Goal: Task Accomplishment & Management: Use online tool/utility

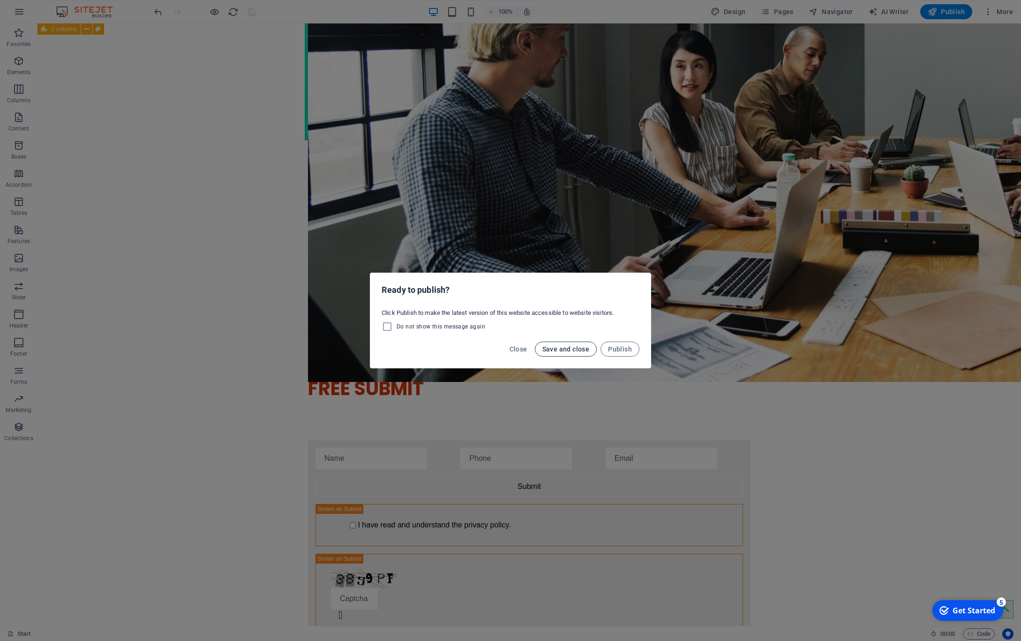
click at [575, 351] on span "Save and close" at bounding box center [566, 349] width 47 height 8
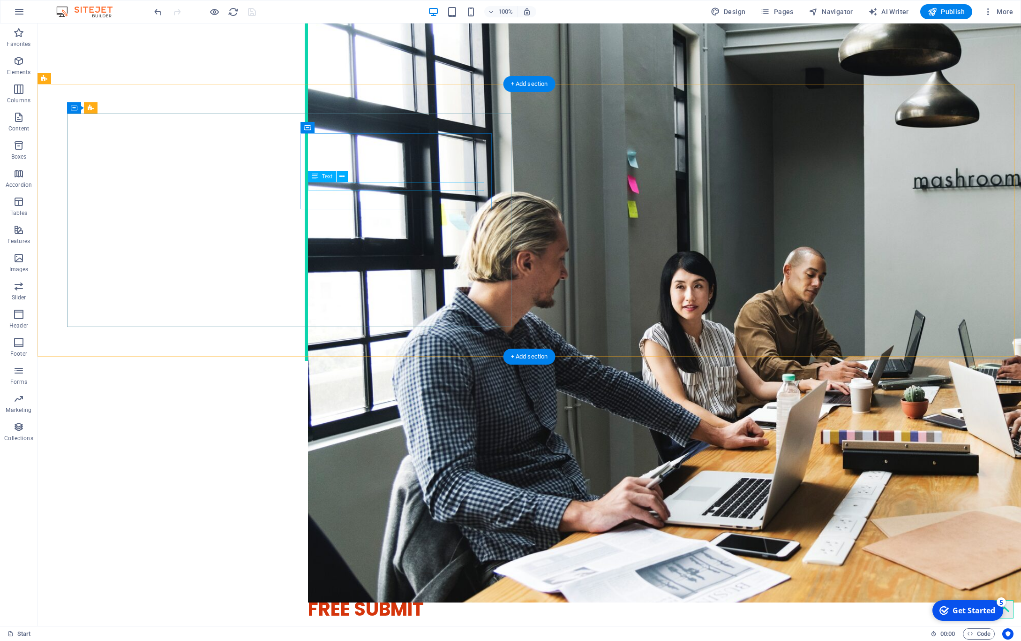
scroll to position [2014, 0]
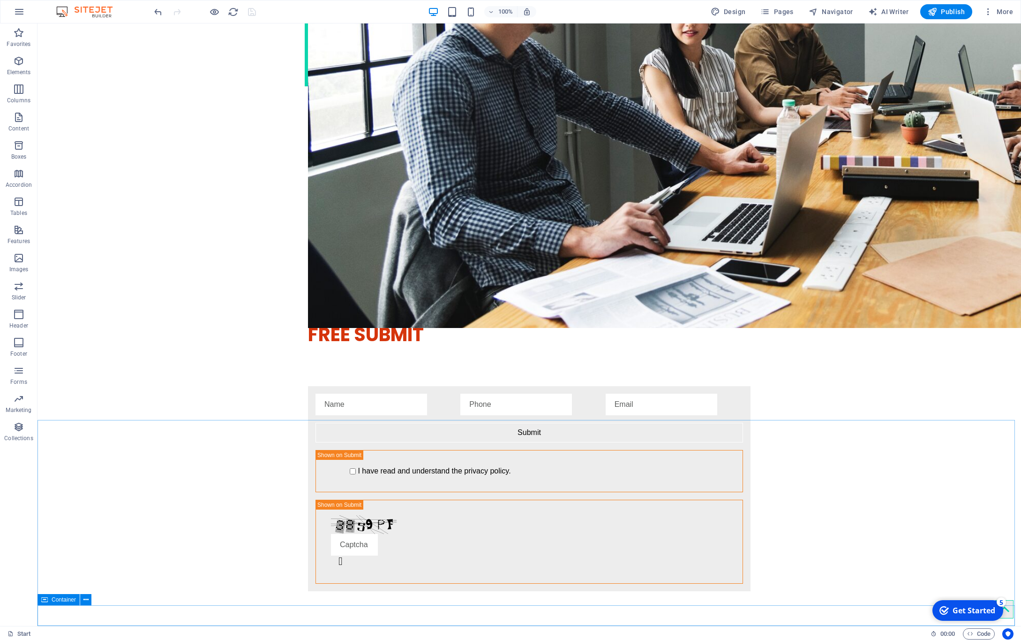
click at [57, 601] on span "Container" at bounding box center [64, 599] width 24 height 6
click at [83, 602] on icon at bounding box center [85, 600] width 5 height 10
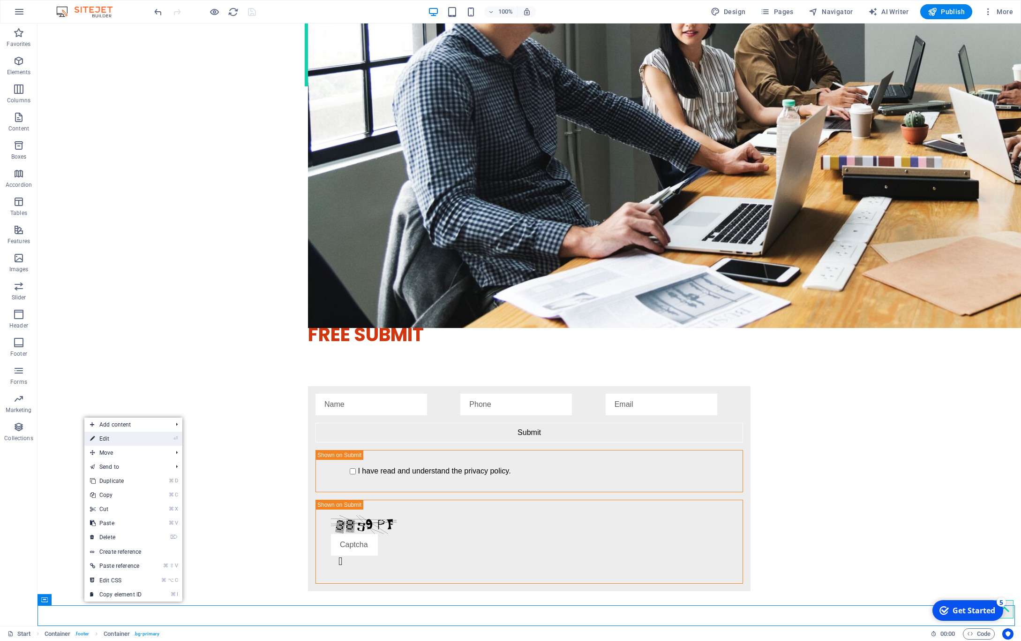
click at [134, 444] on link "⏎ Edit" at bounding box center [115, 438] width 63 height 14
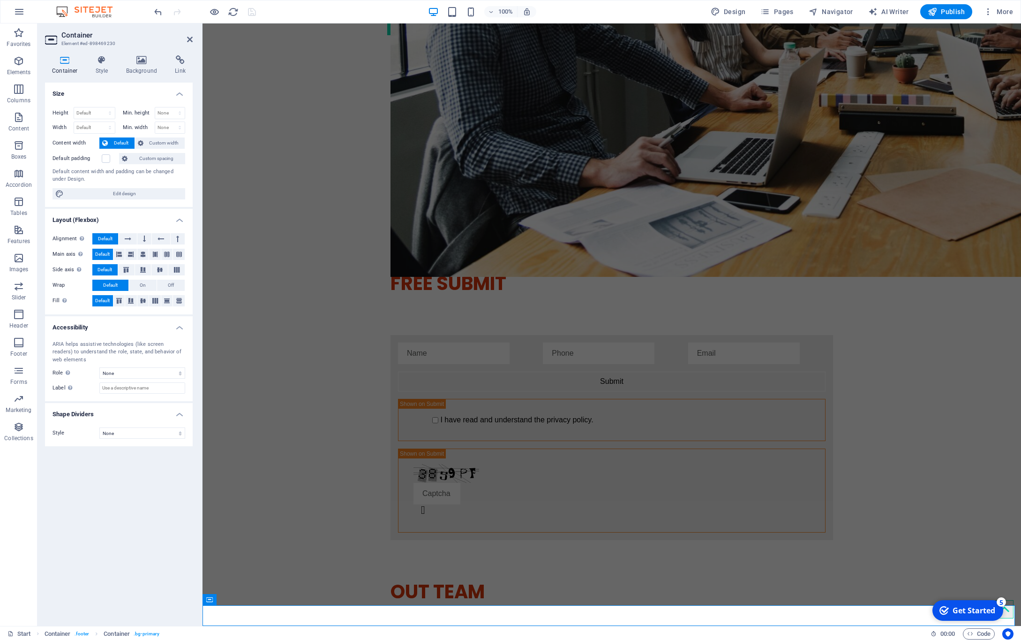
scroll to position [1978, 0]
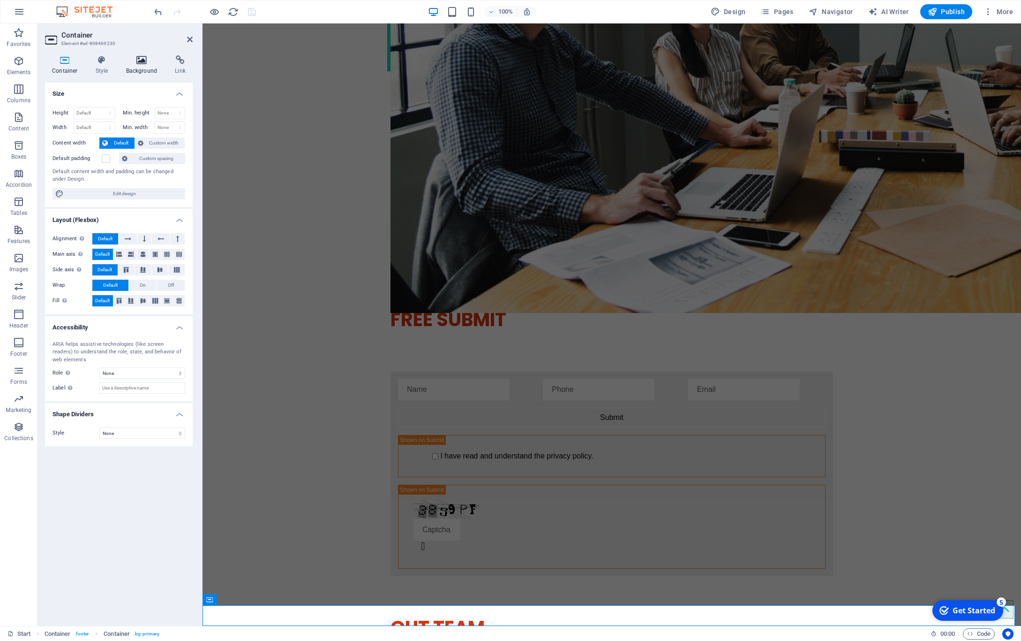
click at [136, 59] on icon at bounding box center [141, 59] width 45 height 9
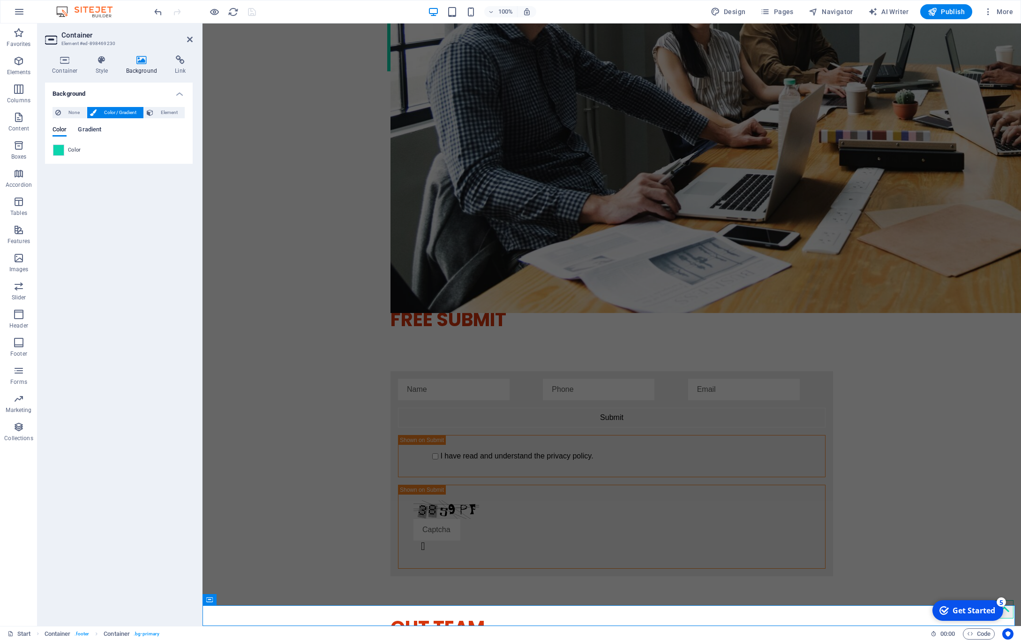
click at [93, 132] on span "Gradient" at bounding box center [89, 130] width 23 height 13
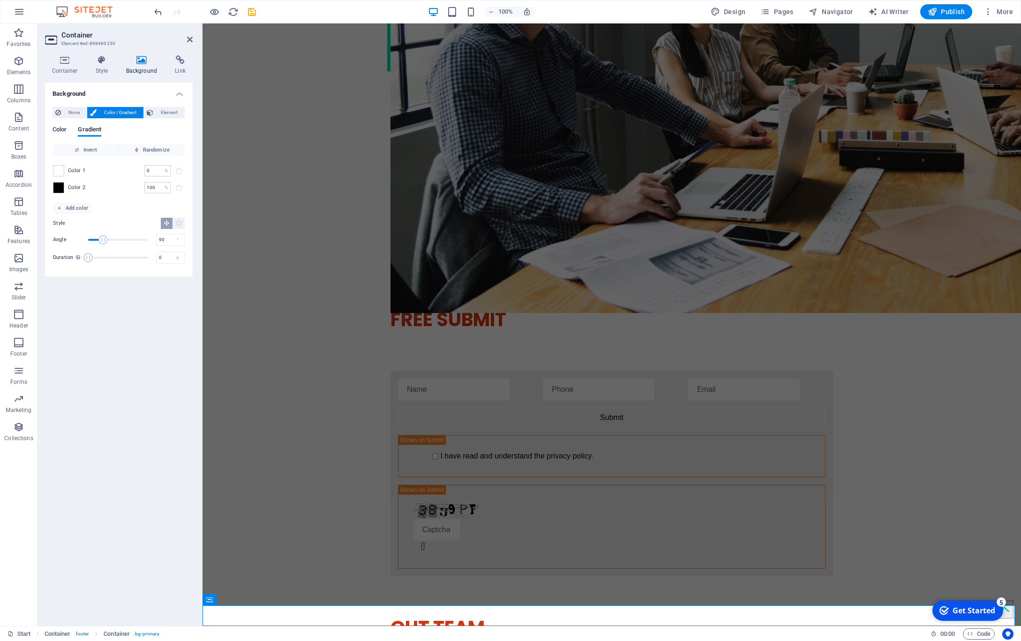
click at [62, 130] on span "Color" at bounding box center [60, 130] width 14 height 13
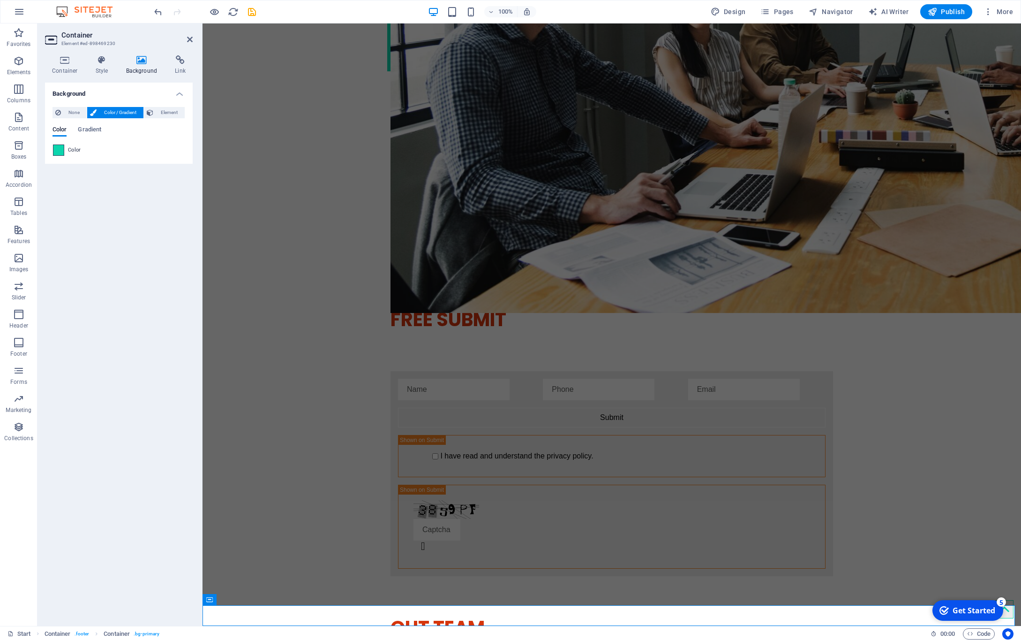
click at [60, 151] on span at bounding box center [58, 150] width 10 height 10
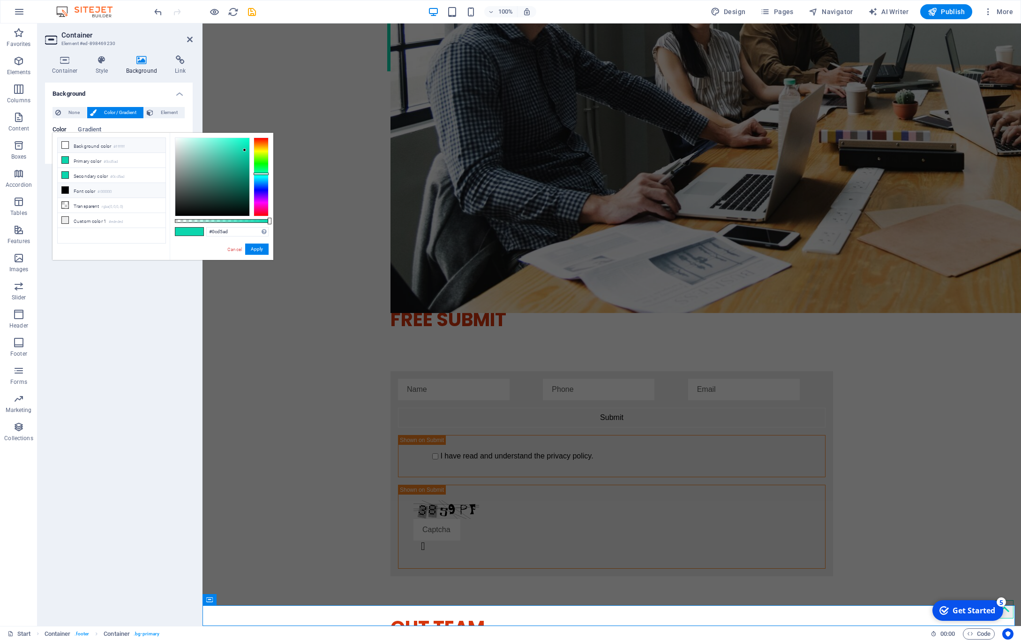
click at [76, 144] on li "Background color #ffffff" at bounding box center [112, 145] width 108 height 15
type input "#ffffff"
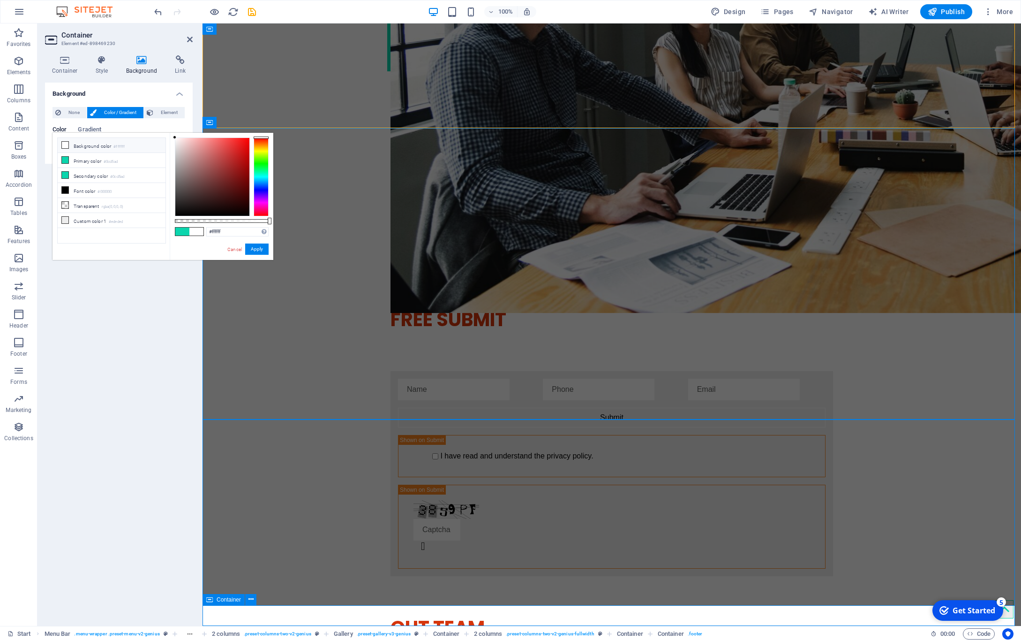
scroll to position [0, 0]
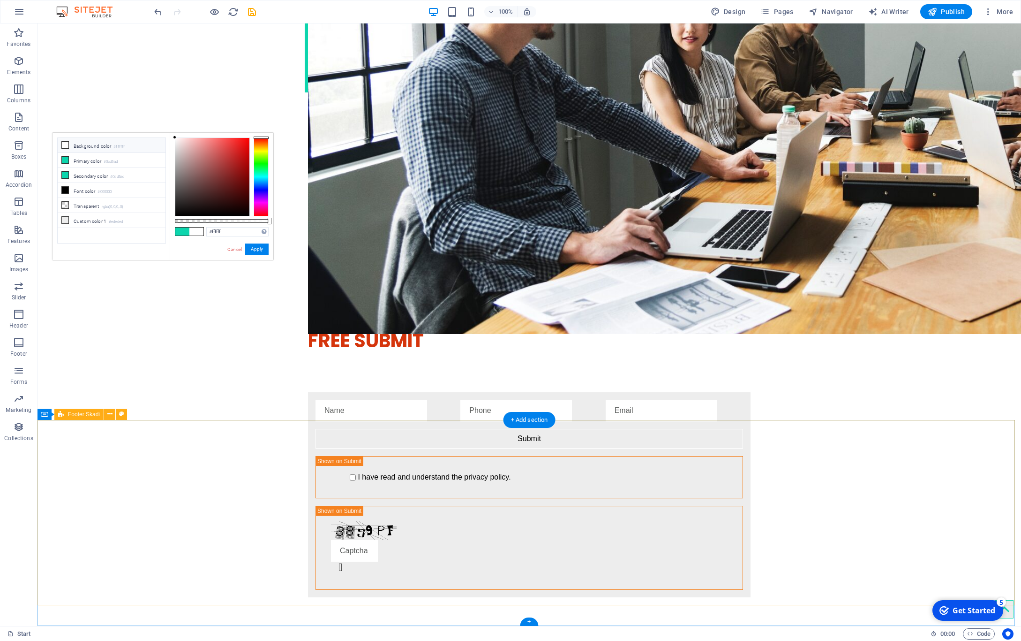
scroll to position [2014, 0]
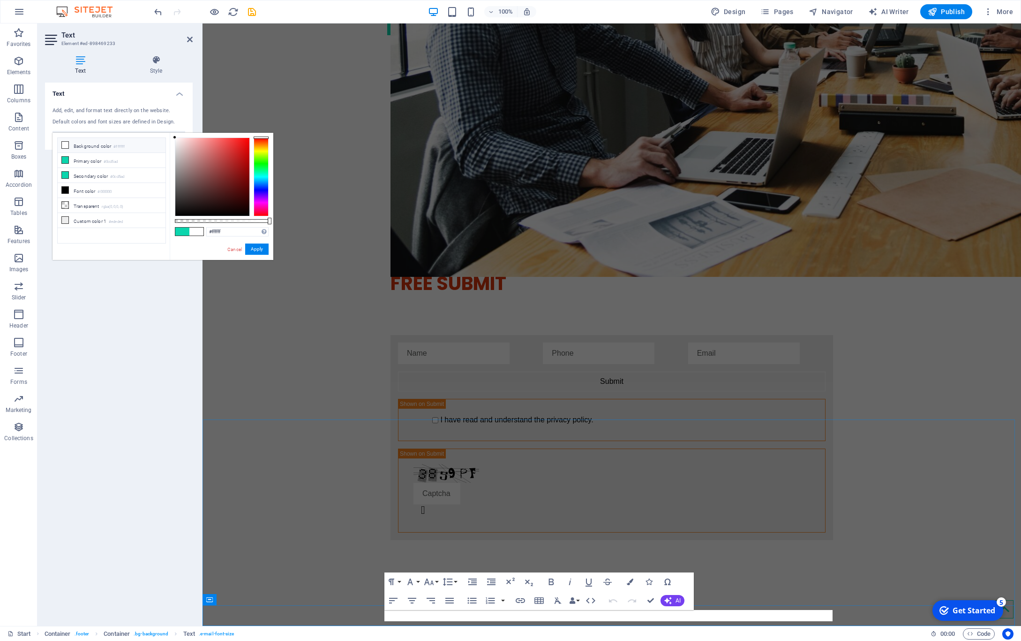
scroll to position [1978, 0]
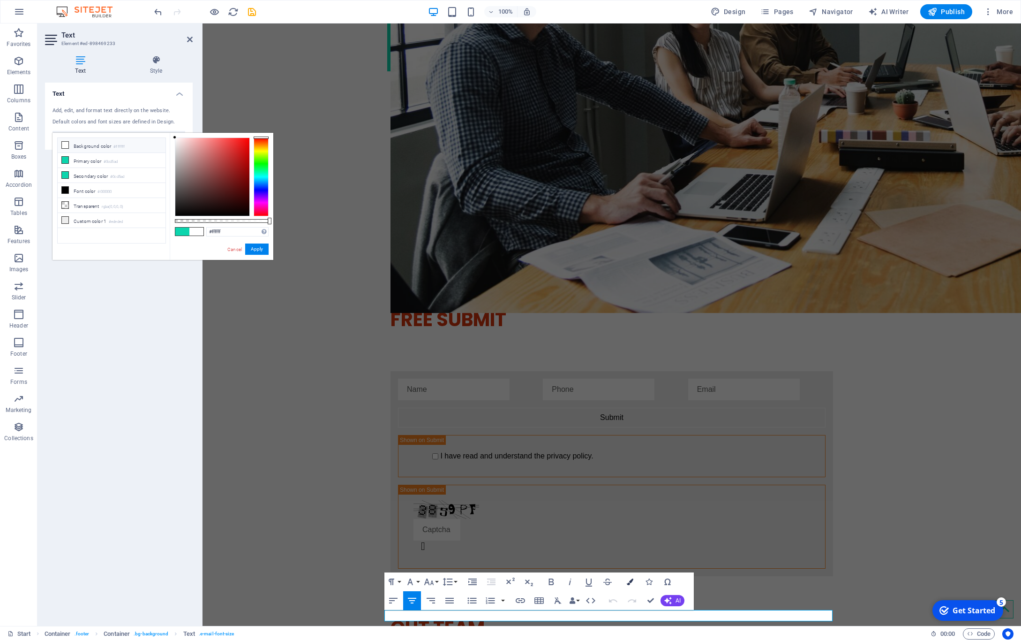
click at [630, 582] on icon "button" at bounding box center [630, 581] width 7 height 7
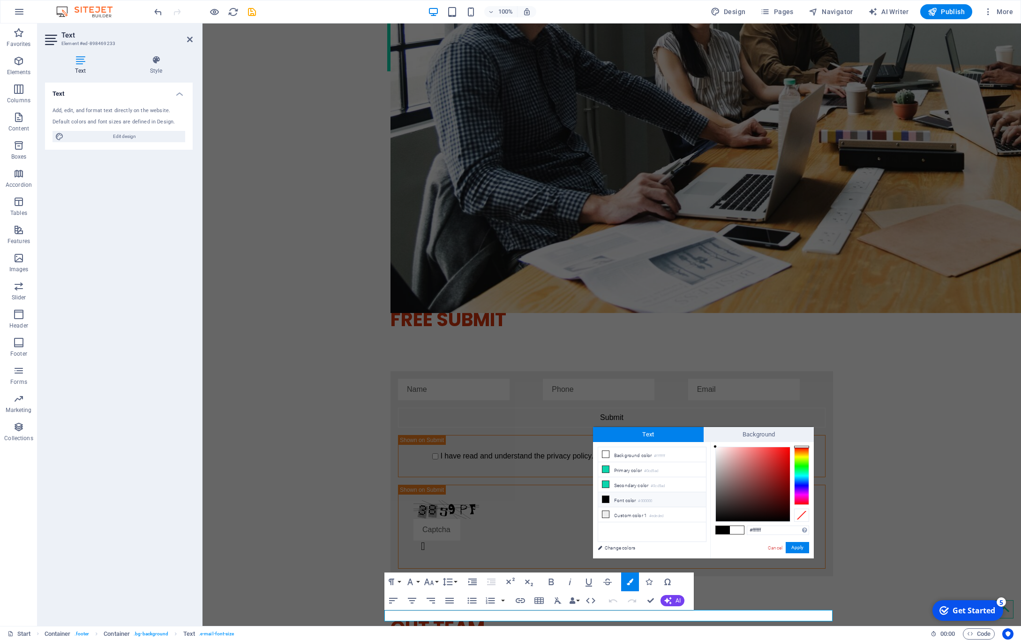
click at [620, 502] on li "Font color #000000" at bounding box center [652, 499] width 108 height 15
type input "#000000"
click at [804, 450] on div at bounding box center [801, 475] width 15 height 58
click at [633, 503] on li "Font color #000000" at bounding box center [652, 499] width 108 height 15
click at [609, 499] on span at bounding box center [606, 499] width 8 height 8
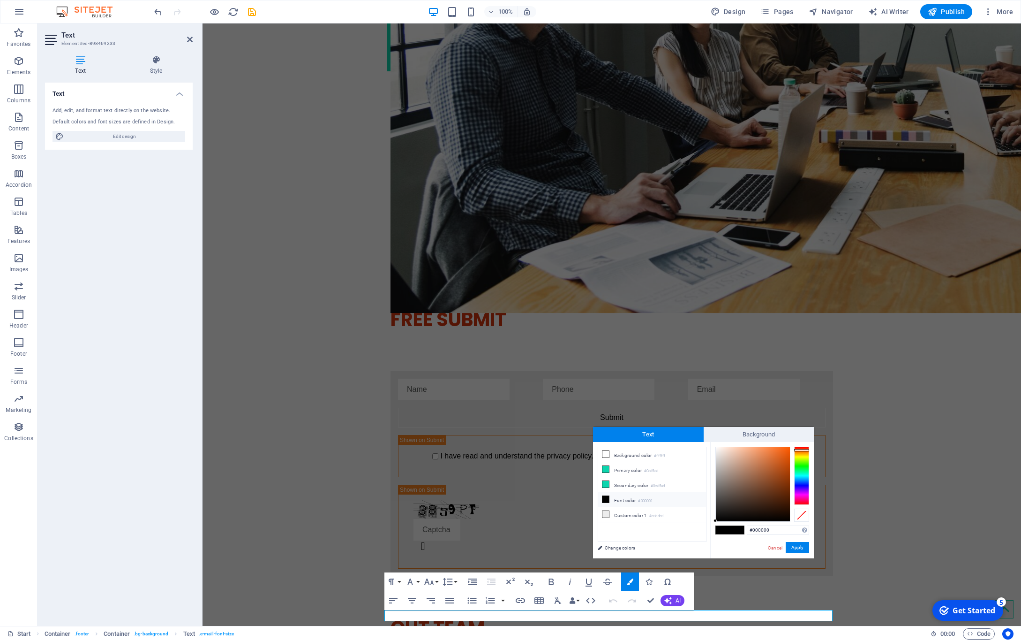
click at [609, 499] on span at bounding box center [606, 499] width 8 height 8
click at [804, 550] on button "Apply" at bounding box center [797, 547] width 23 height 11
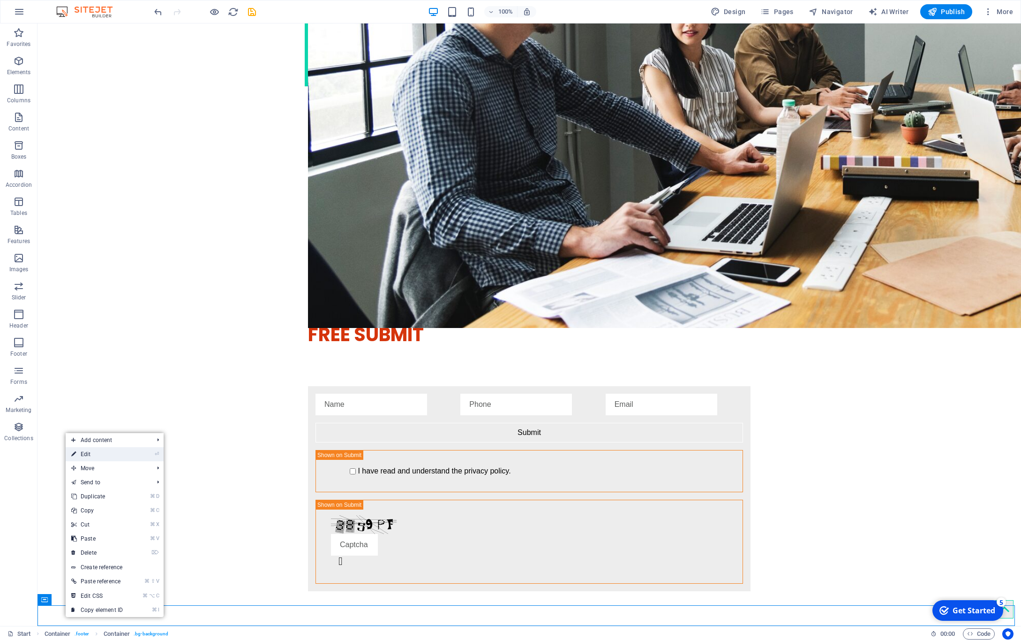
click at [127, 452] on link "⏎ Edit" at bounding box center [97, 454] width 63 height 14
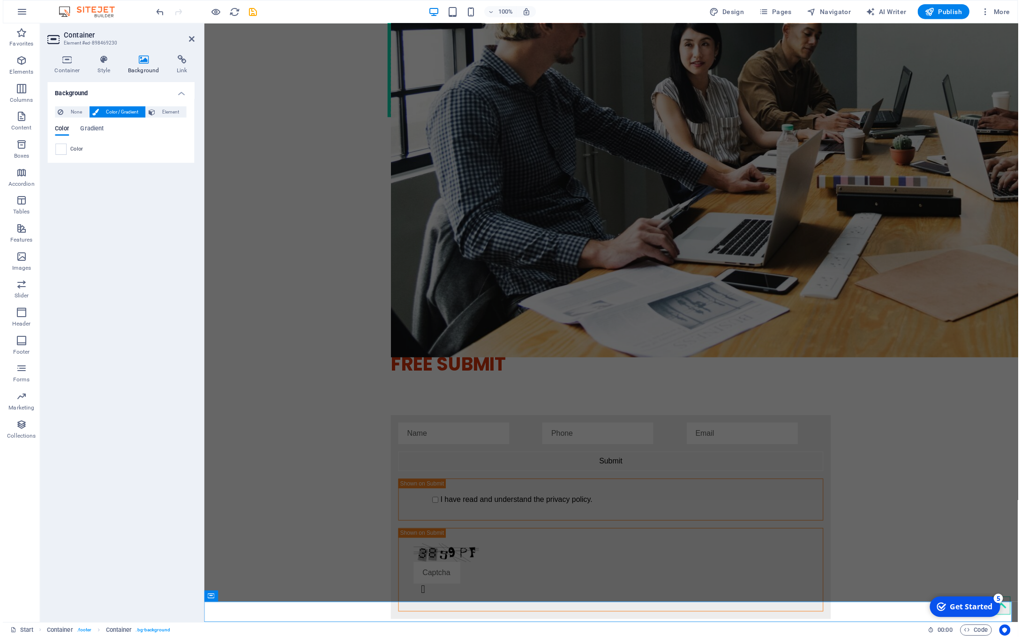
scroll to position [1978, 0]
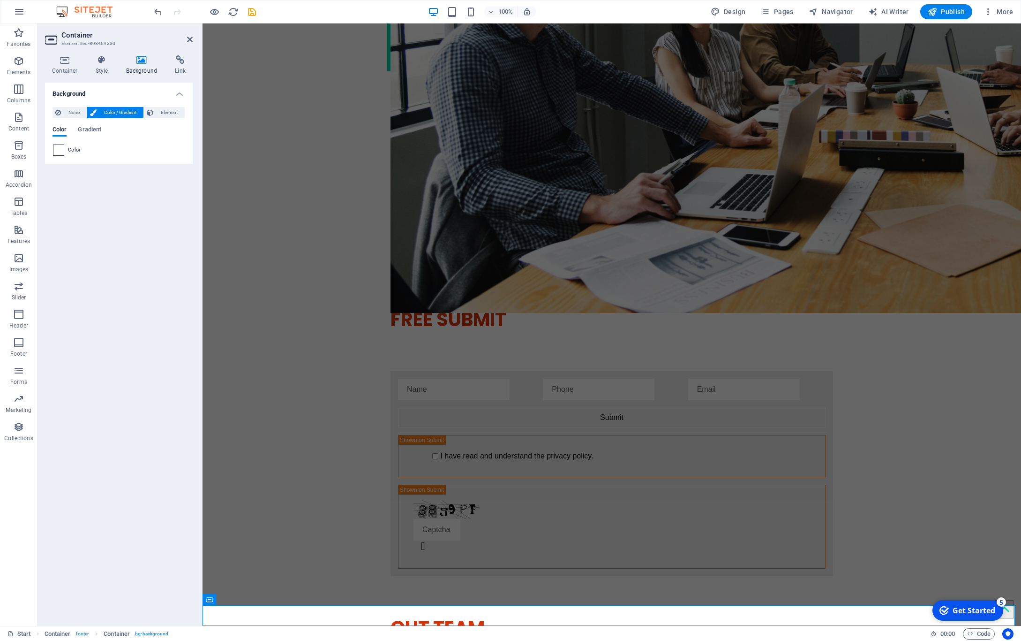
click at [60, 151] on span at bounding box center [58, 150] width 10 height 10
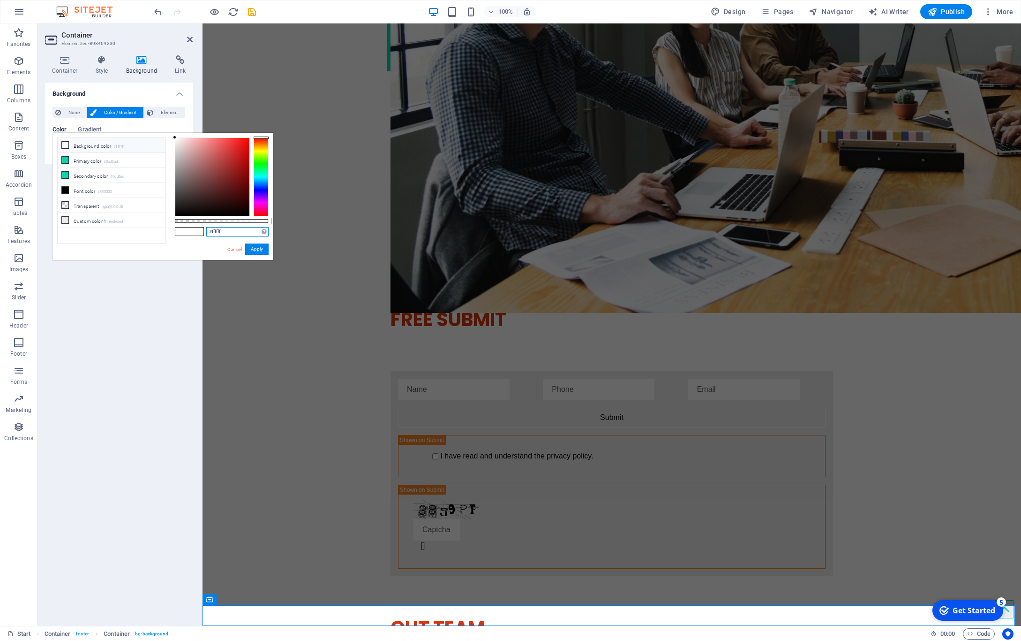
click at [226, 231] on input "#ffffff" at bounding box center [237, 231] width 62 height 9
drag, startPoint x: 226, startPoint y: 231, endPoint x: 213, endPoint y: 231, distance: 13.6
click at [213, 231] on input "#ffffff" at bounding box center [237, 231] width 62 height 9
click at [230, 234] on input "#ffffff" at bounding box center [237, 231] width 62 height 9
drag, startPoint x: 230, startPoint y: 234, endPoint x: 168, endPoint y: 230, distance: 62.0
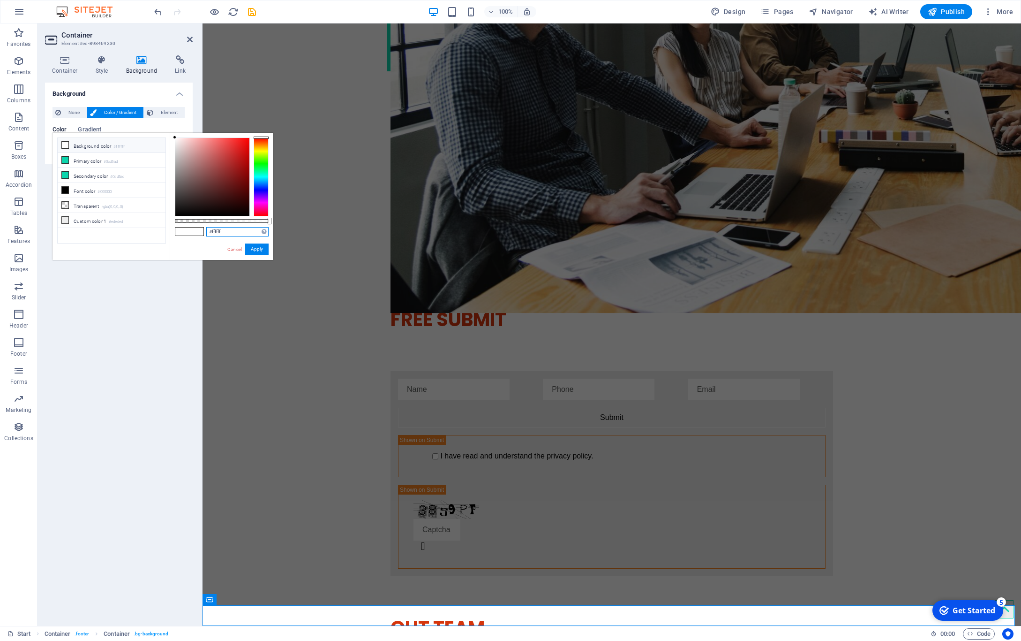
click at [206, 230] on input "#ffffff" at bounding box center [237, 231] width 62 height 9
click at [219, 230] on input "255255255" at bounding box center [237, 231] width 62 height 9
click at [190, 231] on span at bounding box center [196, 231] width 14 height 8
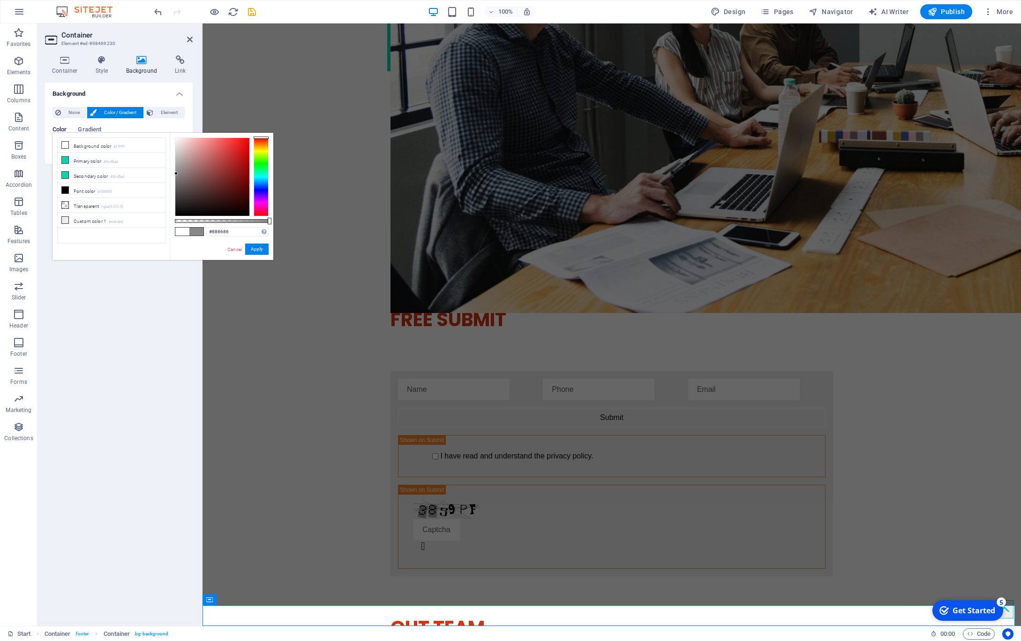
drag, startPoint x: 182, startPoint y: 183, endPoint x: 176, endPoint y: 173, distance: 11.3
click at [176, 173] on div at bounding box center [212, 177] width 74 height 78
click at [238, 230] on input "#888686" at bounding box center [237, 231] width 62 height 9
drag, startPoint x: 231, startPoint y: 231, endPoint x: 103, endPoint y: 222, distance: 128.4
click at [206, 227] on input "#888686" at bounding box center [237, 231] width 62 height 9
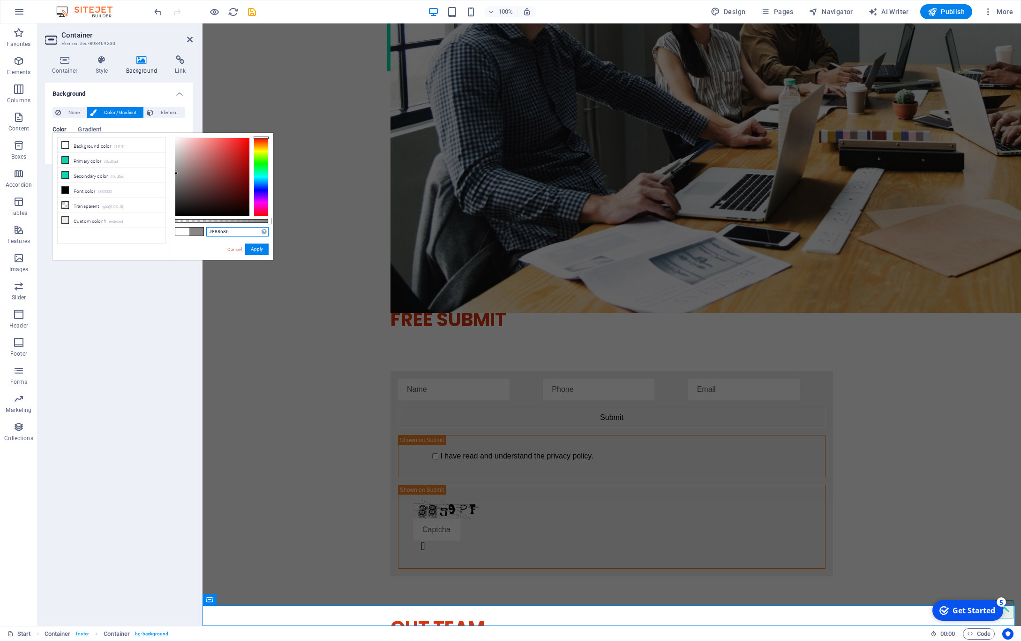
paste input "﻿"
type input "﻿"
click at [228, 229] on input "﻿" at bounding box center [237, 231] width 62 height 9
paste input "﻿"
type input "﻿"
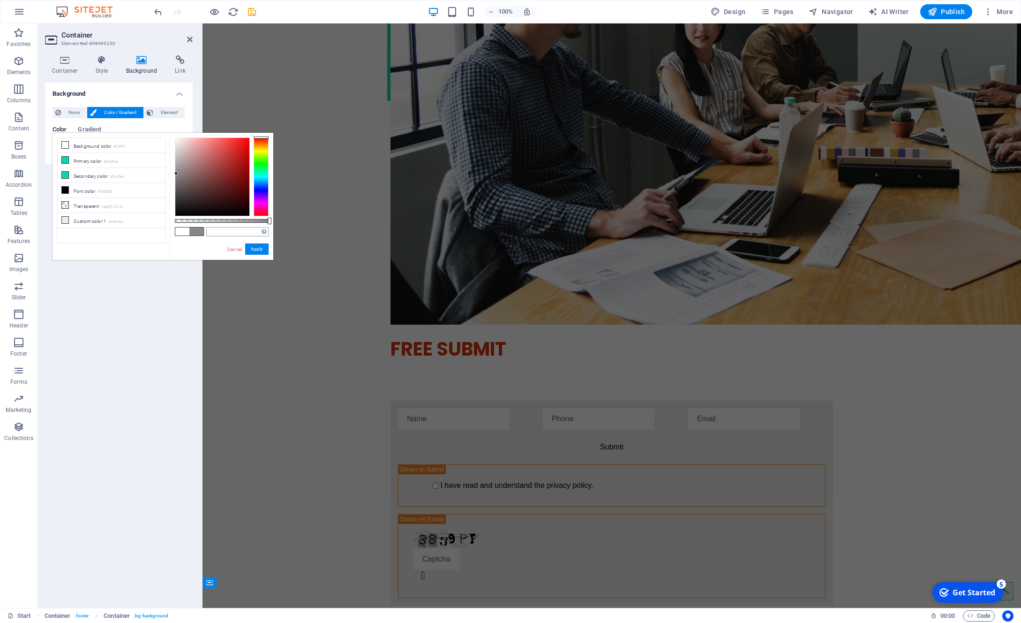
scroll to position [1984, 0]
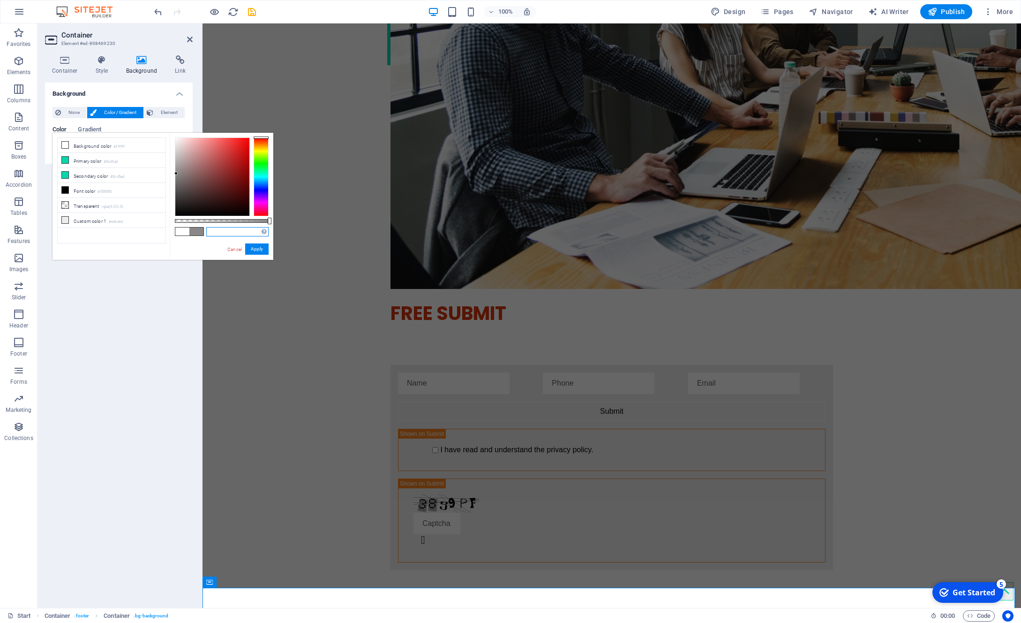
click at [234, 231] on input "text" at bounding box center [237, 231] width 62 height 9
click at [236, 231] on input "text" at bounding box center [237, 231] width 62 height 9
type input "#ededed"
click at [261, 250] on button "Apply" at bounding box center [256, 248] width 23 height 11
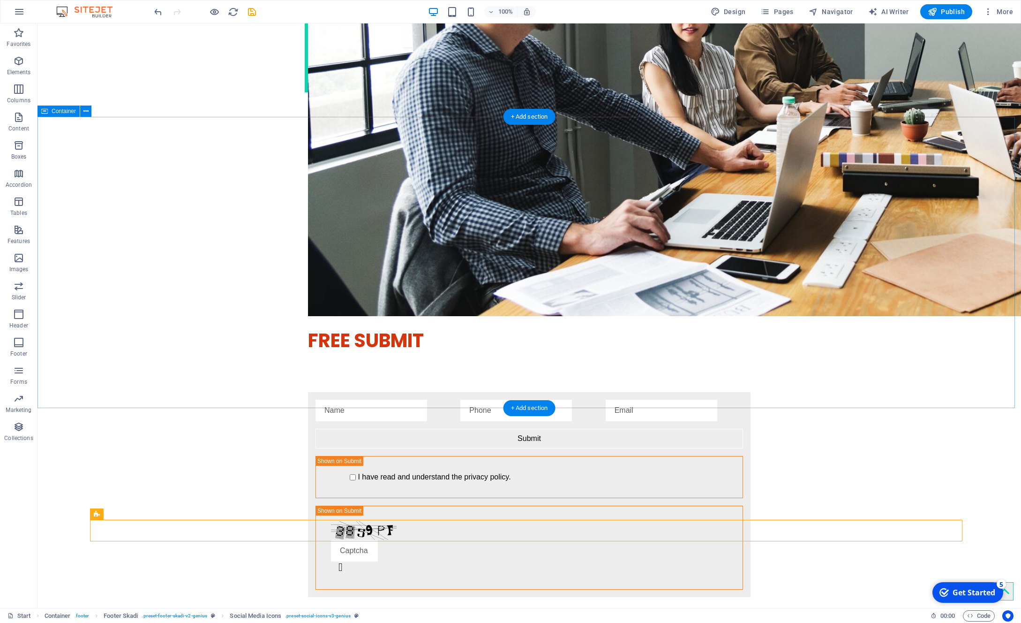
scroll to position [2020, 0]
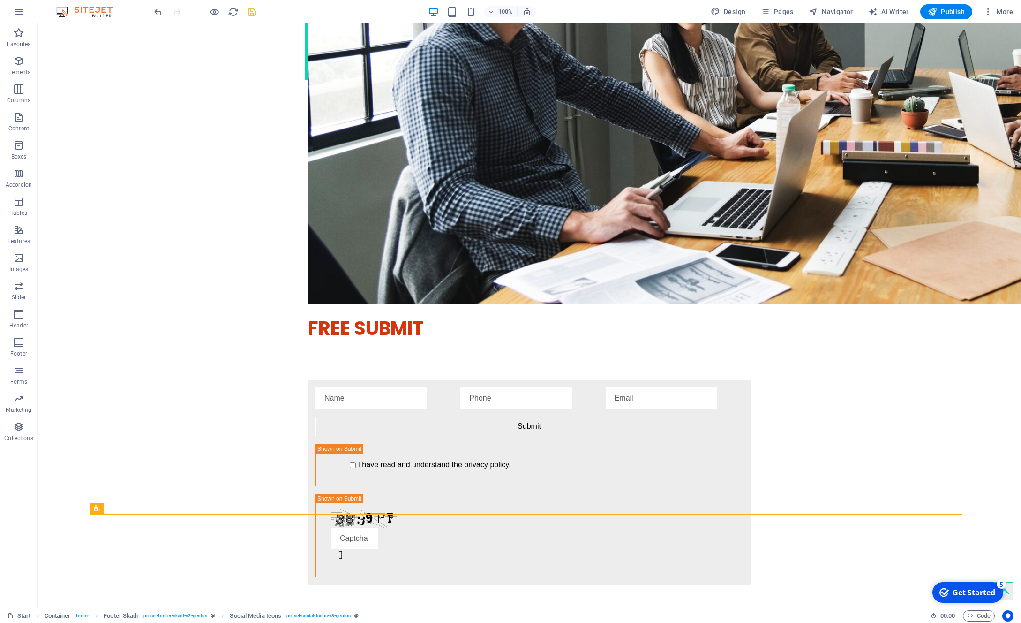
click at [252, 11] on icon "save" at bounding box center [252, 12] width 11 height 11
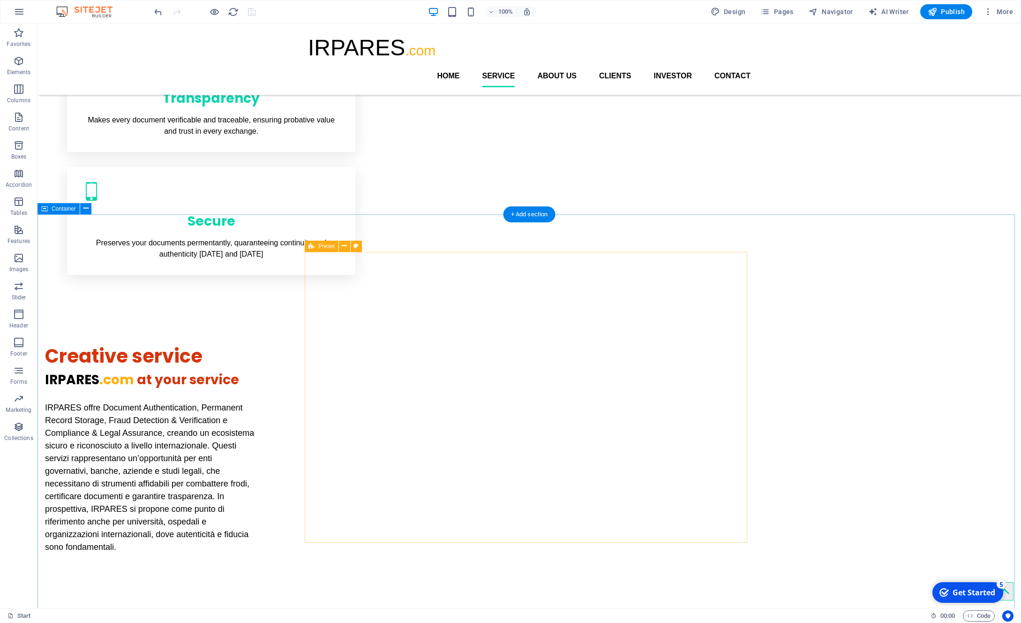
scroll to position [679, 0]
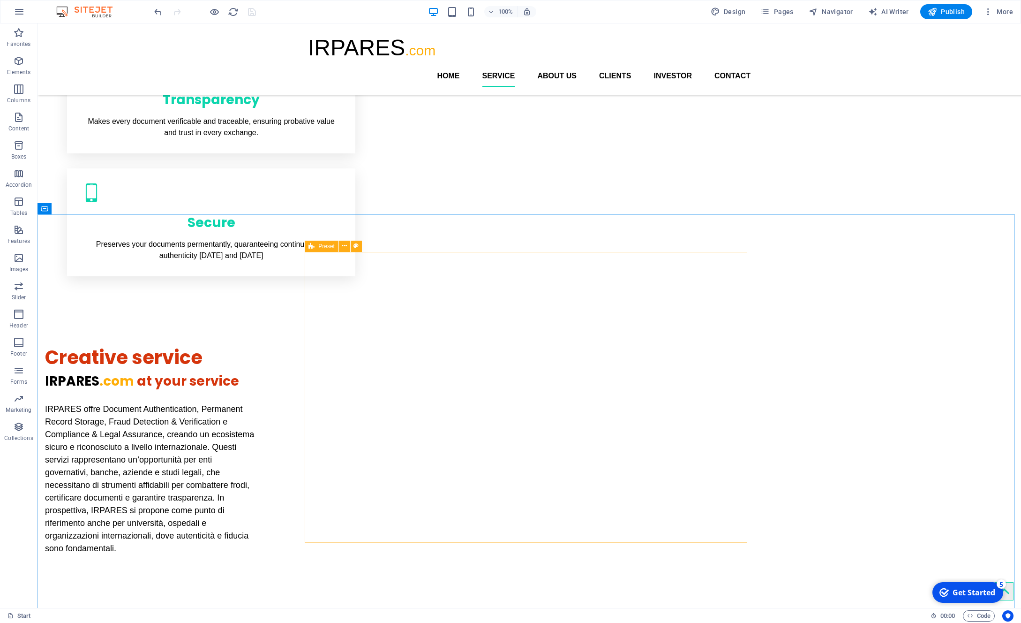
click at [310, 247] on icon at bounding box center [312, 246] width 6 height 11
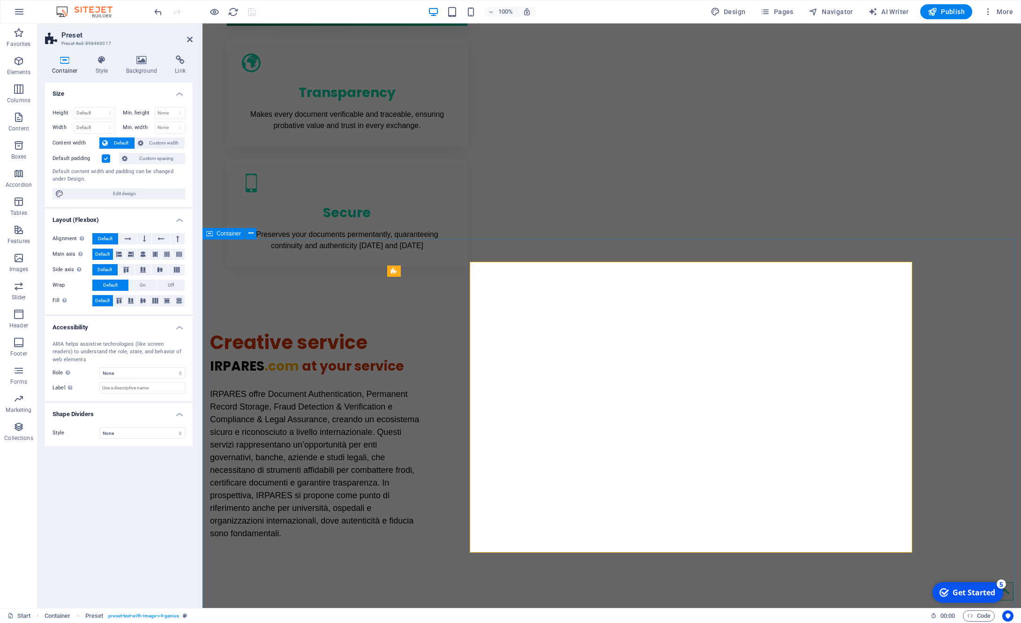
scroll to position [669, 0]
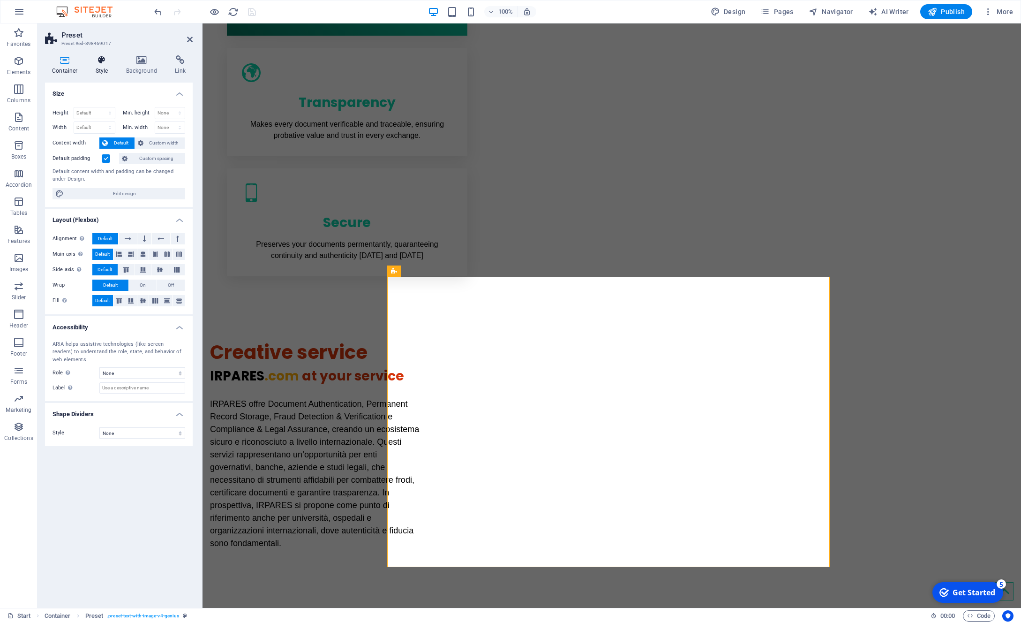
click at [100, 59] on icon at bounding box center [102, 59] width 27 height 9
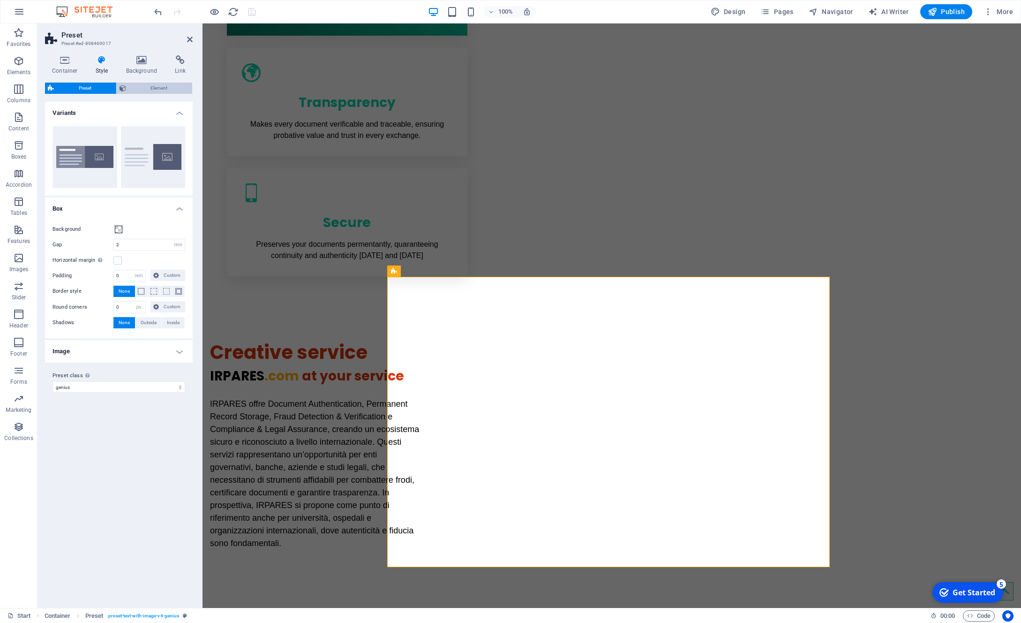
click at [153, 90] on span "Element" at bounding box center [159, 88] width 61 height 11
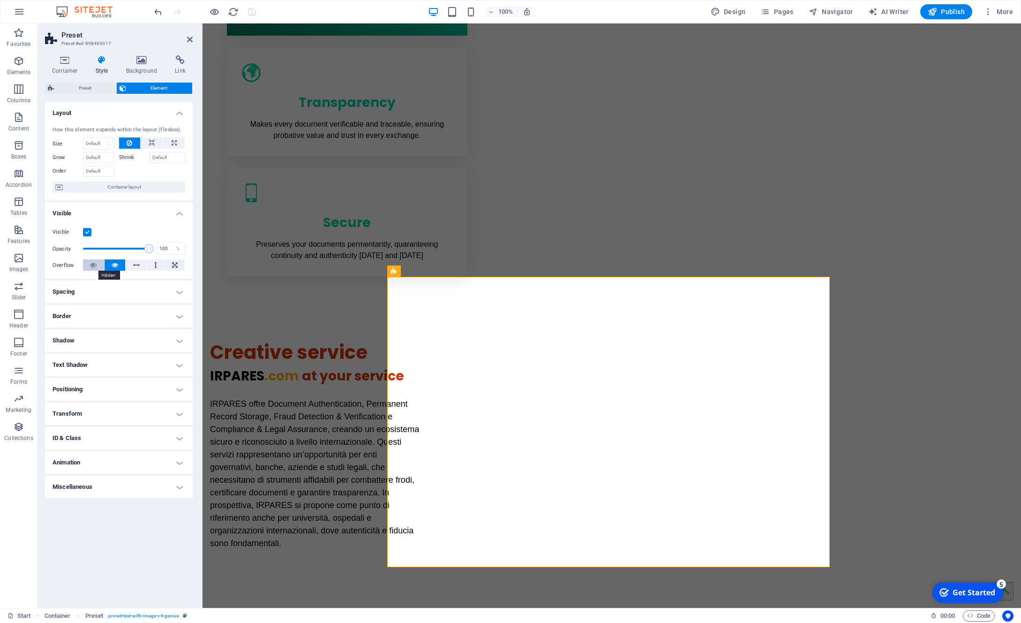
click at [93, 264] on icon at bounding box center [93, 264] width 7 height 11
click at [115, 263] on icon at bounding box center [115, 264] width 7 height 11
click at [99, 264] on button at bounding box center [93, 264] width 21 height 11
click at [248, 8] on icon "save" at bounding box center [252, 12] width 11 height 11
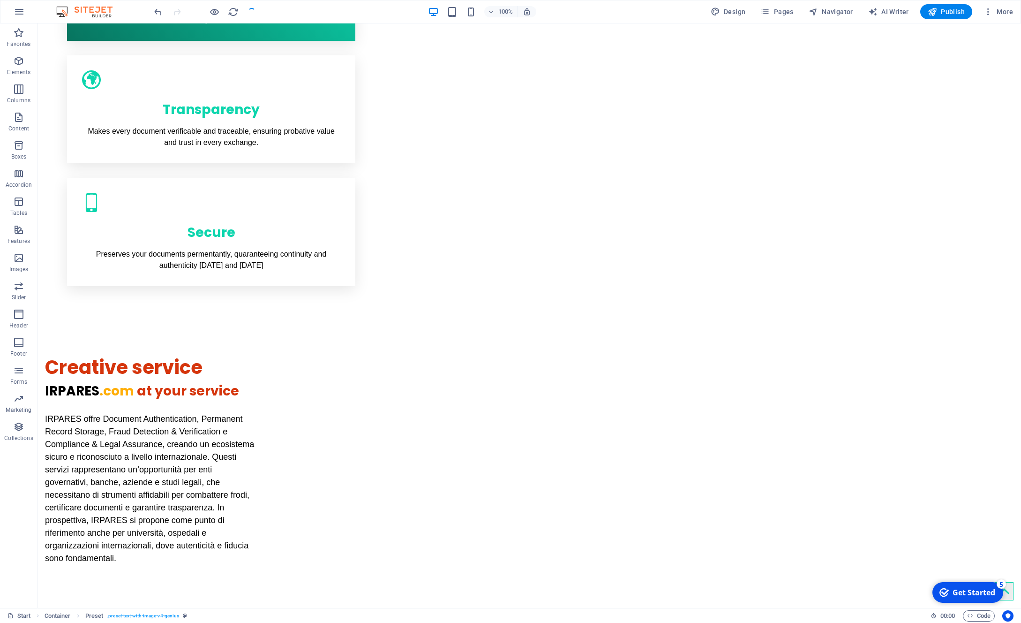
scroll to position [679, 0]
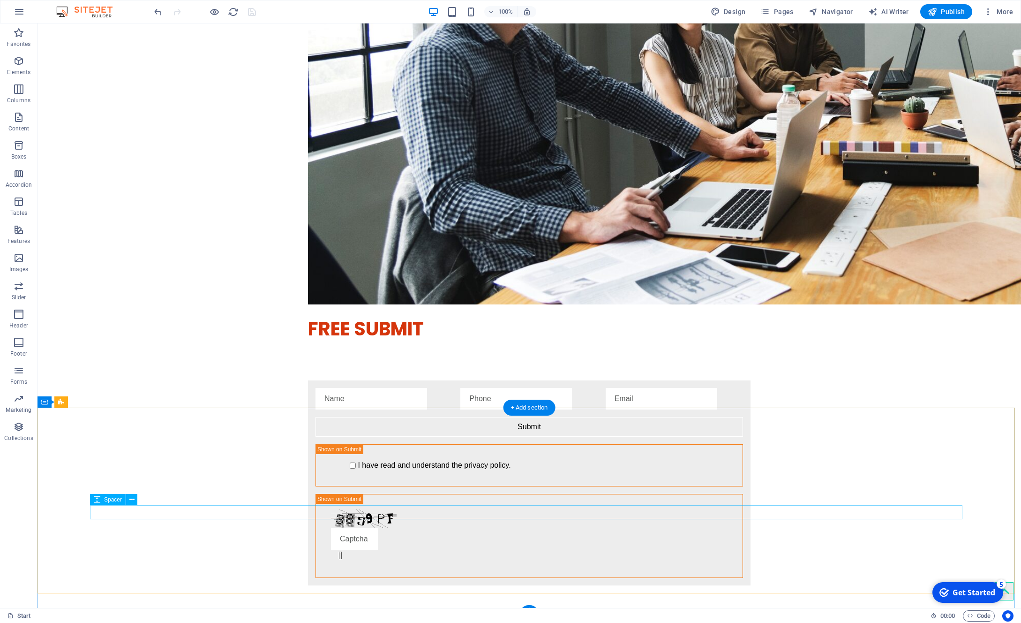
scroll to position [2020, 0]
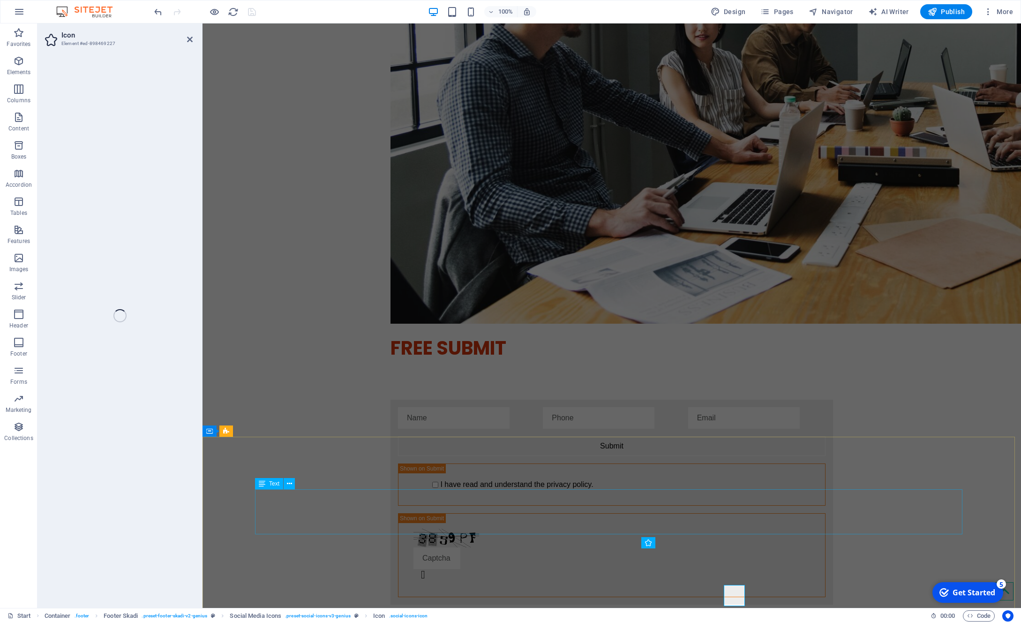
select select "xMidYMid"
select select "px"
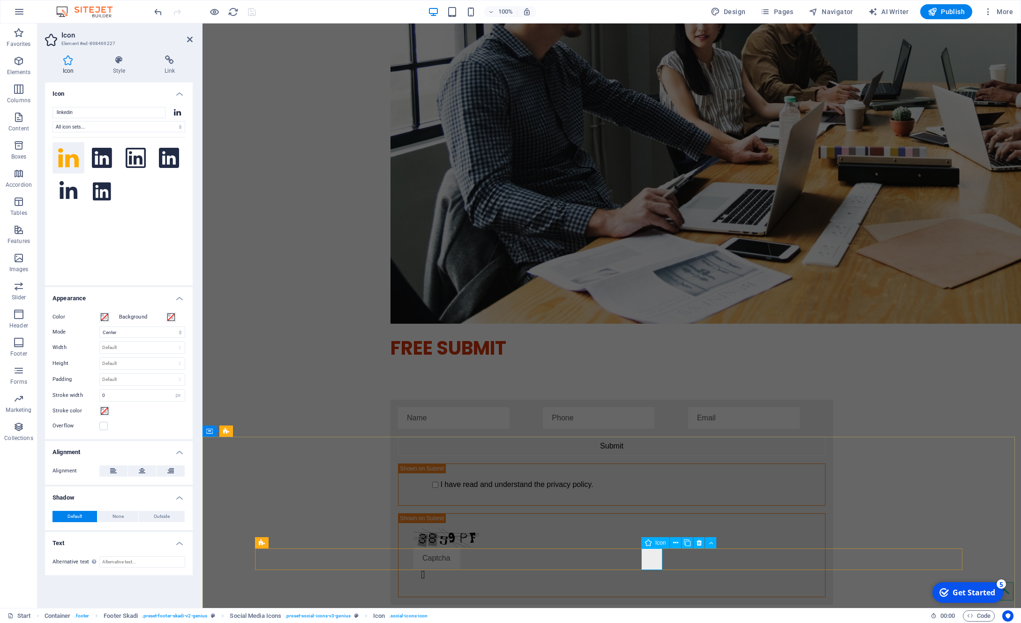
click at [117, 61] on icon at bounding box center [119, 59] width 48 height 9
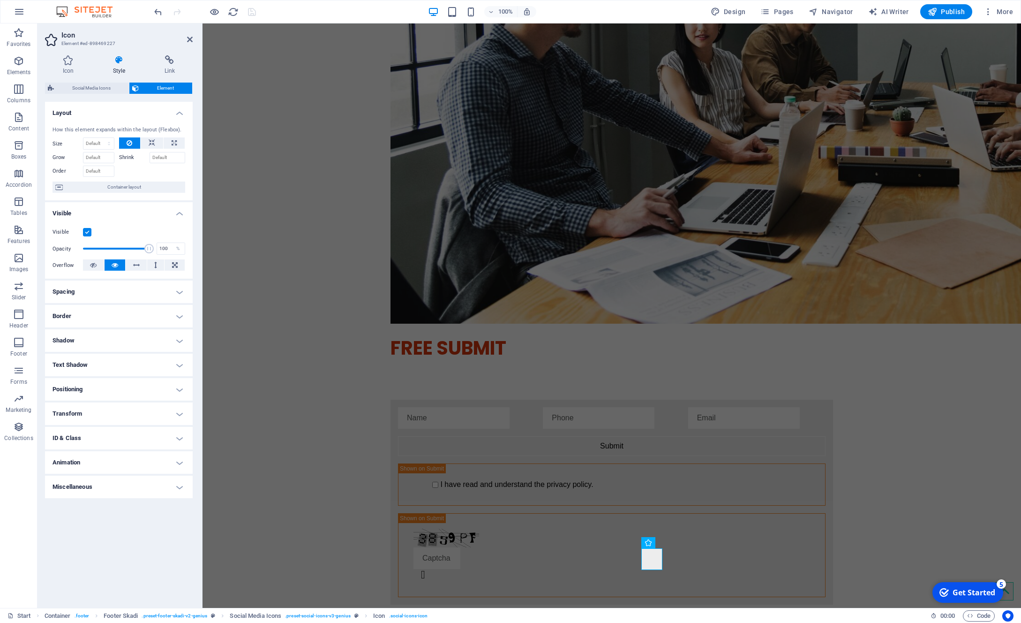
click at [178, 314] on h4 "Border" at bounding box center [119, 316] width 148 height 23
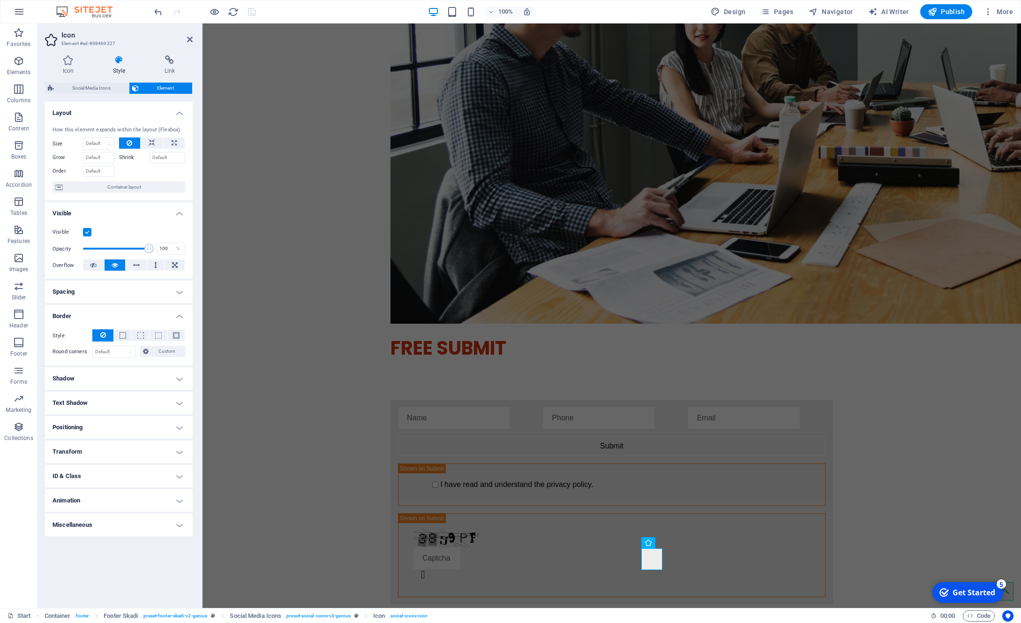
click at [163, 379] on h4 "Shadow" at bounding box center [119, 378] width 148 height 23
click at [139, 422] on h4 "Text Shadow" at bounding box center [119, 424] width 148 height 23
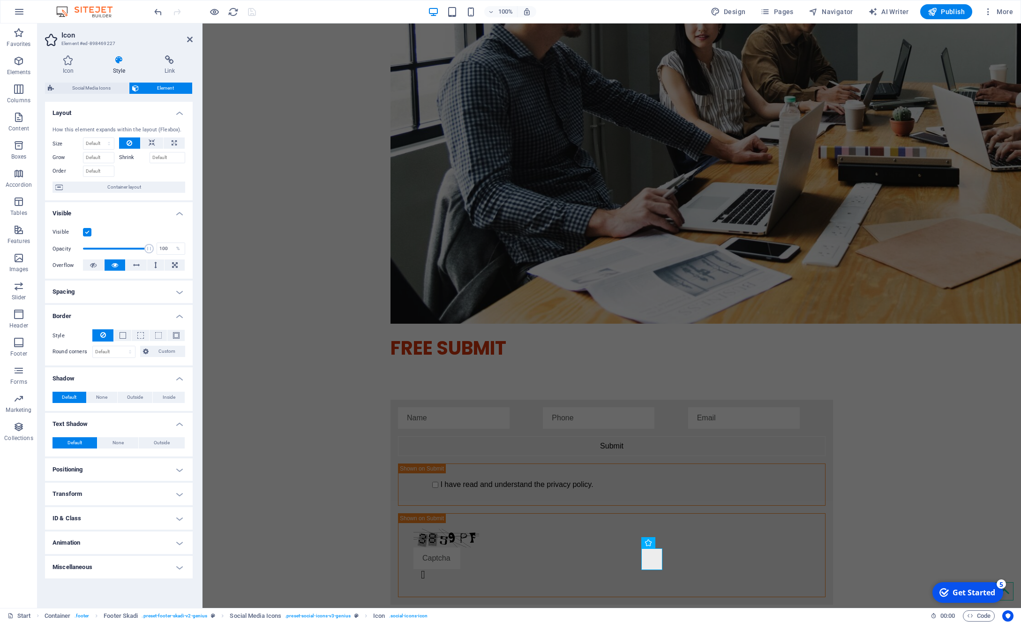
click at [158, 471] on h4 "Positioning" at bounding box center [119, 469] width 148 height 23
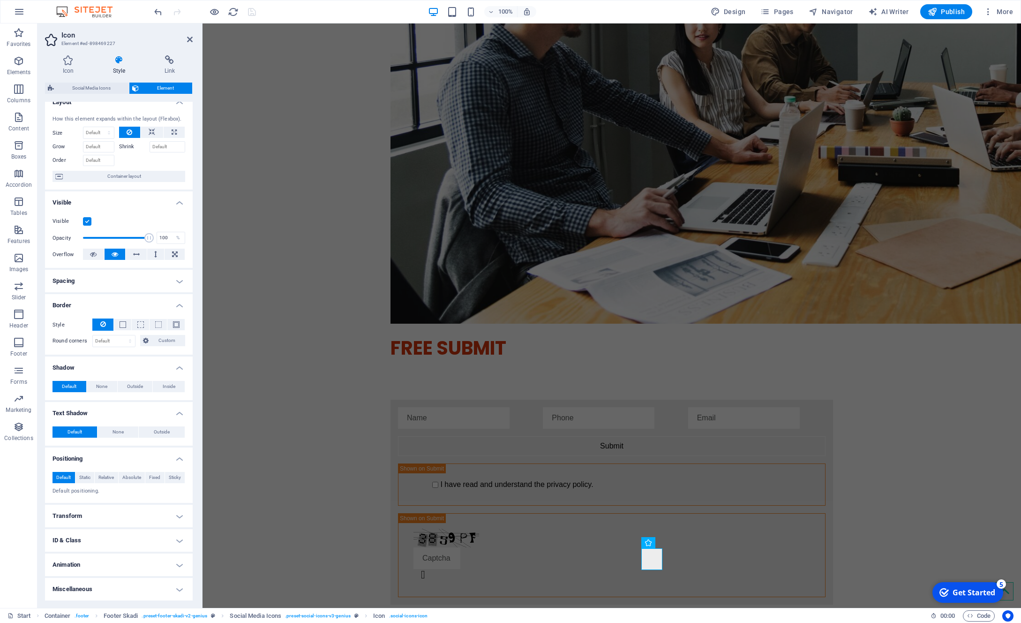
click at [124, 512] on h4 "Transform" at bounding box center [119, 516] width 148 height 23
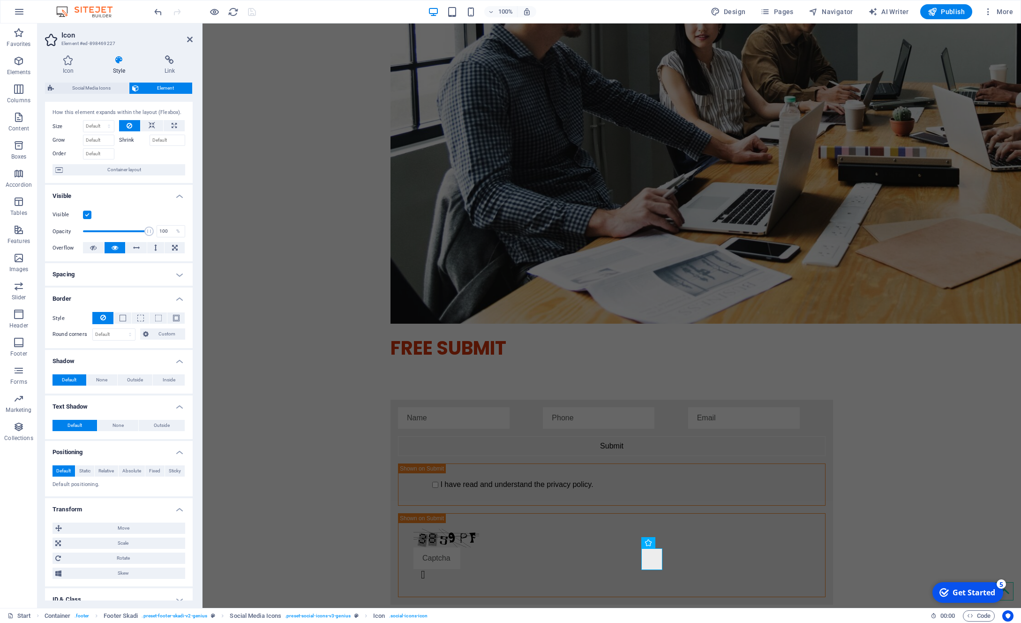
scroll to position [83, 0]
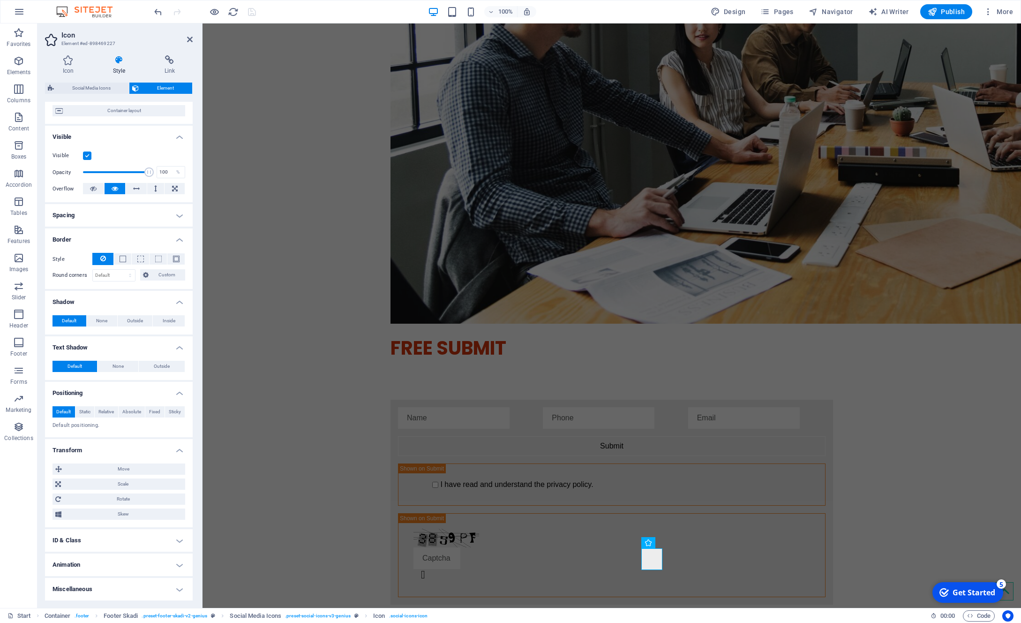
click at [112, 591] on h4 "Miscellaneous" at bounding box center [119, 589] width 148 height 23
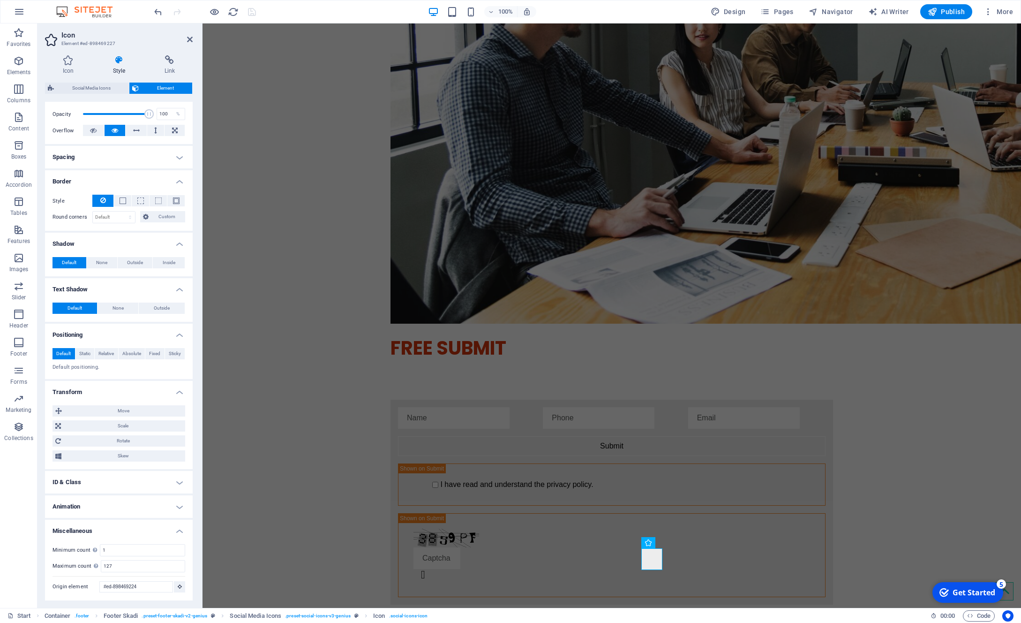
scroll to position [141, 0]
click at [136, 503] on h4 "Animation" at bounding box center [119, 506] width 148 height 23
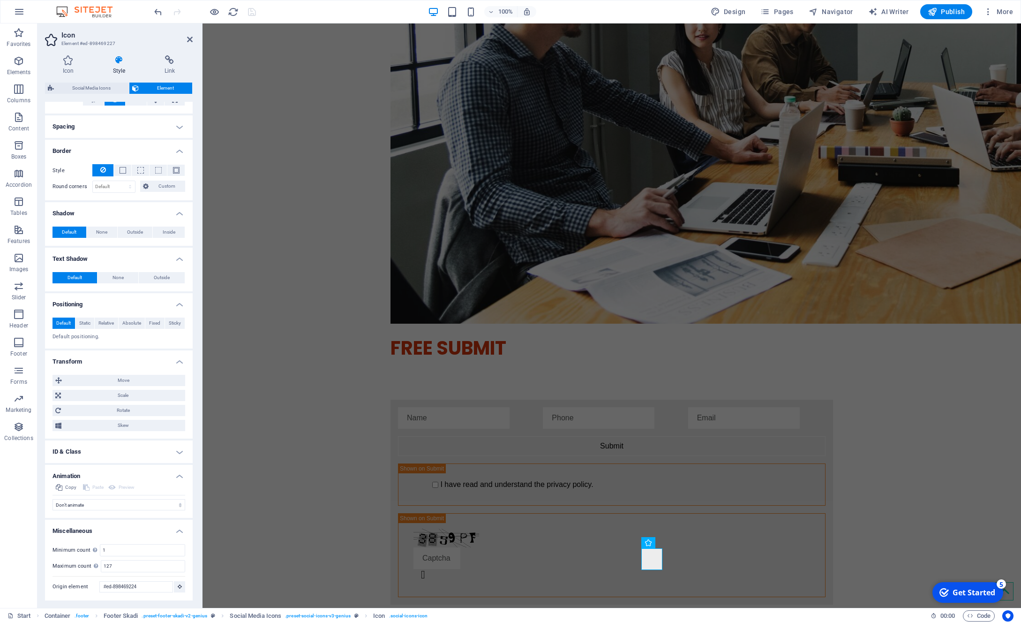
scroll to position [171, 0]
click at [136, 452] on h4 "ID & Class" at bounding box center [119, 451] width 148 height 23
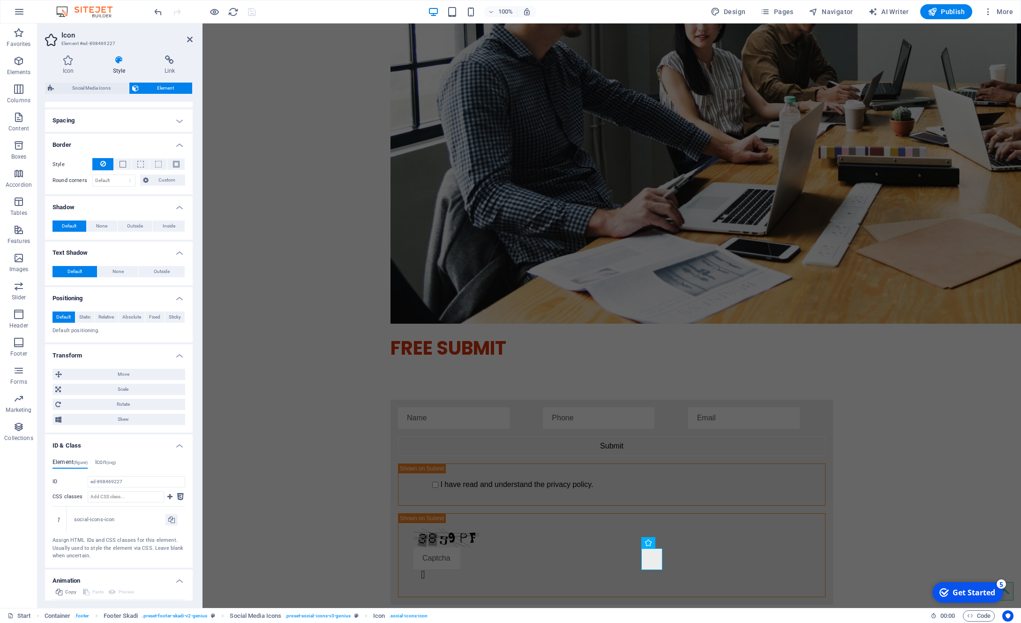
scroll to position [282, 0]
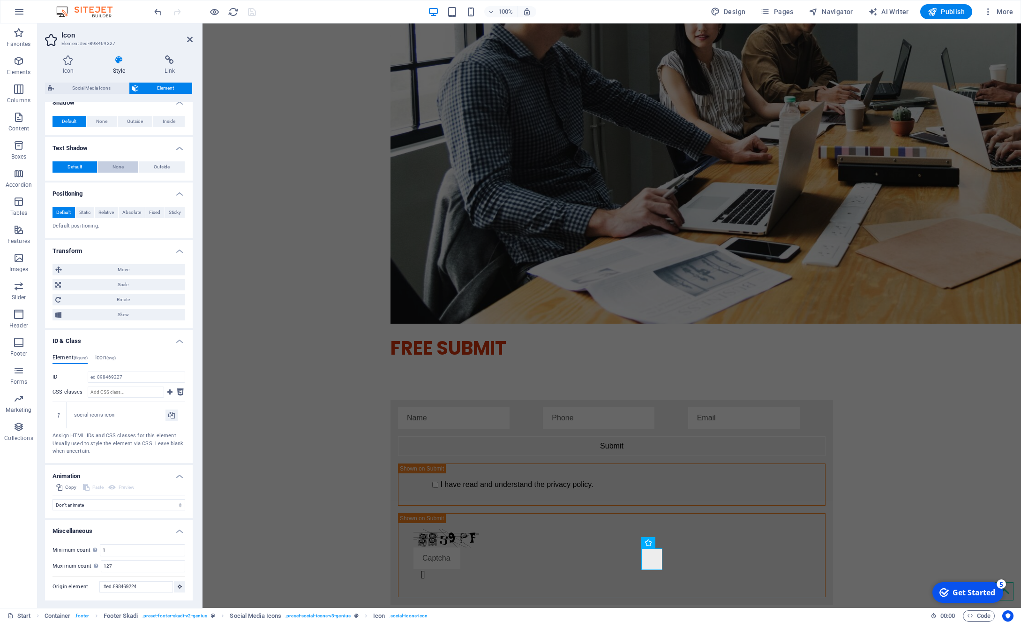
click at [113, 165] on span "None" at bounding box center [118, 166] width 11 height 11
click at [65, 165] on button "Default" at bounding box center [75, 166] width 45 height 11
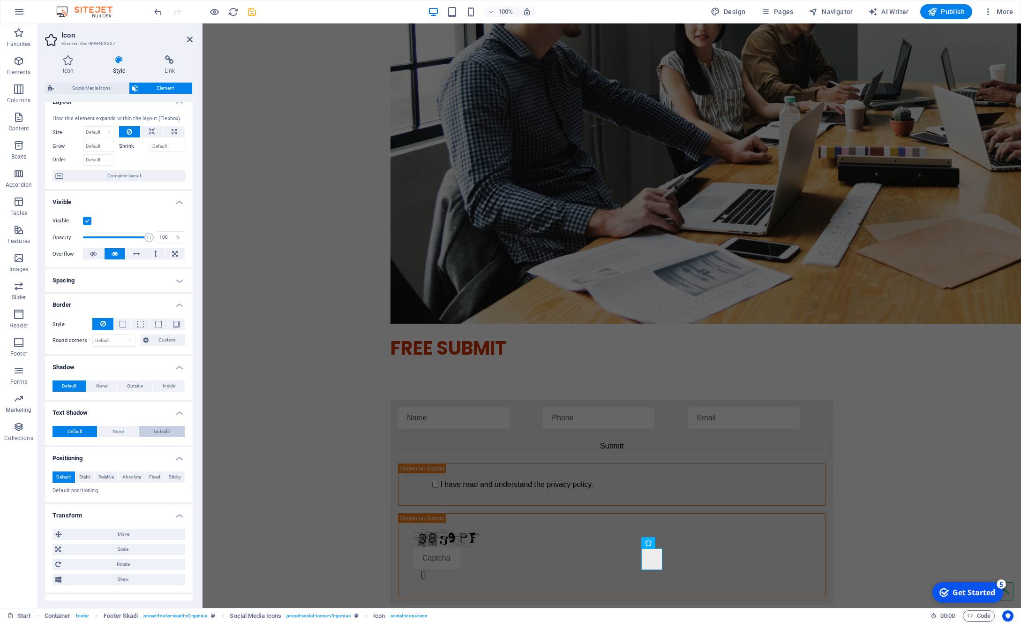
scroll to position [0, 0]
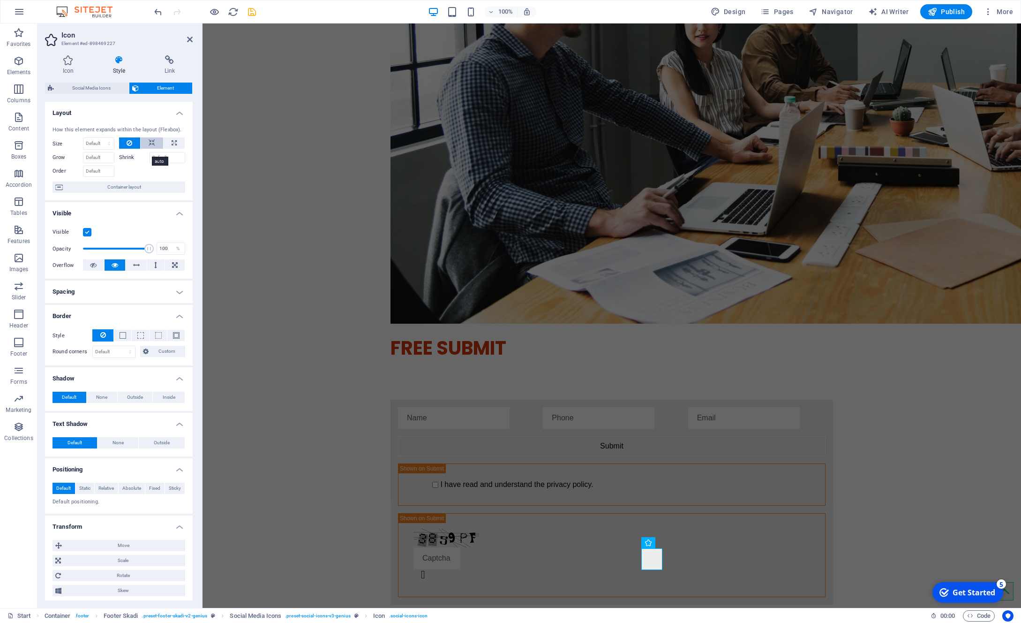
click at [154, 149] on button at bounding box center [152, 142] width 23 height 11
click at [172, 149] on icon at bounding box center [174, 142] width 5 height 11
type input "100"
select select "%"
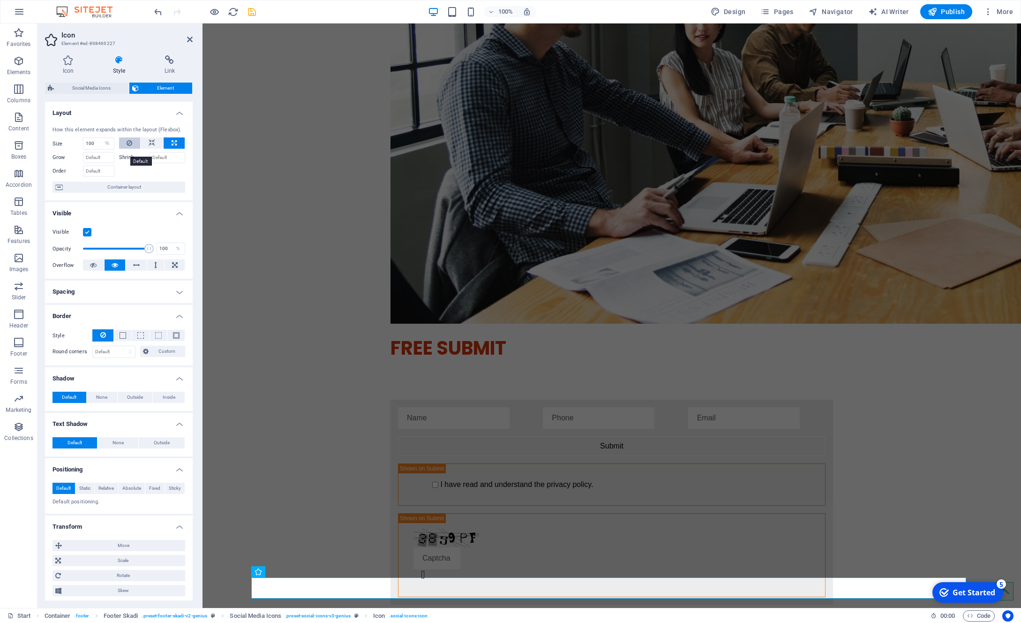
click at [135, 149] on button at bounding box center [130, 142] width 22 height 11
select select "DISABLED_OPTION_VALUE"
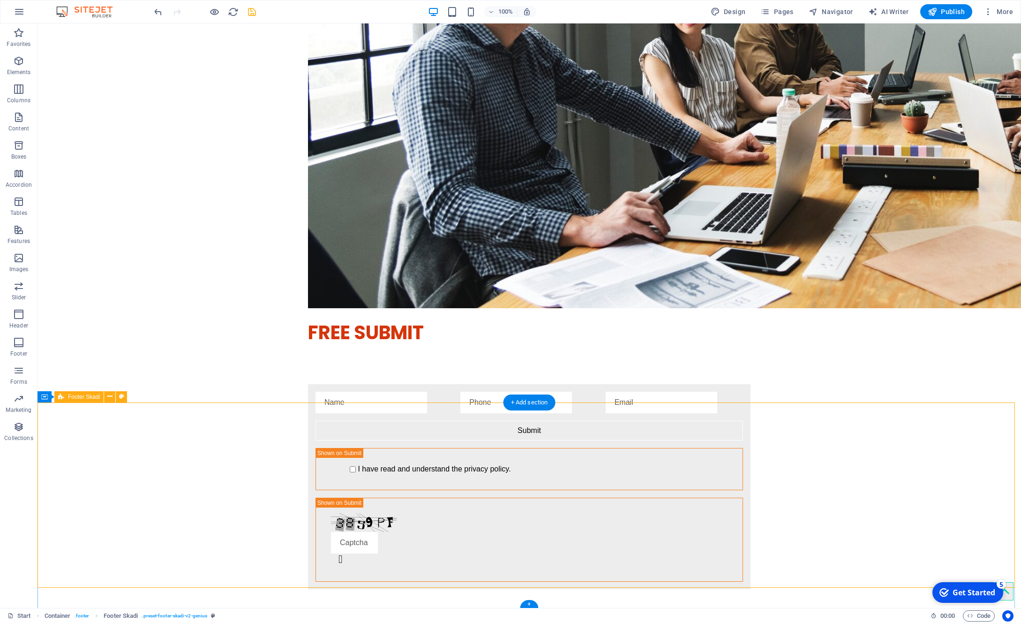
scroll to position [2020, 0]
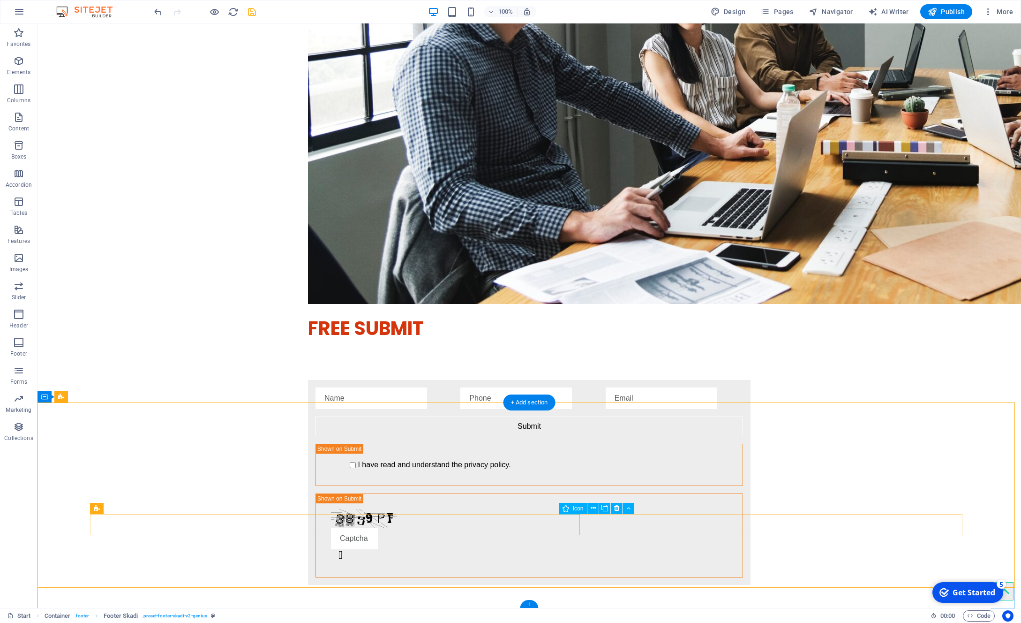
click at [594, 508] on icon at bounding box center [593, 508] width 5 height 10
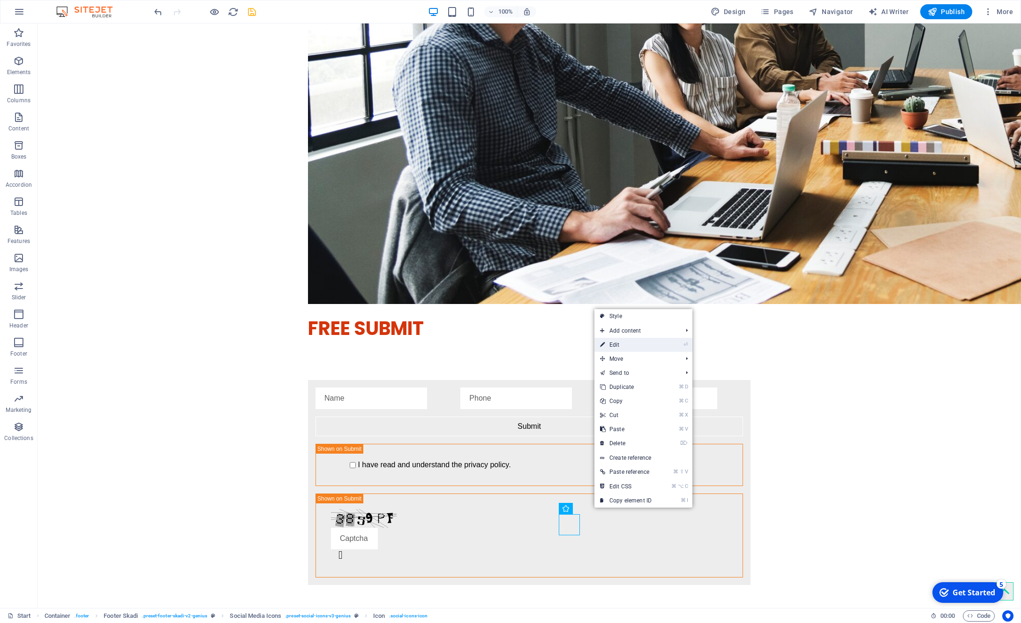
click at [614, 343] on link "⏎ Edit" at bounding box center [626, 345] width 63 height 14
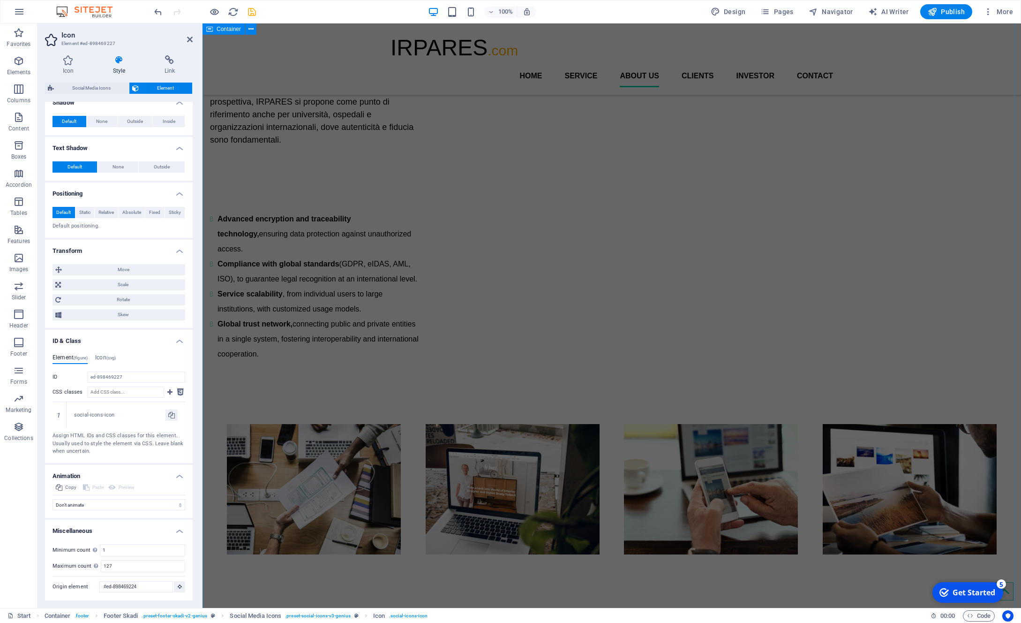
scroll to position [944, 0]
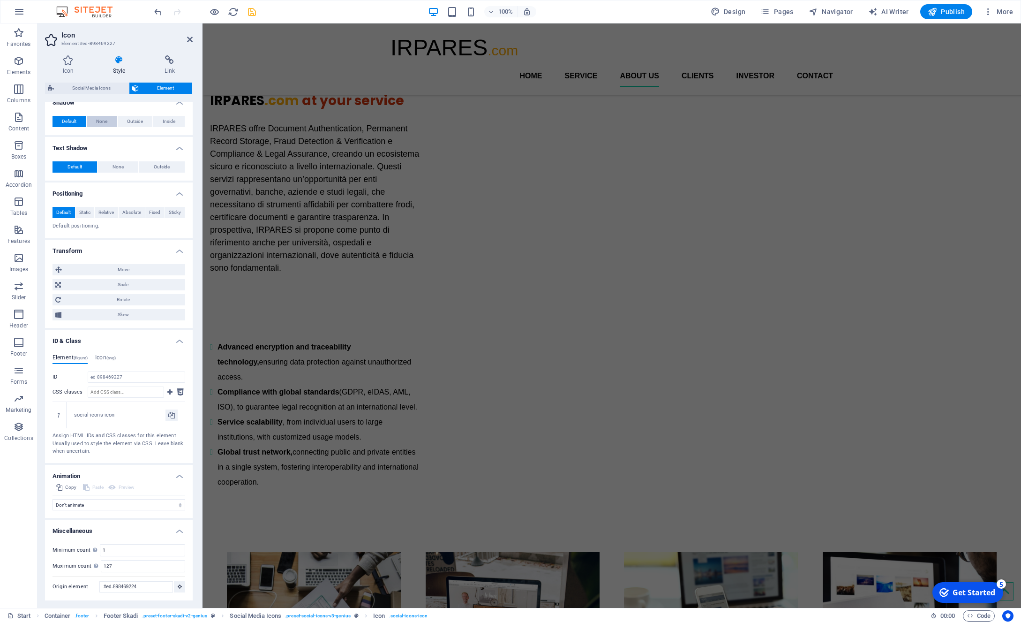
click at [98, 125] on span "None" at bounding box center [101, 121] width 11 height 11
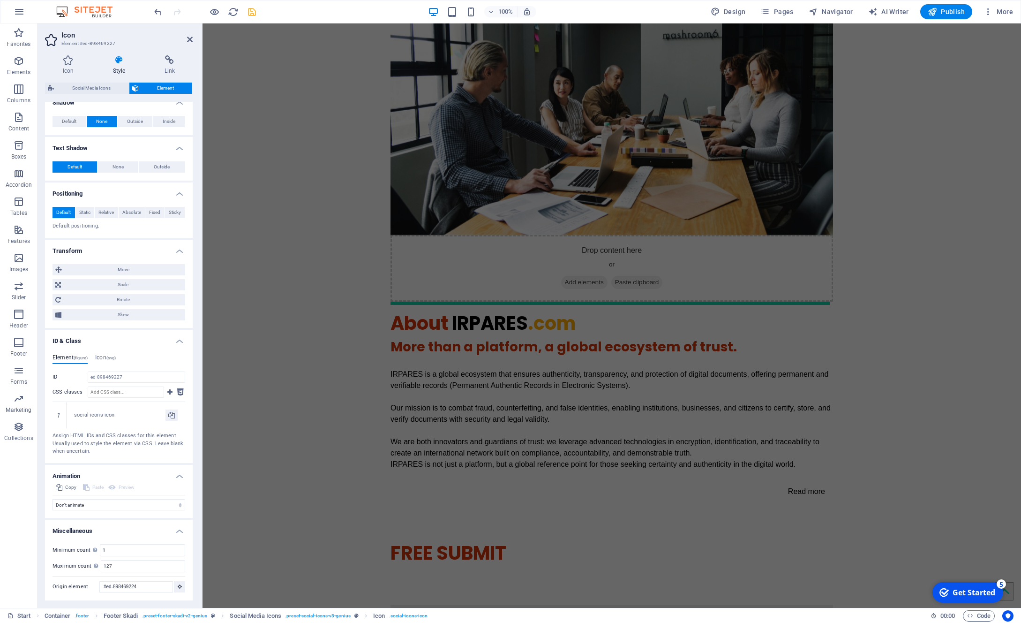
scroll to position [1984, 0]
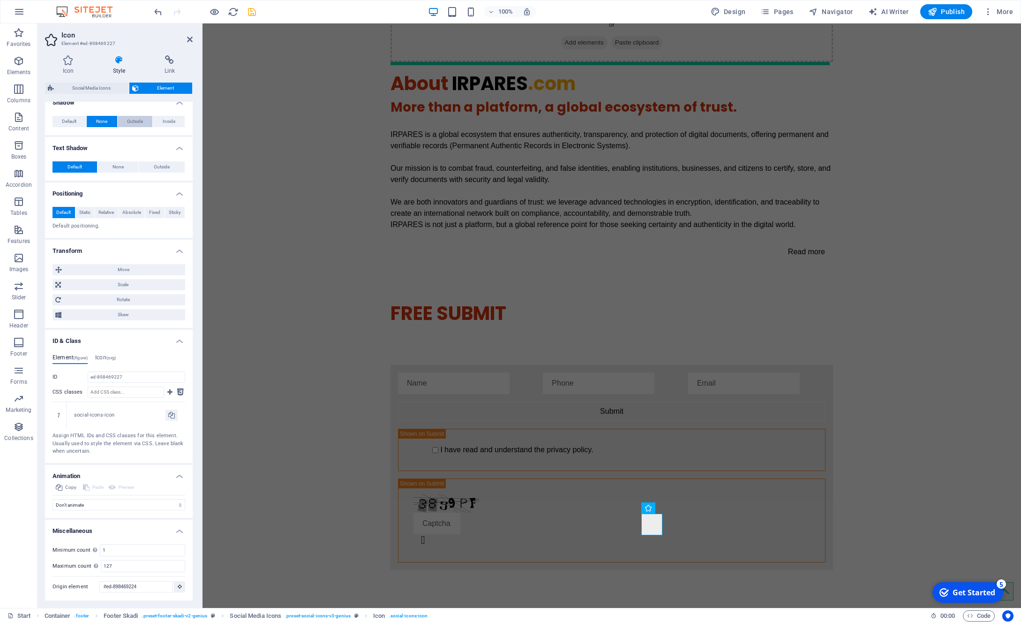
click at [134, 127] on span "Outside" at bounding box center [135, 121] width 16 height 11
type input "2"
type input "4"
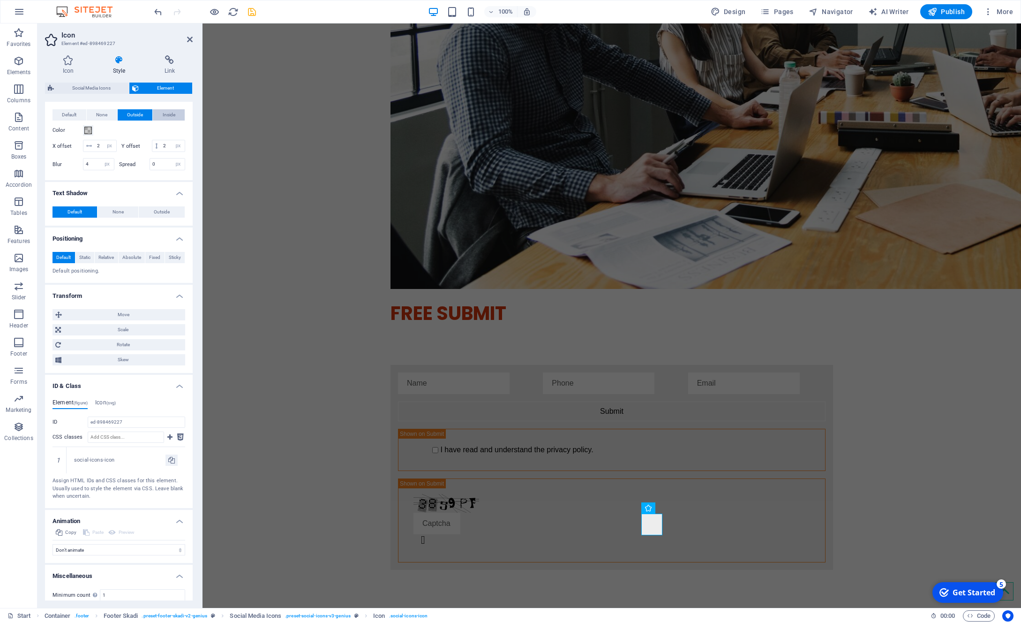
click at [156, 121] on button "Inside" at bounding box center [169, 114] width 32 height 11
click at [132, 121] on span "Outside" at bounding box center [135, 114] width 16 height 11
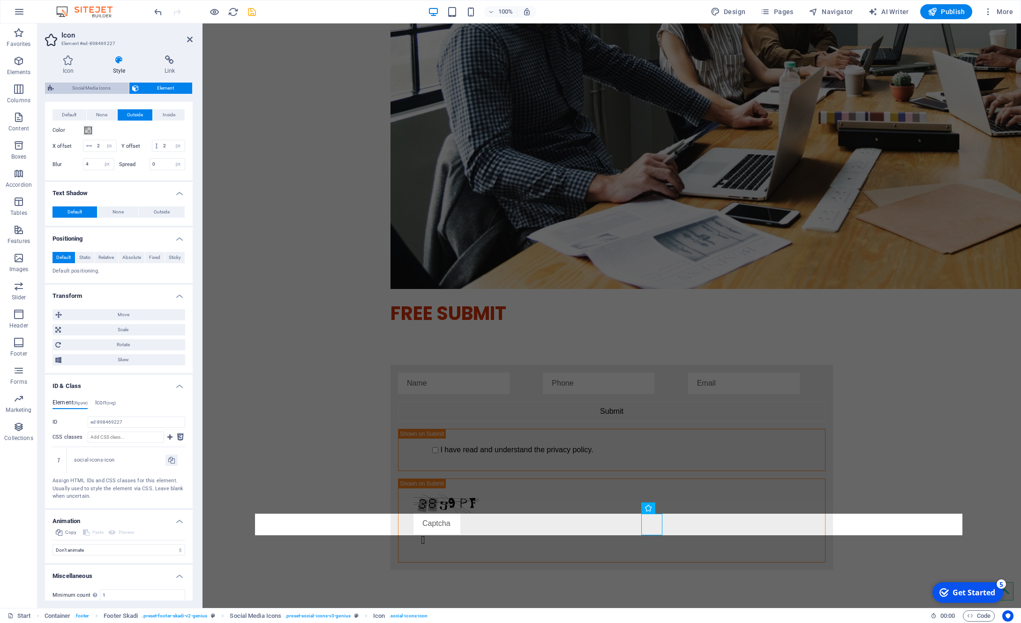
click at [71, 89] on span "Social Media Icons" at bounding box center [91, 88] width 69 height 11
select select "rem"
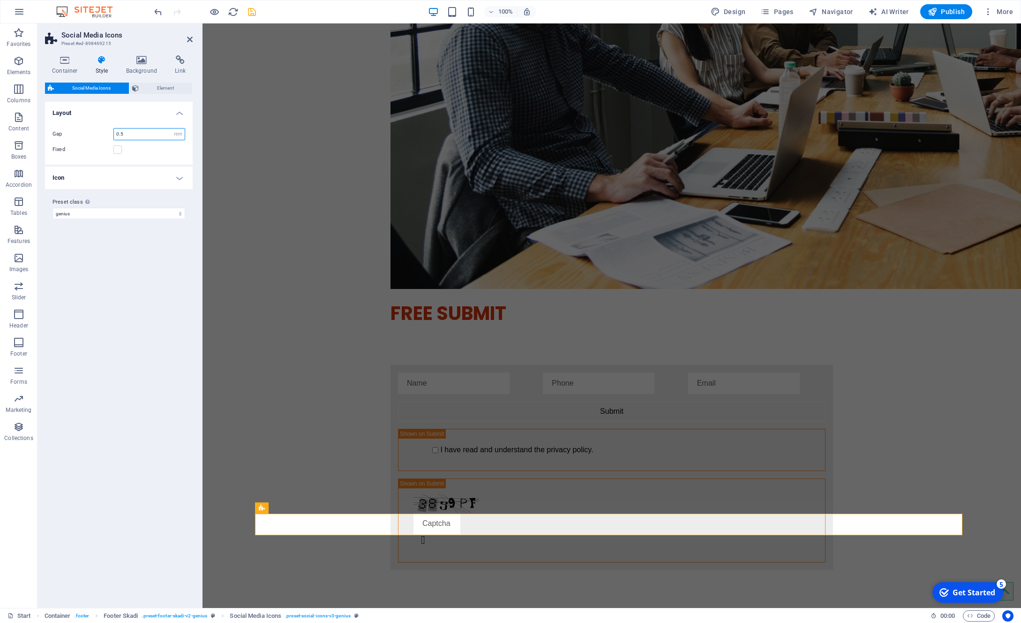
drag, startPoint x: 123, startPoint y: 133, endPoint x: 101, endPoint y: 131, distance: 22.6
click at [114, 131] on input "0.5" at bounding box center [149, 133] width 71 height 11
click at [122, 133] on input "0" at bounding box center [149, 133] width 71 height 11
drag, startPoint x: 126, startPoint y: 135, endPoint x: -17, endPoint y: 113, distance: 144.1
click at [114, 128] on input "0.5" at bounding box center [149, 133] width 71 height 11
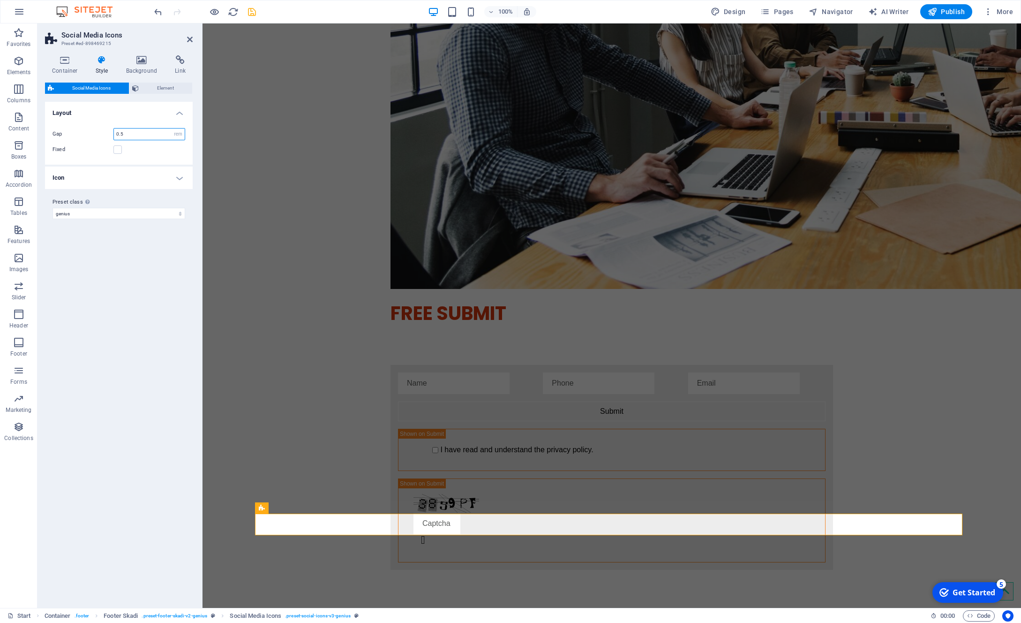
paste input "number"
type input "0.5"
click at [116, 148] on label at bounding box center [117, 149] width 8 height 8
click at [0, 0] on input "Fixed" at bounding box center [0, 0] width 0 height 0
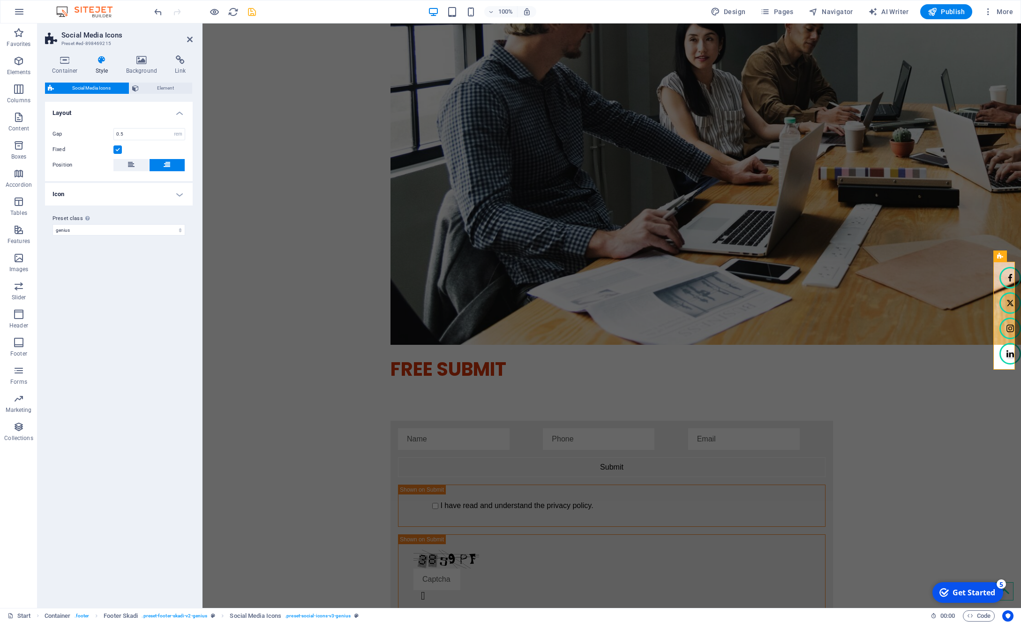
click at [121, 150] on label at bounding box center [117, 149] width 8 height 8
click at [0, 0] on input "Fixed" at bounding box center [0, 0] width 0 height 0
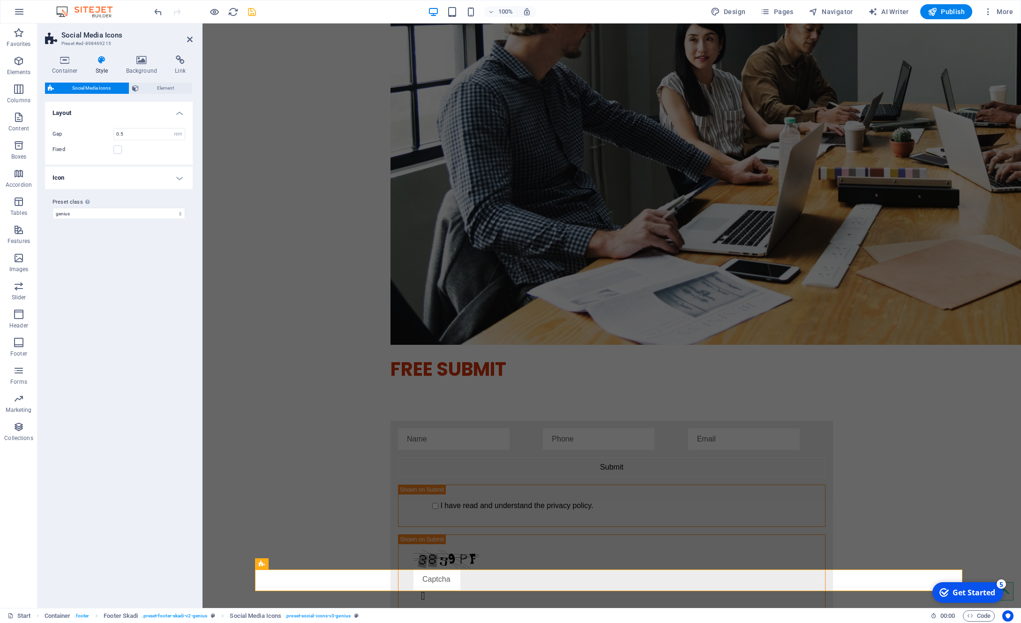
click at [100, 271] on div "Variants Default Layout Gap 0.5 px rem % vh vw Fixed Position Icon Background A…" at bounding box center [119, 351] width 148 height 498
click at [163, 83] on span "Element" at bounding box center [166, 88] width 48 height 11
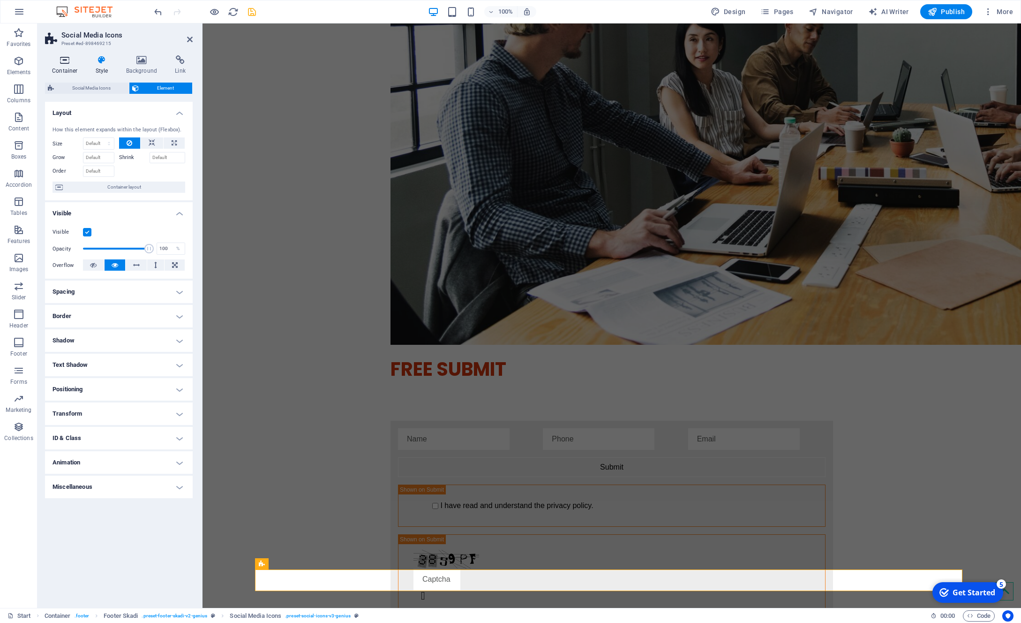
click at [68, 61] on icon at bounding box center [65, 59] width 40 height 9
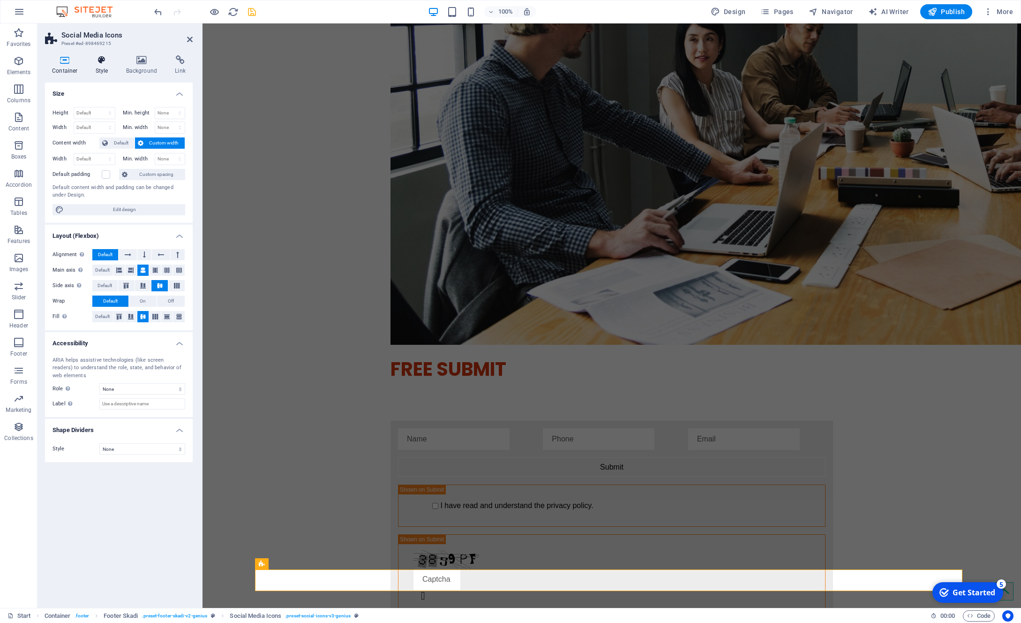
click at [99, 56] on icon at bounding box center [102, 59] width 27 height 9
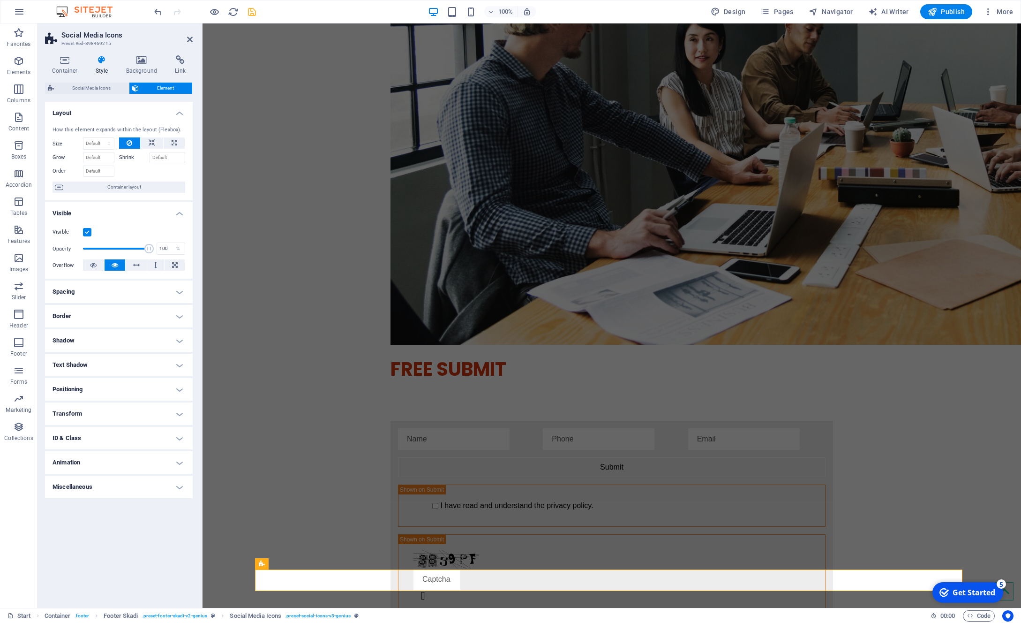
click at [40, 62] on div "Container Style Background Link Size Height Default px rem % vh vw Min. height …" at bounding box center [119, 328] width 163 height 560
click at [139, 66] on h4 "Background" at bounding box center [143, 65] width 49 height 20
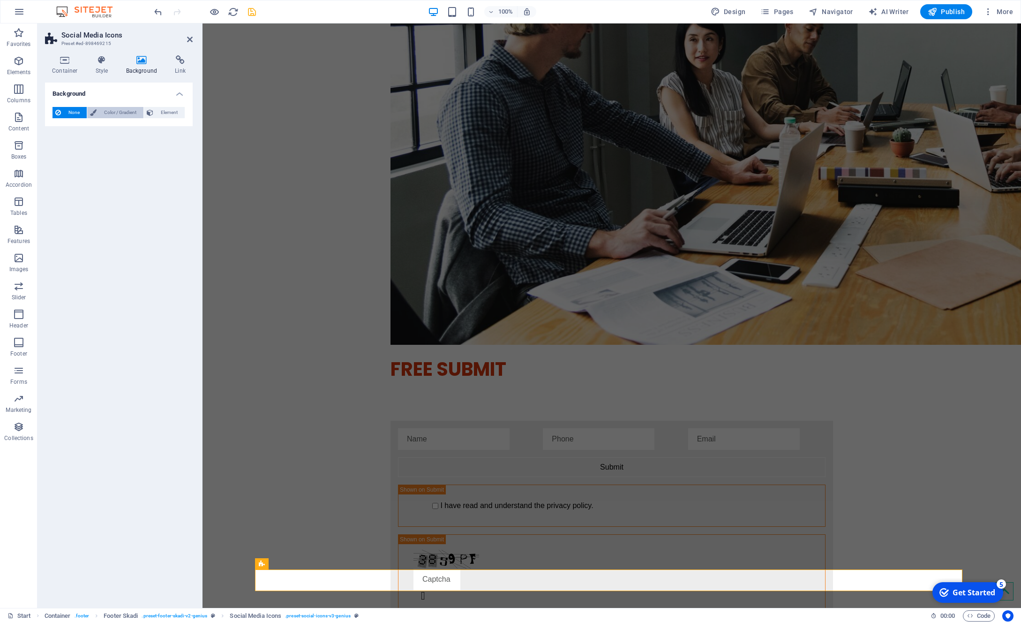
click at [117, 116] on span "Color / Gradient" at bounding box center [119, 112] width 41 height 11
click at [99, 130] on span "Gradient" at bounding box center [89, 130] width 23 height 13
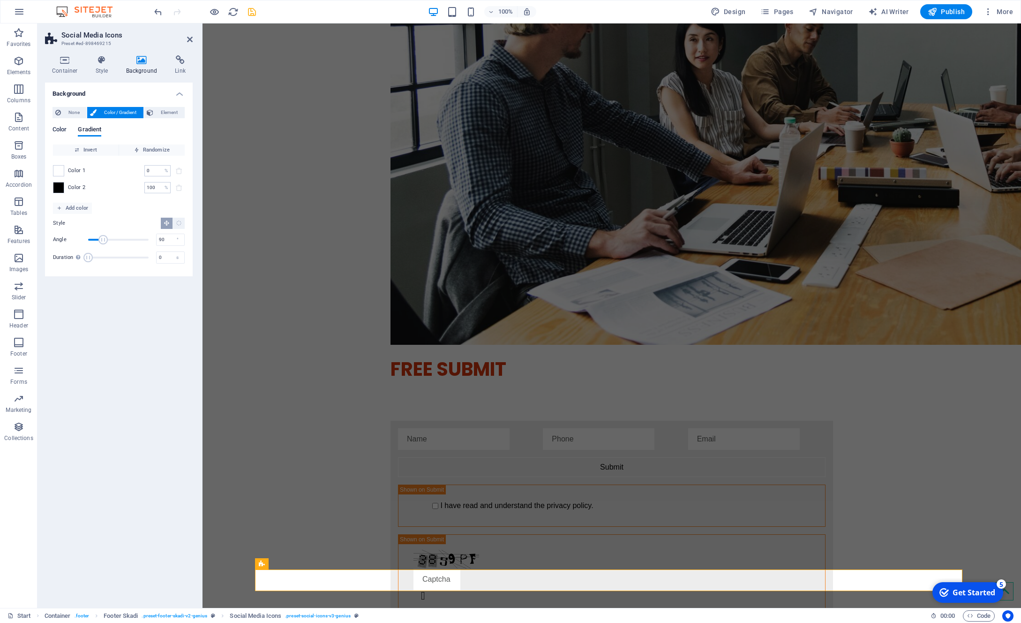
click at [62, 128] on span "Color" at bounding box center [60, 130] width 14 height 13
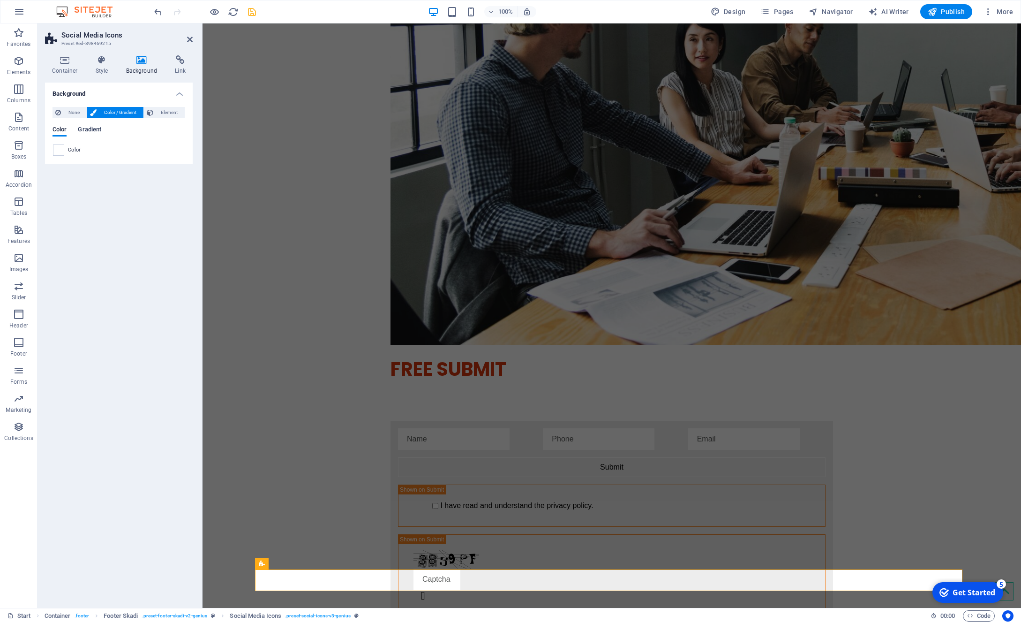
click at [97, 128] on span "Gradient" at bounding box center [89, 130] width 23 height 13
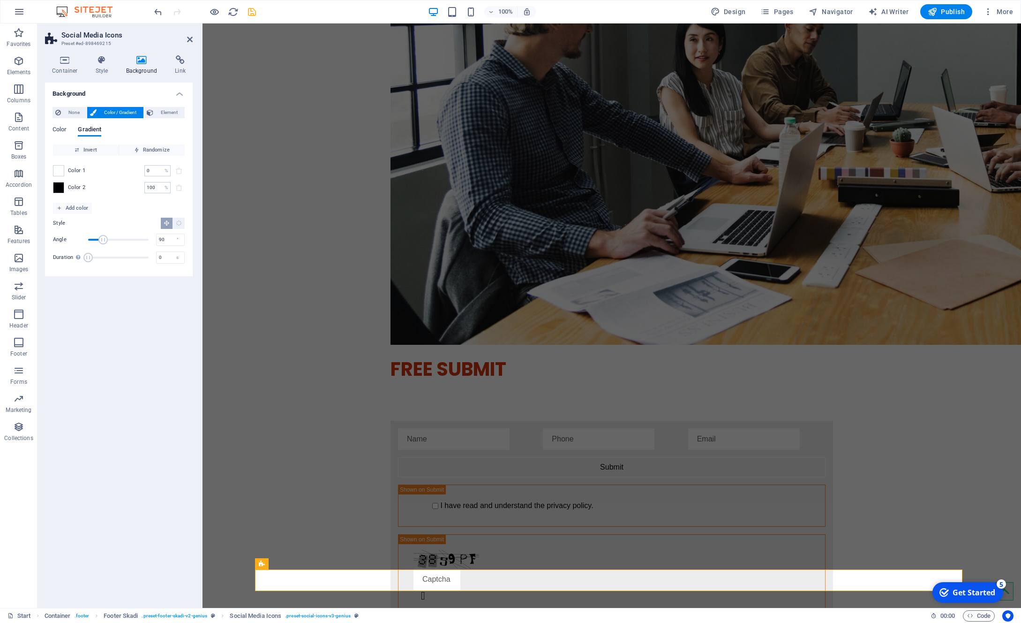
click at [65, 126] on div "Color Gradient Color Invert Randomize Color 1 0 % ​ Color 2 100 % ​ Add color S…" at bounding box center [119, 194] width 133 height 150
click at [62, 129] on span "Color" at bounding box center [60, 130] width 14 height 13
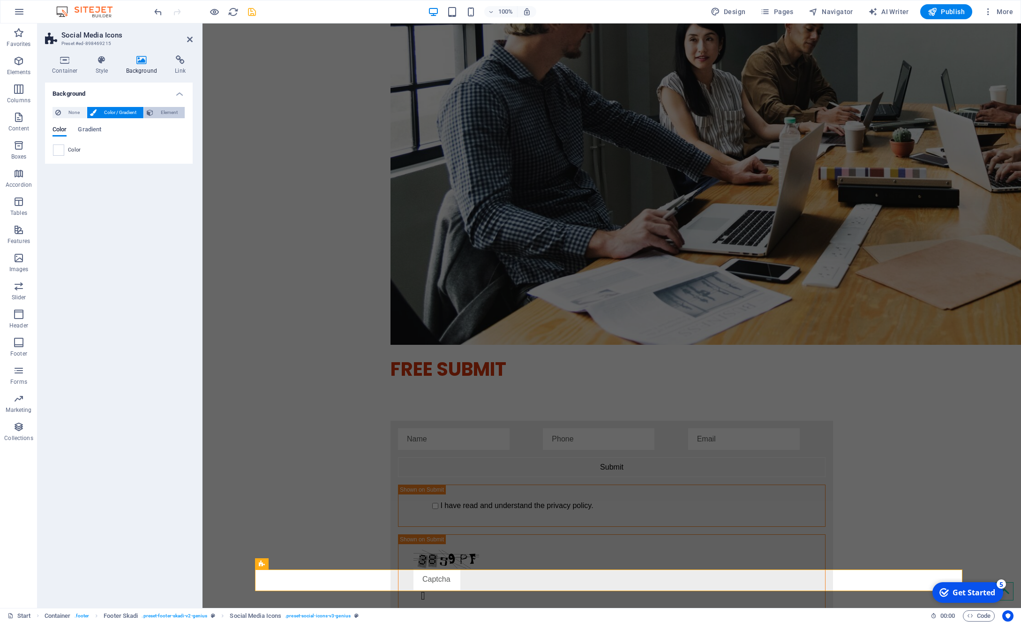
click at [163, 110] on span "Element" at bounding box center [169, 112] width 26 height 11
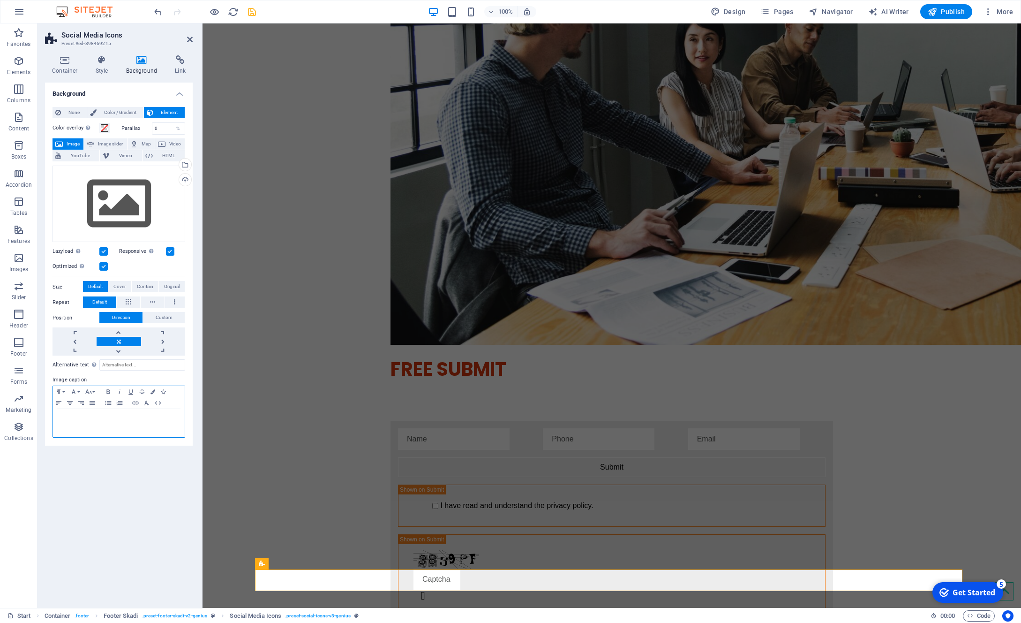
click at [90, 421] on p at bounding box center [119, 418] width 122 height 8
click at [97, 476] on div "Background None Color / Gradient Element Stretch background to full-width Color…" at bounding box center [119, 342] width 148 height 518
click at [121, 425] on div "sd" at bounding box center [119, 423] width 132 height 28
click at [116, 286] on span "Cover" at bounding box center [119, 286] width 12 height 11
click at [138, 288] on span "Contain" at bounding box center [145, 286] width 16 height 11
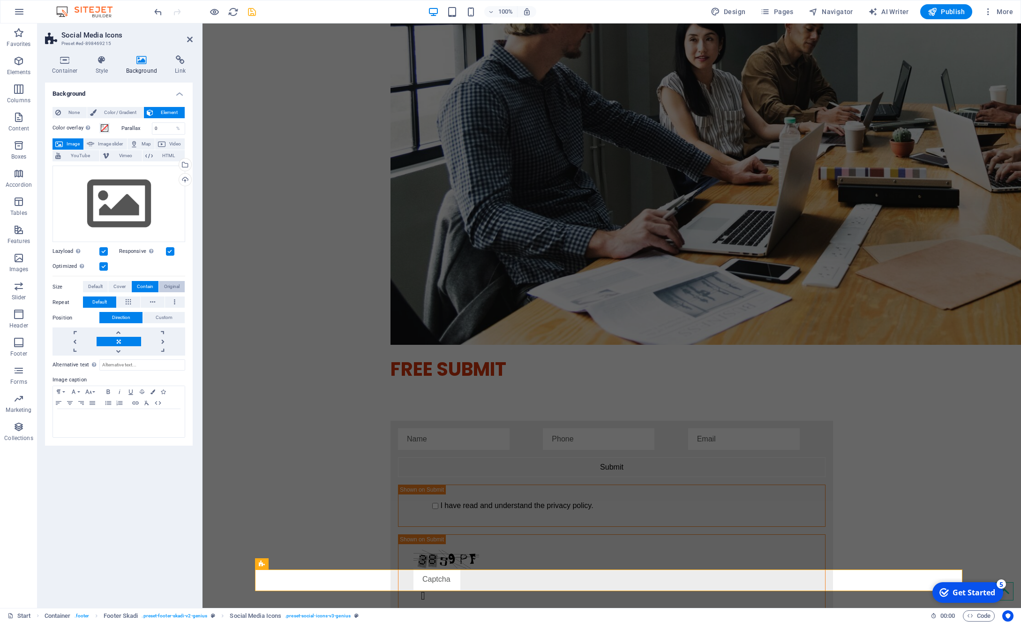
click at [170, 288] on span "Original" at bounding box center [171, 286] width 15 height 11
click at [158, 316] on span "Custom" at bounding box center [164, 317] width 17 height 11
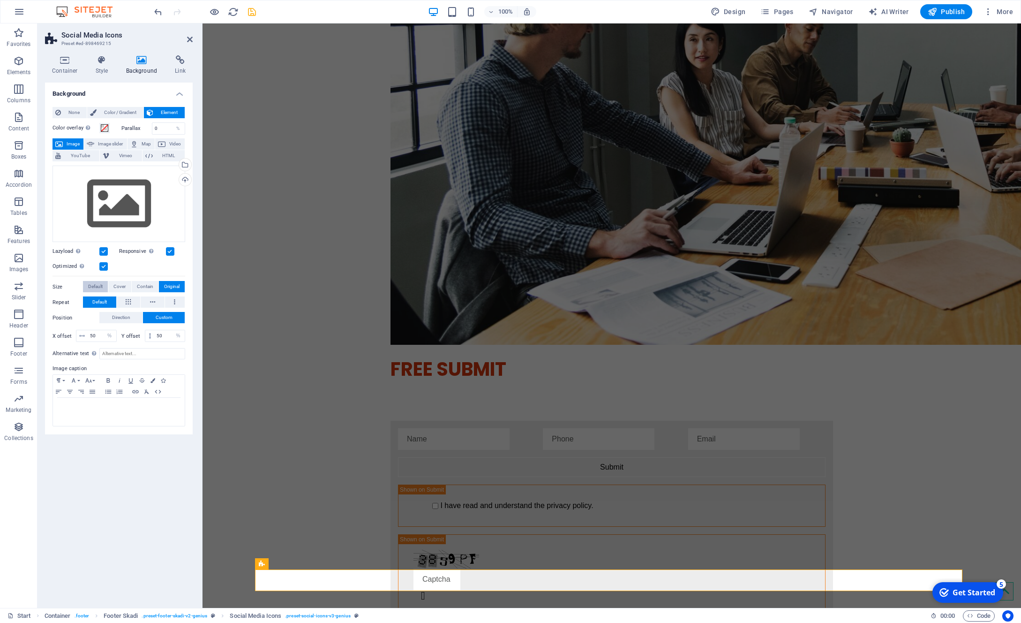
click at [96, 287] on span "Default" at bounding box center [95, 286] width 15 height 11
click at [104, 129] on span at bounding box center [105, 128] width 8 height 8
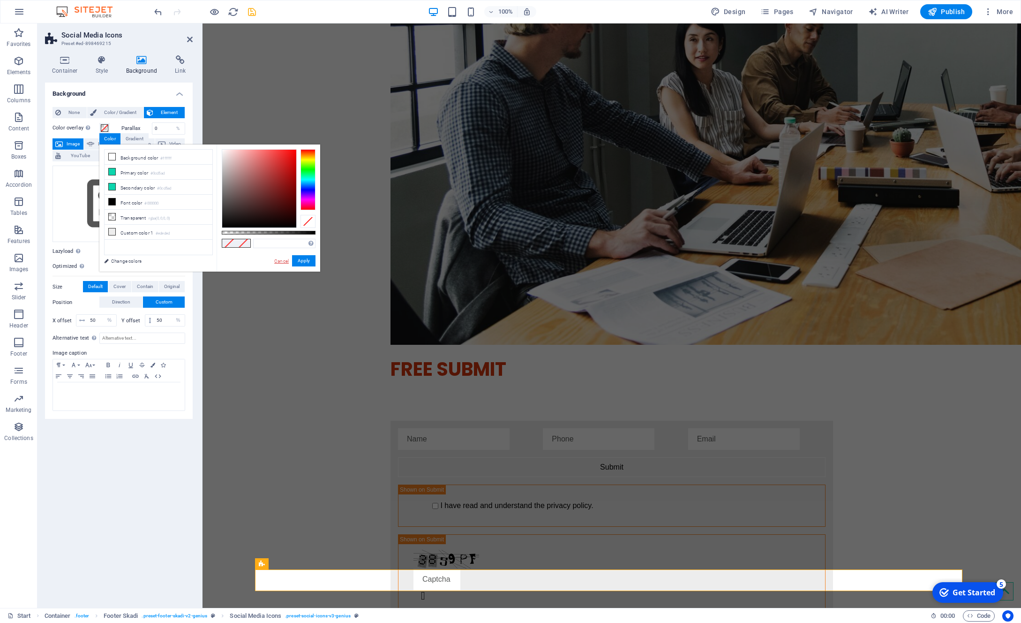
click at [282, 260] on link "Cancel" at bounding box center [281, 260] width 16 height 7
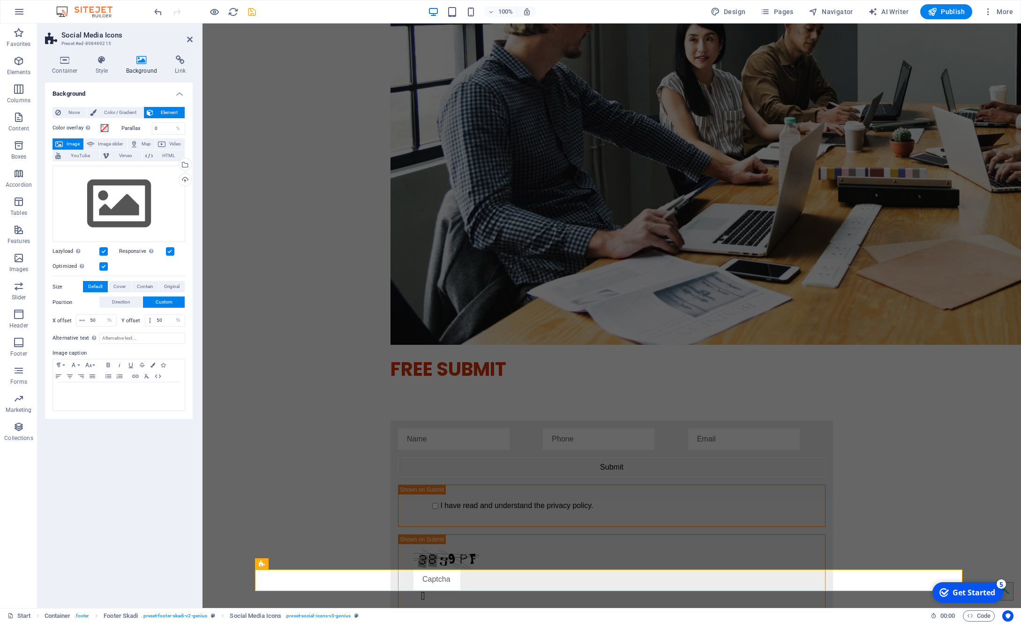
click at [304, 544] on div "Spacer" at bounding box center [281, 550] width 53 height 12
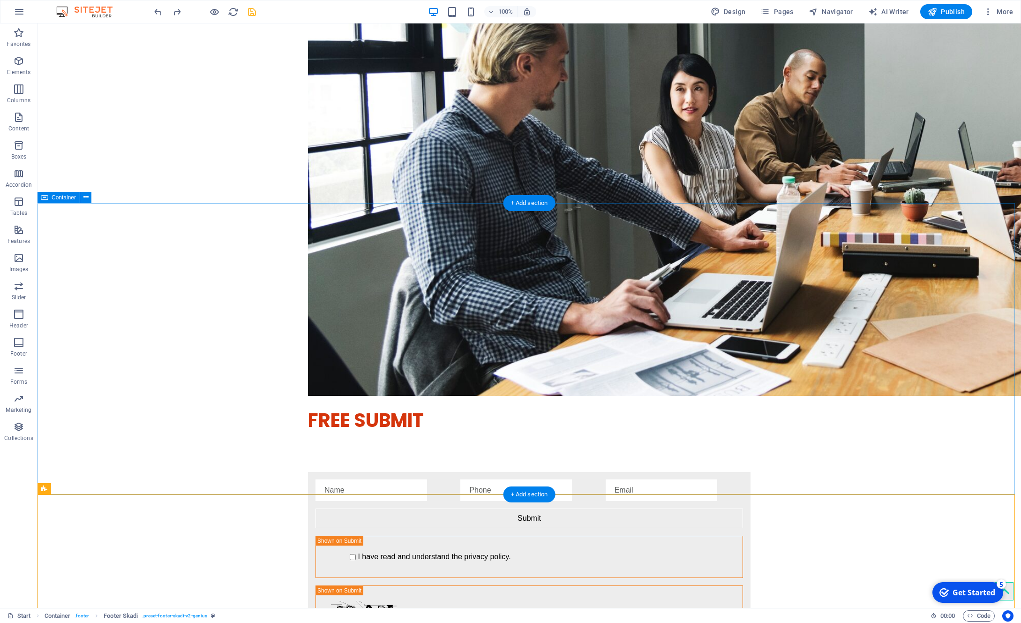
scroll to position [2020, 0]
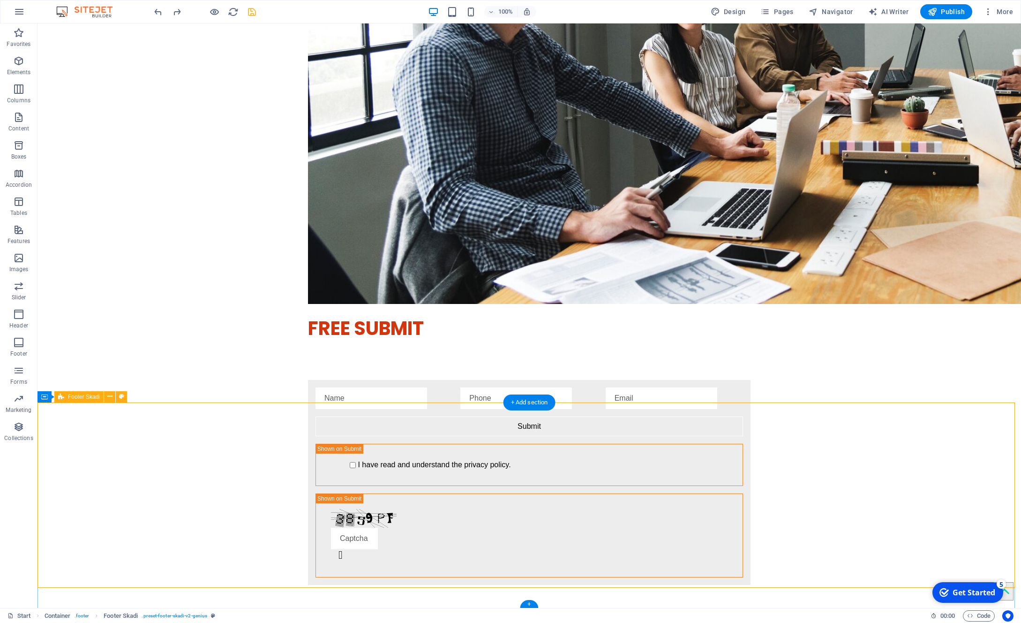
click at [570, 508] on div "Icon" at bounding box center [573, 508] width 29 height 11
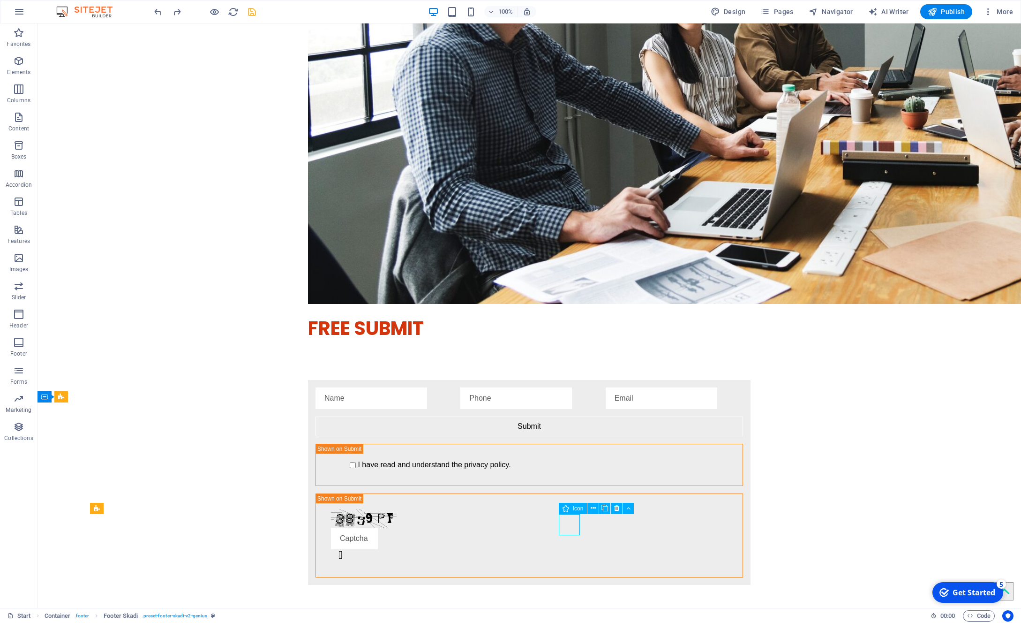
click at [570, 508] on div "Icon" at bounding box center [573, 508] width 29 height 11
select select "xMidYMid"
select select "px"
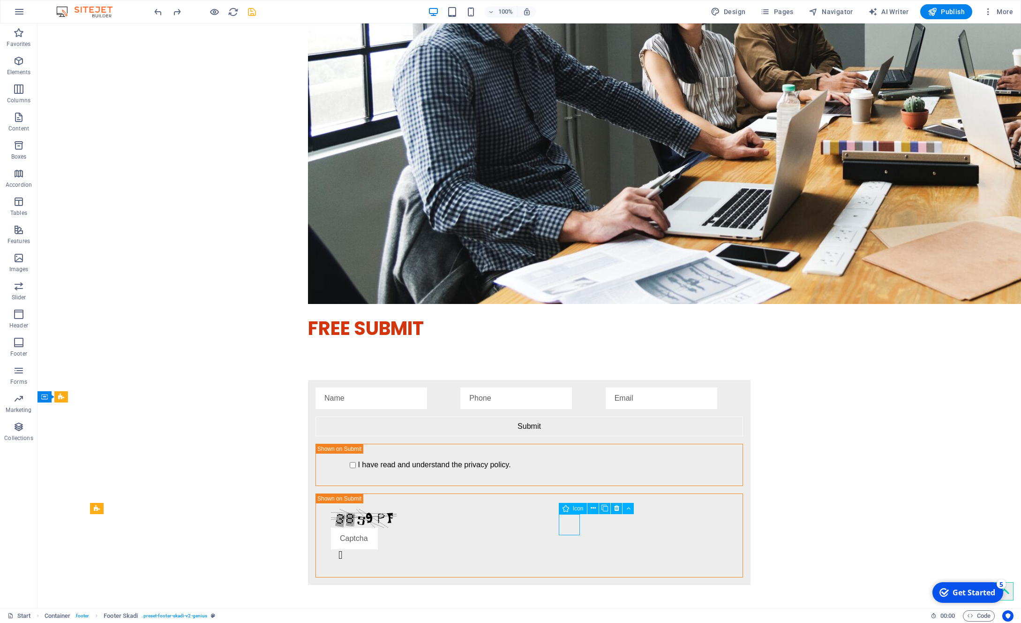
select select "px"
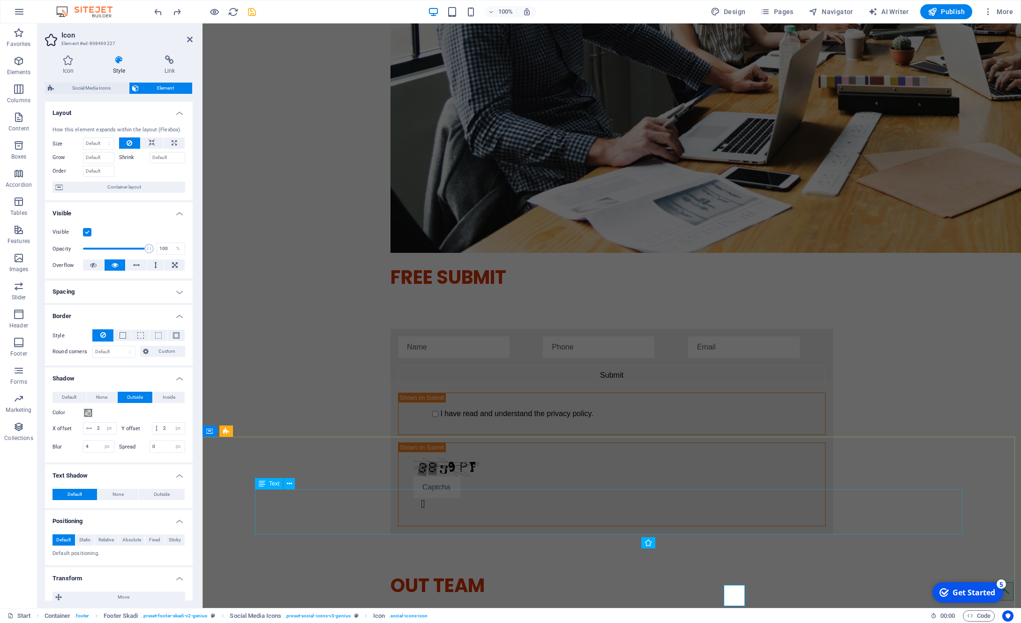
scroll to position [1949, 0]
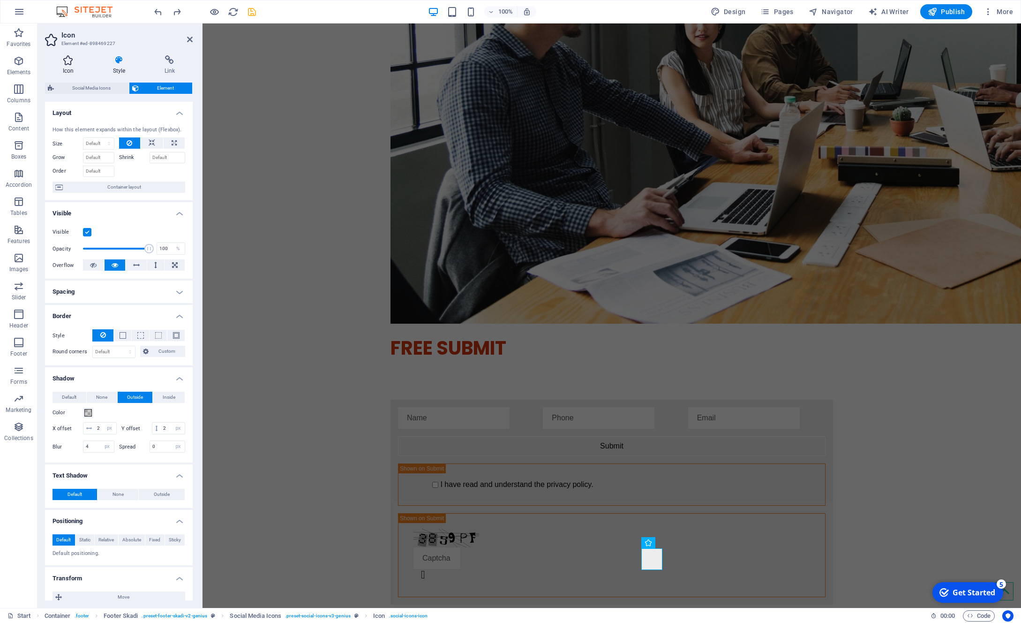
click at [70, 59] on icon at bounding box center [68, 59] width 46 height 9
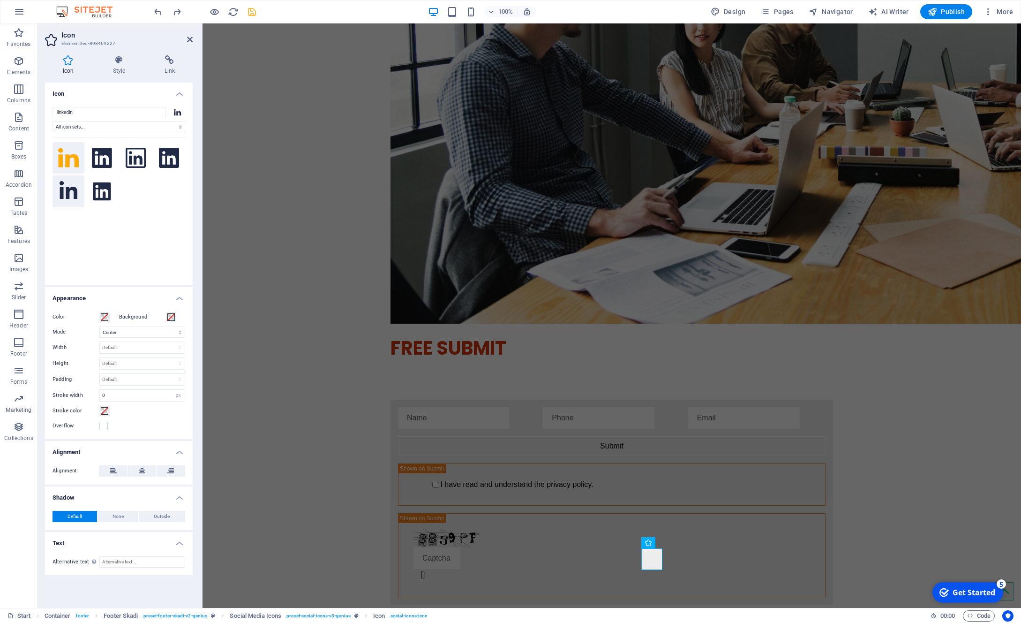
click at [70, 197] on icon at bounding box center [69, 191] width 18 height 21
click at [69, 197] on icon at bounding box center [69, 190] width 18 height 18
click at [68, 162] on icon at bounding box center [68, 157] width 21 height 19
click at [107, 113] on input "linkedin" at bounding box center [109, 112] width 113 height 11
click at [142, 158] on icon at bounding box center [136, 158] width 21 height 21
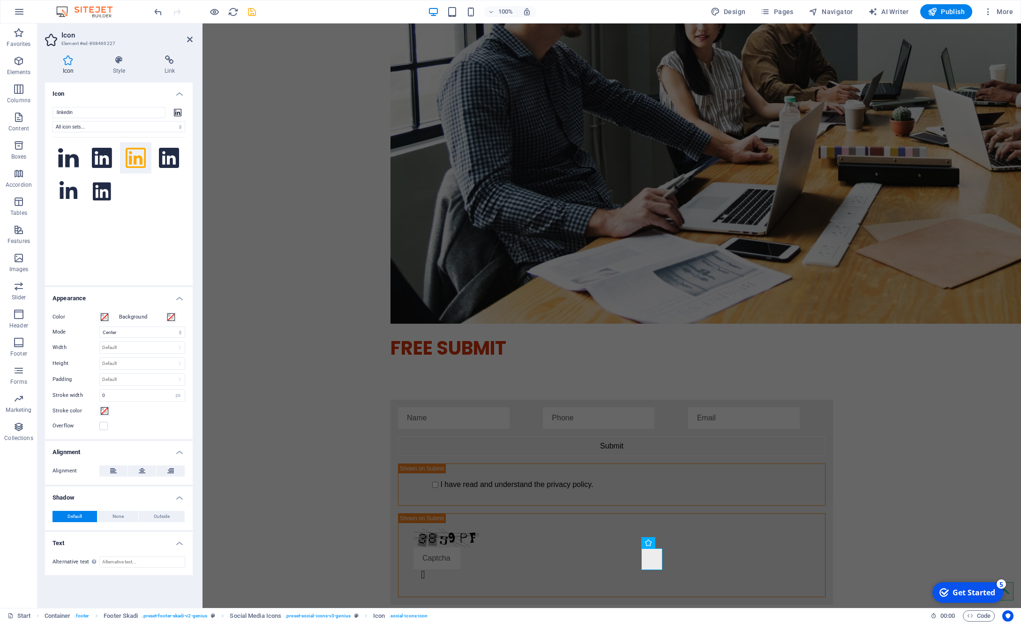
click at [142, 158] on icon at bounding box center [136, 158] width 21 height 21
click at [70, 160] on icon at bounding box center [68, 157] width 21 height 19
click at [131, 414] on div "Stroke color" at bounding box center [119, 410] width 133 height 11
click at [122, 516] on span "None" at bounding box center [118, 516] width 11 height 11
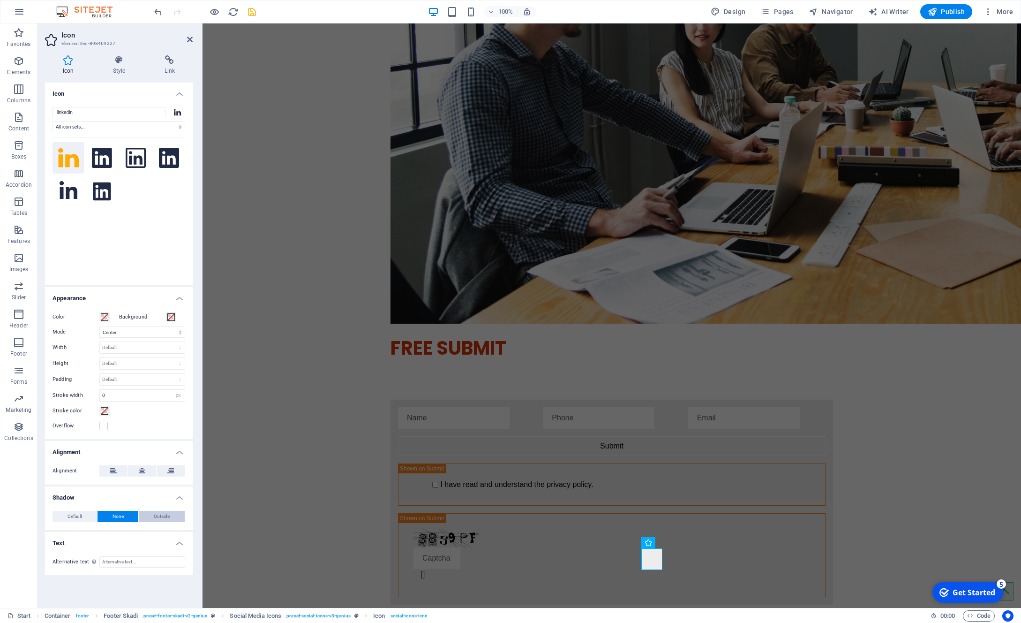
click at [181, 518] on button "Outside" at bounding box center [162, 516] width 46 height 11
type input "2"
type input "4"
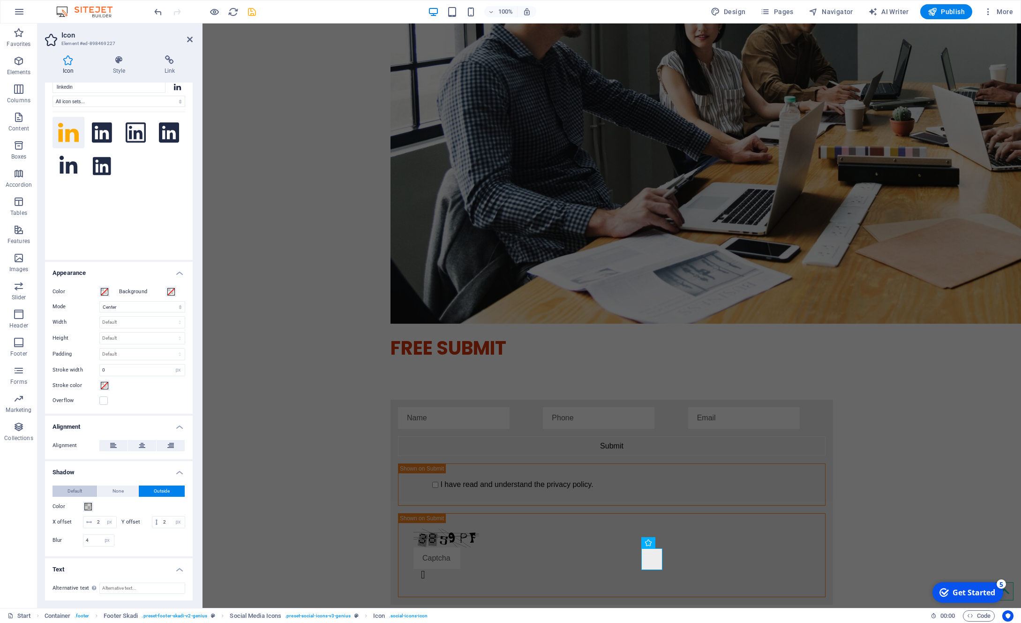
click at [69, 490] on span "Default" at bounding box center [75, 490] width 15 height 11
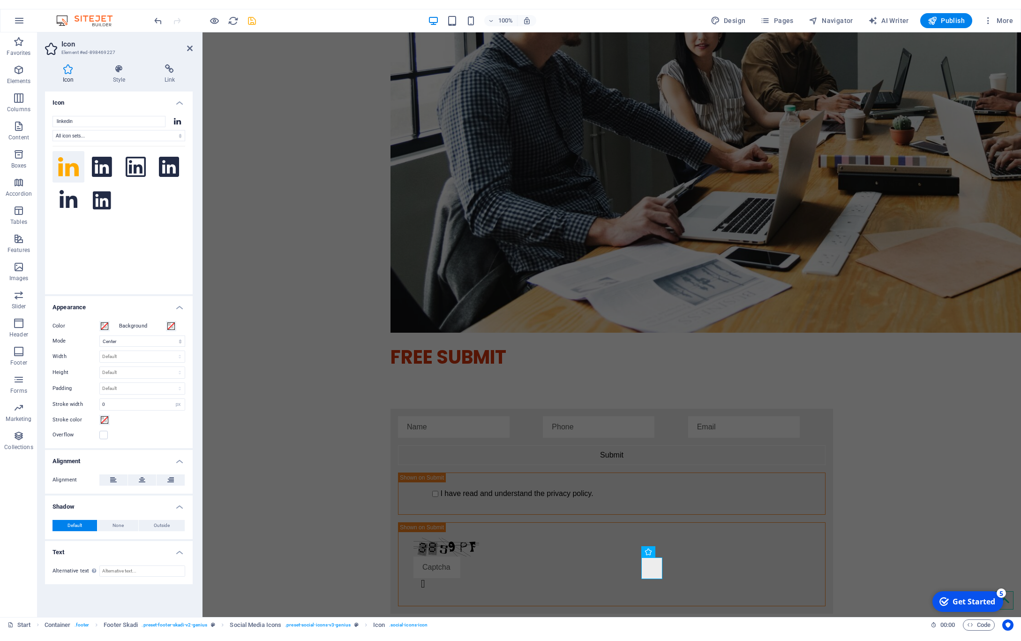
scroll to position [1957, 0]
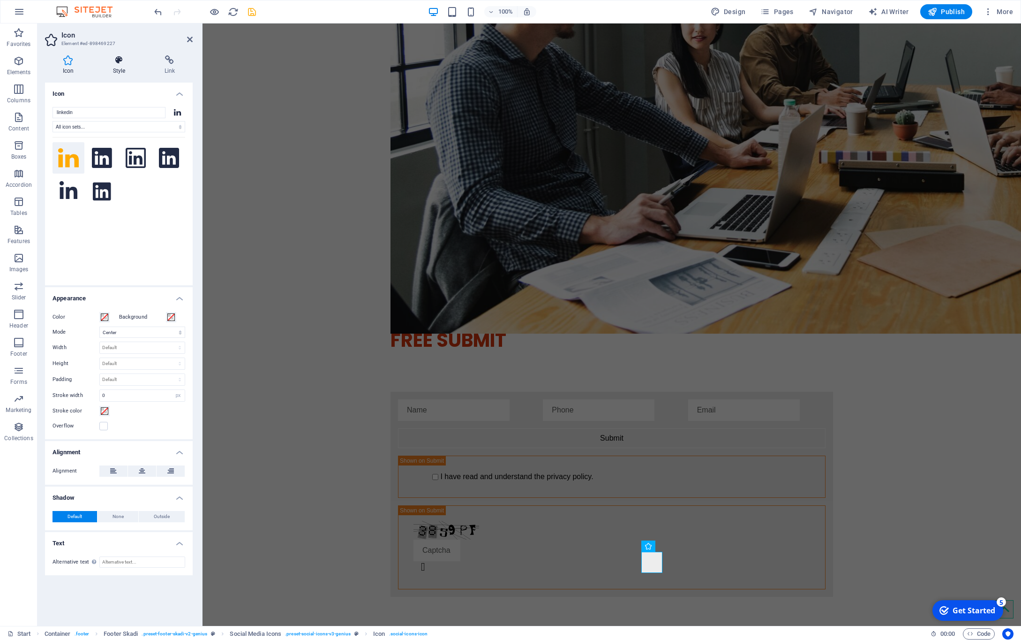
click at [121, 67] on h4 "Style" at bounding box center [121, 65] width 52 height 20
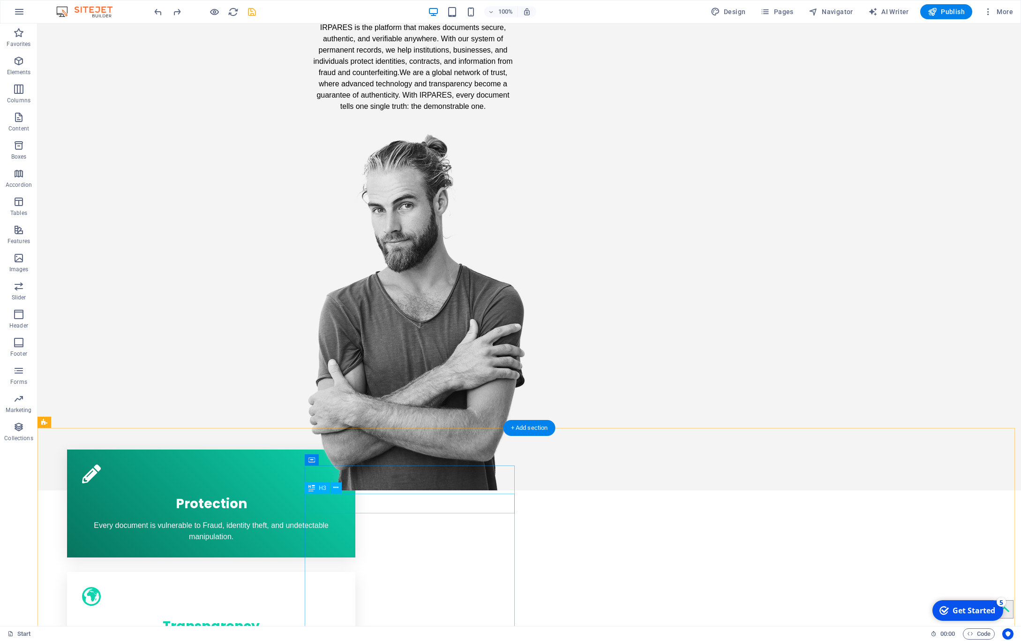
scroll to position [155, 0]
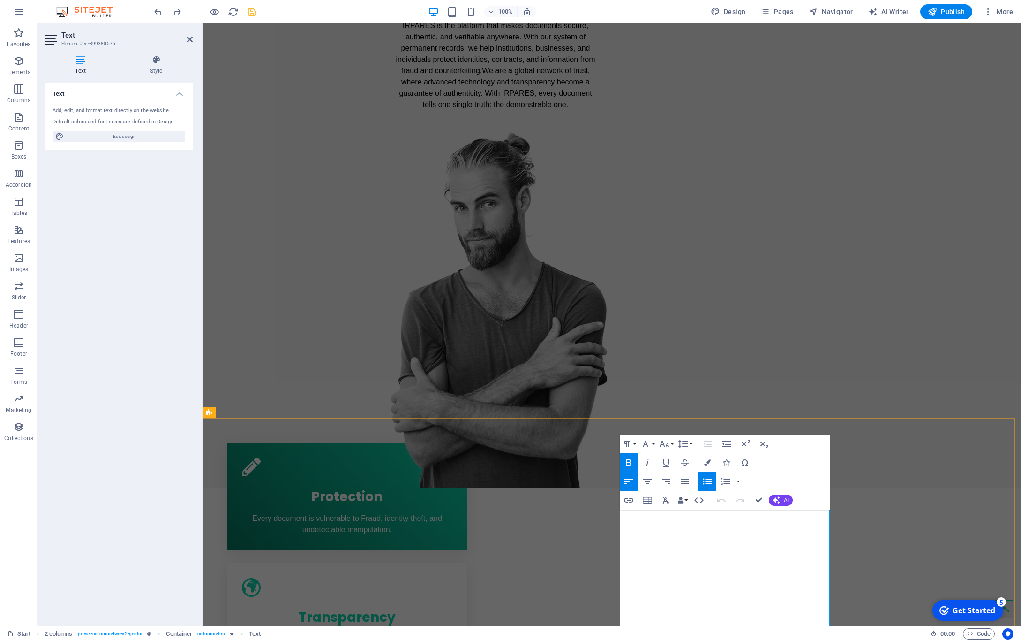
drag, startPoint x: 627, startPoint y: 517, endPoint x: 619, endPoint y: 519, distance: 8.6
click at [725, 464] on icon "button" at bounding box center [726, 462] width 7 height 7
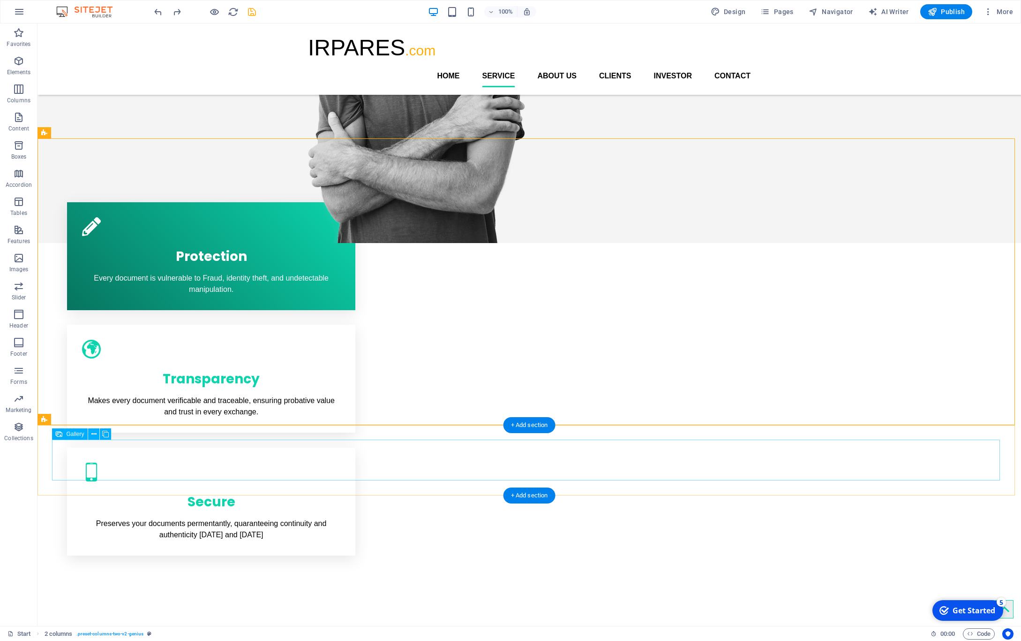
scroll to position [196, 0]
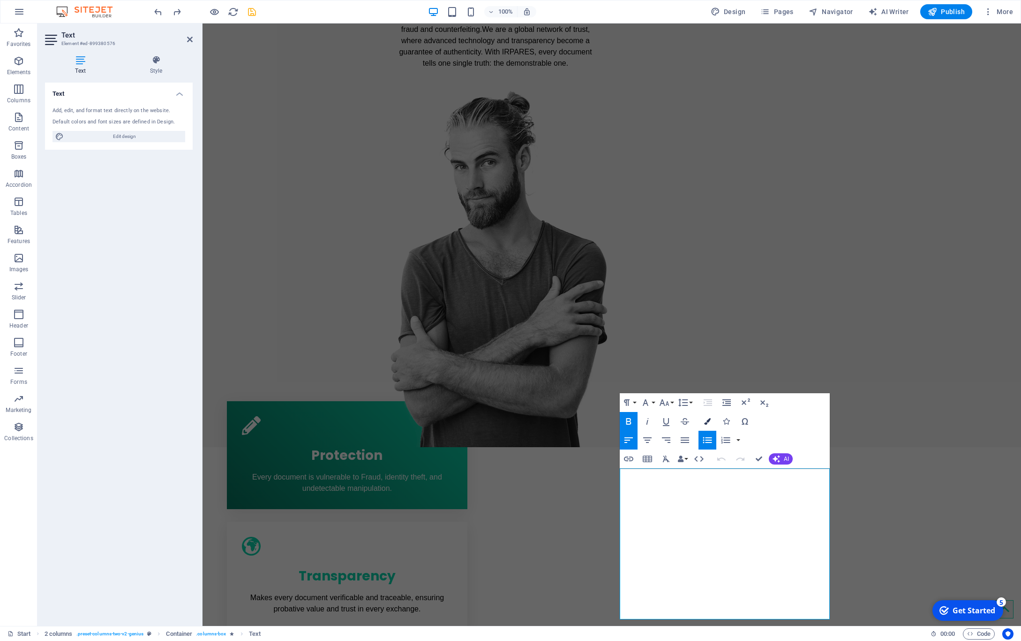
click at [711, 422] on button "Colors" at bounding box center [708, 421] width 18 height 19
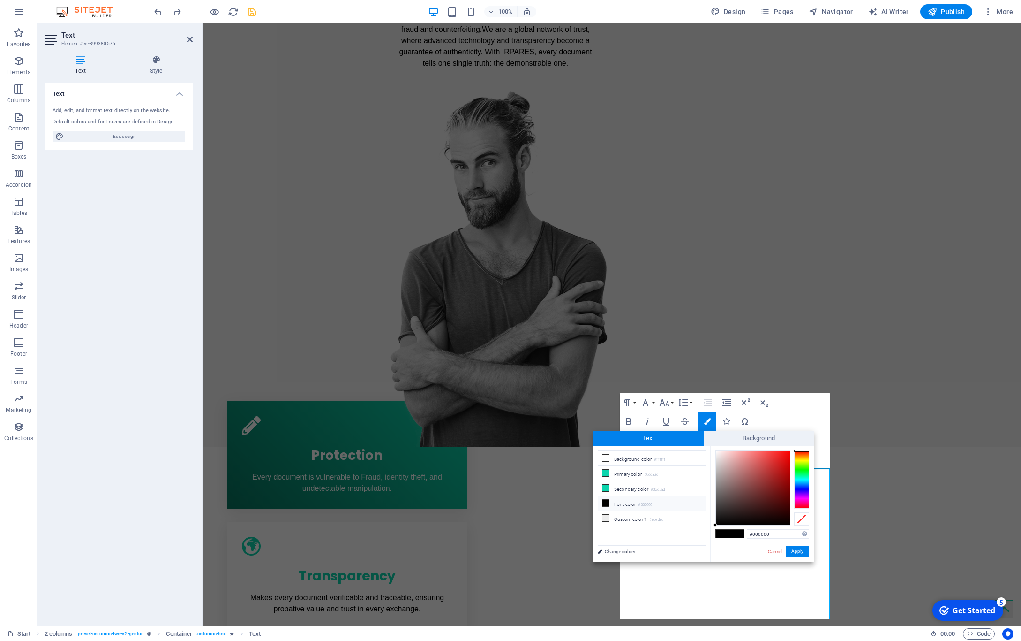
click at [776, 552] on link "Cancel" at bounding box center [775, 551] width 16 height 7
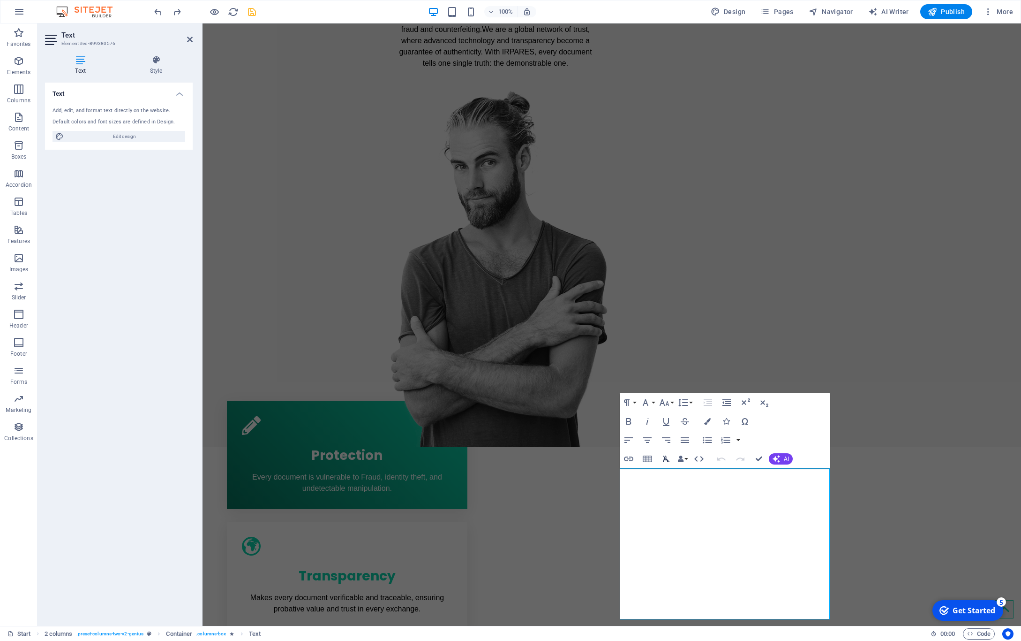
click at [667, 460] on icon "button" at bounding box center [666, 458] width 7 height 7
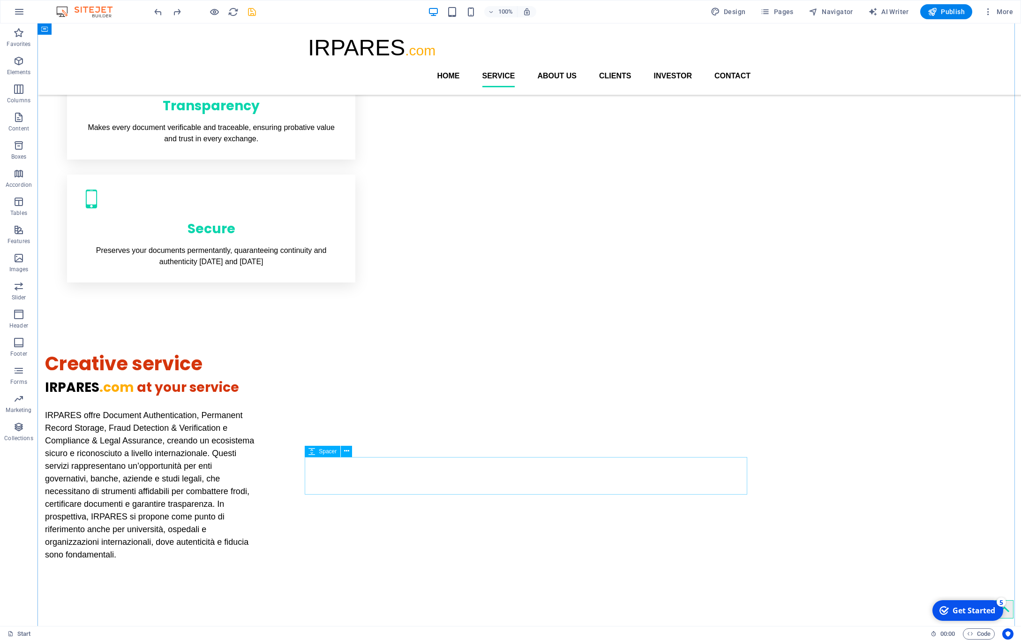
scroll to position [670, 0]
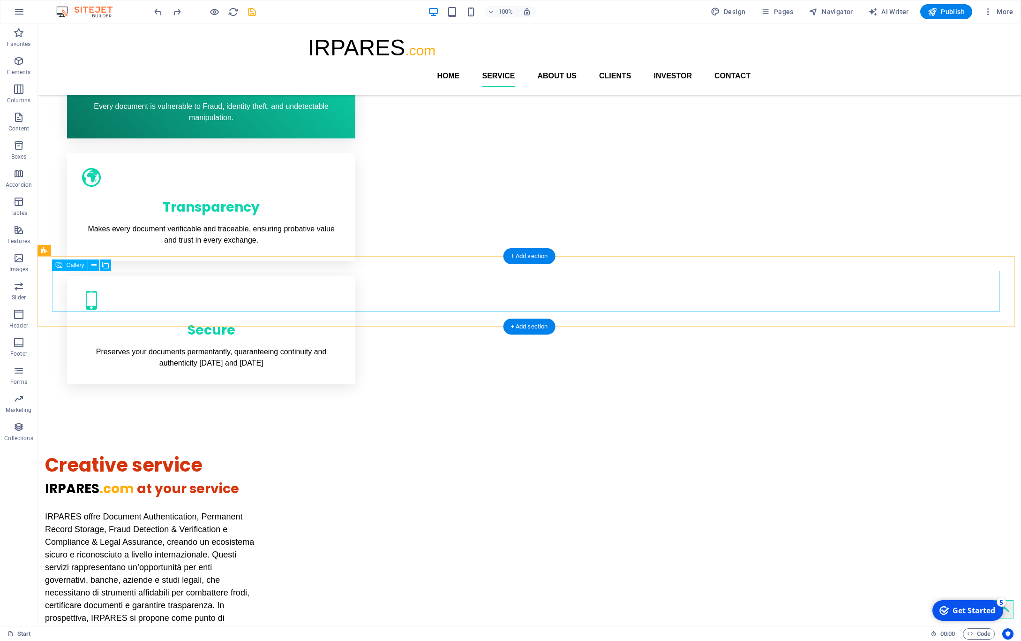
scroll to position [563, 0]
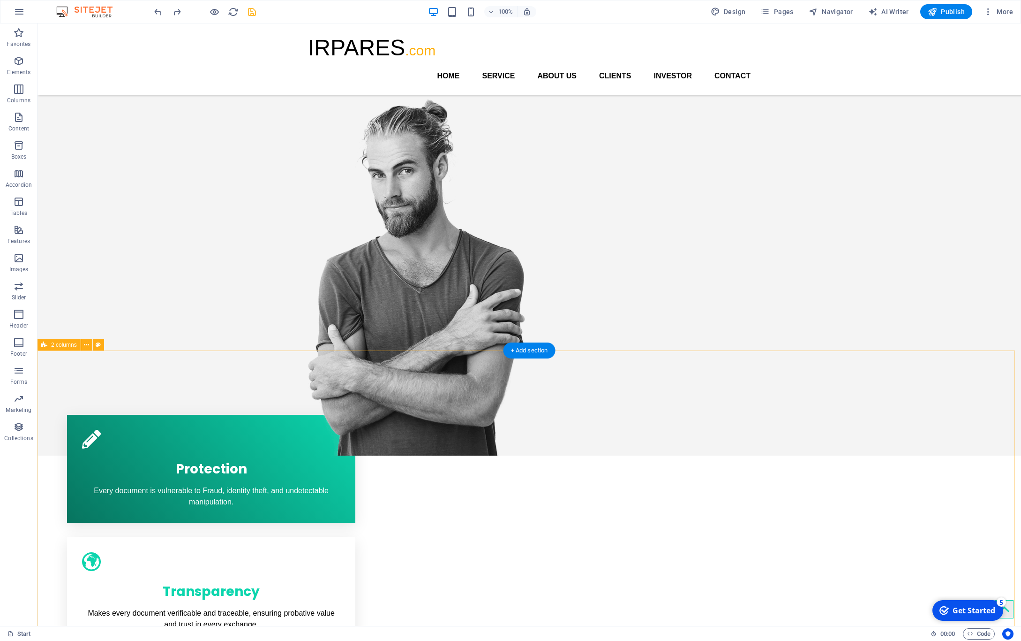
scroll to position [98, 0]
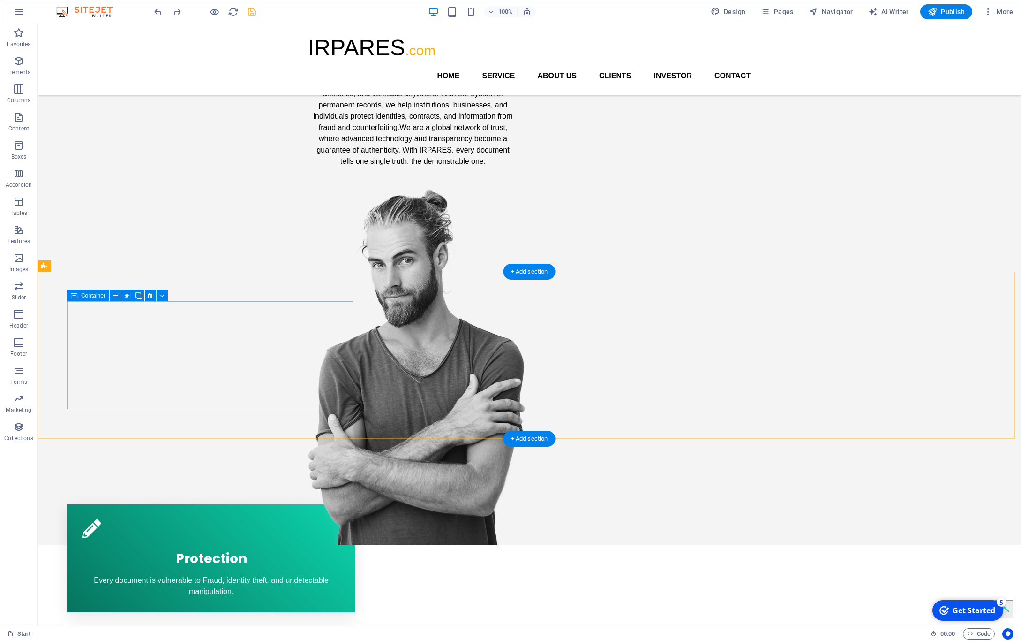
click at [340, 504] on div "Protection Every document is vulnerable to Fraud, identity theft, and undetecta…" at bounding box center [211, 558] width 288 height 108
click at [114, 297] on icon at bounding box center [115, 296] width 5 height 10
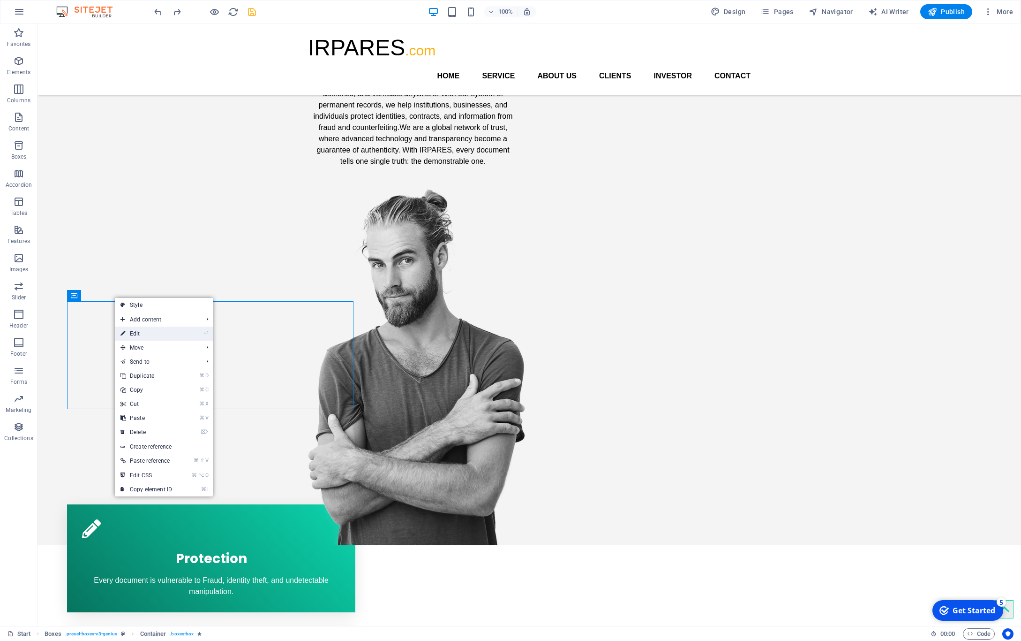
click at [134, 332] on link "⏎ Edit" at bounding box center [146, 333] width 63 height 14
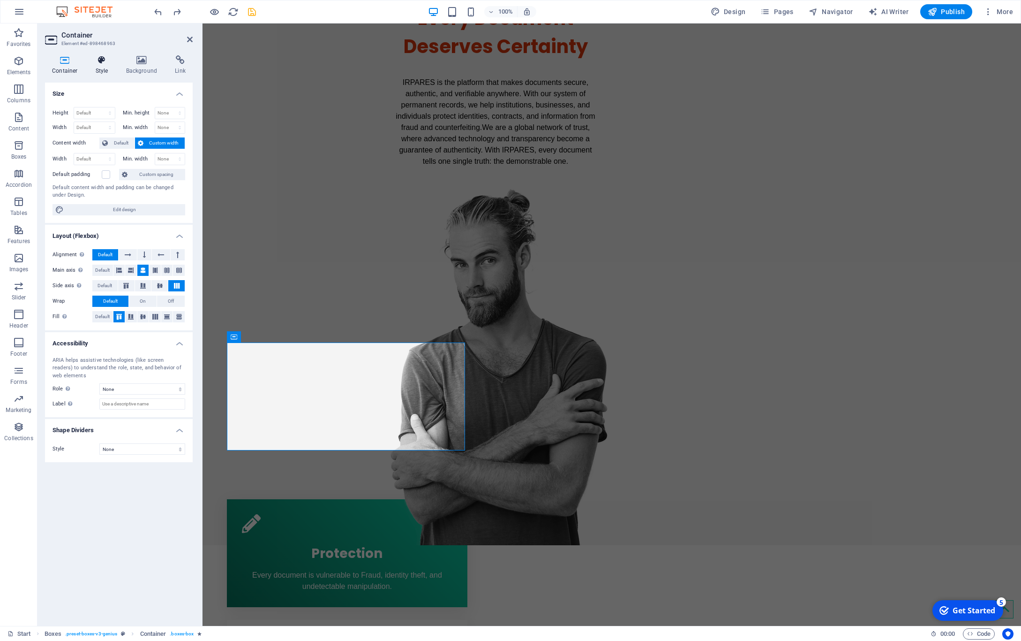
click at [105, 63] on icon at bounding box center [102, 59] width 27 height 9
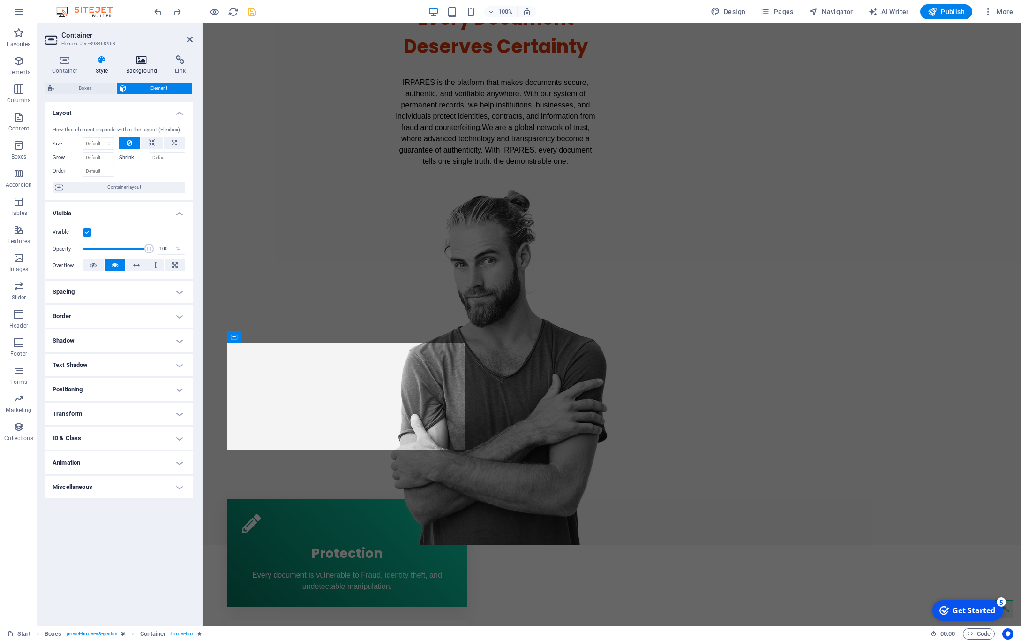
click at [137, 60] on icon at bounding box center [141, 59] width 45 height 9
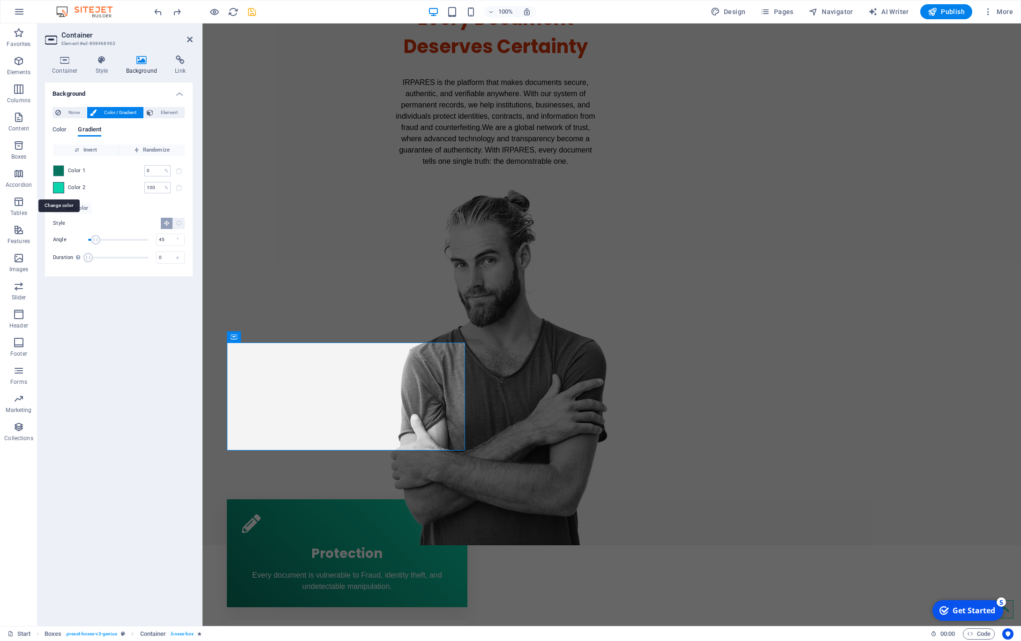
click at [58, 190] on span at bounding box center [58, 187] width 10 height 10
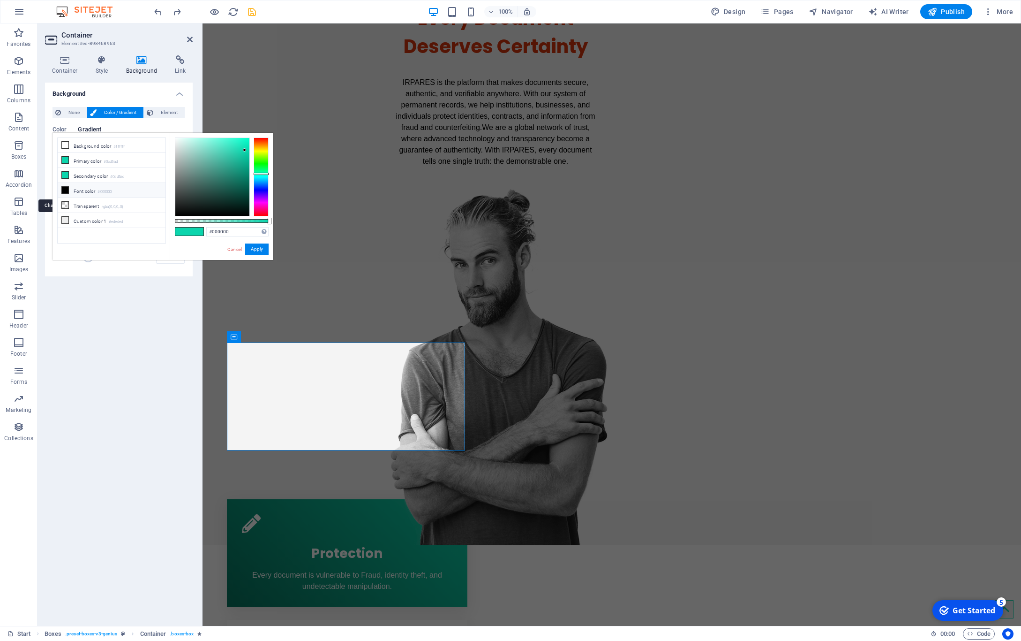
type input "#0cd5ad"
drag, startPoint x: 235, startPoint y: 233, endPoint x: 153, endPoint y: 213, distance: 84.5
click at [206, 227] on input "#0cd5ad" at bounding box center [237, 231] width 62 height 9
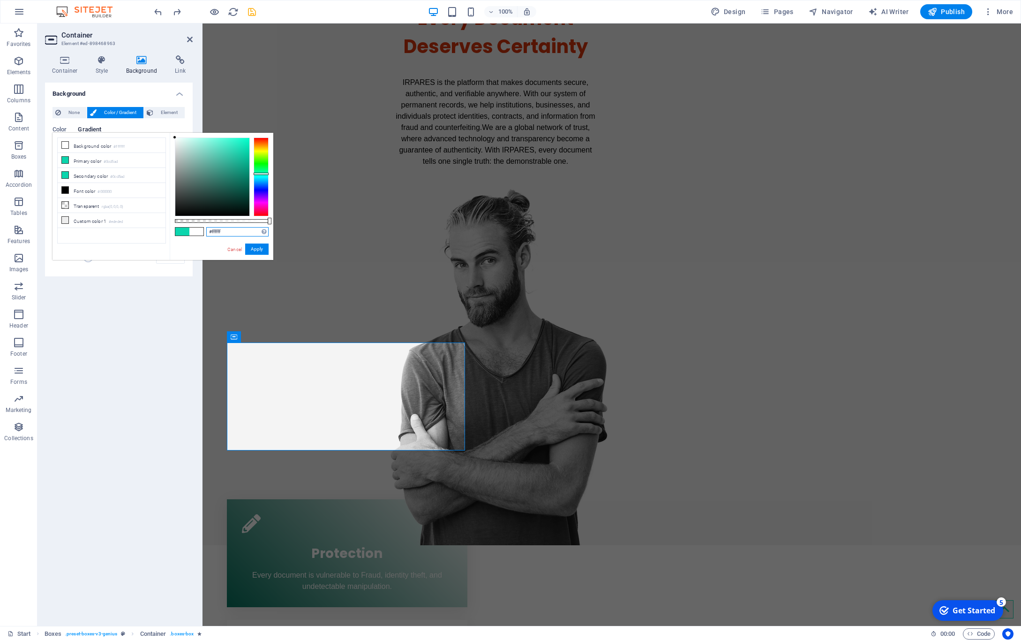
drag, startPoint x: 188, startPoint y: 147, endPoint x: 170, endPoint y: 128, distance: 26.6
click at [170, 128] on body "irpares.com Start Favorites Elements Columns Content Boxes Accordion Tables Fea…" at bounding box center [510, 320] width 1021 height 641
type input "#ffffff"
click at [253, 250] on button "Apply" at bounding box center [256, 248] width 23 height 11
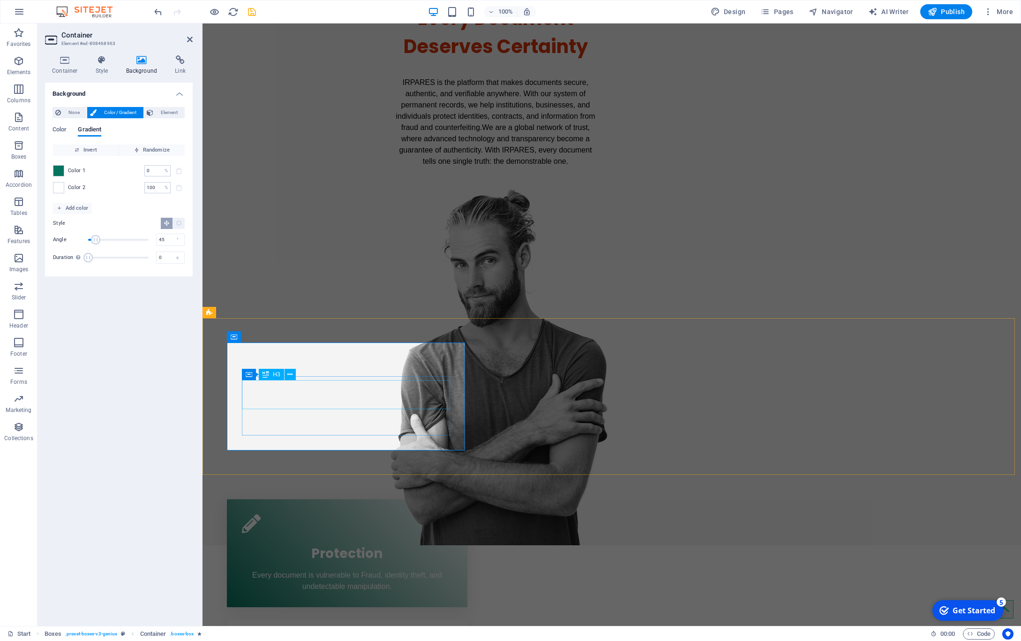
click at [361, 536] on div "Protection" at bounding box center [347, 550] width 210 height 29
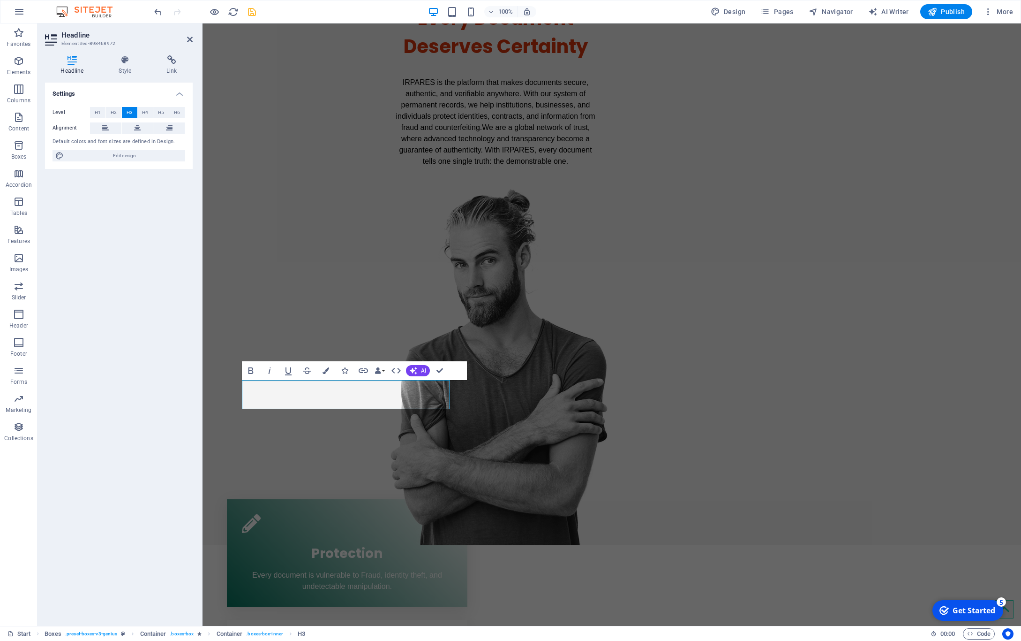
click at [128, 54] on div "Headline Style Link Settings Level H1 H2 H3 H4 H5 H6 Alignment Default colors a…" at bounding box center [119, 337] width 163 height 578
click at [125, 60] on icon at bounding box center [125, 59] width 44 height 9
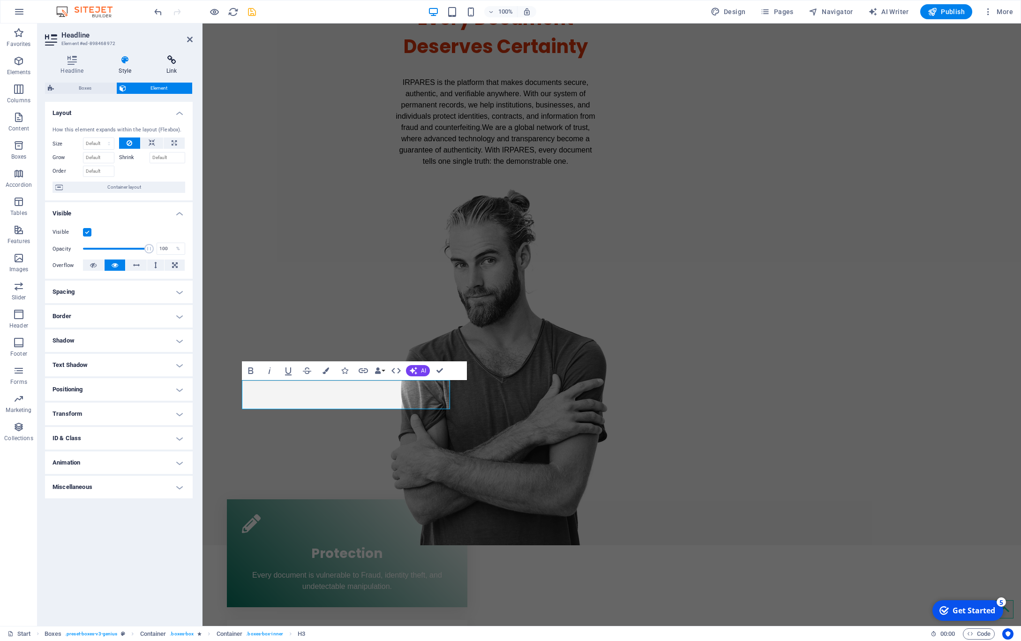
click at [173, 62] on icon at bounding box center [172, 59] width 42 height 9
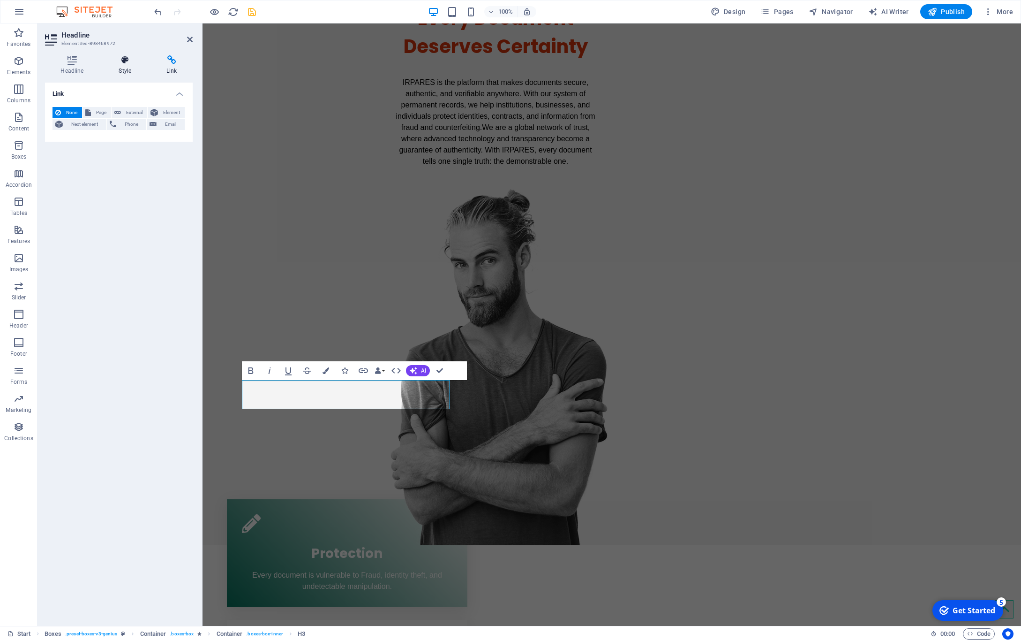
click at [132, 58] on icon at bounding box center [125, 59] width 44 height 9
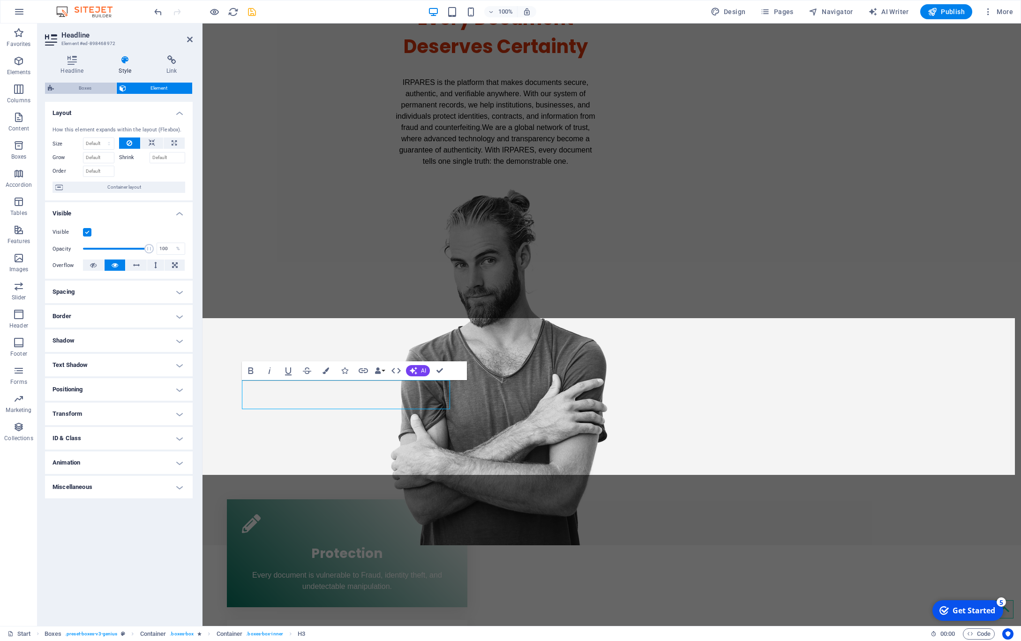
click at [84, 88] on span "Boxes" at bounding box center [85, 88] width 57 height 11
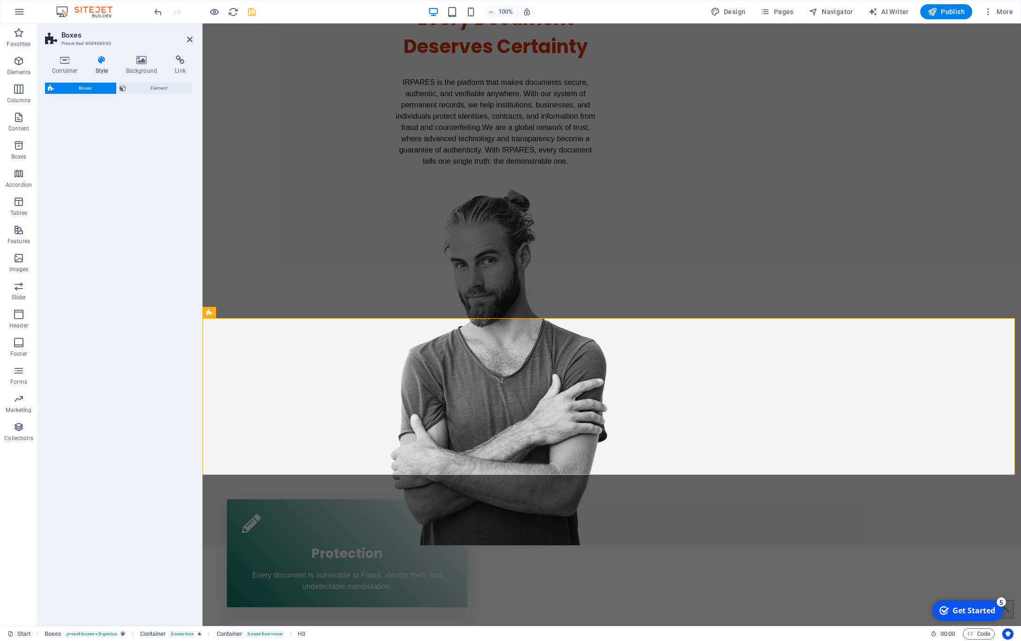
select select "vw"
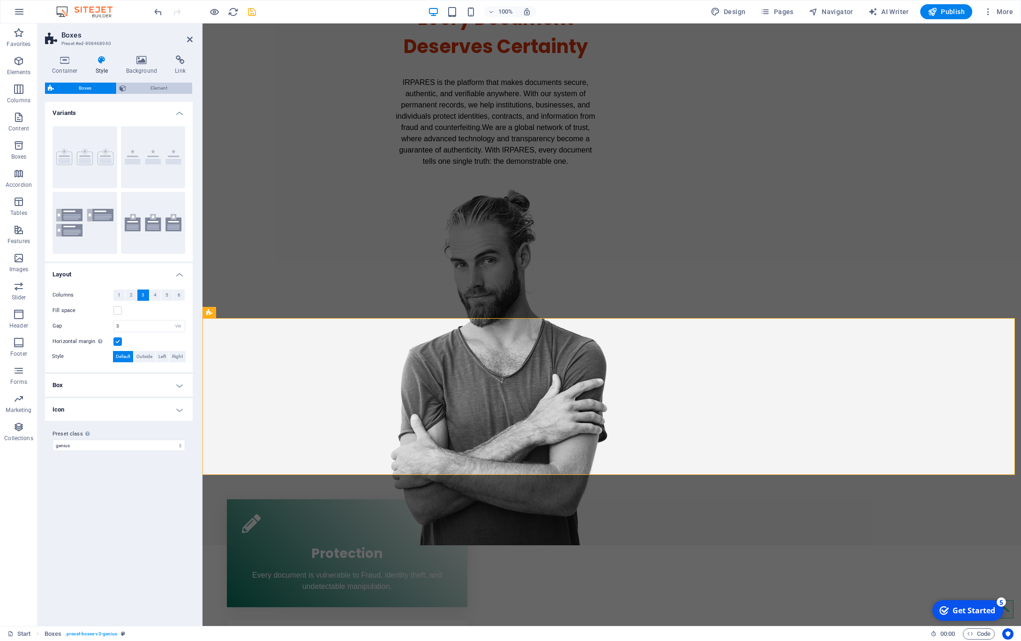
click at [147, 88] on span "Element" at bounding box center [159, 88] width 61 height 11
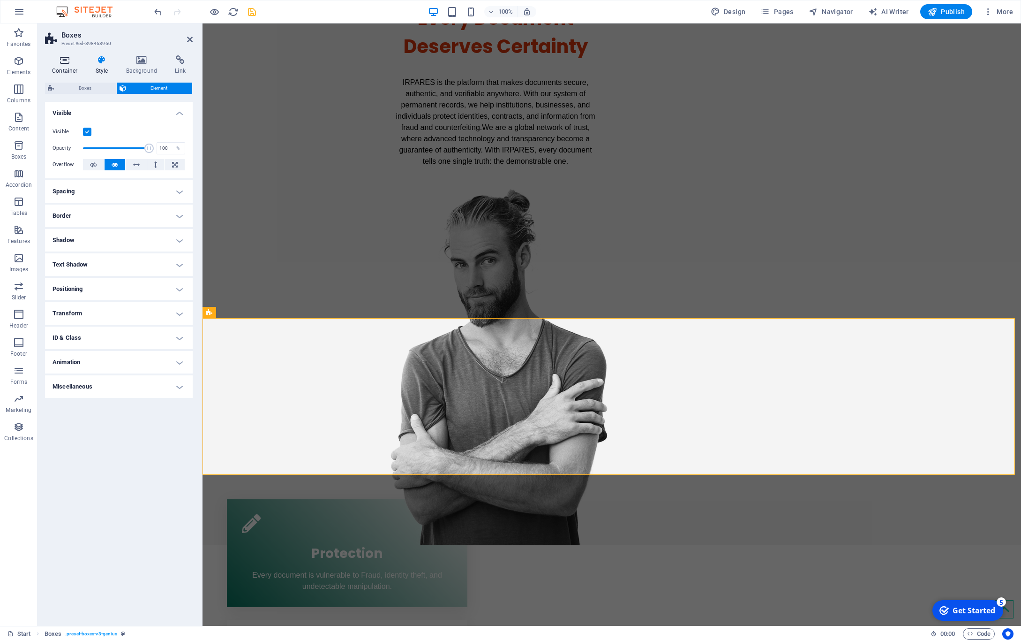
click at [63, 56] on icon at bounding box center [65, 59] width 40 height 9
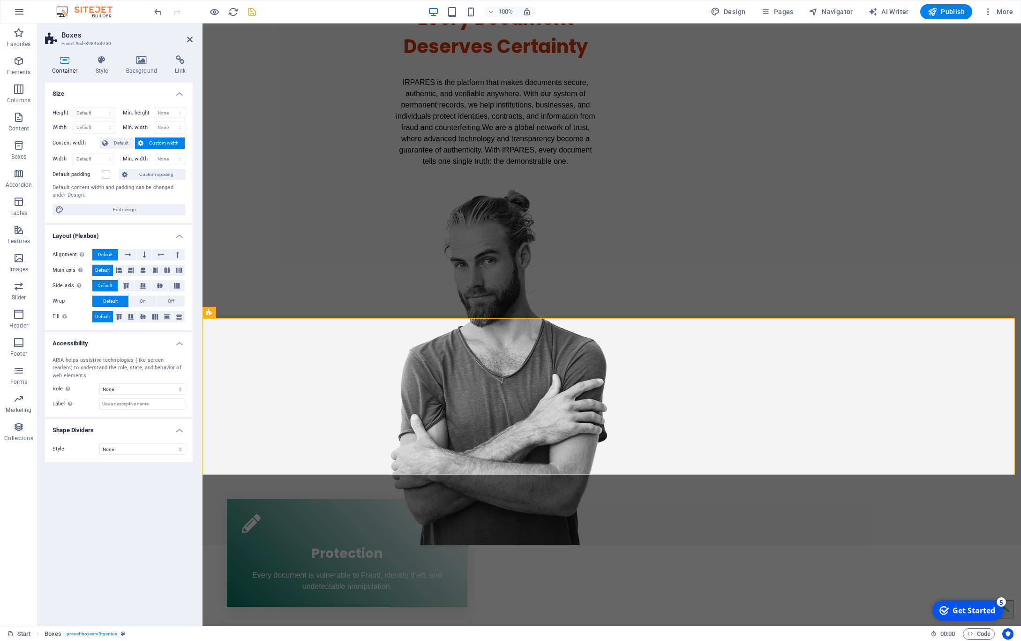
click at [66, 61] on icon at bounding box center [65, 59] width 40 height 9
click at [97, 60] on icon at bounding box center [102, 59] width 27 height 9
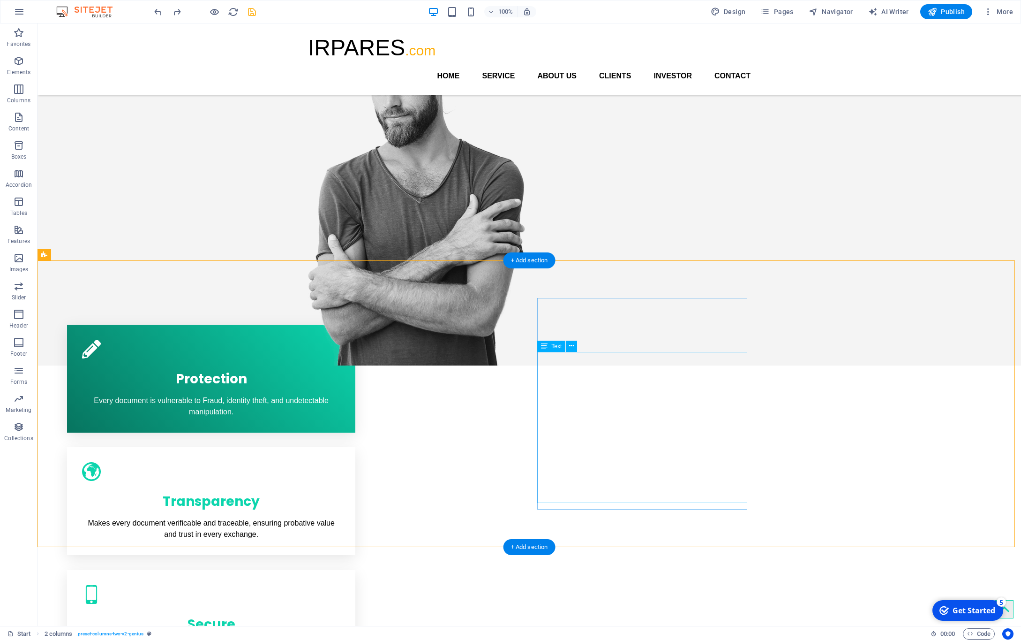
scroll to position [269, 0]
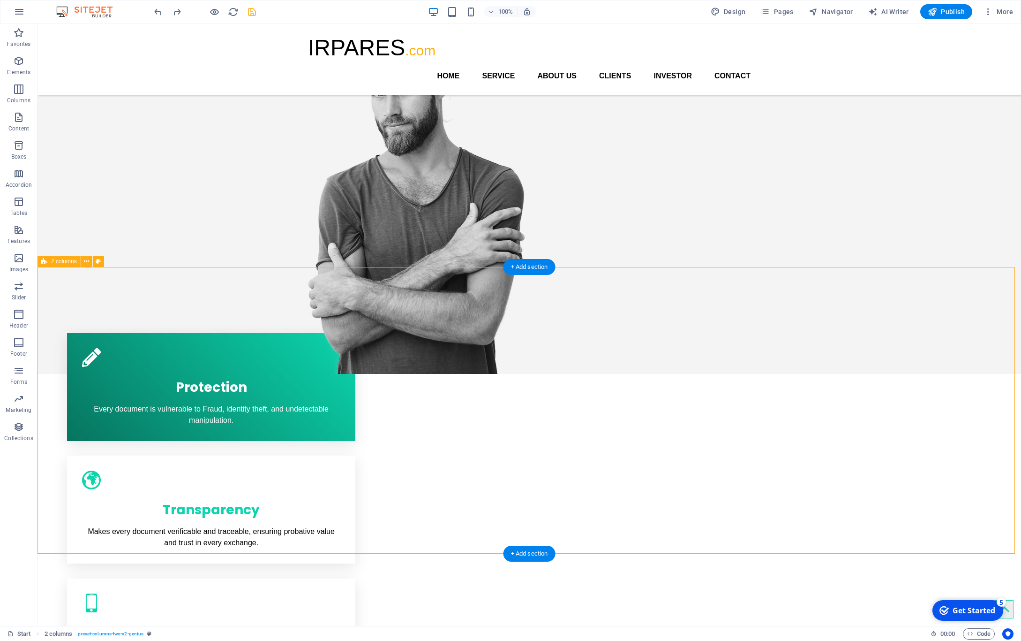
click at [572, 352] on icon at bounding box center [571, 353] width 5 height 10
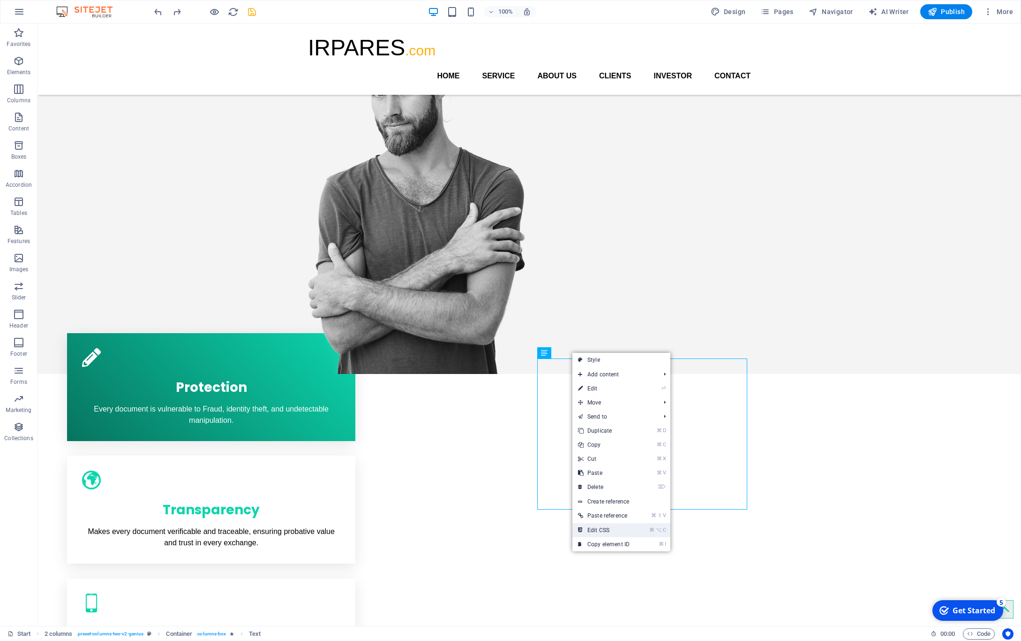
click at [618, 530] on link "⌘ ⌥ C Edit CSS" at bounding box center [604, 530] width 63 height 14
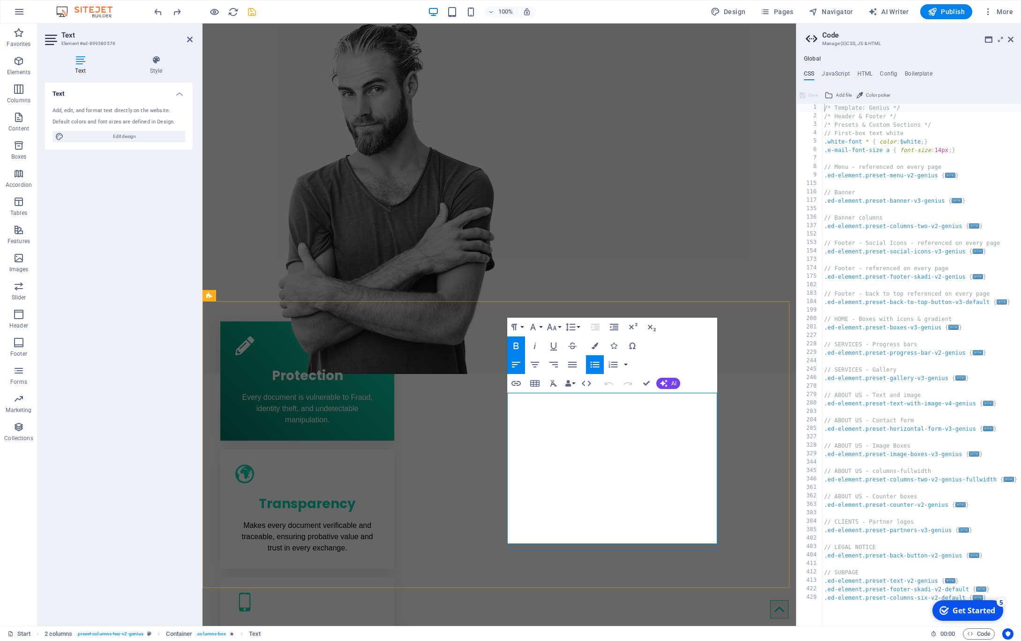
drag, startPoint x: 515, startPoint y: 400, endPoint x: 487, endPoint y: 400, distance: 28.1
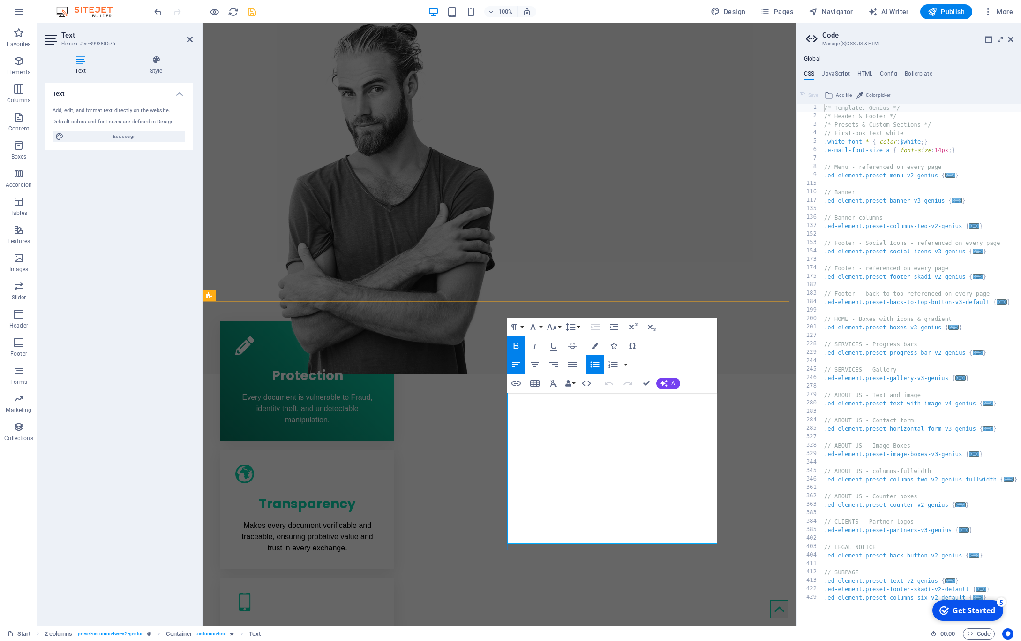
click at [882, 93] on span "Color picker" at bounding box center [878, 95] width 24 height 11
type input "#000000"
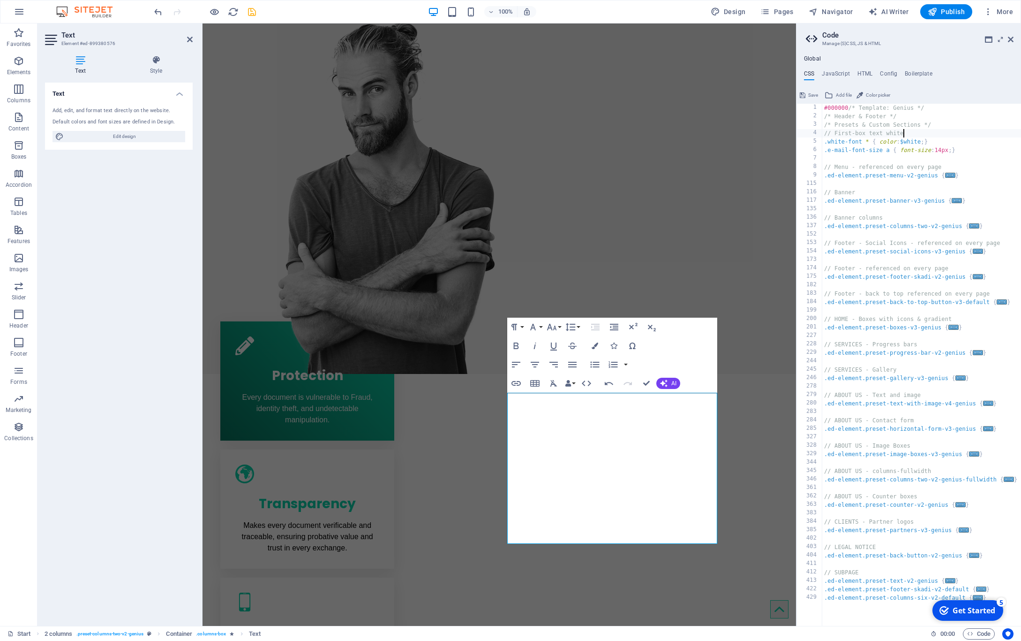
click at [908, 133] on div "#000000 /* Template: Genius */ /* Header & Footer */ /* Presets & Custom Sectio…" at bounding box center [921, 373] width 199 height 539
drag, startPoint x: 847, startPoint y: 109, endPoint x: 773, endPoint y: 105, distance: 74.2
click at [822, 105] on div "#000000 /* Template: Genius */ /* Header & Footer */ /* Presets & Custom Sectio…" at bounding box center [921, 365] width 199 height 522
type textarea "@include columns-six-v2($margin: (2rem, null, null), $margin-horizontal: false)…"
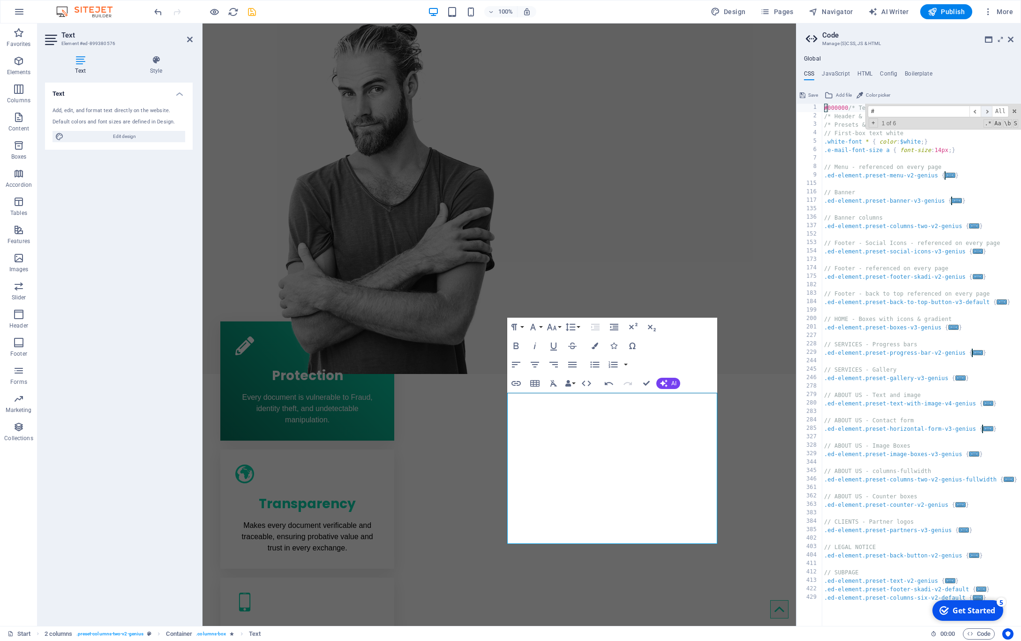
type input "#"
click at [987, 112] on span "​" at bounding box center [986, 112] width 11 height 12
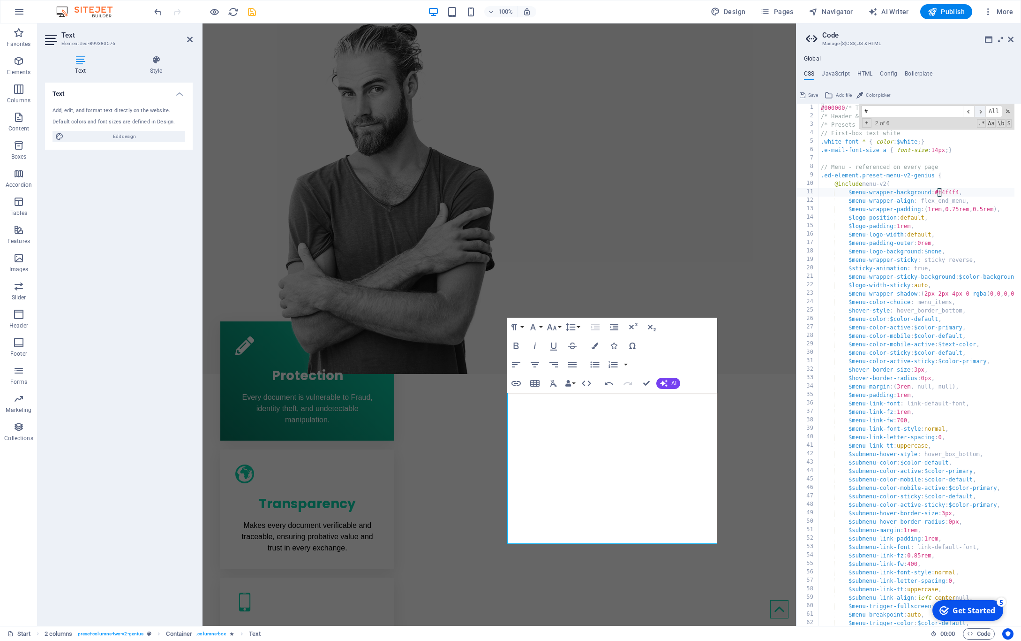
click at [987, 112] on span "All" at bounding box center [994, 112] width 17 height 12
click at [987, 112] on div "#000000 /* Template: Genius */ /* Header & Footer */ /* Presets & Custom Sectio…" at bounding box center [950, 370] width 262 height 532
click at [981, 114] on span "​" at bounding box center [979, 112] width 11 height 12
click at [949, 192] on div "#000000 /* Template: Genius */ /* Header & Footer */ /* Presets & Custom Sectio…" at bounding box center [950, 370] width 262 height 532
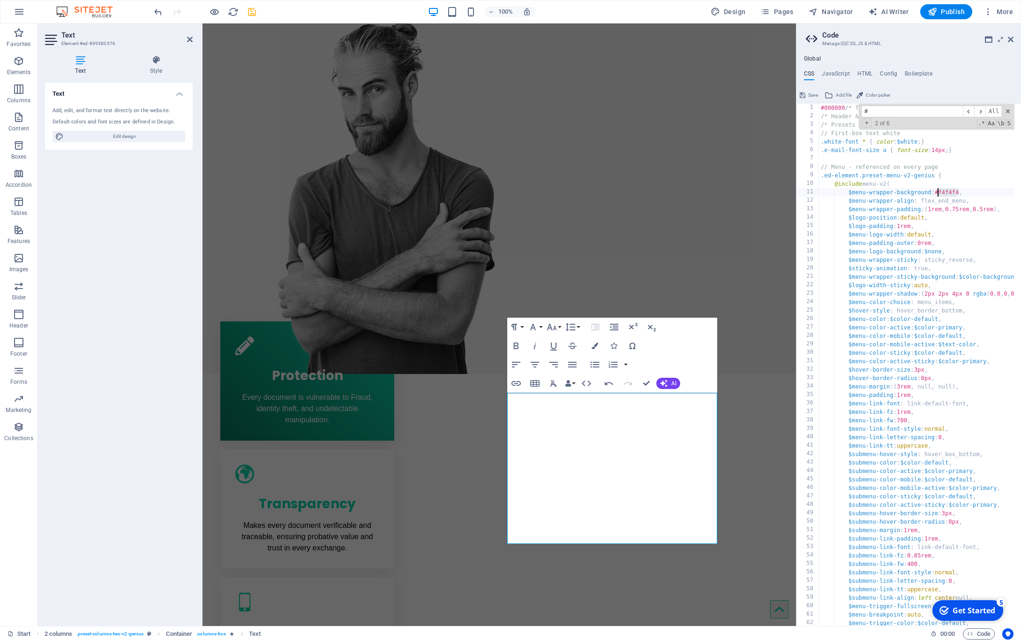
drag, startPoint x: 959, startPoint y: 191, endPoint x: 939, endPoint y: 193, distance: 20.7
click at [939, 193] on div "#000000 /* Template: Genius */ /* Header & Footer */ /* Presets & Custom Sectio…" at bounding box center [950, 370] width 262 height 532
click at [938, 194] on div "#000000 /* Template: Genius */ /* Header & Footer */ /* Presets & Custom Sectio…" at bounding box center [950, 370] width 262 height 532
drag, startPoint x: 938, startPoint y: 194, endPoint x: 963, endPoint y: 191, distance: 25.0
click at [963, 191] on div "#000000 /* Template: Genius */ /* Header & Footer */ /* Presets & Custom Sectio…" at bounding box center [950, 370] width 262 height 532
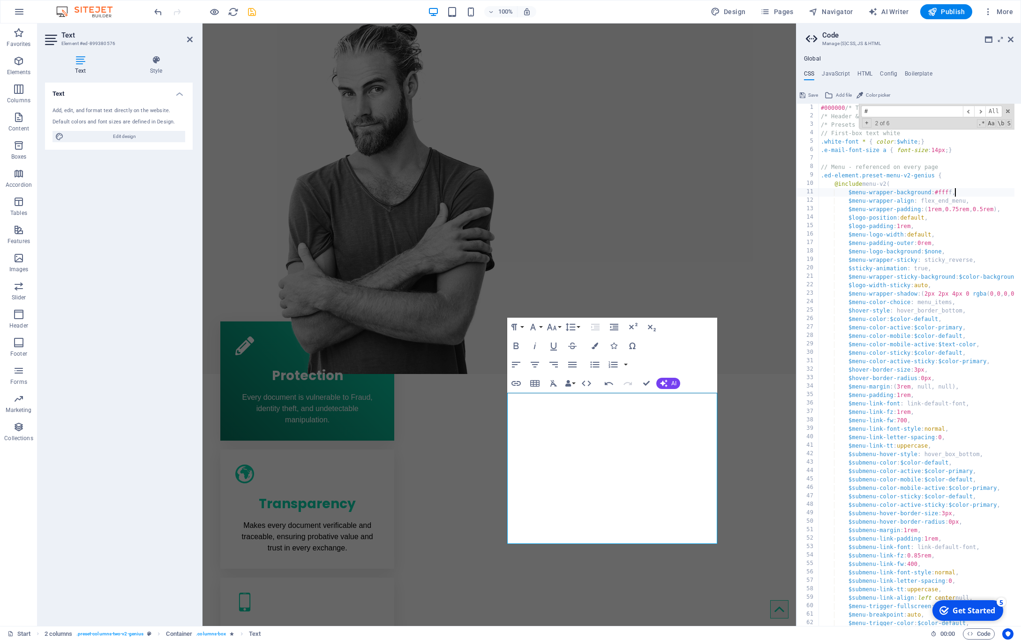
scroll to position [0, 13]
click at [887, 384] on div "#000000 /* Template: Genius */ /* Header & Footer */ /* Presets & Custom Sectio…" at bounding box center [950, 370] width 262 height 532
click at [905, 302] on div "#000000 /* Template: Genius */ /* Header & Footer */ /* Presets & Custom Sectio…" at bounding box center [950, 370] width 262 height 532
type textarea "$menu-color-choice: menu_items,"
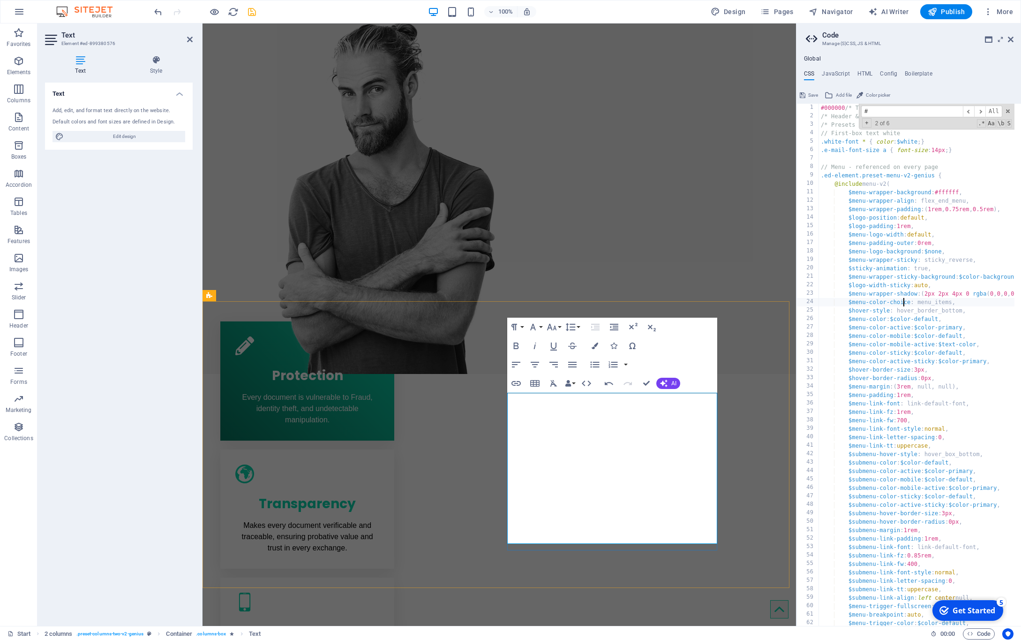
click at [1014, 38] on aside "Code Manage (S)CSS, JS & HTML Global CSS JavaScript HTML Config Boilerplate $me…" at bounding box center [908, 324] width 225 height 602
click at [1010, 39] on icon at bounding box center [1011, 40] width 6 height 8
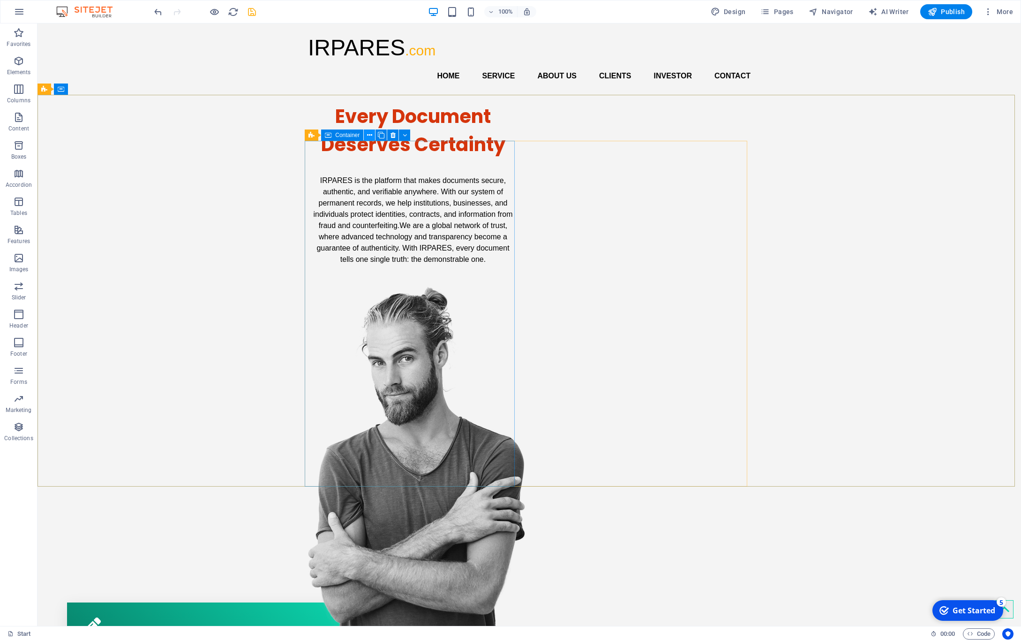
click at [368, 135] on icon at bounding box center [369, 135] width 5 height 10
click at [371, 134] on icon at bounding box center [369, 135] width 5 height 10
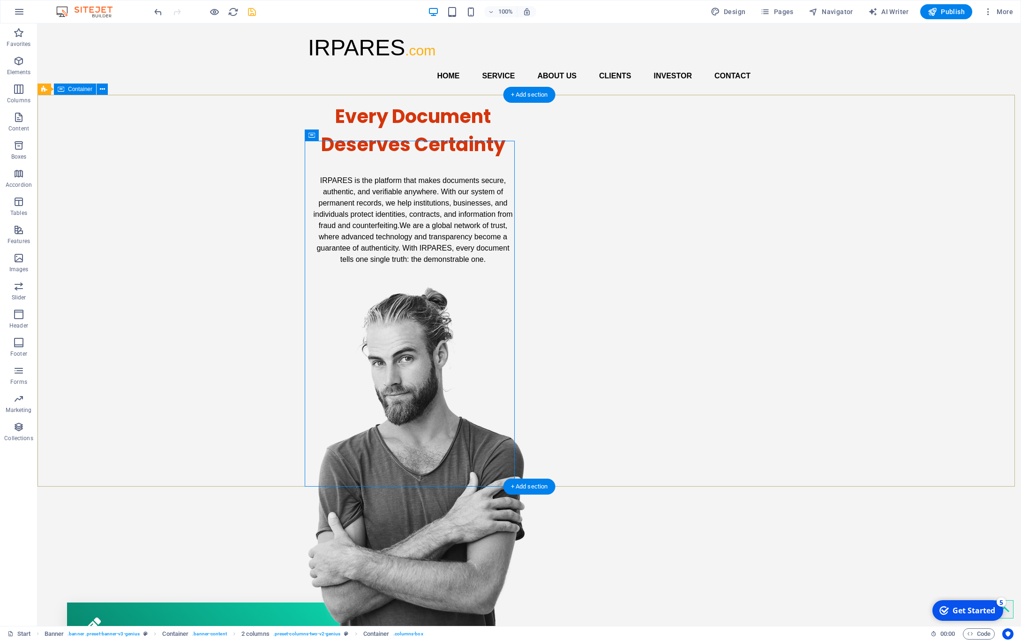
click at [126, 246] on div "Every Document Deserves Certainty IRPARES is the platform that makes documents …" at bounding box center [530, 369] width 984 height 548
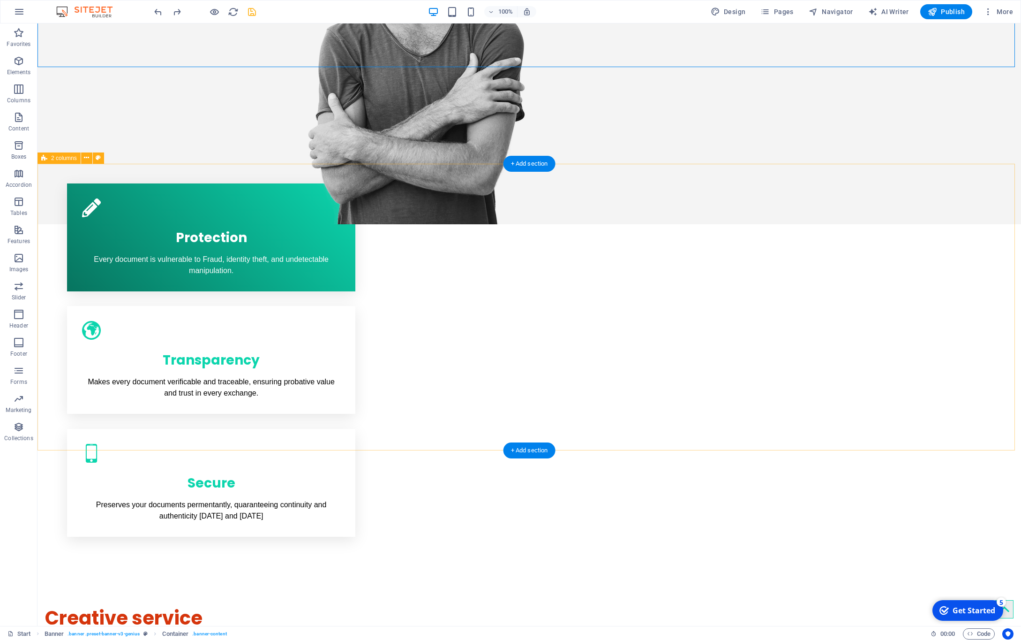
scroll to position [425, 0]
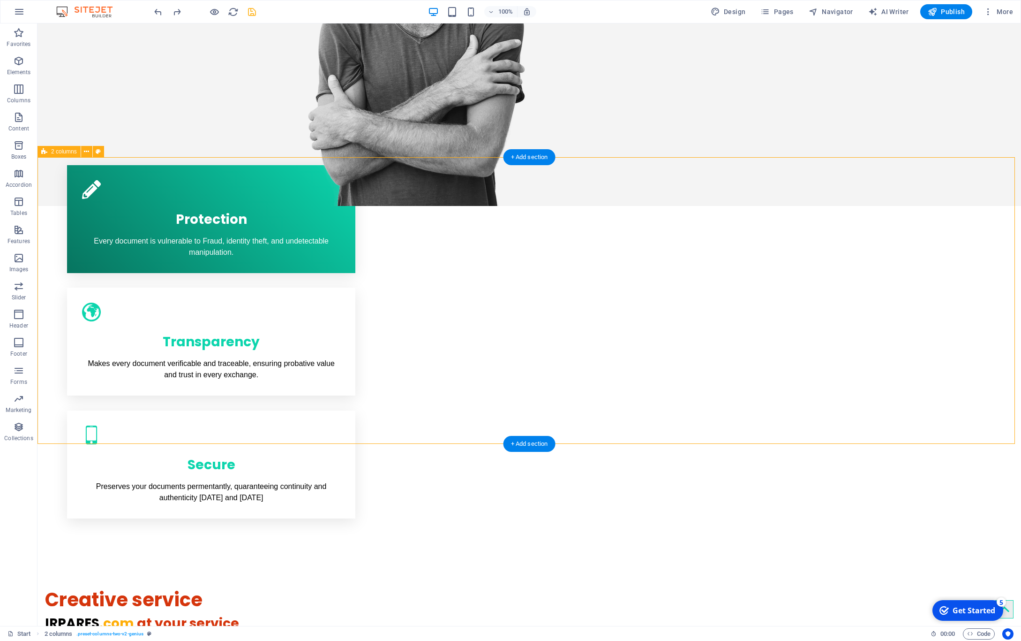
scroll to position [441, 0]
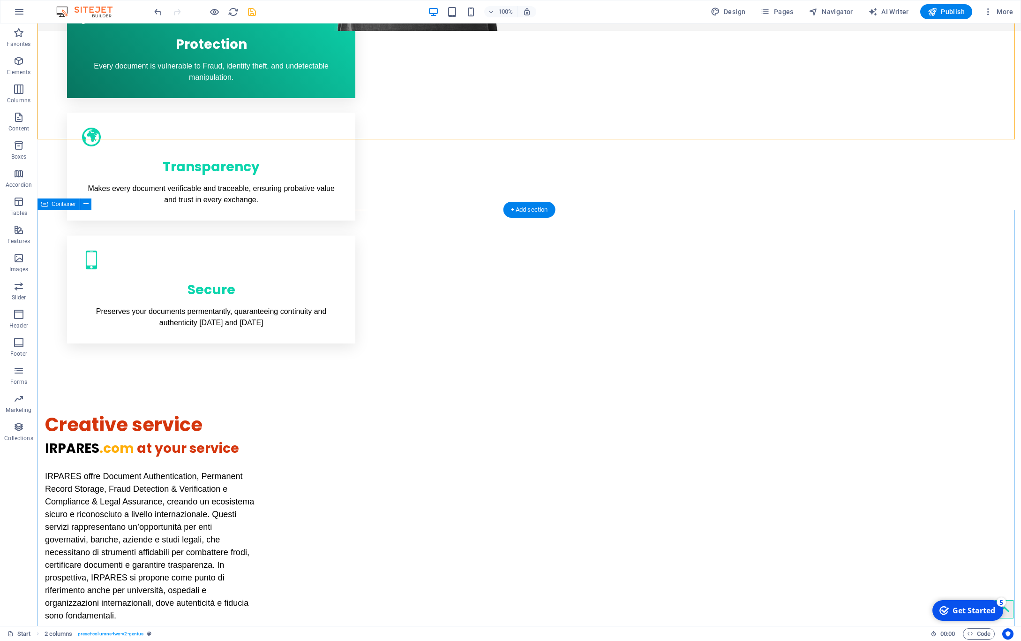
scroll to position [735, 0]
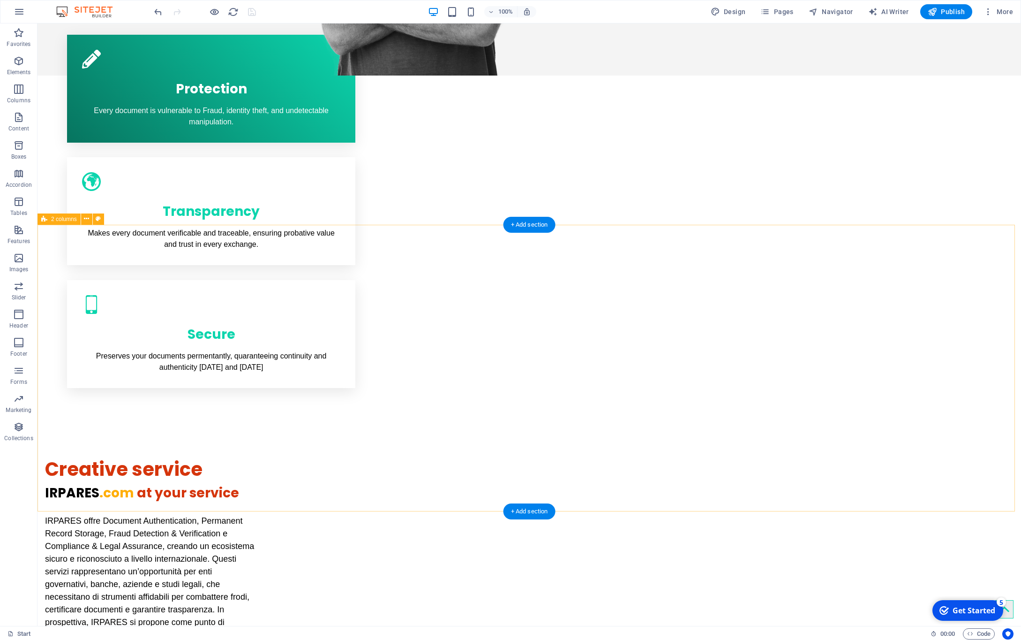
scroll to position [572, 0]
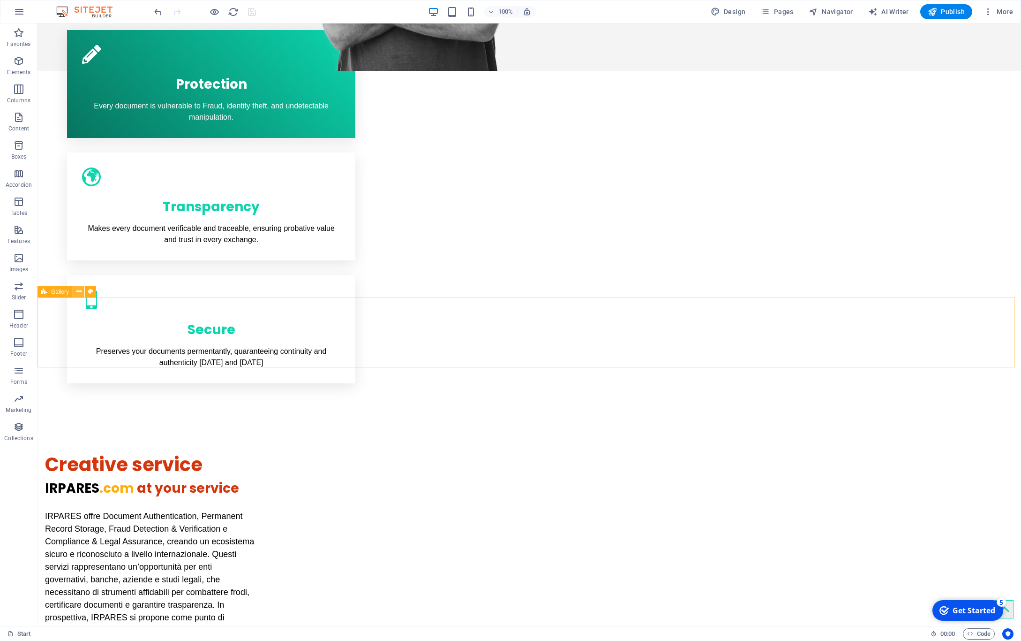
click at [80, 292] on icon at bounding box center [78, 292] width 5 height 10
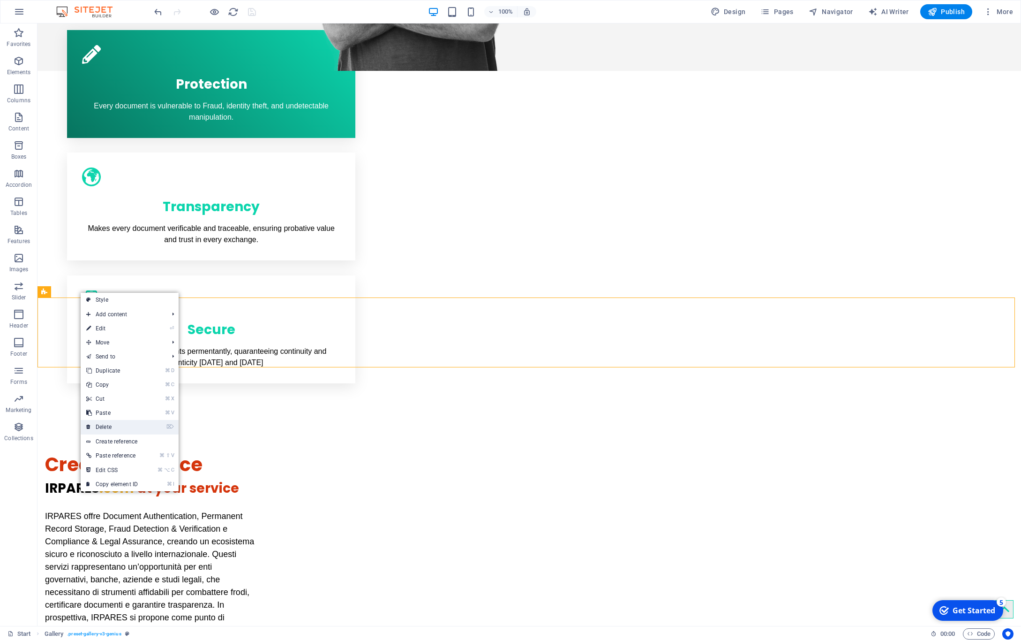
click at [102, 426] on link "⌦ Delete" at bounding box center [112, 427] width 63 height 14
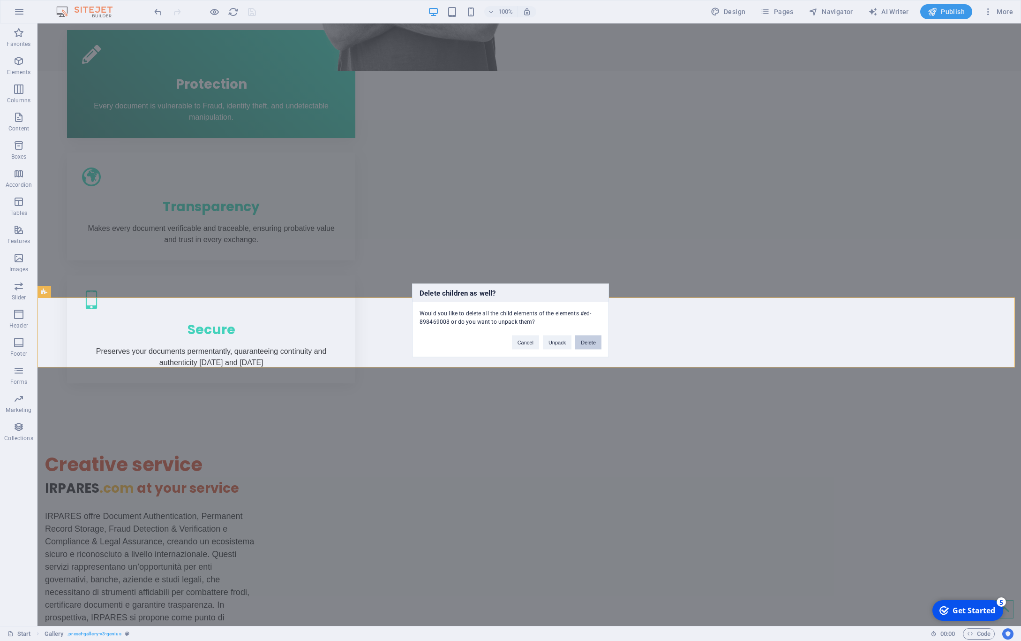
click at [582, 343] on button "Delete" at bounding box center [588, 342] width 26 height 14
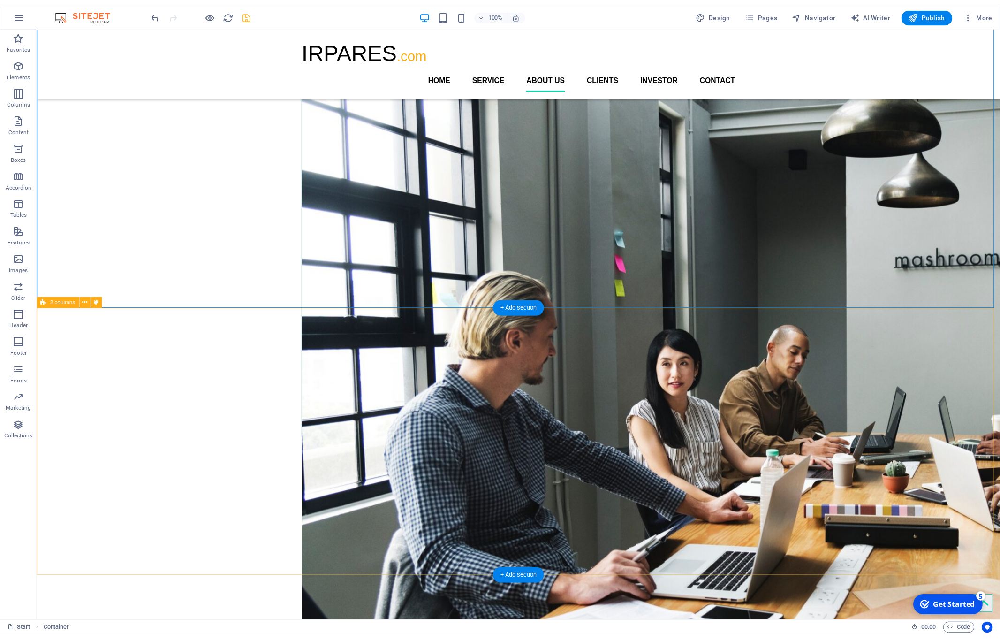
scroll to position [1258, 0]
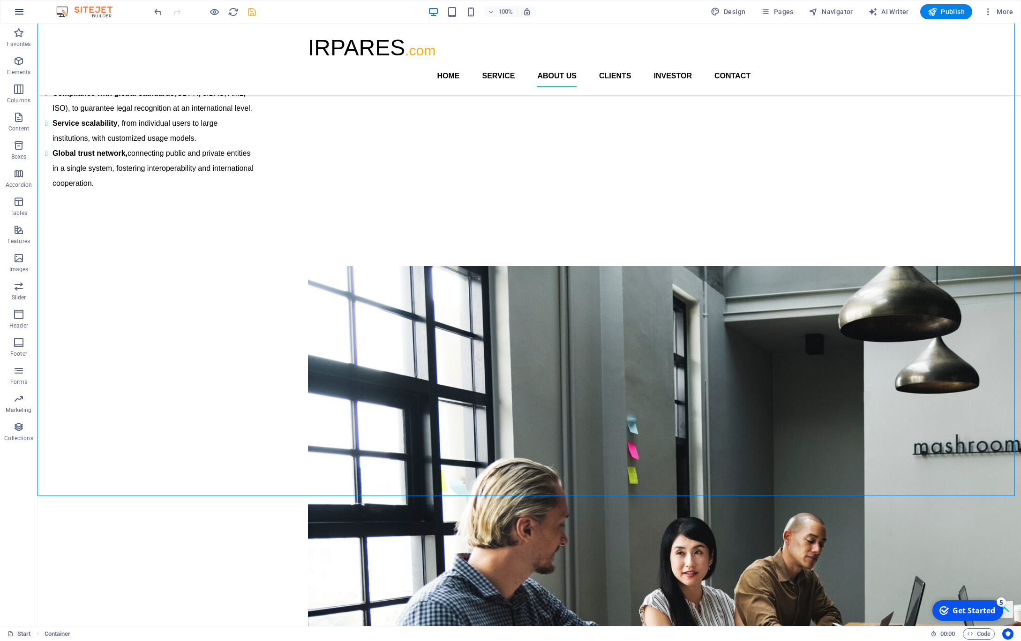
click at [18, 14] on icon "button" at bounding box center [19, 11] width 11 height 11
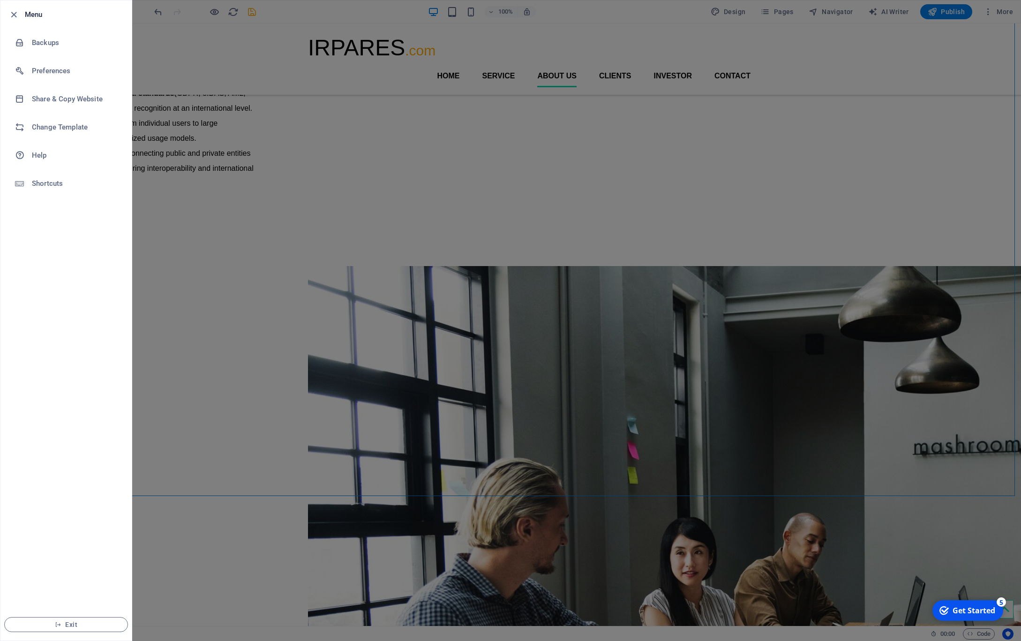
click at [208, 205] on div at bounding box center [510, 320] width 1021 height 641
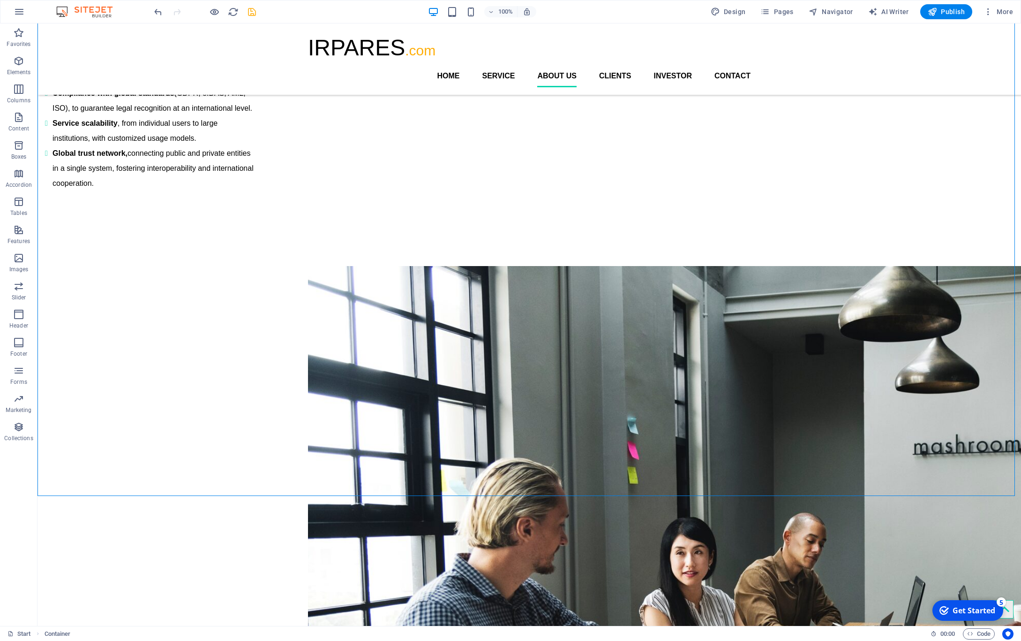
click at [253, 13] on icon "save" at bounding box center [252, 12] width 11 height 11
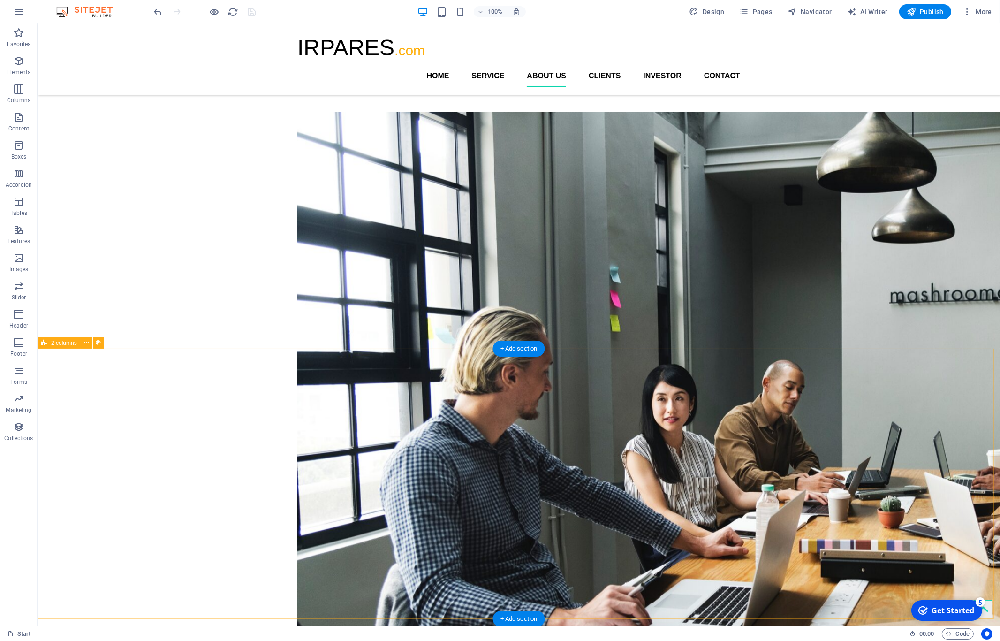
scroll to position [1404, 0]
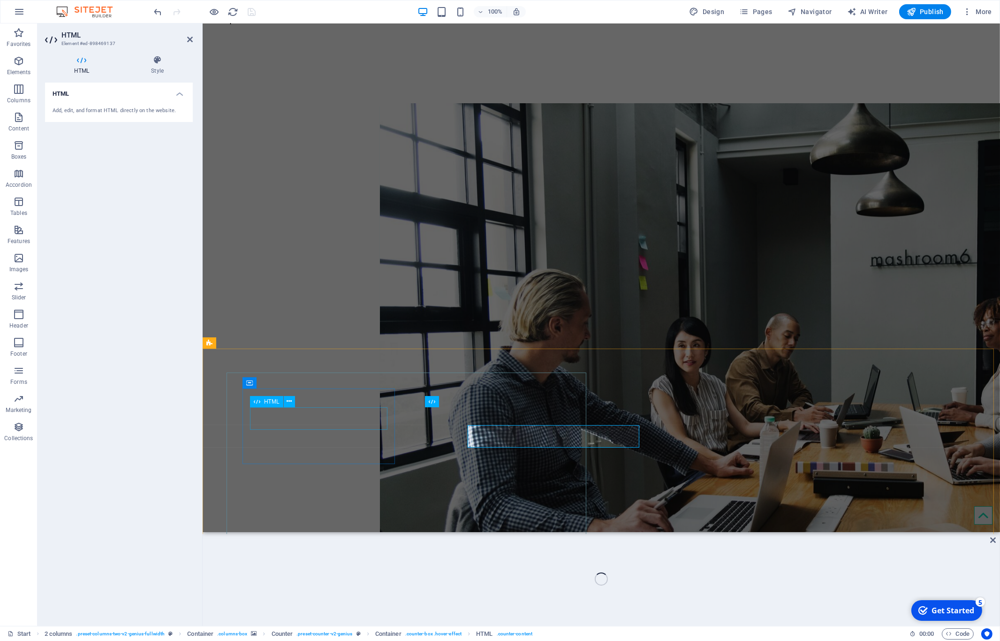
scroll to position [1394, 0]
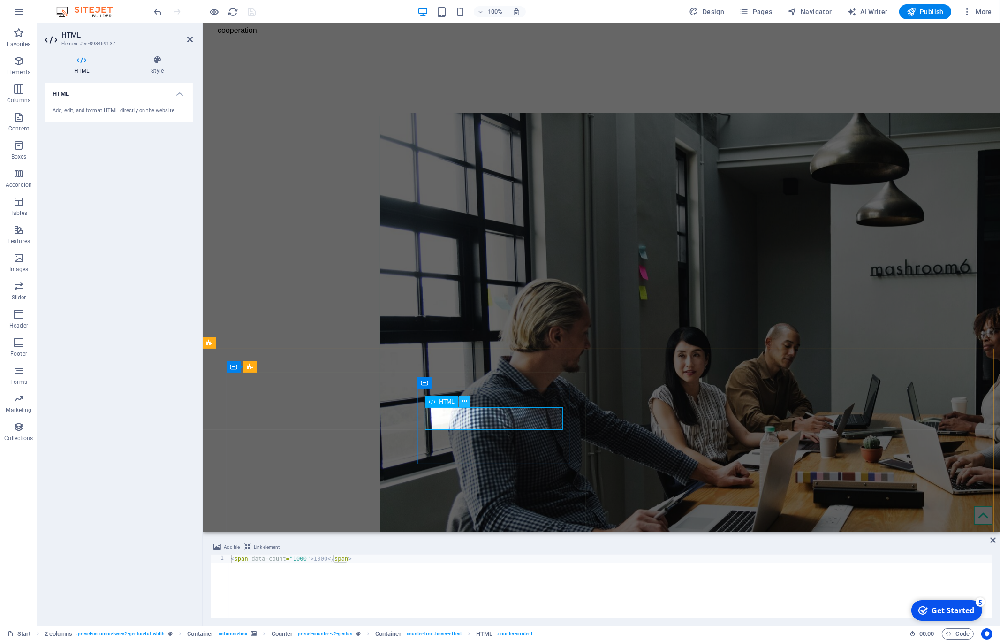
click at [466, 400] on icon at bounding box center [464, 401] width 5 height 10
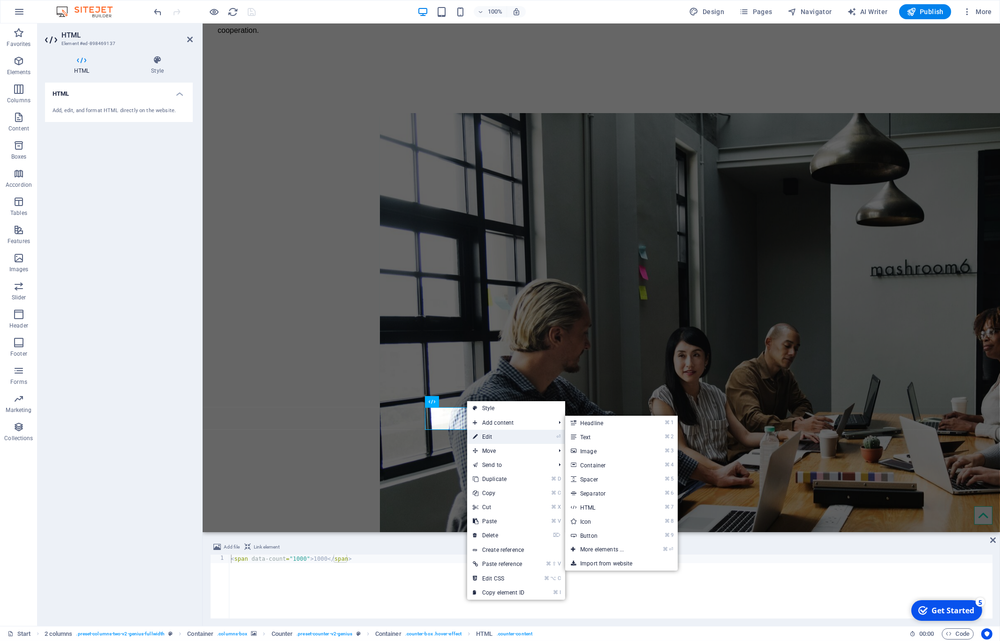
click at [483, 435] on link "⏎ Edit" at bounding box center [498, 437] width 63 height 14
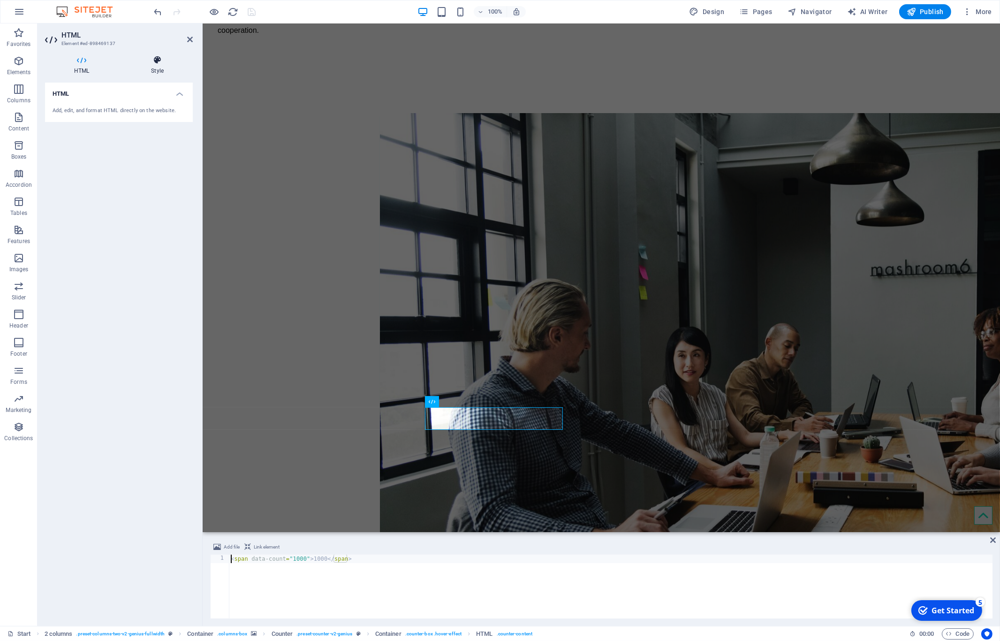
click at [158, 56] on icon at bounding box center [157, 59] width 71 height 9
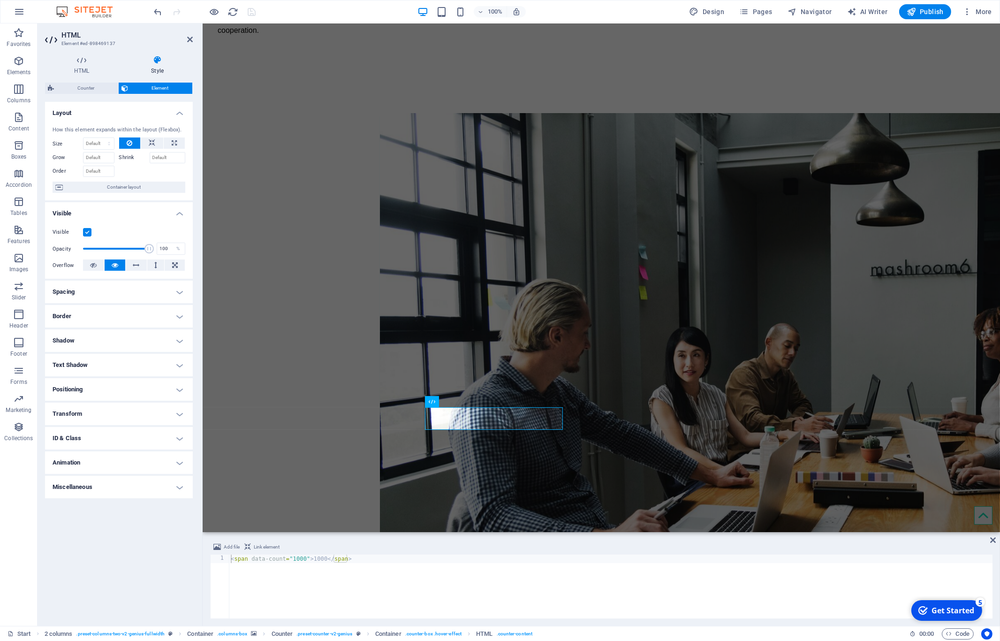
click at [180, 362] on h4 "Text Shadow" at bounding box center [119, 365] width 148 height 23
click at [180, 413] on h4 "Positioning" at bounding box center [119, 410] width 148 height 23
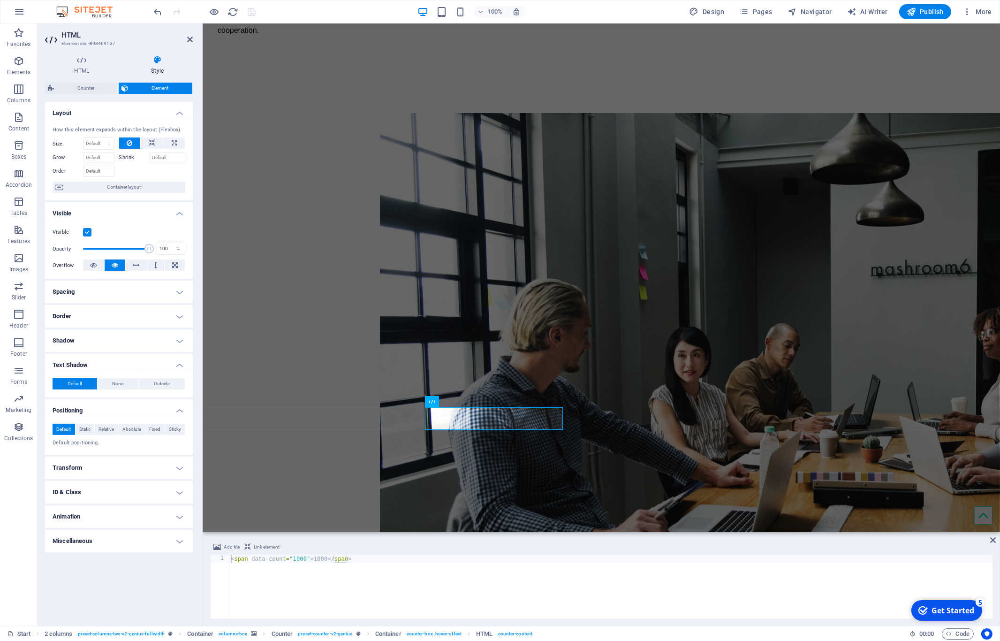
click at [175, 466] on h4 "Transform" at bounding box center [119, 467] width 148 height 23
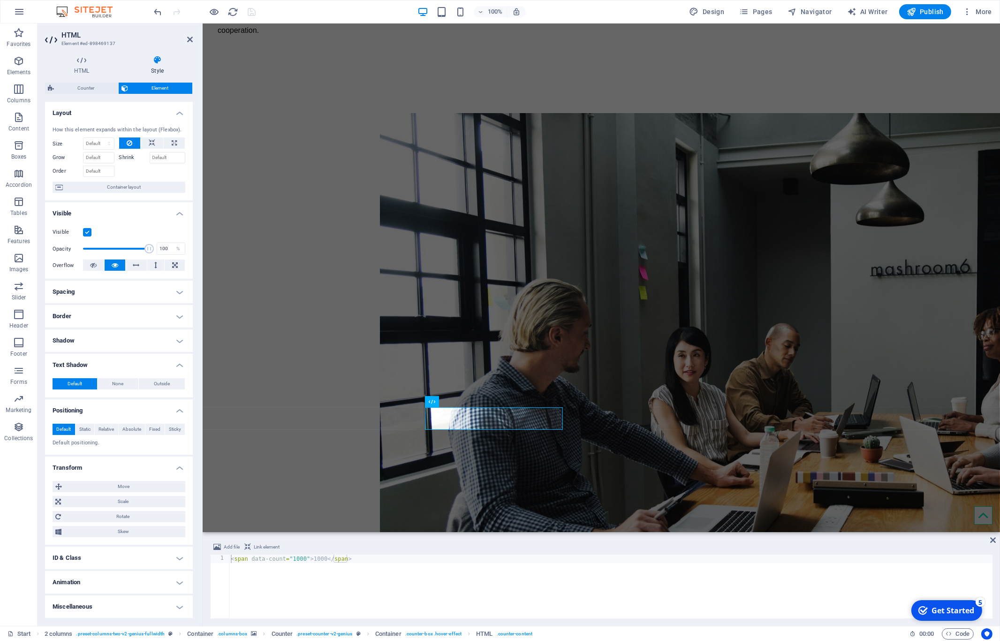
click at [179, 558] on h4 "ID & Class" at bounding box center [119, 557] width 148 height 23
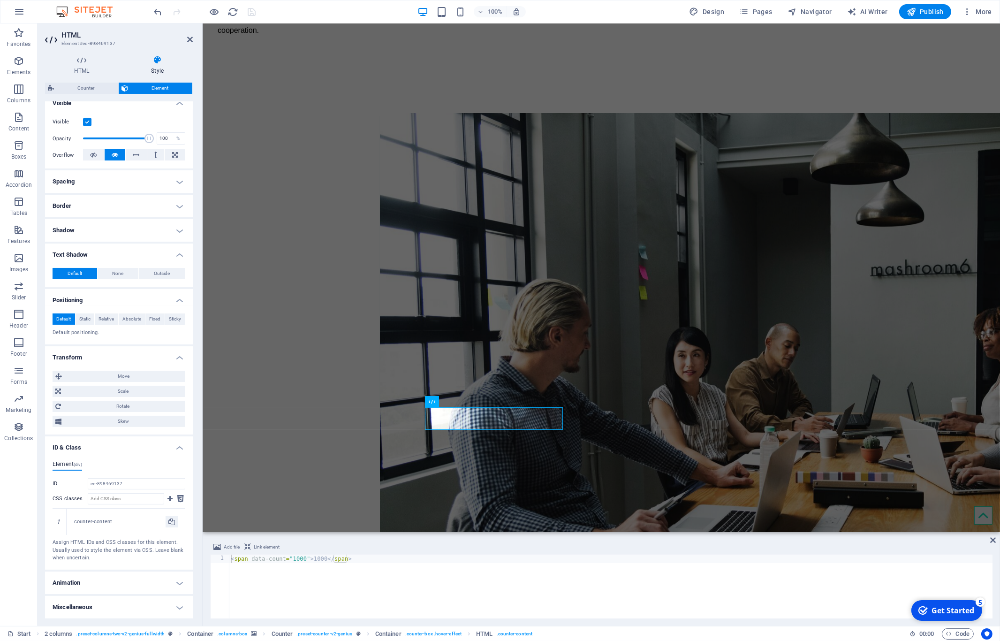
click at [173, 584] on h4 "Animation" at bounding box center [119, 582] width 148 height 23
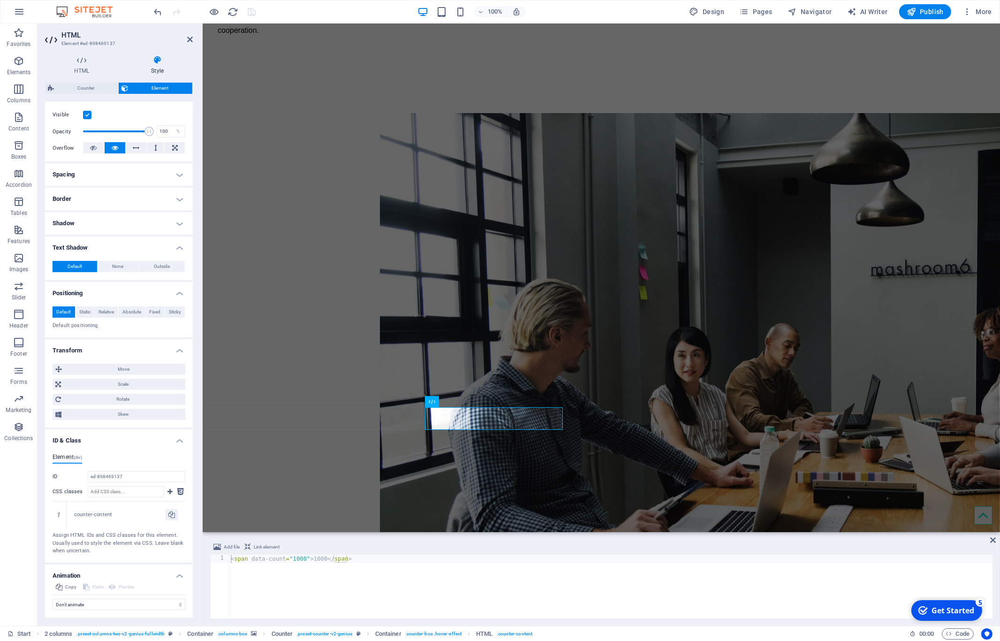
scroll to position [148, 0]
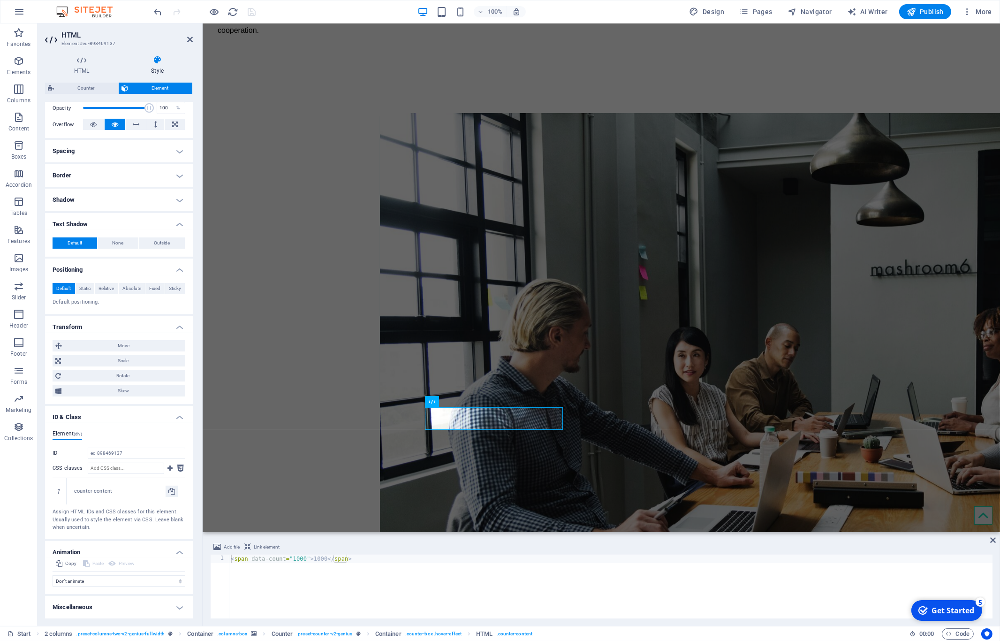
click at [171, 608] on h4 "Miscellaneous" at bounding box center [119, 607] width 148 height 23
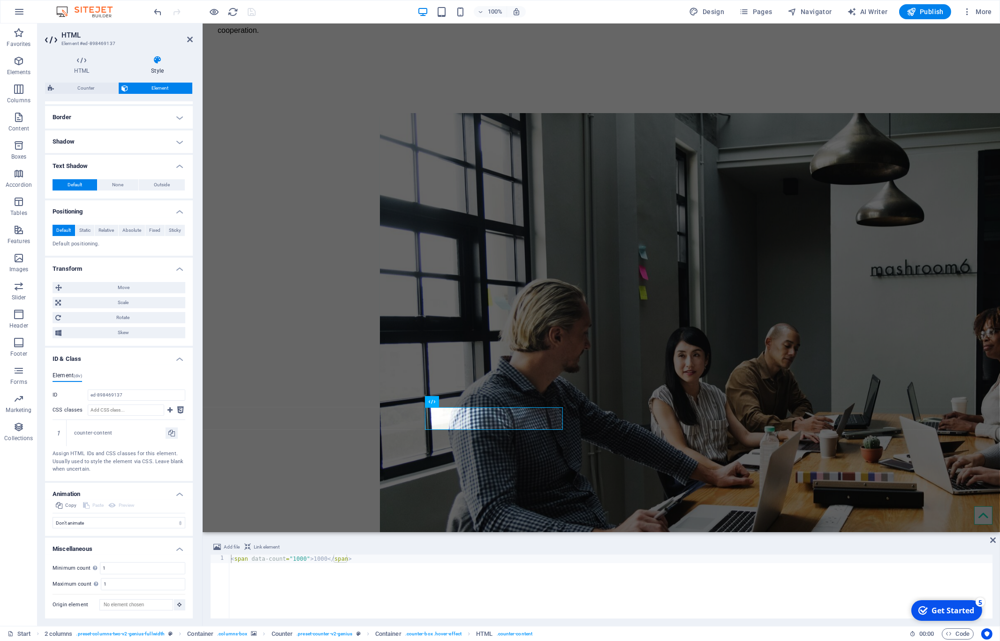
scroll to position [0, 0]
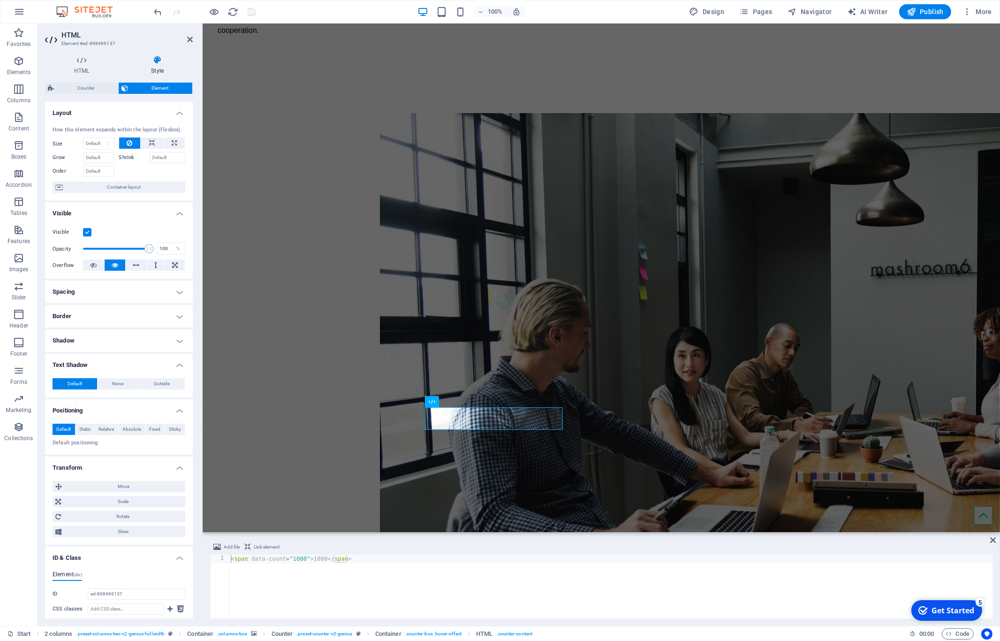
click at [173, 219] on h4 "Visible" at bounding box center [119, 210] width 148 height 17
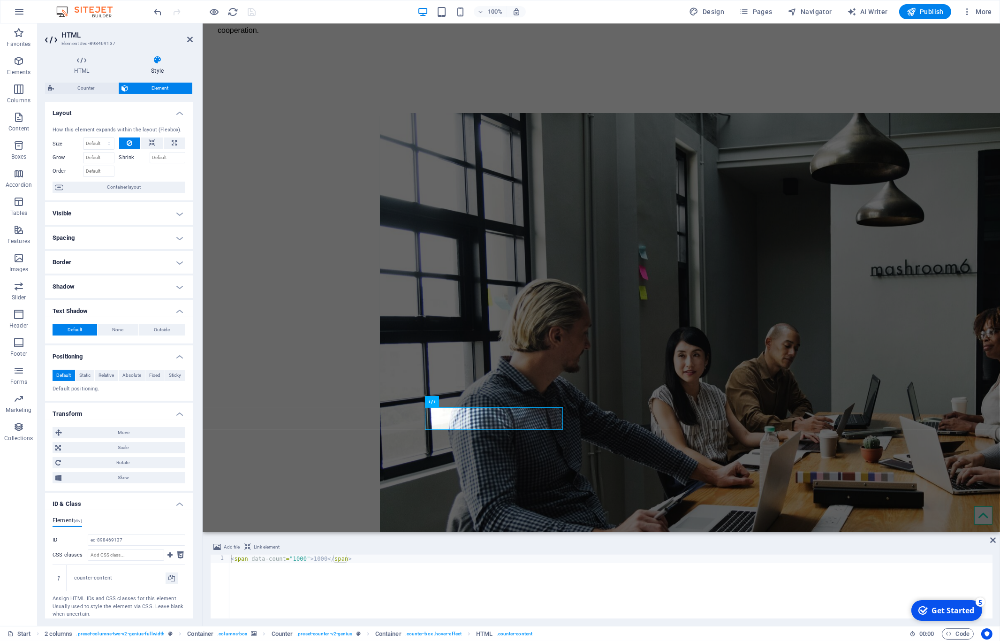
click at [174, 222] on h4 "Visible" at bounding box center [119, 213] width 148 height 23
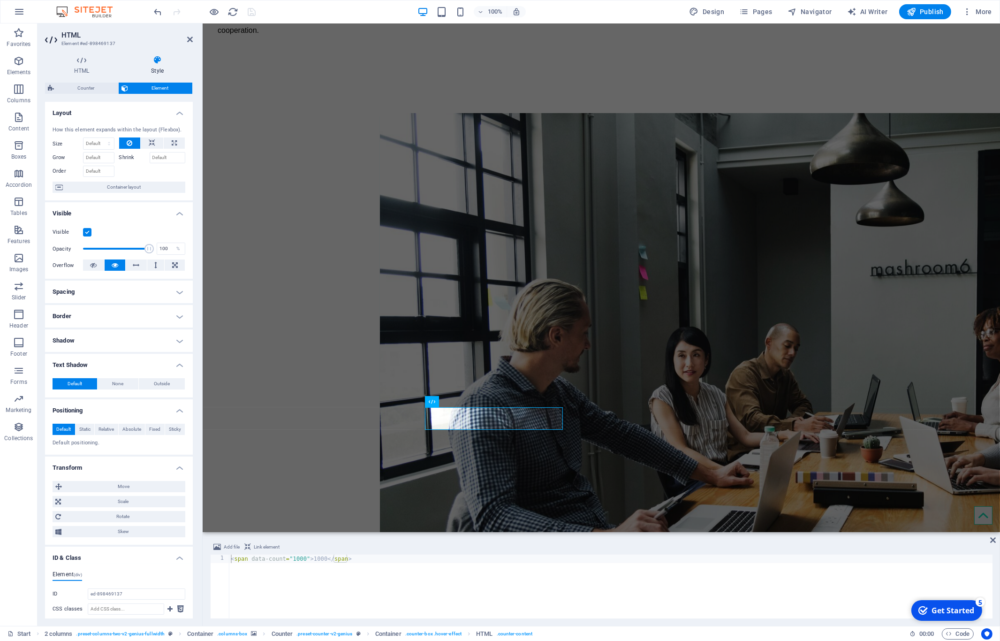
click at [172, 298] on h4 "Spacing" at bounding box center [119, 291] width 148 height 23
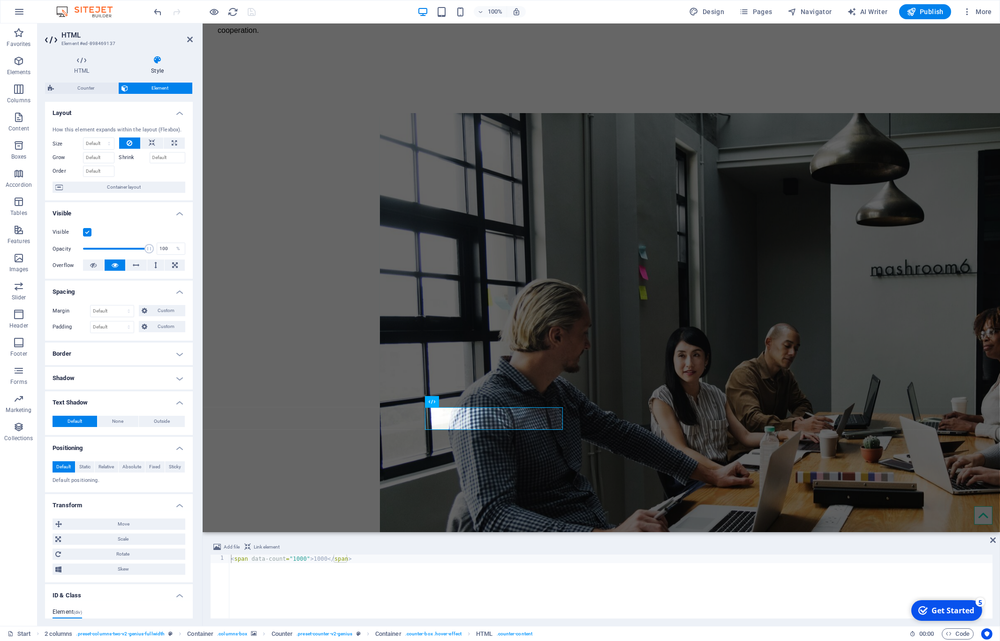
click at [173, 363] on h4 "Border" at bounding box center [119, 353] width 148 height 23
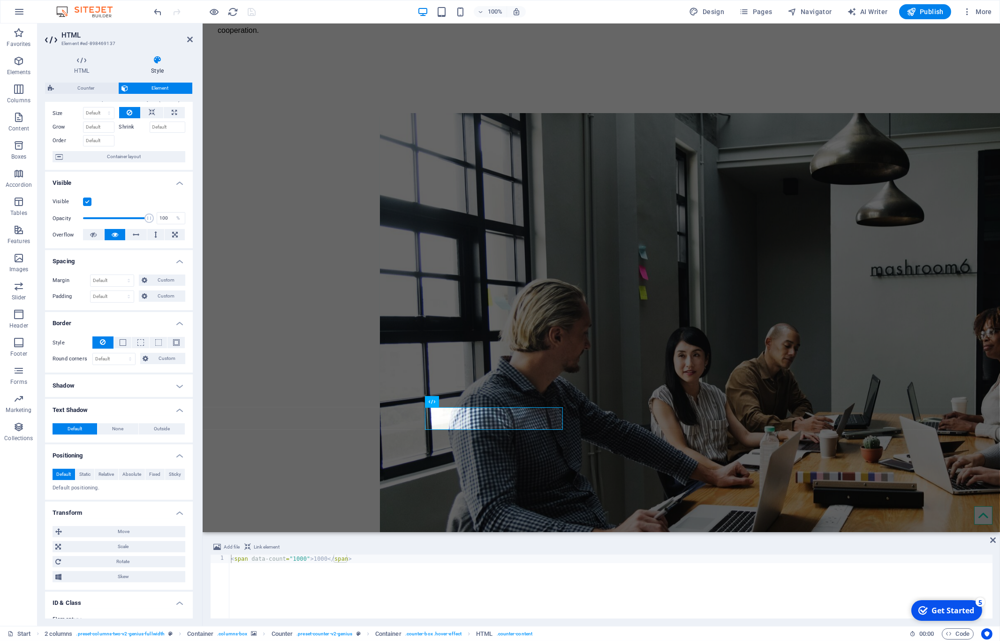
scroll to position [77, 0]
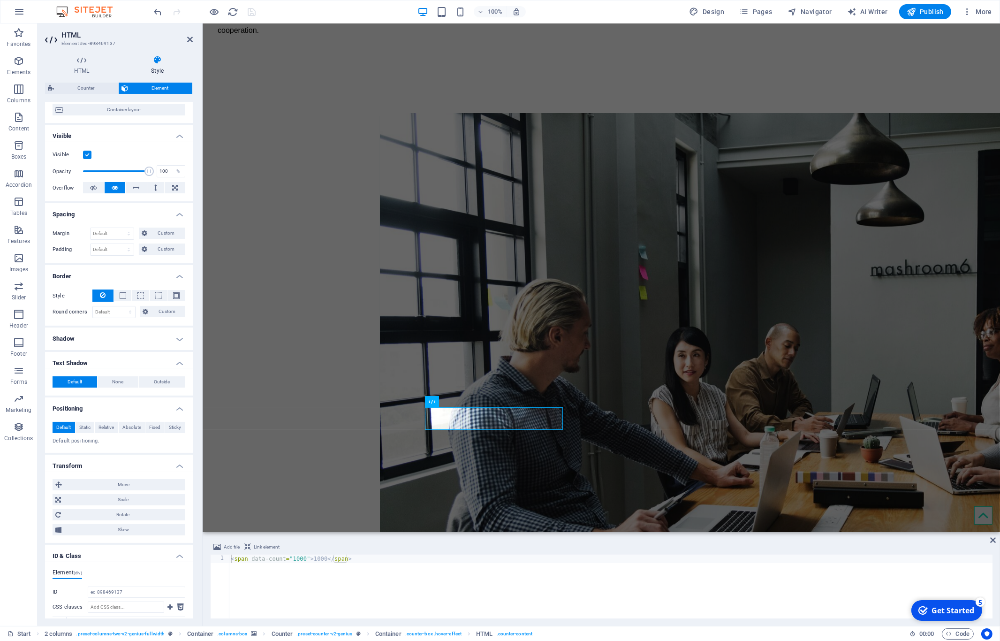
click at [175, 350] on h4 "Shadow" at bounding box center [119, 338] width 148 height 23
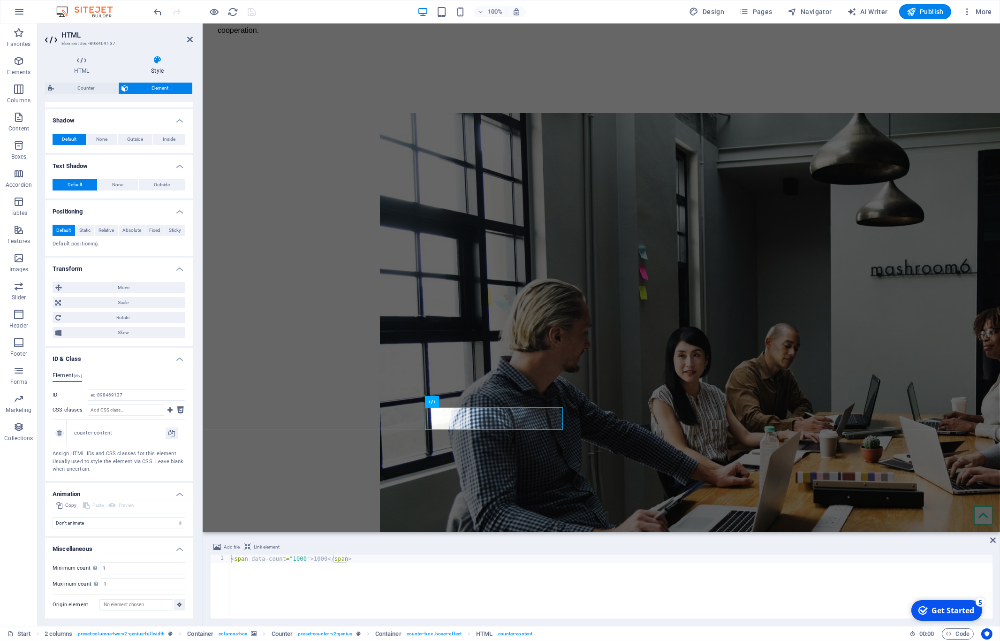
scroll to position [0, 0]
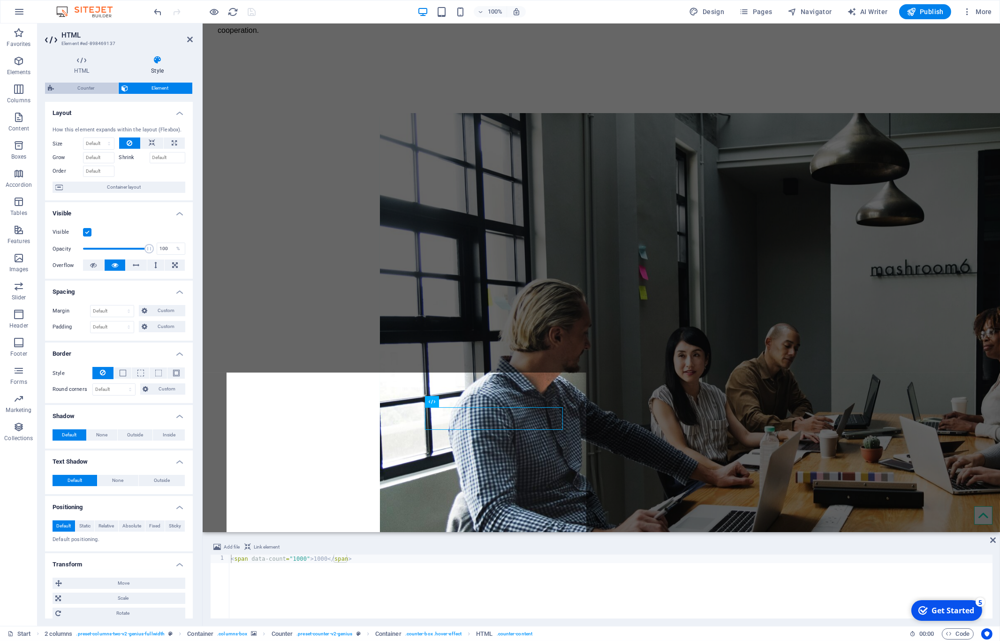
click at [94, 85] on span "Counter" at bounding box center [86, 88] width 59 height 11
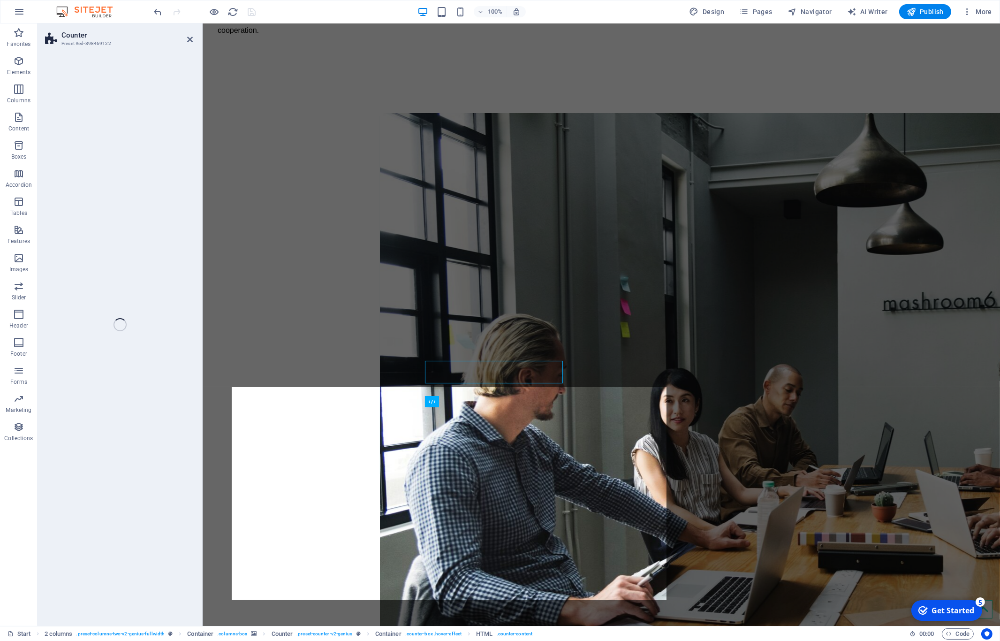
select select "rem"
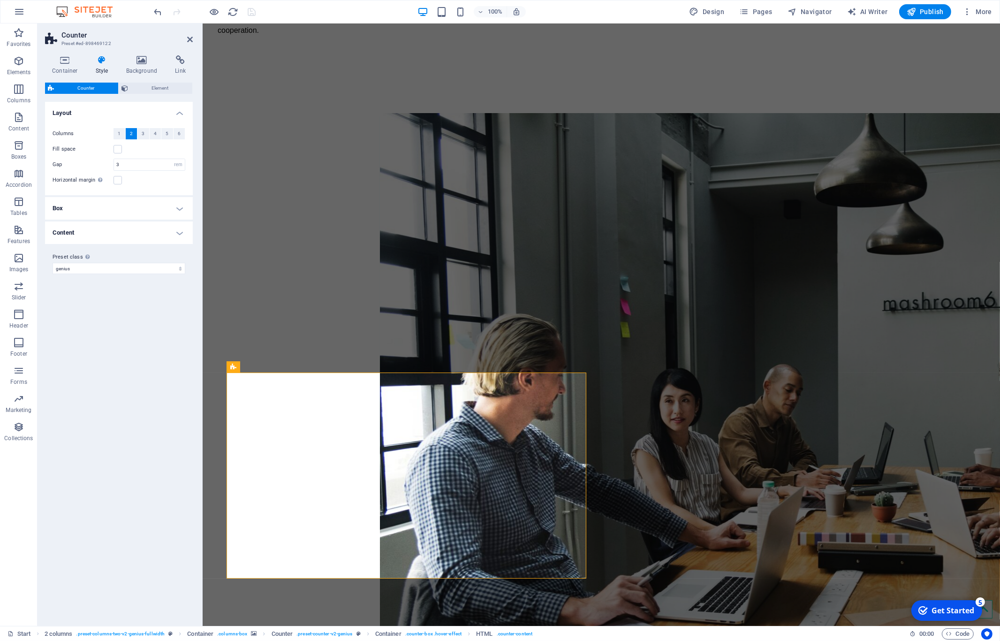
scroll to position [1440, 0]
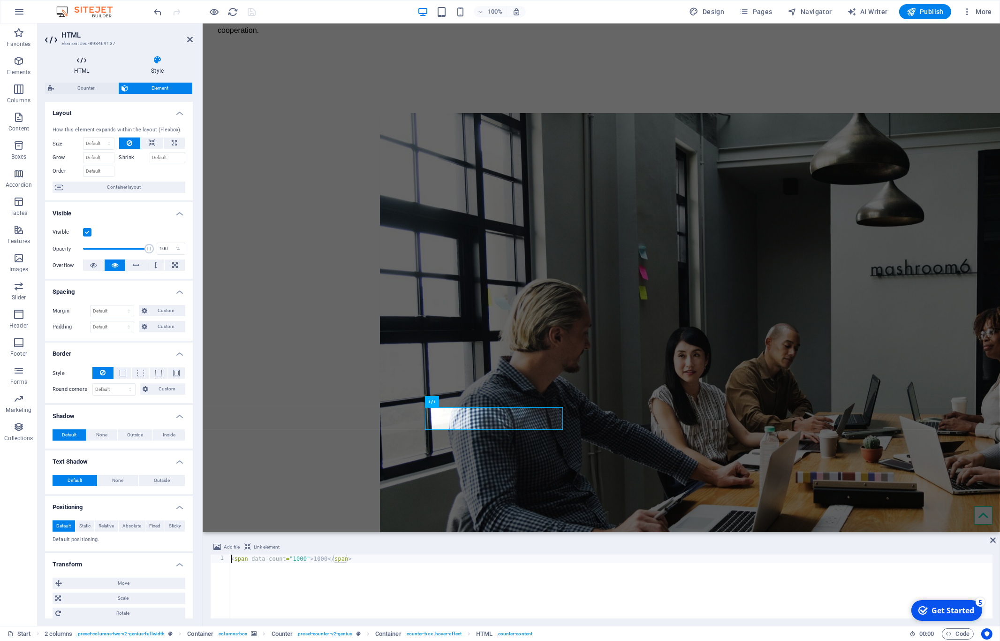
click at [89, 63] on icon at bounding box center [81, 59] width 73 height 9
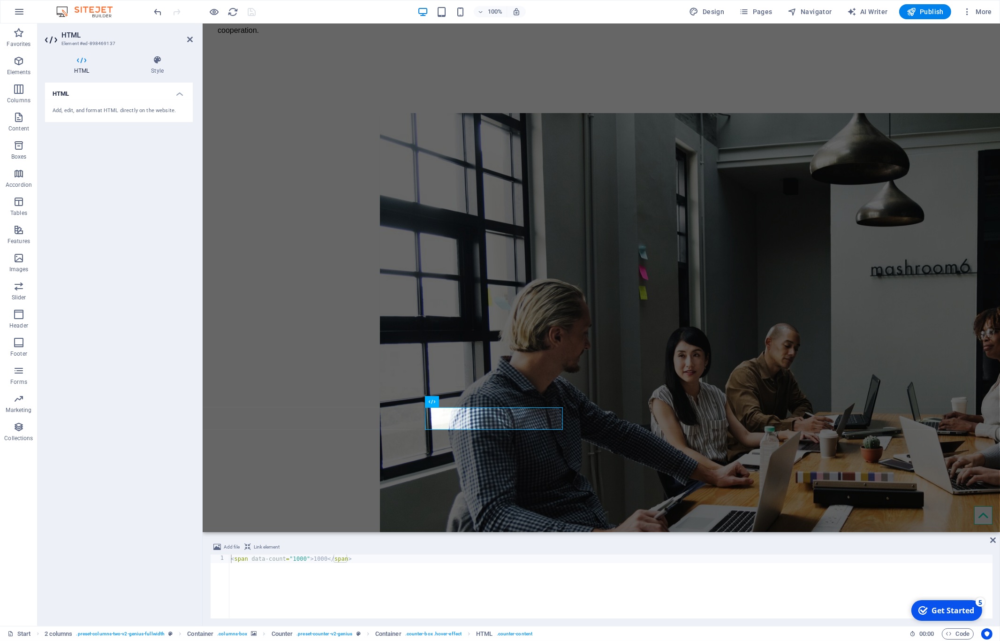
click at [177, 91] on h4 "HTML" at bounding box center [119, 91] width 148 height 17
click at [179, 93] on h4 "HTML" at bounding box center [119, 94] width 148 height 23
click at [116, 114] on div "Add, edit, and format HTML directly on the website." at bounding box center [119, 111] width 133 height 8
click at [436, 401] on div "HTML" at bounding box center [441, 401] width 33 height 11
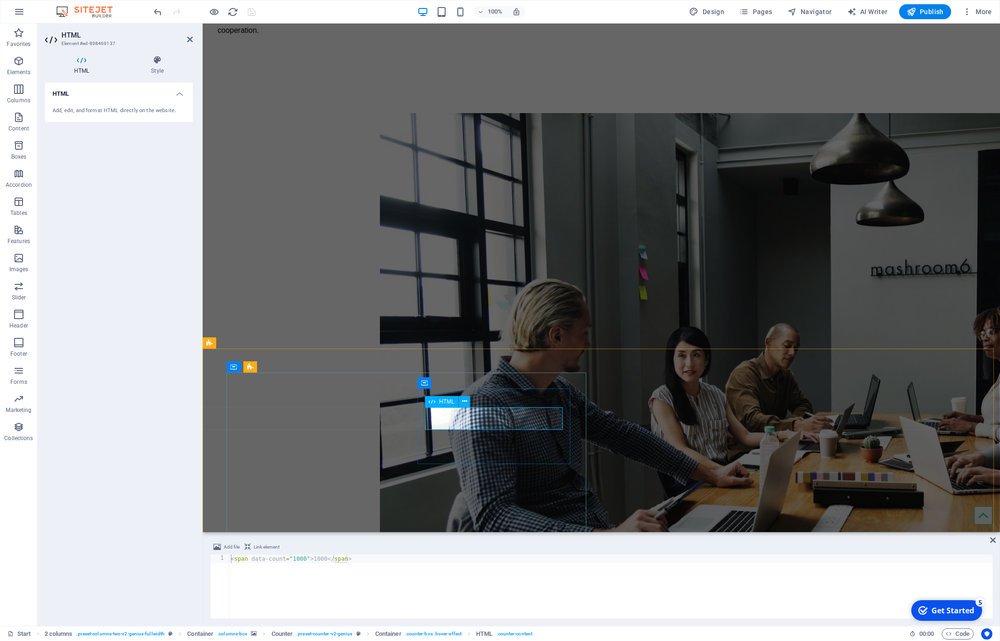
click at [436, 401] on div "HTML" at bounding box center [441, 401] width 33 height 11
click at [134, 166] on div "HTML Add, edit, and format HTML directly on the website." at bounding box center [119, 350] width 148 height 535
click at [152, 60] on icon at bounding box center [157, 59] width 71 height 9
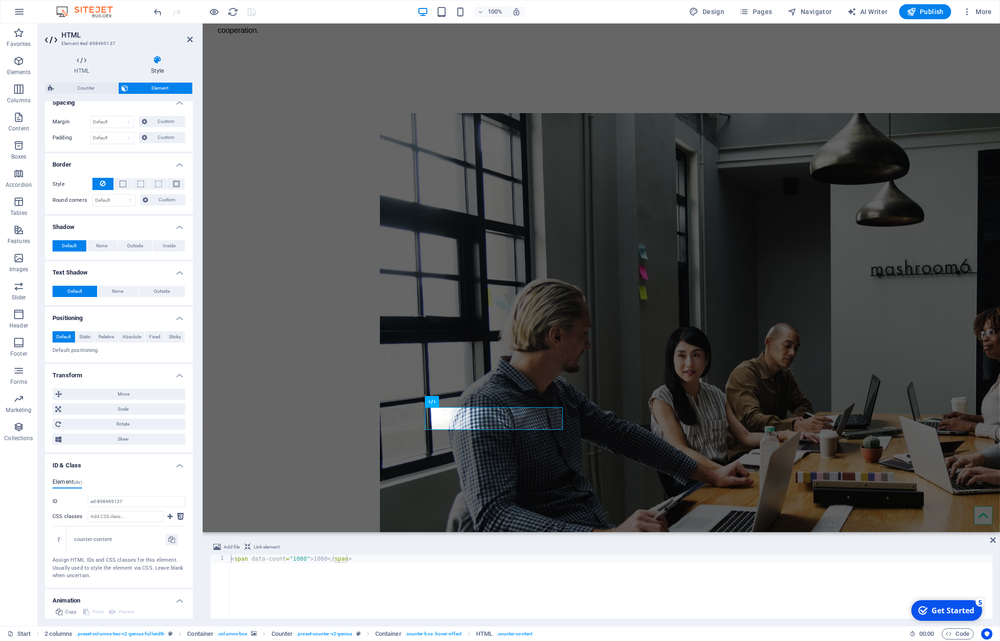
scroll to position [186, 0]
click at [85, 346] on span "Static" at bounding box center [84, 339] width 11 height 11
click at [63, 346] on span "Default" at bounding box center [63, 339] width 15 height 11
click at [175, 209] on span "Custom" at bounding box center [166, 202] width 31 height 11
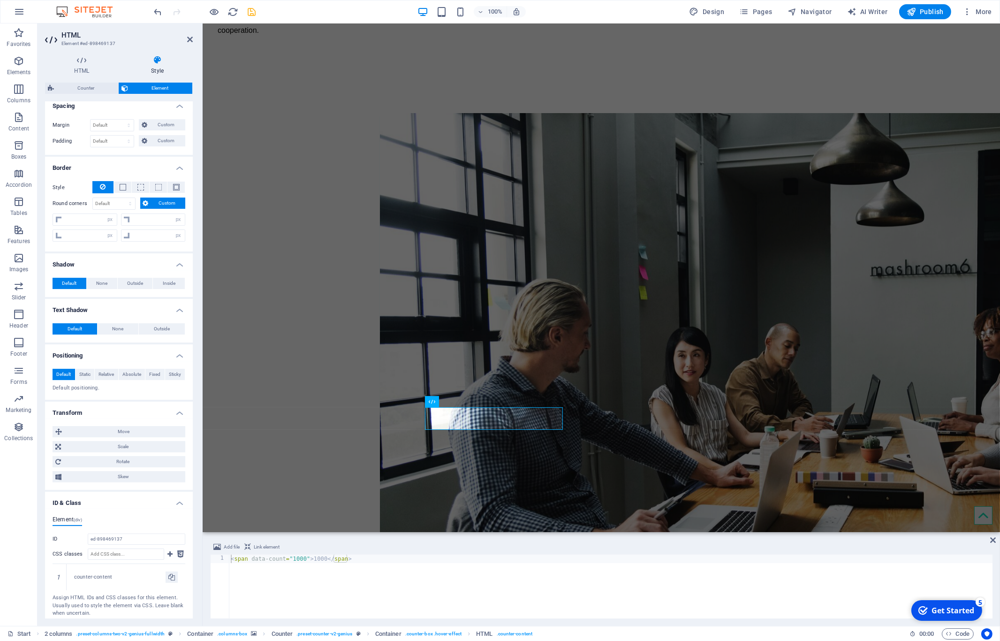
click at [175, 209] on span "Custom" at bounding box center [166, 202] width 31 height 11
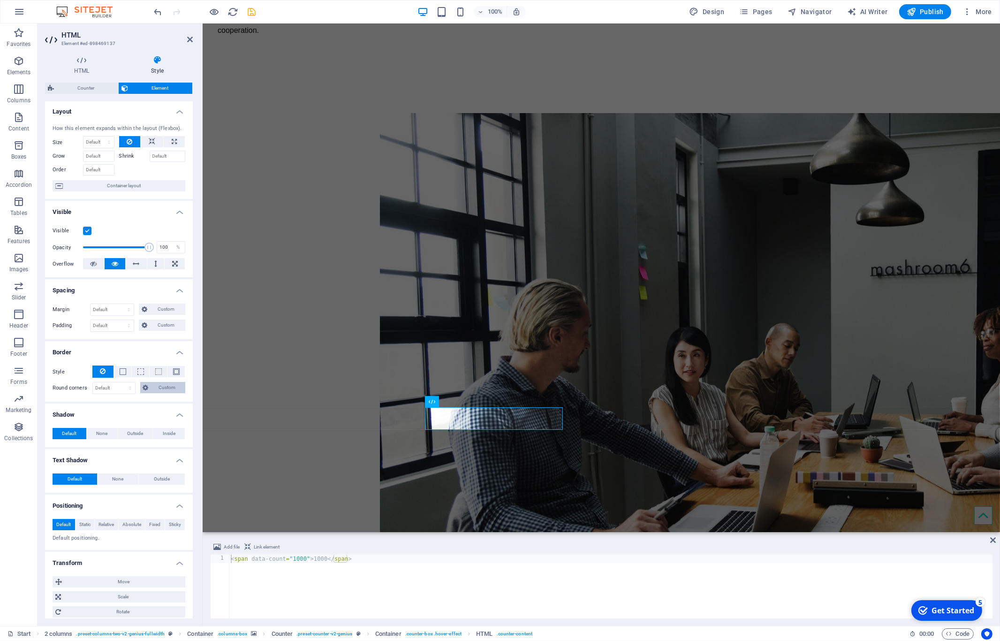
scroll to position [0, 0]
click at [80, 60] on icon at bounding box center [81, 59] width 73 height 9
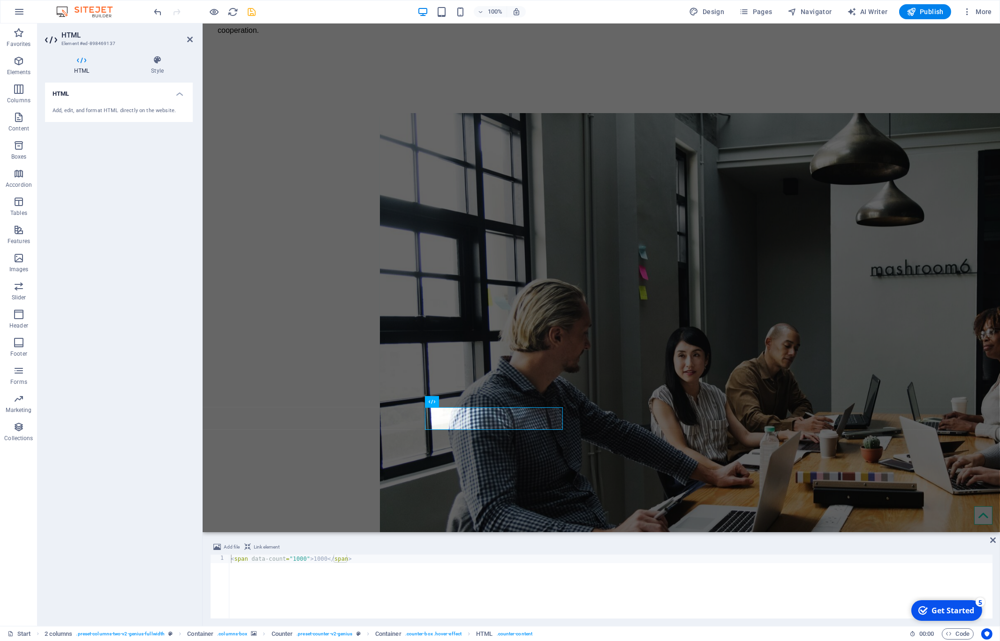
click at [97, 112] on div "Add, edit, and format HTML directly on the website." at bounding box center [119, 111] width 133 height 8
click at [464, 400] on icon at bounding box center [464, 401] width 5 height 10
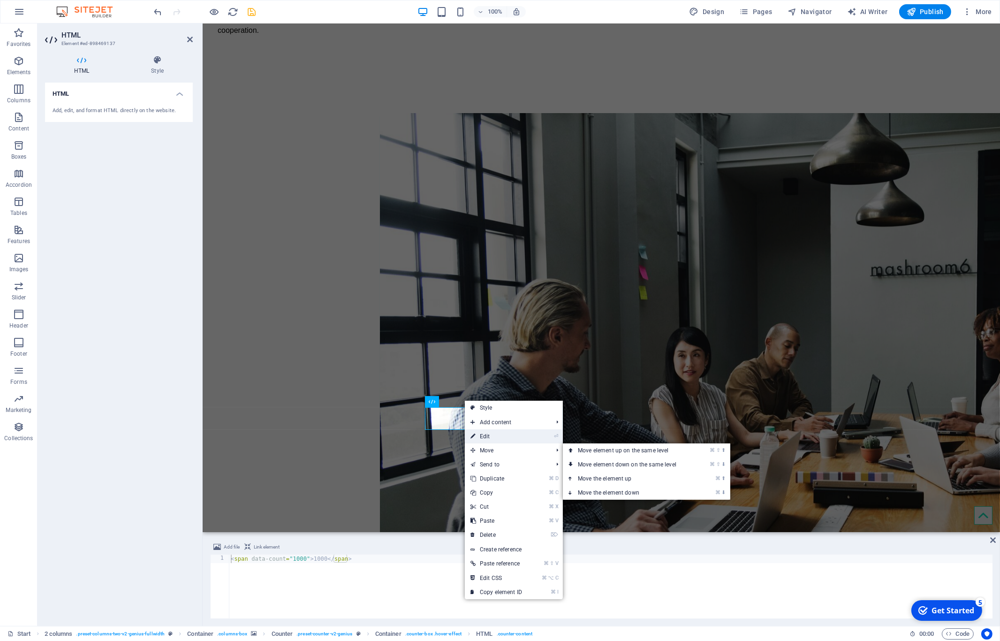
click at [494, 438] on link "⏎ Edit" at bounding box center [496, 436] width 63 height 14
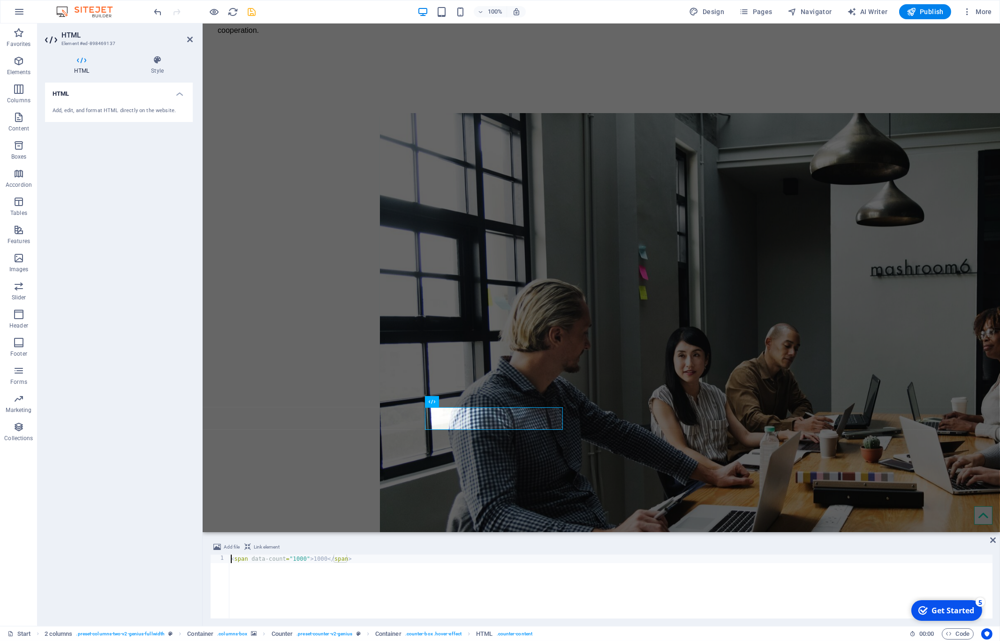
click at [391, 566] on div "< span data-count = "1000" > 1000 </ span >" at bounding box center [610, 594] width 763 height 81
click at [465, 402] on icon at bounding box center [464, 401] width 5 height 10
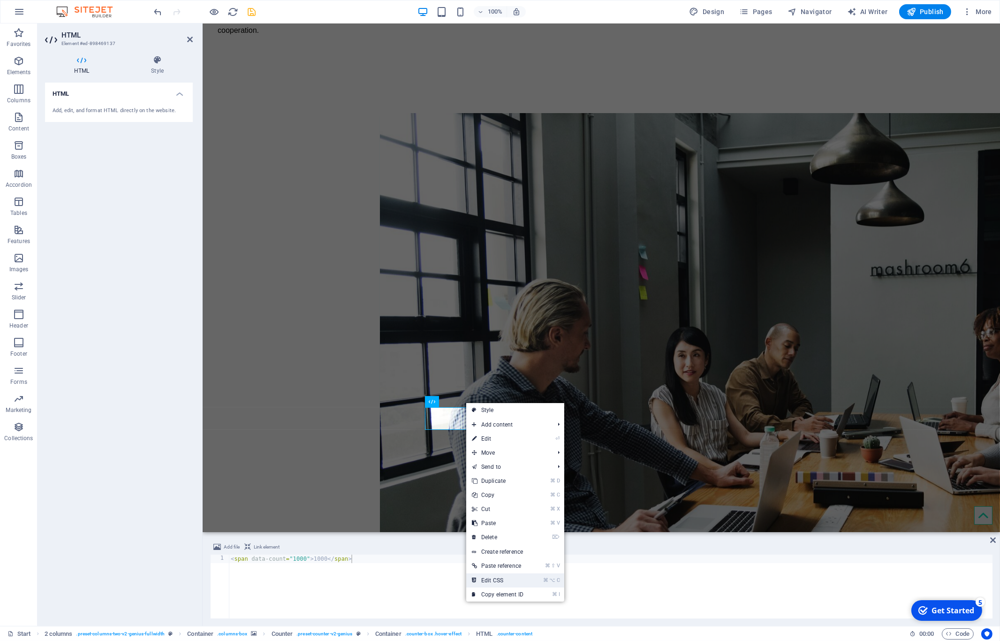
click at [509, 581] on link "⌘ ⌥ C Edit CSS" at bounding box center [497, 580] width 63 height 14
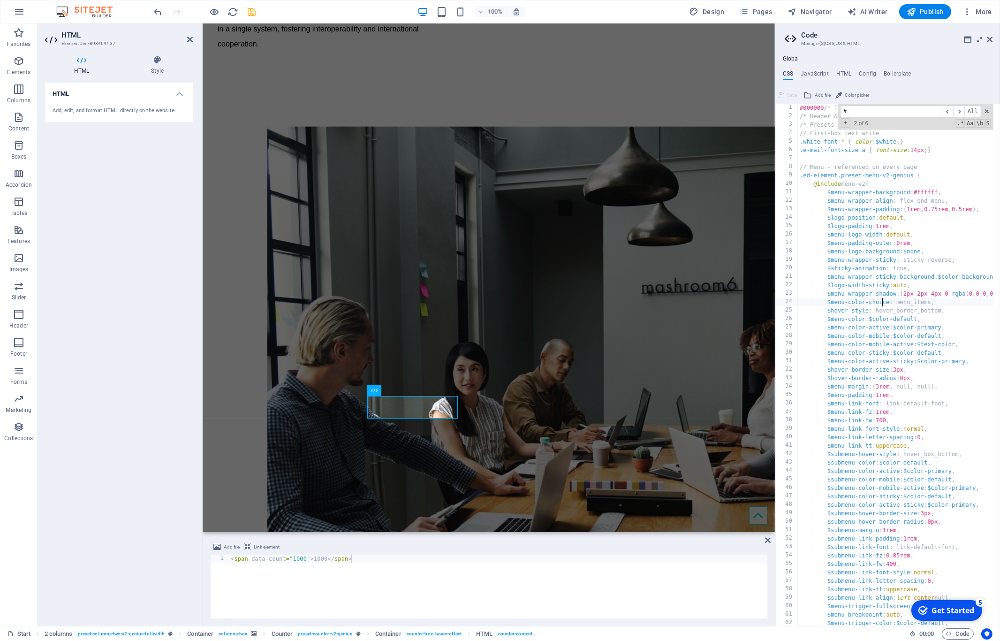
scroll to position [1392, 0]
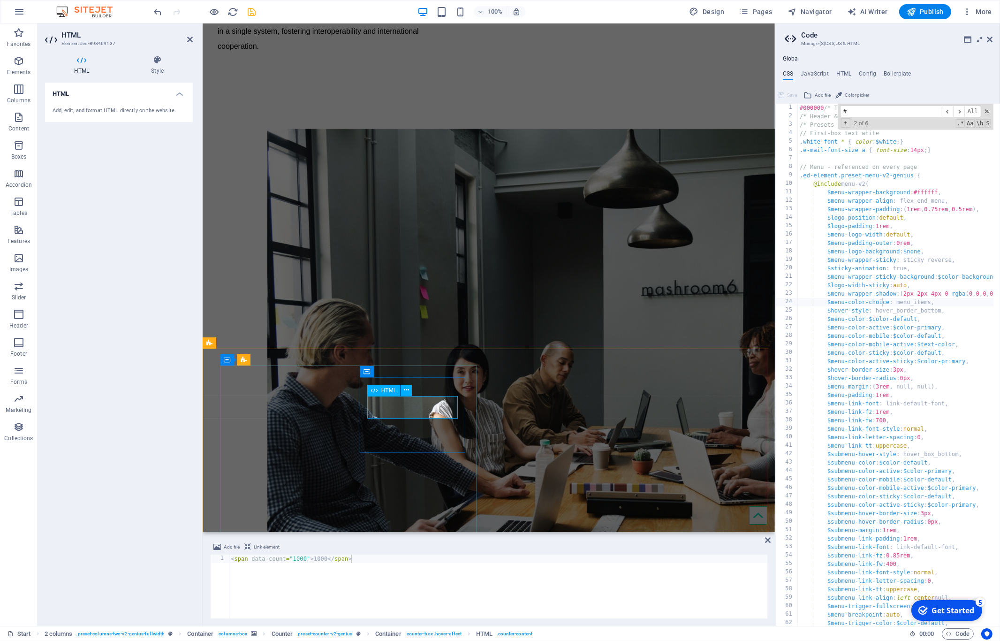
click at [876, 109] on input "#" at bounding box center [891, 112] width 102 height 12
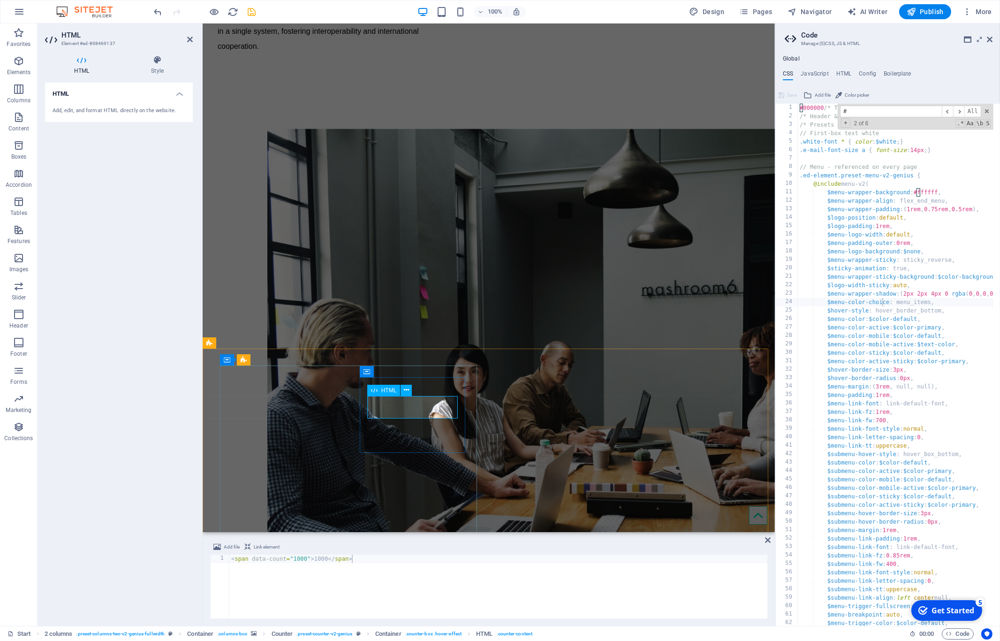
click at [931, 188] on div "#000000 /* Template: Genius */ /* Header & Footer */ /* Presets & Custom Sectio…" at bounding box center [929, 370] width 262 height 532
drag, startPoint x: 940, startPoint y: 192, endPoint x: 915, endPoint y: 196, distance: 24.8
click at [915, 196] on div "#000000 /* Template: Genius */ /* Header & Footer */ /* Presets & Custom Sectio…" at bounding box center [929, 370] width 262 height 532
paste textarea "noreply"
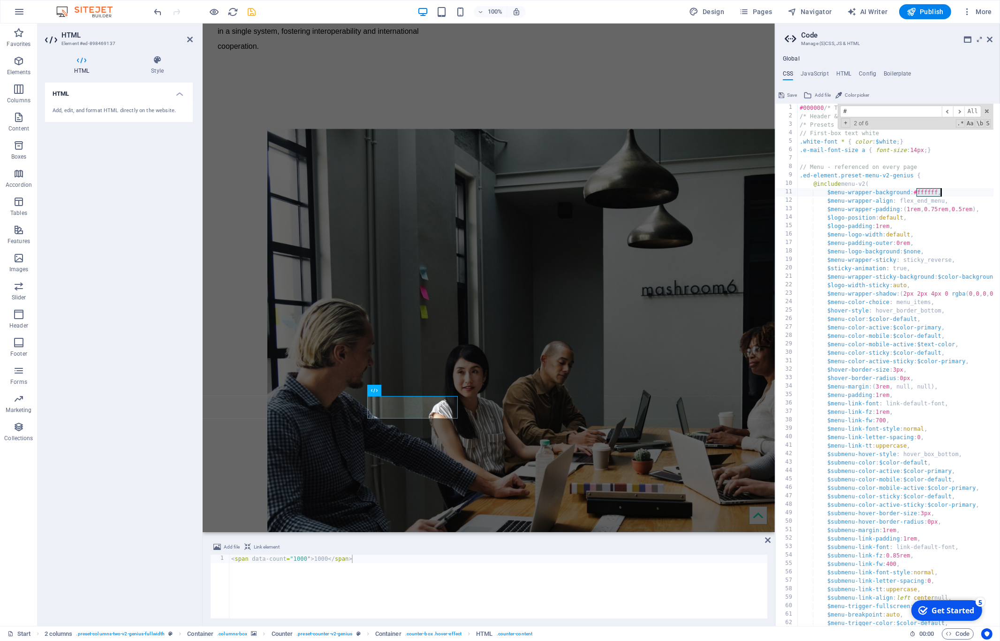
click at [959, 177] on div "#000000 /* Template: Genius */ /* Header & Footer */ /* Presets & Custom Sectio…" at bounding box center [929, 370] width 262 height 532
type textarea ".ed-element.preset-menu-v2-genius {"
click at [989, 111] on span at bounding box center [986, 111] width 7 height 7
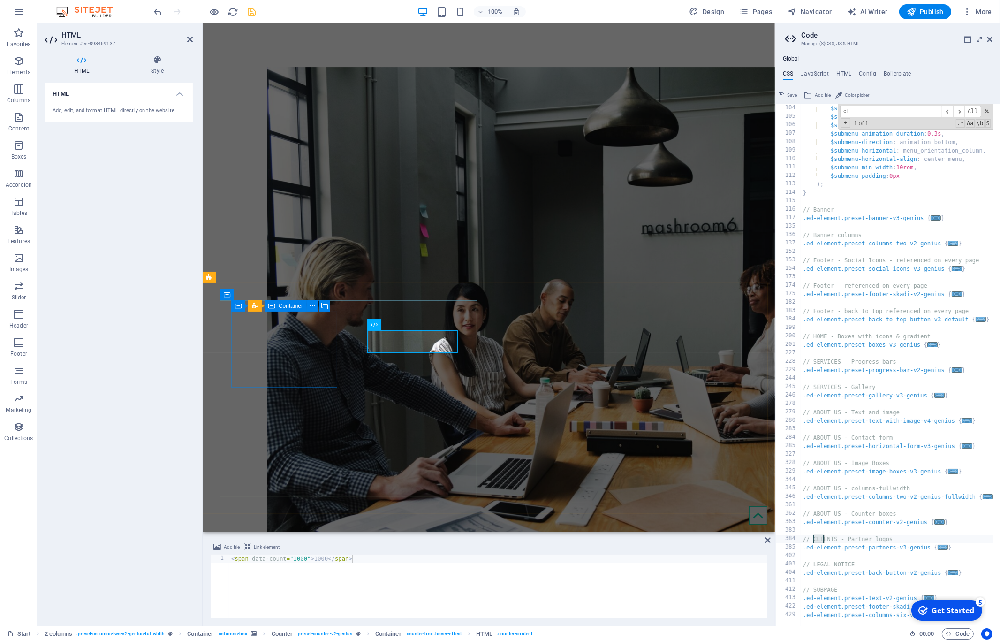
scroll to position [1457, 0]
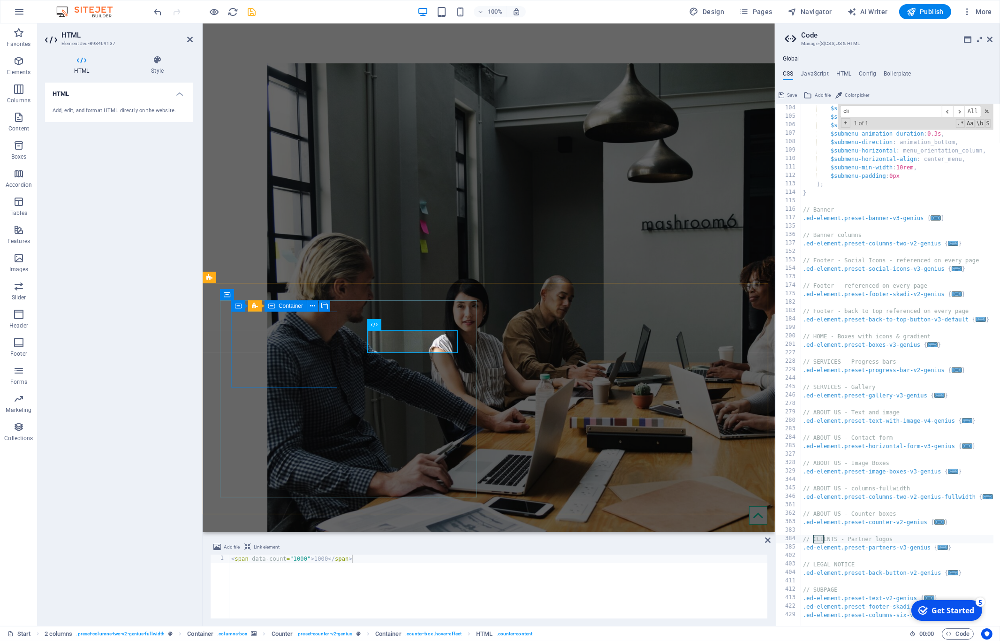
type input "cli"
click at [287, 307] on span "Container" at bounding box center [291, 306] width 24 height 6
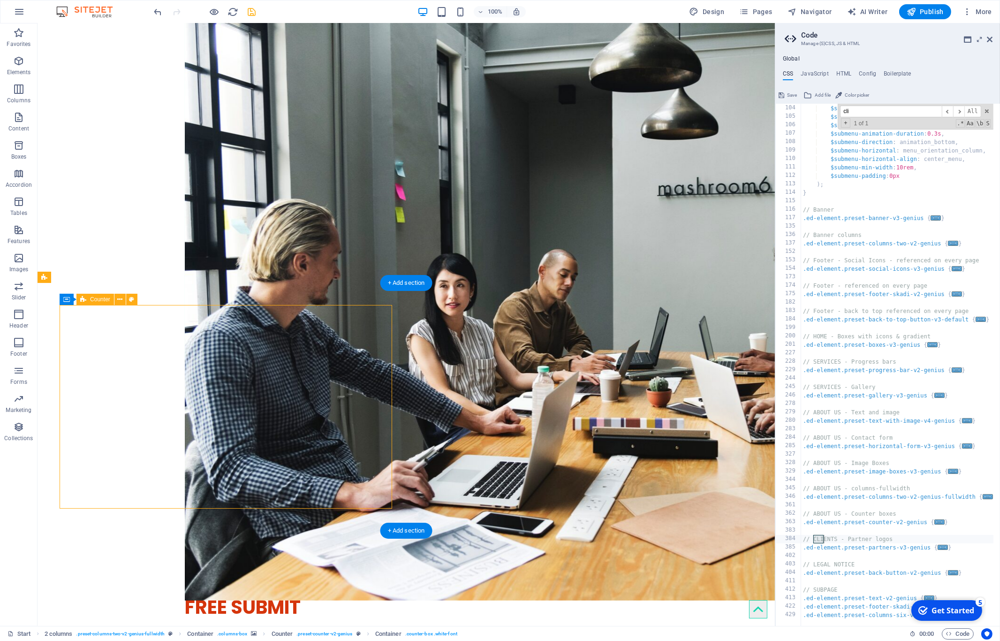
select select "rem"
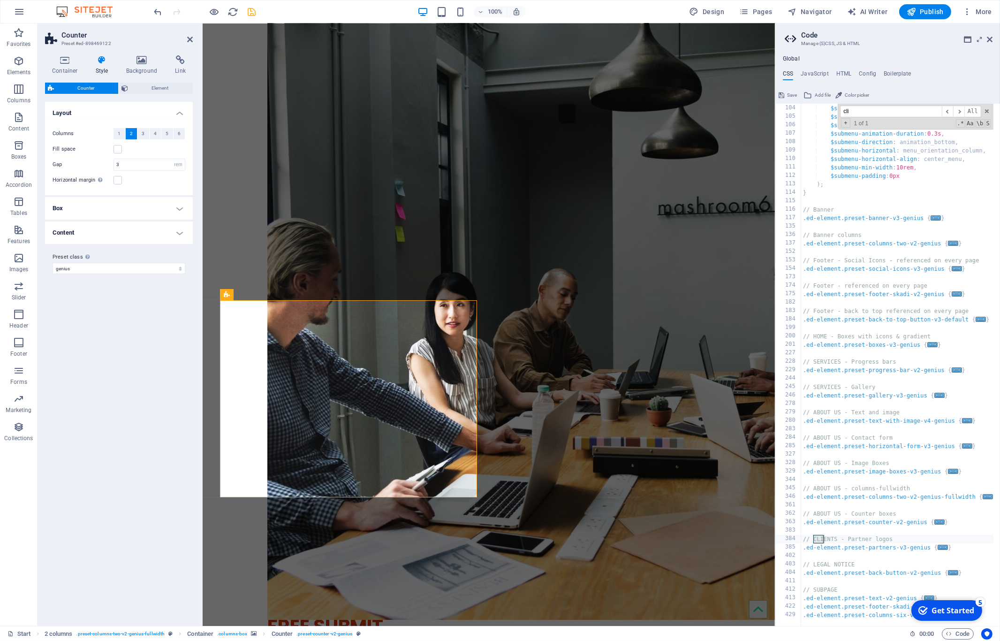
click at [179, 210] on h4 "Box" at bounding box center [119, 208] width 148 height 23
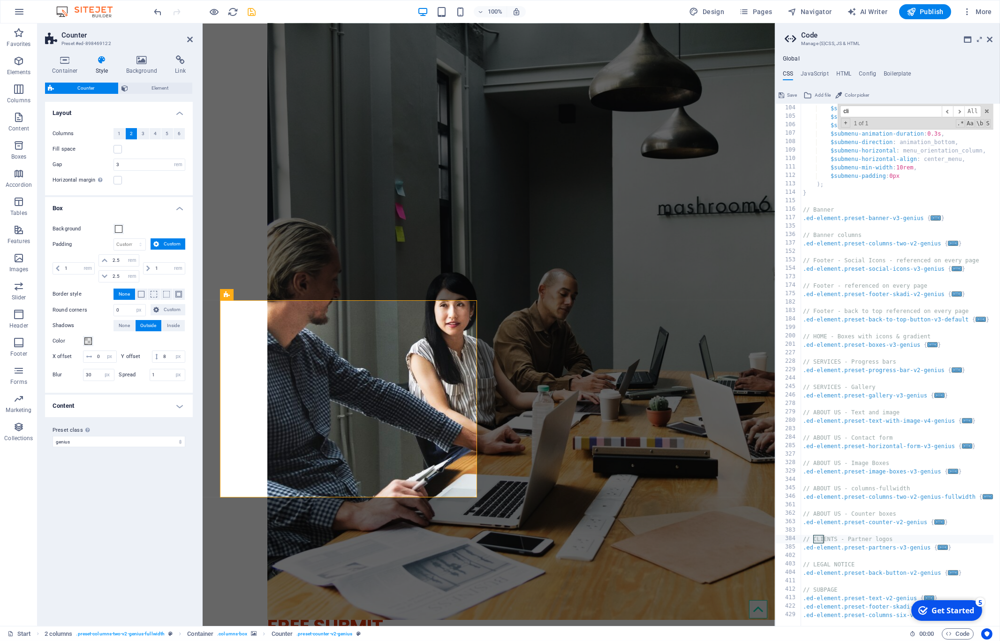
click at [174, 403] on h4 "Content" at bounding box center [119, 405] width 148 height 23
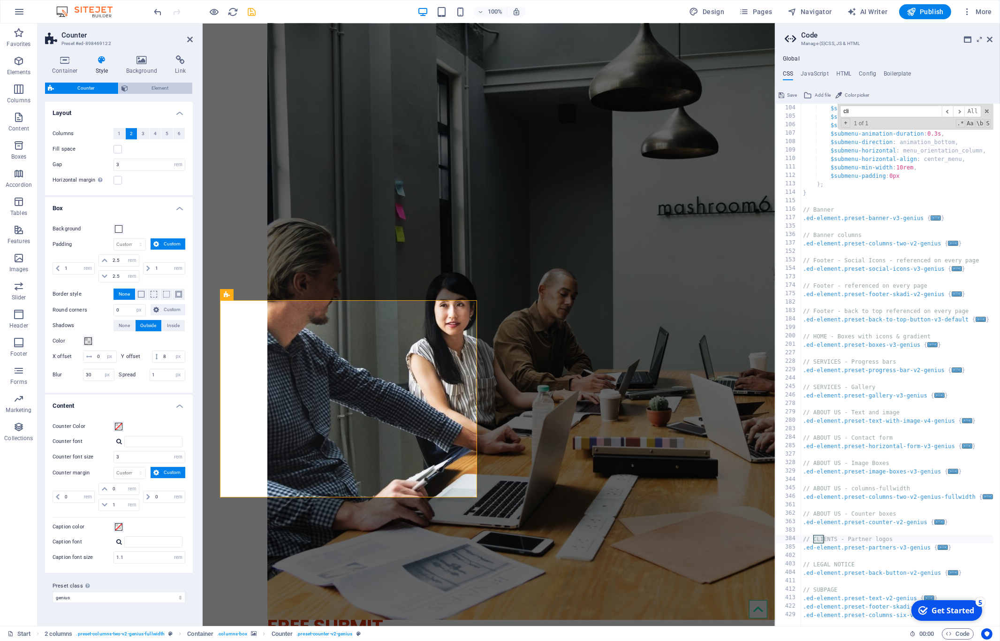
click at [139, 88] on span "Element" at bounding box center [160, 88] width 59 height 11
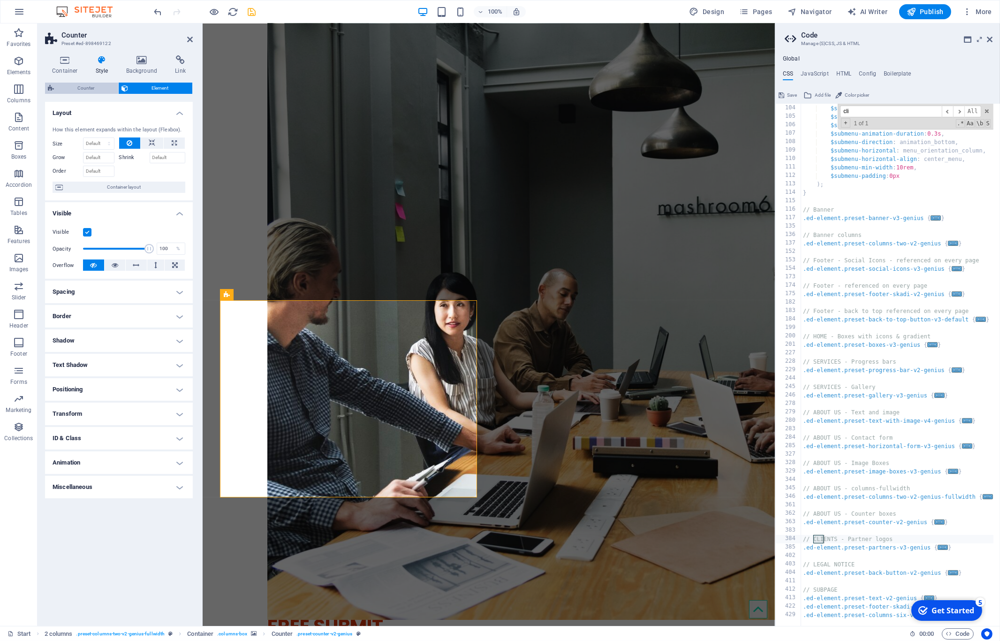
click at [81, 86] on span "Counter" at bounding box center [86, 88] width 59 height 11
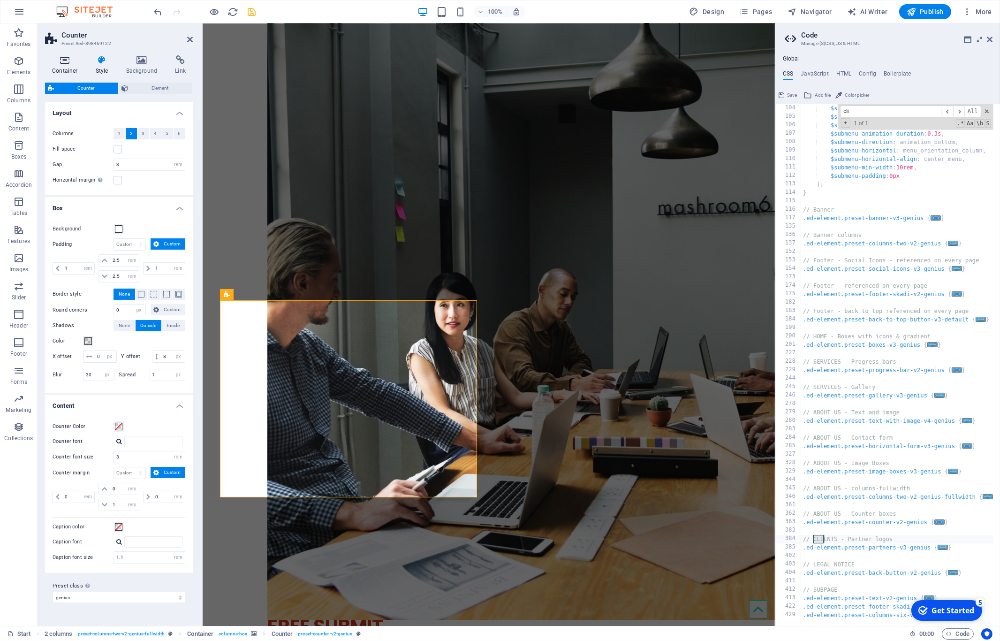
click at [62, 62] on icon at bounding box center [65, 59] width 40 height 9
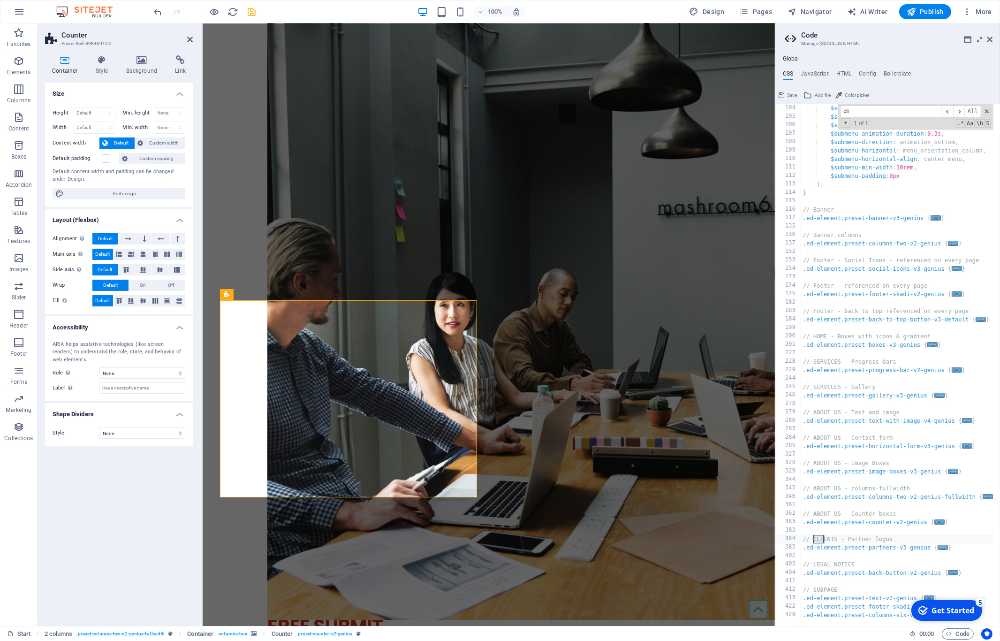
click at [101, 513] on div "Size Height Default px rem % vh vw Min. height None px rem % vh vw Width Defaul…" at bounding box center [119, 350] width 148 height 535
click at [169, 139] on span "Custom width" at bounding box center [164, 142] width 36 height 11
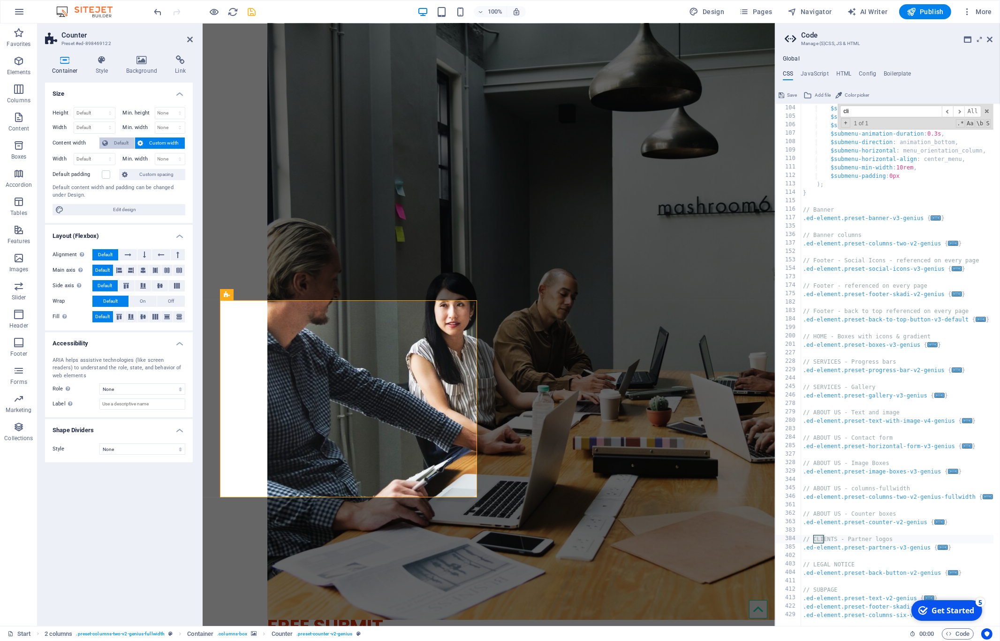
click at [106, 141] on icon at bounding box center [105, 142] width 6 height 11
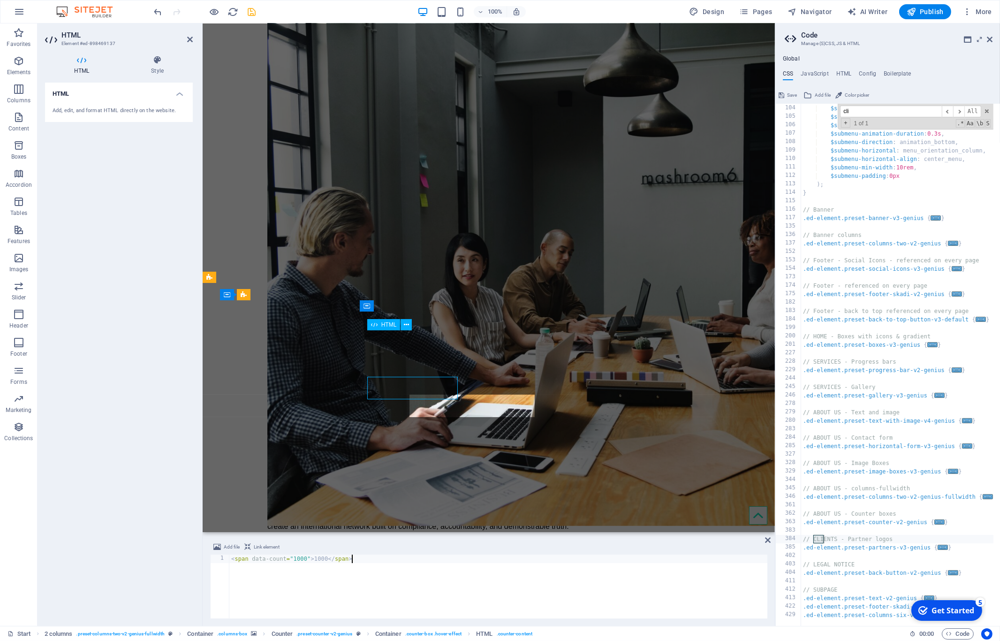
scroll to position [1457, 0]
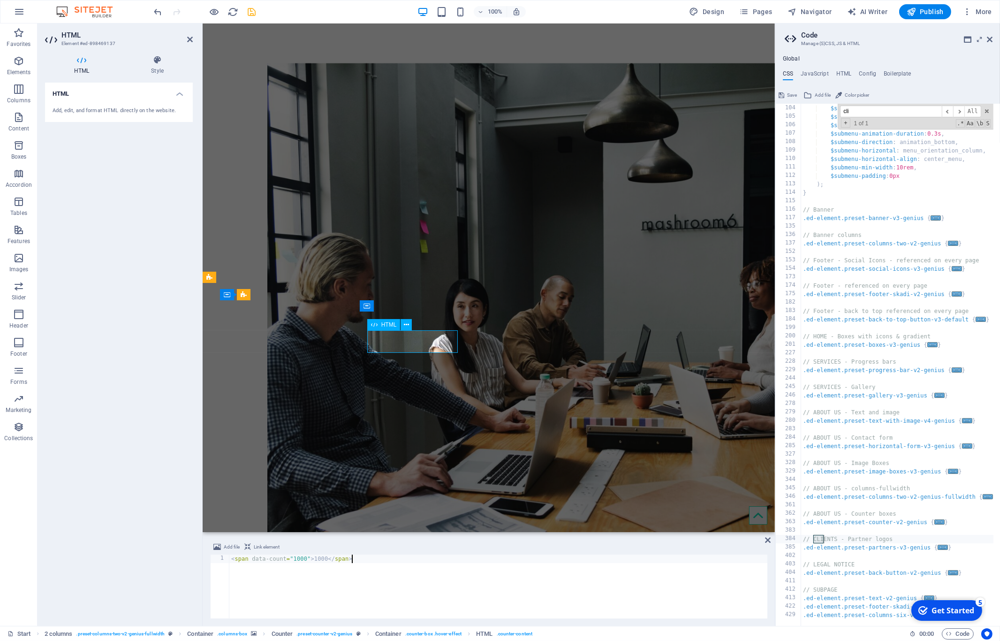
click at [839, 539] on div "$submenu-background : $color-background , $submenu-background-mobile : $color-b…" at bounding box center [932, 362] width 262 height 532
click at [836, 539] on div "$submenu-background : $color-background , $submenu-background-mobile : $color-b…" at bounding box center [932, 362] width 262 height 532
drag, startPoint x: 910, startPoint y: 542, endPoint x: 741, endPoint y: 524, distance: 169.7
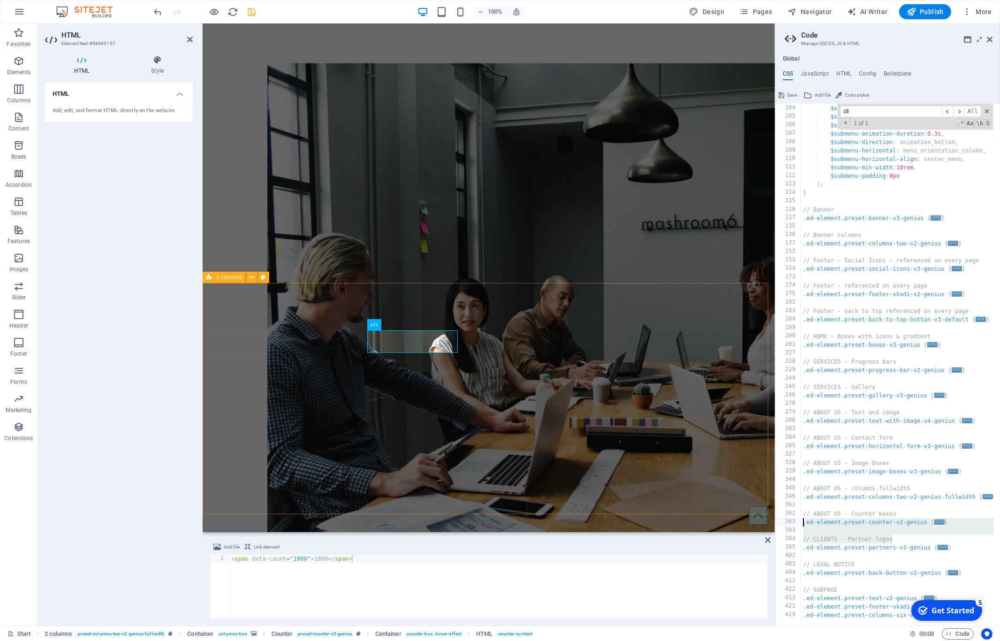
click at [801, 524] on div "$submenu-background : $color-background , $submenu-background-mobile : $color-b…" at bounding box center [897, 365] width 192 height 522
type textarea ".ed-element.preset-counter-v2-genius { @include counter-v2("
click at [816, 532] on div "$submenu-background : $color-background , $submenu-background-mobile : $color-b…" at bounding box center [932, 362] width 262 height 532
click at [842, 562] on div "$submenu-background : $color-background , $submenu-background-mobile : $color-b…" at bounding box center [932, 362] width 262 height 532
click at [872, 538] on div "$submenu-background : $color-background , $submenu-background-mobile : $color-b…" at bounding box center [932, 362] width 262 height 532
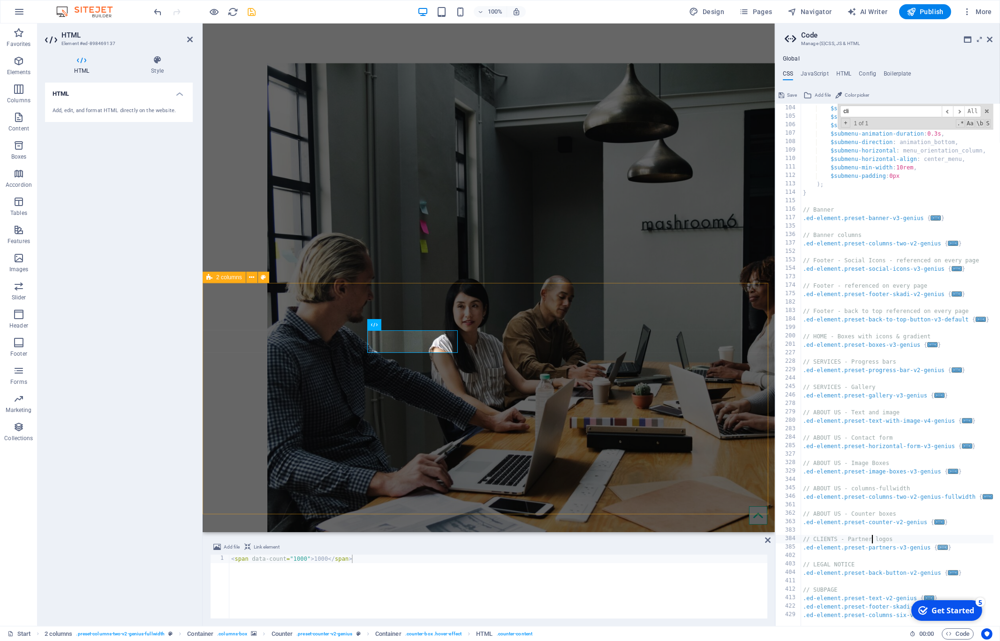
click at [941, 546] on span "..." at bounding box center [942, 546] width 10 height 5
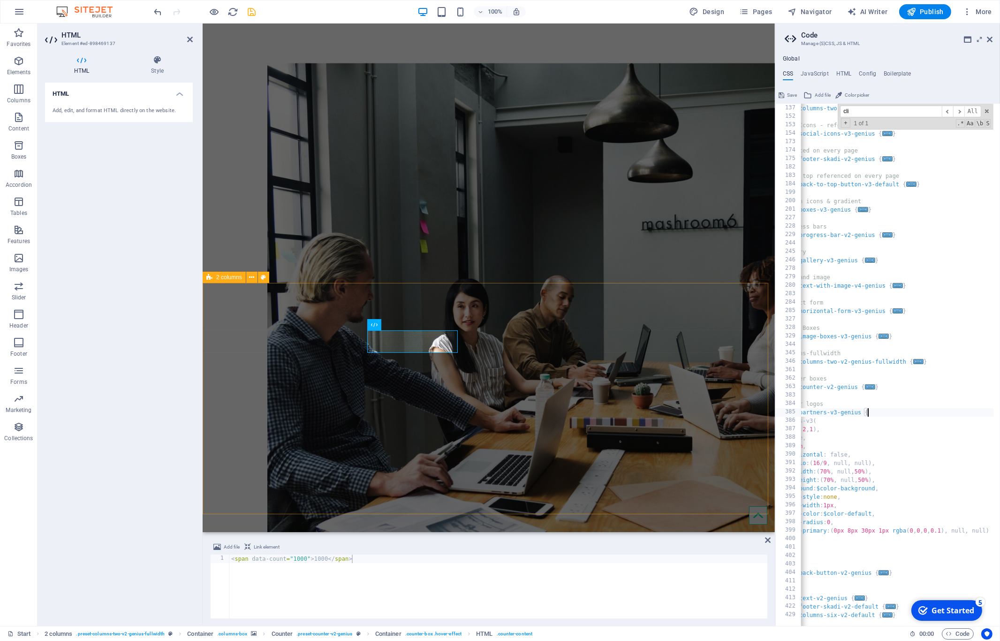
scroll to position [0, 69]
drag, startPoint x: 943, startPoint y: 529, endPoint x: 940, endPoint y: 533, distance: 5.3
click at [940, 533] on div "// Banner columns .ed-element.preset-columns-two-v2-genius { ... } // Footer - …" at bounding box center [862, 362] width 262 height 532
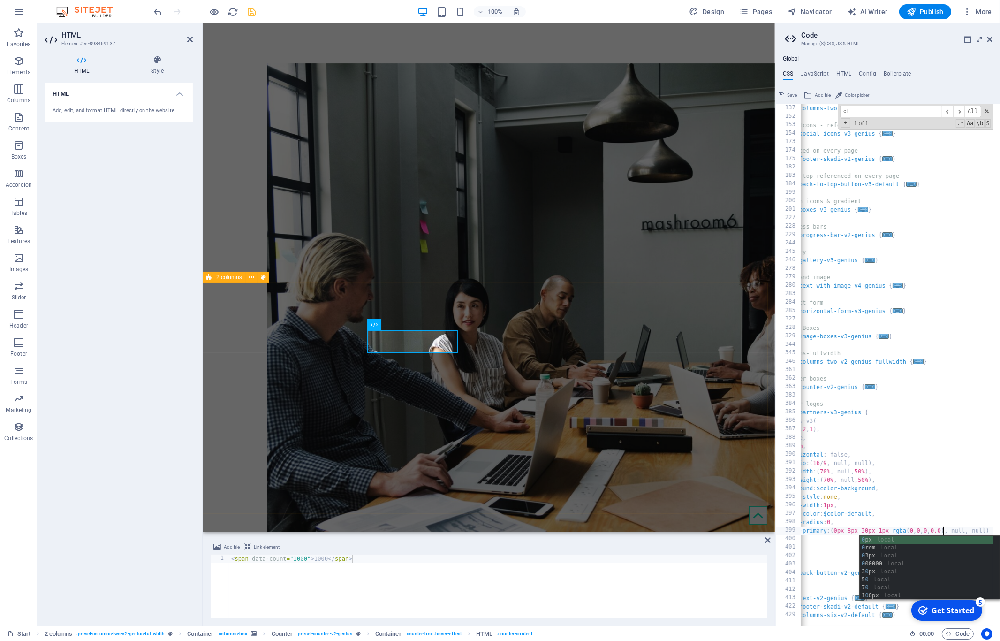
scroll to position [0, 19]
click at [683, 577] on div "< span data-count = "1000" > 1000 </ span >" at bounding box center [498, 594] width 538 height 81
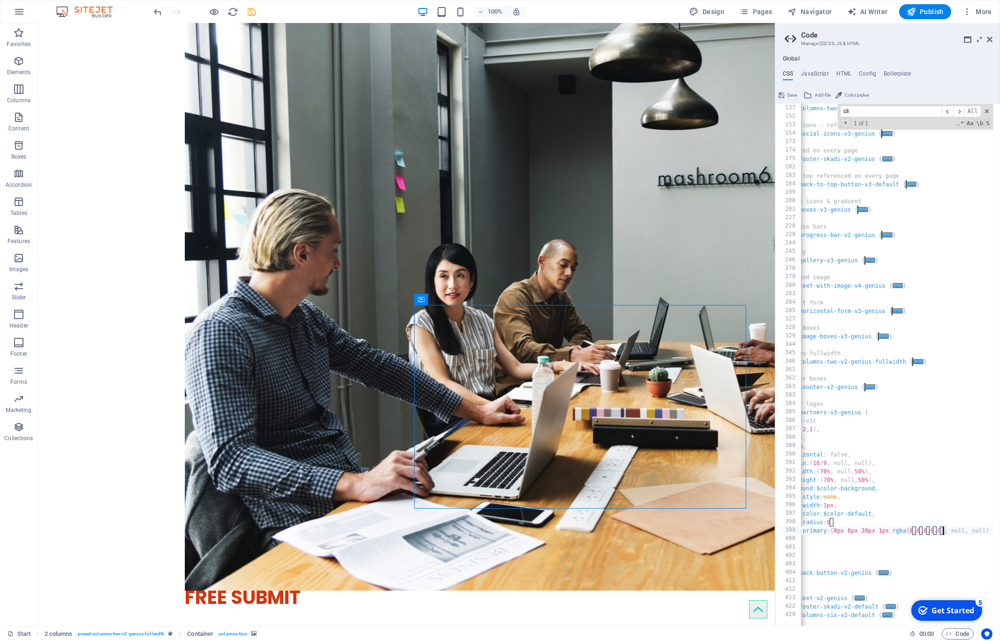
click at [943, 528] on div "// Banner columns .ed-element.preset-columns-two-v2-genius { ... } // Footer - …" at bounding box center [862, 362] width 262 height 532
click at [969, 453] on div "// Banner columns .ed-element.preset-columns-two-v2-genius { ... } // Footer - …" at bounding box center [862, 362] width 262 height 532
click at [877, 550] on div "// Banner columns .ed-element.preset-columns-two-v2-genius { ... } // Footer - …" at bounding box center [862, 362] width 262 height 532
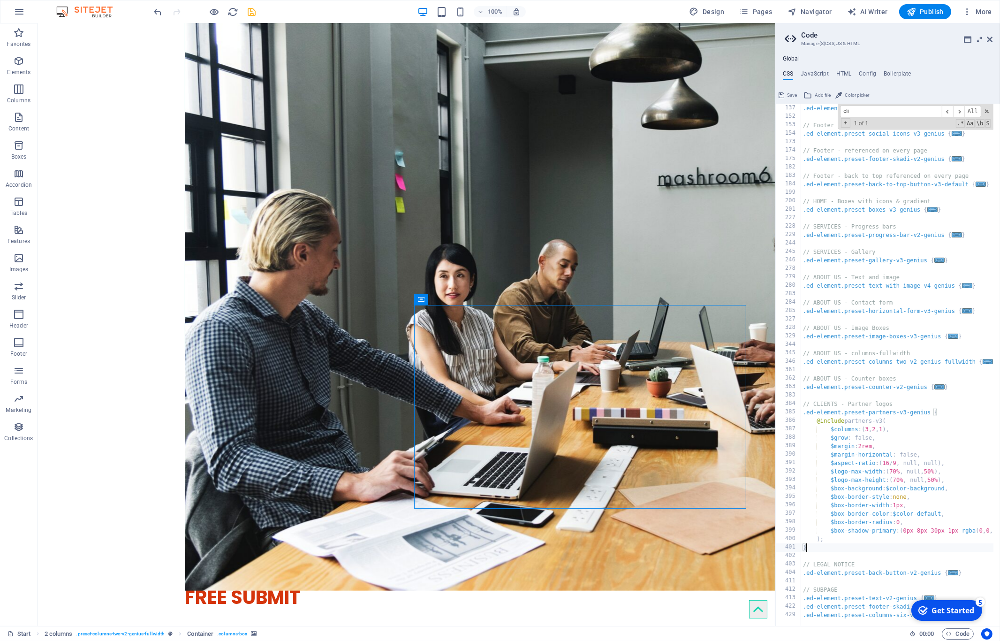
type textarea "}"
click at [975, 39] on header "Code Manage (S)CSS, JS & HTML" at bounding box center [888, 35] width 208 height 24
click at [966, 39] on icon at bounding box center [968, 40] width 8 height 8
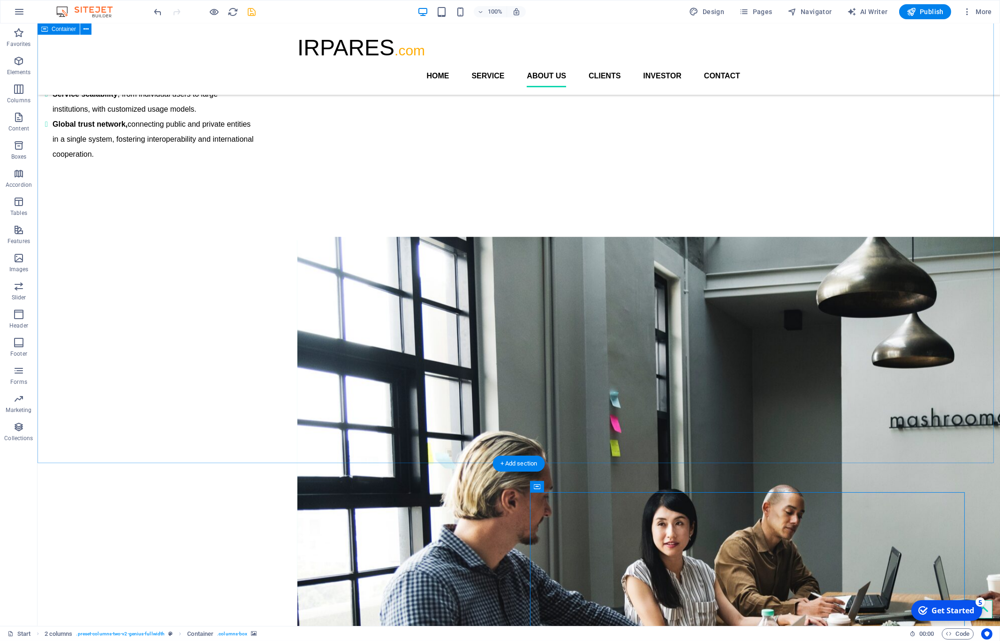
scroll to position [1282, 0]
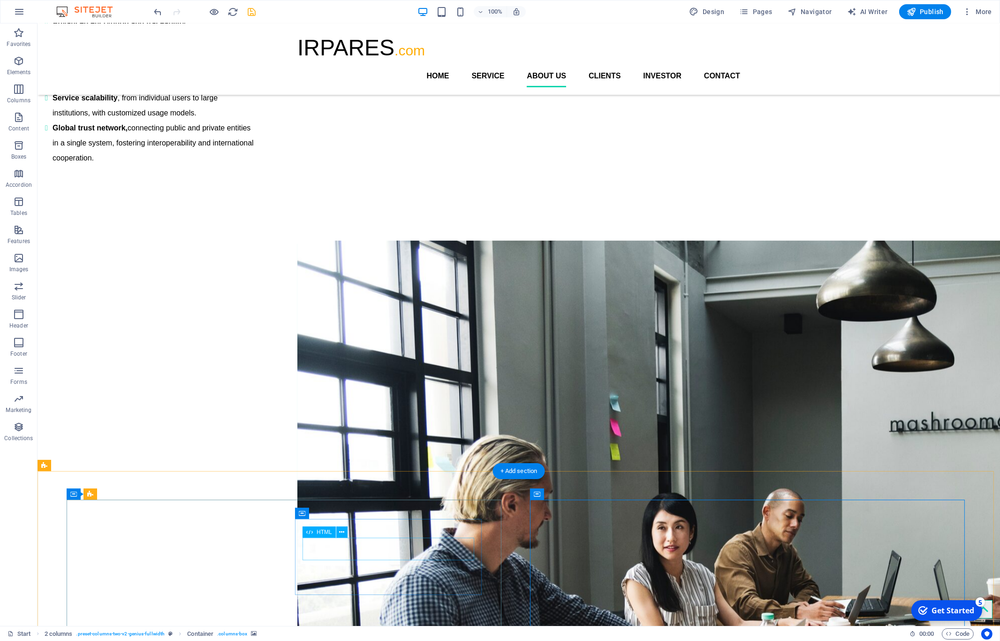
click at [343, 533] on icon at bounding box center [341, 532] width 5 height 10
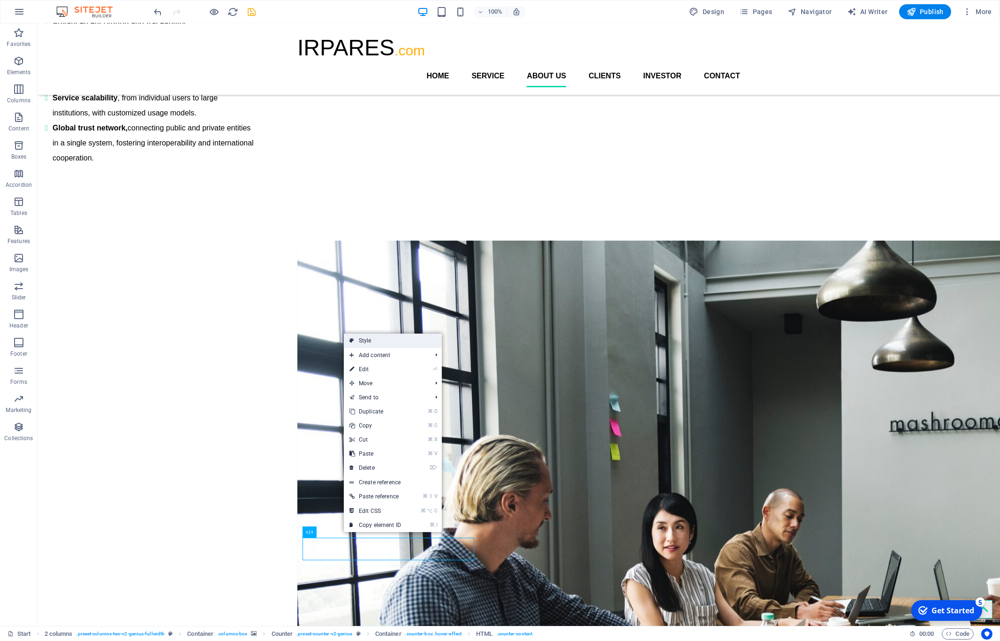
click at [424, 342] on link "Style" at bounding box center [393, 340] width 98 height 14
select select "rem"
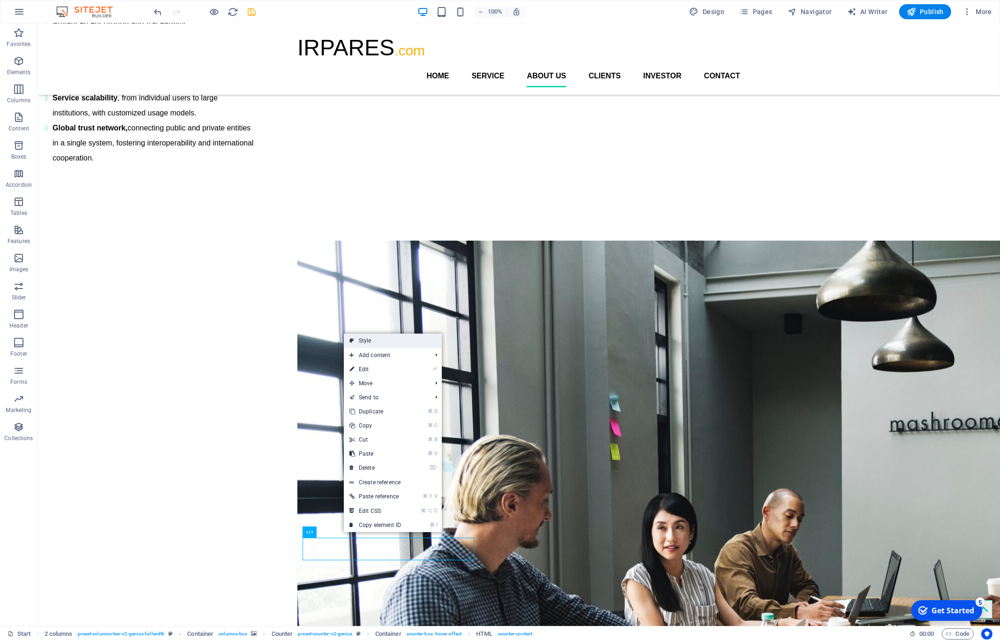
select select "rem"
select select "px"
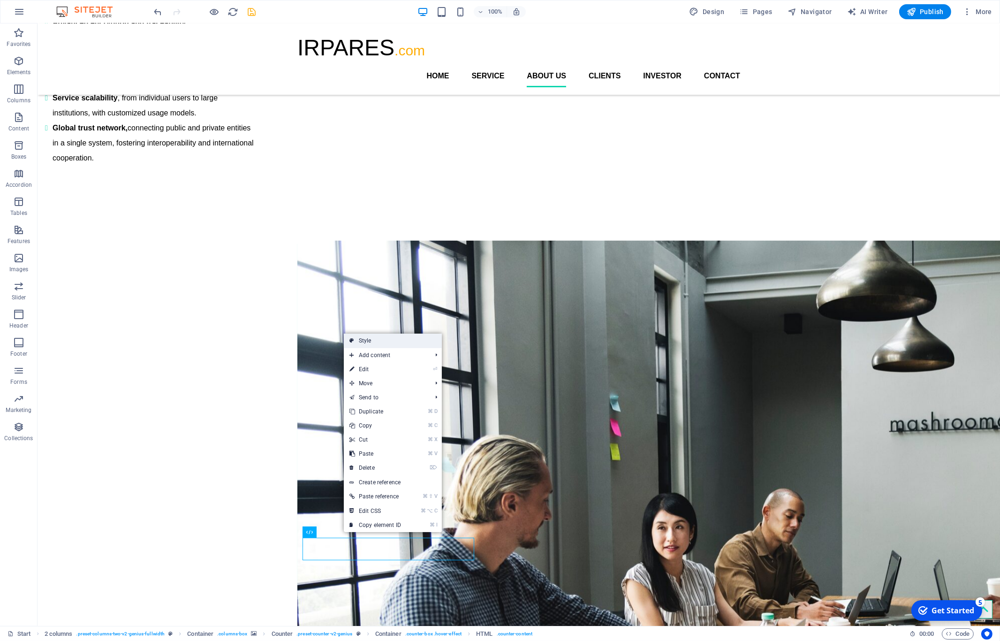
select select "px"
select select "rem"
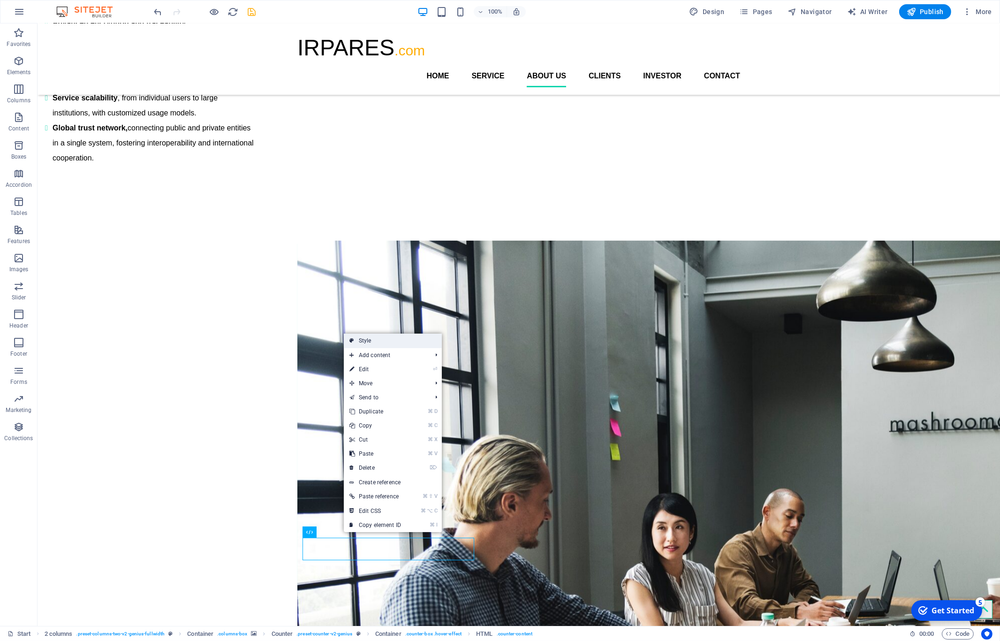
select select "rem"
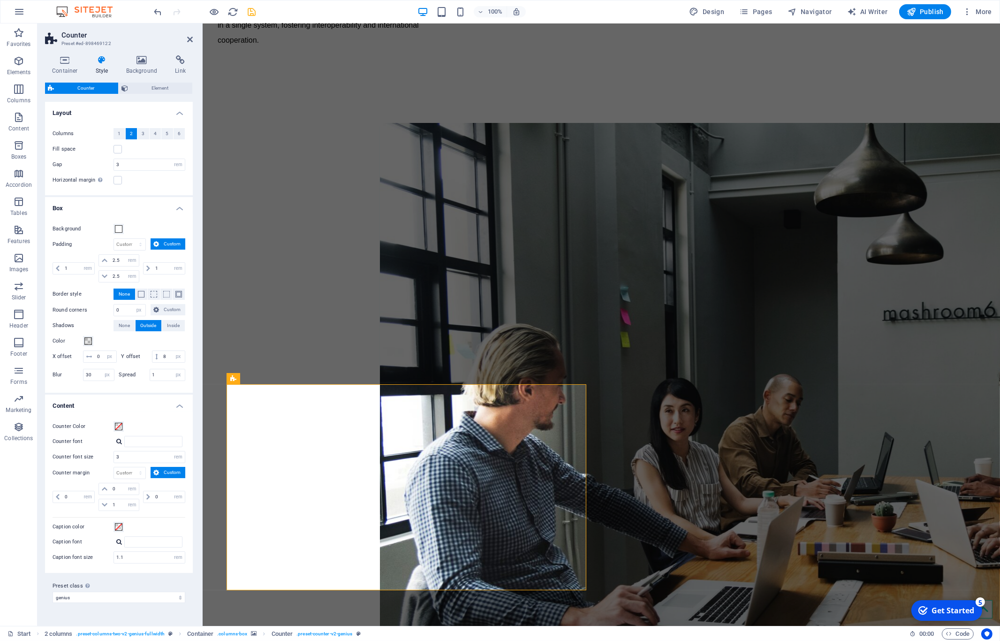
scroll to position [1459, 0]
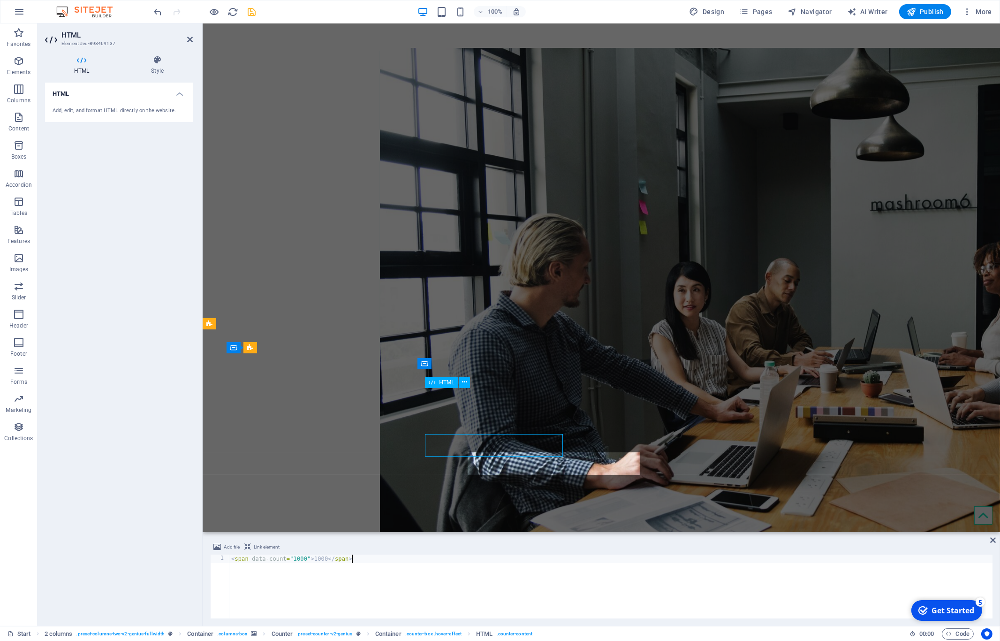
scroll to position [1413, 0]
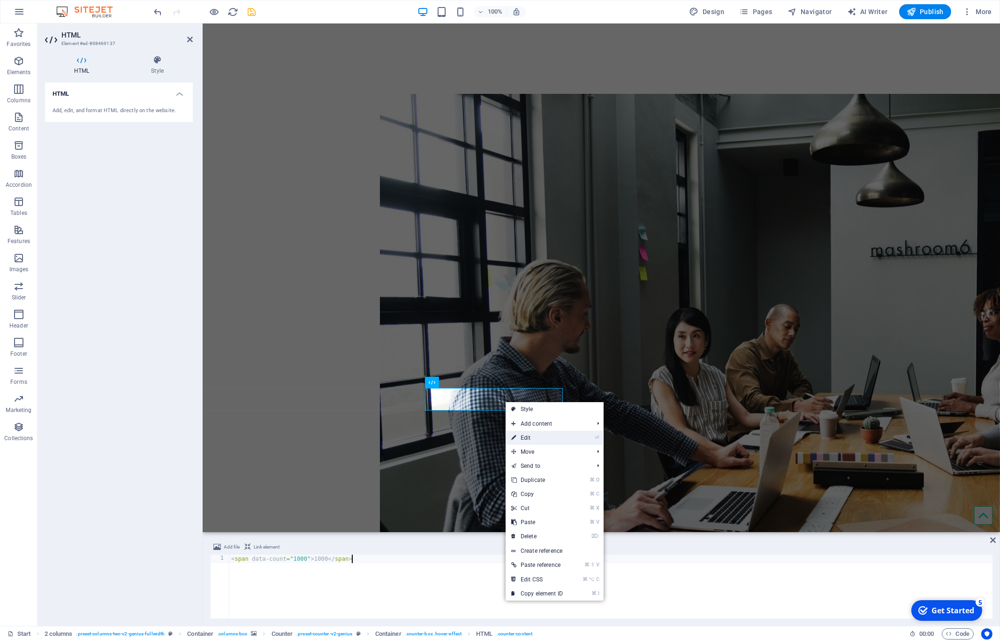
click at [540, 440] on link "⏎ Edit" at bounding box center [536, 437] width 63 height 14
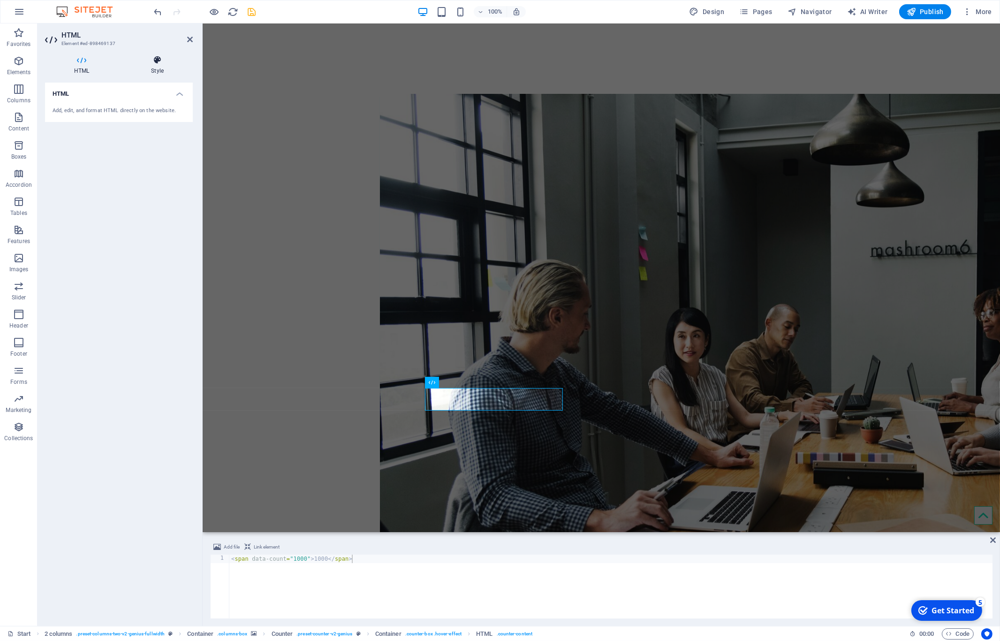
click at [158, 60] on icon at bounding box center [157, 59] width 71 height 9
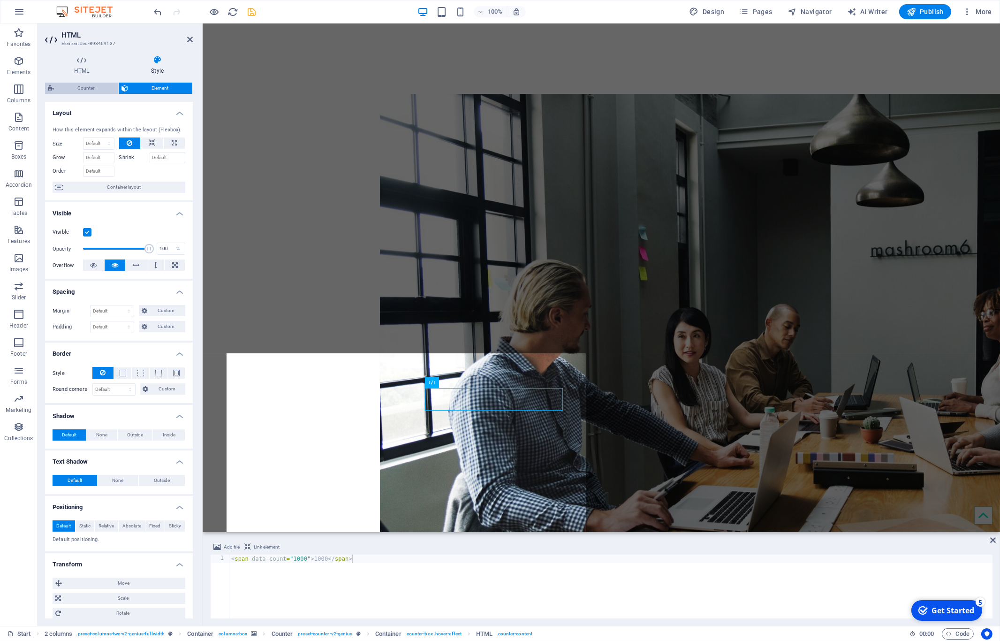
click at [91, 91] on span "Counter" at bounding box center [86, 88] width 59 height 11
select select "rem"
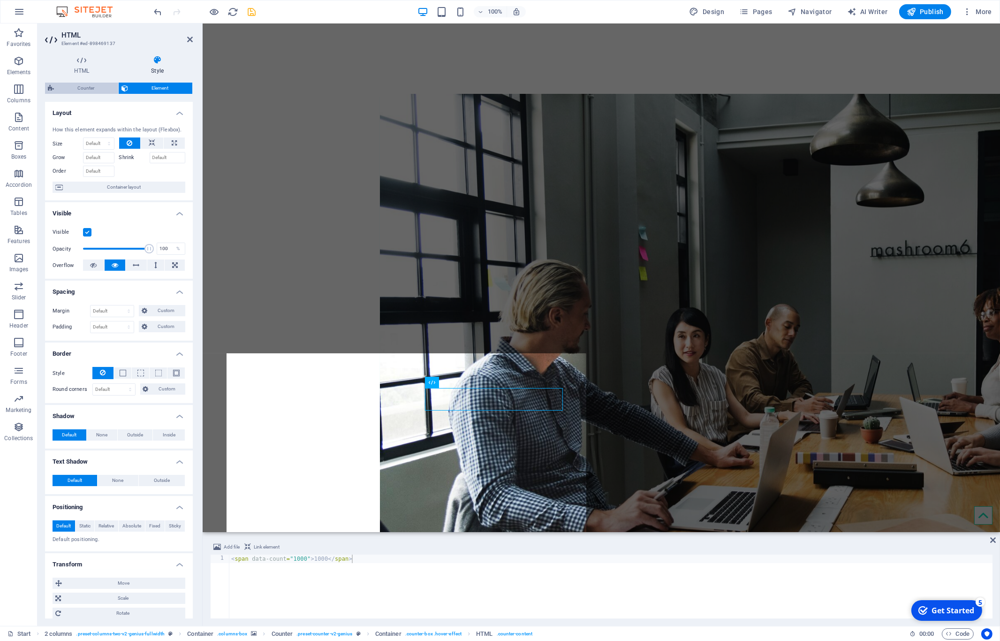
select select "rem"
select select "px"
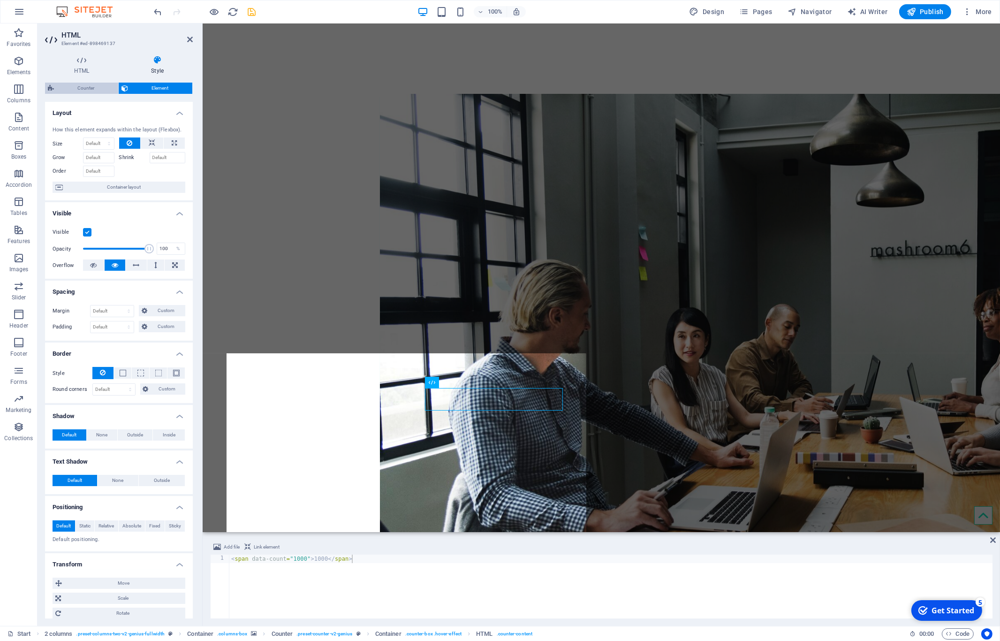
select select "px"
select select "rem"
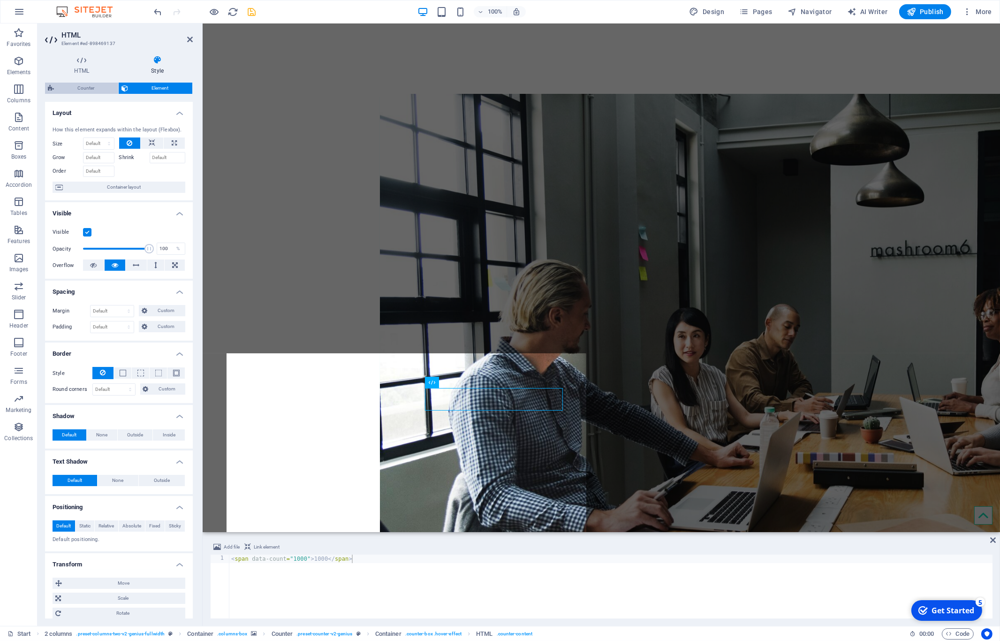
select select "rem"
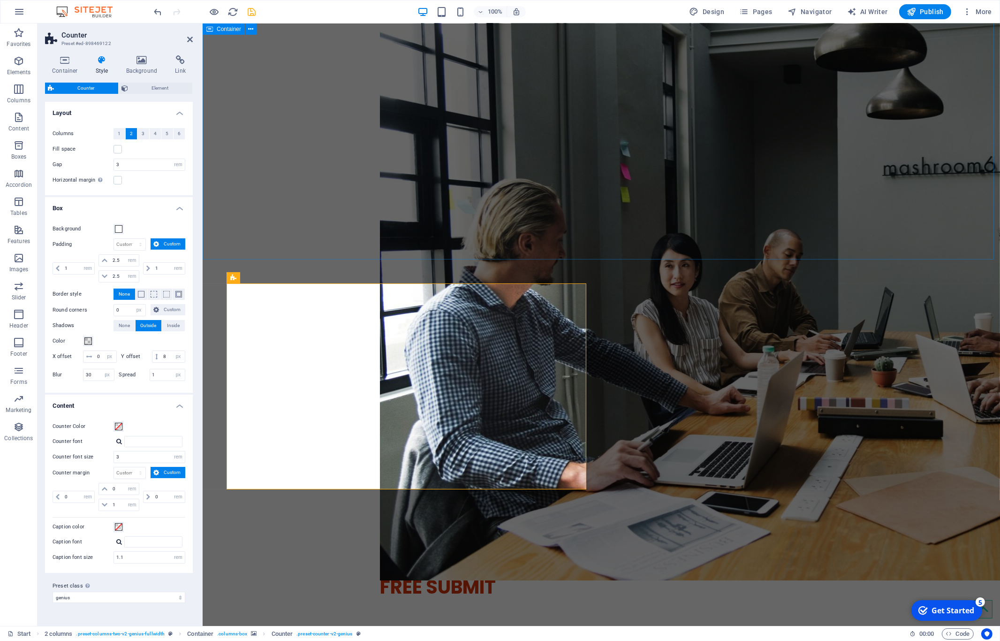
scroll to position [1533, 0]
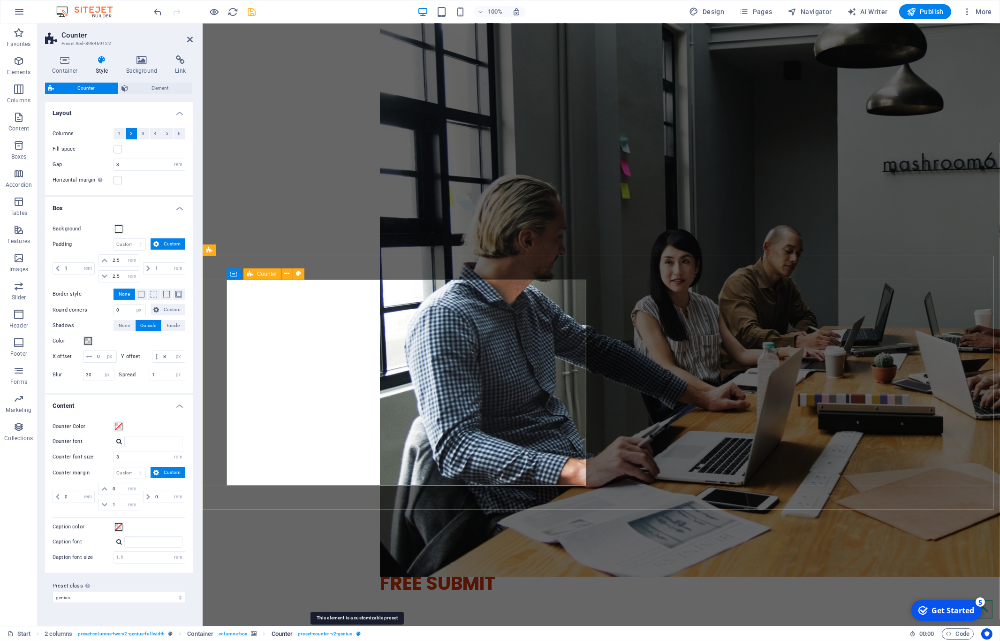
click at [358, 633] on icon "breadcrumb" at bounding box center [358, 633] width 4 height 5
click at [345, 635] on span ". preset-counter-v2-genius" at bounding box center [324, 633] width 56 height 11
click at [345, 634] on span ". preset-counter-v2-genius" at bounding box center [324, 633] width 56 height 11
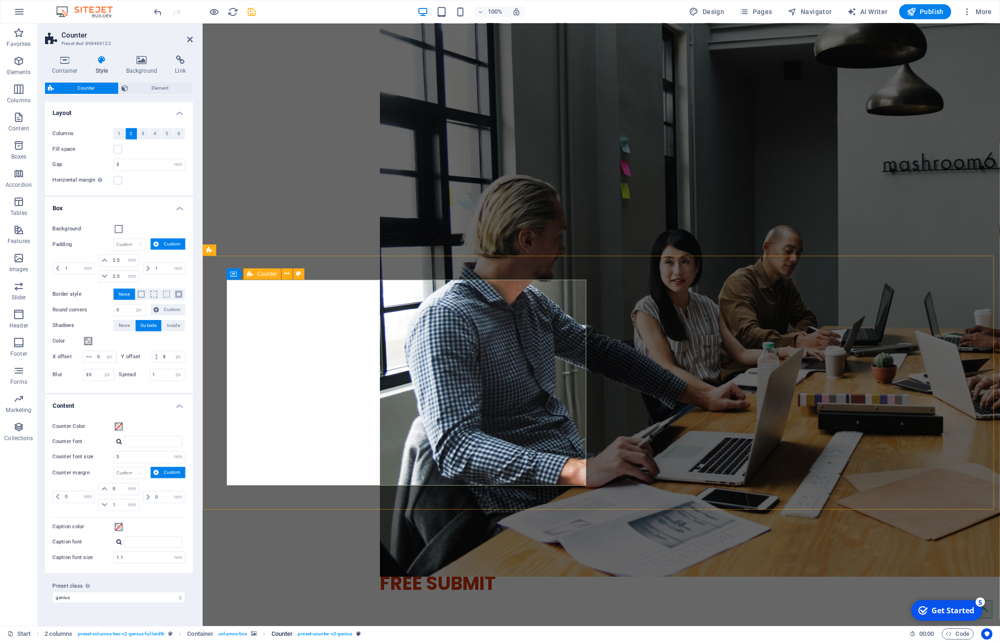
click at [344, 634] on span ". preset-counter-v2-genius" at bounding box center [324, 633] width 56 height 11
click at [190, 40] on icon at bounding box center [190, 40] width 6 height 8
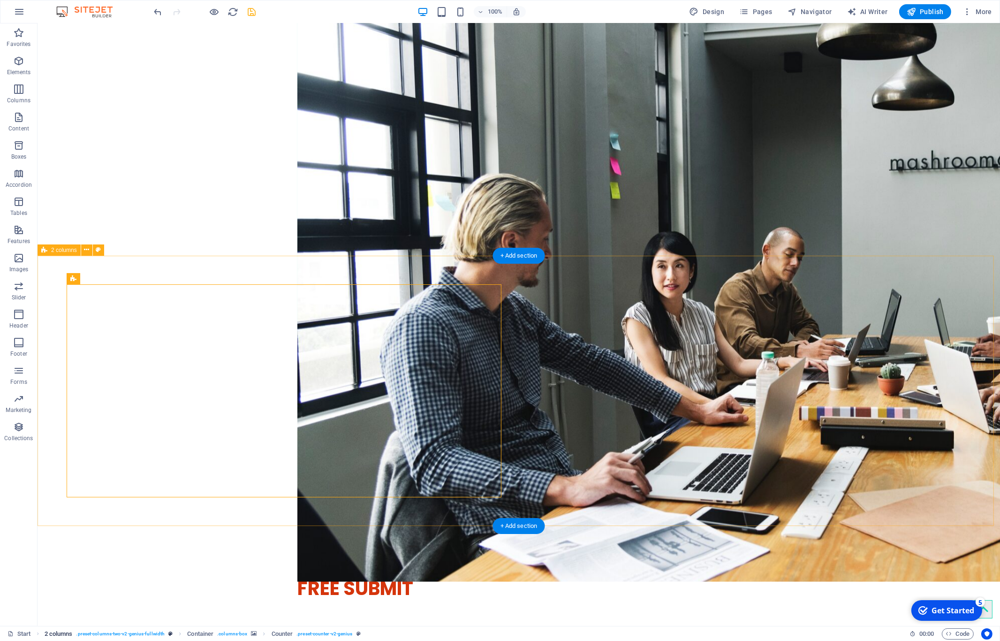
click at [152, 632] on span ". preset-columns-two-v2-genius-fullwidth" at bounding box center [120, 633] width 89 height 11
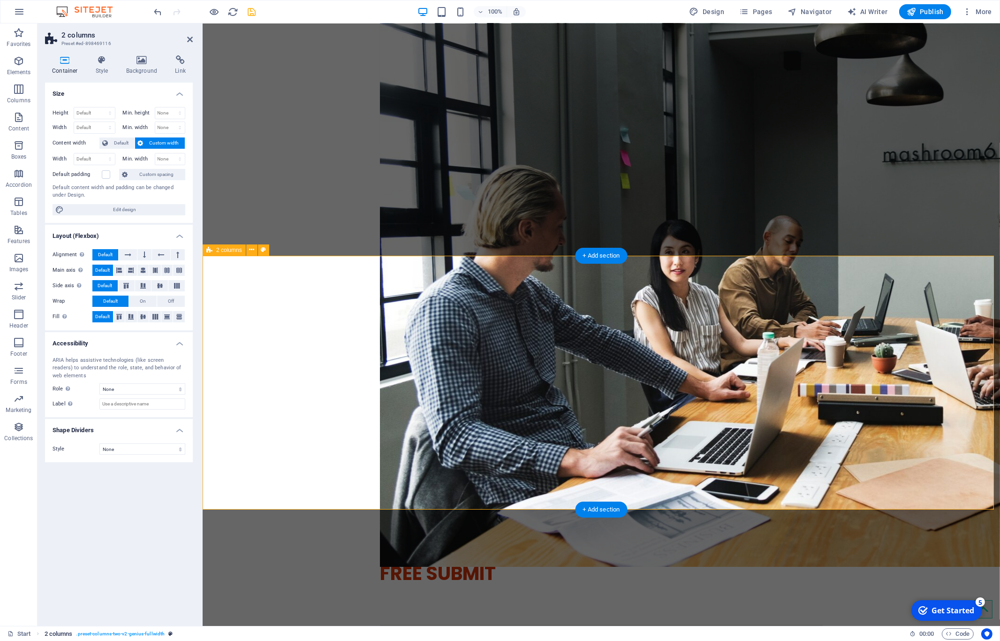
scroll to position [1533, 0]
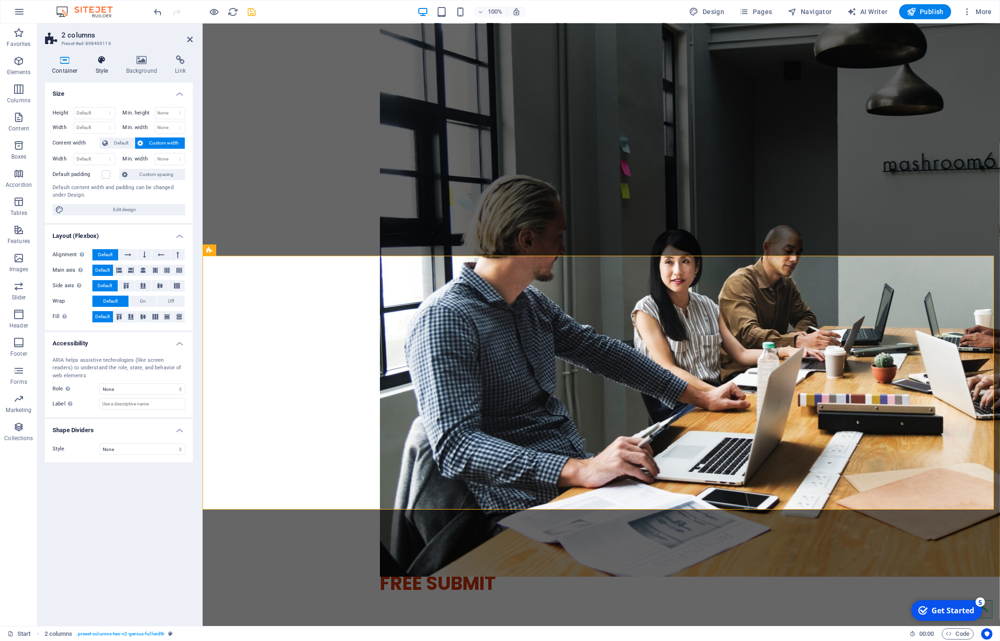
click at [106, 66] on h4 "Style" at bounding box center [104, 65] width 30 height 20
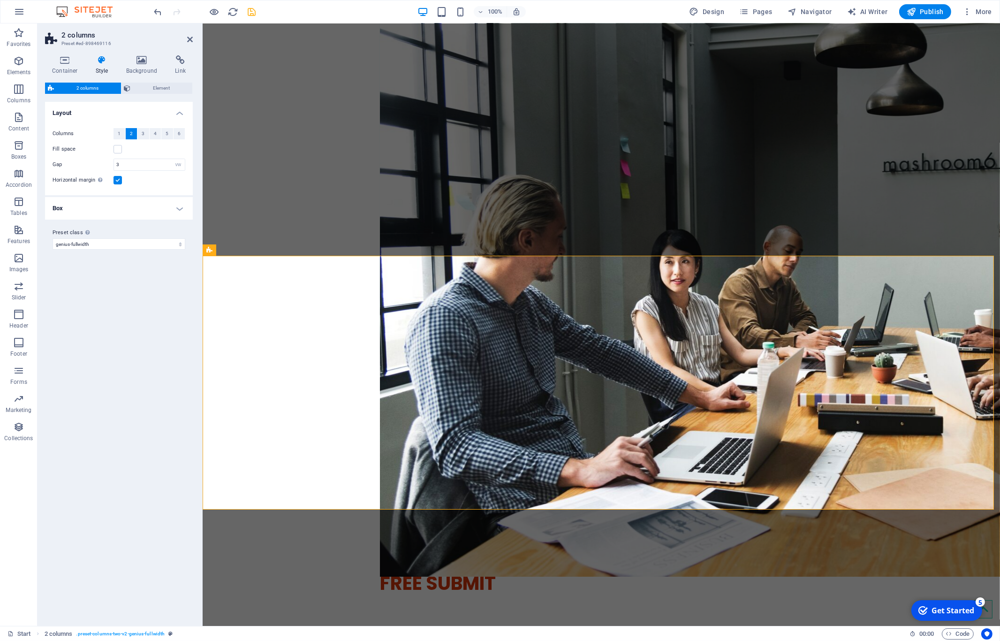
click at [128, 347] on div "Variants Default Layout Columns 1 2 3 4 5 6 Fill space Gap 3 px rem % vw vh Hor…" at bounding box center [119, 360] width 148 height 516
click at [281, 11] on div "100% Design Pages Navigator AI Writer Publish More" at bounding box center [573, 11] width 843 height 15
click at [250, 11] on icon "save" at bounding box center [252, 12] width 11 height 11
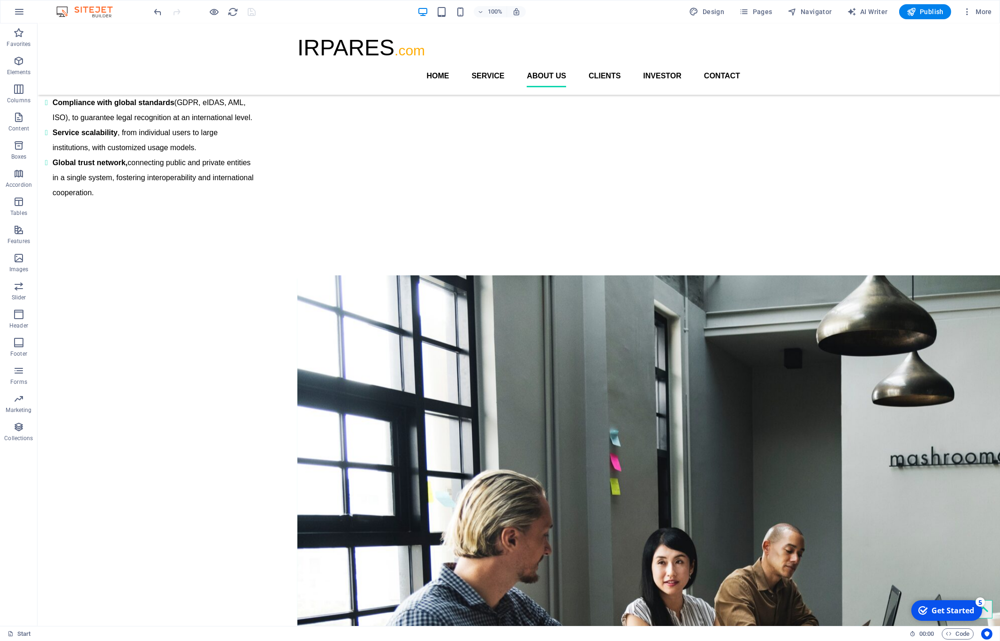
scroll to position [1241, 0]
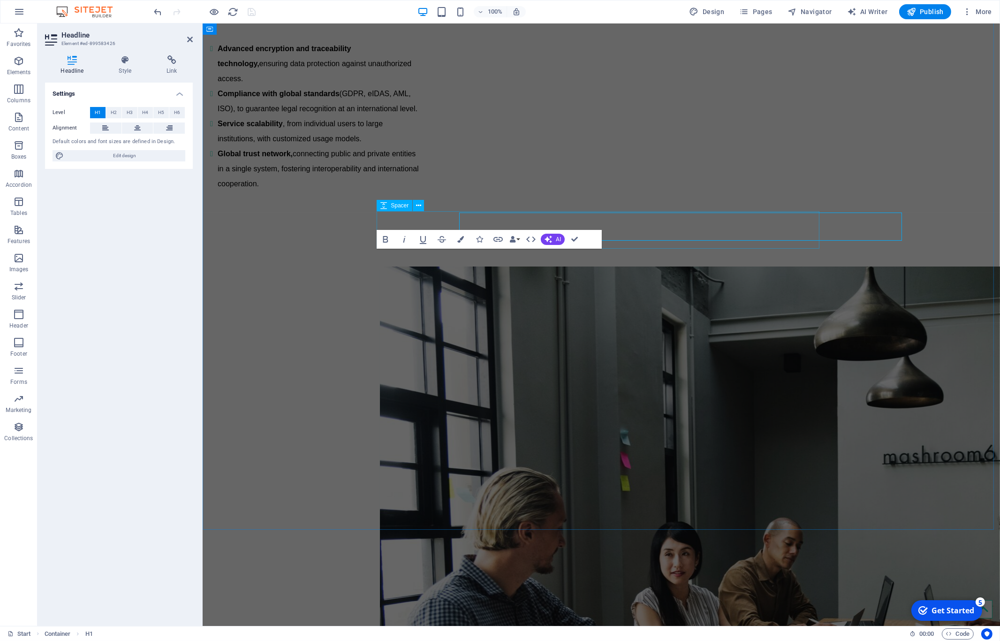
scroll to position [1231, 0]
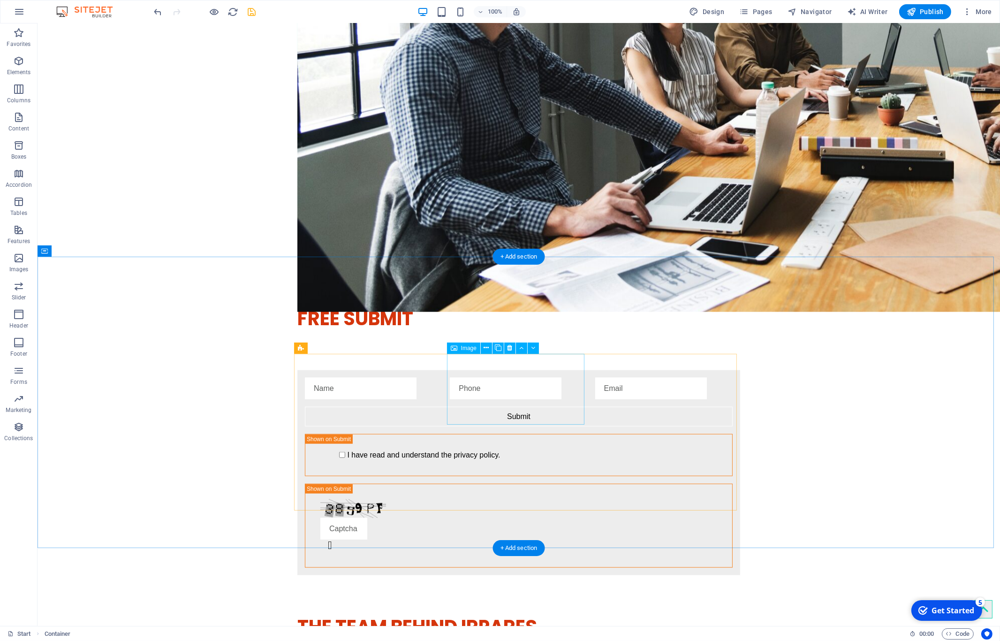
scroll to position [1940, 0]
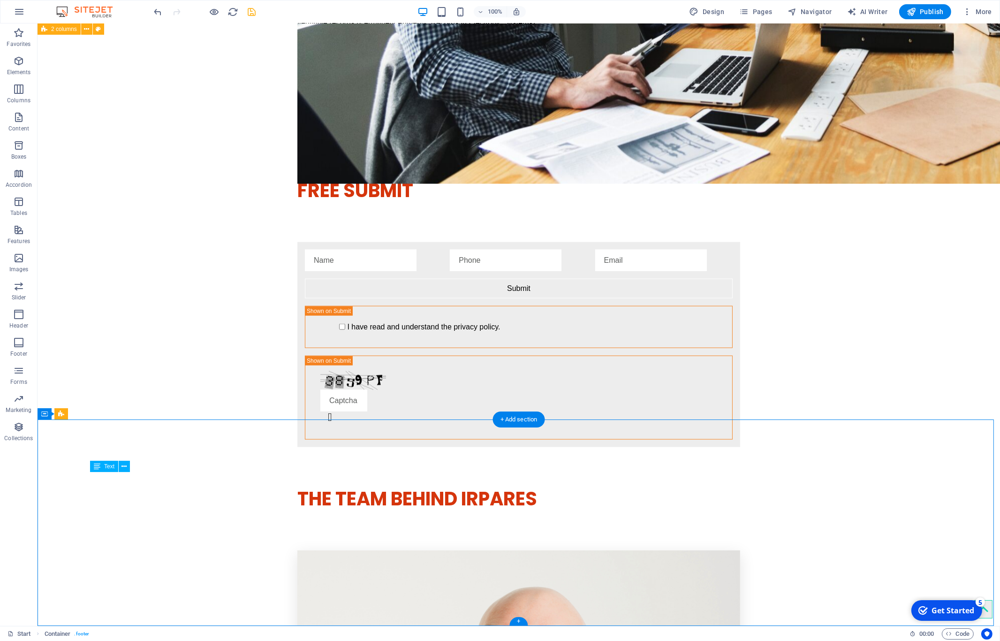
drag, startPoint x: 460, startPoint y: 491, endPoint x: 562, endPoint y: 487, distance: 101.8
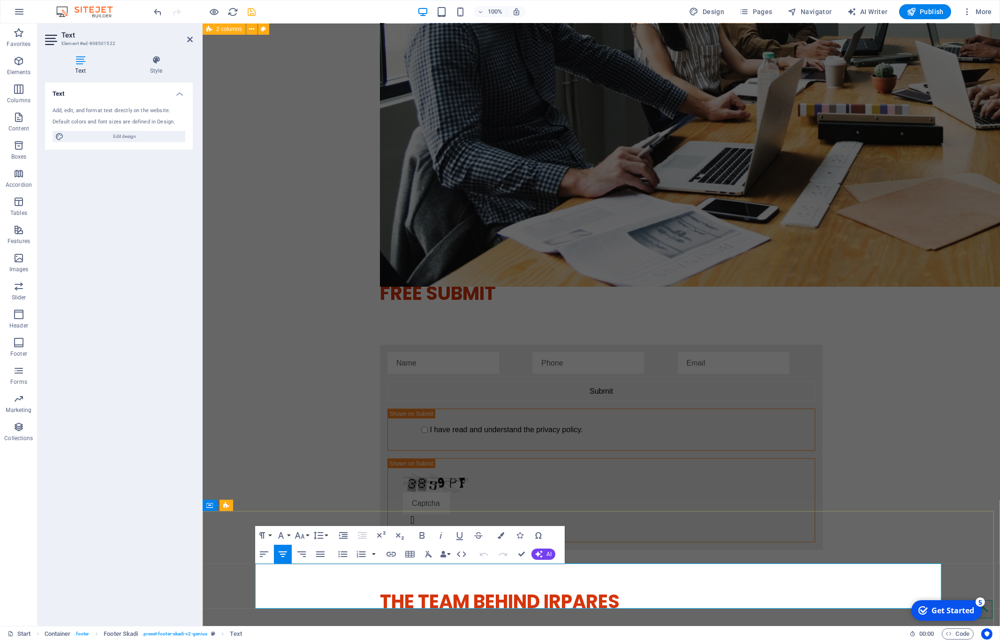
drag, startPoint x: 672, startPoint y: 587, endPoint x: 369, endPoint y: 576, distance: 304.0
copy p "IRPARES .com"
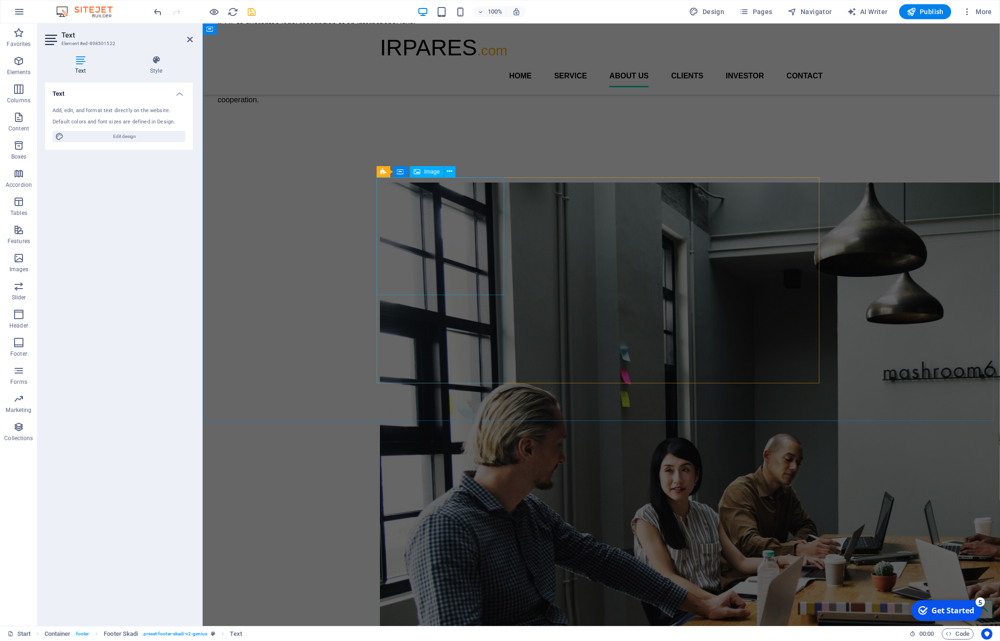
scroll to position [1031, 0]
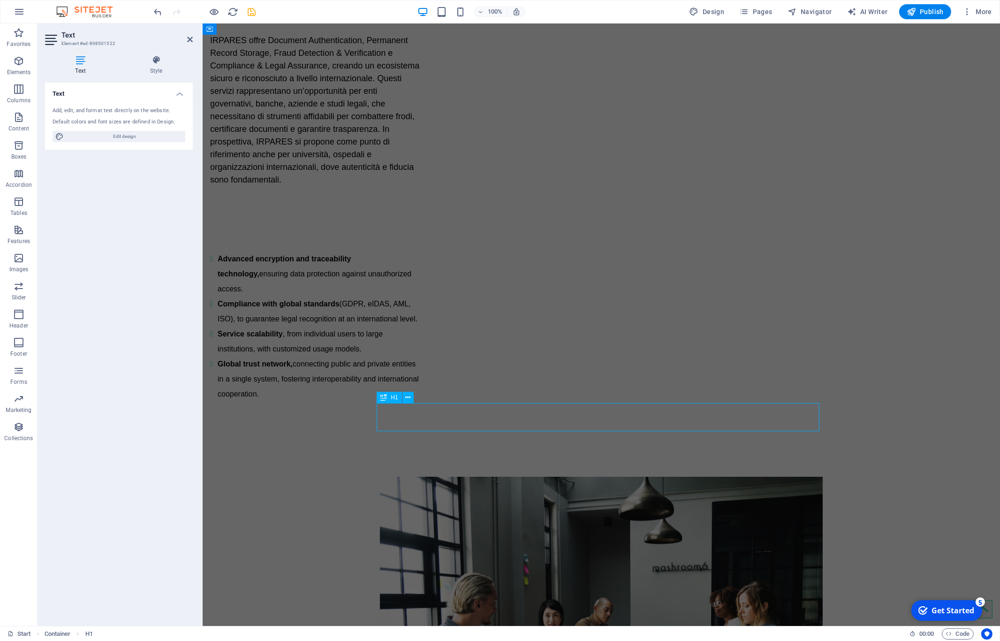
scroll to position [1041, 0]
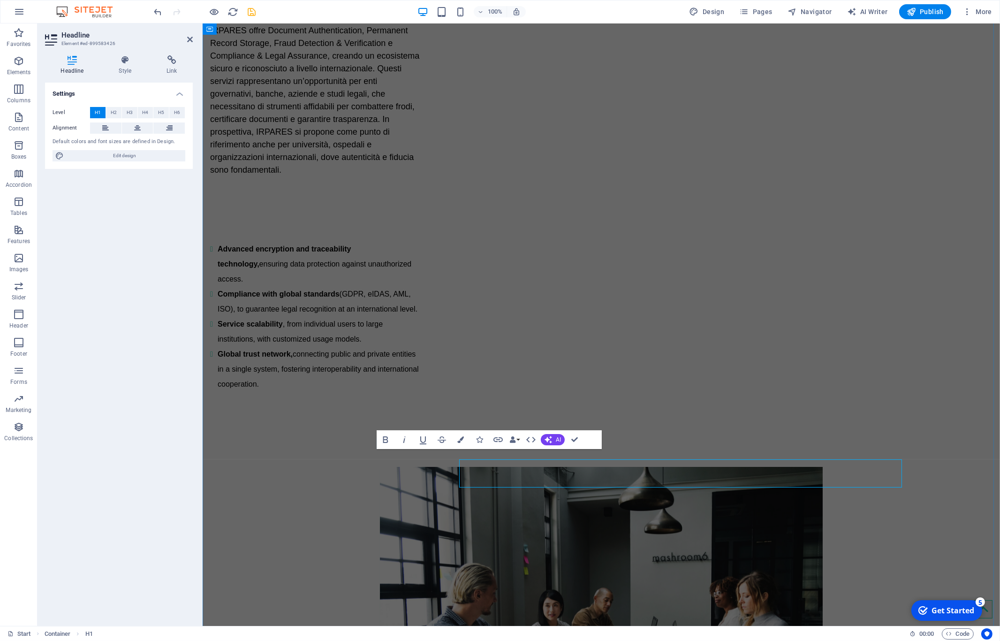
scroll to position [1031, 0]
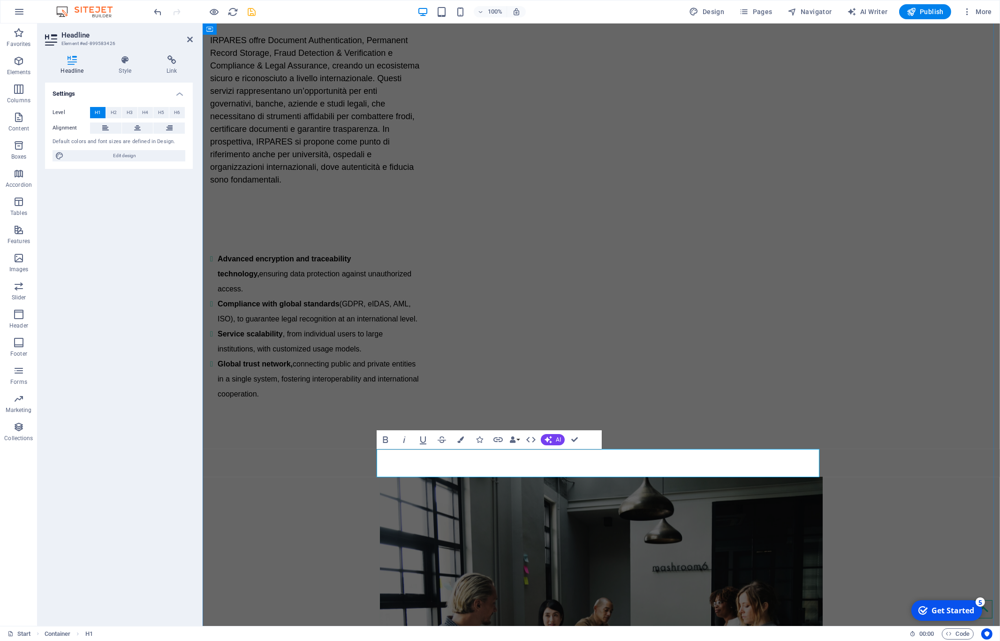
drag, startPoint x: 546, startPoint y: 463, endPoint x: 673, endPoint y: 463, distance: 126.6
drag, startPoint x: 548, startPoint y: 462, endPoint x: 620, endPoint y: 463, distance: 72.2
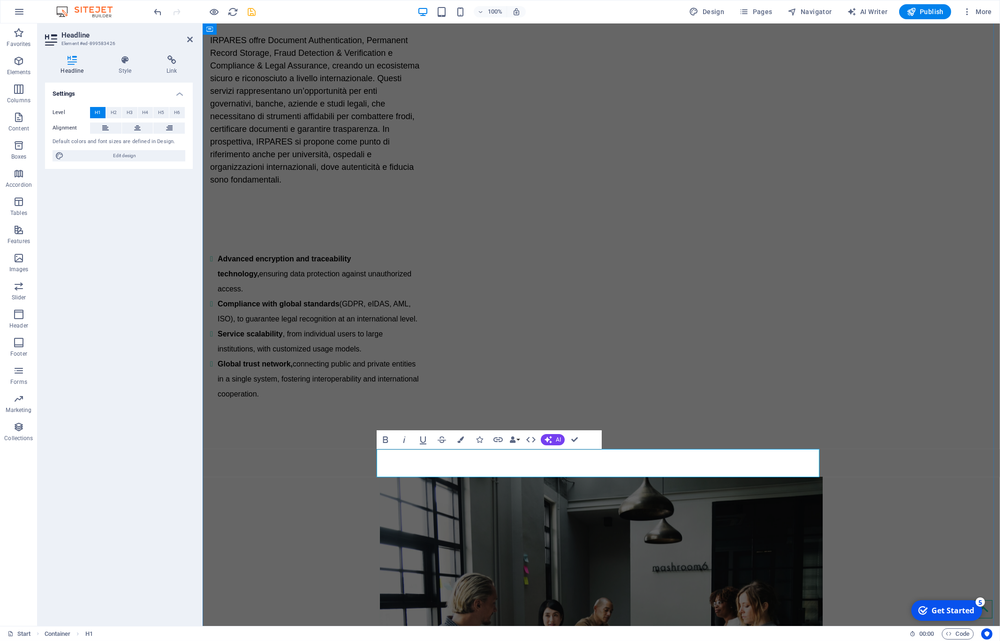
drag, startPoint x: 620, startPoint y: 463, endPoint x: 548, endPoint y: 466, distance: 72.7
click at [464, 436] on button "Colors" at bounding box center [461, 439] width 18 height 19
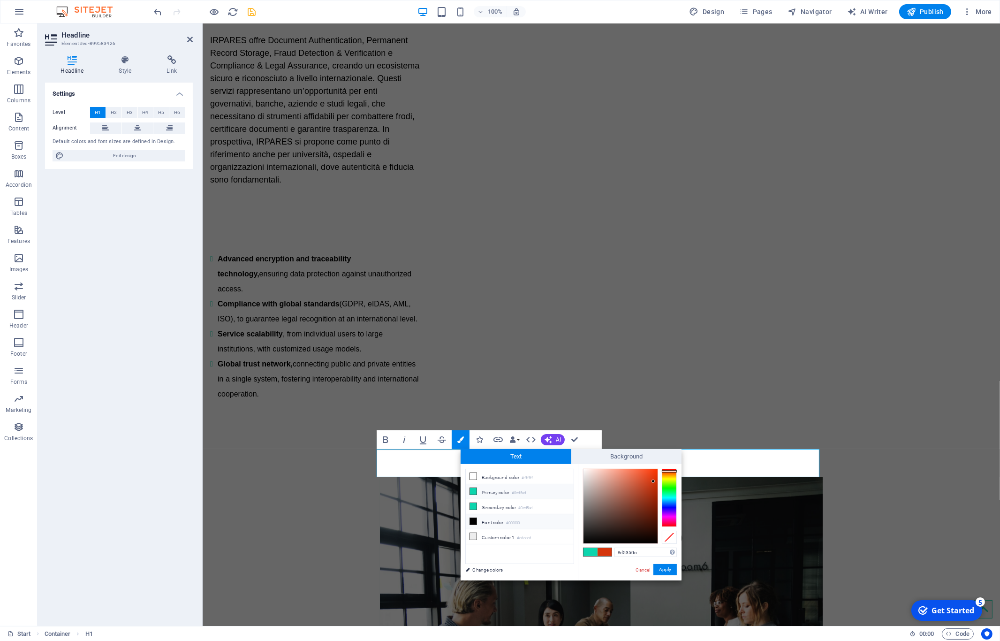
click at [486, 519] on li "Font color #000000" at bounding box center [520, 521] width 108 height 15
click at [671, 571] on button "Apply" at bounding box center [664, 569] width 23 height 11
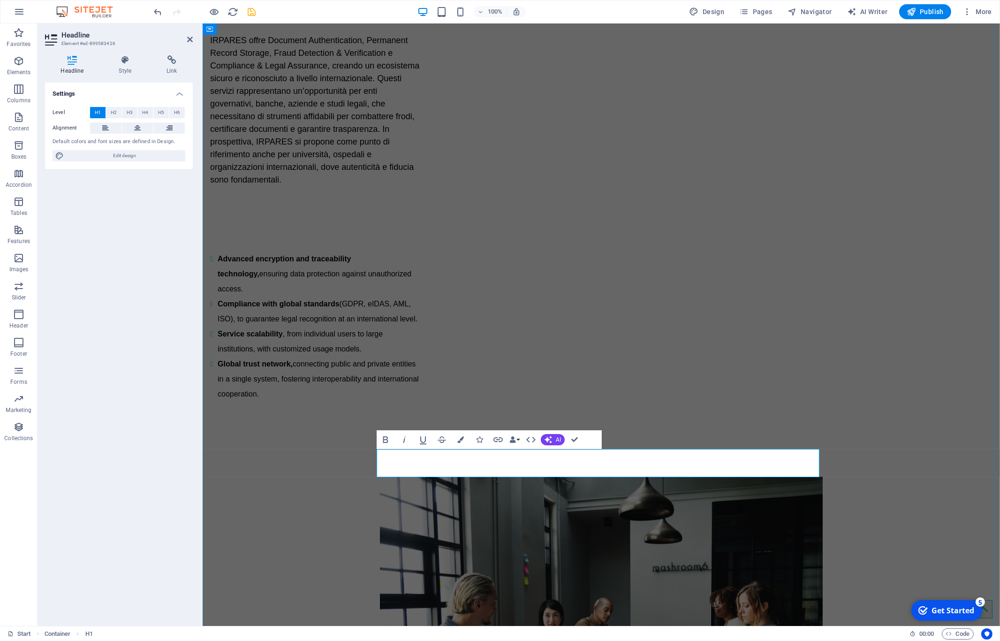
drag, startPoint x: 679, startPoint y: 464, endPoint x: 622, endPoint y: 465, distance: 57.2
click at [460, 438] on icon "button" at bounding box center [460, 439] width 7 height 7
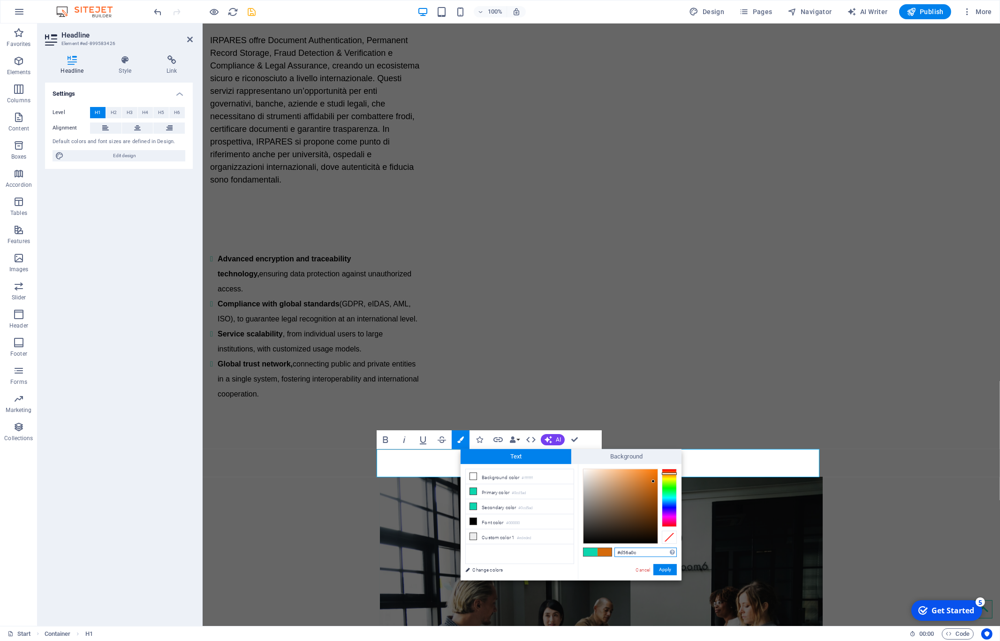
click at [666, 473] on div at bounding box center [669, 497] width 15 height 58
click at [668, 474] on div at bounding box center [669, 474] width 15 height 2
type input "#d57e0c"
click at [673, 474] on div at bounding box center [669, 497] width 15 height 58
click at [665, 573] on button "Apply" at bounding box center [664, 569] width 23 height 11
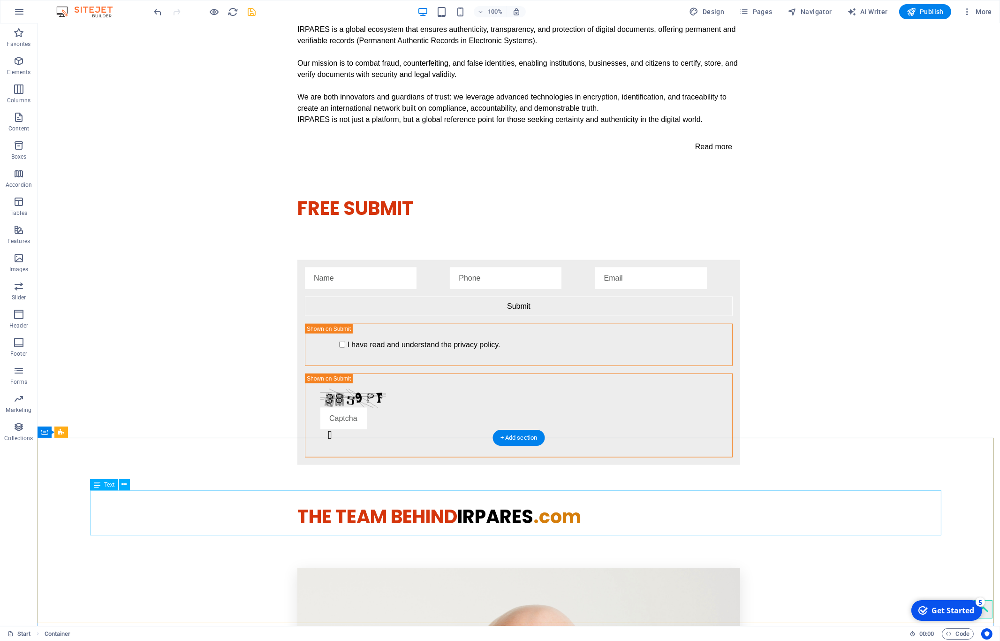
scroll to position [1940, 0]
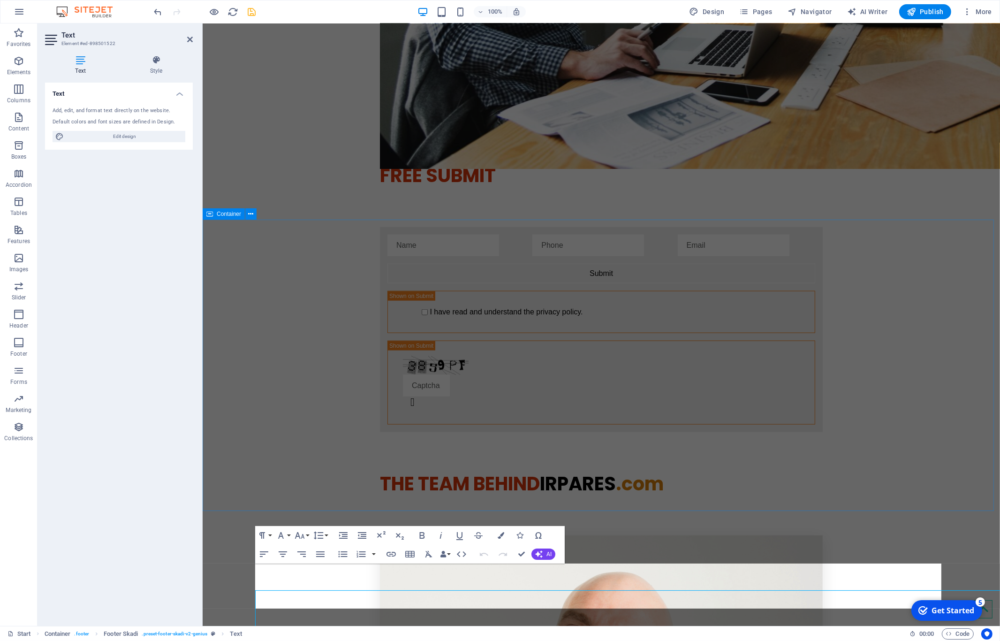
scroll to position [1823, 0]
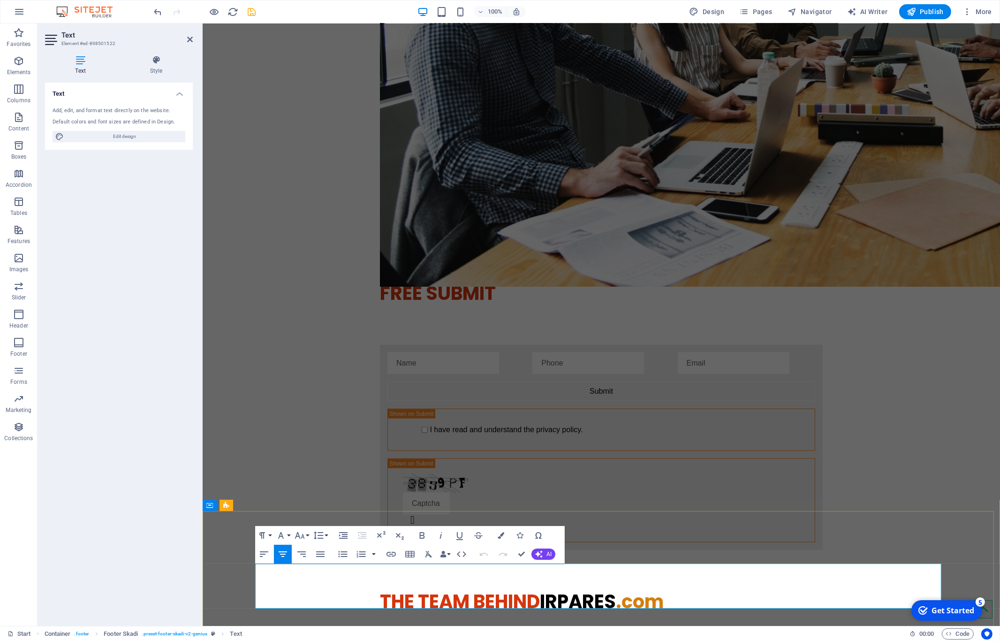
drag, startPoint x: 650, startPoint y: 586, endPoint x: 616, endPoint y: 588, distance: 34.3
click at [499, 535] on icon "button" at bounding box center [501, 535] width 7 height 7
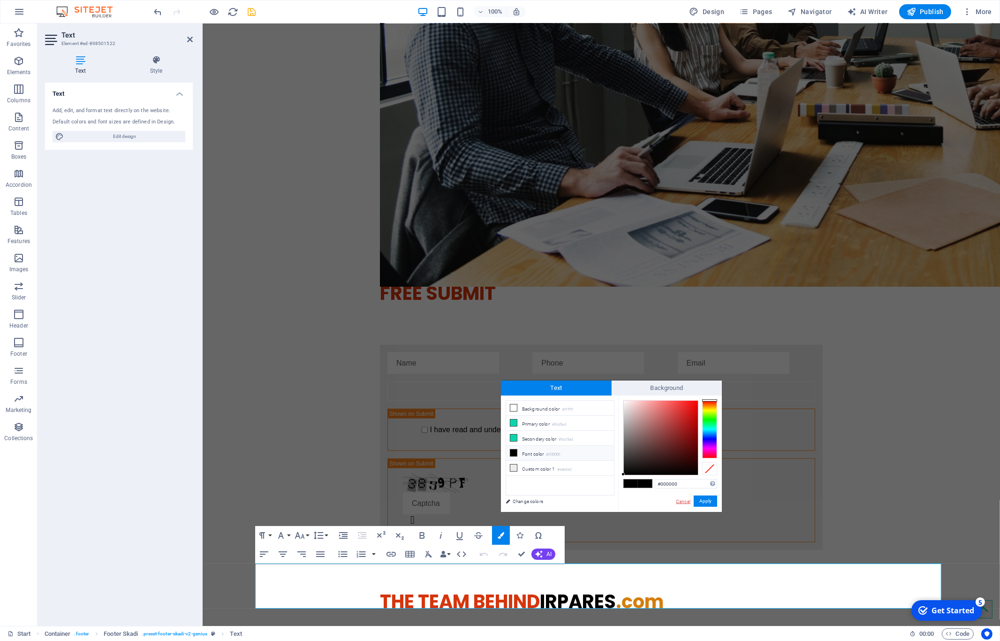
click at [680, 503] on link "Cancel" at bounding box center [683, 501] width 16 height 7
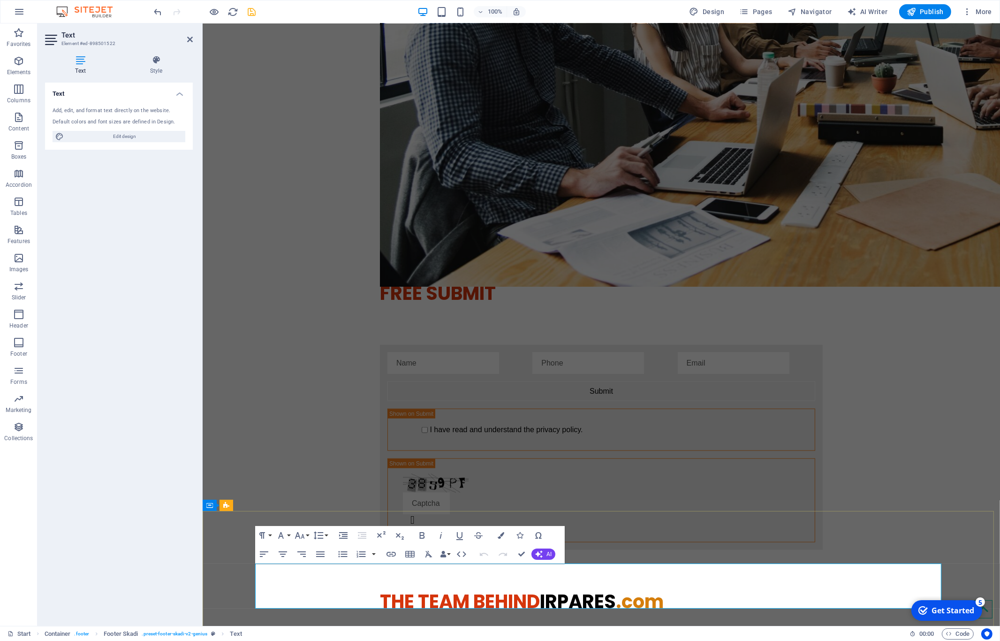
drag, startPoint x: 637, startPoint y: 585, endPoint x: 624, endPoint y: 584, distance: 12.7
click at [498, 536] on icon "button" at bounding box center [501, 535] width 7 height 7
type input "#ffae08"
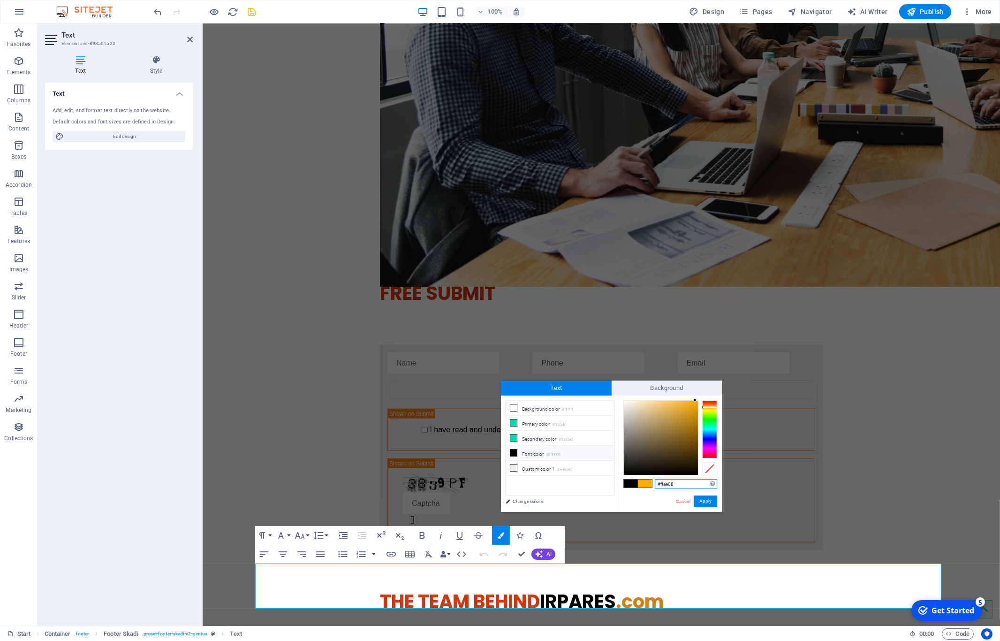
drag, startPoint x: 683, startPoint y: 483, endPoint x: 634, endPoint y: 483, distance: 49.2
click at [655, 483] on input "#ffae08" at bounding box center [686, 483] width 62 height 9
copy span "​ co"
drag, startPoint x: 478, startPoint y: 477, endPoint x: 681, endPoint y: 500, distance: 203.8
click at [681, 500] on link "Cancel" at bounding box center [683, 501] width 16 height 7
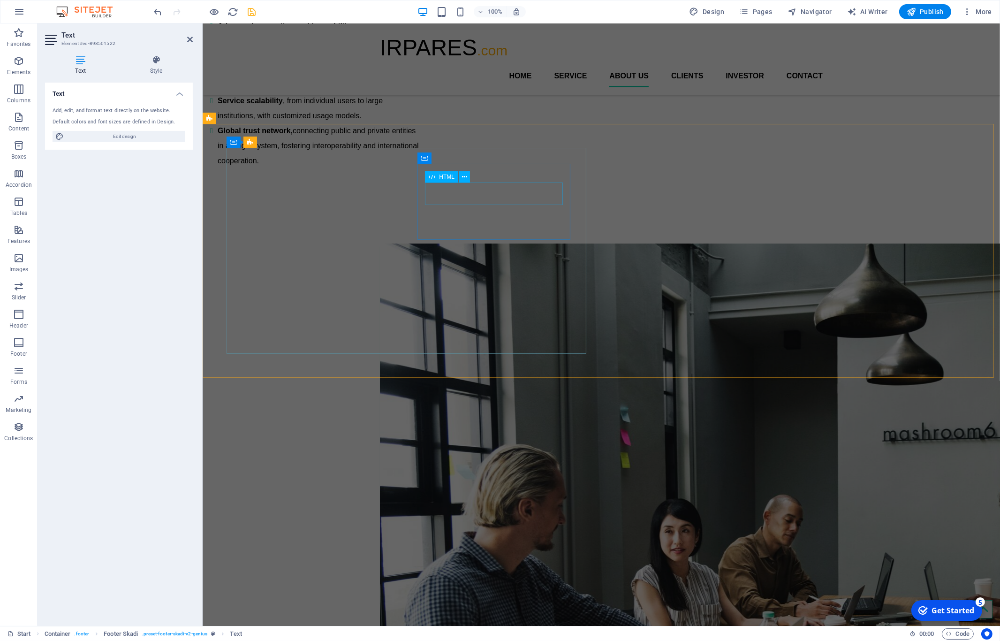
scroll to position [1251, 0]
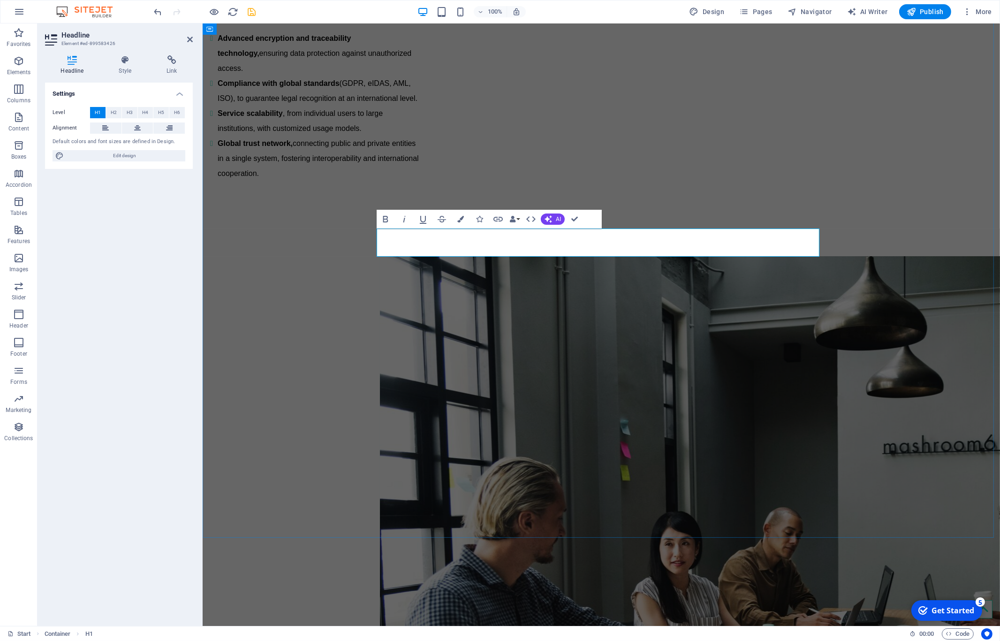
drag, startPoint x: 670, startPoint y: 244, endPoint x: 621, endPoint y: 249, distance: 49.0
click at [463, 219] on icon "button" at bounding box center [460, 219] width 7 height 7
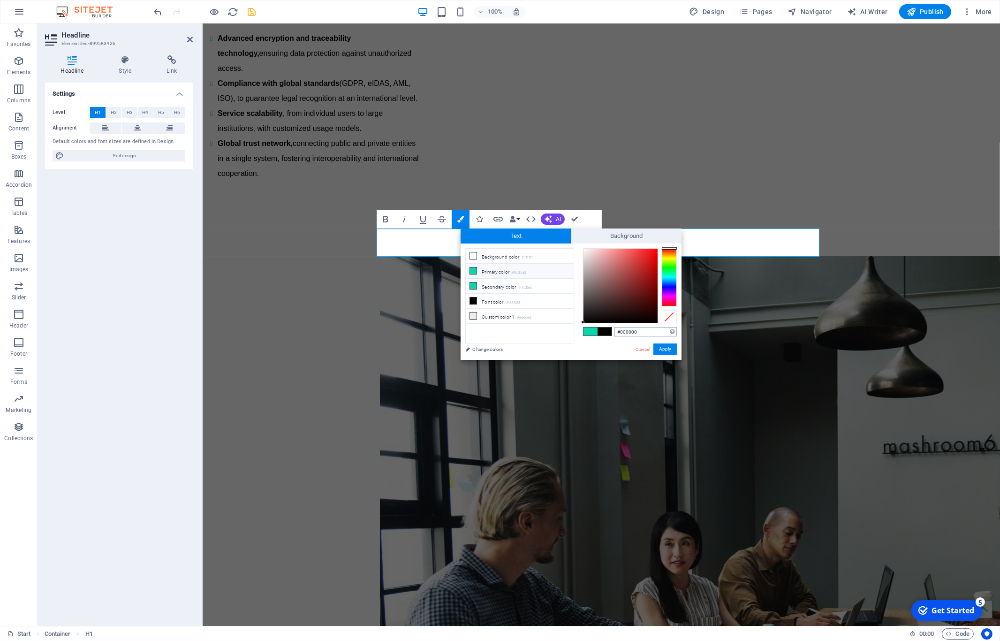
drag, startPoint x: 652, startPoint y: 330, endPoint x: 524, endPoint y: 331, distance: 128.0
click at [614, 331] on input "#000000" at bounding box center [645, 331] width 62 height 9
type input "#ffae08"
drag, startPoint x: 668, startPoint y: 350, endPoint x: 466, endPoint y: 327, distance: 203.9
click at [668, 350] on button "Apply" at bounding box center [664, 348] width 23 height 11
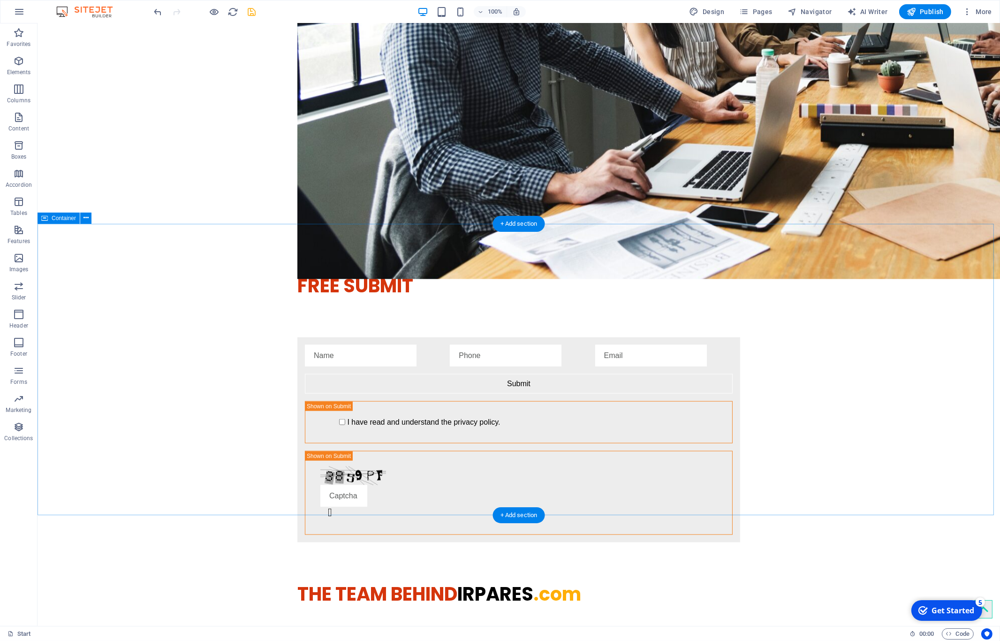
scroll to position [1940, 0]
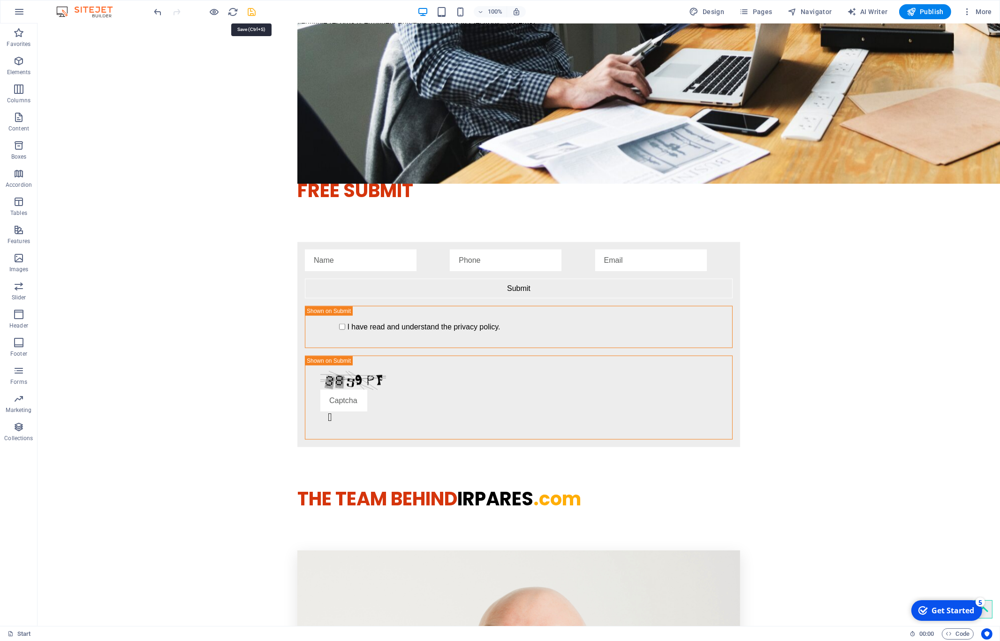
click at [255, 14] on icon "save" at bounding box center [252, 12] width 11 height 11
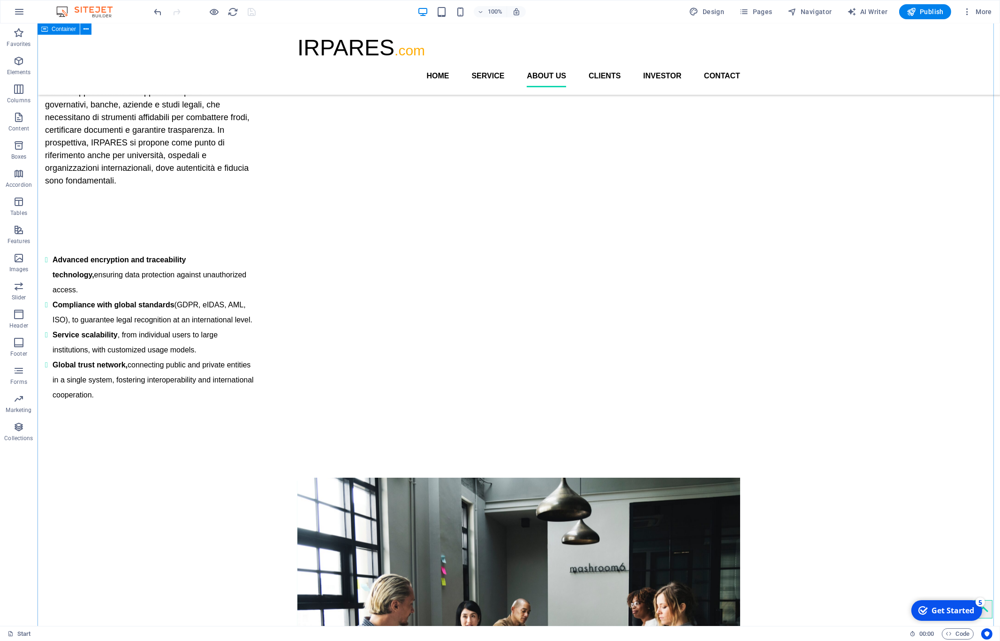
scroll to position [963, 0]
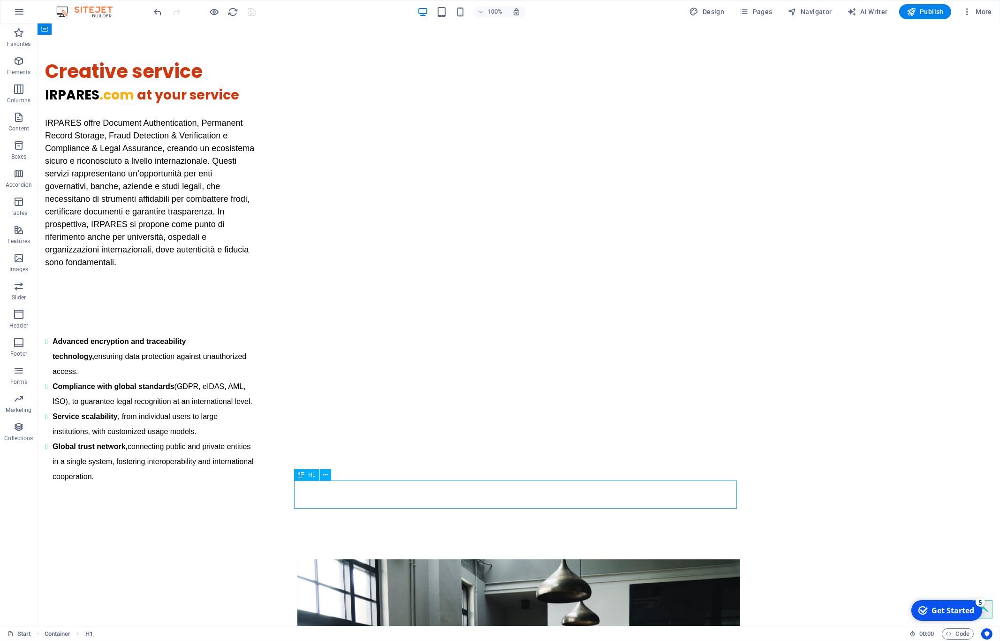
scroll to position [953, 0]
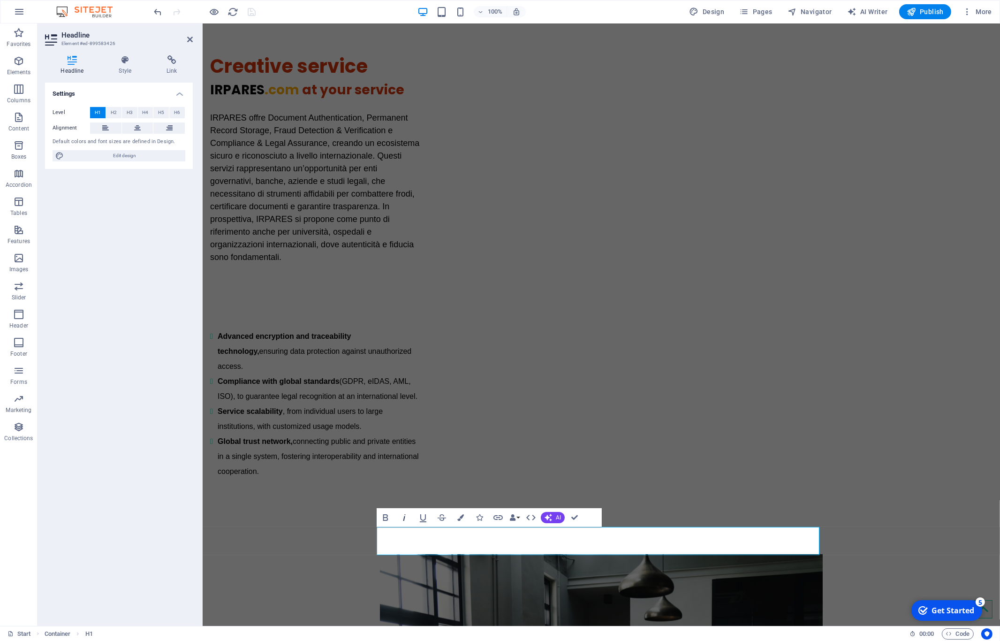
click at [405, 525] on button "Italic" at bounding box center [404, 517] width 18 height 19
click at [405, 524] on button "Italic" at bounding box center [404, 517] width 18 height 19
click at [403, 520] on icon "button" at bounding box center [404, 517] width 11 height 11
click at [385, 519] on icon "button" at bounding box center [385, 517] width 11 height 11
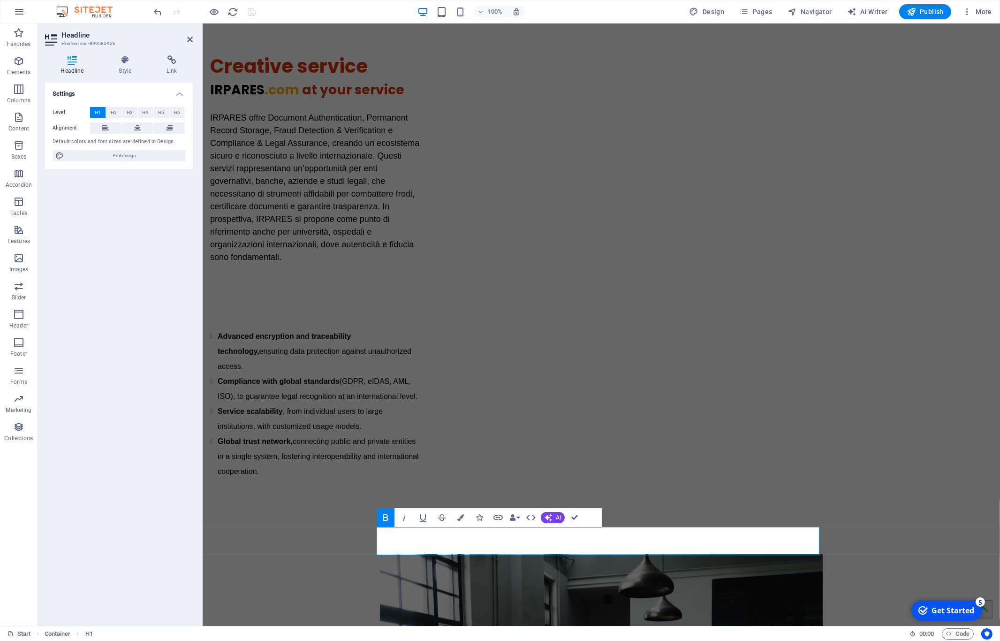
click at [388, 518] on icon "button" at bounding box center [385, 517] width 11 height 11
click at [399, 516] on button "Italic" at bounding box center [404, 517] width 18 height 19
click at [406, 519] on icon "button" at bounding box center [404, 517] width 11 height 11
drag, startPoint x: 420, startPoint y: 539, endPoint x: 372, endPoint y: 535, distance: 48.4
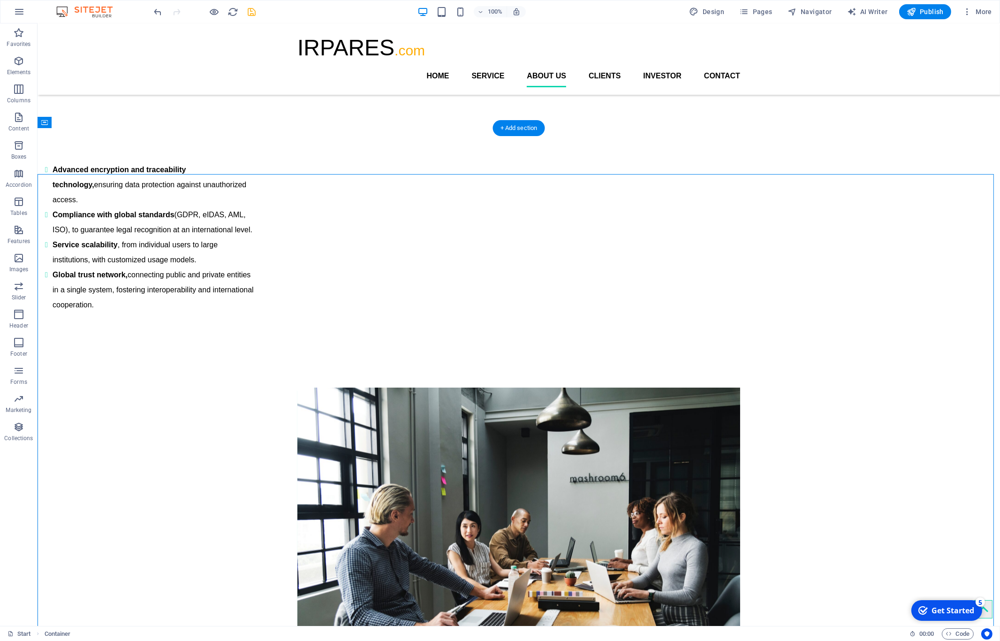
scroll to position [694, 0]
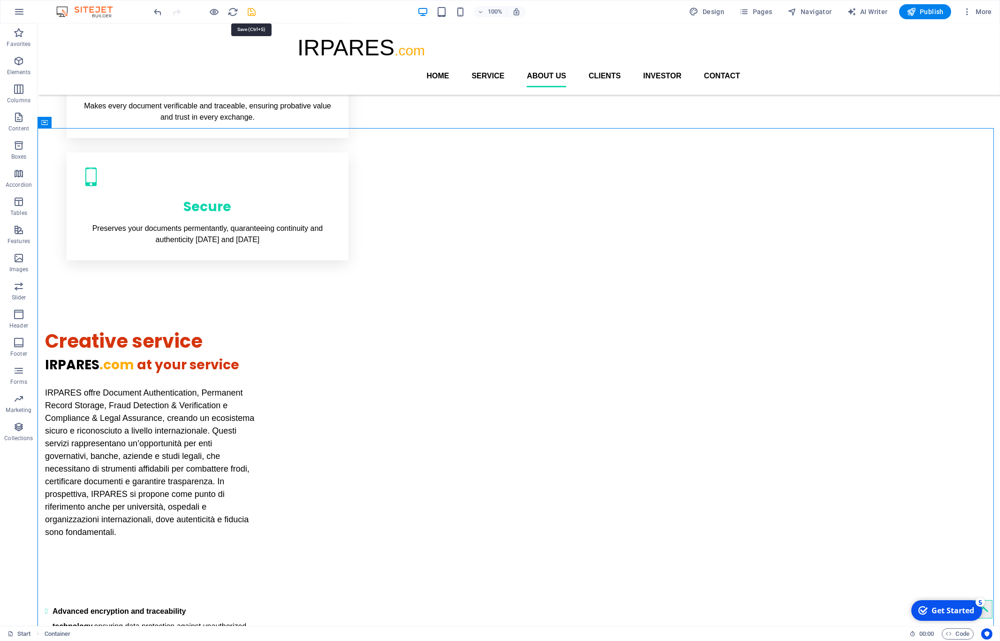
click at [249, 13] on icon "save" at bounding box center [252, 12] width 11 height 11
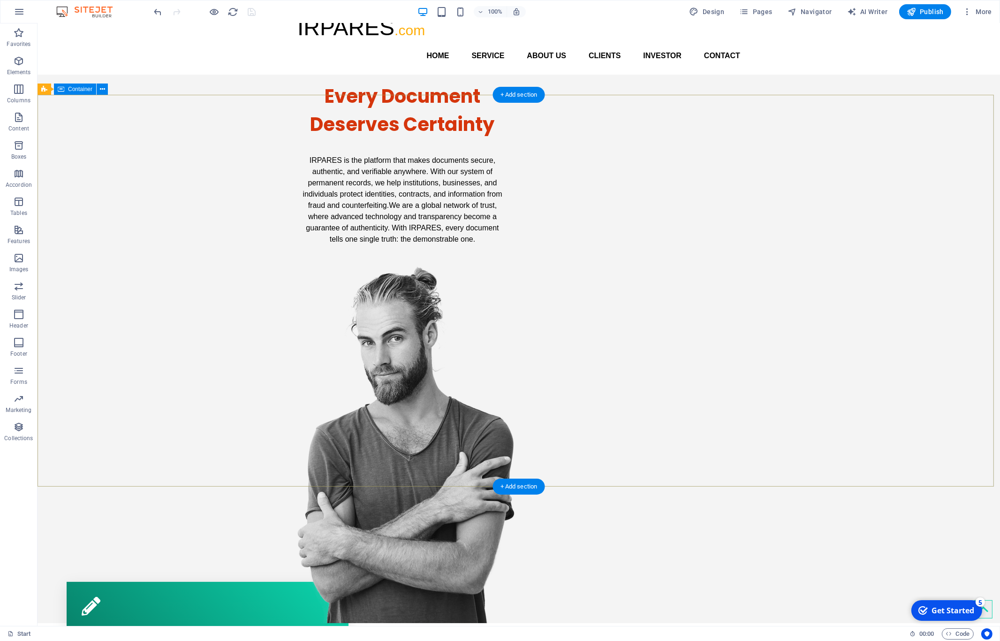
scroll to position [0, 0]
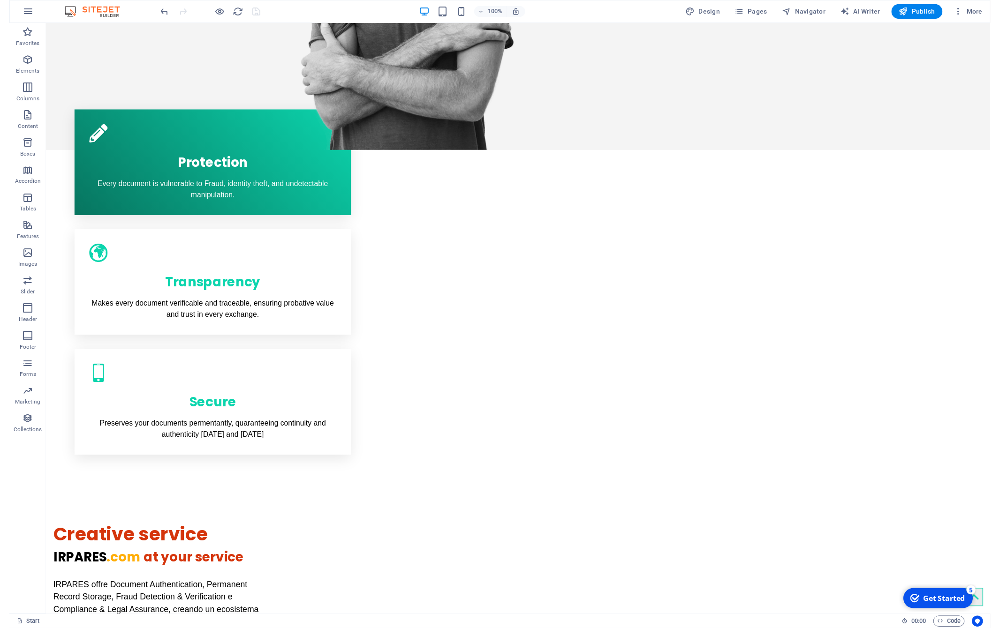
scroll to position [482, 0]
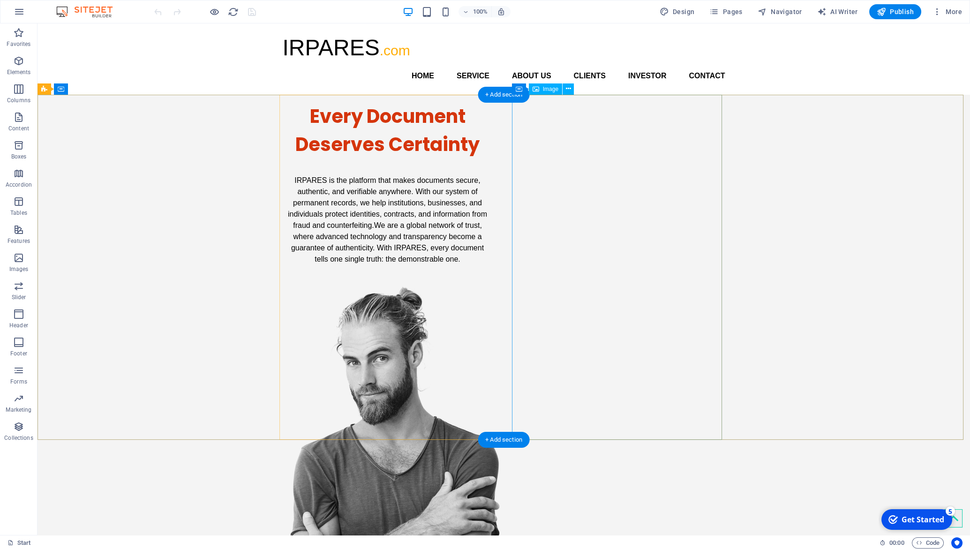
click at [493, 286] on figure at bounding box center [388, 464] width 210 height 357
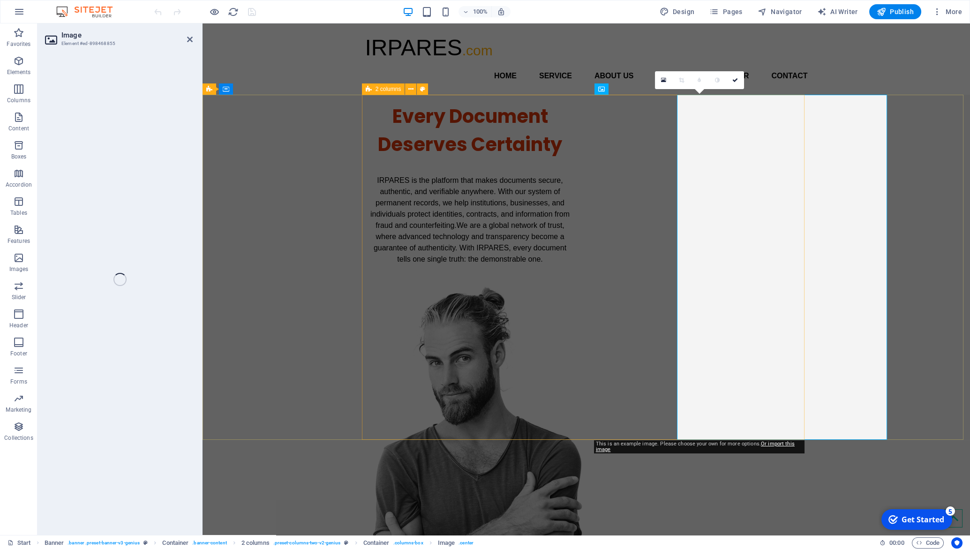
select select "px"
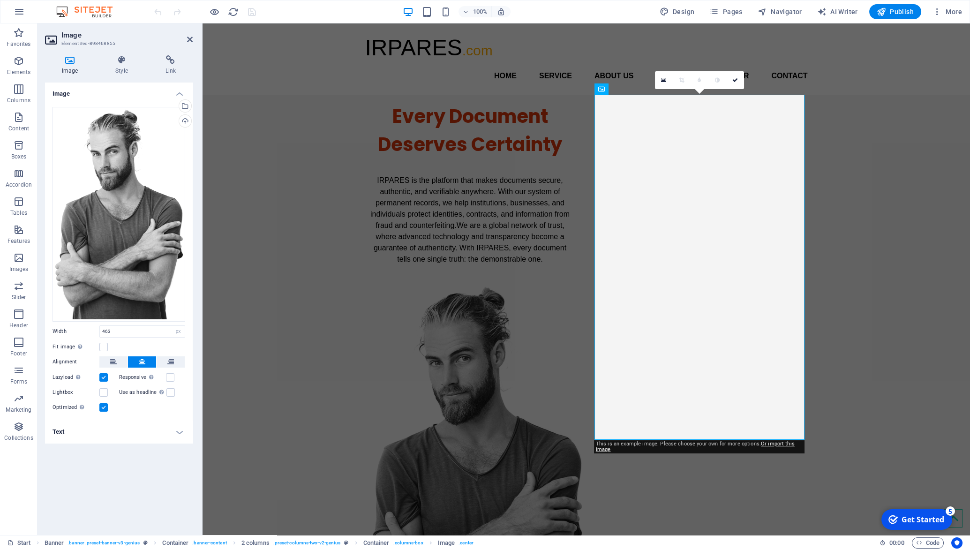
click at [70, 58] on icon at bounding box center [70, 59] width 50 height 9
click at [772, 445] on link "Or import this image" at bounding box center [695, 447] width 199 height 12
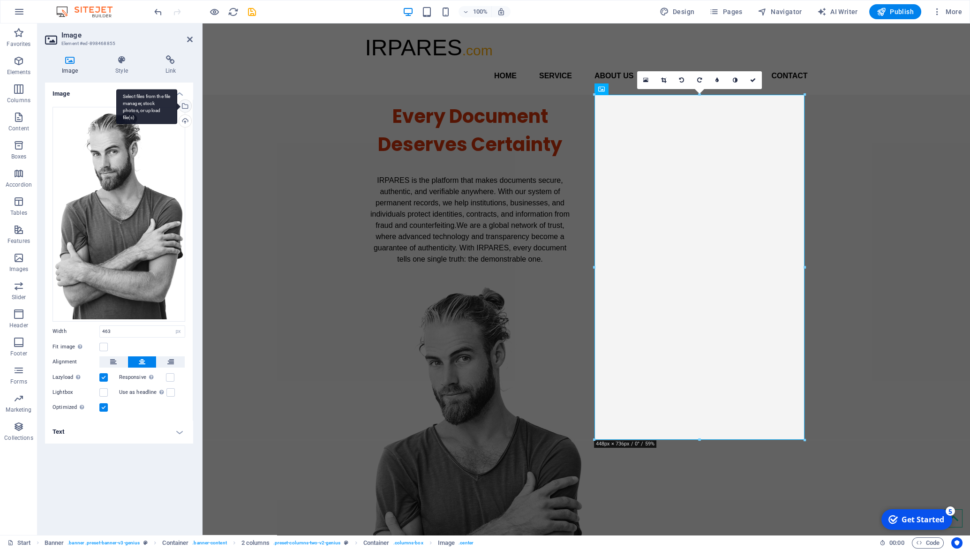
click at [177, 106] on div "Select files from the file manager, stock photos, or upload file(s)" at bounding box center [146, 106] width 61 height 35
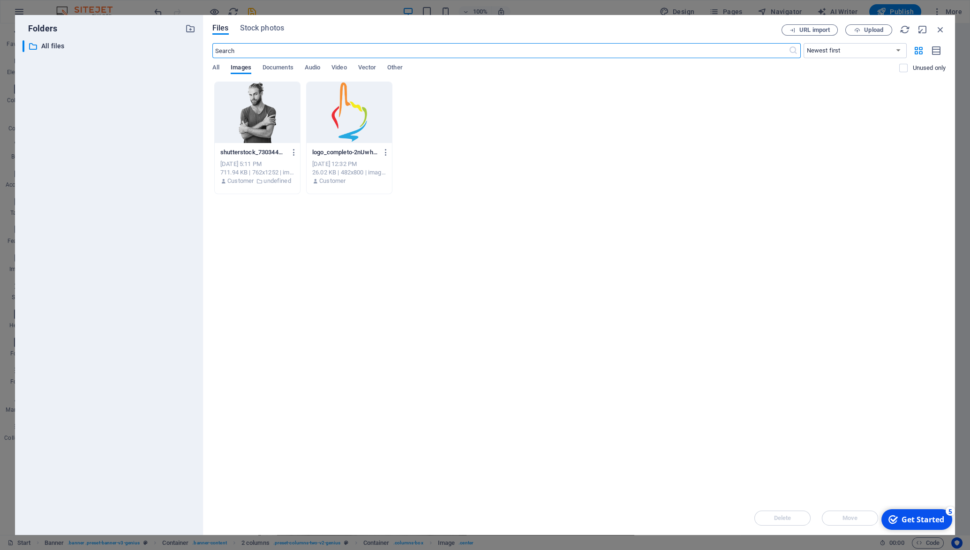
click at [455, 278] on div "Drop files here to upload them instantly shutterstock_730344106-gysmL_X9wPNzGQ-…" at bounding box center [578, 292] width 733 height 420
click at [861, 29] on span "Upload" at bounding box center [869, 30] width 38 height 6
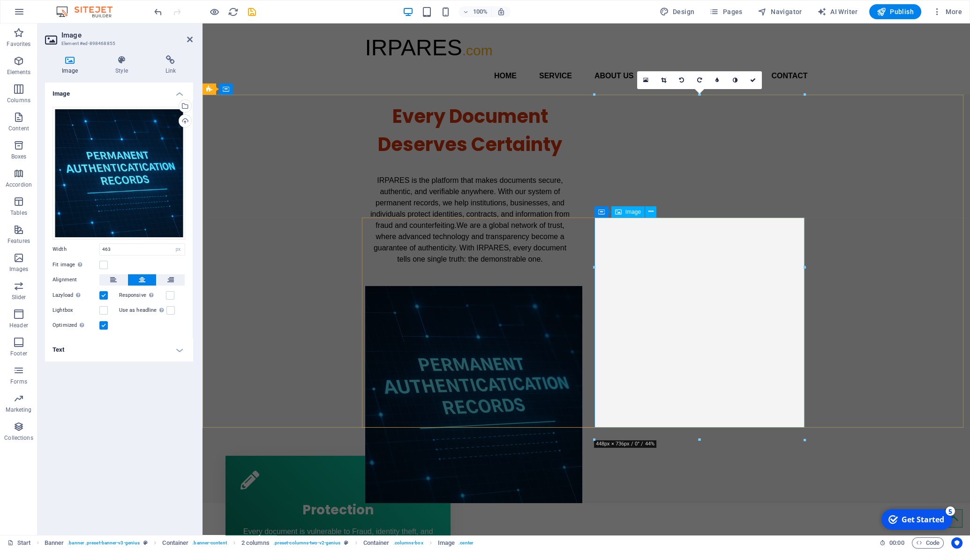
click at [575, 286] on figure at bounding box center [470, 394] width 210 height 217
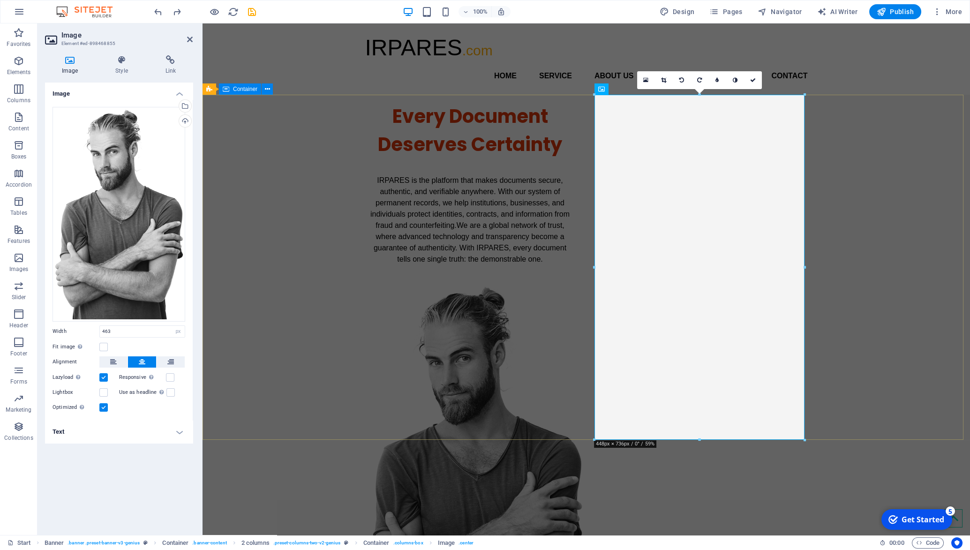
click at [815, 364] on div "Every Document Deserves Certainty IRPARES is the platform that makes documents …" at bounding box center [587, 369] width 768 height 548
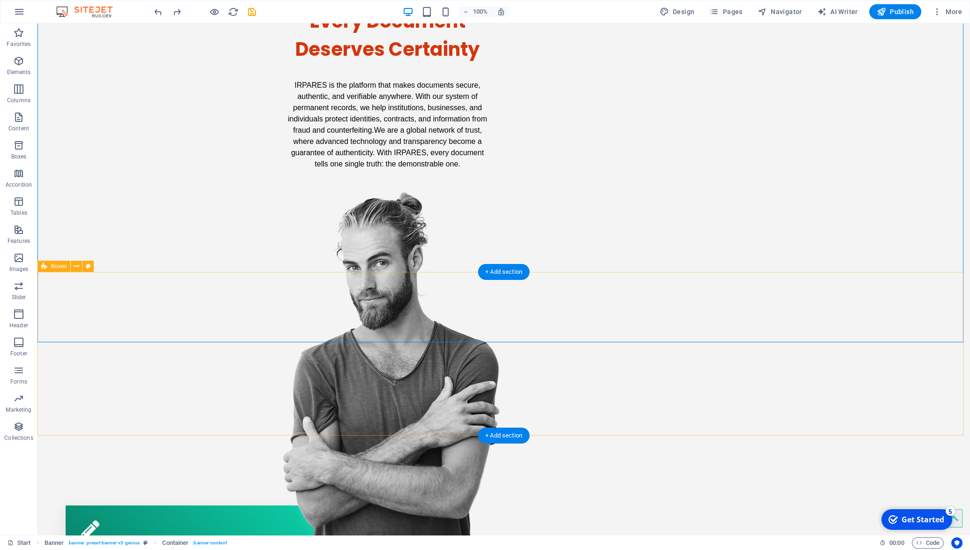
scroll to position [98, 0]
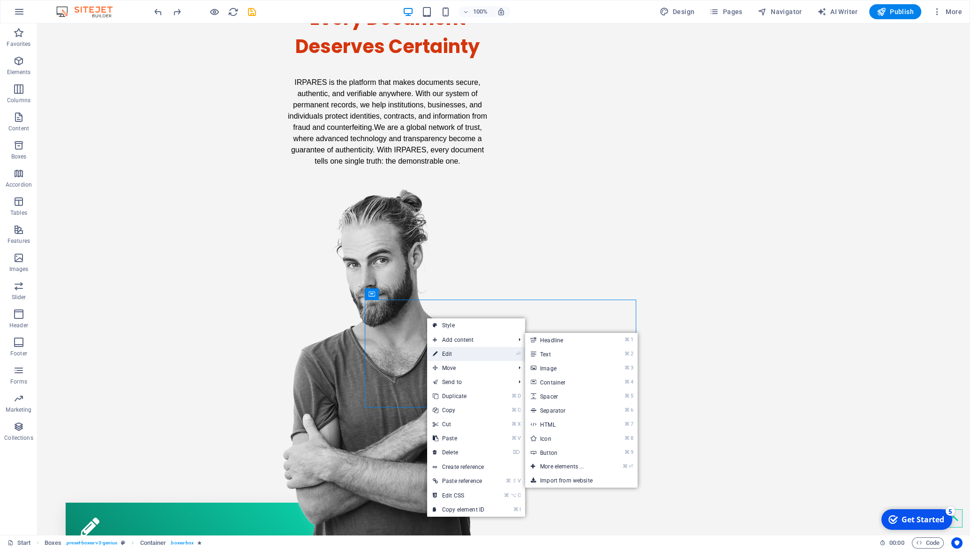
click at [456, 352] on link "⏎ Edit" at bounding box center [458, 354] width 63 height 14
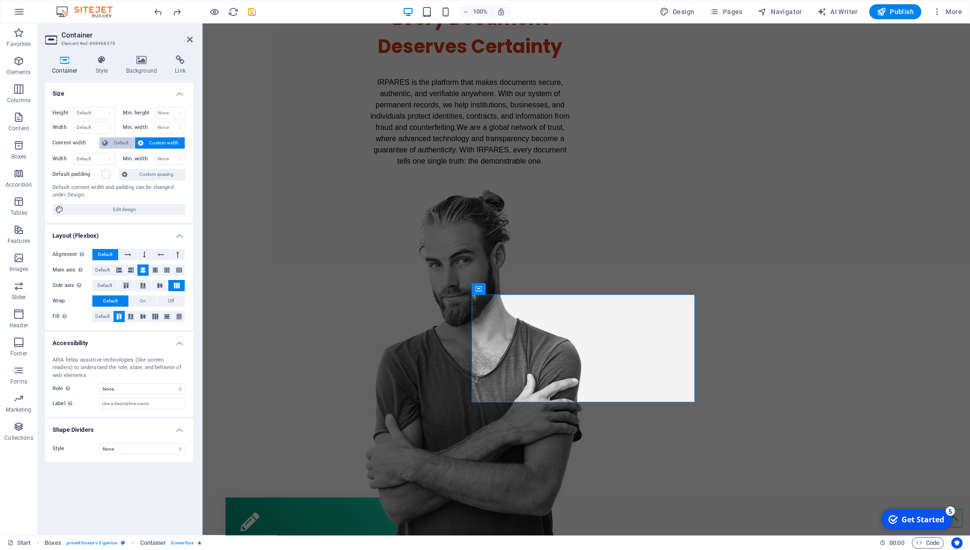
click at [120, 140] on span "Default" at bounding box center [121, 142] width 21 height 11
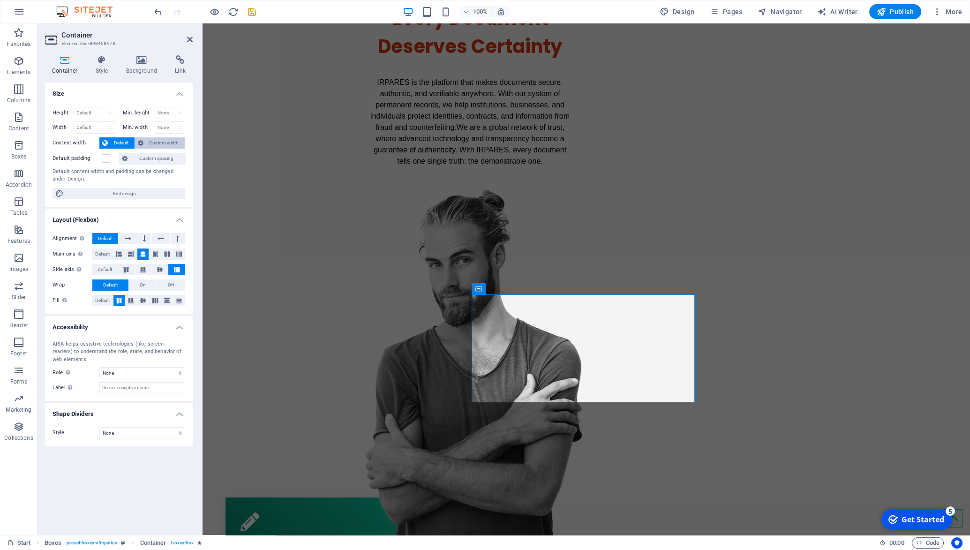
click at [166, 147] on span "Custom width" at bounding box center [164, 142] width 36 height 11
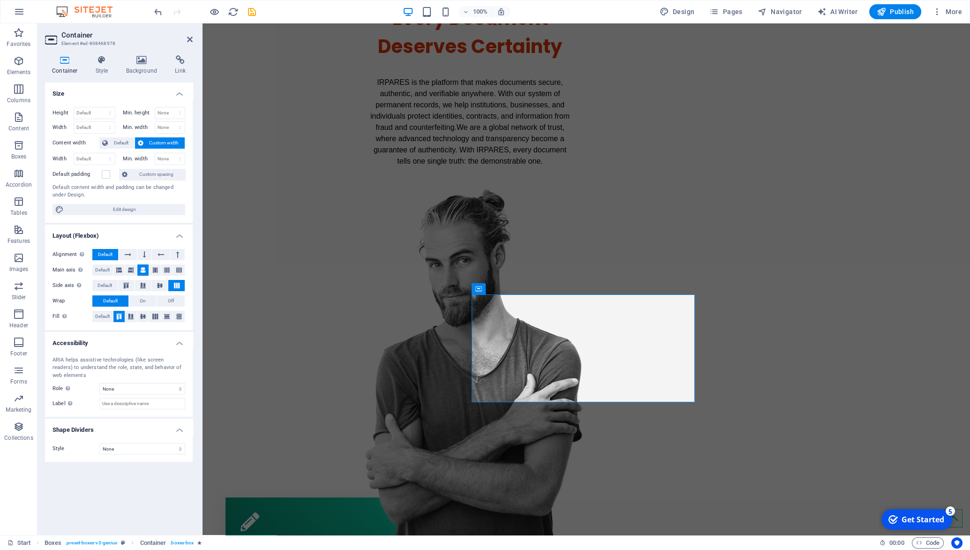
click at [104, 55] on div "Container Style Background Link Size Height Default px rem % vh vw Min. height …" at bounding box center [119, 291] width 163 height 487
click at [102, 62] on icon at bounding box center [102, 59] width 27 height 9
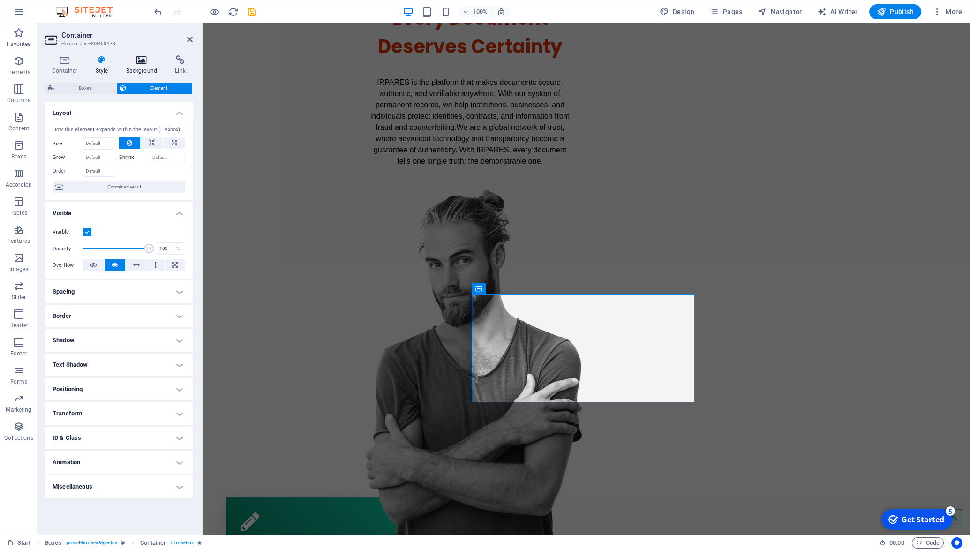
click at [136, 58] on icon at bounding box center [141, 59] width 45 height 9
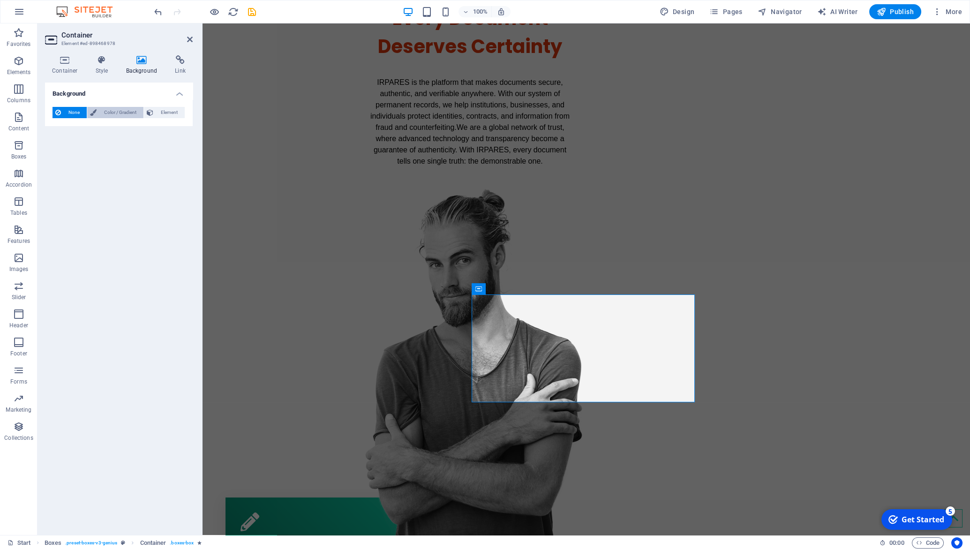
click at [113, 114] on span "Color / Gradient" at bounding box center [119, 112] width 41 height 11
click at [91, 131] on span "Gradient" at bounding box center [89, 130] width 23 height 13
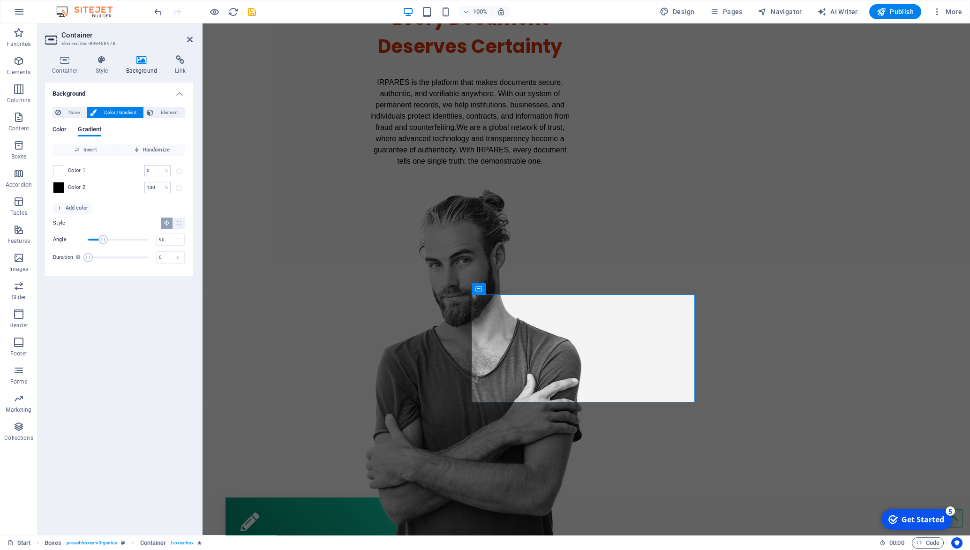
click at [57, 133] on span "Color" at bounding box center [60, 130] width 14 height 13
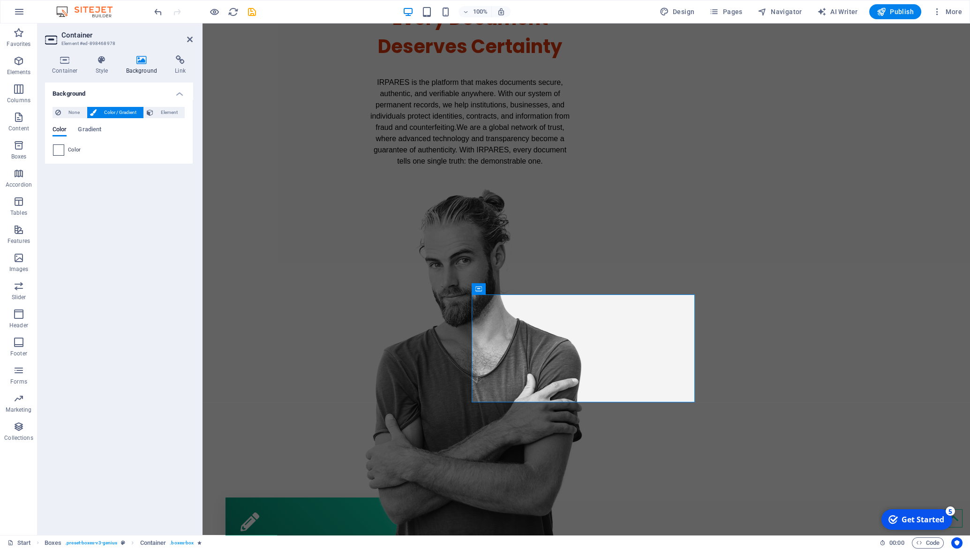
click at [61, 150] on span at bounding box center [58, 150] width 10 height 10
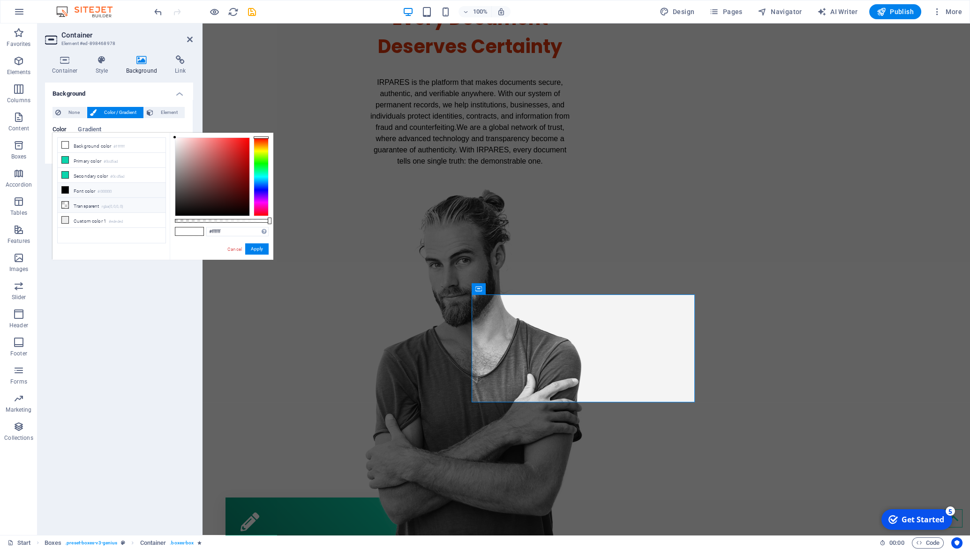
click at [80, 204] on li "Transparent rgba(0,0,0,.0)" at bounding box center [112, 205] width 108 height 15
click at [107, 220] on li "Custom color 1 #ededed" at bounding box center [112, 220] width 108 height 15
click at [89, 206] on li "Transparent rgba(0,0,0,.0)" at bounding box center [112, 205] width 108 height 15
type input "rgba(0, 0, 0, 0)"
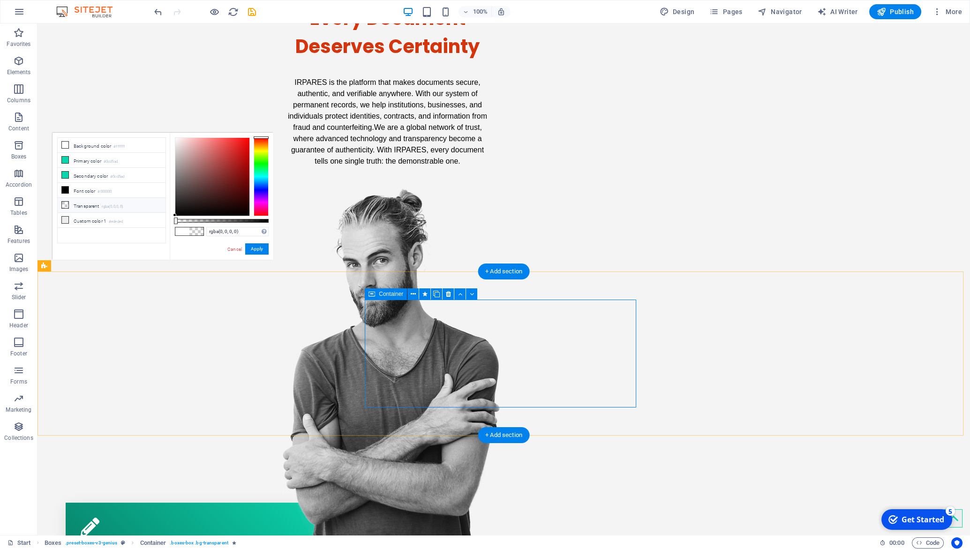
click at [77, 205] on li "Transparent rgba(0,0,0,.0)" at bounding box center [112, 205] width 108 height 15
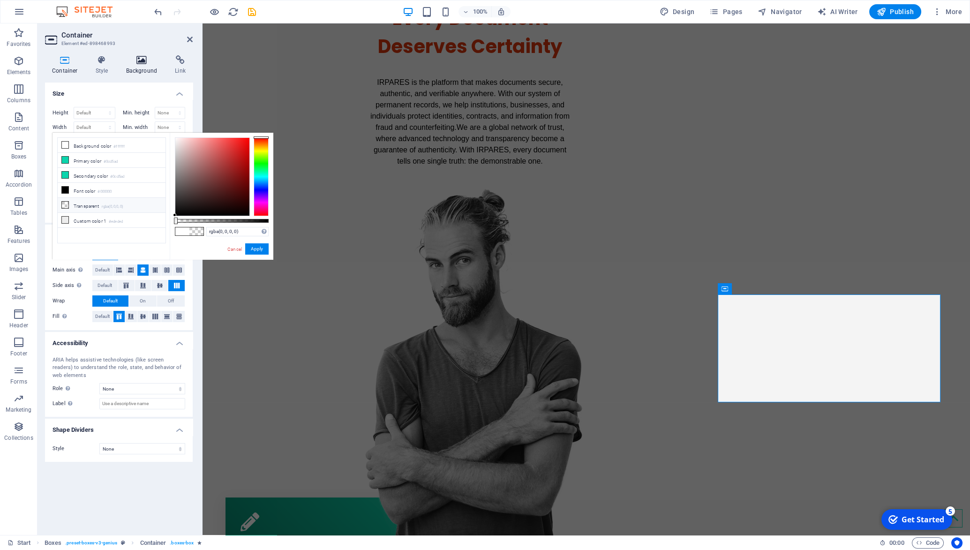
click at [147, 60] on icon at bounding box center [141, 59] width 45 height 9
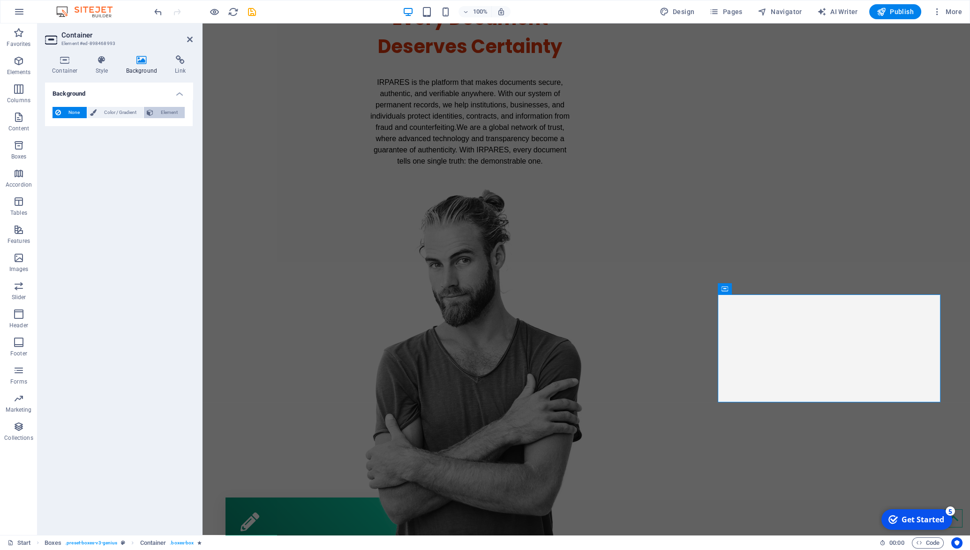
click at [177, 113] on span "Element" at bounding box center [169, 112] width 26 height 11
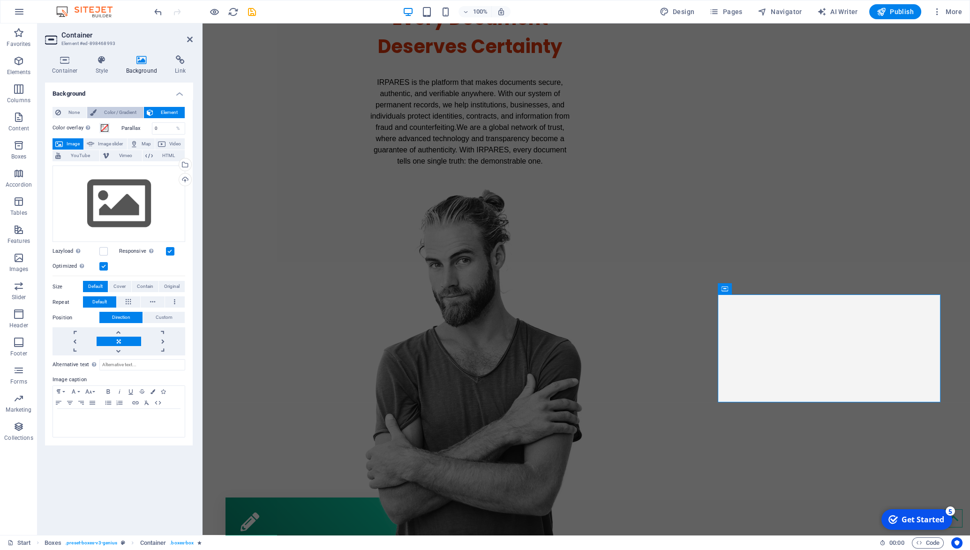
click at [131, 111] on span "Color / Gradient" at bounding box center [119, 112] width 41 height 11
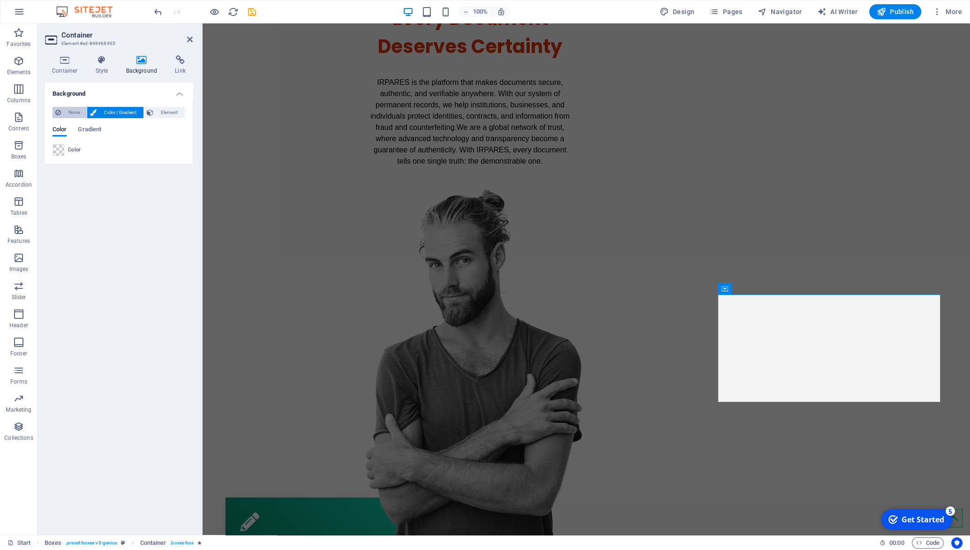
click at [73, 111] on span "None" at bounding box center [74, 112] width 20 height 11
click at [112, 114] on span "Color / Gradient" at bounding box center [119, 112] width 41 height 11
click at [94, 129] on span "Gradient" at bounding box center [89, 130] width 23 height 13
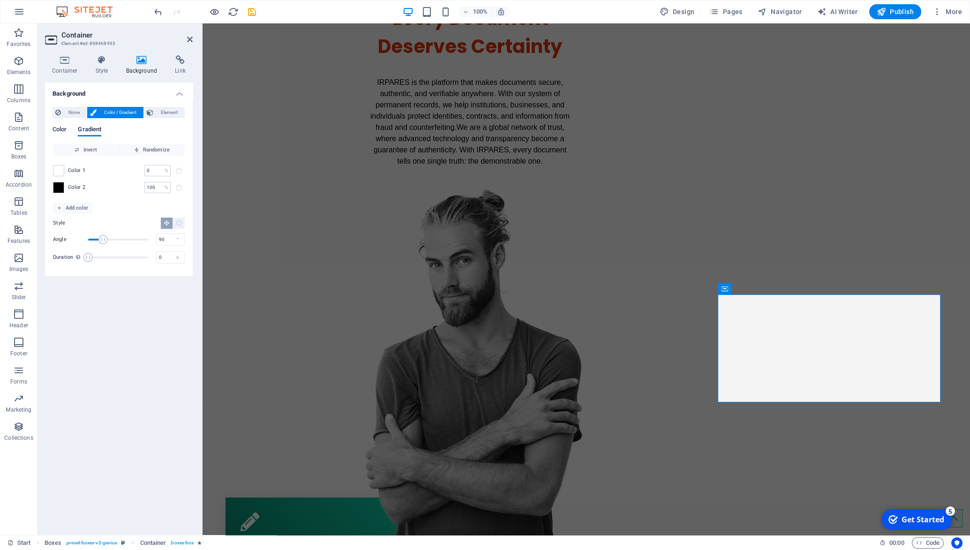
click at [60, 131] on span "Color" at bounding box center [60, 130] width 14 height 13
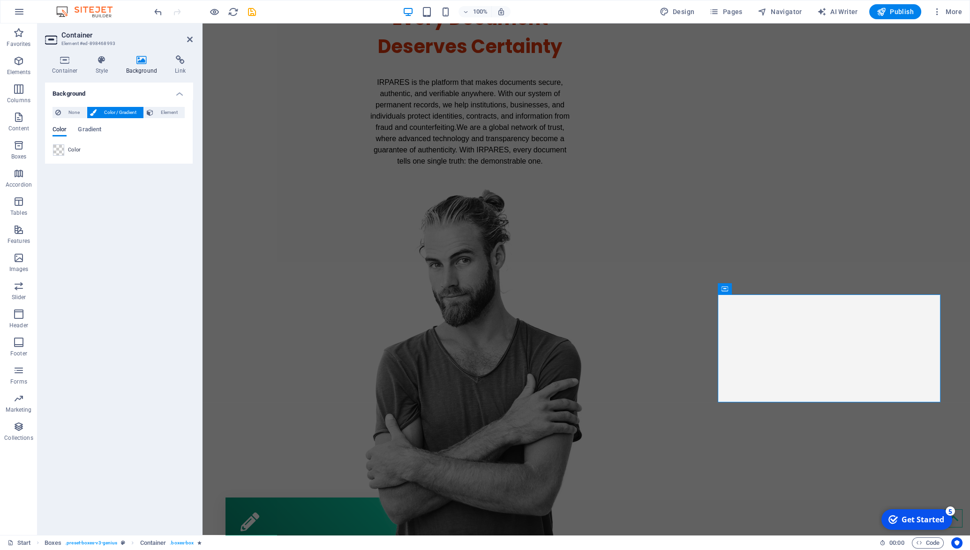
click at [61, 129] on span "Color" at bounding box center [60, 130] width 14 height 13
click at [57, 149] on span at bounding box center [58, 150] width 10 height 10
type input "rgba(0, 0, 0, 0)"
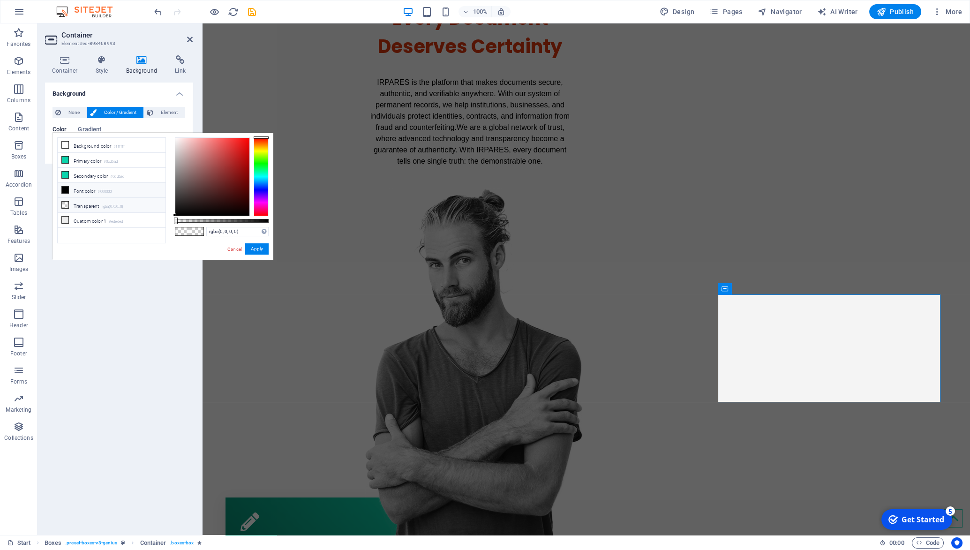
click at [84, 202] on li "Transparent rgba(0,0,0,.0)" at bounding box center [112, 205] width 108 height 15
click at [103, 204] on li "Transparent rgba(0,0,0,.0)" at bounding box center [112, 205] width 108 height 15
click at [256, 248] on button "Apply" at bounding box center [256, 248] width 23 height 11
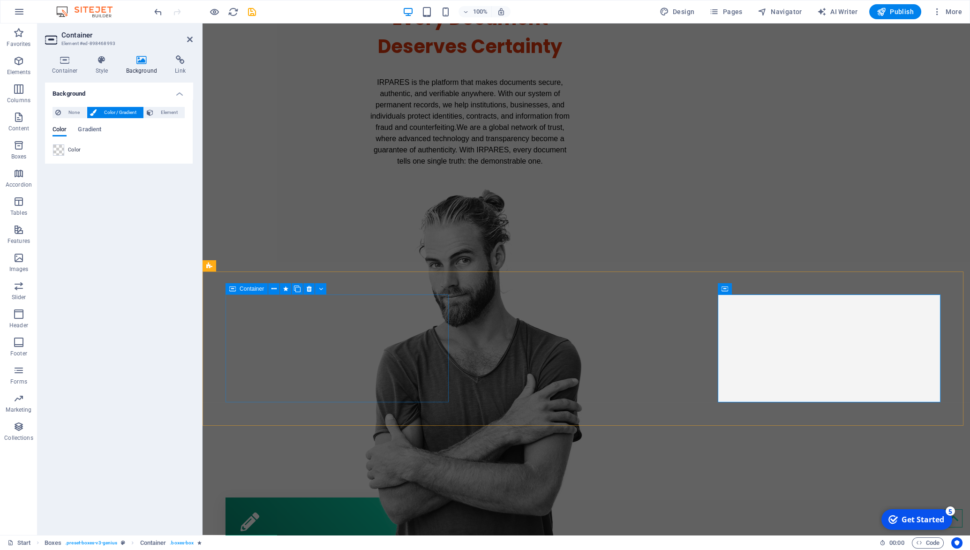
click at [387, 498] on div "Protection Every document is vulnerable to Fraud, identity theft, and undetecta…" at bounding box center [338, 552] width 225 height 108
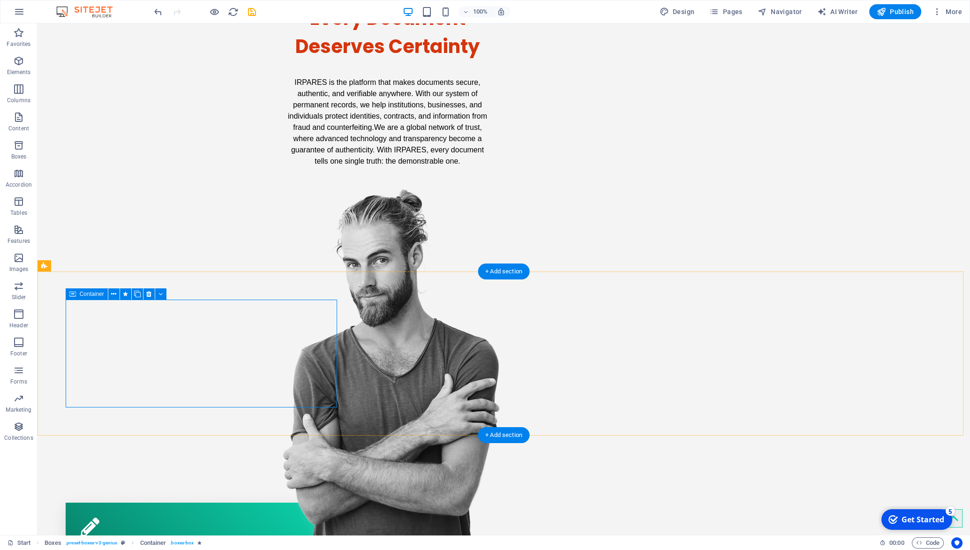
click at [293, 503] on div "Protection Every document is vulnerable to Fraud, identity theft, and undetecta…" at bounding box center [202, 557] width 273 height 108
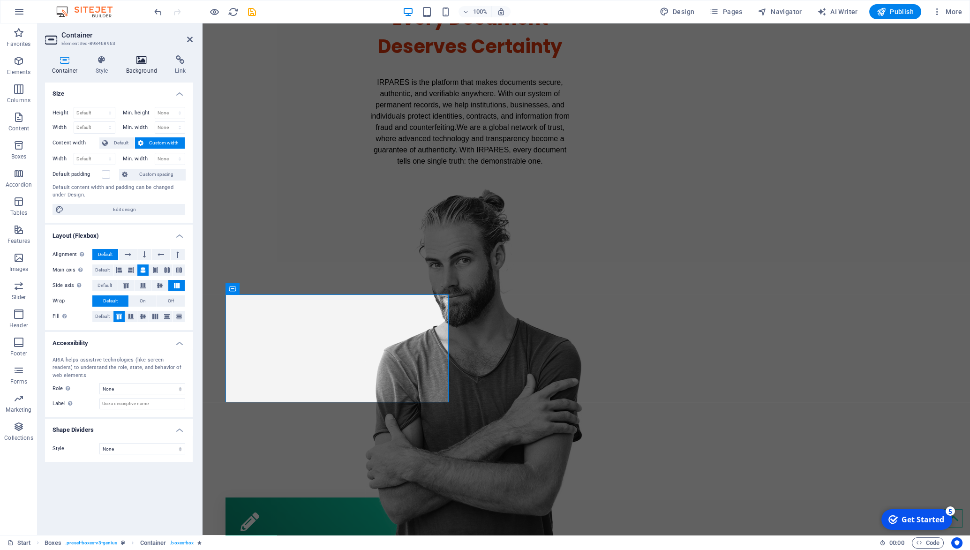
click at [147, 56] on icon at bounding box center [141, 59] width 45 height 9
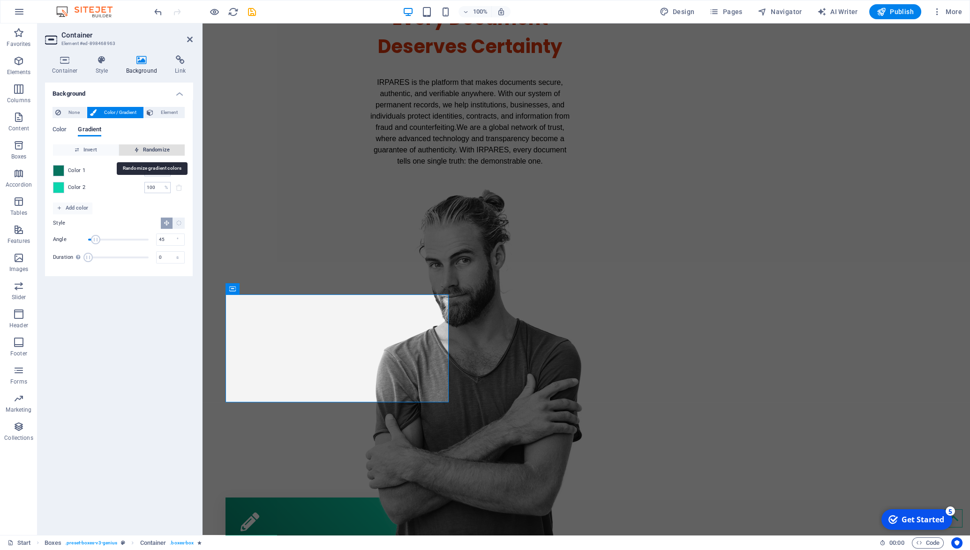
click at [155, 151] on span "Randomize" at bounding box center [152, 149] width 58 height 11
type input "94"
type input "22"
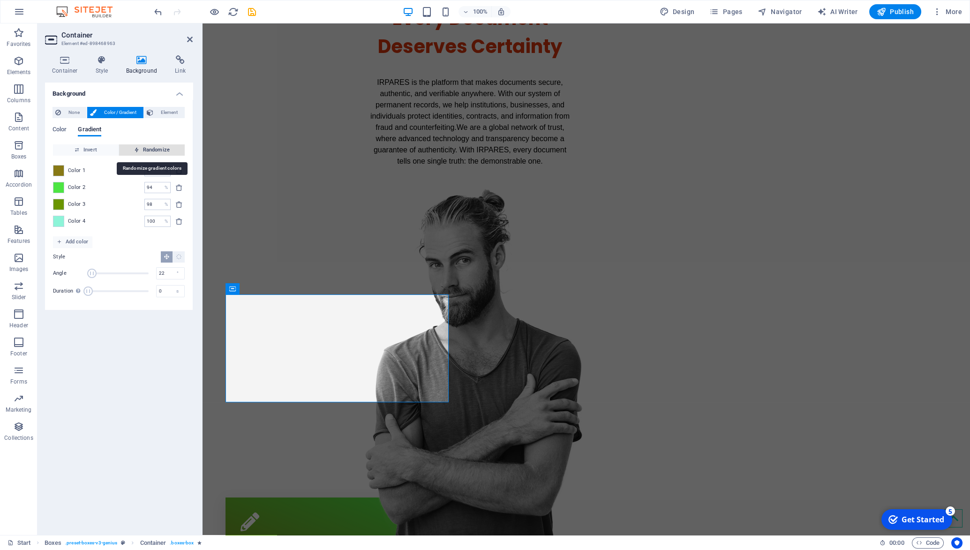
click at [155, 151] on span "Randomize" at bounding box center [152, 149] width 58 height 11
type input "55"
type input "190"
type input "94"
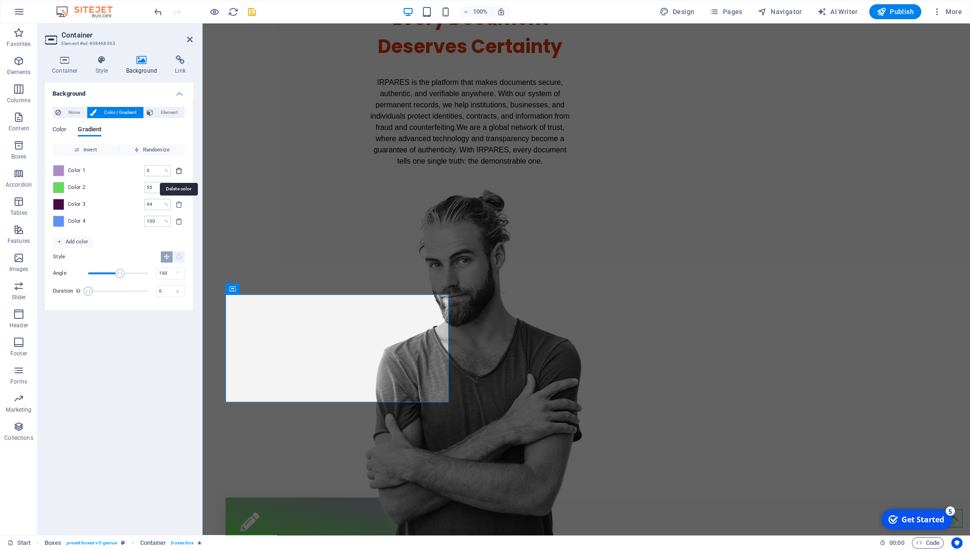
click at [177, 170] on icon "delete" at bounding box center [179, 171] width 8 height 8
type input "55"
type input "94"
type input "100"
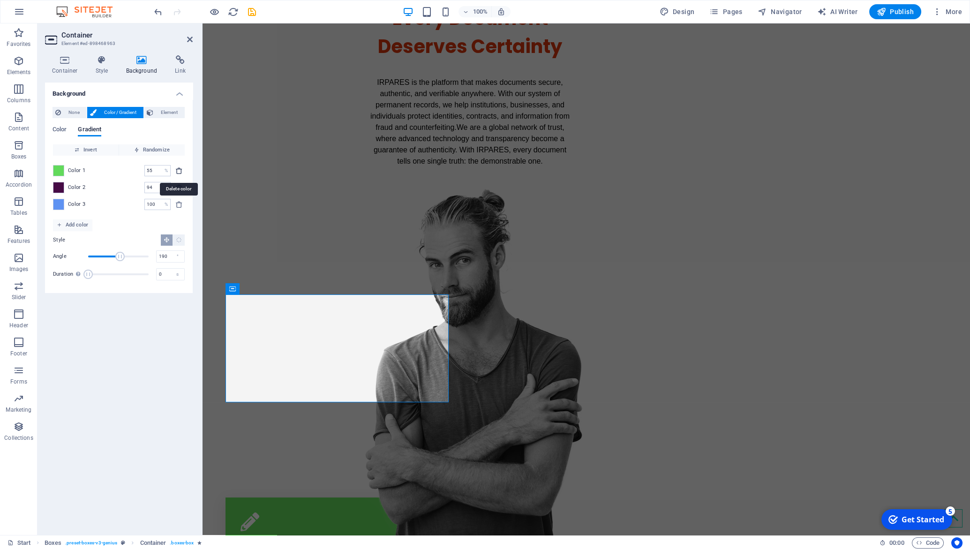
click at [177, 170] on icon "delete" at bounding box center [179, 171] width 8 height 8
type input "94"
type input "100"
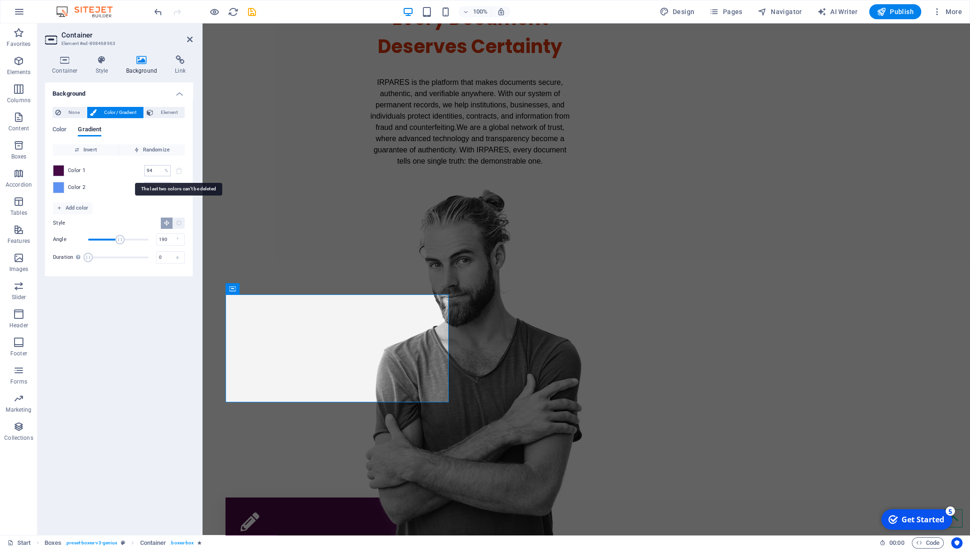
click at [177, 170] on span at bounding box center [178, 170] width 11 height 11
click at [58, 132] on span "Color" at bounding box center [60, 130] width 14 height 13
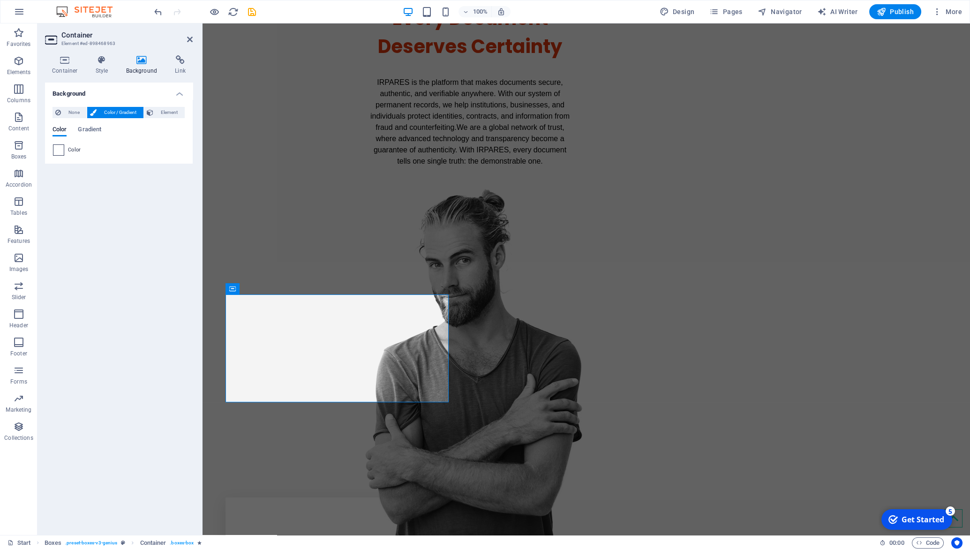
click at [58, 151] on span at bounding box center [58, 150] width 10 height 10
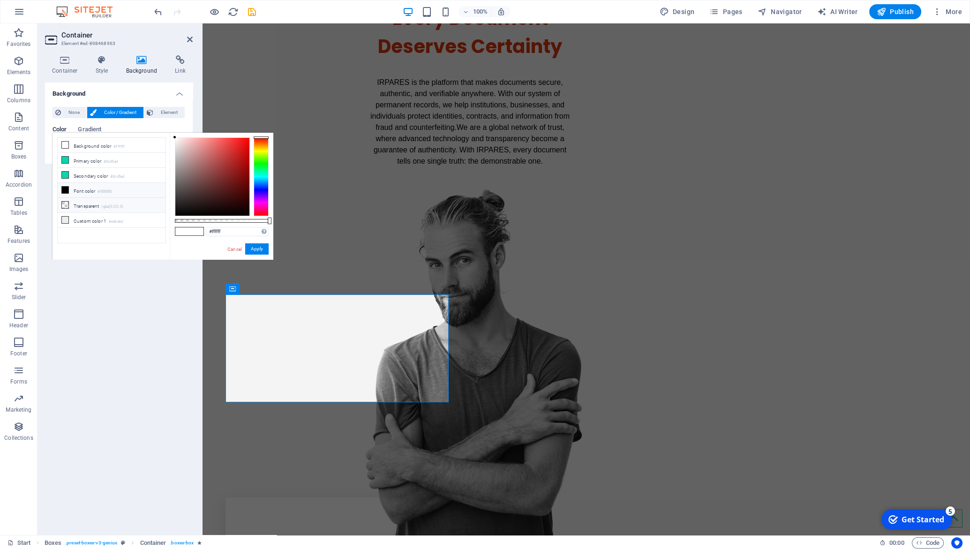
click at [100, 205] on li "Transparent rgba(0,0,0,.0)" at bounding box center [112, 205] width 108 height 15
click at [88, 190] on li "Font color #000000" at bounding box center [112, 190] width 108 height 15
type input "#000000"
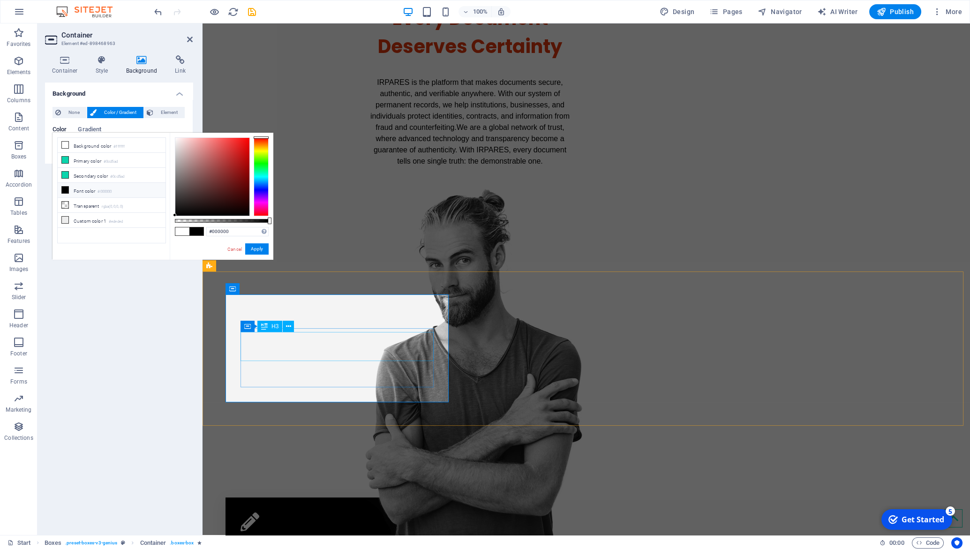
click at [333, 535] on div "Protection" at bounding box center [338, 549] width 195 height 29
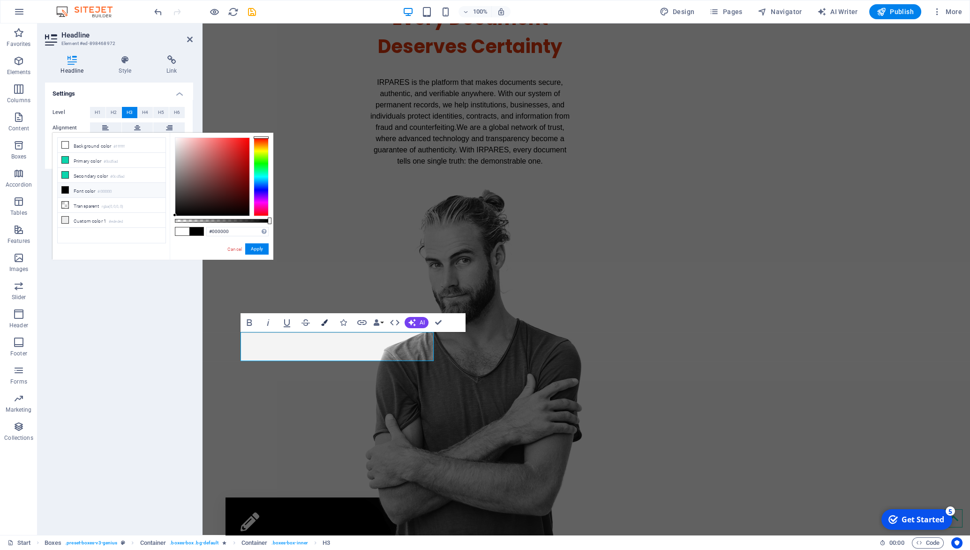
click at [323, 323] on icon "button" at bounding box center [324, 322] width 7 height 7
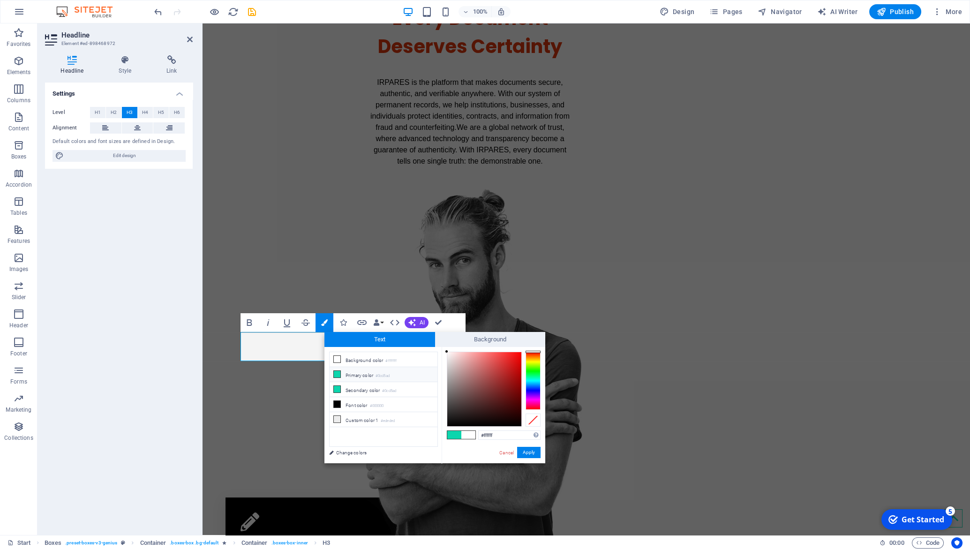
click at [455, 435] on span at bounding box center [454, 435] width 14 height 8
type input "#0cd5ad"
click at [535, 452] on button "Apply" at bounding box center [528, 452] width 23 height 11
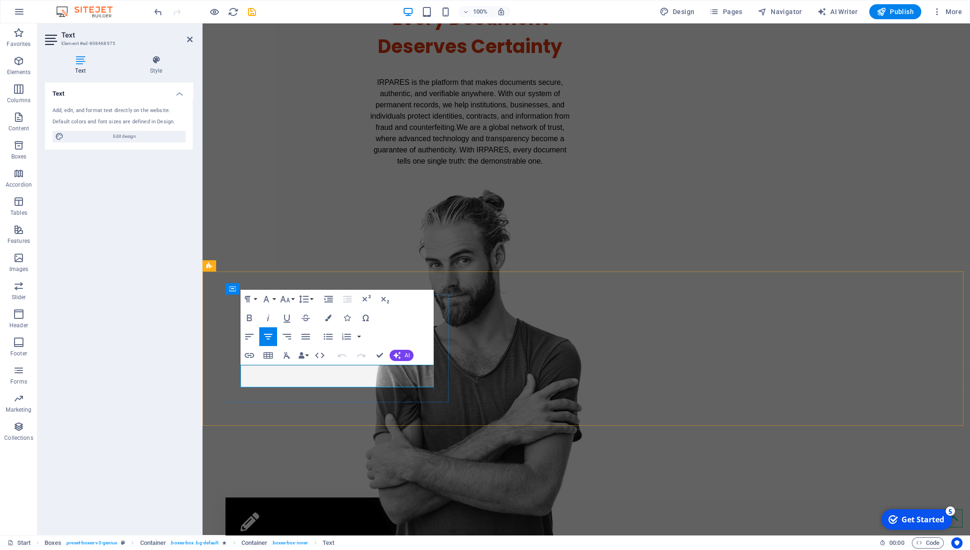
click at [326, 321] on icon "button" at bounding box center [328, 318] width 7 height 7
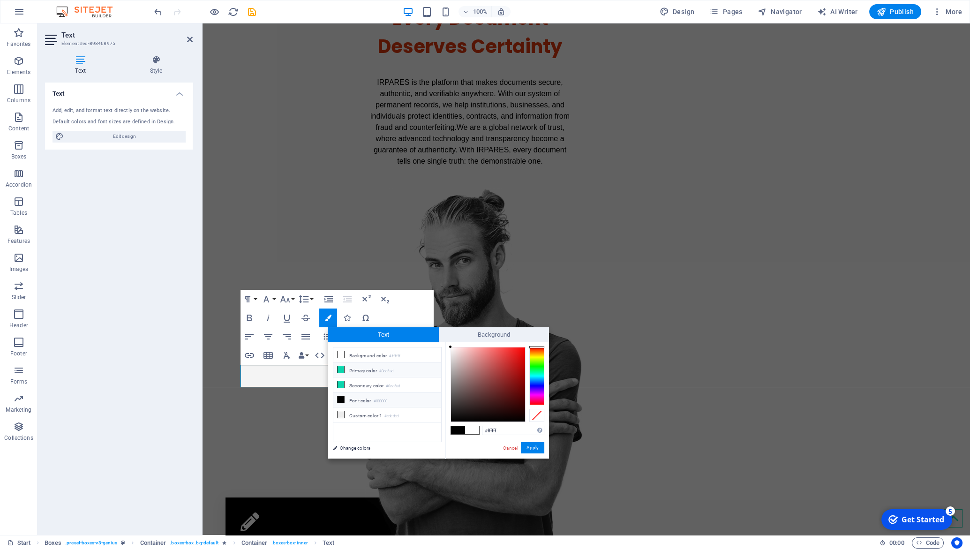
click at [369, 371] on li "Primary color #0cd5ad" at bounding box center [387, 369] width 108 height 15
type input "#0cd5ad"
drag, startPoint x: 534, startPoint y: 451, endPoint x: 292, endPoint y: 416, distance: 244.9
click at [534, 451] on button "Apply" at bounding box center [532, 447] width 23 height 11
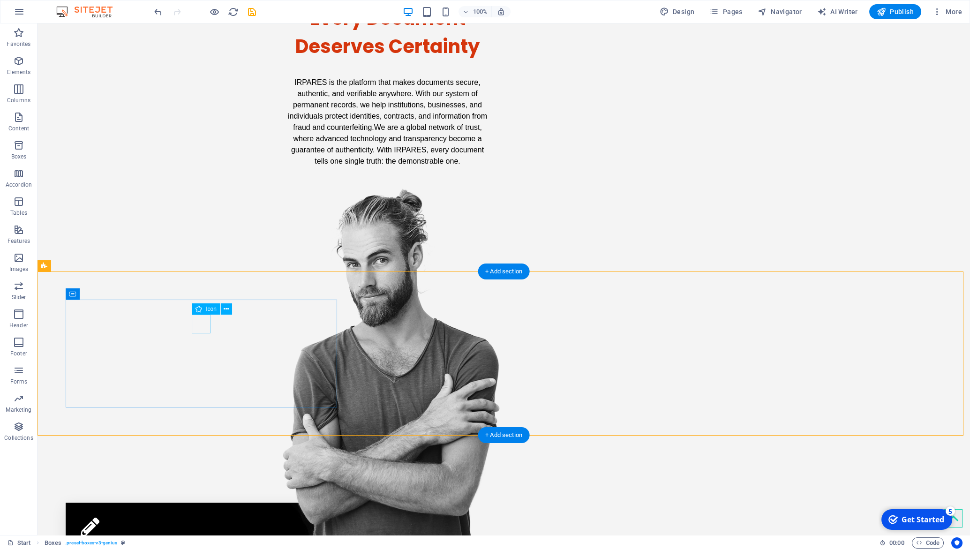
click at [198, 518] on figure at bounding box center [202, 527] width 243 height 19
select select "xMidYMid"
select select "px"
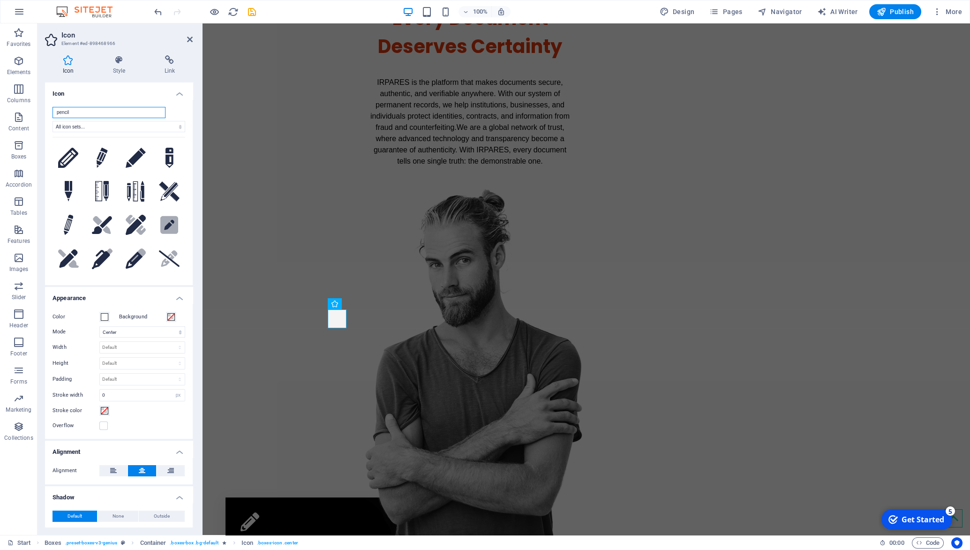
click at [80, 112] on input "pencil" at bounding box center [109, 112] width 113 height 11
drag, startPoint x: 80, startPoint y: 113, endPoint x: -20, endPoint y: 98, distance: 101.4
click at [53, 107] on input "pencil" at bounding box center [109, 112] width 113 height 11
click at [106, 408] on span at bounding box center [105, 411] width 8 height 8
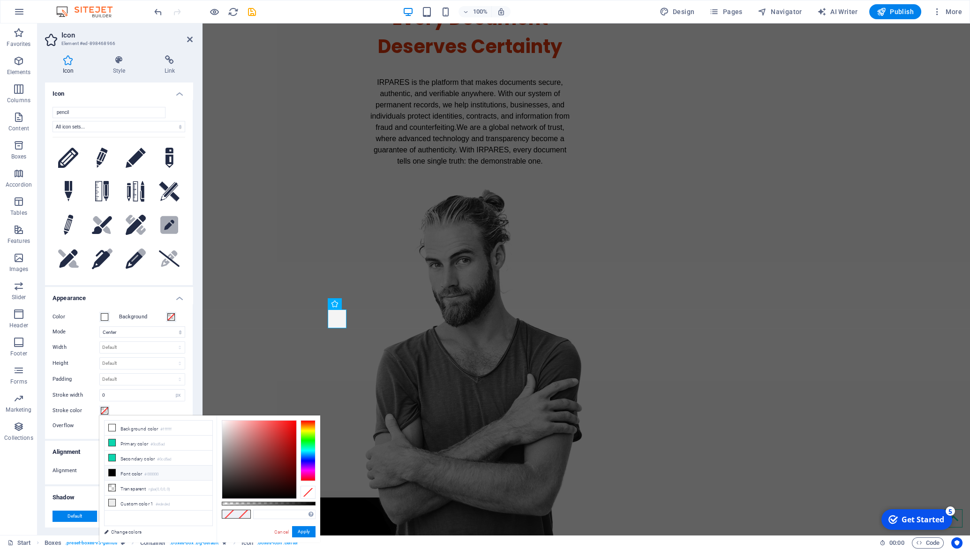
click at [127, 472] on li "Font color #000000" at bounding box center [159, 473] width 108 height 15
type input "#000000"
click at [316, 531] on button "Apply" at bounding box center [303, 531] width 23 height 11
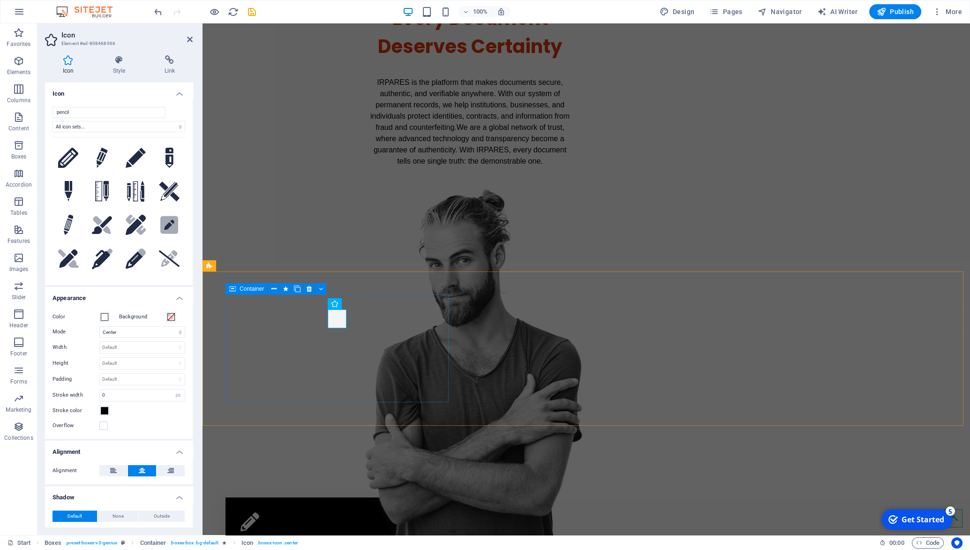
click at [249, 498] on div "Protection Every document is vulnerable to Fraud, identity theft, and undetecta…" at bounding box center [338, 552] width 225 height 108
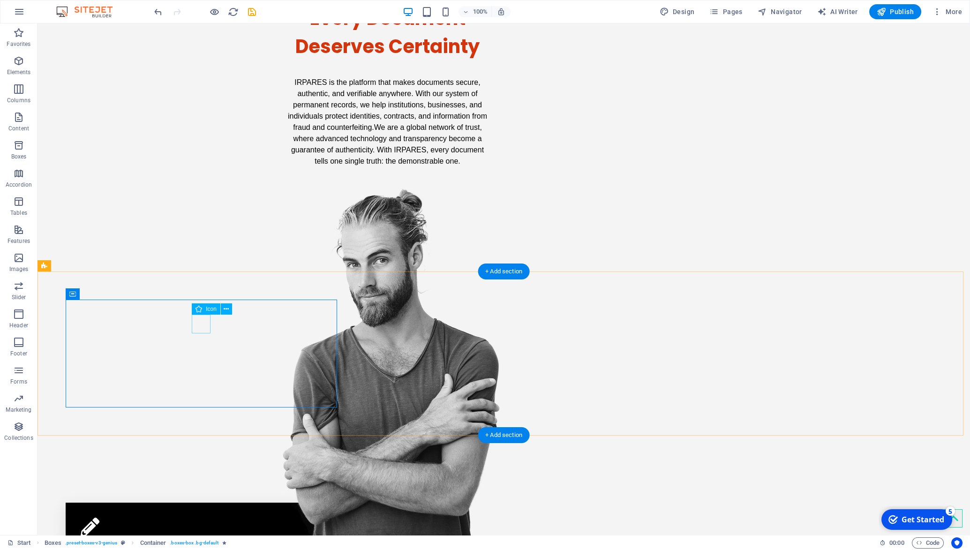
click at [201, 518] on figure at bounding box center [202, 527] width 243 height 19
select select "xMidYMid"
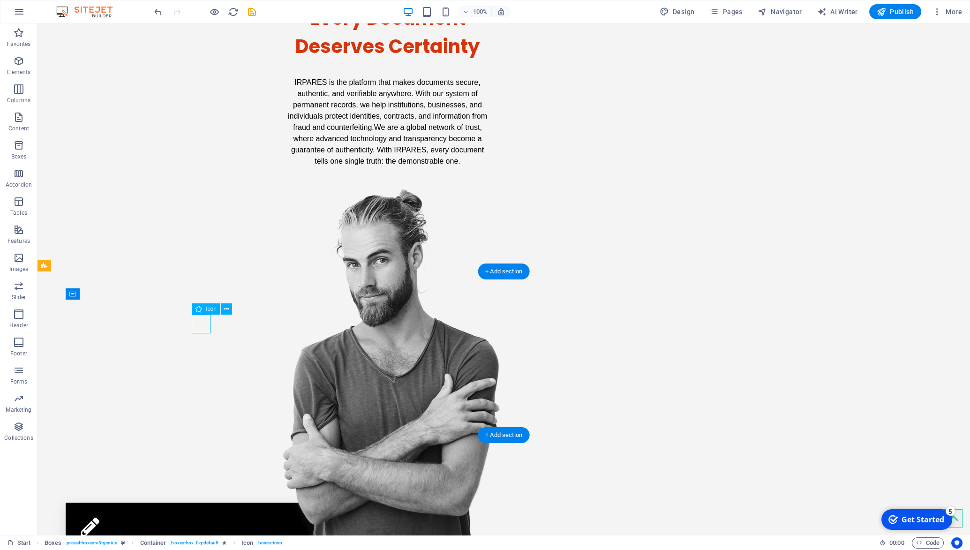
select select "px"
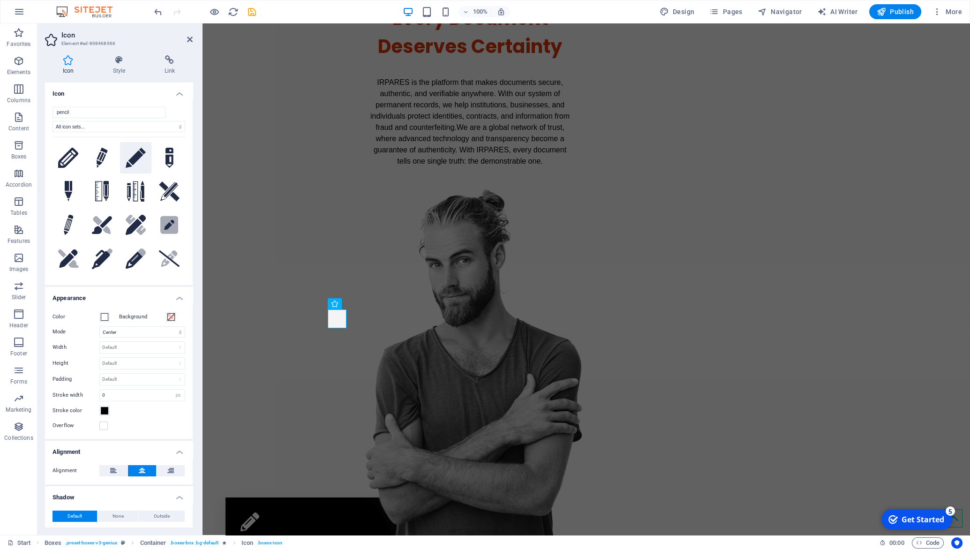
click at [146, 164] on icon at bounding box center [136, 158] width 21 height 21
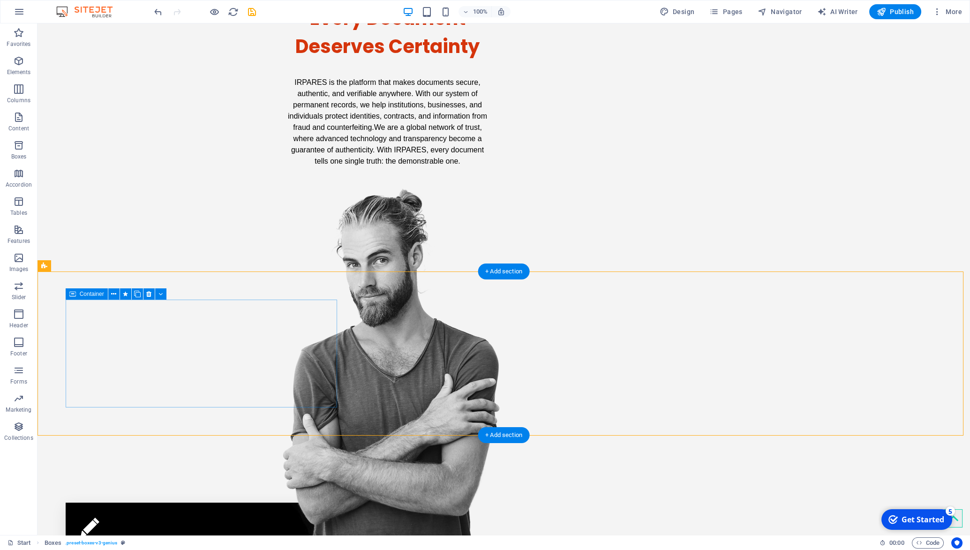
click at [101, 503] on div "Protection Every document is vulnerable to Fraud, identity theft, and undetecta…" at bounding box center [202, 557] width 273 height 108
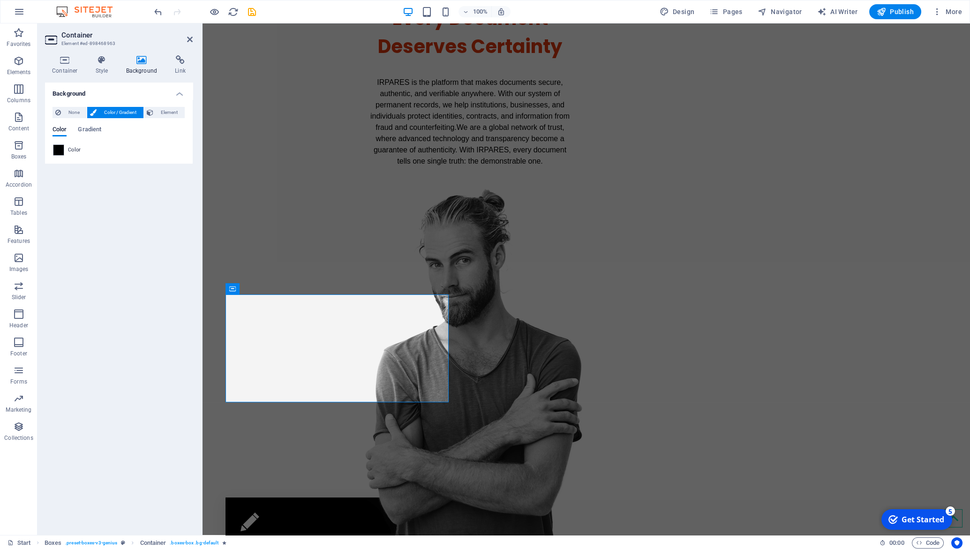
click at [57, 151] on span at bounding box center [58, 150] width 10 height 10
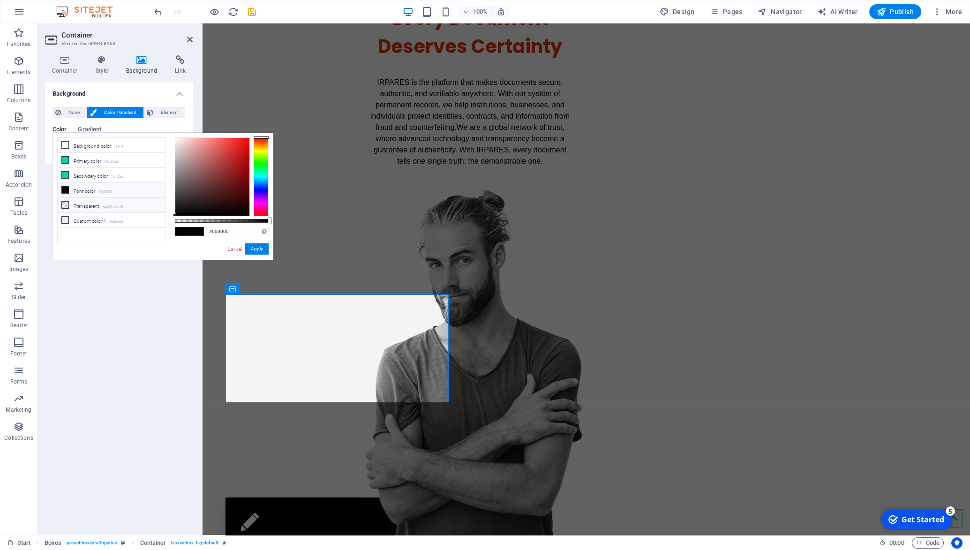
click at [80, 204] on li "Transparent rgba(0,0,0,.0)" at bounding box center [112, 205] width 108 height 15
type input "rgba(0, 0, 0, 0)"
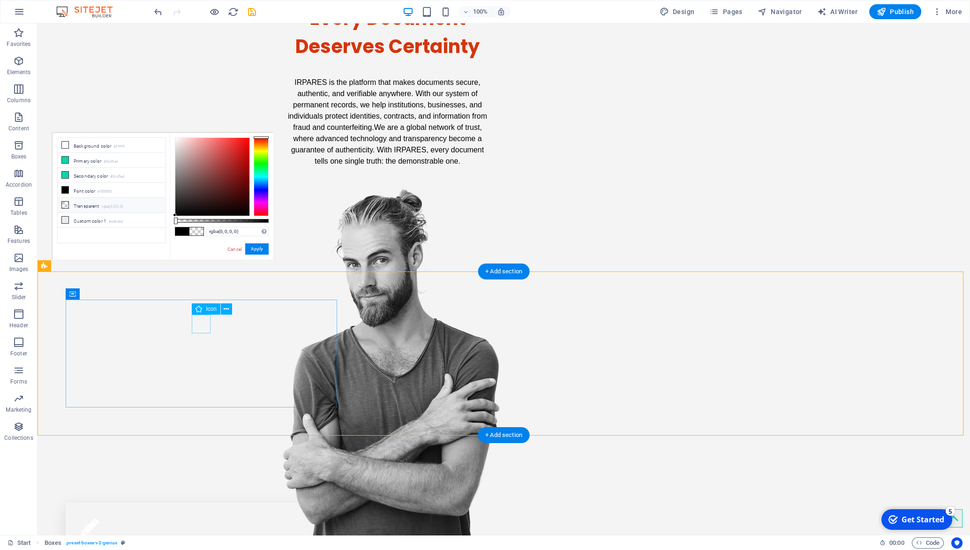
click at [204, 518] on figure at bounding box center [202, 527] width 243 height 19
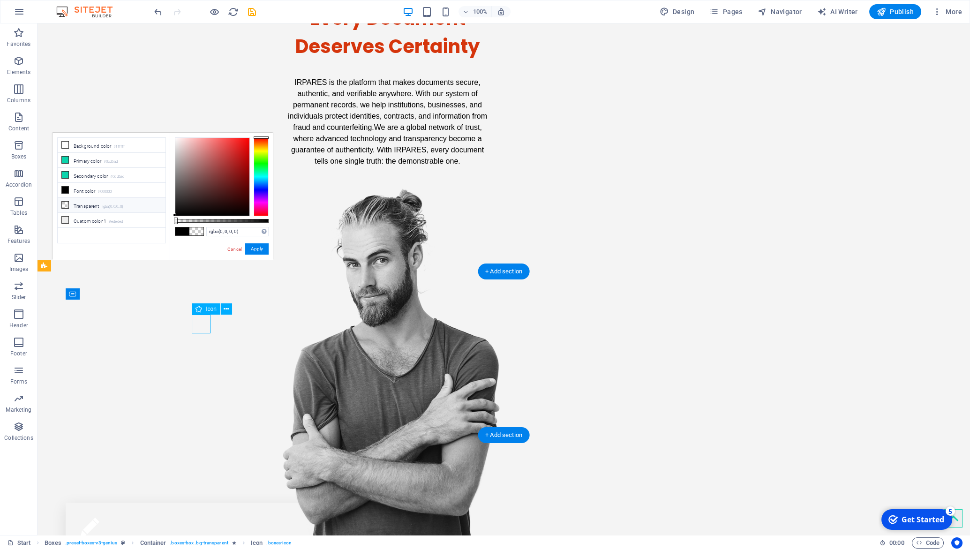
click at [204, 518] on figure at bounding box center [202, 527] width 243 height 19
select select "xMidYMid"
select select "px"
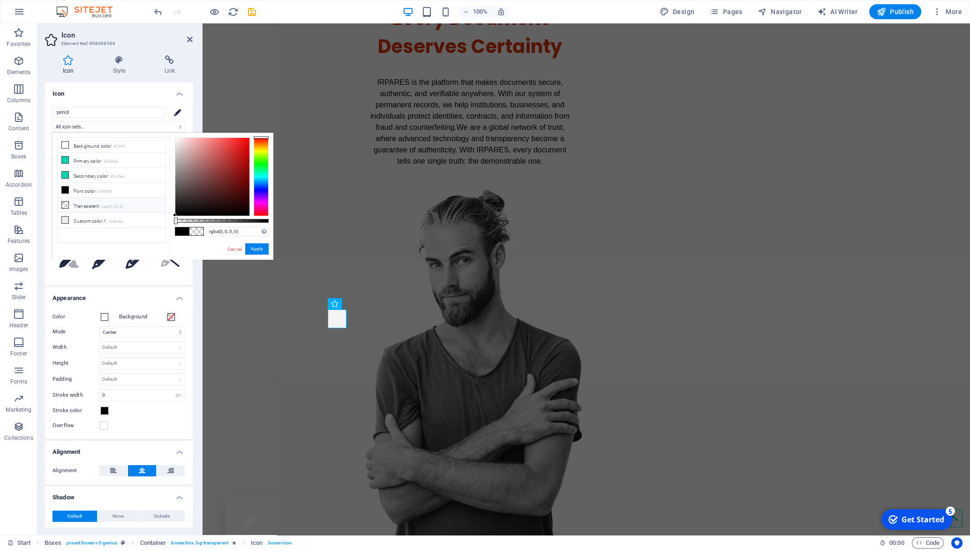
click at [181, 233] on span at bounding box center [182, 231] width 14 height 8
type input "#000000"
click at [259, 249] on button "Apply" at bounding box center [256, 248] width 23 height 11
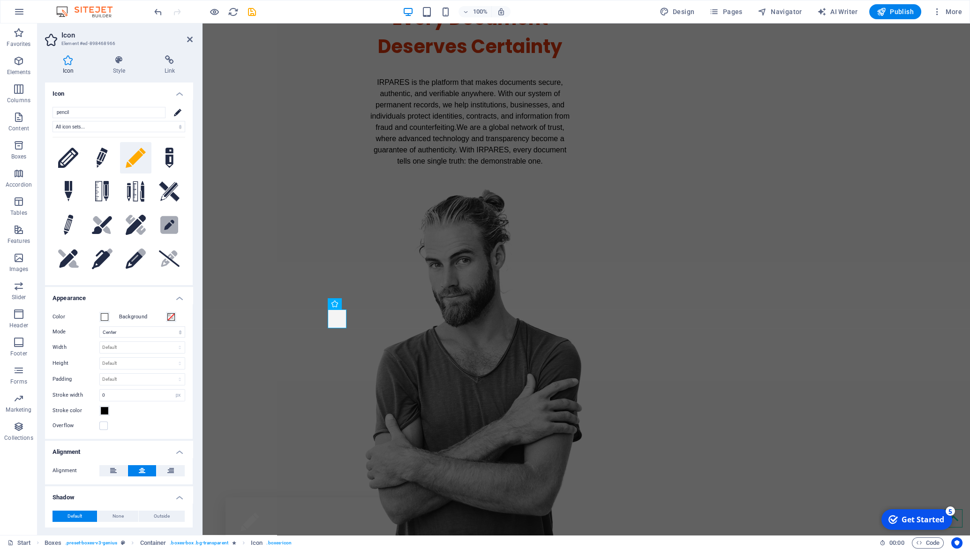
click at [146, 158] on icon at bounding box center [136, 158] width 21 height 21
click at [121, 65] on icon at bounding box center [119, 59] width 48 height 9
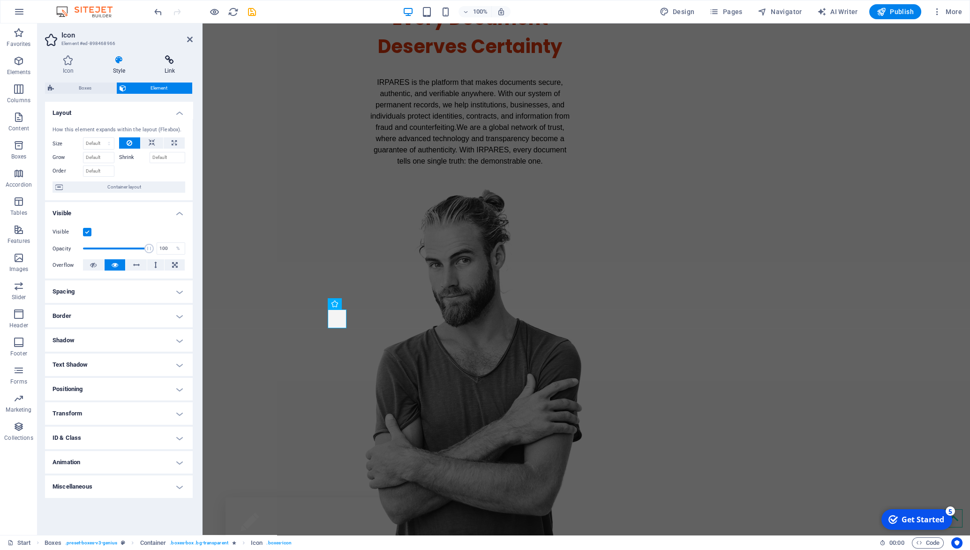
click at [174, 63] on icon at bounding box center [170, 59] width 46 height 9
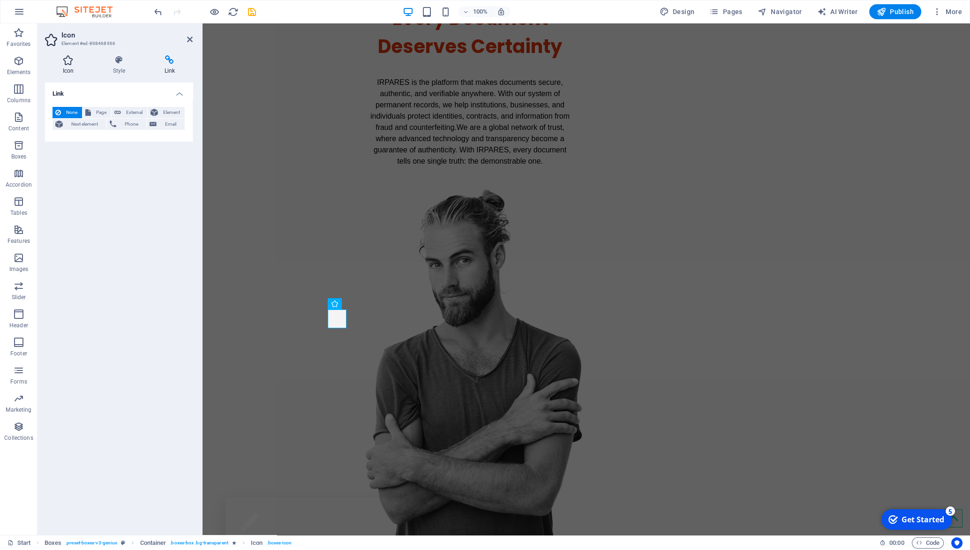
click at [70, 60] on icon at bounding box center [68, 59] width 46 height 9
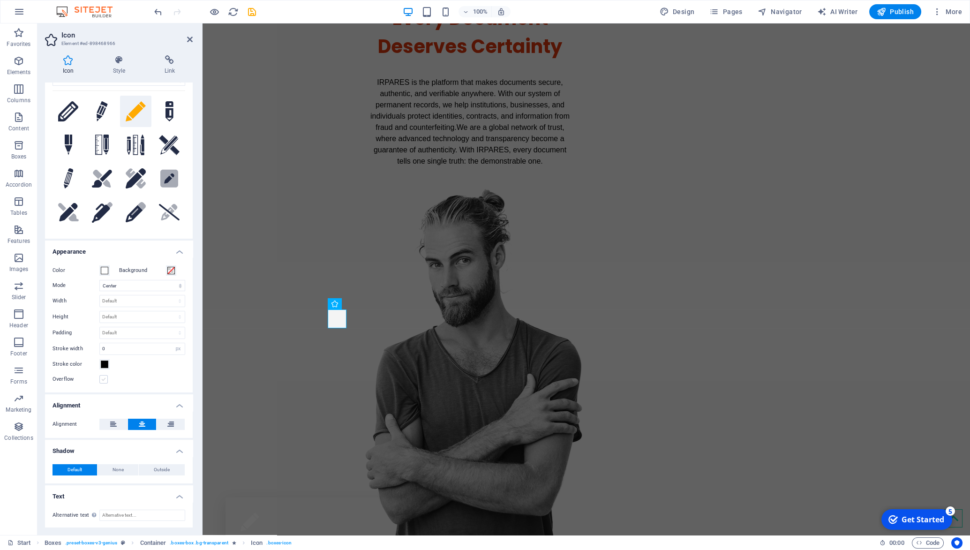
click at [106, 379] on label at bounding box center [103, 379] width 8 height 8
click at [0, 0] on input "Overflow" at bounding box center [0, 0] width 0 height 0
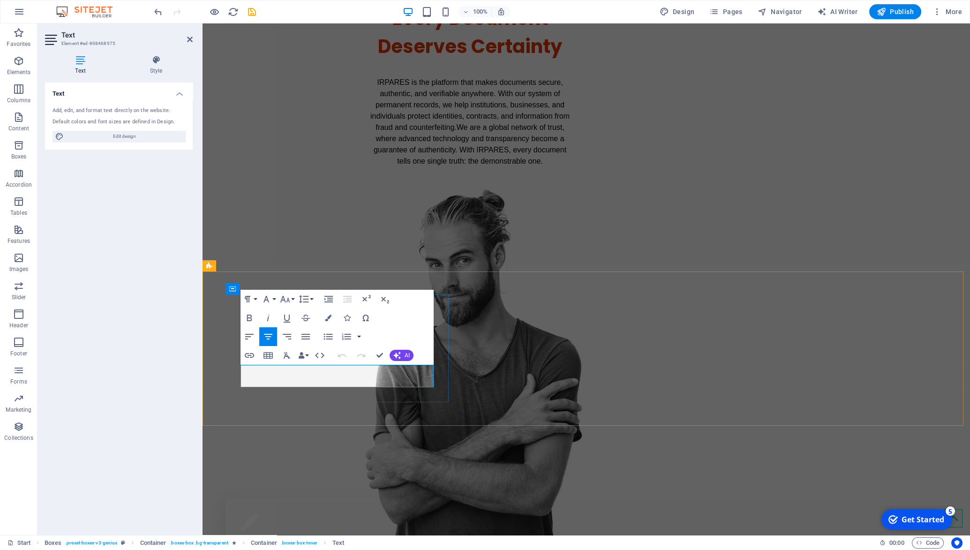
click at [328, 319] on icon "button" at bounding box center [328, 318] width 7 height 7
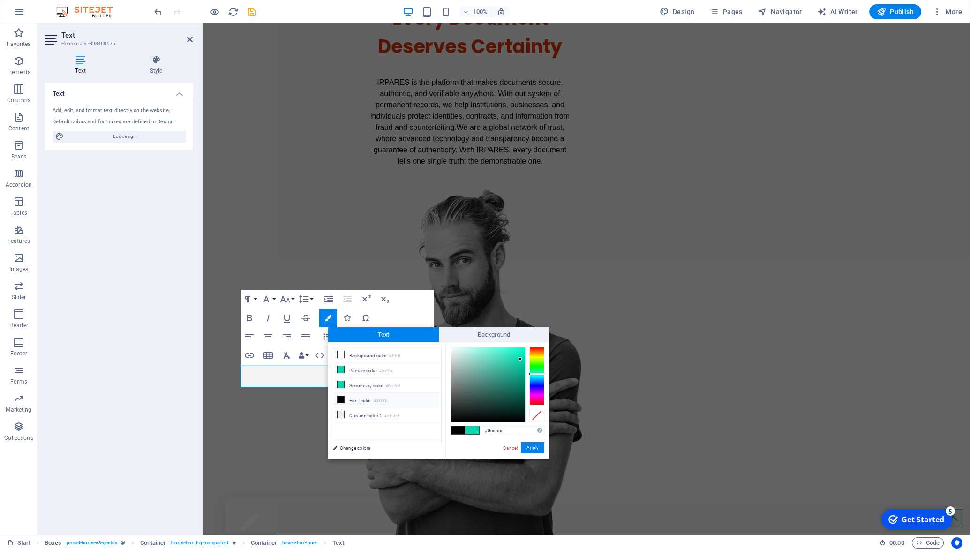
click at [457, 430] on span at bounding box center [458, 430] width 14 height 8
type input "#000000"
click at [531, 449] on button "Apply" at bounding box center [532, 447] width 23 height 11
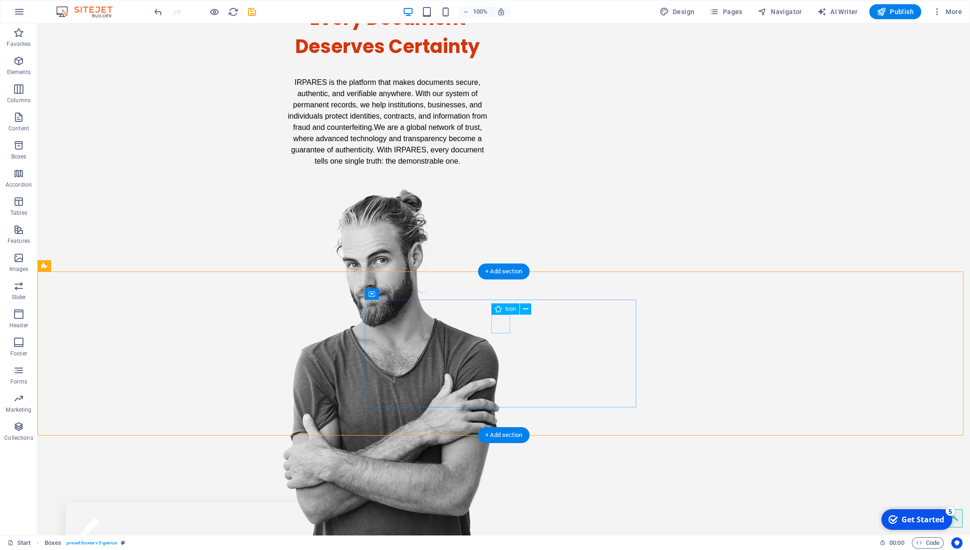
click at [218, 503] on div "Protection Every document is vulnerable to Fraud, identity theft, and undetecta…" at bounding box center [202, 557] width 273 height 108
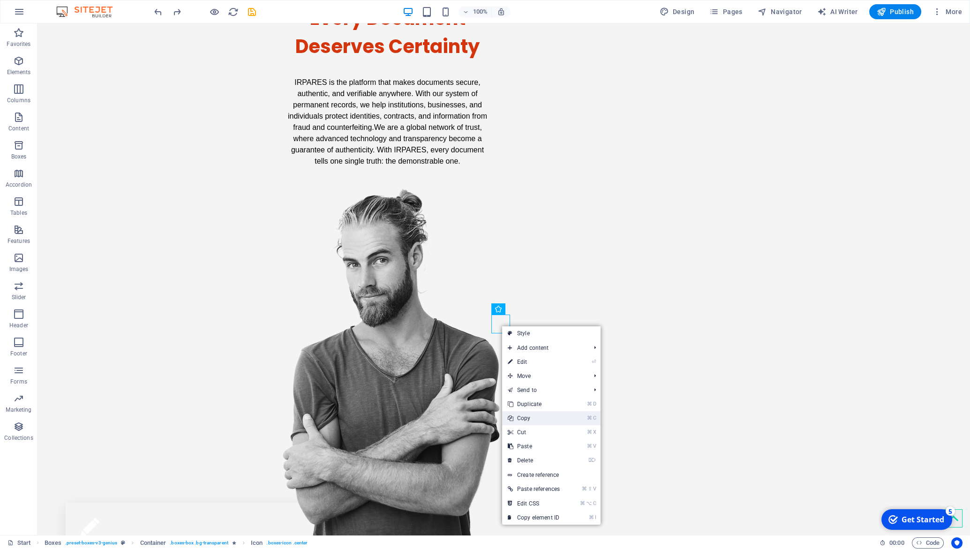
drag, startPoint x: 527, startPoint y: 414, endPoint x: 490, endPoint y: 390, distance: 44.5
click at [527, 414] on link "⌘ C Copy" at bounding box center [533, 418] width 63 height 14
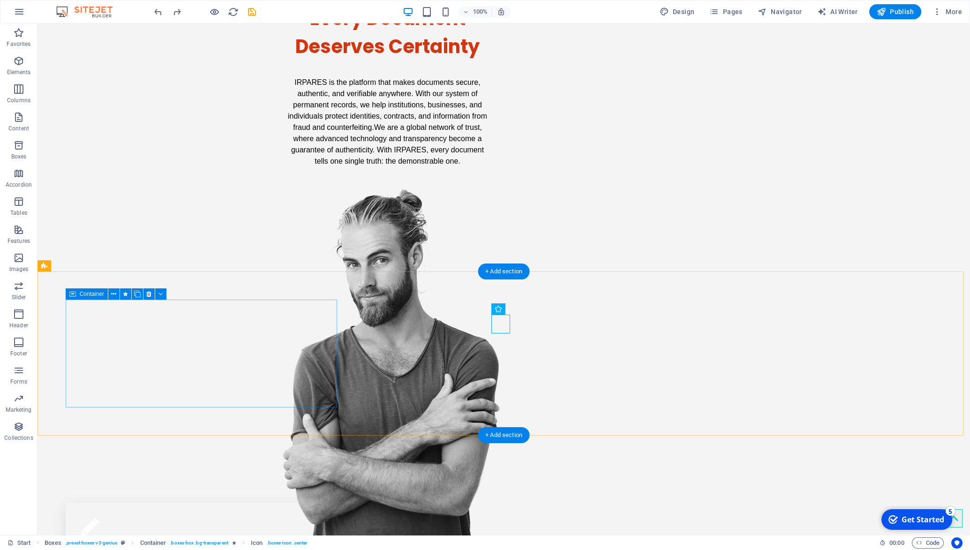
click at [227, 503] on div "Protection Every document is vulnerable to Fraud, identity theft, and undetecta…" at bounding box center [202, 557] width 273 height 108
click at [195, 518] on figure at bounding box center [202, 527] width 243 height 19
click at [186, 518] on figure at bounding box center [202, 527] width 243 height 19
click at [189, 518] on figure at bounding box center [202, 527] width 243 height 19
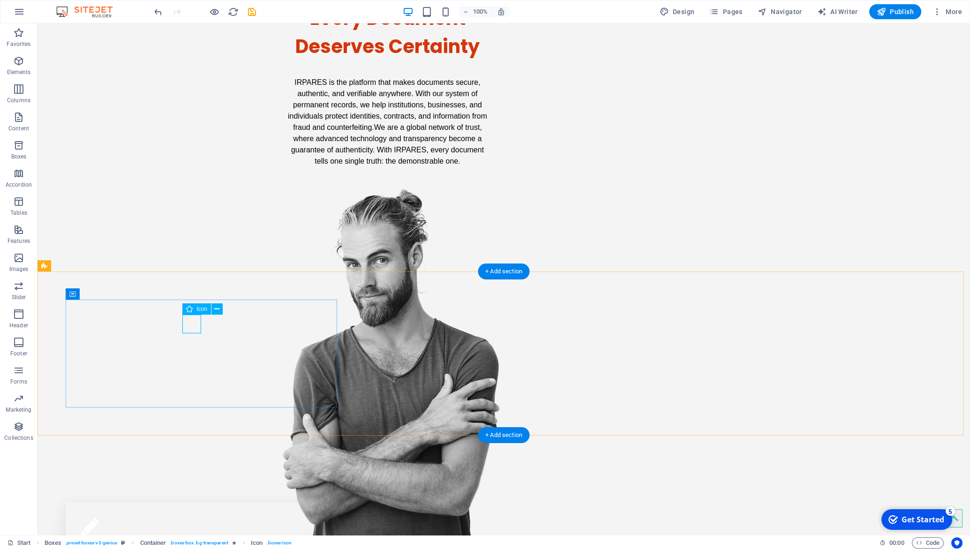
select select "xMidYMid"
select select "px"
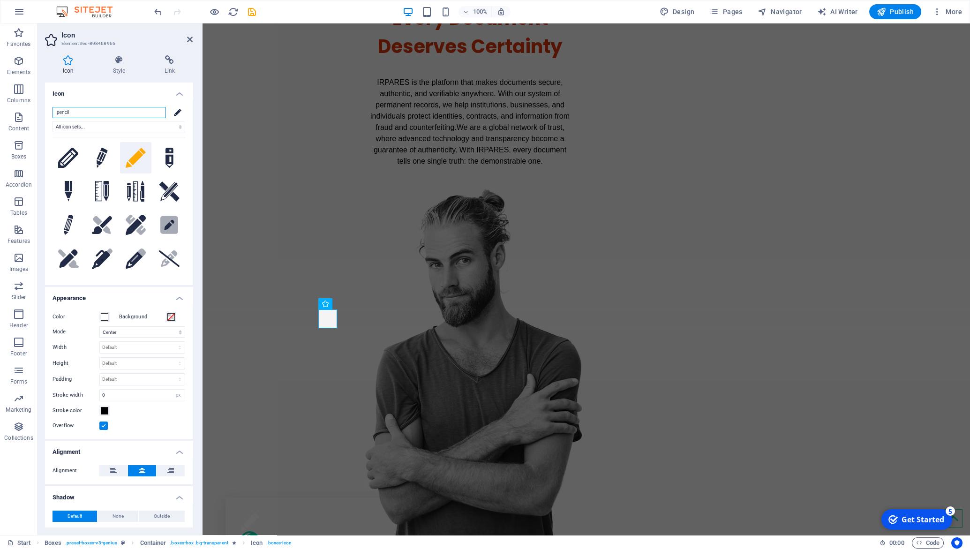
drag, startPoint x: 89, startPoint y: 116, endPoint x: 50, endPoint y: 113, distance: 39.1
click at [53, 113] on input "pencil" at bounding box center [109, 112] width 113 height 11
click at [348, 531] on figure at bounding box center [338, 540] width 195 height 19
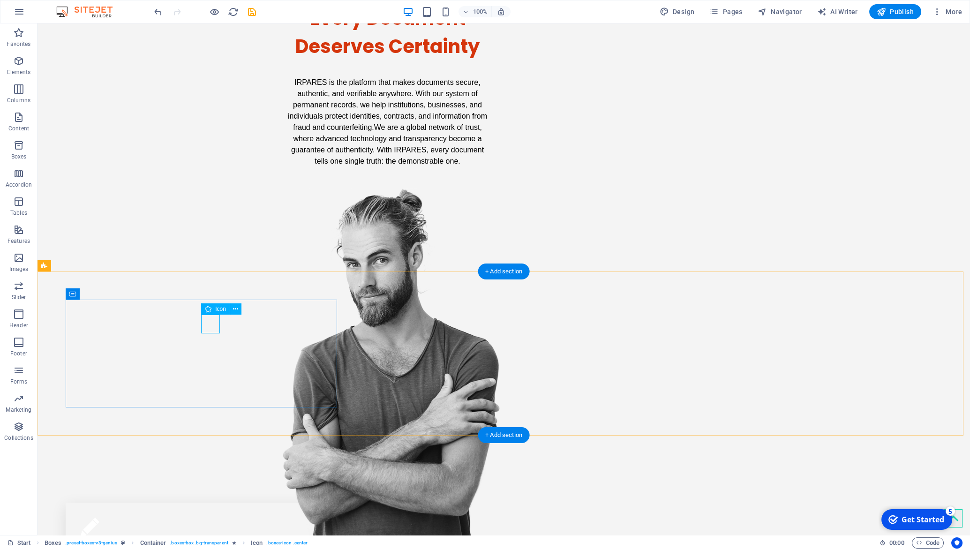
click at [208, 536] on figure at bounding box center [202, 545] width 243 height 19
select select "xMidYMid"
select select "px"
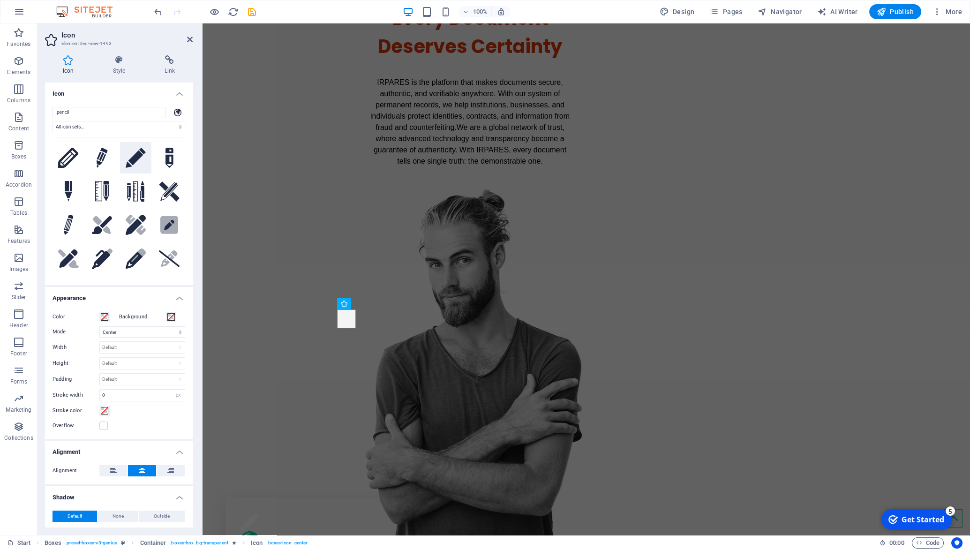
type input "pencil"
click at [146, 163] on icon at bounding box center [136, 158] width 21 height 21
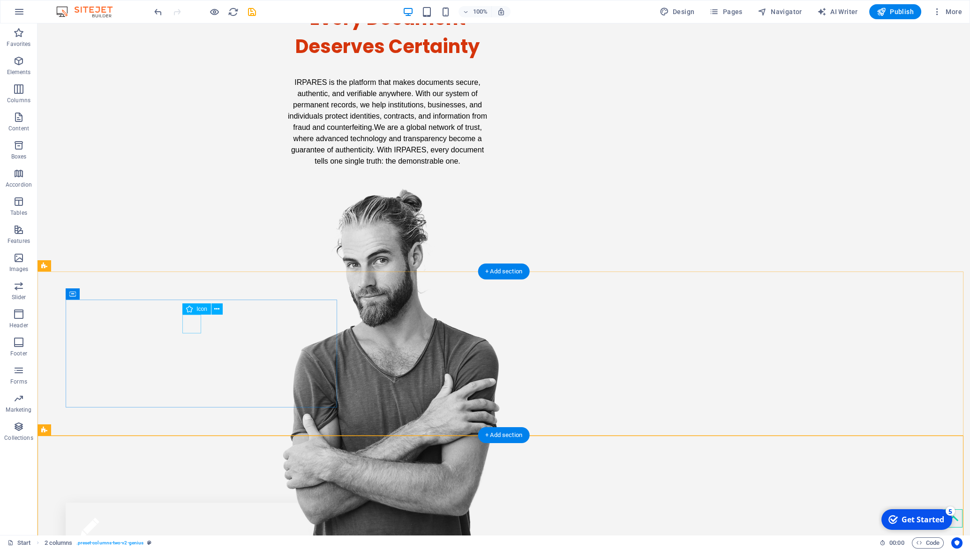
click at [185, 518] on figure at bounding box center [202, 527] width 243 height 19
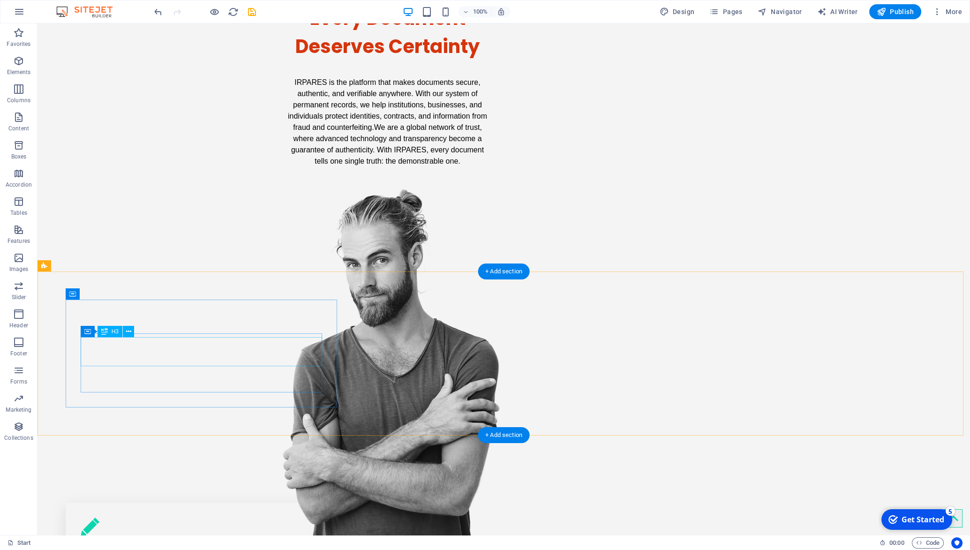
click at [204, 540] on div "Protection" at bounding box center [202, 554] width 243 height 29
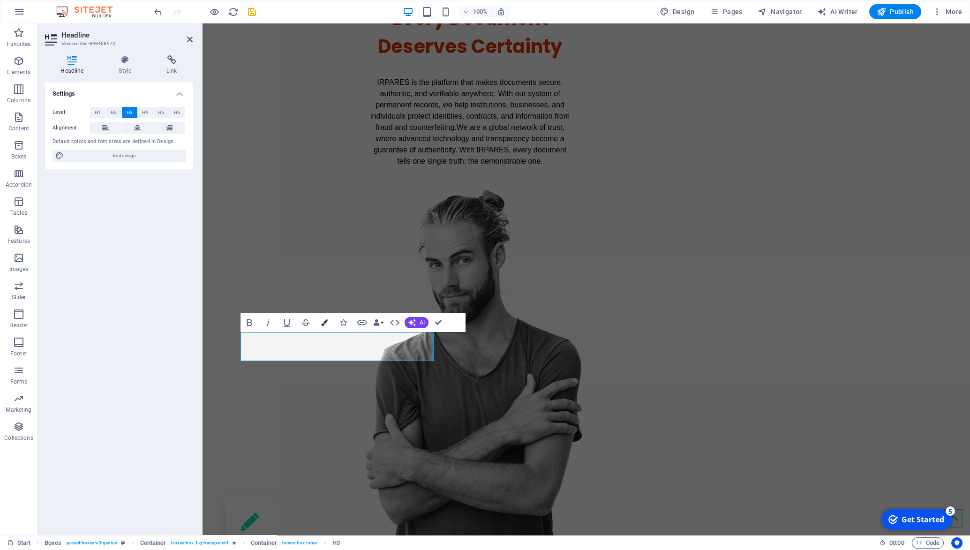
click at [324, 322] on icon "button" at bounding box center [324, 322] width 7 height 7
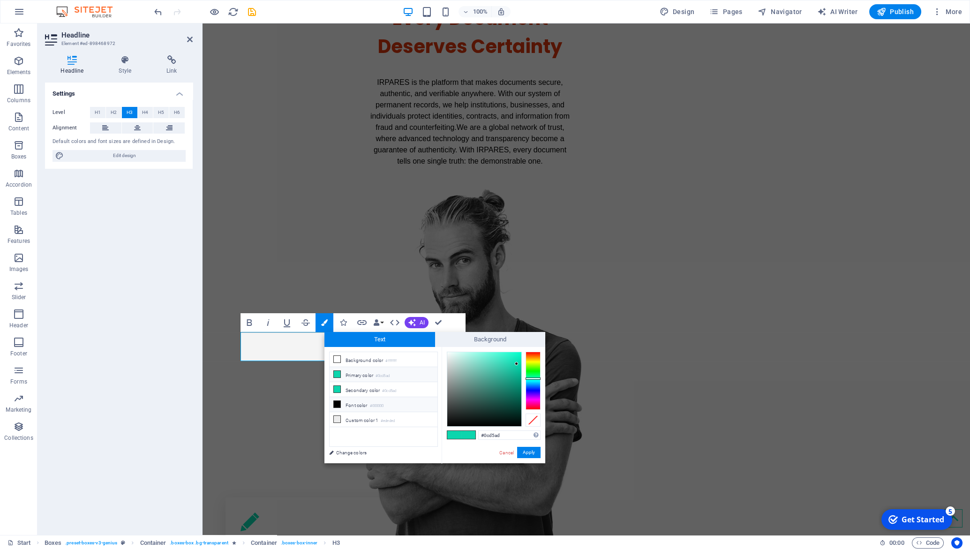
click at [355, 402] on li "Font color #000000" at bounding box center [384, 404] width 108 height 15
type input "#000000"
click at [533, 452] on button "Apply" at bounding box center [528, 452] width 23 height 11
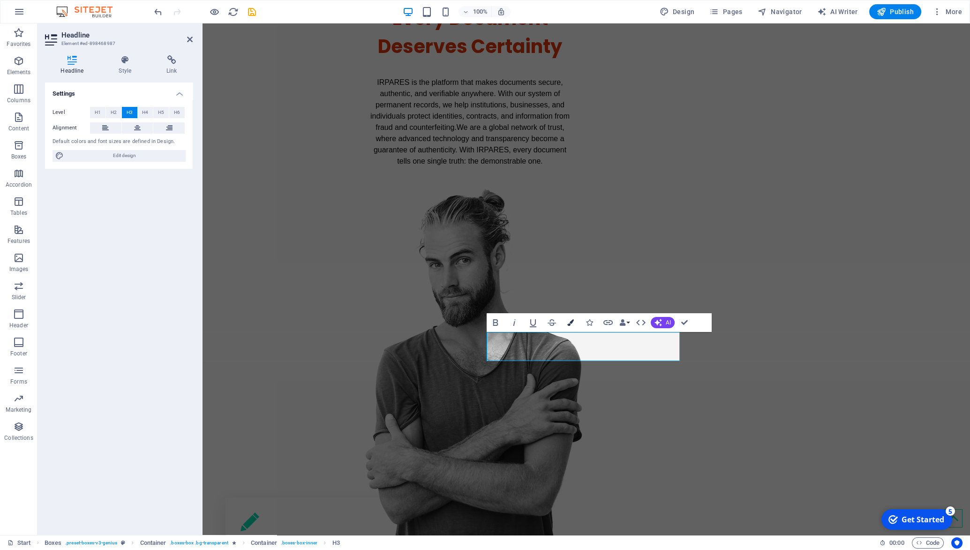
click at [572, 322] on icon "button" at bounding box center [570, 322] width 7 height 7
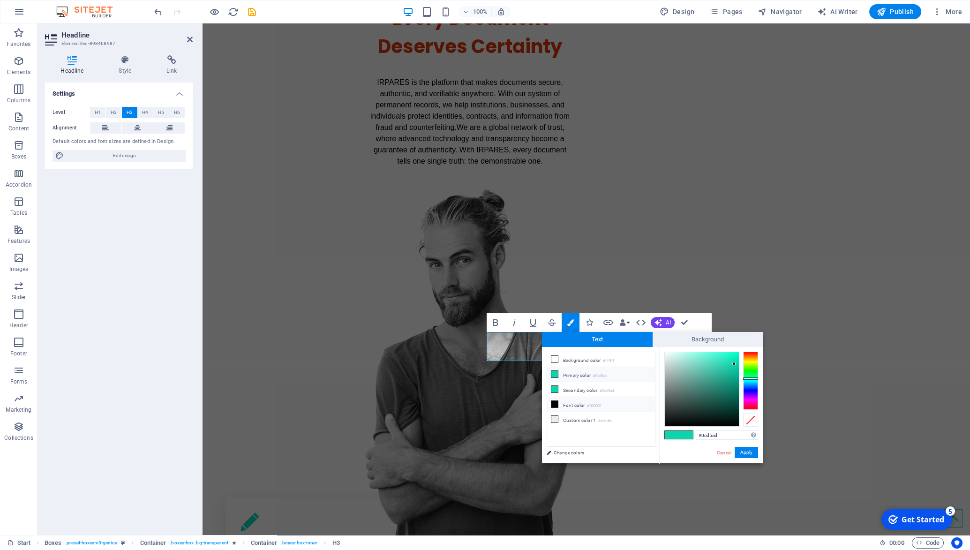
click at [575, 402] on li "Font color #000000" at bounding box center [601, 404] width 108 height 15
type input "#000000"
drag, startPoint x: 747, startPoint y: 452, endPoint x: 498, endPoint y: 412, distance: 252.5
click at [747, 452] on button "Apply" at bounding box center [746, 452] width 23 height 11
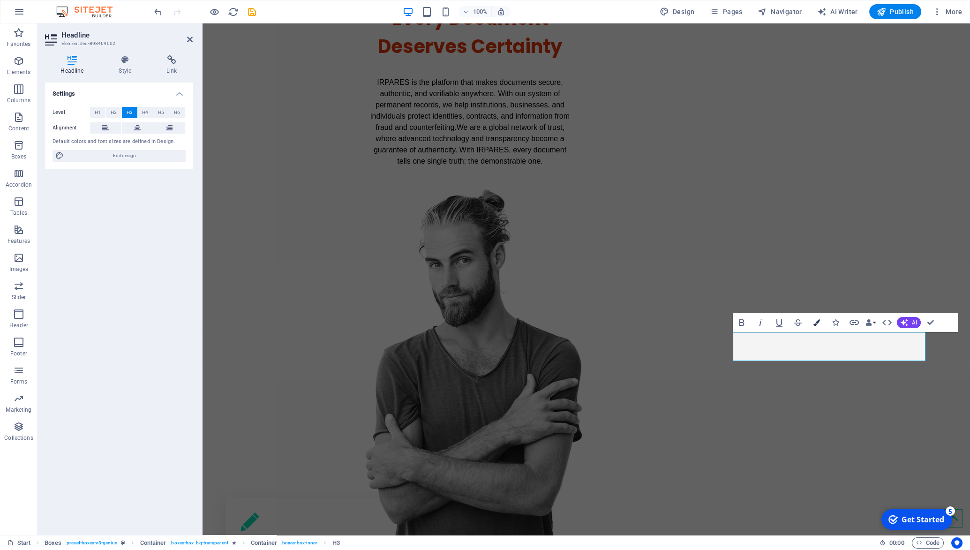
click at [812, 323] on button "Colors" at bounding box center [817, 322] width 18 height 19
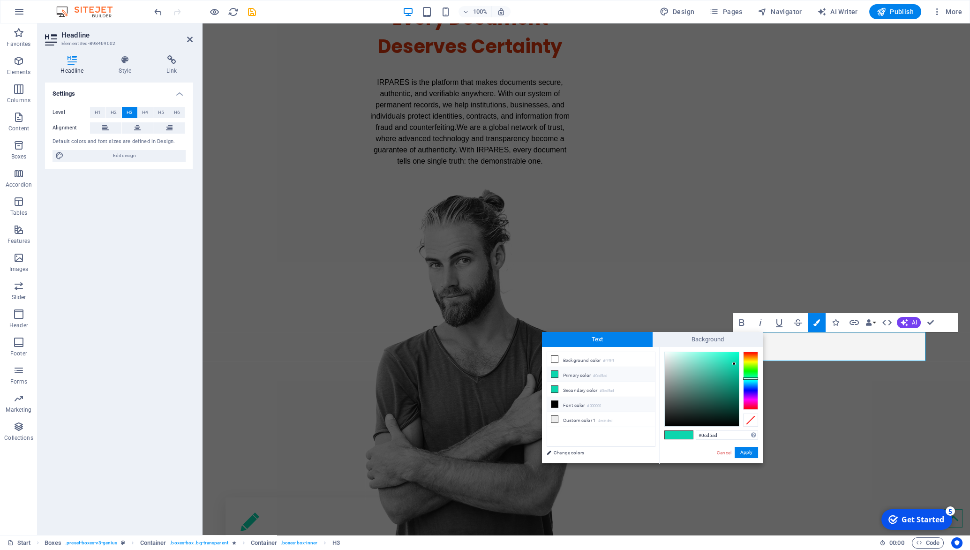
click at [590, 408] on li "Font color #000000" at bounding box center [601, 404] width 108 height 15
type input "#000000"
drag, startPoint x: 744, startPoint y: 455, endPoint x: 540, endPoint y: 431, distance: 205.8
click at [744, 455] on button "Apply" at bounding box center [746, 452] width 23 height 11
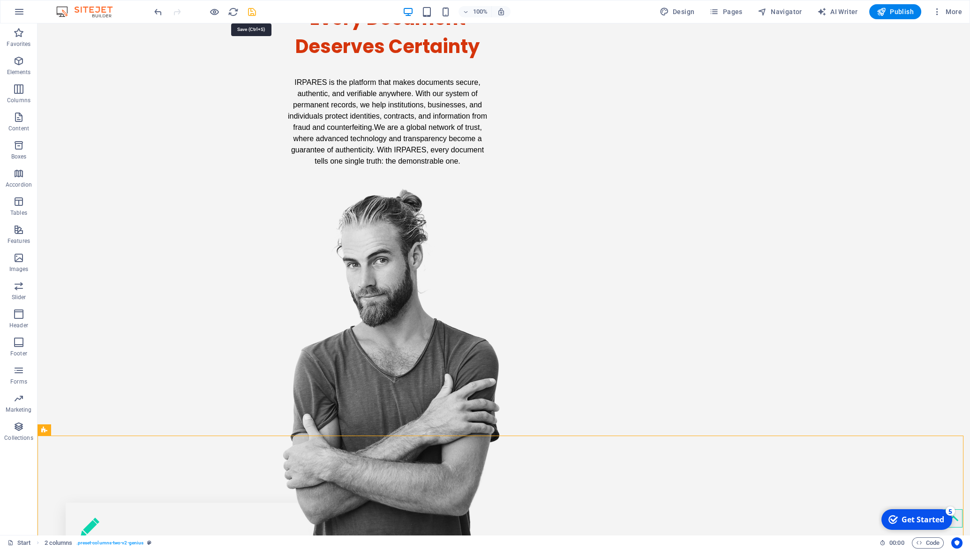
click at [249, 14] on icon "save" at bounding box center [252, 12] width 11 height 11
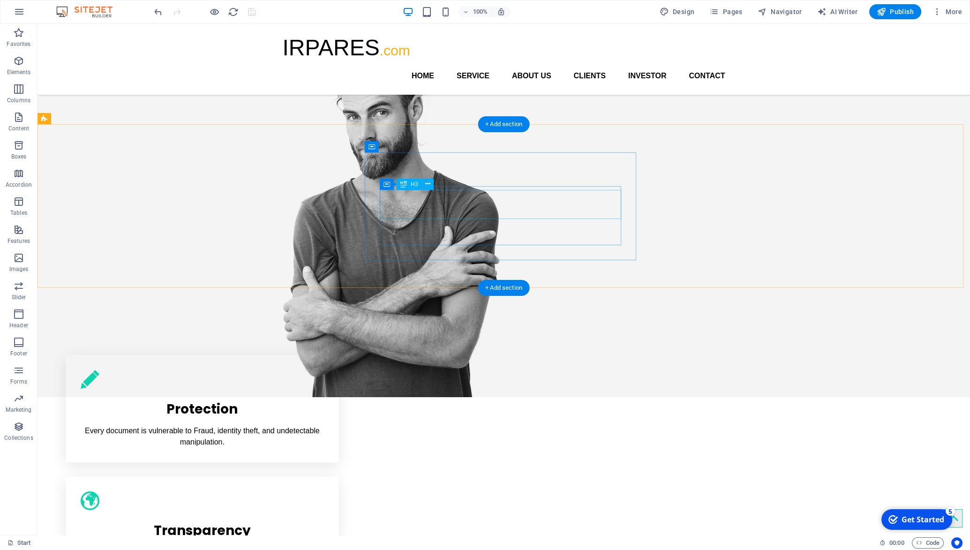
scroll to position [245, 0]
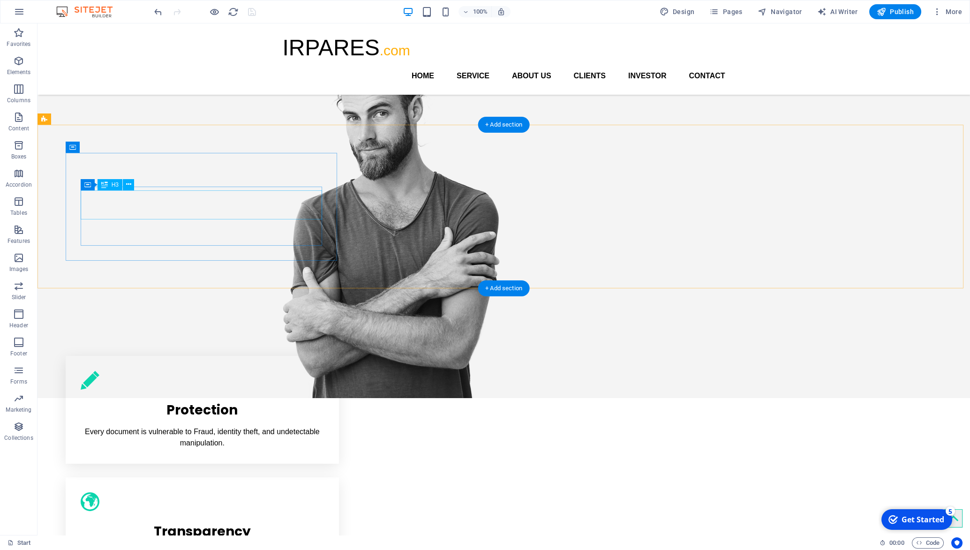
click at [223, 393] on div "Protection" at bounding box center [202, 407] width 243 height 29
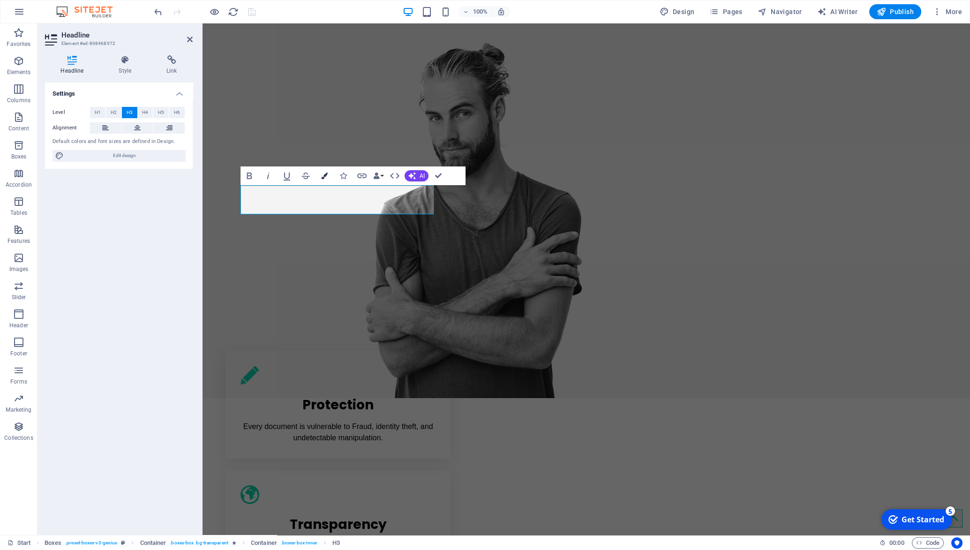
click at [323, 177] on icon "button" at bounding box center [324, 176] width 7 height 7
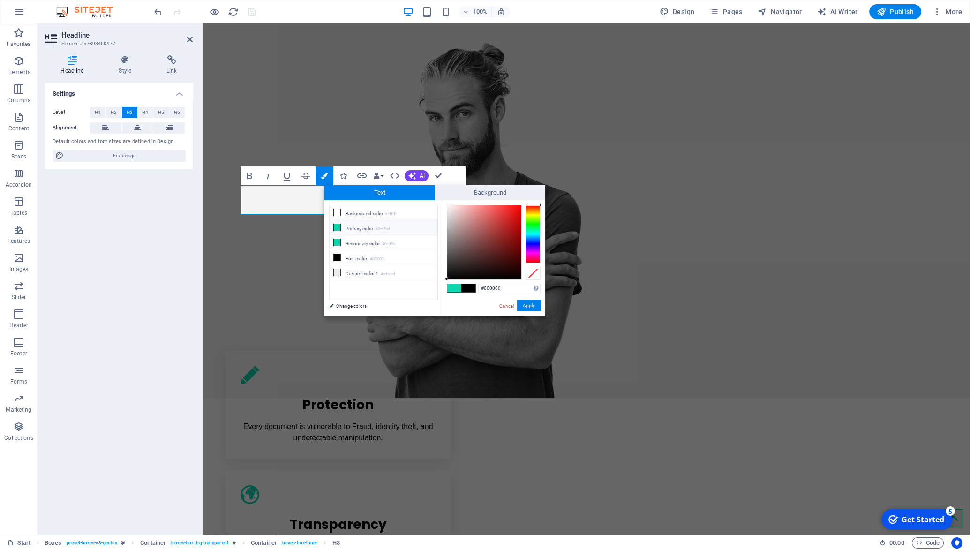
drag, startPoint x: 369, startPoint y: 287, endPoint x: 360, endPoint y: 297, distance: 13.6
click at [369, 287] on ul "Background color #ffffff Primary color #0cd5ad Secondary color #0cd5ad Font col…" at bounding box center [383, 252] width 109 height 95
click at [341, 306] on link "Change colors" at bounding box center [378, 306] width 109 height 12
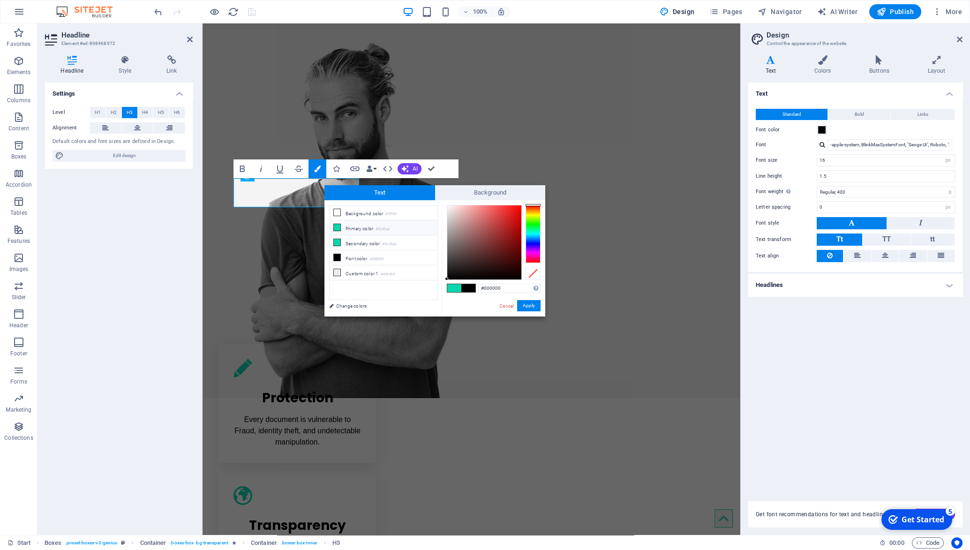
click at [454, 237] on div at bounding box center [484, 242] width 74 height 74
type input "#918484"
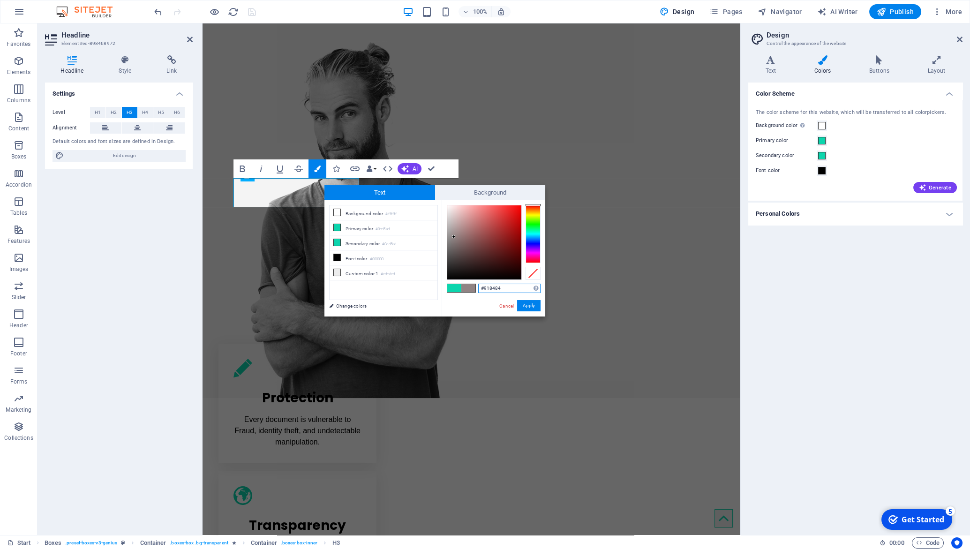
drag, startPoint x: 507, startPoint y: 287, endPoint x: 448, endPoint y: 279, distance: 59.1
click at [478, 284] on input "#918484" at bounding box center [509, 288] width 62 height 9
click at [536, 304] on button "Apply" at bounding box center [528, 305] width 23 height 11
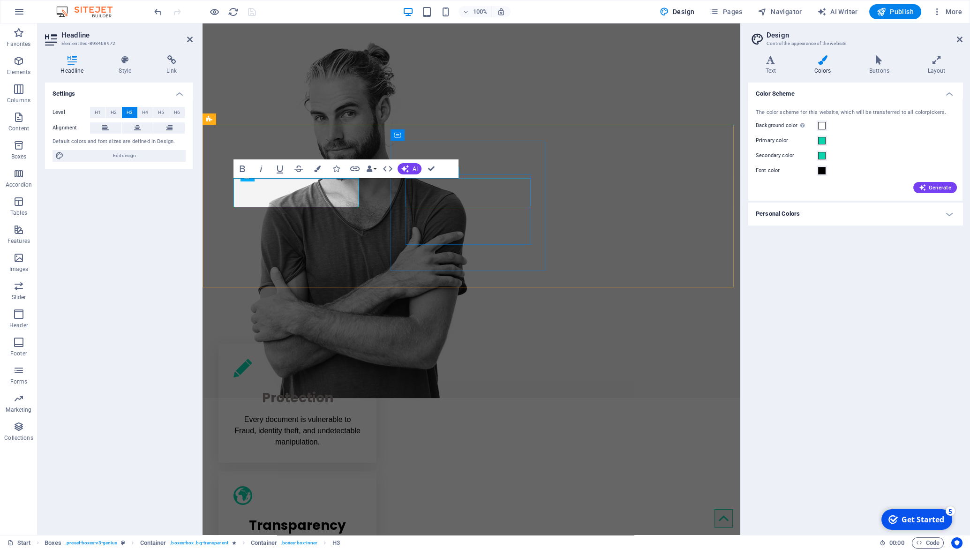
click at [361, 509] on div "Transparency" at bounding box center [298, 523] width 128 height 29
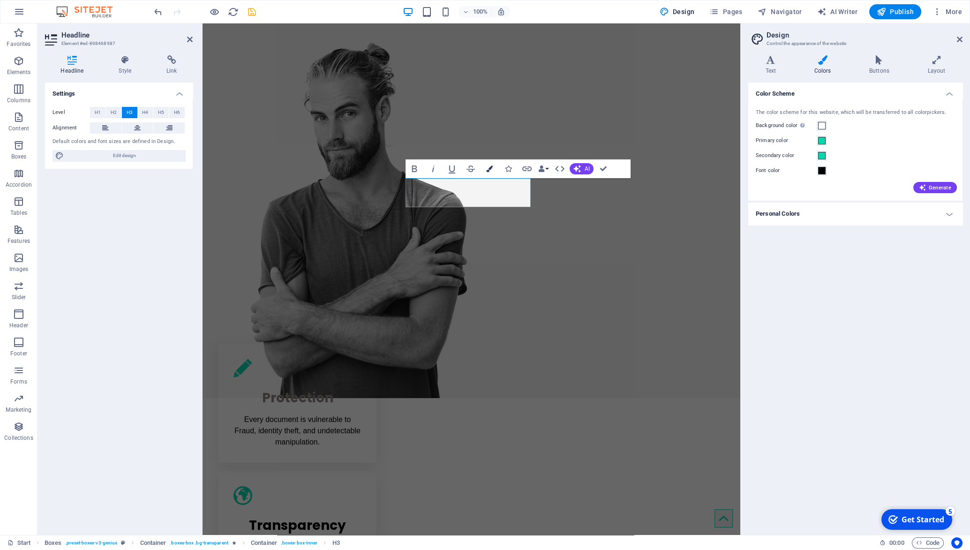
click at [486, 172] on button "Colors" at bounding box center [490, 168] width 18 height 19
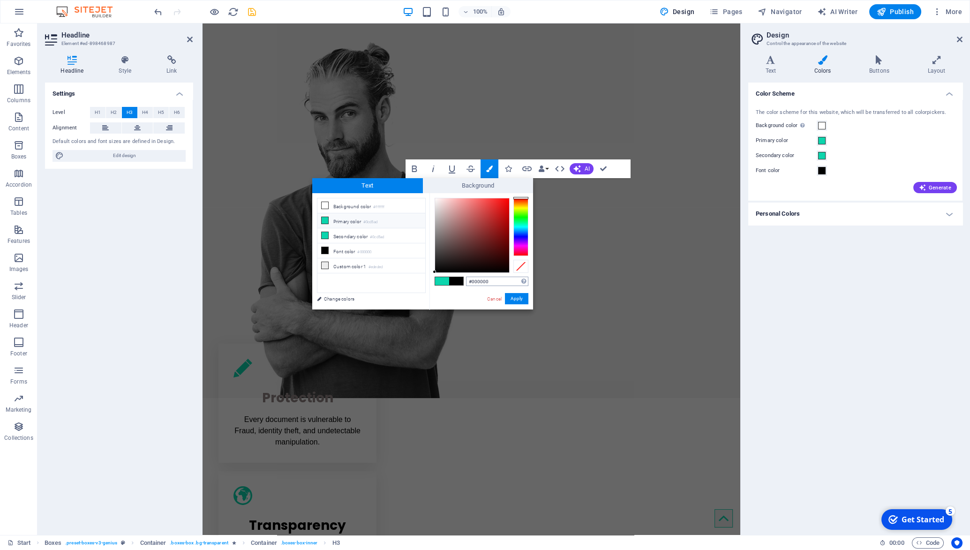
drag, startPoint x: 501, startPoint y: 281, endPoint x: 402, endPoint y: 274, distance: 98.7
click at [466, 277] on input "#000000" at bounding box center [497, 281] width 62 height 9
type input "#918484"
click at [507, 297] on button "Apply" at bounding box center [516, 298] width 23 height 11
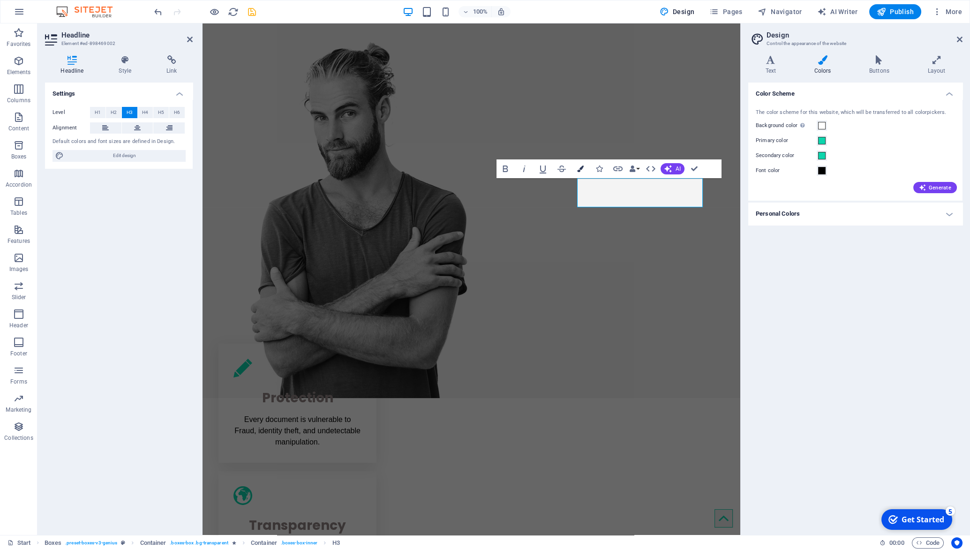
click at [579, 169] on icon "button" at bounding box center [580, 169] width 7 height 7
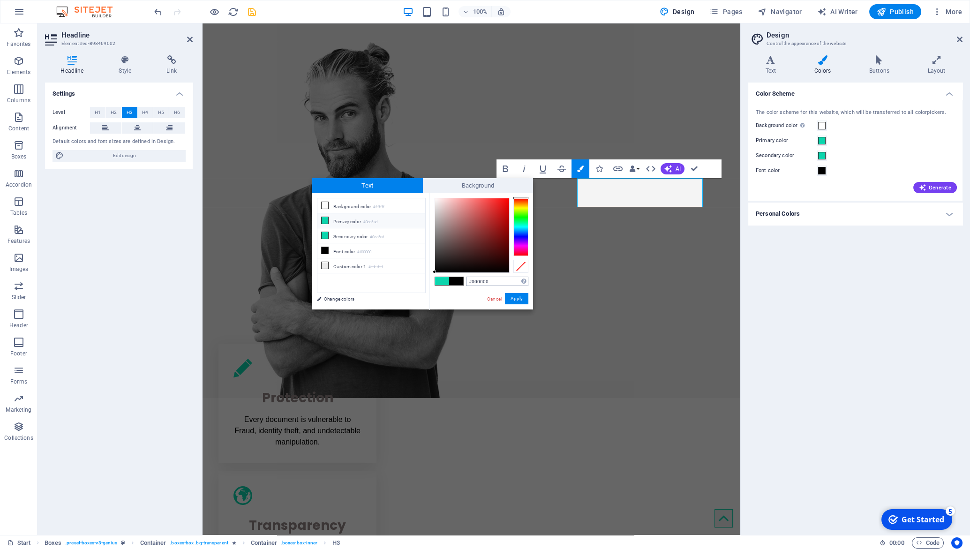
drag, startPoint x: 495, startPoint y: 280, endPoint x: 412, endPoint y: 272, distance: 83.4
click at [466, 277] on input "#000000" at bounding box center [497, 281] width 62 height 9
type input "#918484"
click at [524, 303] on button "Apply" at bounding box center [516, 298] width 23 height 11
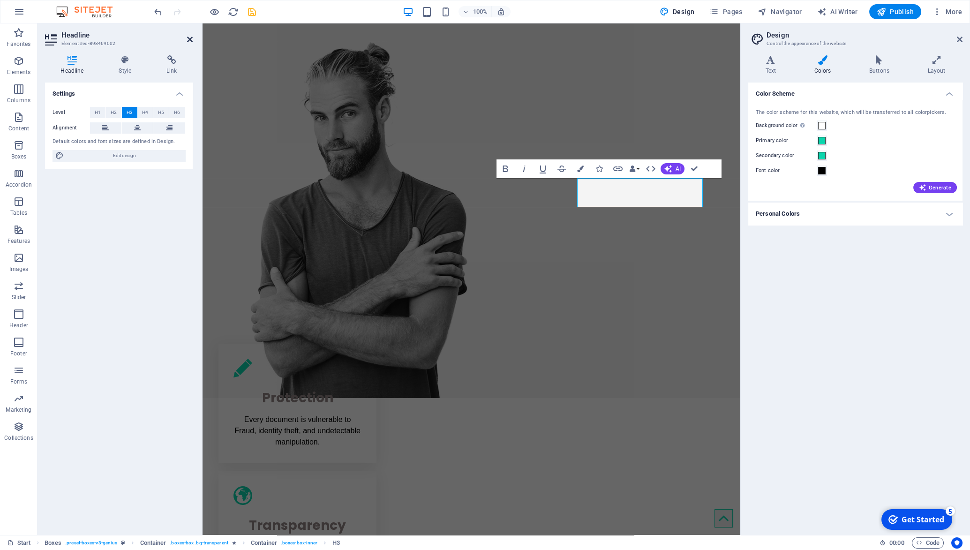
click at [189, 38] on icon at bounding box center [190, 40] width 6 height 8
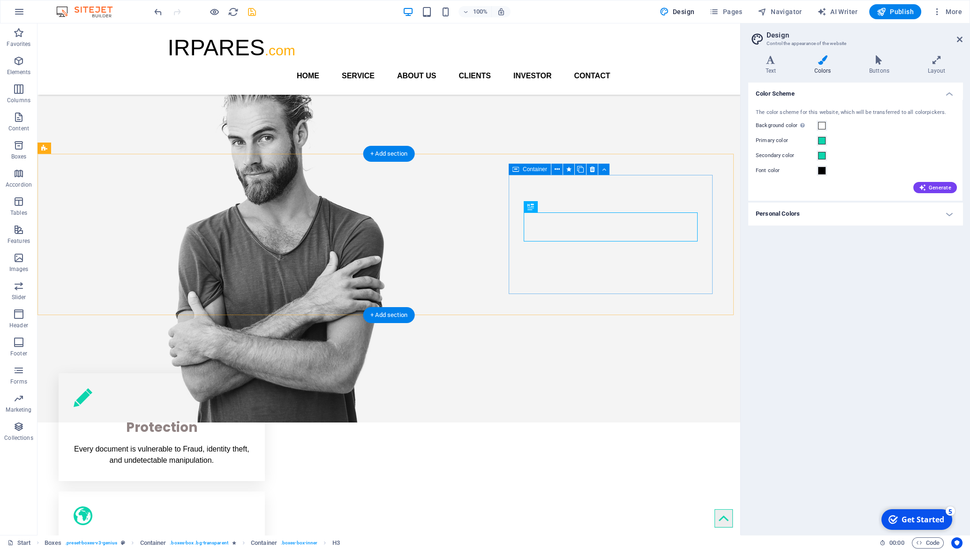
scroll to position [114, 0]
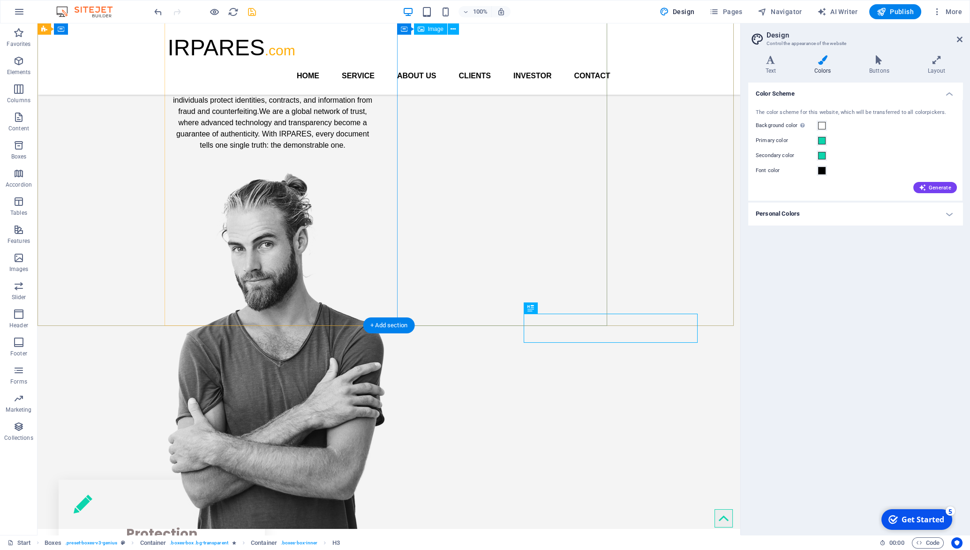
click at [378, 172] on figure at bounding box center [273, 350] width 210 height 357
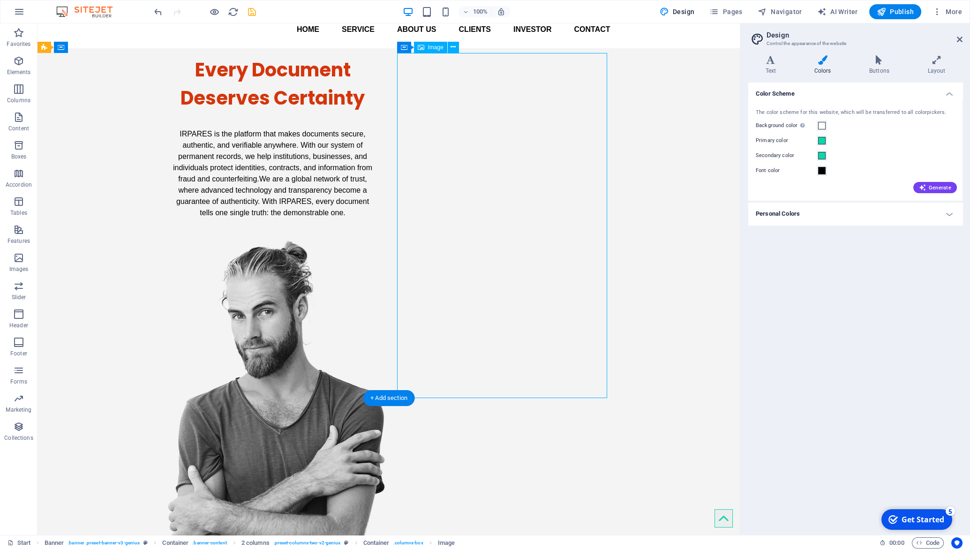
scroll to position [41, 0]
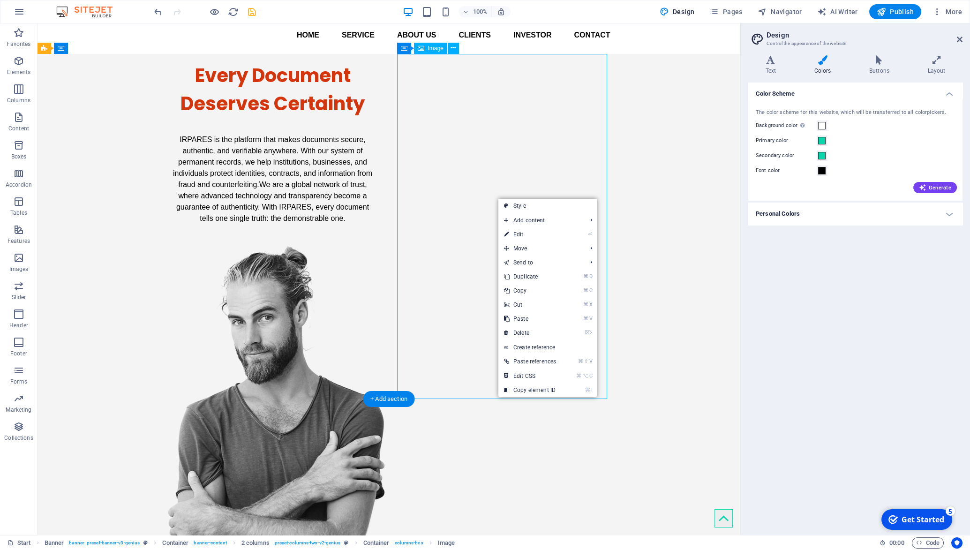
click at [378, 245] on figure at bounding box center [273, 423] width 210 height 357
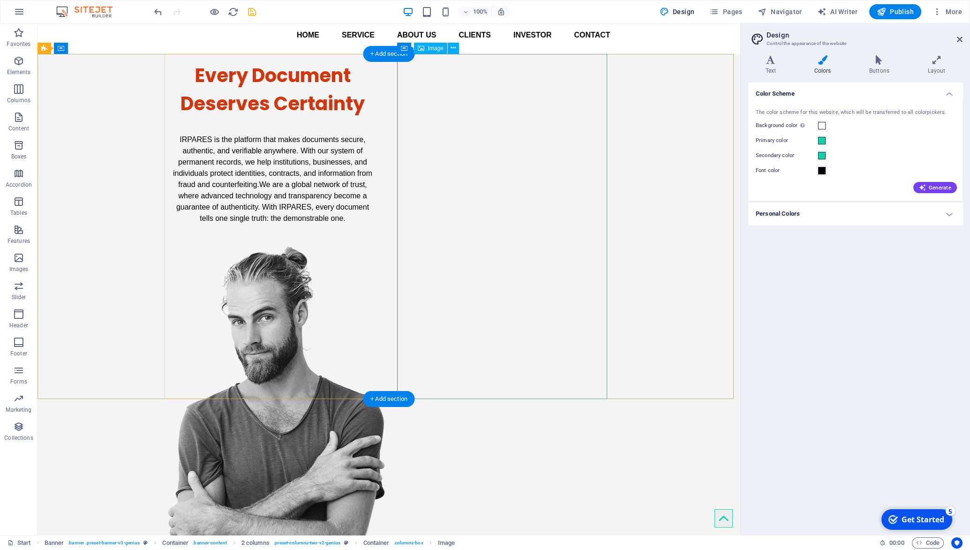
click at [378, 245] on figure at bounding box center [273, 423] width 210 height 357
select select "px"
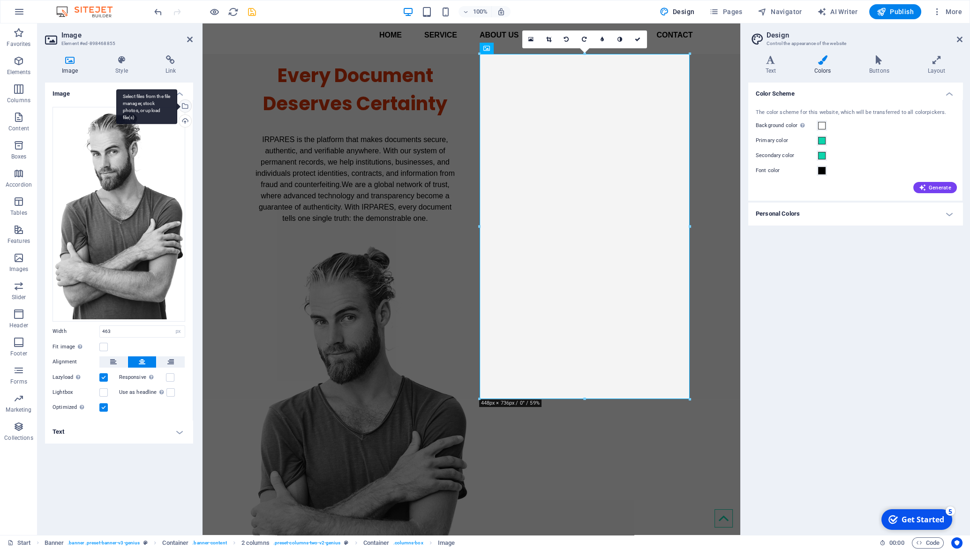
click at [184, 104] on div "Select files from the file manager, stock photos, or upload file(s)" at bounding box center [184, 107] width 14 height 14
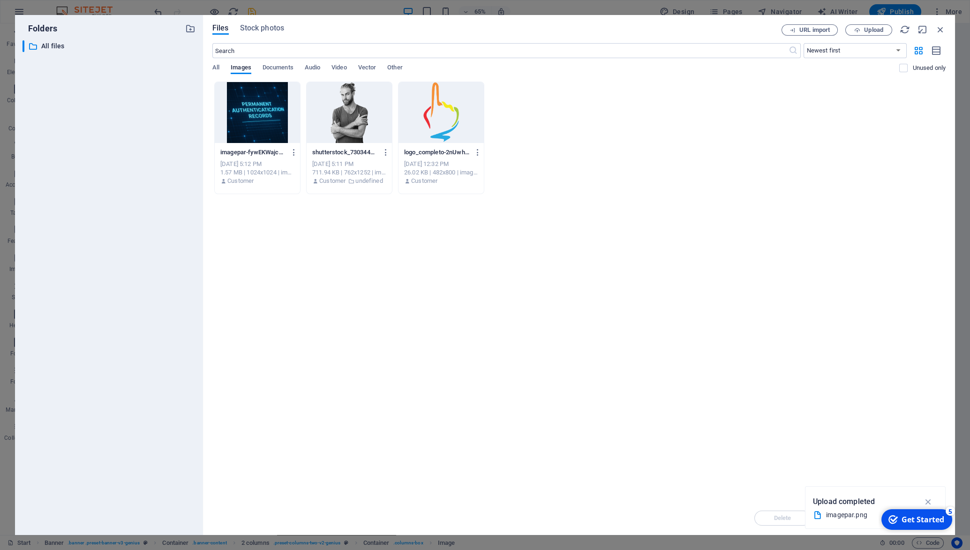
click at [260, 121] on div at bounding box center [257, 112] width 85 height 61
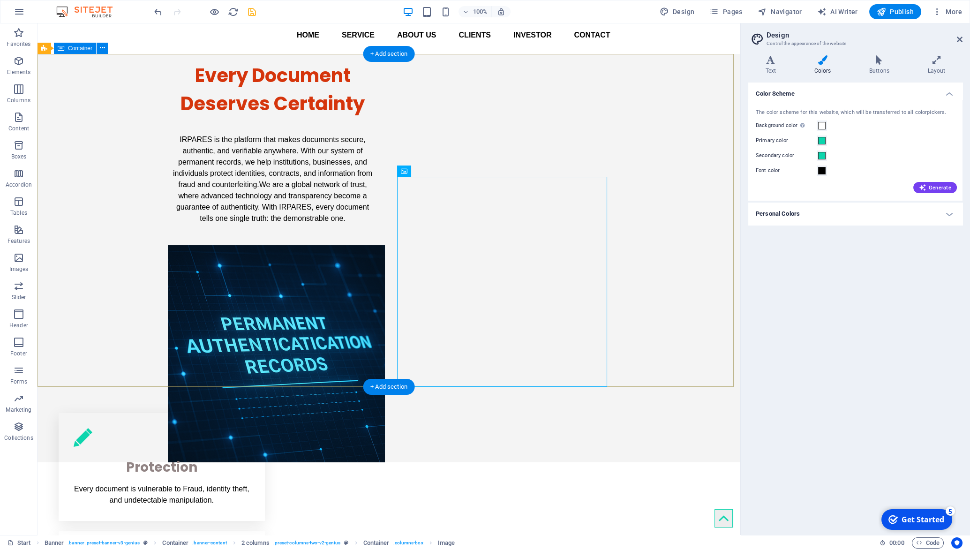
click at [641, 216] on div "Every Document Deserves Certainty IRPARES is the platform that makes documents …" at bounding box center [389, 258] width 703 height 408
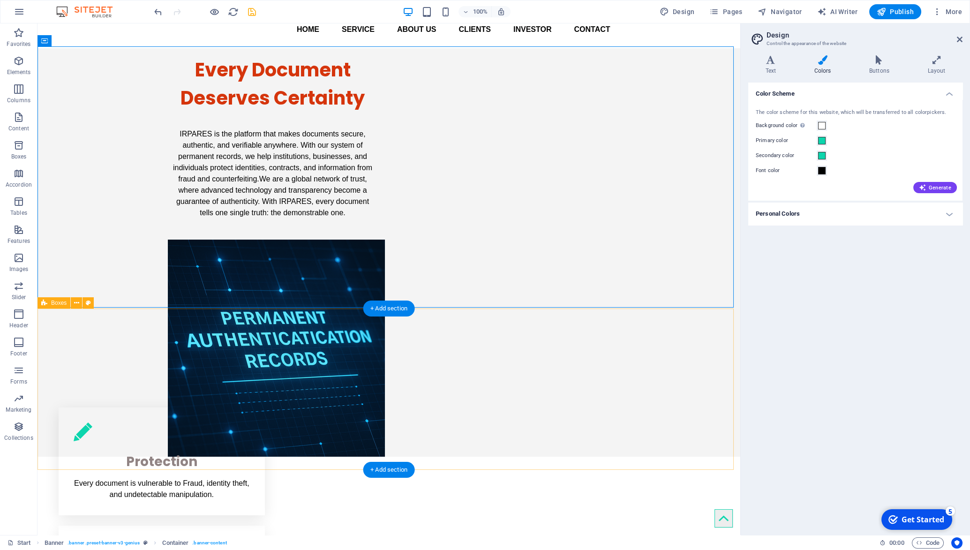
scroll to position [49, 0]
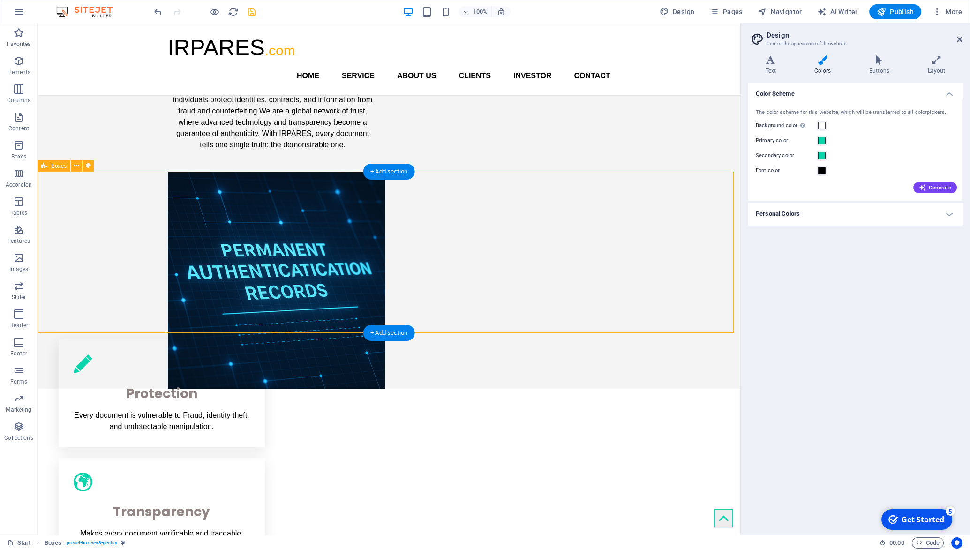
scroll to position [114, 0]
click at [961, 38] on icon at bounding box center [960, 40] width 6 height 8
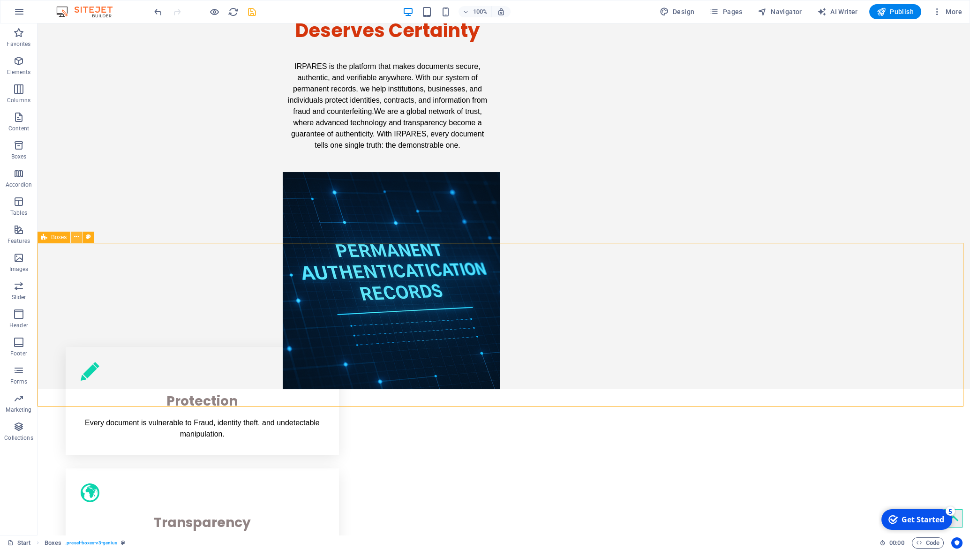
click at [77, 238] on icon at bounding box center [76, 237] width 5 height 10
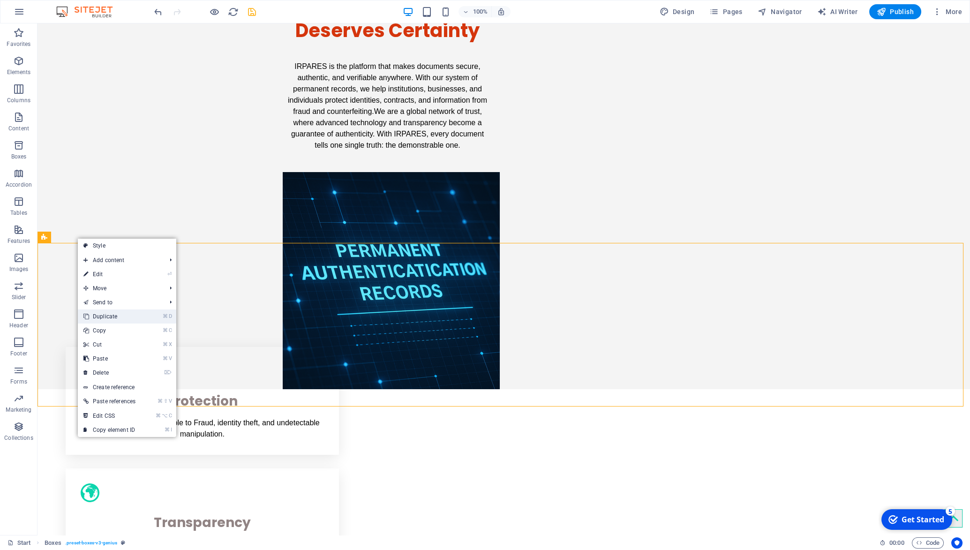
click at [110, 318] on link "⌘ D Duplicate" at bounding box center [109, 316] width 63 height 14
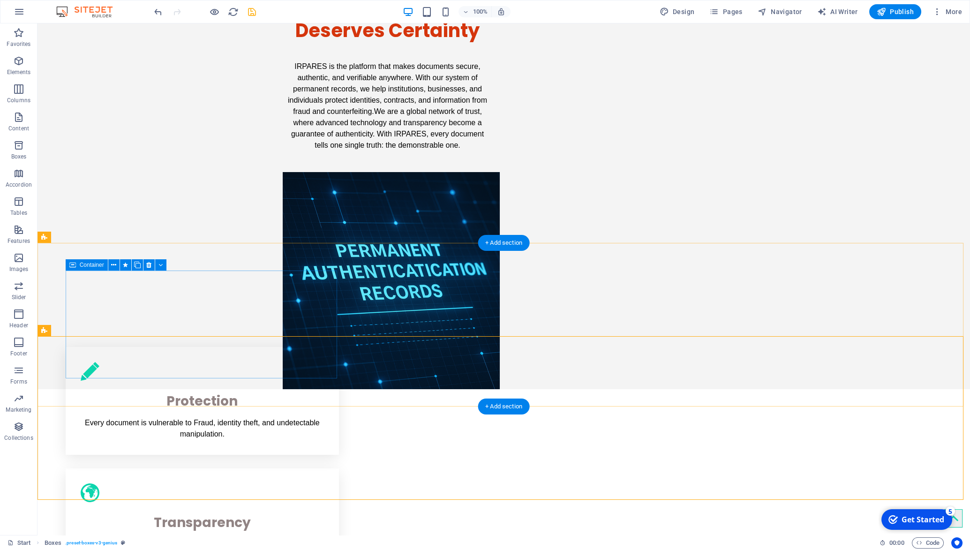
click at [82, 347] on div "Protection Every document is vulnerable to Fraud, identity theft, and undetecta…" at bounding box center [202, 401] width 273 height 108
click at [148, 268] on icon at bounding box center [148, 265] width 5 height 10
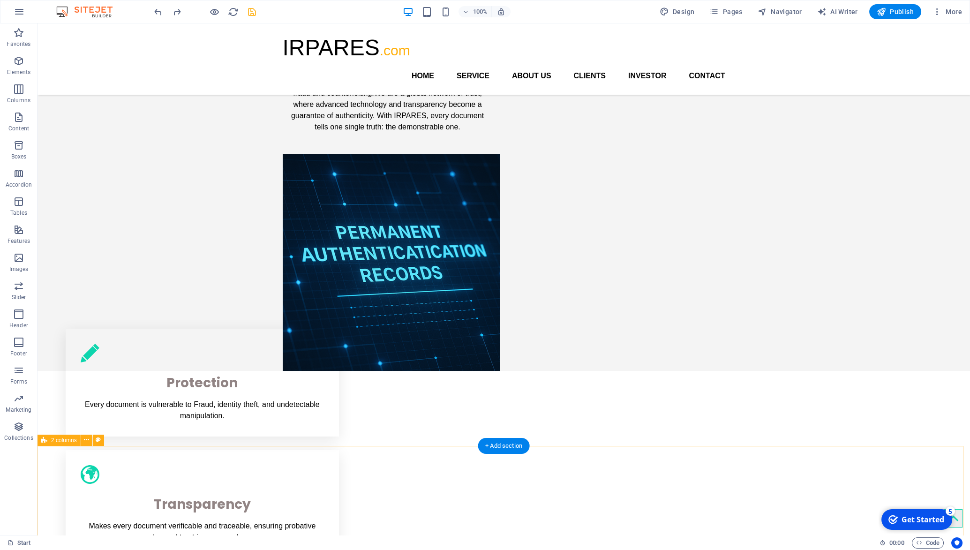
scroll to position [24, 0]
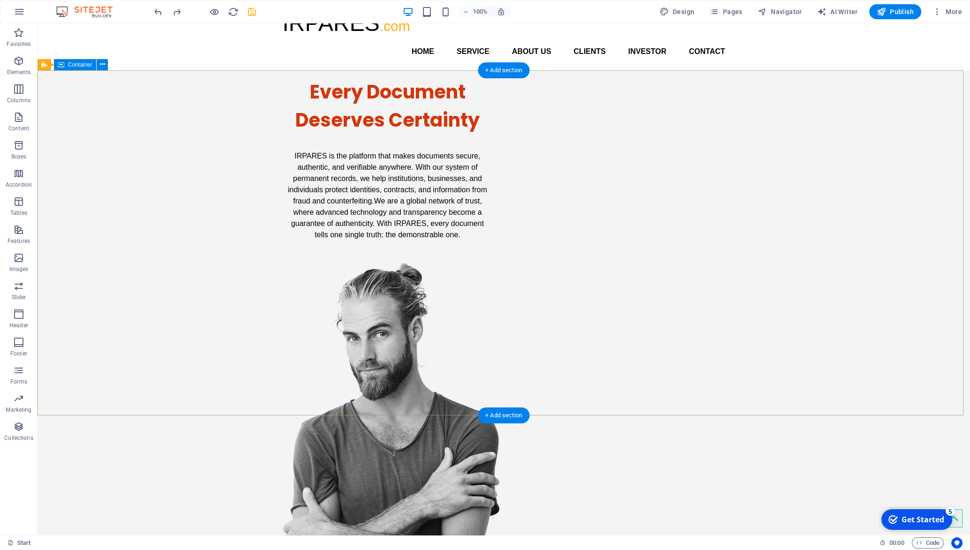
click at [807, 241] on div "Every Document Deserves Certainty IRPARES is the platform that makes documents …" at bounding box center [504, 344] width 933 height 548
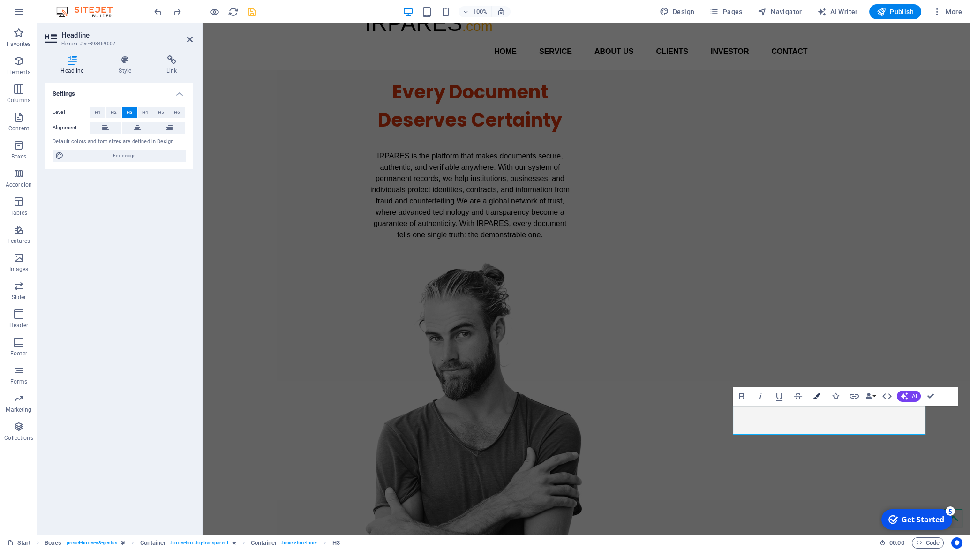
click at [821, 396] on button "Colors" at bounding box center [817, 396] width 18 height 19
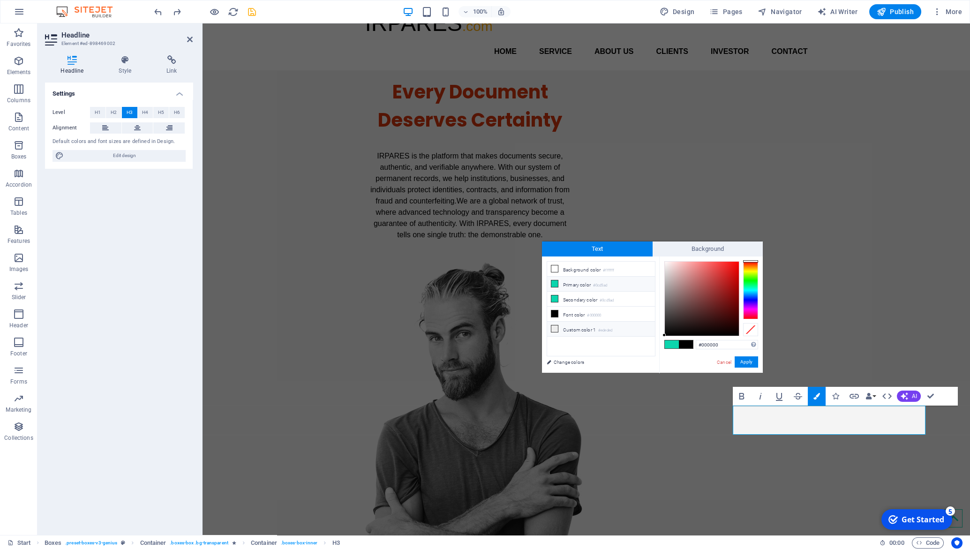
drag, startPoint x: 736, startPoint y: 345, endPoint x: 626, endPoint y: 330, distance: 110.3
click at [696, 340] on input "#000000" at bounding box center [727, 344] width 62 height 9
type input "#918484"
click at [747, 361] on button "Apply" at bounding box center [746, 361] width 23 height 11
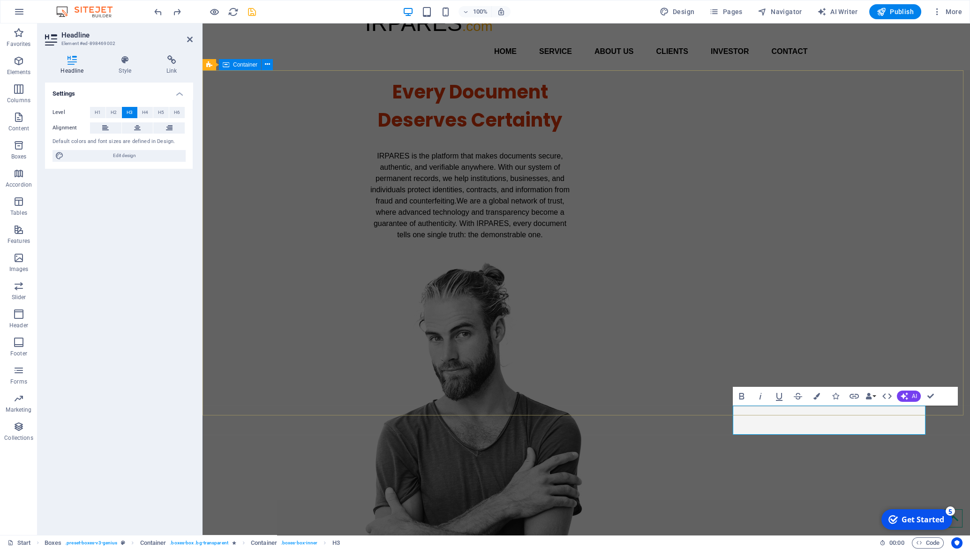
click at [899, 289] on div "Every Document Deserves Certainty IRPARES is the platform that makes documents …" at bounding box center [587, 344] width 768 height 548
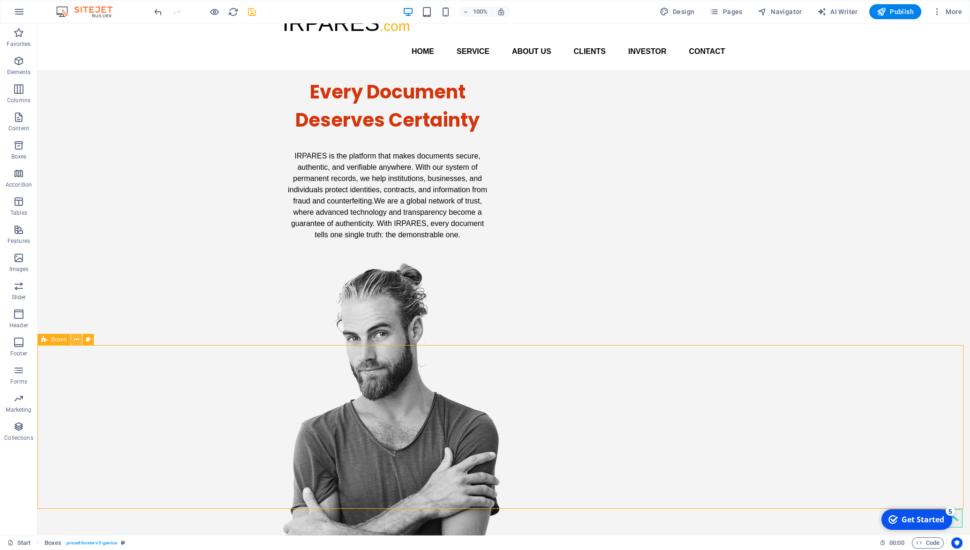
click at [75, 340] on icon at bounding box center [76, 340] width 5 height 10
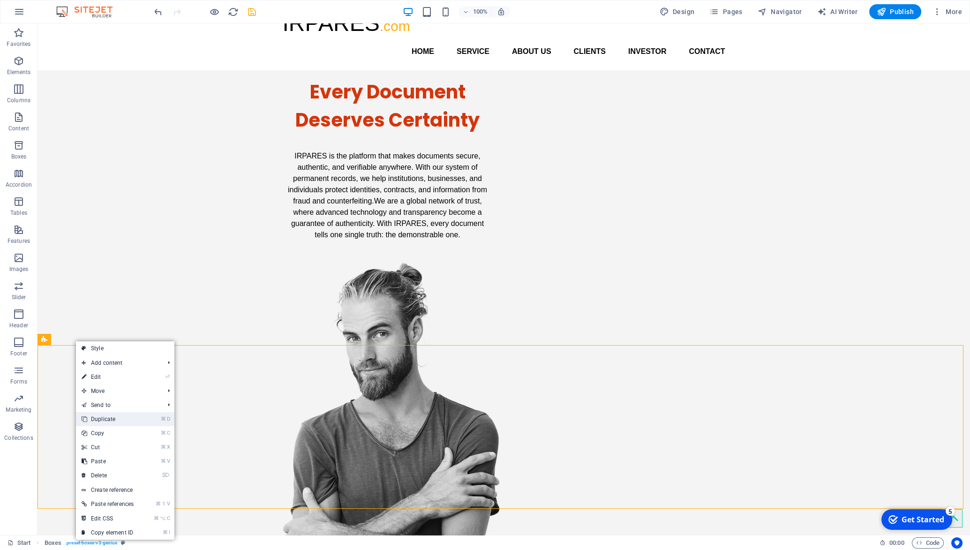
click at [111, 421] on link "⌘ D Duplicate" at bounding box center [107, 419] width 63 height 14
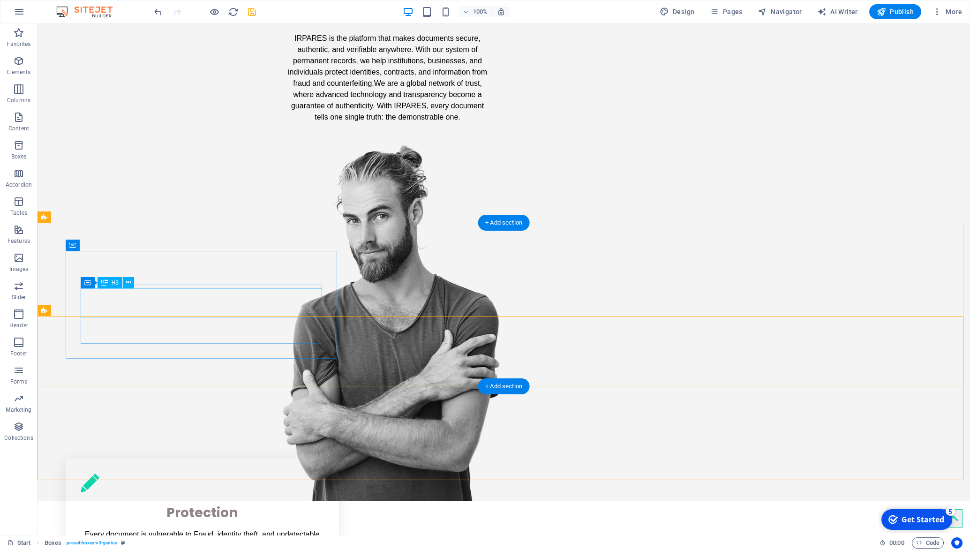
scroll to position [147, 0]
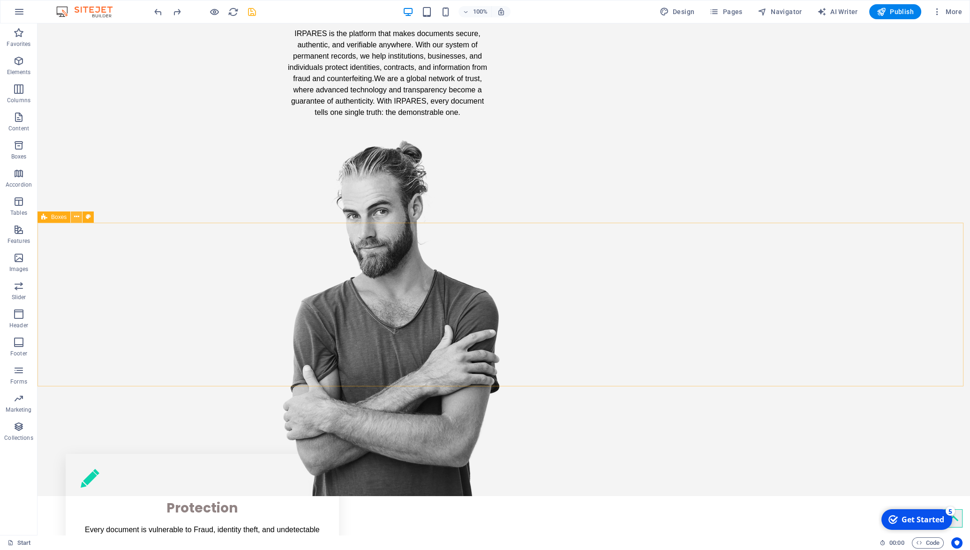
click at [75, 218] on icon at bounding box center [76, 217] width 5 height 10
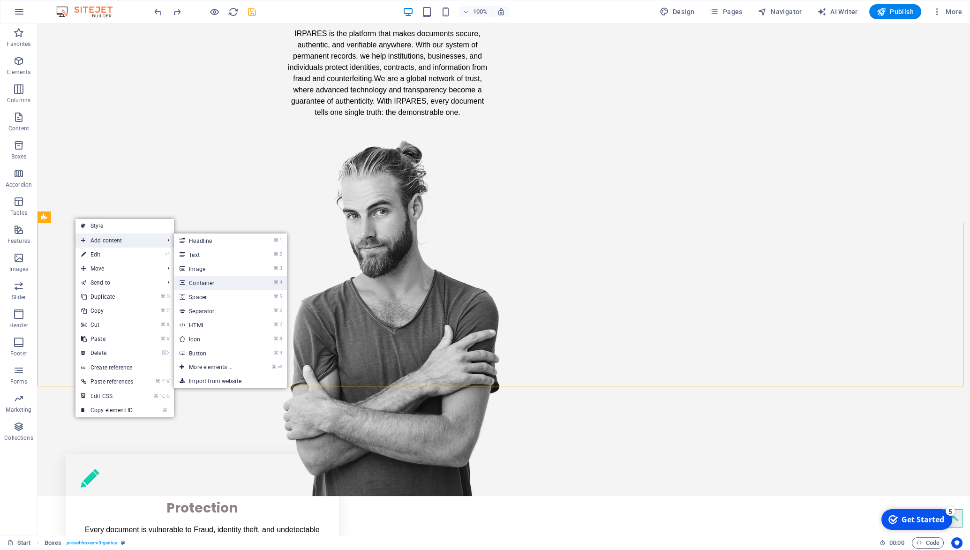
click at [239, 282] on link "⌘ 4 Container" at bounding box center [212, 283] width 77 height 14
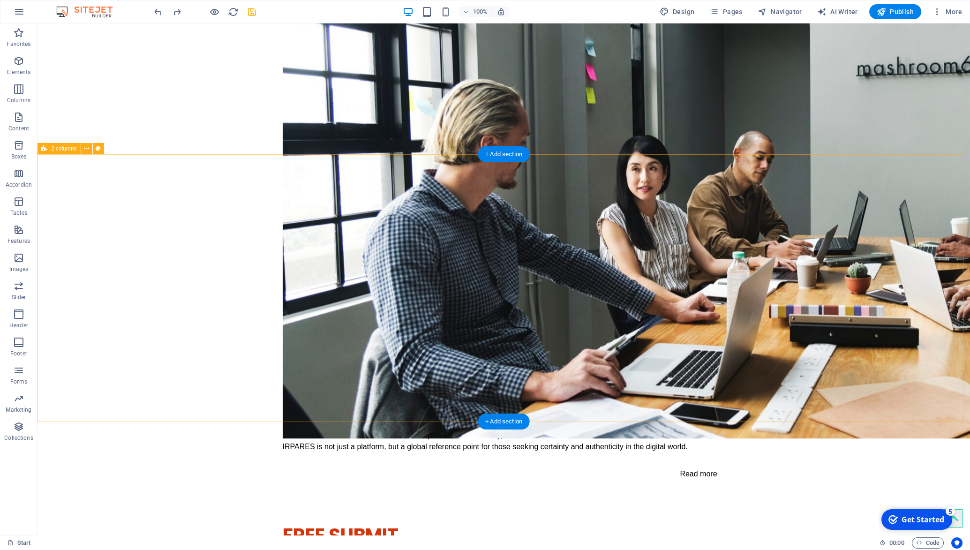
scroll to position [1600, 0]
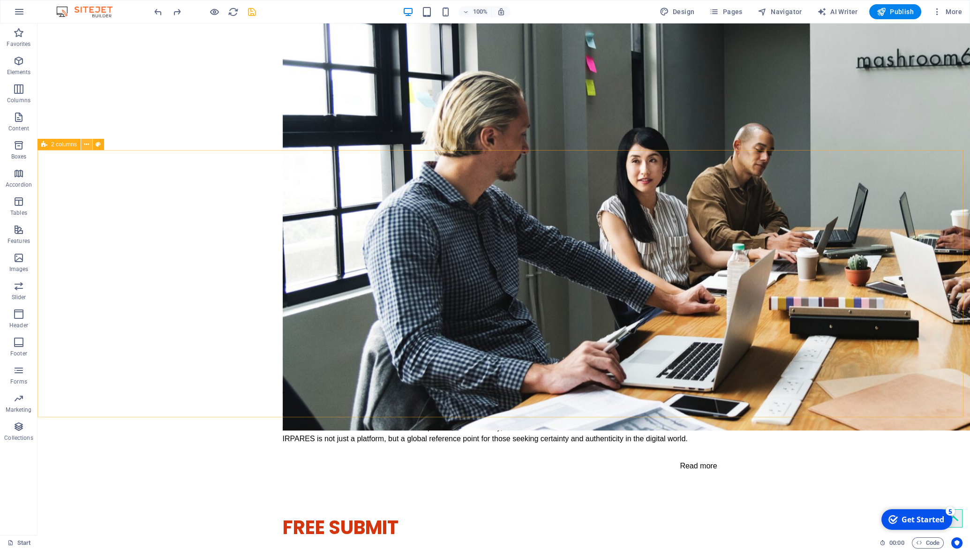
click at [89, 147] on icon at bounding box center [86, 145] width 5 height 10
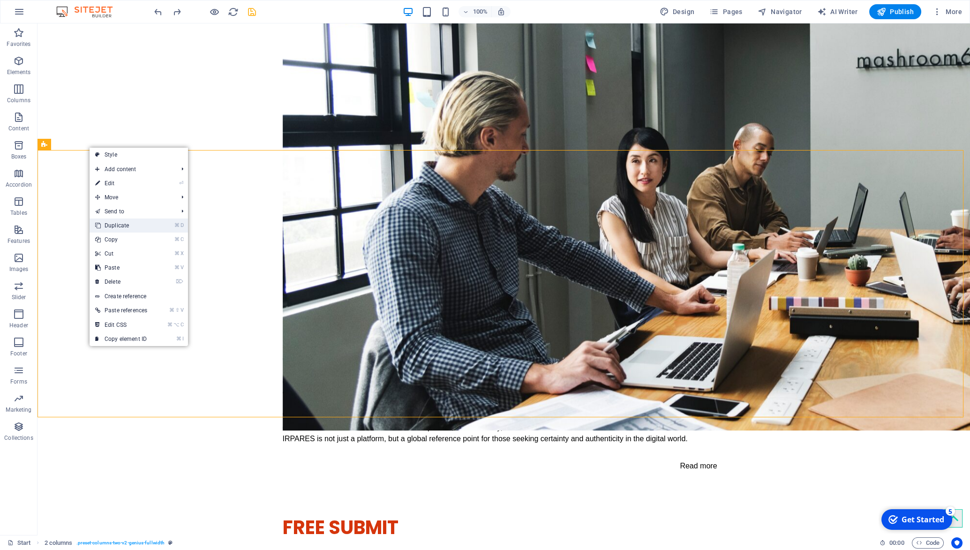
click at [121, 225] on link "⌘ D Duplicate" at bounding box center [121, 226] width 63 height 14
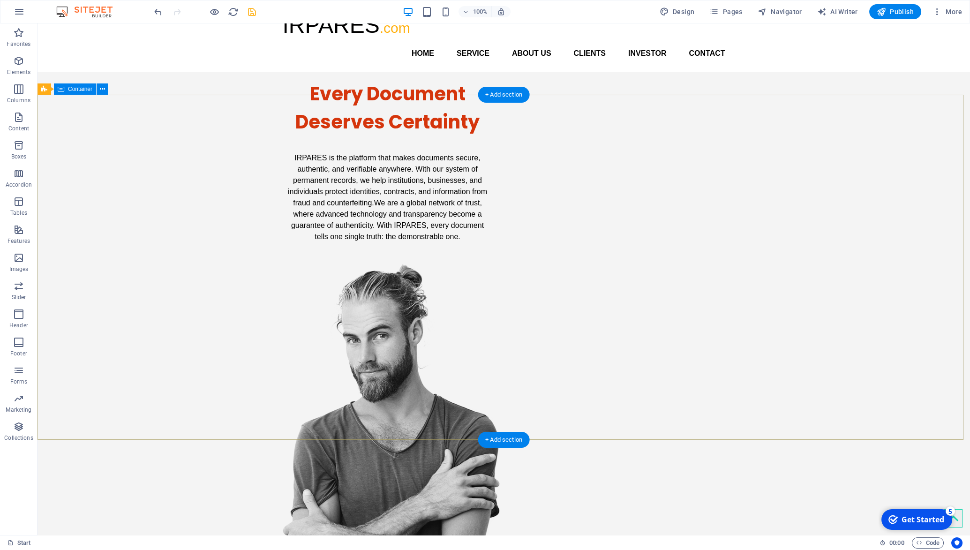
scroll to position [0, 0]
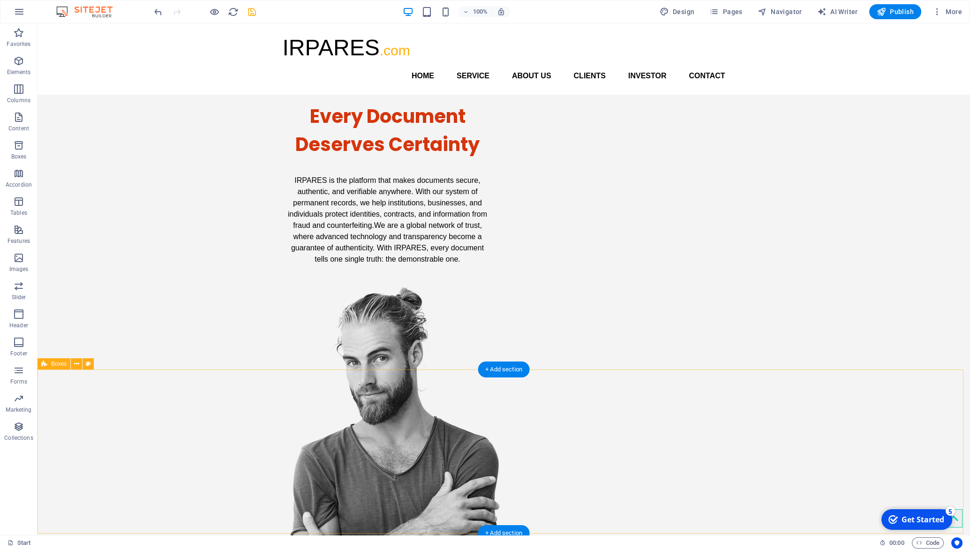
drag, startPoint x: 99, startPoint y: 435, endPoint x: 65, endPoint y: 383, distance: 62.3
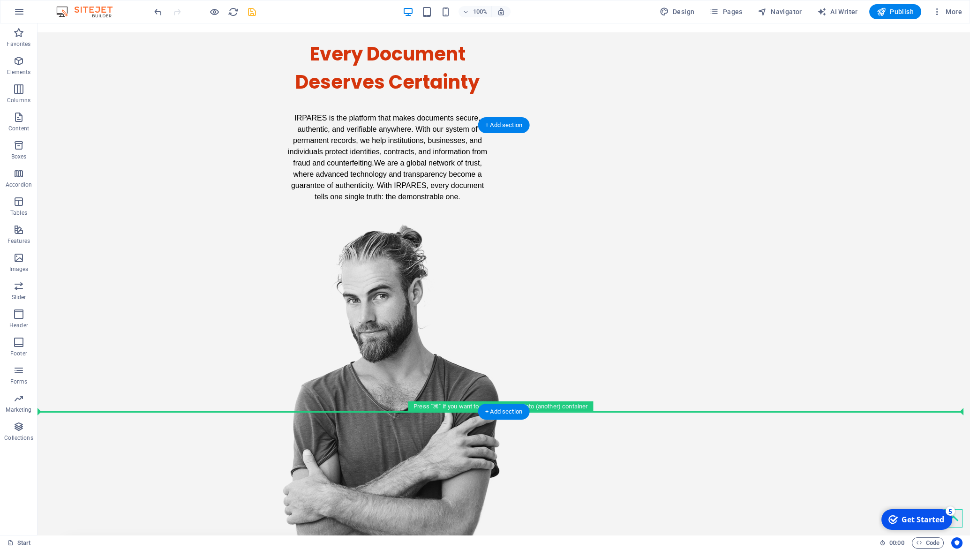
scroll to position [57, 0]
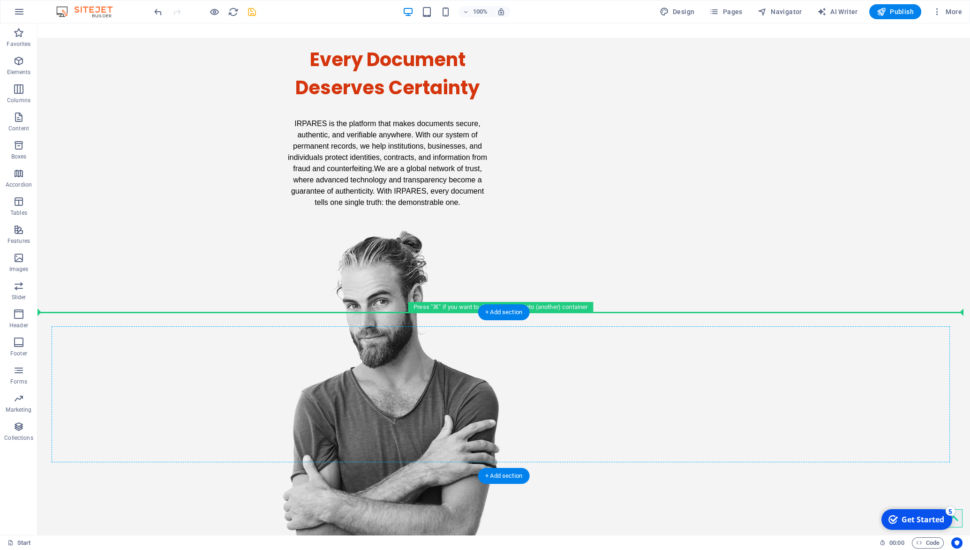
drag, startPoint x: 100, startPoint y: 265, endPoint x: 82, endPoint y: 364, distance: 100.1
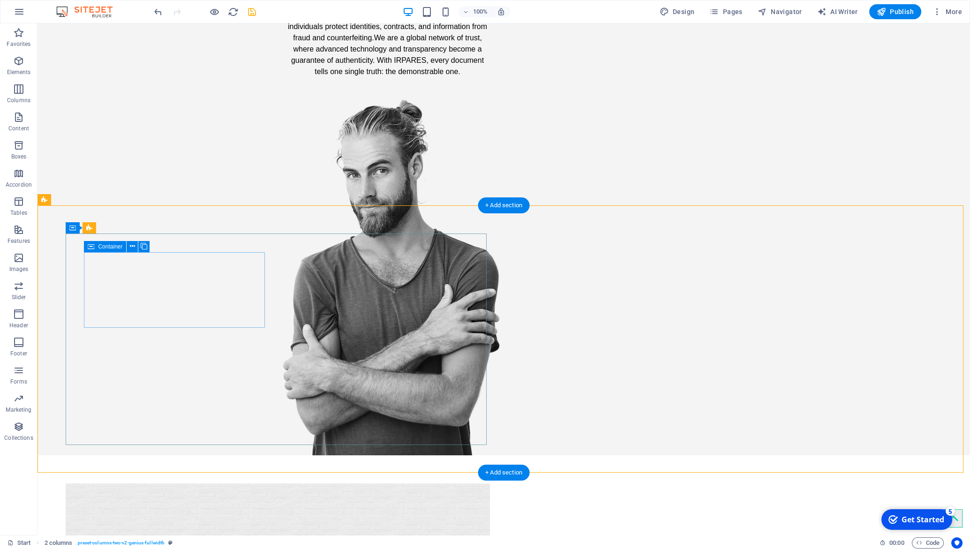
scroll to position [367, 0]
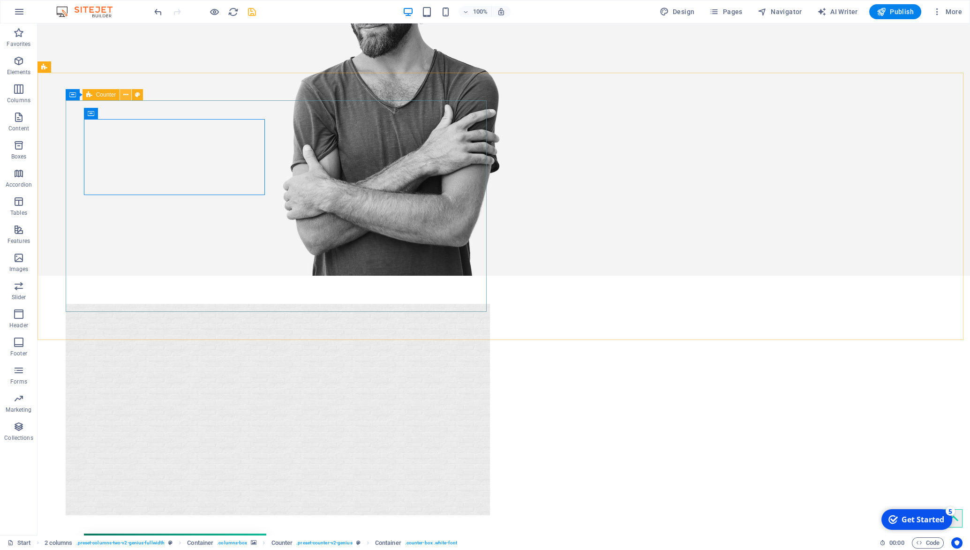
click at [127, 98] on icon at bounding box center [125, 95] width 5 height 10
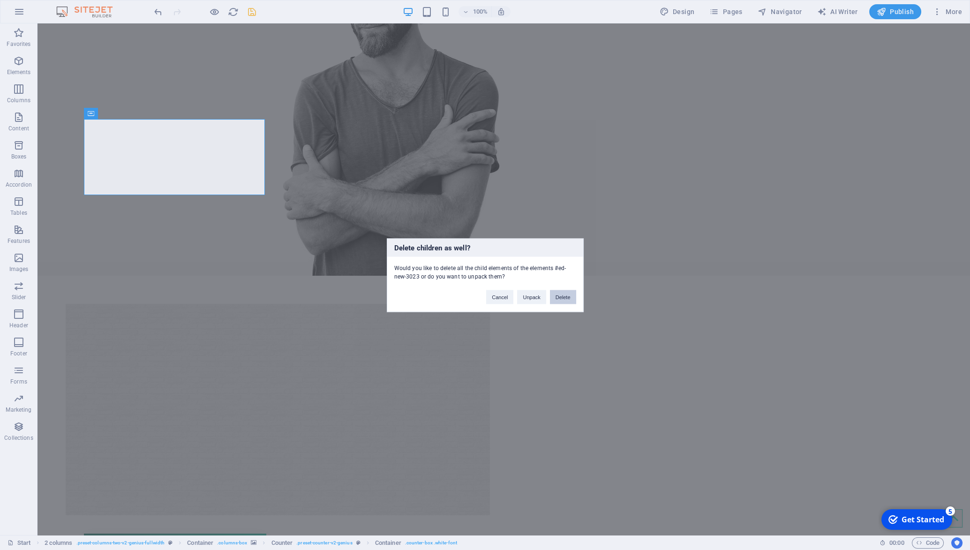
click at [557, 296] on button "Delete" at bounding box center [563, 297] width 26 height 14
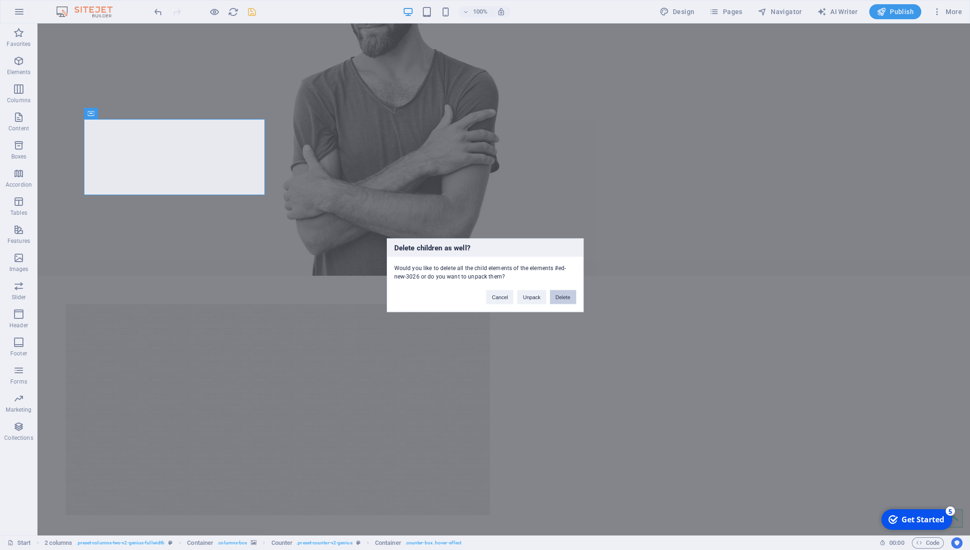
click at [566, 298] on button "Delete" at bounding box center [563, 297] width 26 height 14
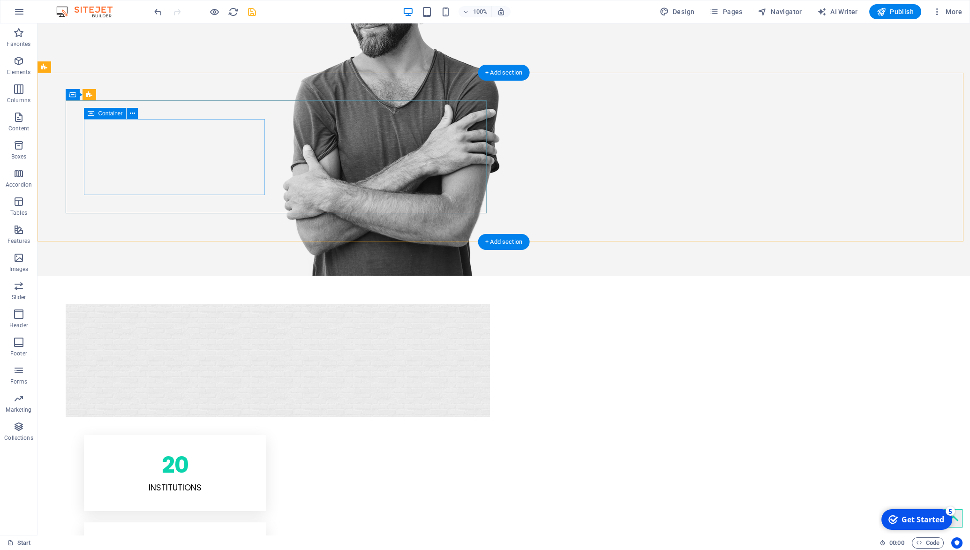
click at [220, 435] on div "20 Institutions" at bounding box center [175, 473] width 182 height 76
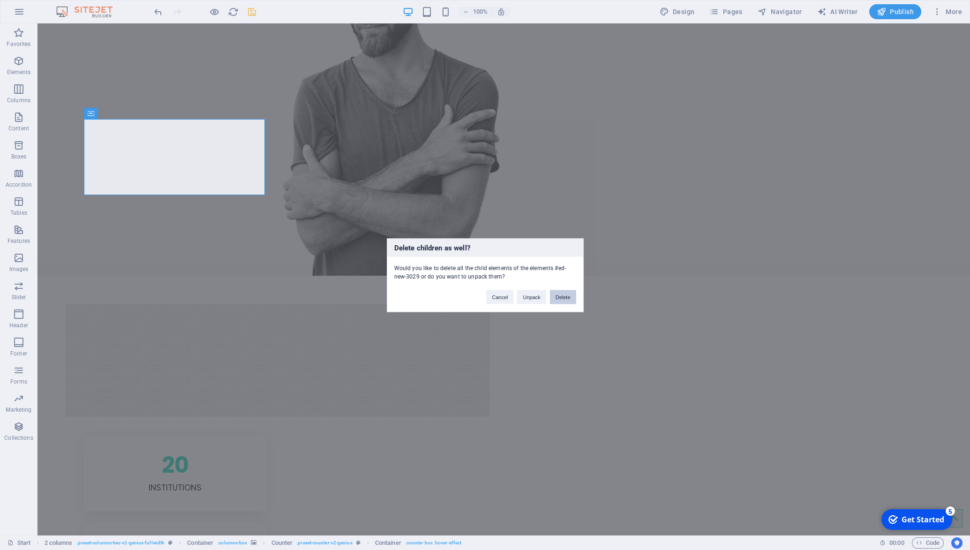
click at [566, 300] on button "Delete" at bounding box center [563, 297] width 26 height 14
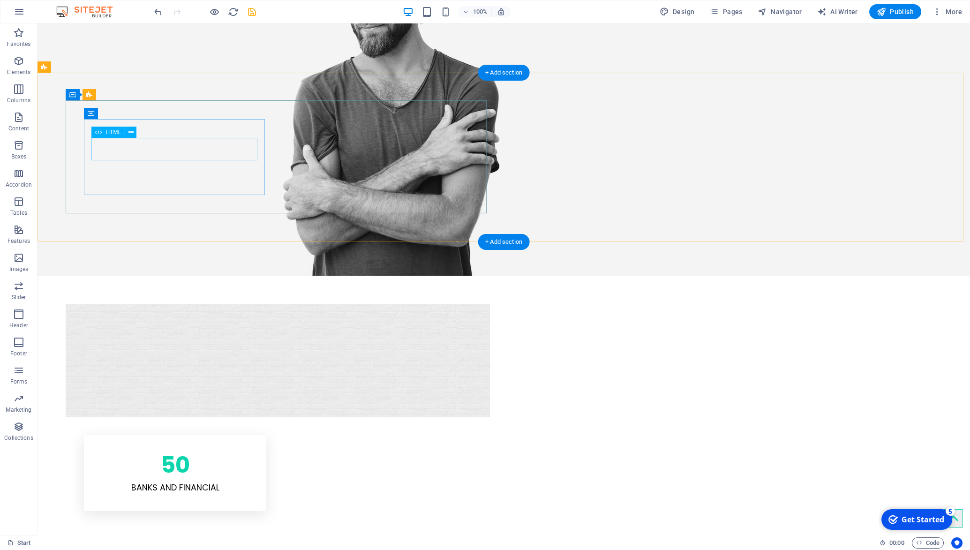
click at [174, 454] on div "50" at bounding box center [174, 465] width 167 height 23
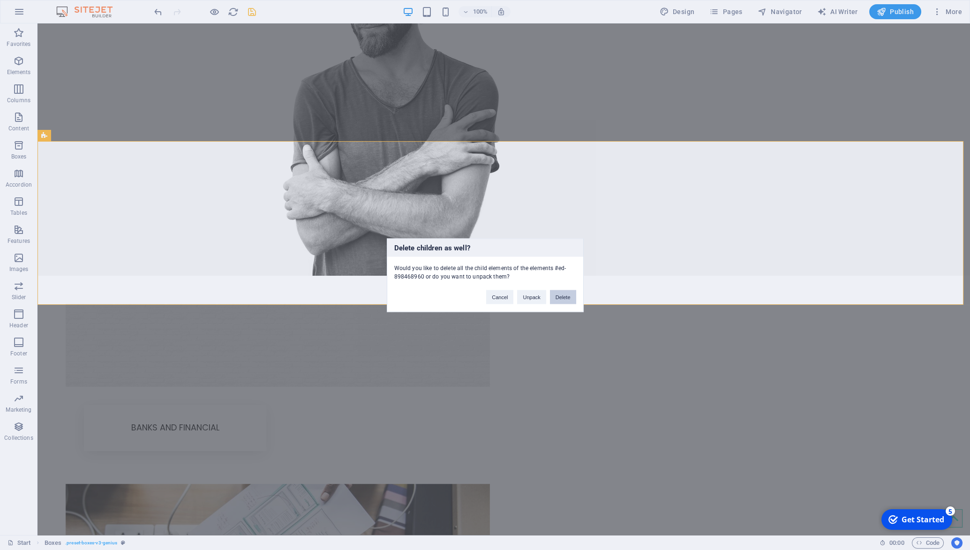
click at [560, 296] on button "Delete" at bounding box center [563, 297] width 26 height 14
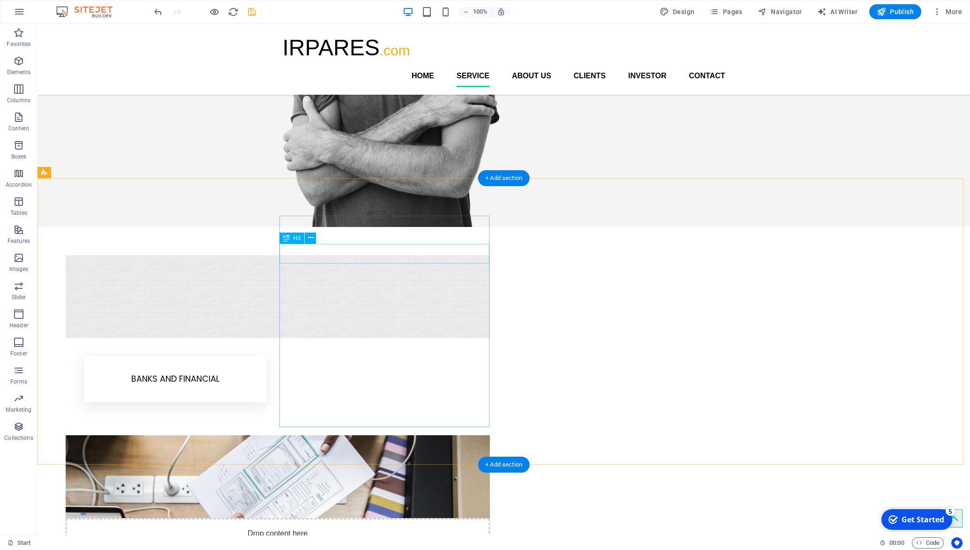
scroll to position [196, 0]
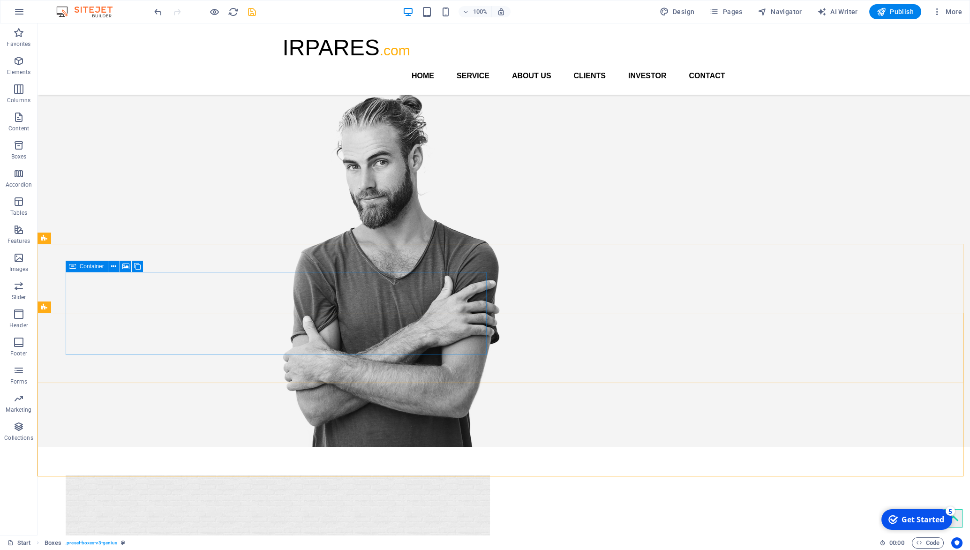
click at [70, 267] on icon at bounding box center [72, 266] width 7 height 11
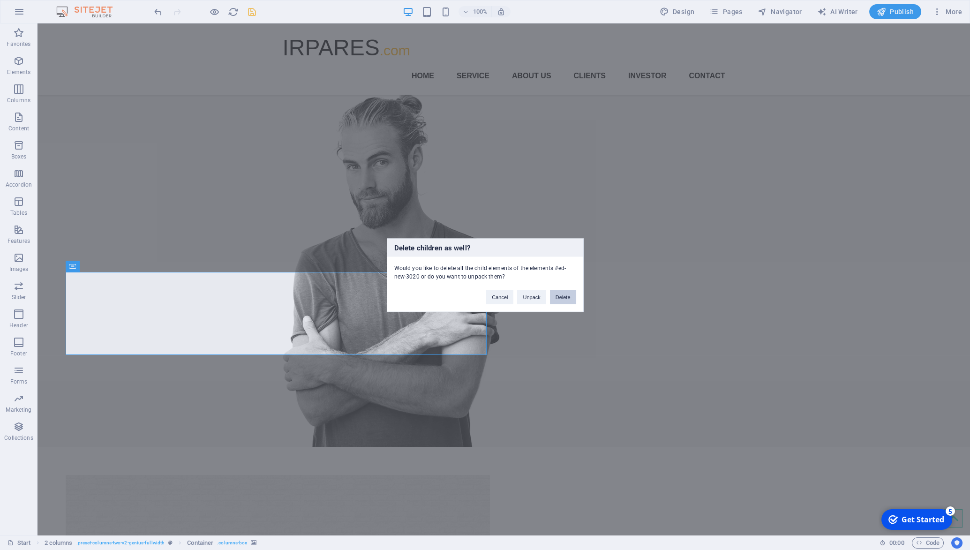
click at [557, 297] on button "Delete" at bounding box center [563, 297] width 26 height 14
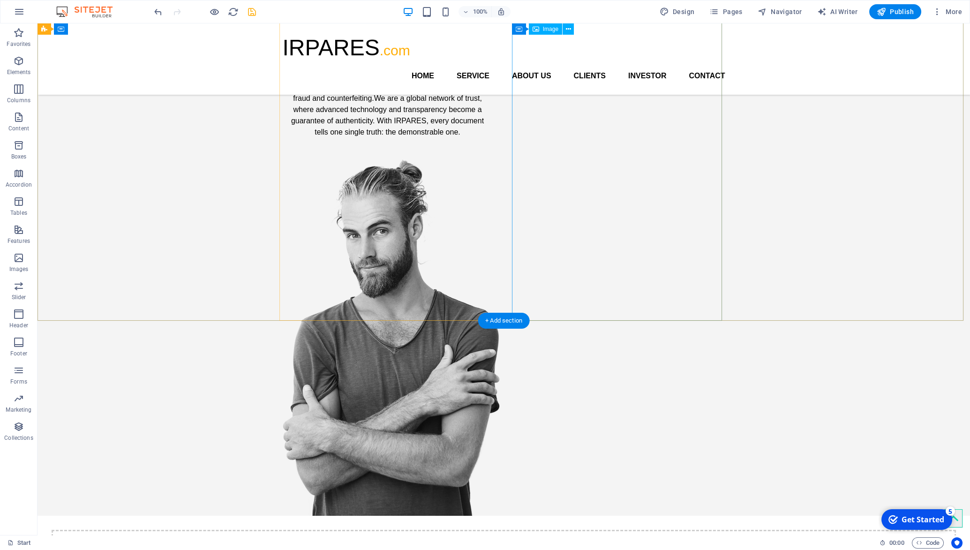
scroll to position [114, 0]
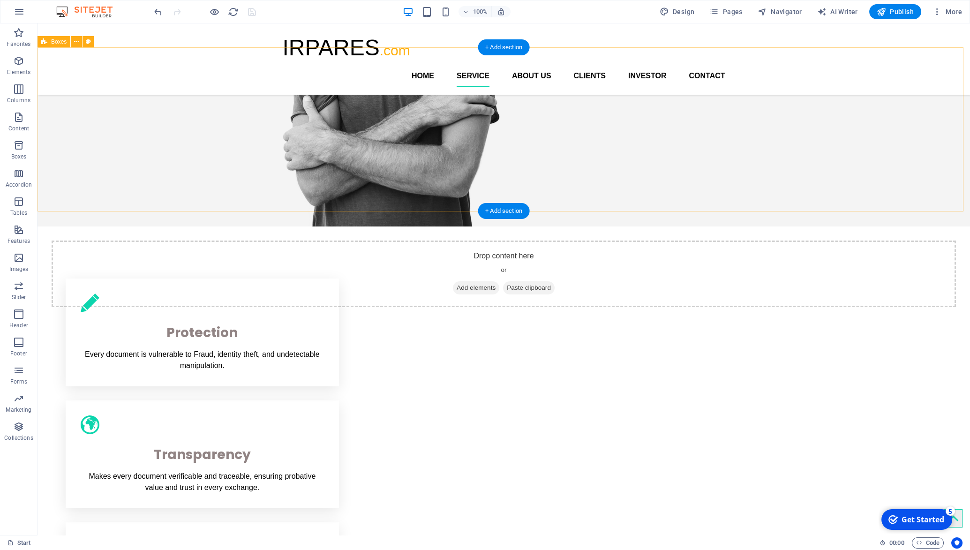
scroll to position [73, 0]
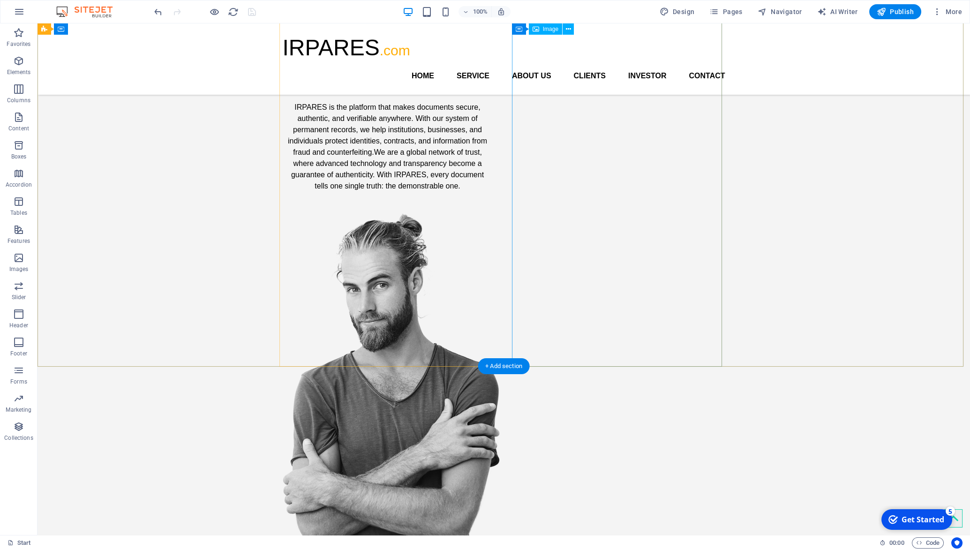
click at [493, 250] on figure at bounding box center [388, 391] width 210 height 357
click at [493, 244] on figure at bounding box center [388, 391] width 210 height 357
select select "px"
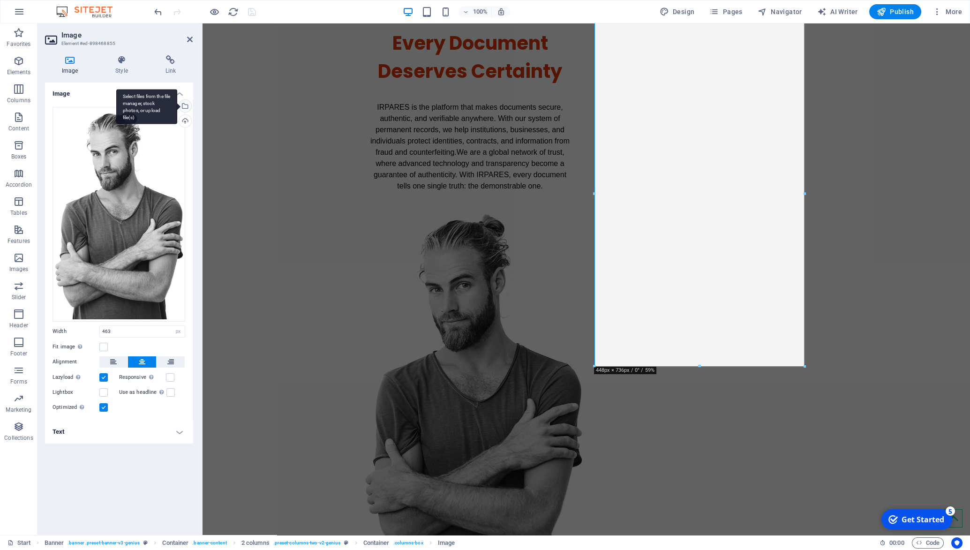
click at [187, 106] on div "Select files from the file manager, stock photos, or upload file(s)" at bounding box center [184, 107] width 14 height 14
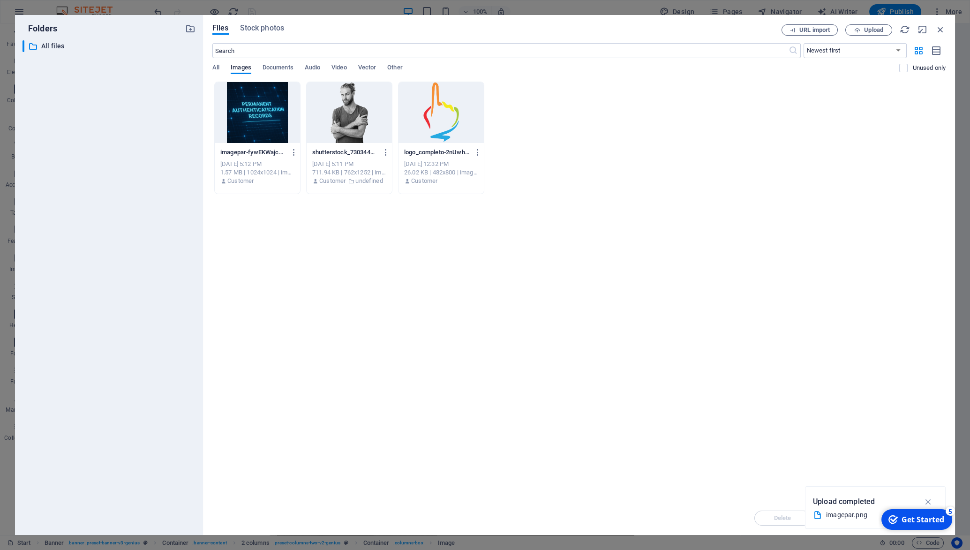
click at [266, 106] on div at bounding box center [257, 112] width 85 height 61
click at [296, 149] on icon "button" at bounding box center [293, 152] width 9 height 8
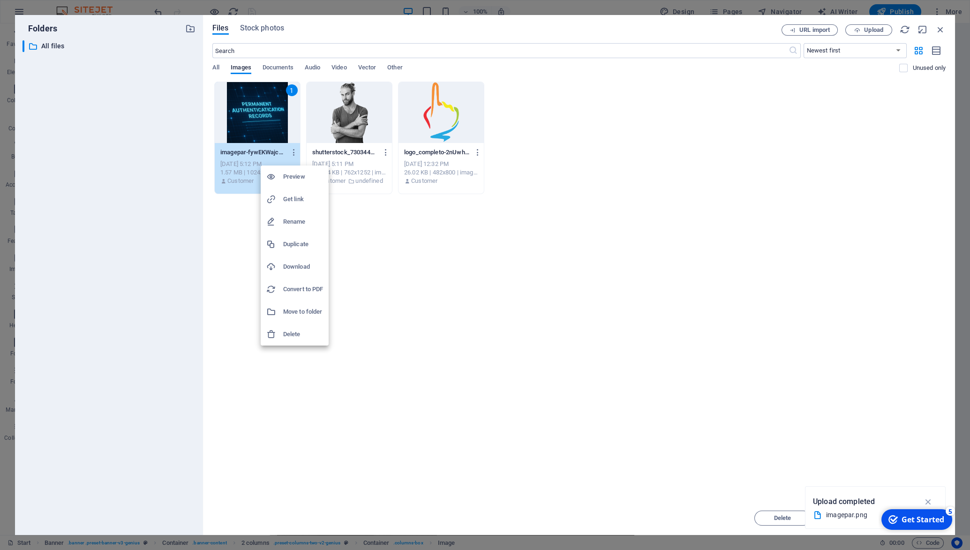
click at [301, 336] on h6 "Delete" at bounding box center [303, 334] width 40 height 11
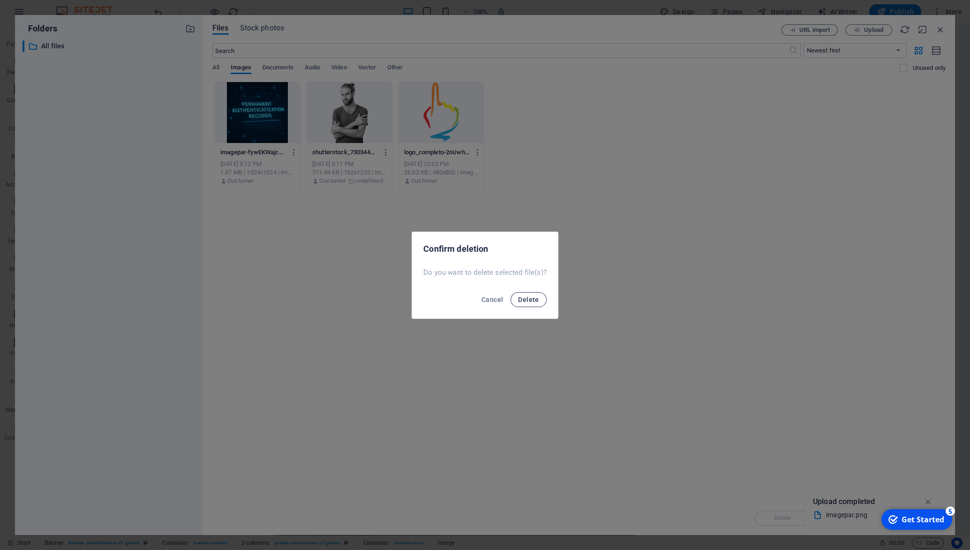
click at [528, 303] on span "Delete" at bounding box center [528, 300] width 21 height 8
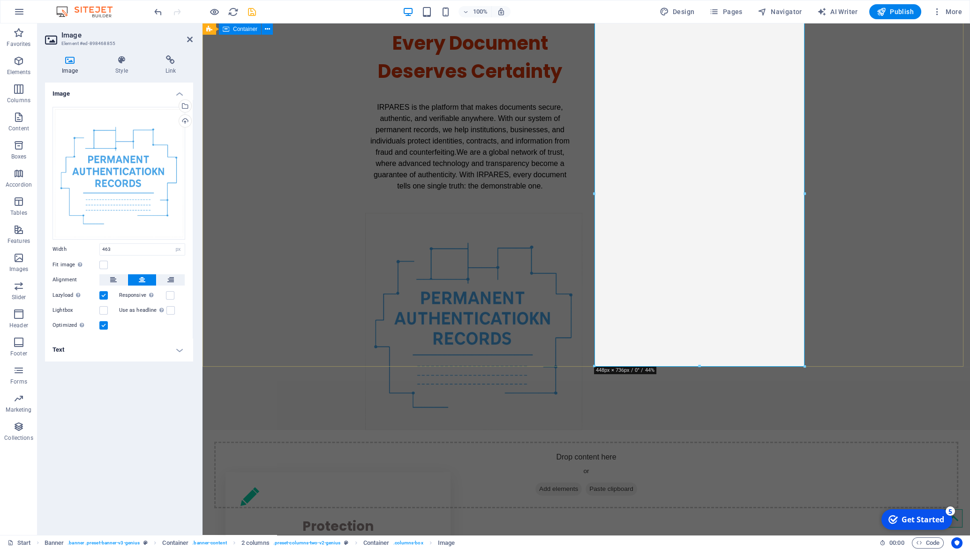
scroll to position [61, 0]
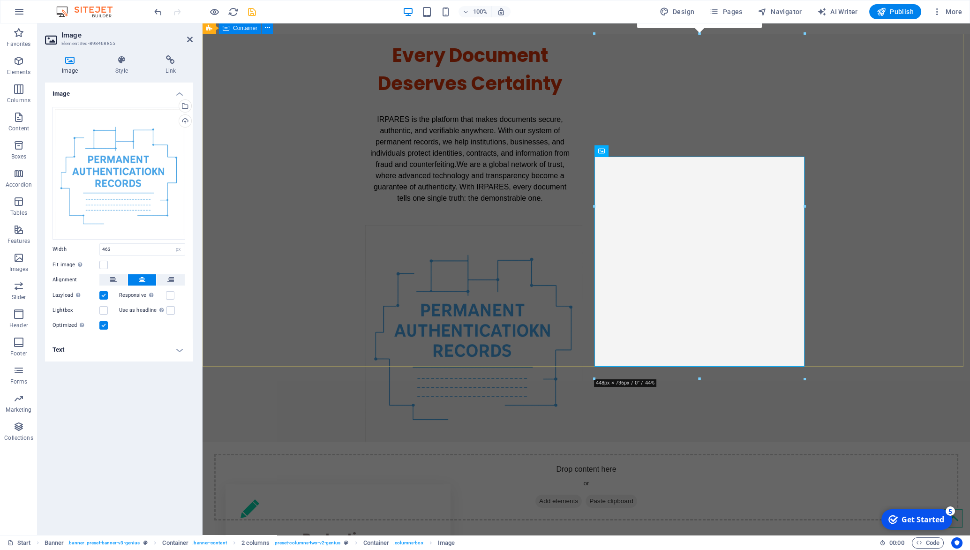
click at [865, 275] on div "Every Document Deserves Certainty IRPARES is the platform that makes documents …" at bounding box center [587, 238] width 768 height 408
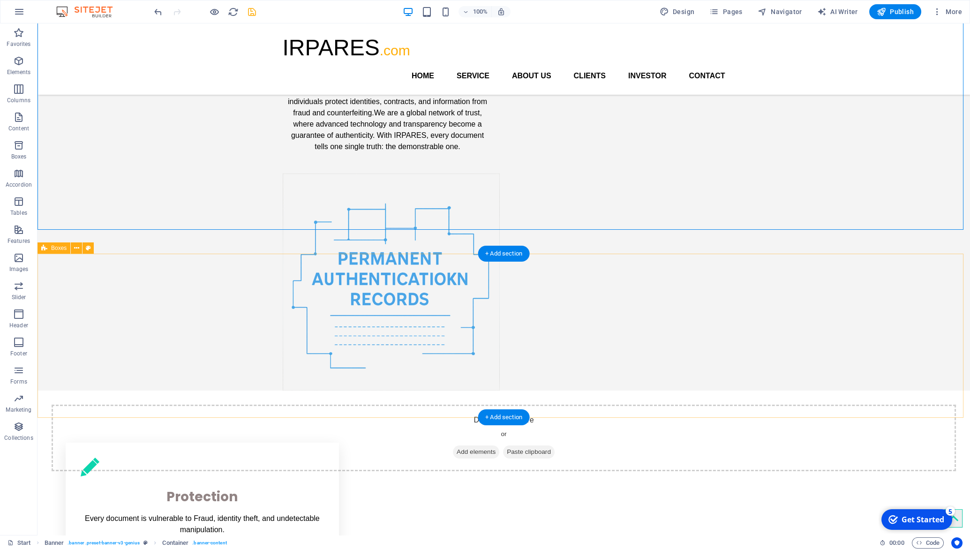
scroll to position [36, 0]
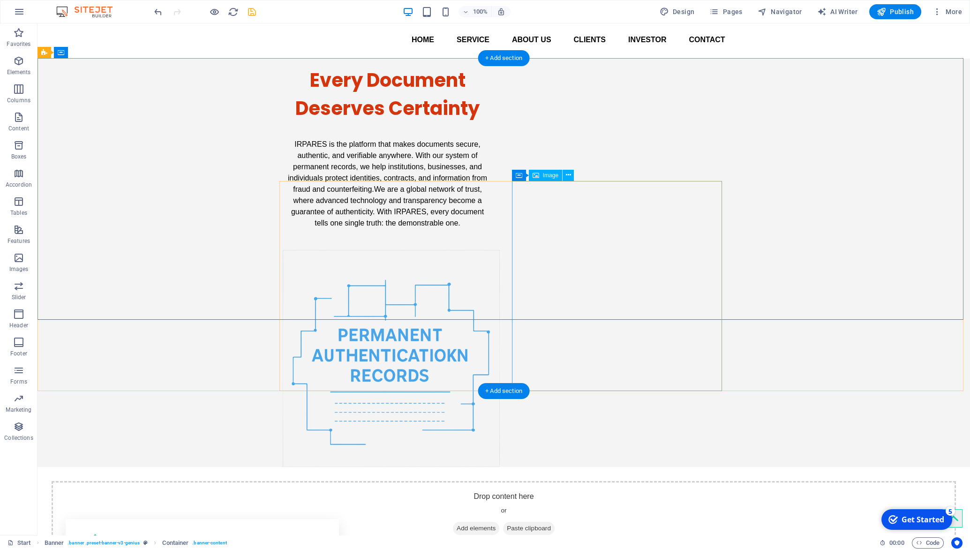
click at [493, 265] on figure at bounding box center [388, 358] width 210 height 217
select select "px"
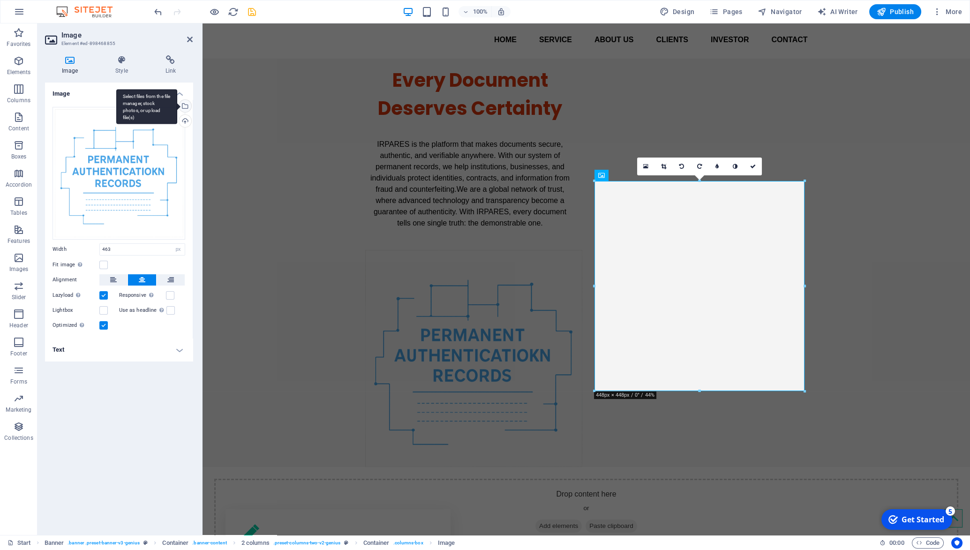
click at [189, 107] on div "Select files from the file manager, stock photos, or upload file(s)" at bounding box center [184, 107] width 14 height 14
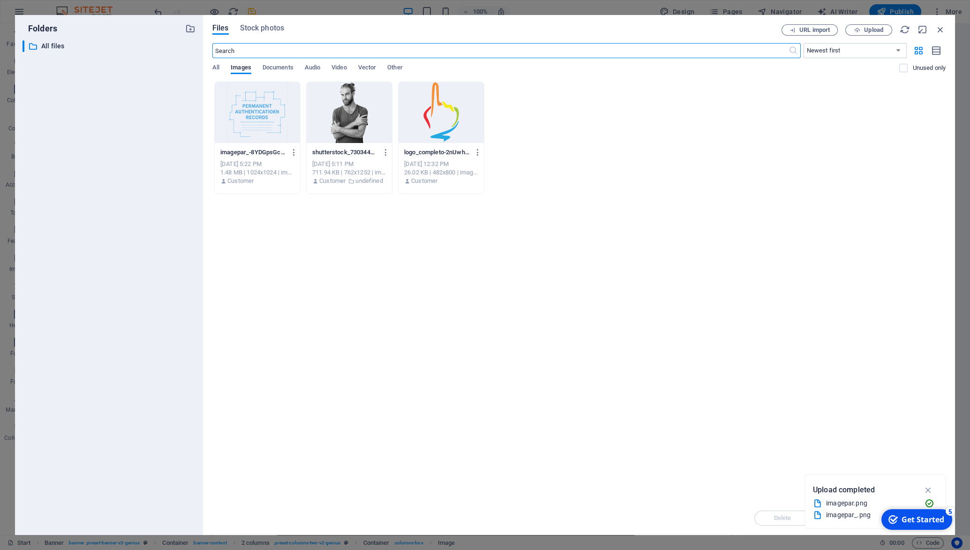
click at [264, 123] on div at bounding box center [257, 112] width 85 height 61
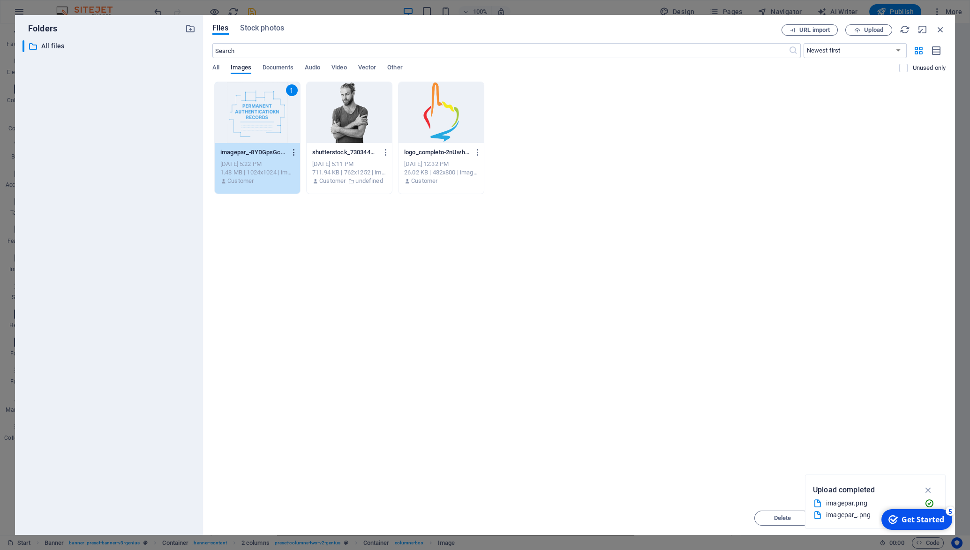
click at [297, 153] on icon "button" at bounding box center [293, 152] width 9 height 8
click at [299, 334] on h6 "Delete" at bounding box center [303, 334] width 40 height 11
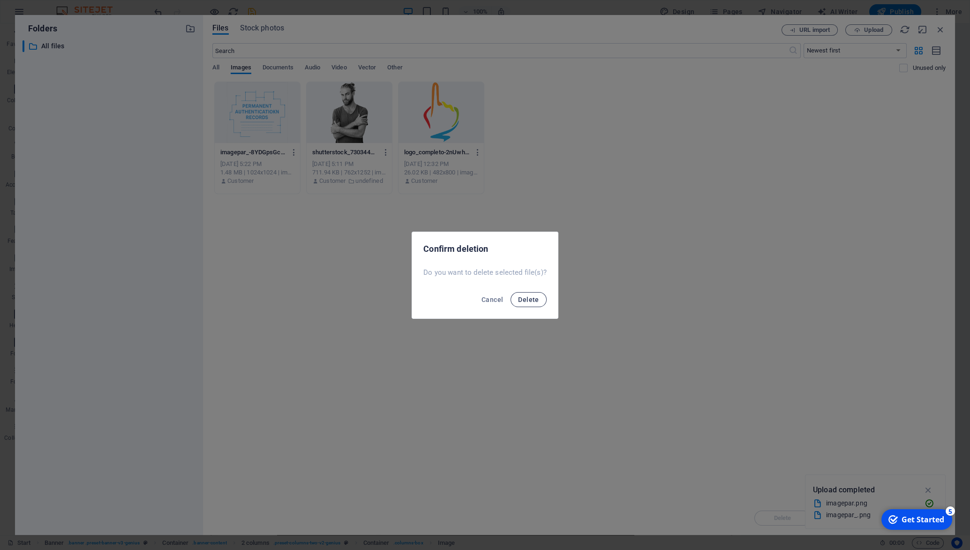
click at [530, 300] on span "Delete" at bounding box center [528, 300] width 21 height 8
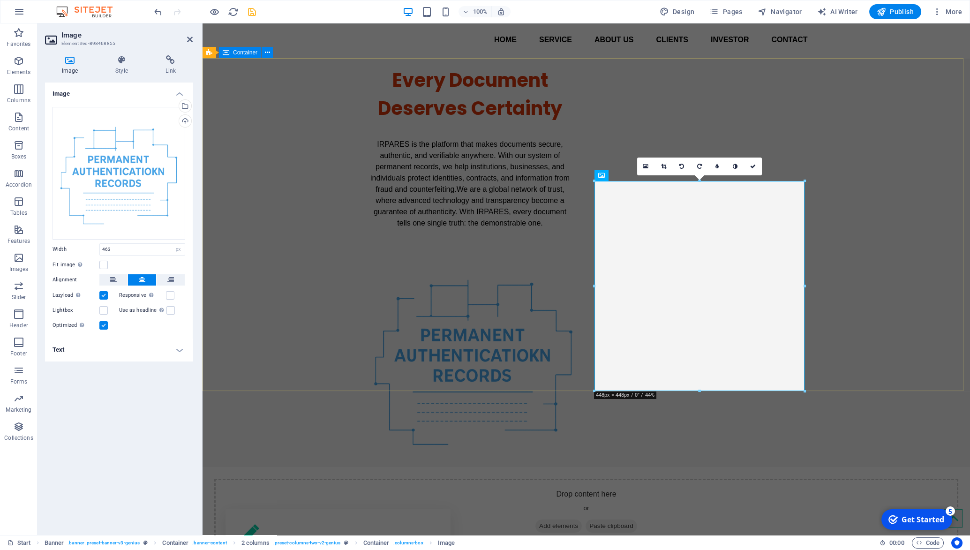
click at [874, 263] on div "Every Document Deserves Certainty IRPARES is the platform that makes documents …" at bounding box center [587, 263] width 768 height 408
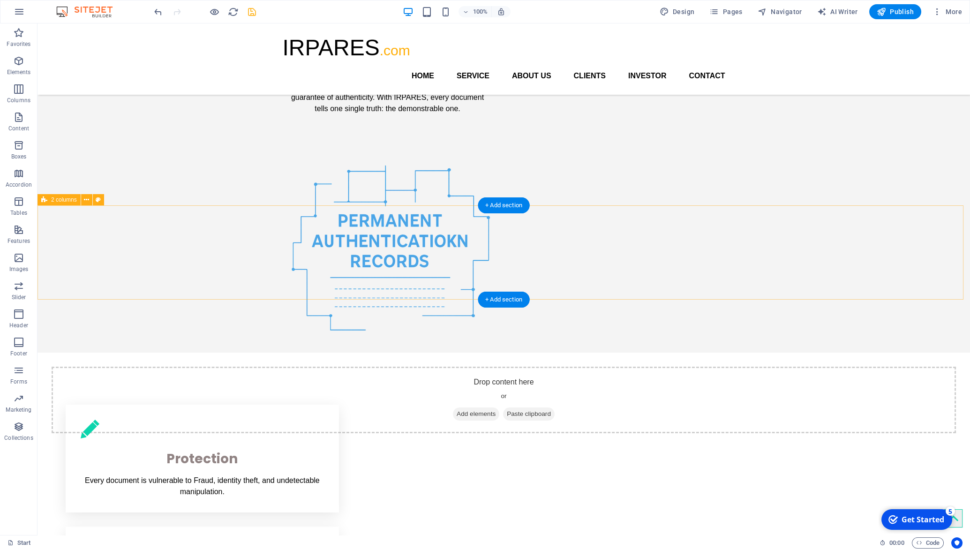
scroll to position [0, 0]
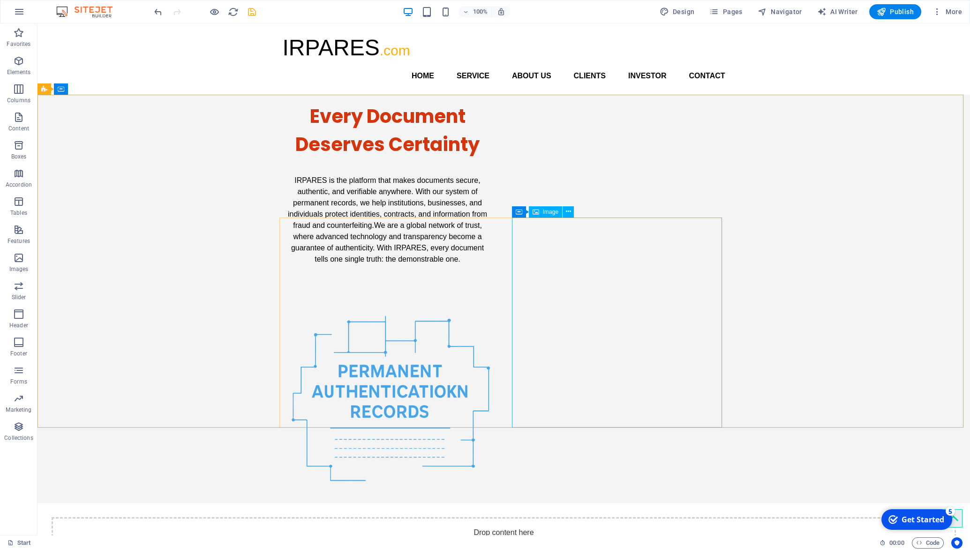
click at [549, 212] on span "Image" at bounding box center [550, 212] width 15 height 6
select select "px"
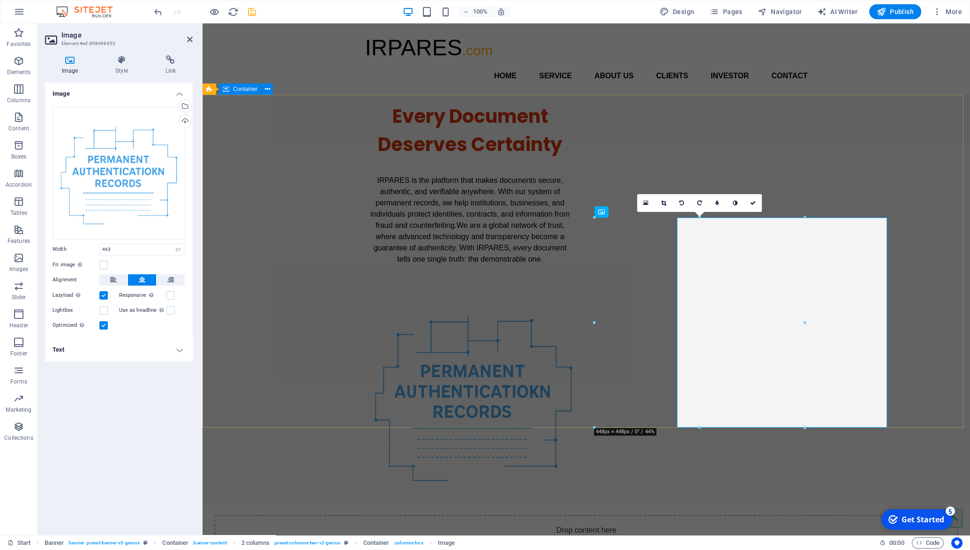
click at [549, 212] on div "Every Document Deserves Certainty IRPARES is the platform that makes documents …" at bounding box center [587, 299] width 768 height 408
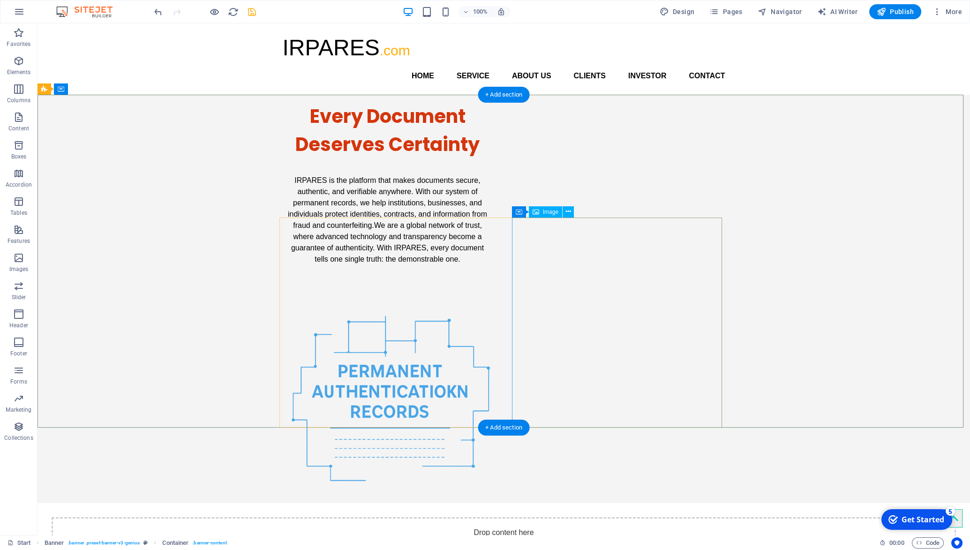
click at [493, 286] on figure at bounding box center [388, 394] width 210 height 217
select select "px"
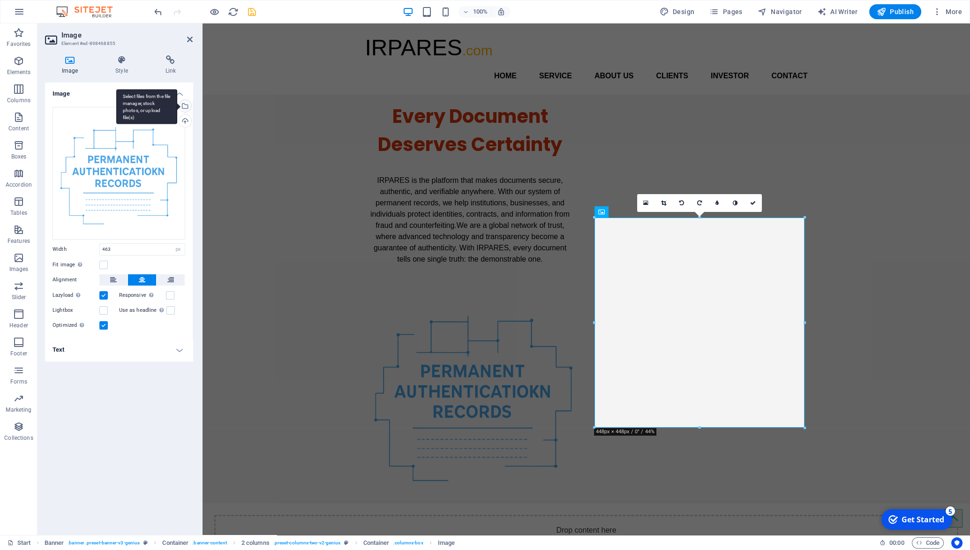
click at [185, 107] on div "Select files from the file manager, stock photos, or upload file(s)" at bounding box center [184, 107] width 14 height 14
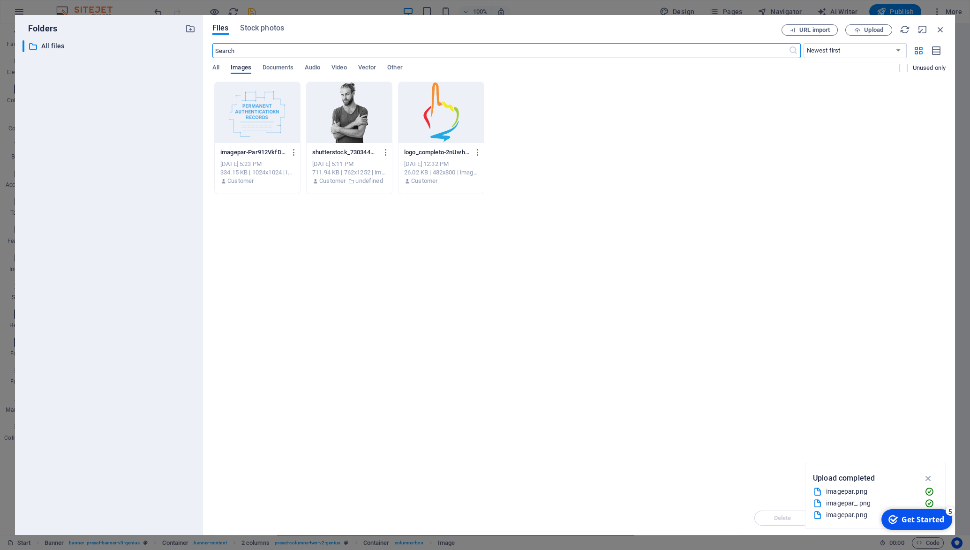
click at [252, 106] on div at bounding box center [257, 112] width 85 height 61
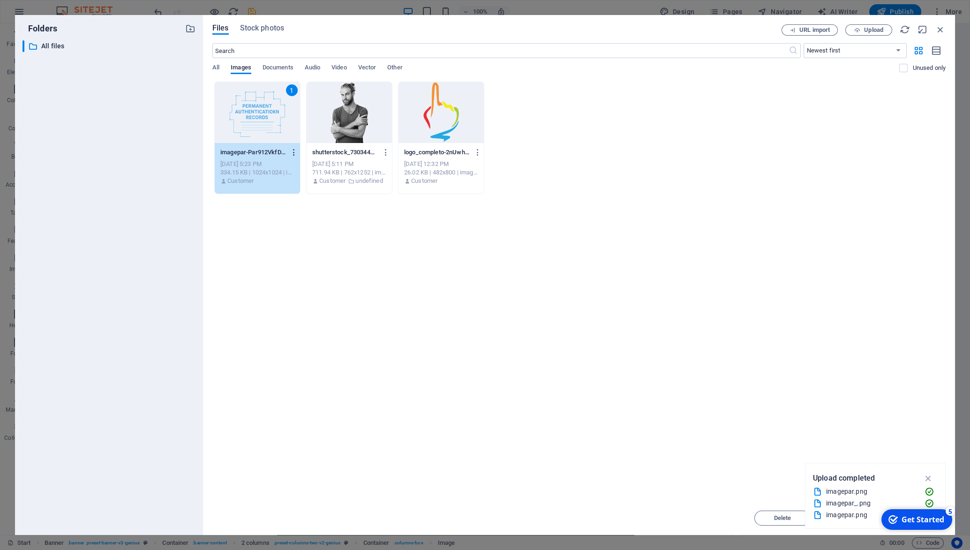
click at [297, 155] on icon "button" at bounding box center [293, 152] width 9 height 8
click at [303, 334] on h6 "Delete" at bounding box center [303, 334] width 40 height 11
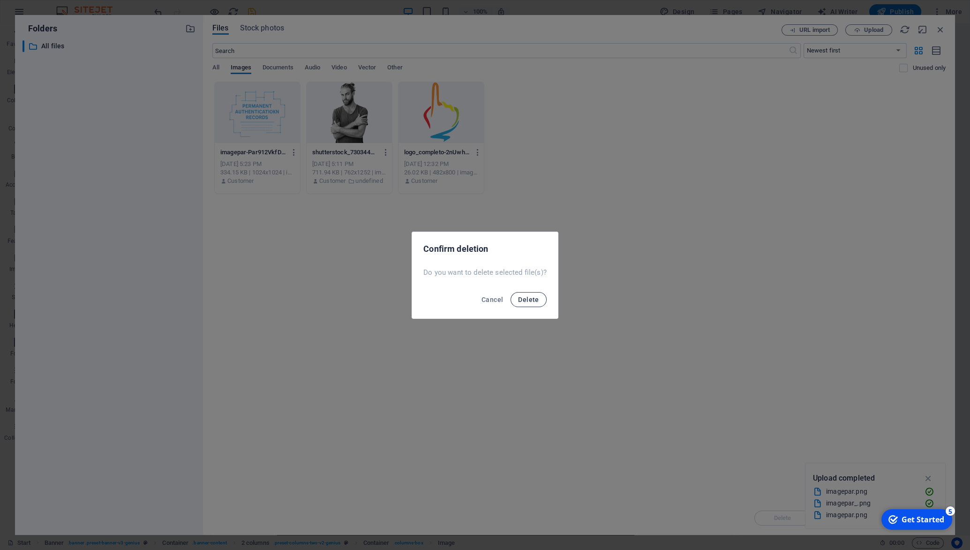
click at [542, 299] on button "Delete" at bounding box center [529, 299] width 36 height 15
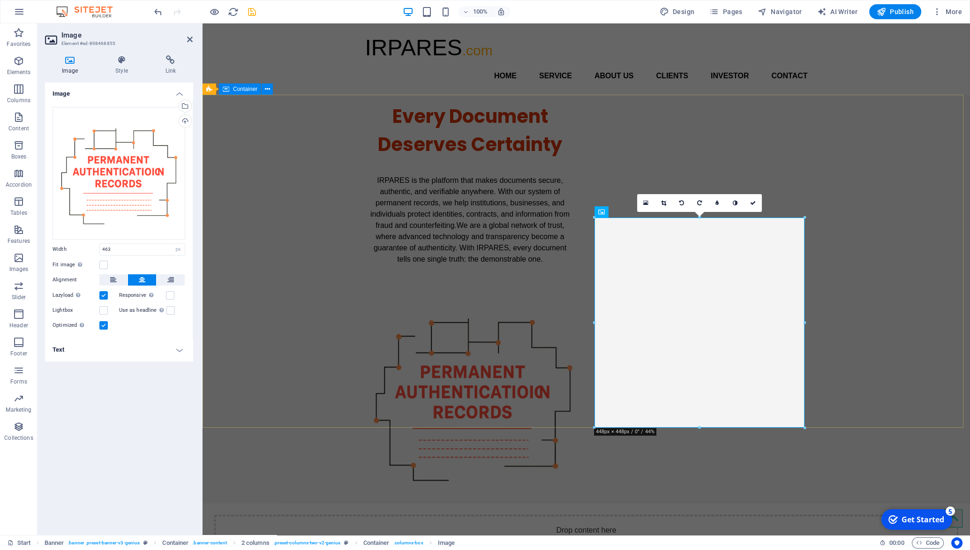
click at [875, 334] on div "Every Document Deserves Certainty IRPARES is the platform that makes documents …" at bounding box center [587, 299] width 768 height 408
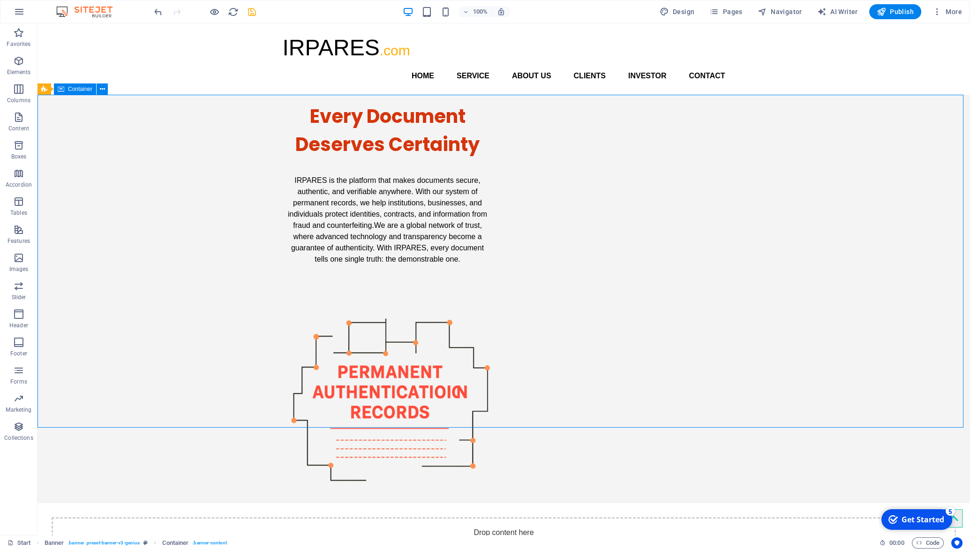
click at [875, 334] on div "Every Document Deserves Certainty IRPARES is the platform that makes documents …" at bounding box center [504, 299] width 933 height 408
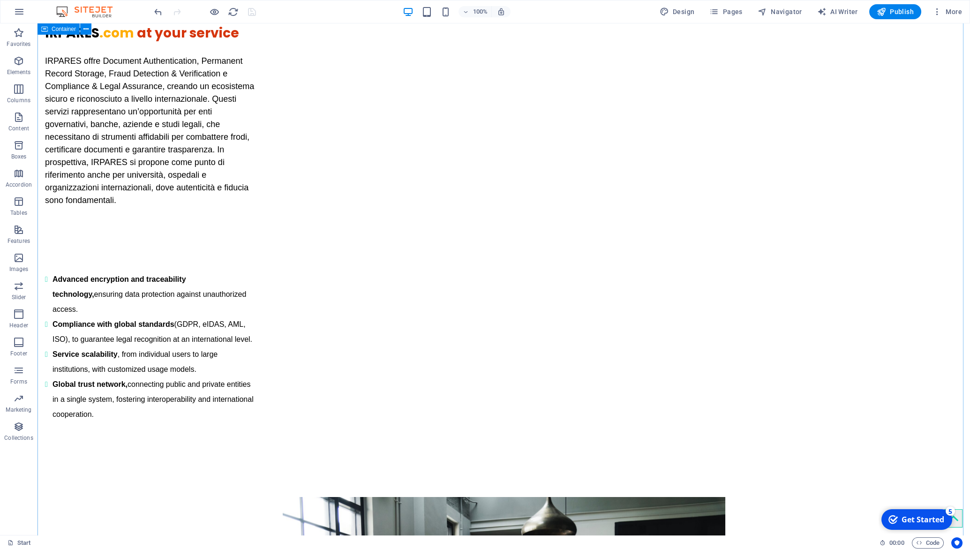
scroll to position [1037, 0]
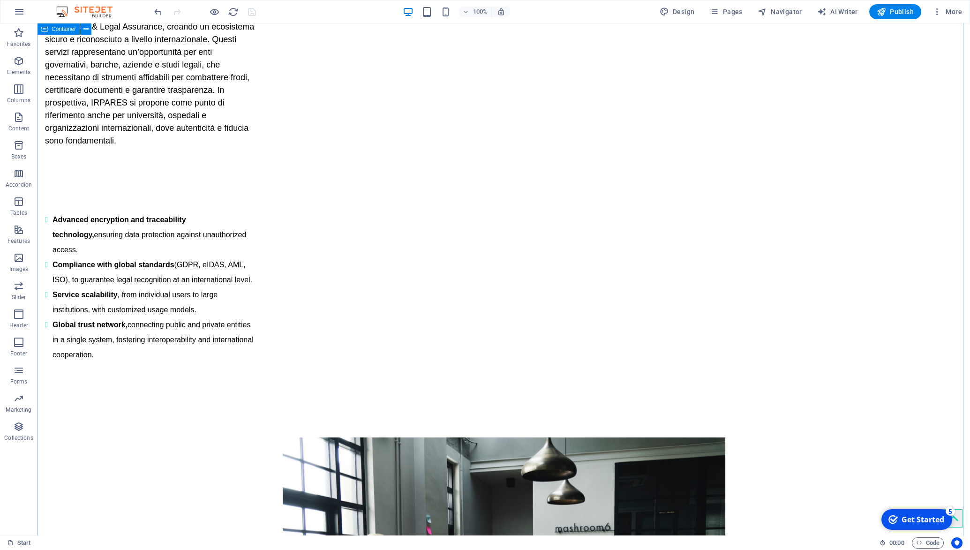
click div "I have read and understand the privacy policy."
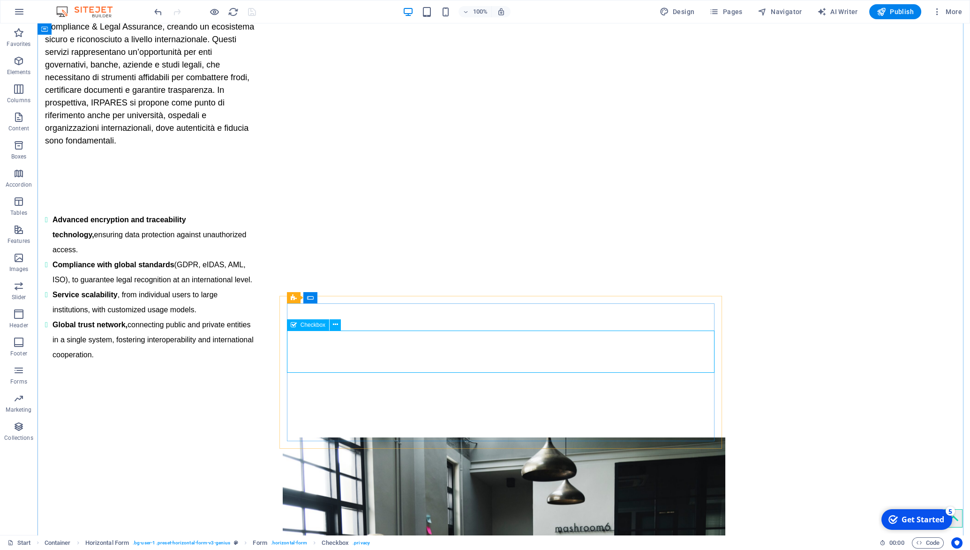
click at [310, 324] on span "Checkbox" at bounding box center [313, 325] width 25 height 6
drag, startPoint x: 310, startPoint y: 324, endPoint x: 127, endPoint y: 305, distance: 184.4
click at [310, 324] on span "Checkbox" at bounding box center [313, 325] width 25 height 6
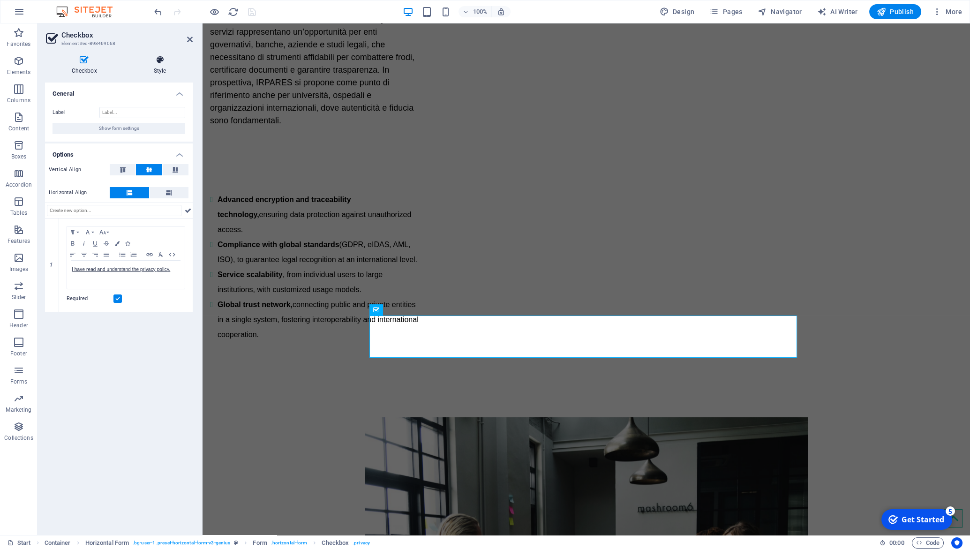
click at [162, 60] on icon at bounding box center [160, 59] width 66 height 9
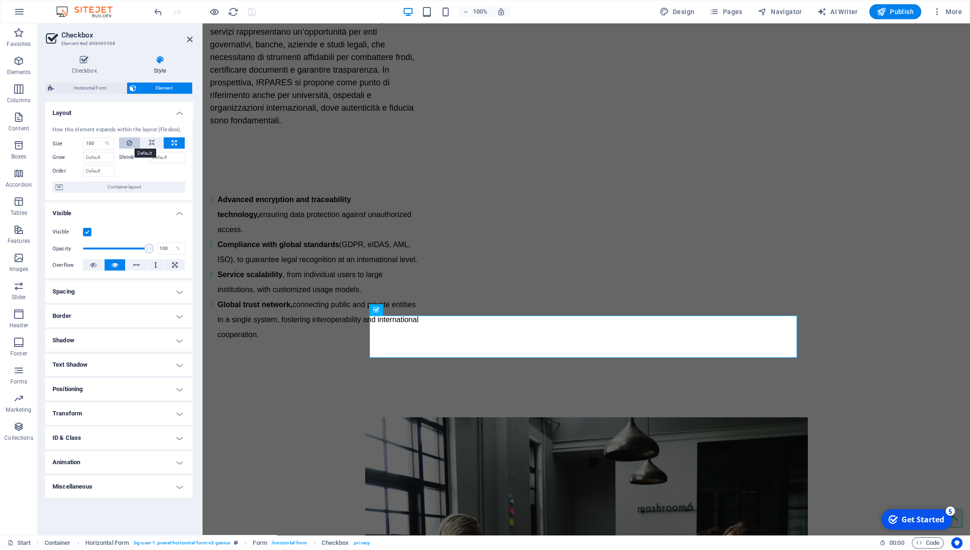
click at [128, 142] on icon at bounding box center [130, 142] width 6 height 11
select select "DISABLED_OPTION_VALUE"
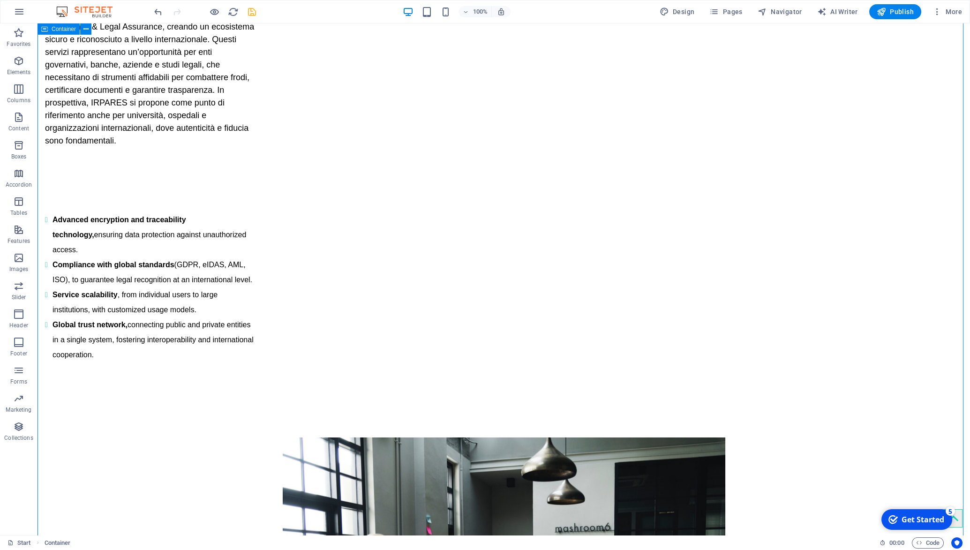
scroll to position [1052, 0]
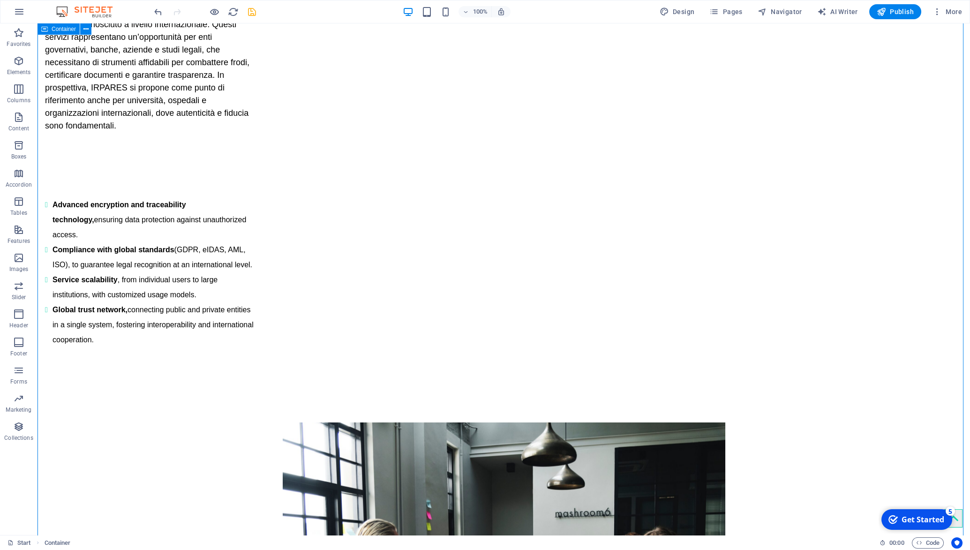
click div "I have read and understand the privacy policy."
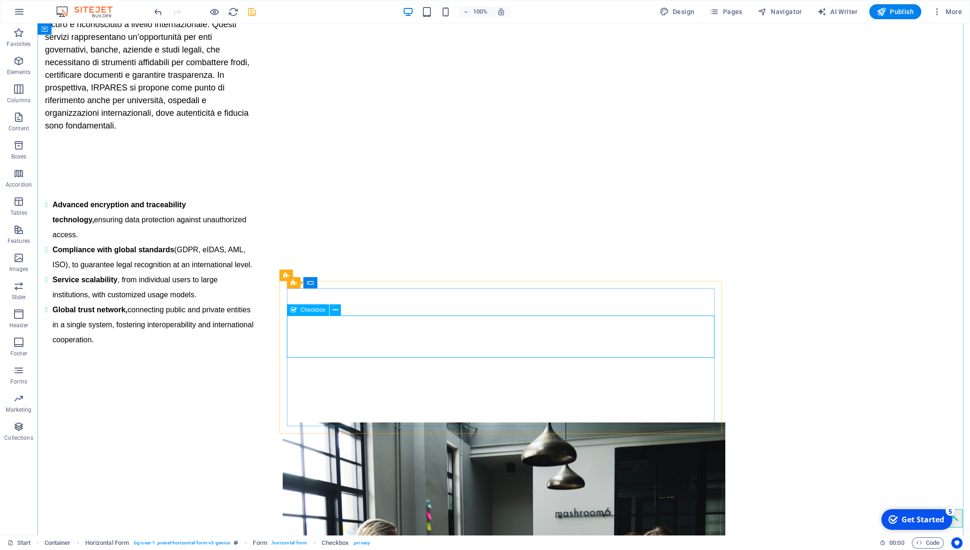
click at [312, 311] on span "Checkbox" at bounding box center [313, 310] width 25 height 6
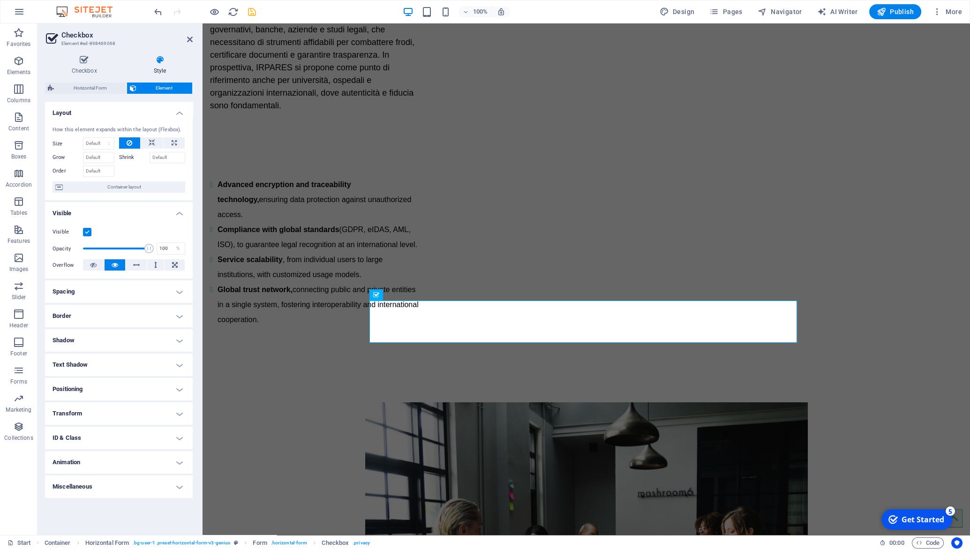
click at [108, 82] on div "Checkbox Style General Label Show form settings Options Vertical Align Horizont…" at bounding box center [119, 291] width 148 height 472
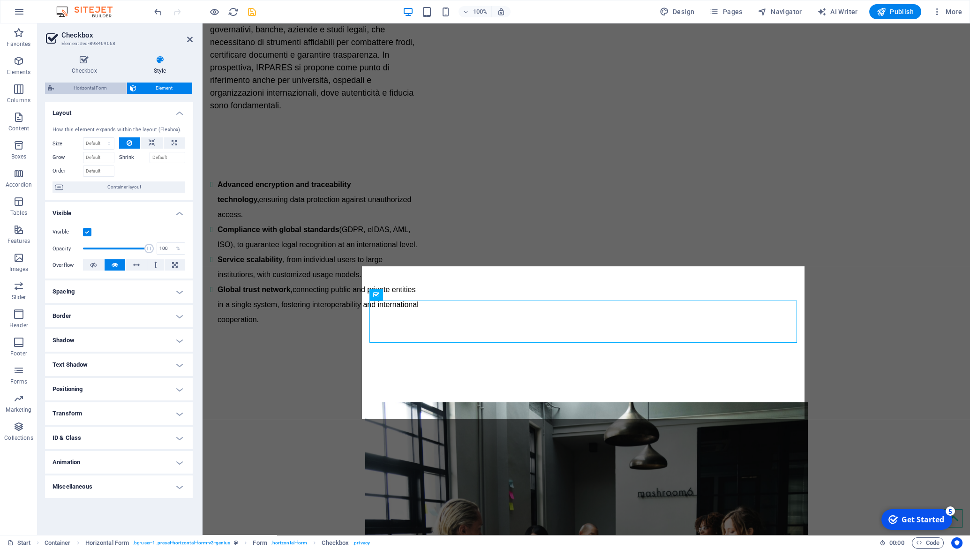
click at [106, 85] on span "Horizontal Form" at bounding box center [90, 88] width 67 height 11
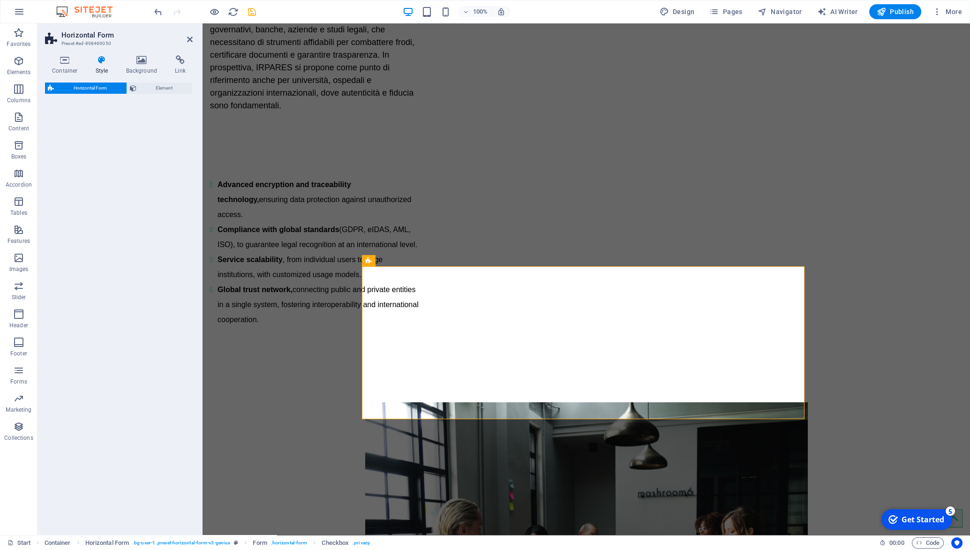
select select "rem"
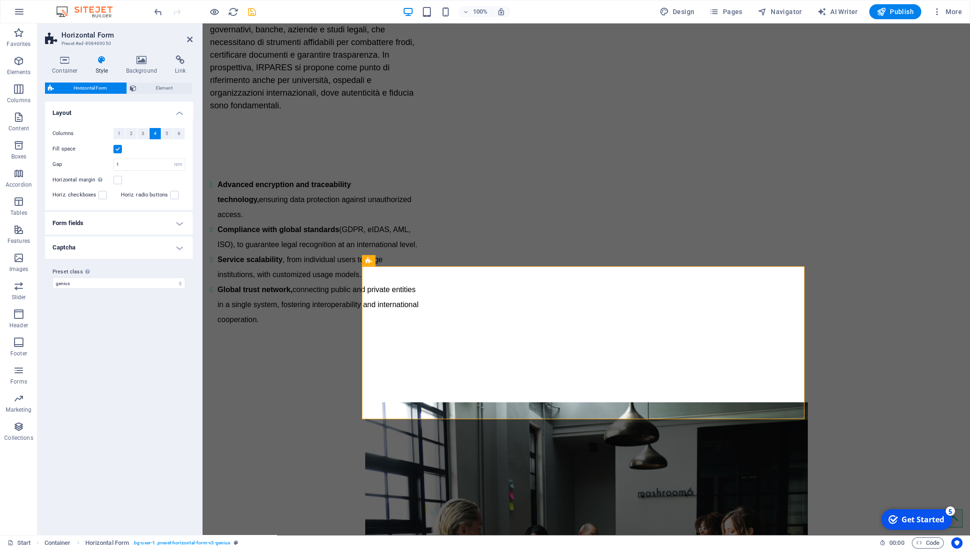
click at [180, 225] on h4 "Form fields" at bounding box center [119, 223] width 148 height 23
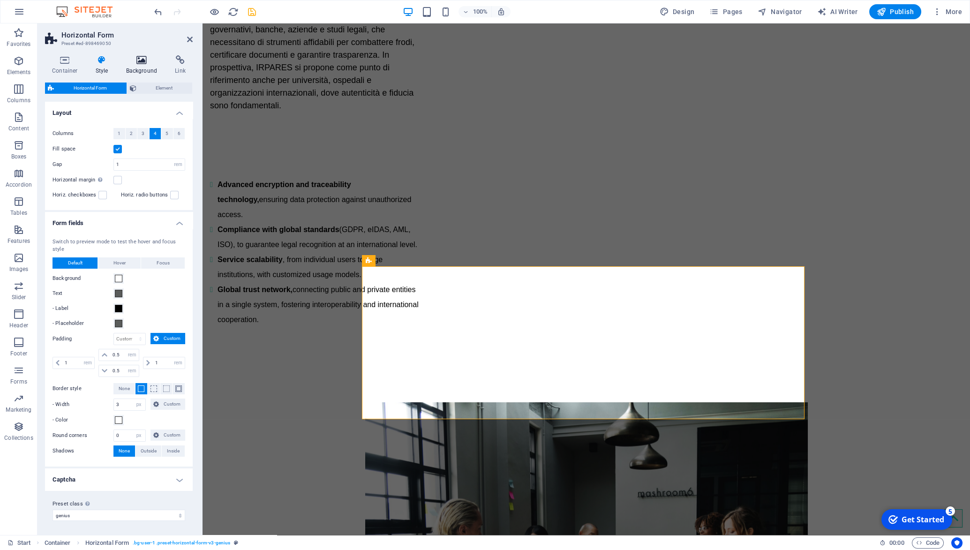
click at [143, 56] on icon at bounding box center [141, 59] width 45 height 9
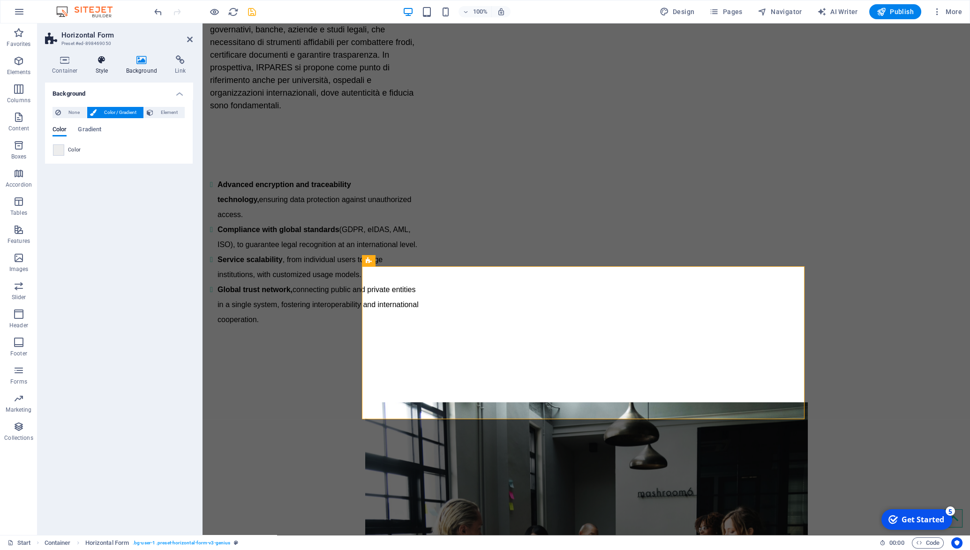
click at [101, 60] on icon at bounding box center [102, 59] width 27 height 9
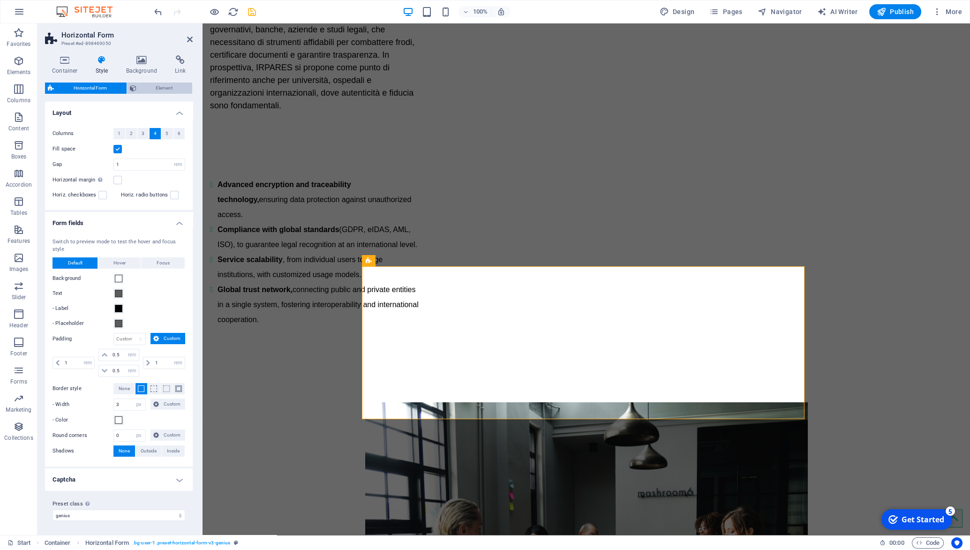
click at [147, 86] on span "Element" at bounding box center [164, 88] width 51 height 11
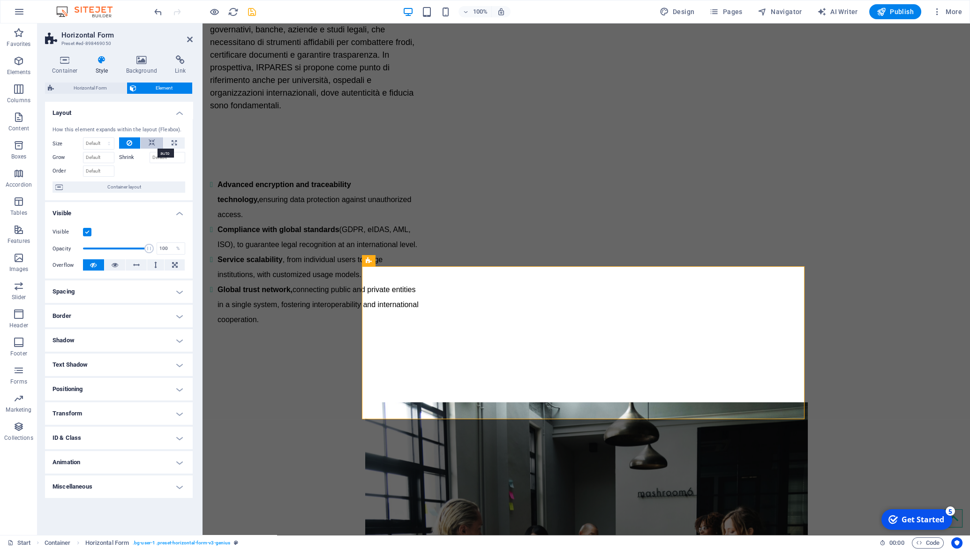
click at [151, 142] on icon at bounding box center [152, 142] width 7 height 11
click at [113, 263] on icon at bounding box center [115, 264] width 7 height 11
click at [96, 263] on icon at bounding box center [93, 264] width 7 height 11
click at [87, 231] on label at bounding box center [87, 232] width 8 height 8
click at [0, 0] on input "Visible" at bounding box center [0, 0] width 0 height 0
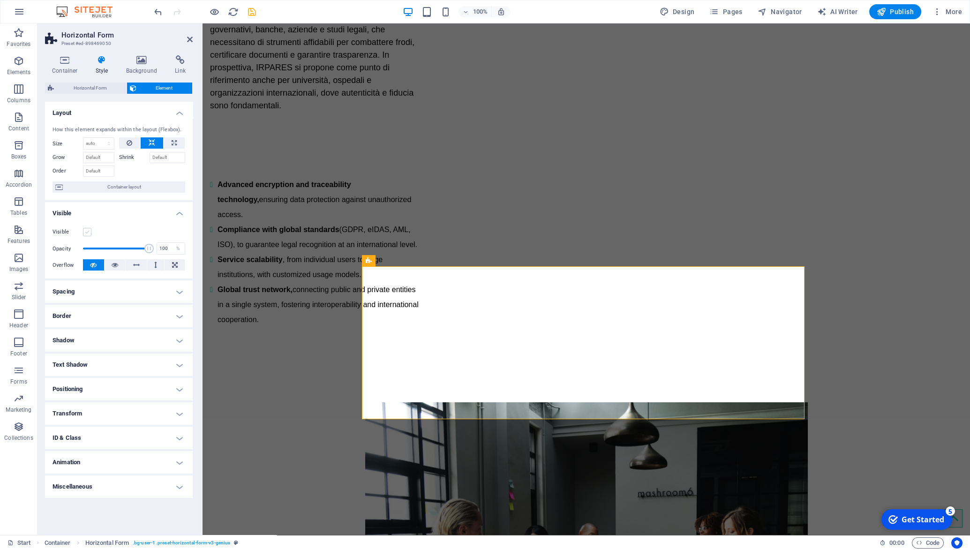
click at [87, 231] on label at bounding box center [87, 232] width 8 height 8
click at [0, 0] on input "Visible" at bounding box center [0, 0] width 0 height 0
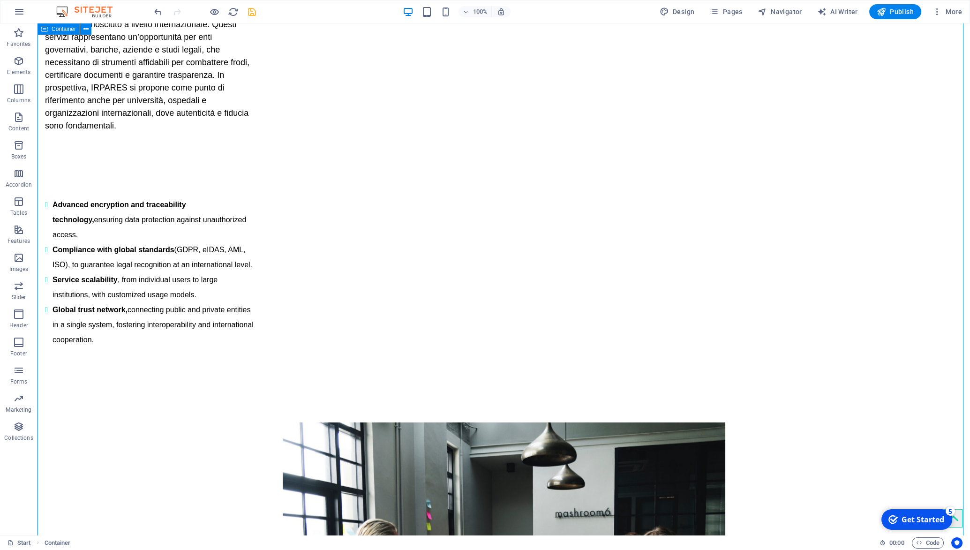
scroll to position [1067, 0]
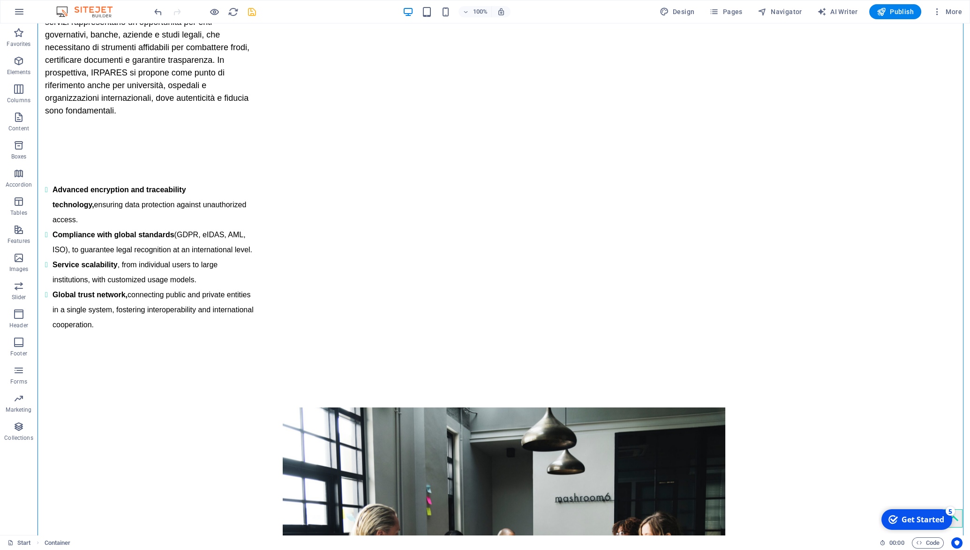
click at [256, 15] on icon "save" at bounding box center [252, 12] width 11 height 11
click at [334, 297] on icon at bounding box center [335, 295] width 5 height 10
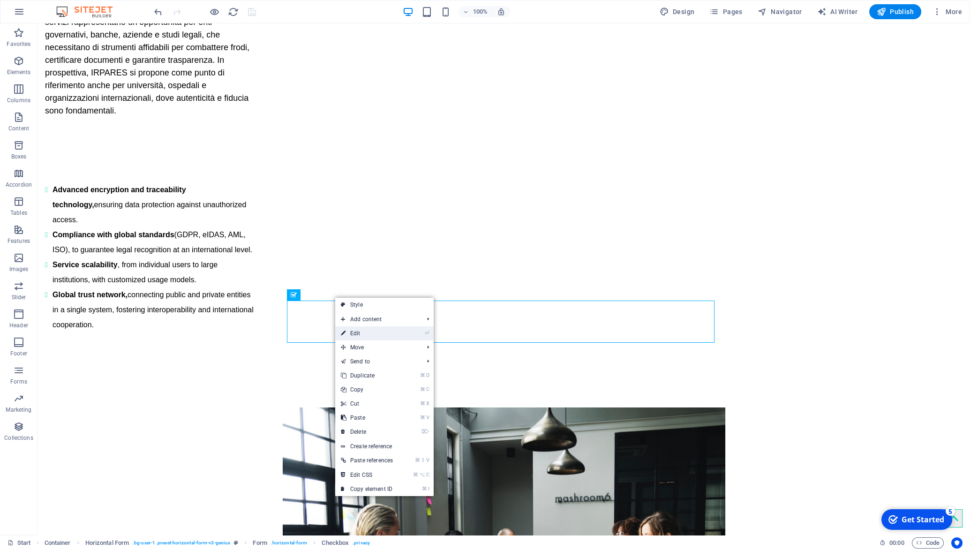
click at [369, 332] on link "⏎ Edit" at bounding box center [366, 333] width 63 height 14
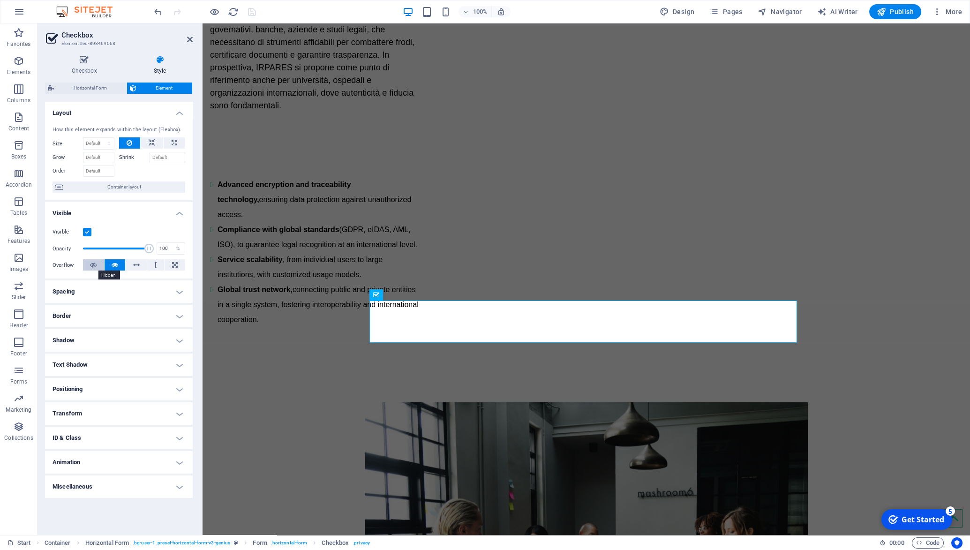
click at [93, 267] on icon at bounding box center [93, 264] width 7 height 11
click at [179, 289] on h4 "Spacing" at bounding box center [119, 291] width 148 height 23
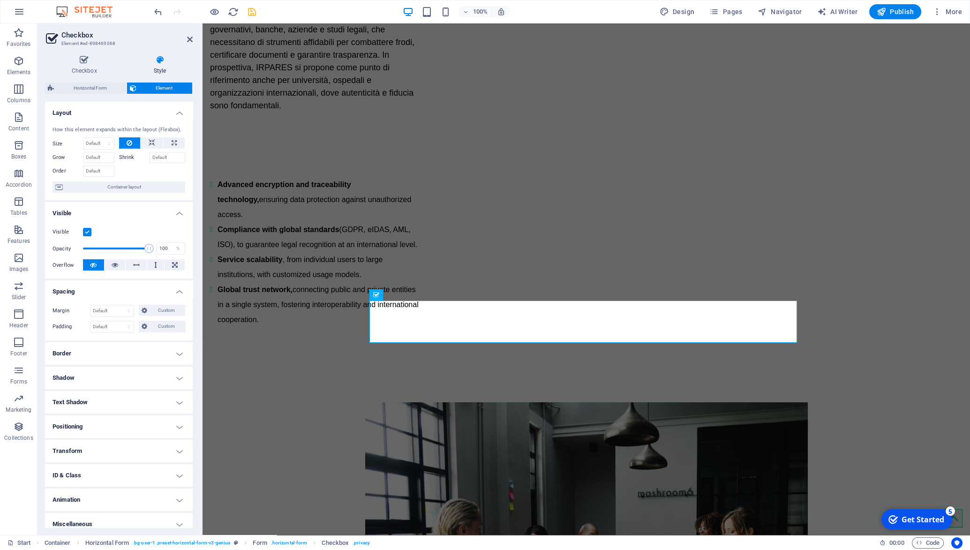
click at [175, 359] on h4 "Border" at bounding box center [119, 353] width 148 height 23
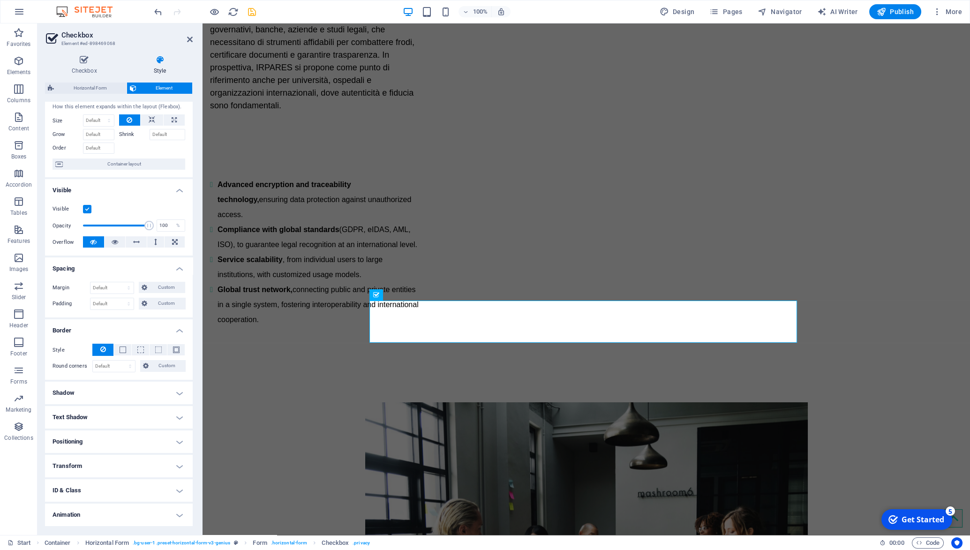
scroll to position [46, 0]
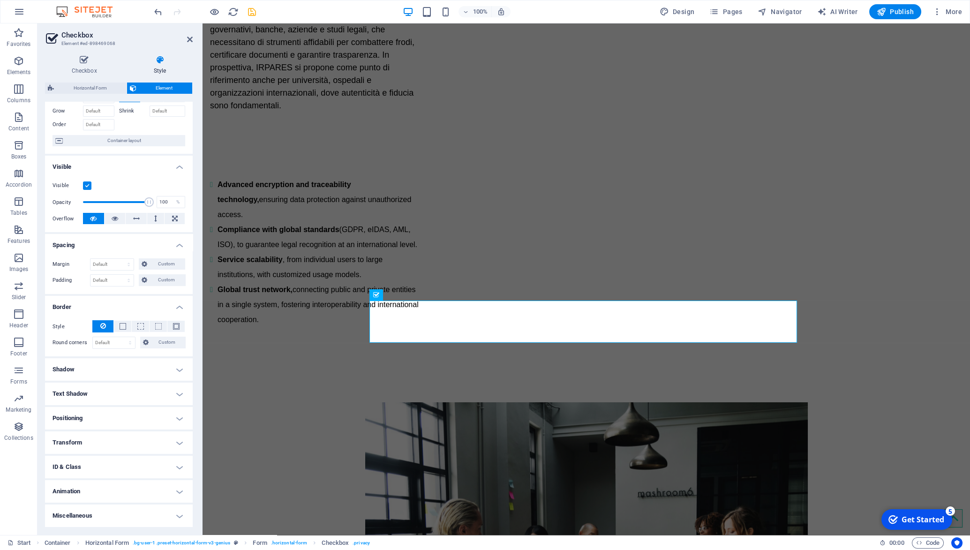
click at [173, 378] on h4 "Shadow" at bounding box center [119, 369] width 148 height 23
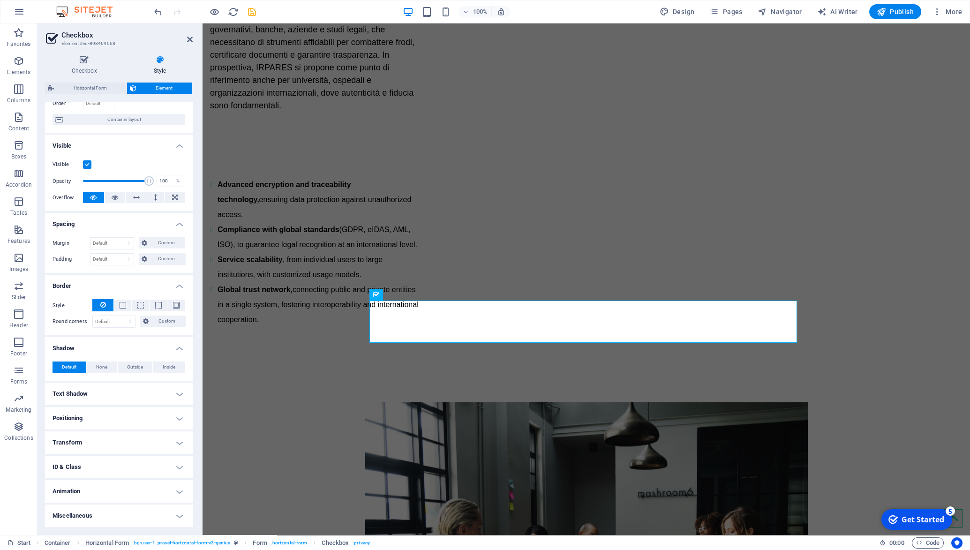
scroll to position [74, 0]
click at [176, 393] on h4 "Text Shadow" at bounding box center [119, 394] width 148 height 23
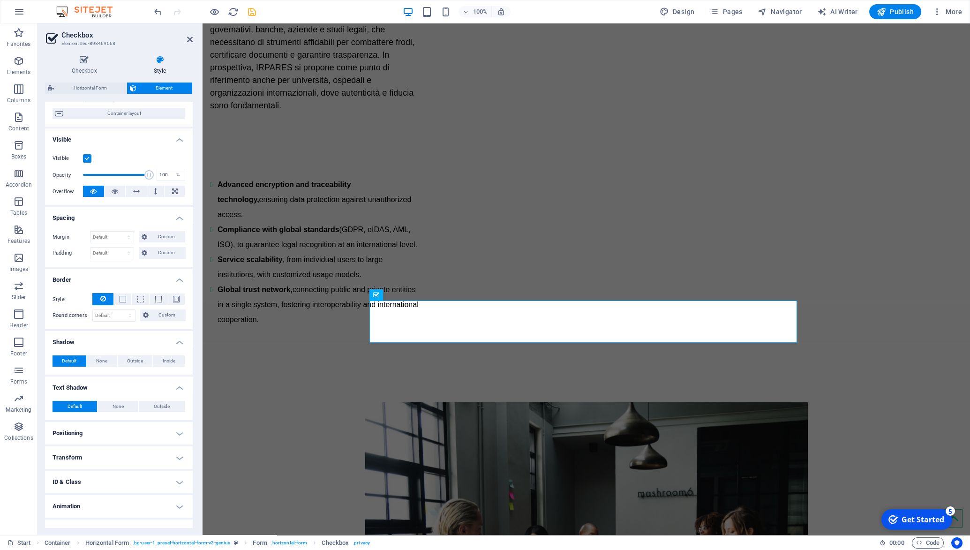
scroll to position [95, 0]
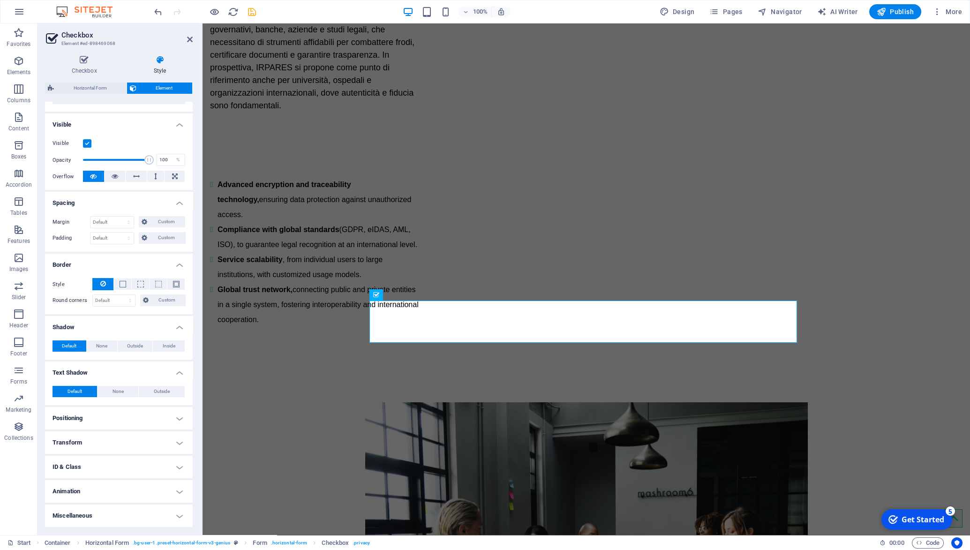
click at [175, 422] on h4 "Positioning" at bounding box center [119, 418] width 148 height 23
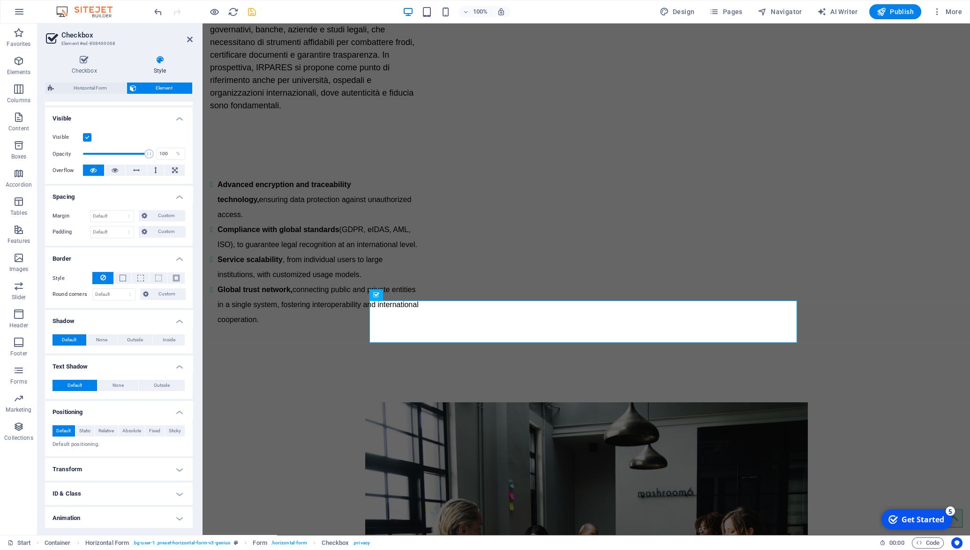
scroll to position [128, 0]
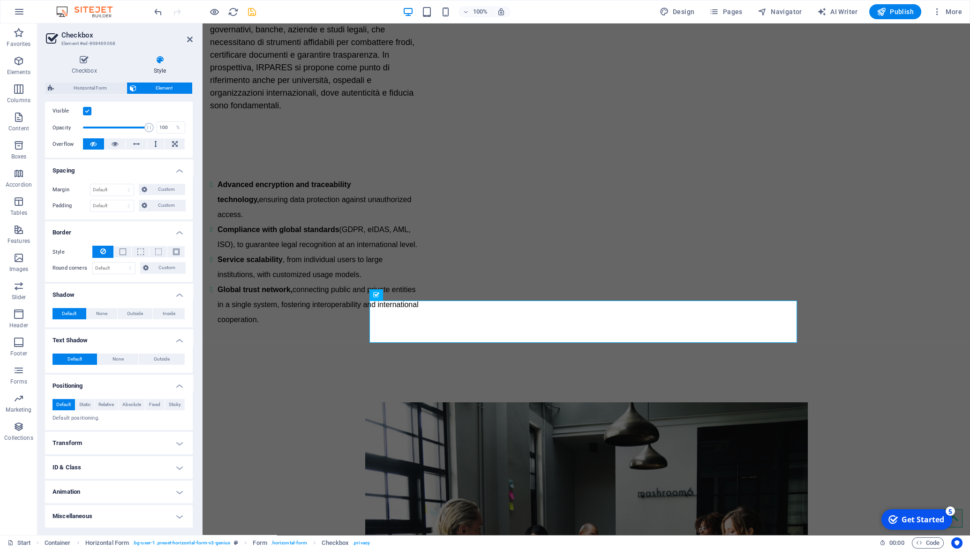
click at [169, 442] on h4 "Transform" at bounding box center [119, 443] width 148 height 23
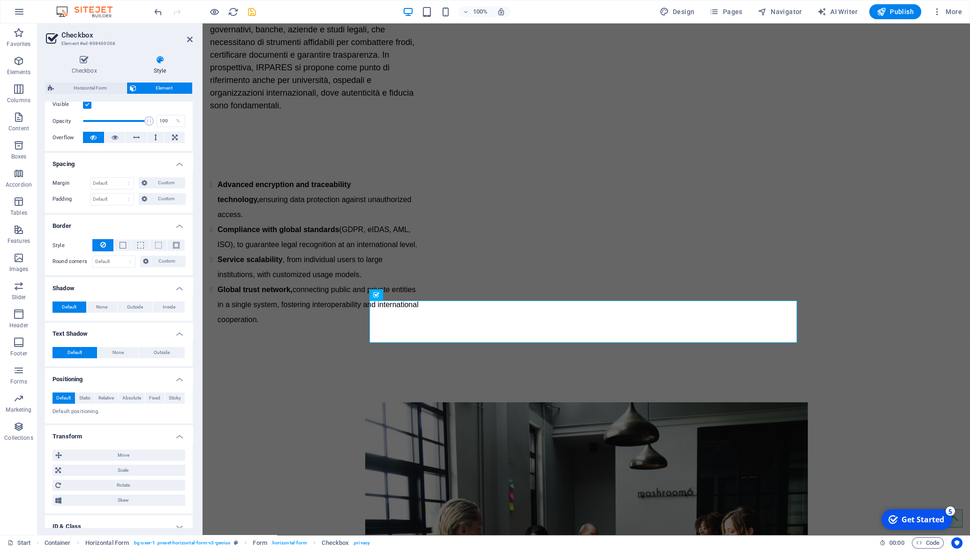
scroll to position [193, 0]
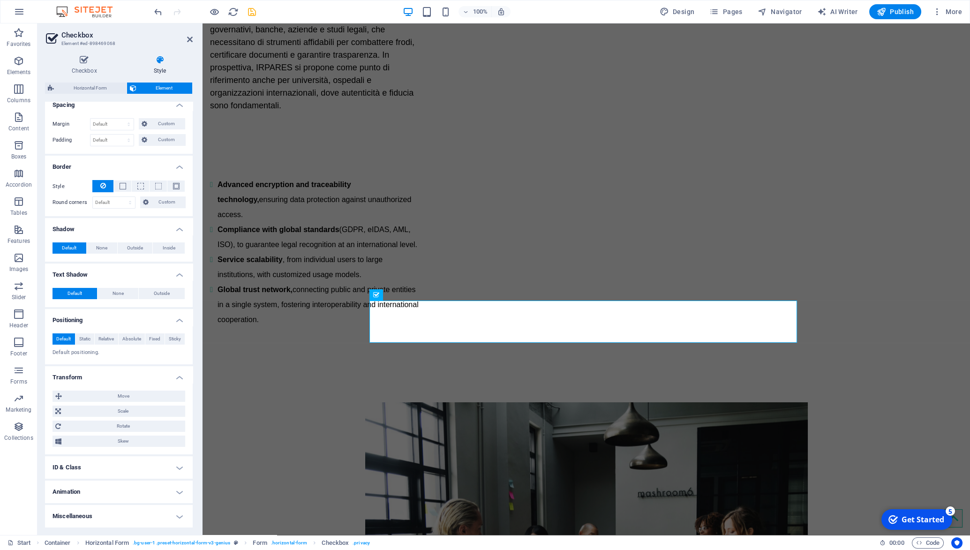
click at [176, 468] on h4 "ID & Class" at bounding box center [119, 467] width 148 height 23
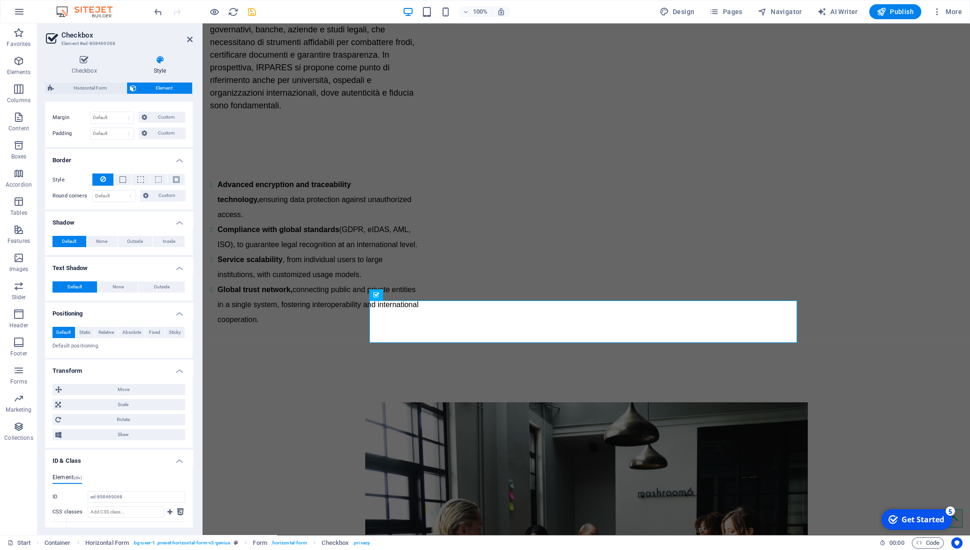
scroll to position [330, 0]
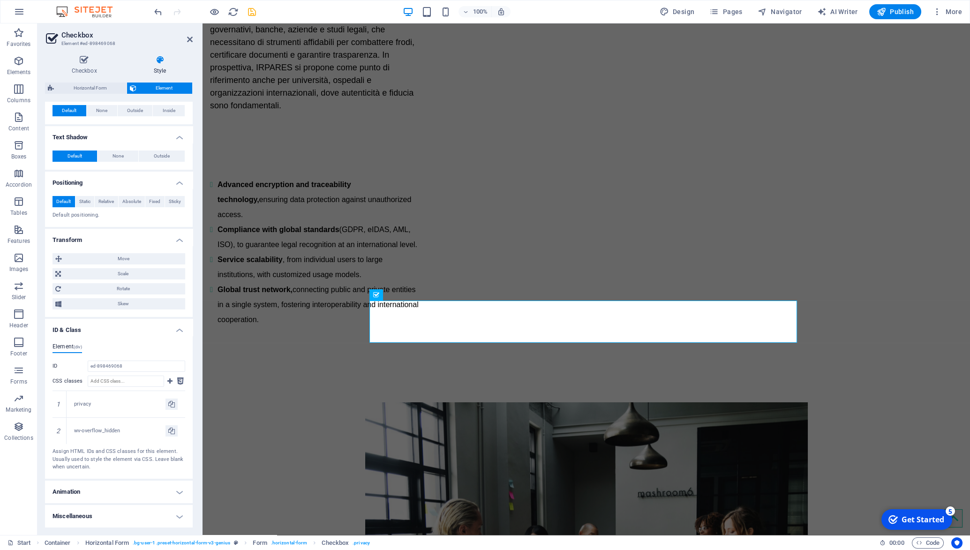
click at [170, 491] on h4 "Animation" at bounding box center [119, 492] width 148 height 23
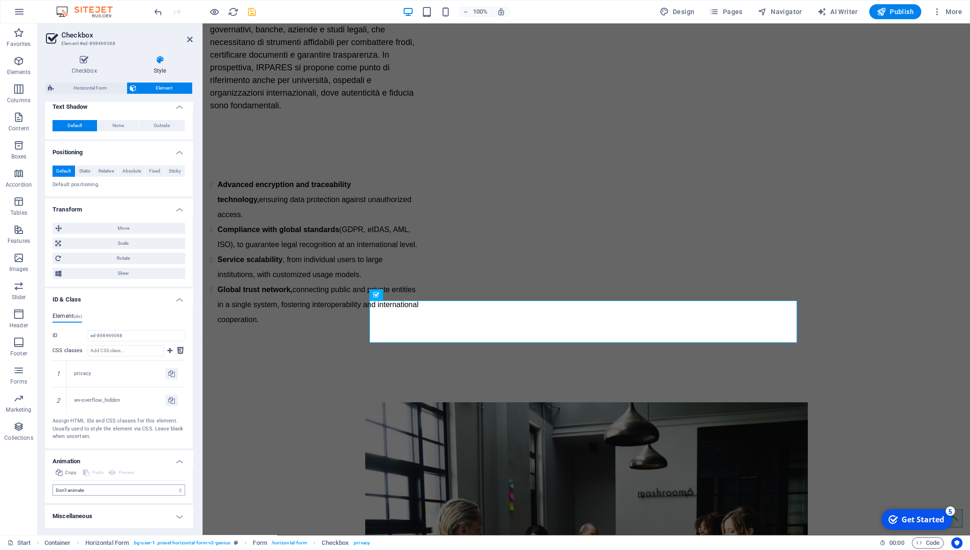
scroll to position [361, 0]
click at [174, 520] on h4 "Miscellaneous" at bounding box center [119, 516] width 148 height 23
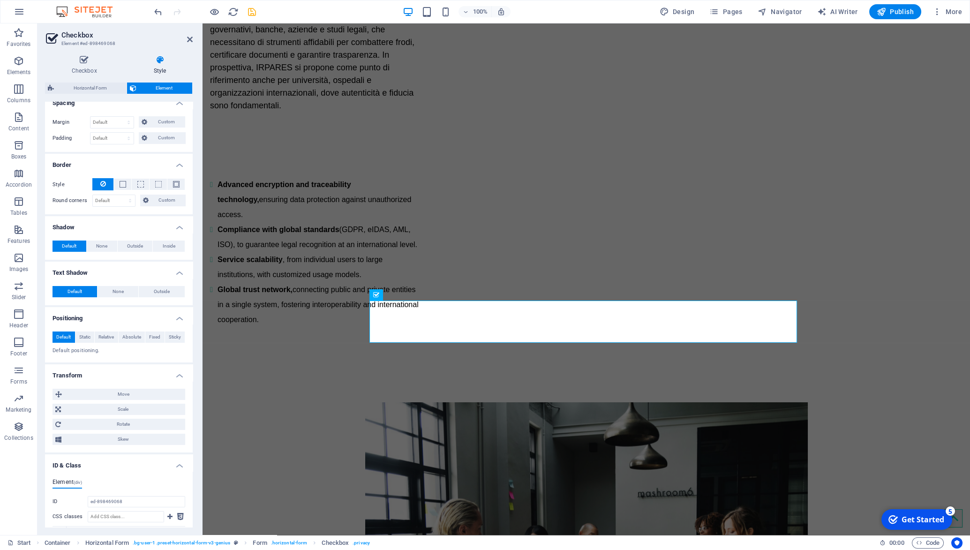
scroll to position [187, 0]
click at [160, 208] on span "Custom" at bounding box center [166, 201] width 31 height 11
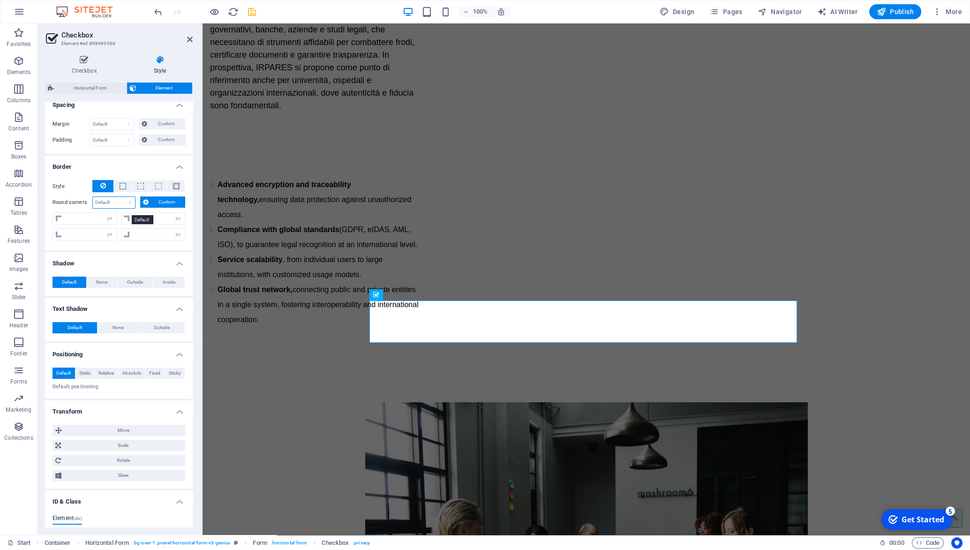
click at [93, 197] on select "Default px rem % vh vw Custom" at bounding box center [114, 202] width 42 height 11
click at [104, 191] on icon at bounding box center [103, 185] width 6 height 11
click div "Unreadable? Load new"
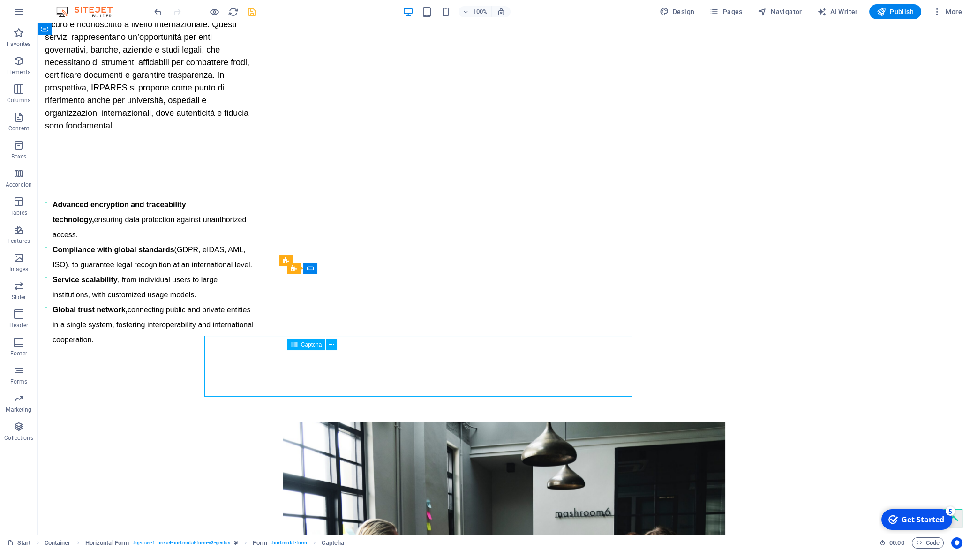
scroll to position [1067, 0]
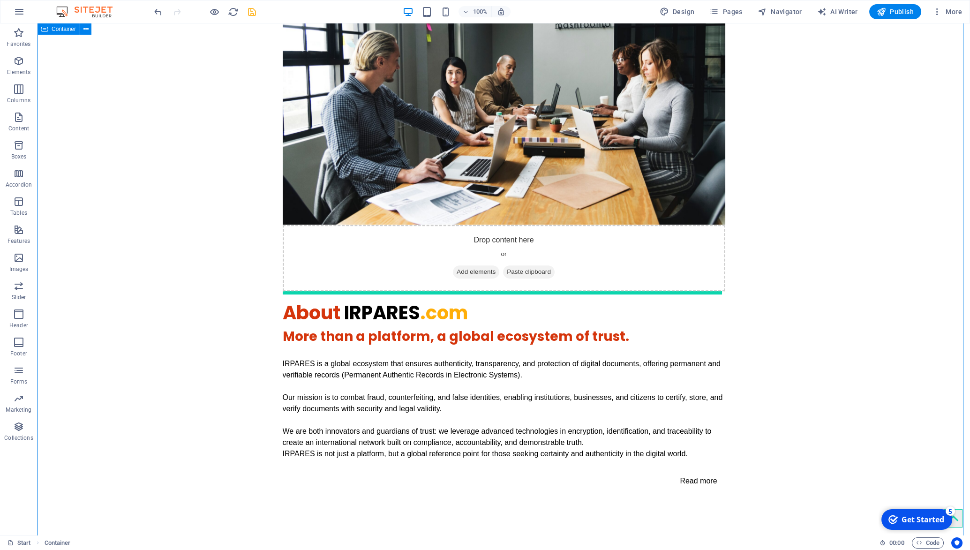
scroll to position [879, 0]
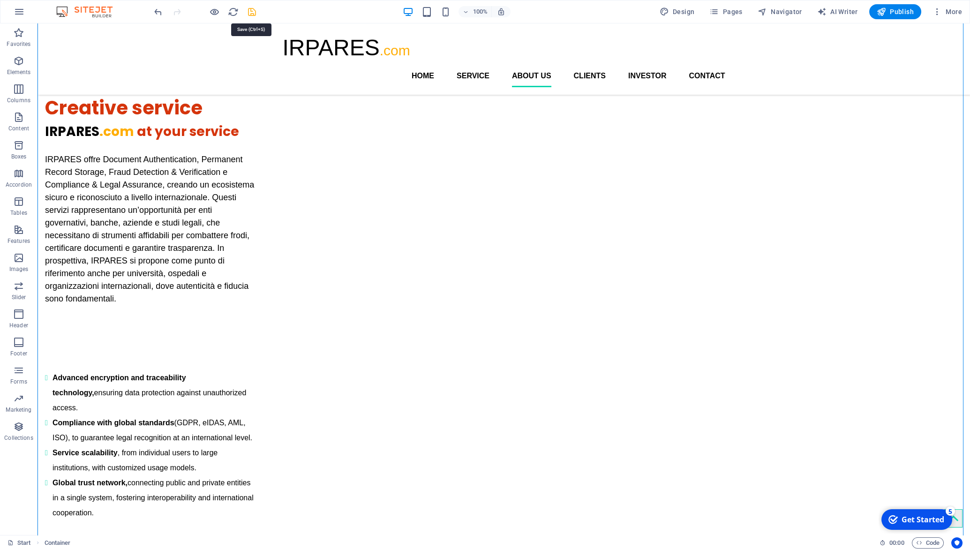
click at [249, 9] on icon "save" at bounding box center [252, 12] width 11 height 11
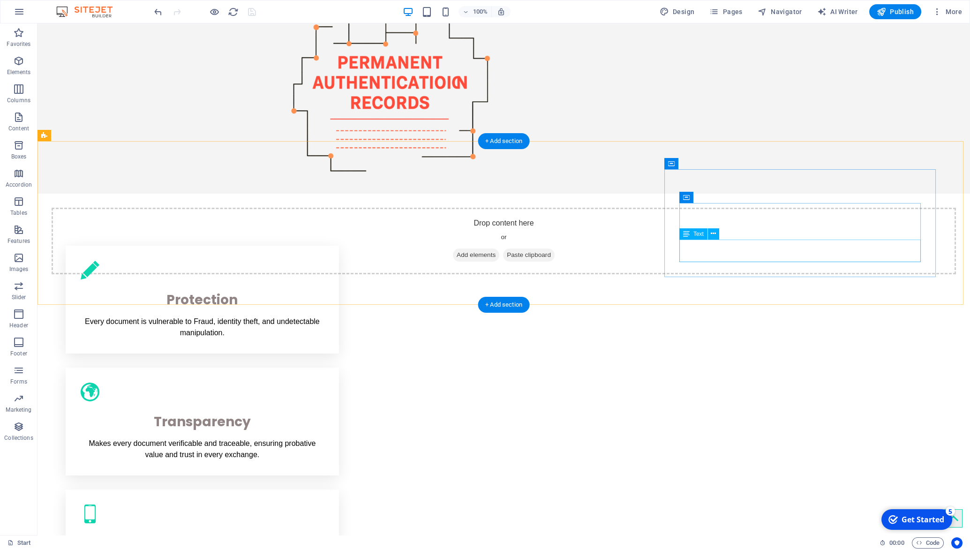
scroll to position [310, 0]
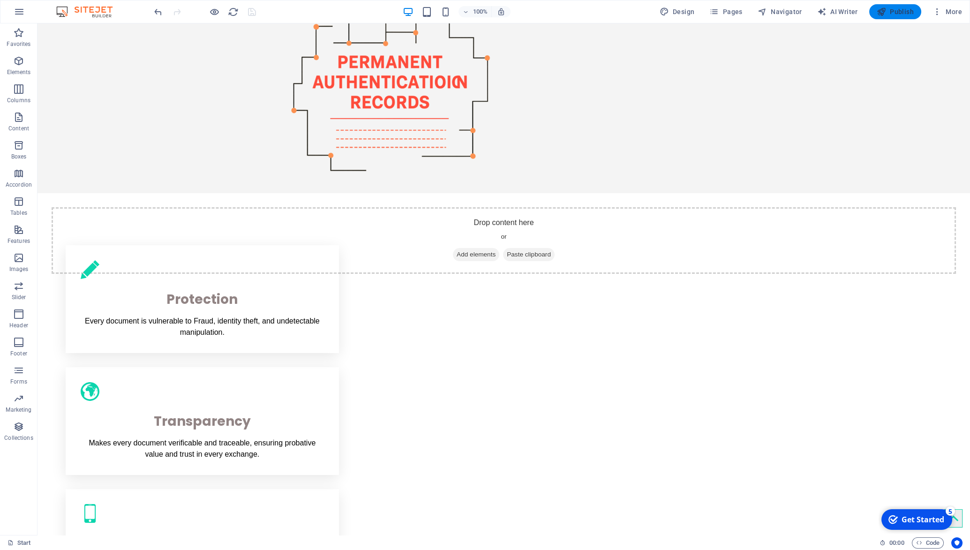
click at [903, 19] on button "Publish" at bounding box center [895, 11] width 52 height 15
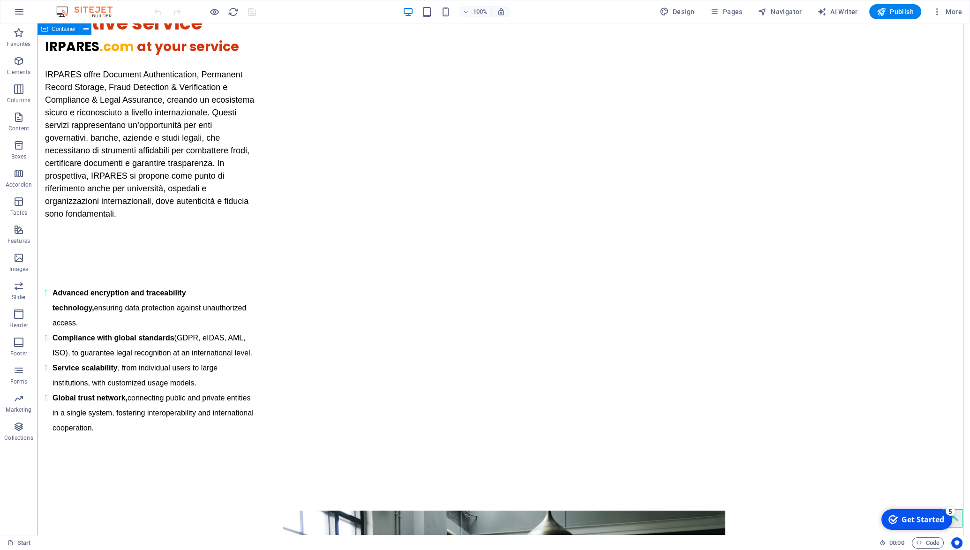
scroll to position [1135, 0]
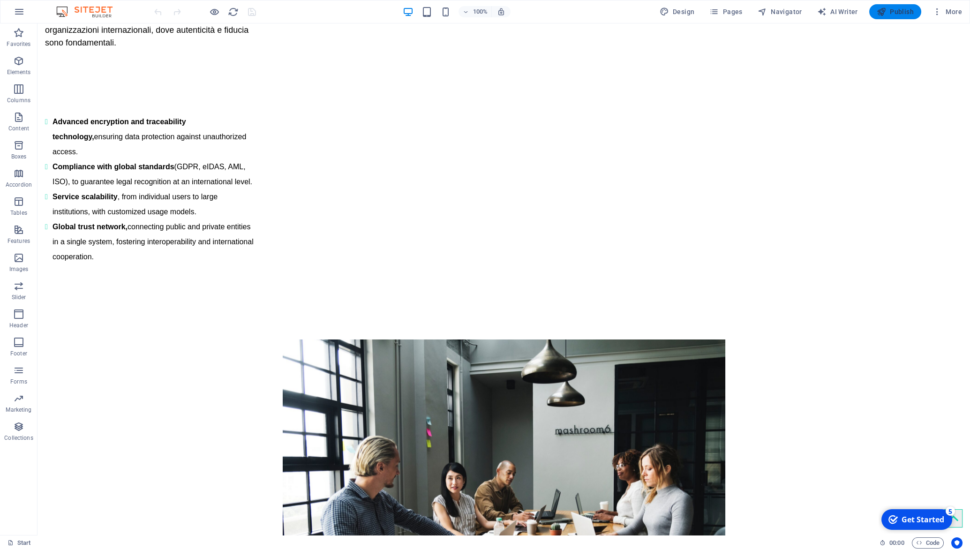
click at [893, 11] on span "Publish" at bounding box center [895, 11] width 37 height 9
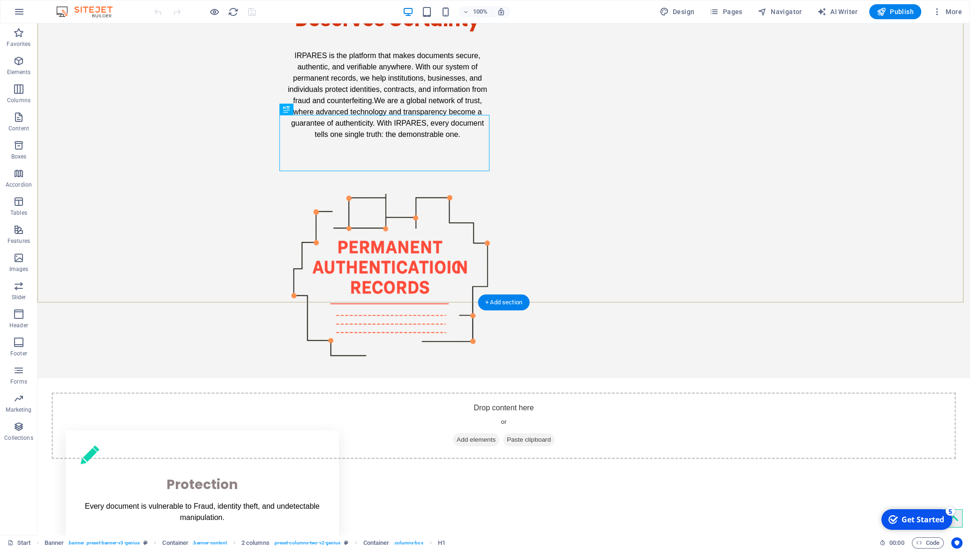
scroll to position [139, 0]
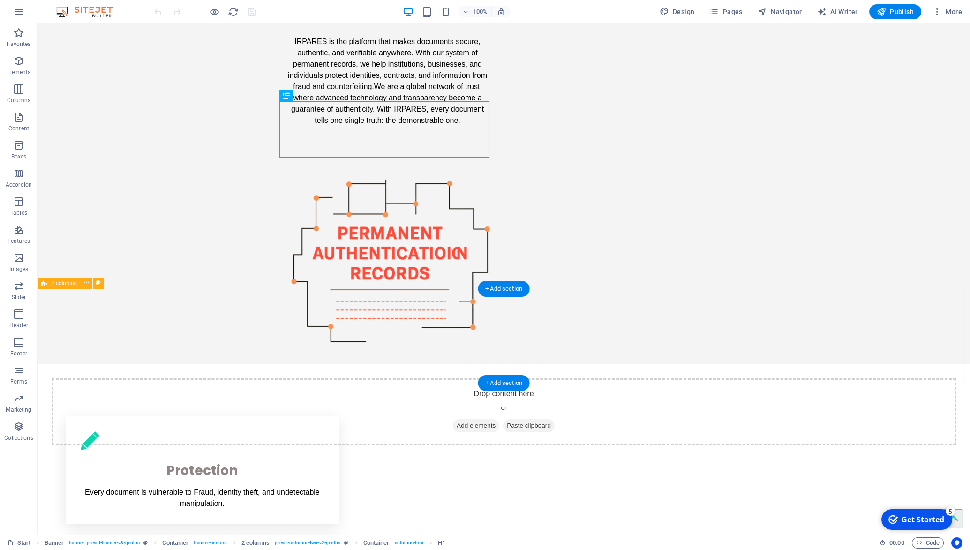
click at [145, 378] on div "Drop content here or Add elements Paste clipboard" at bounding box center [504, 411] width 905 height 67
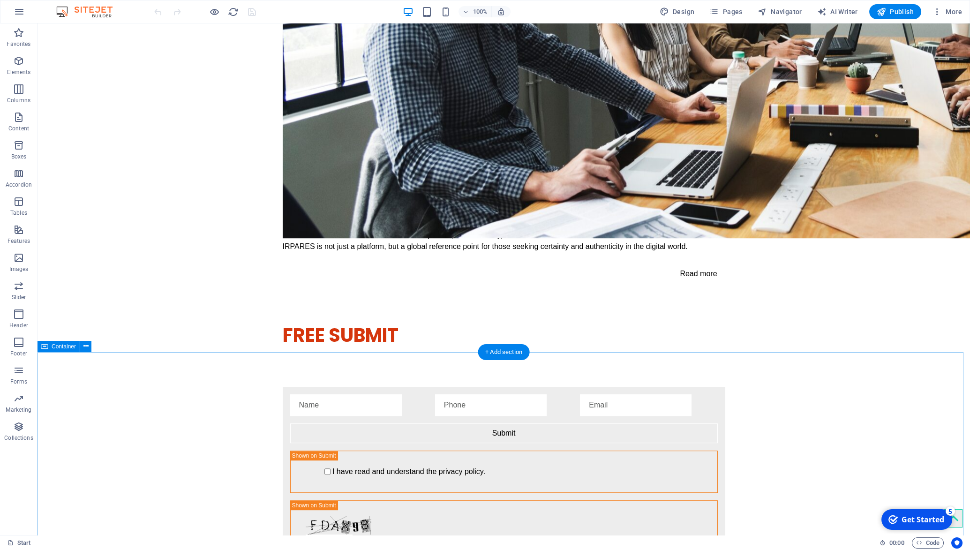
scroll to position [1756, 0]
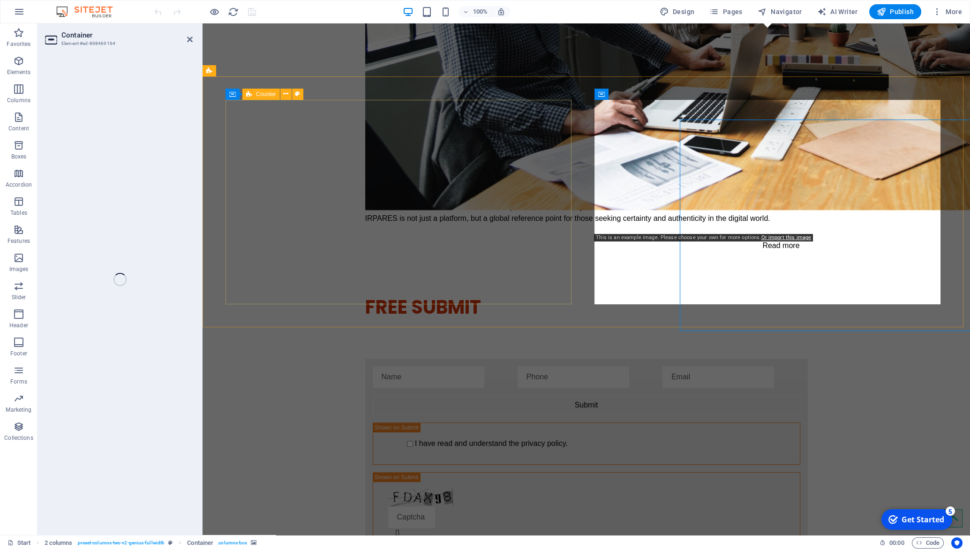
scroll to position [1741, 0]
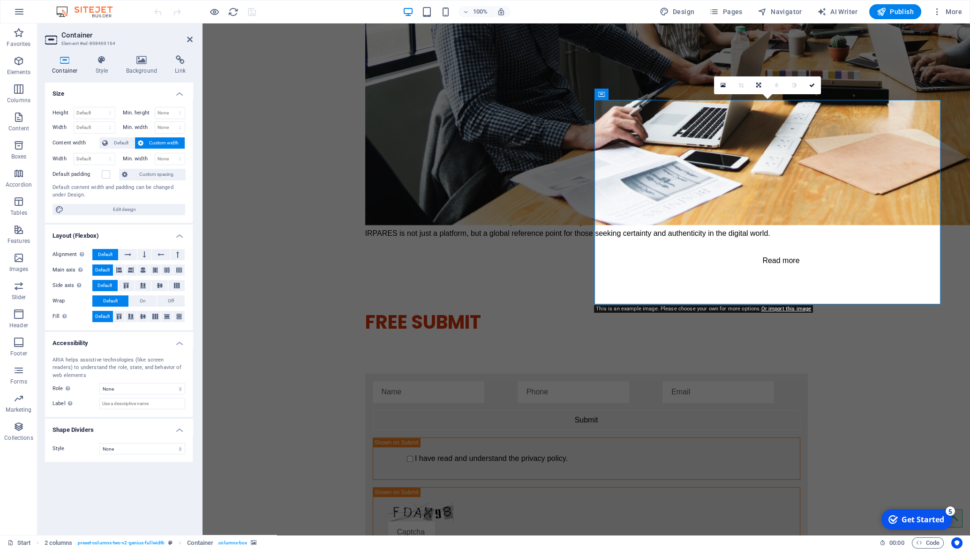
click at [655, 96] on icon at bounding box center [654, 94] width 7 height 10
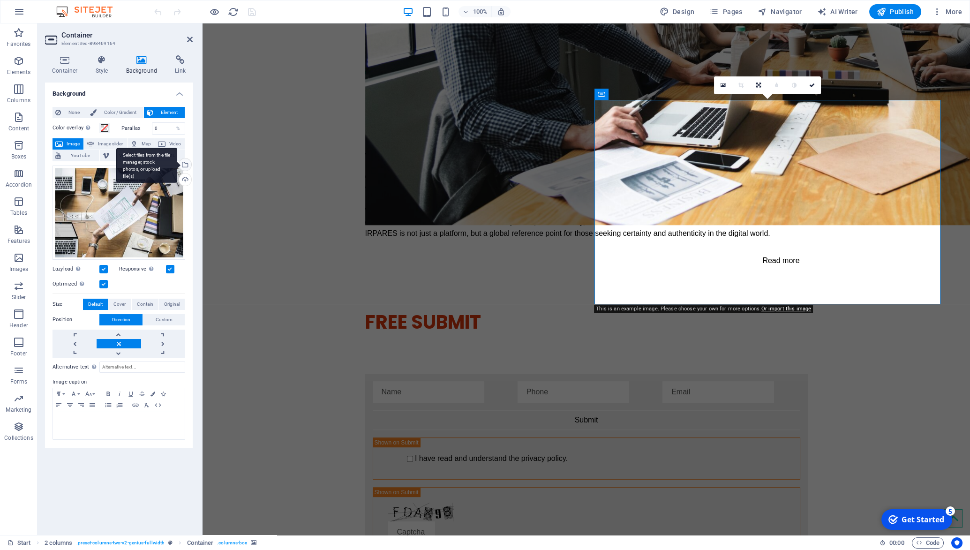
click at [186, 164] on div "Select files from the file manager, stock photos, or upload file(s)" at bounding box center [184, 165] width 14 height 14
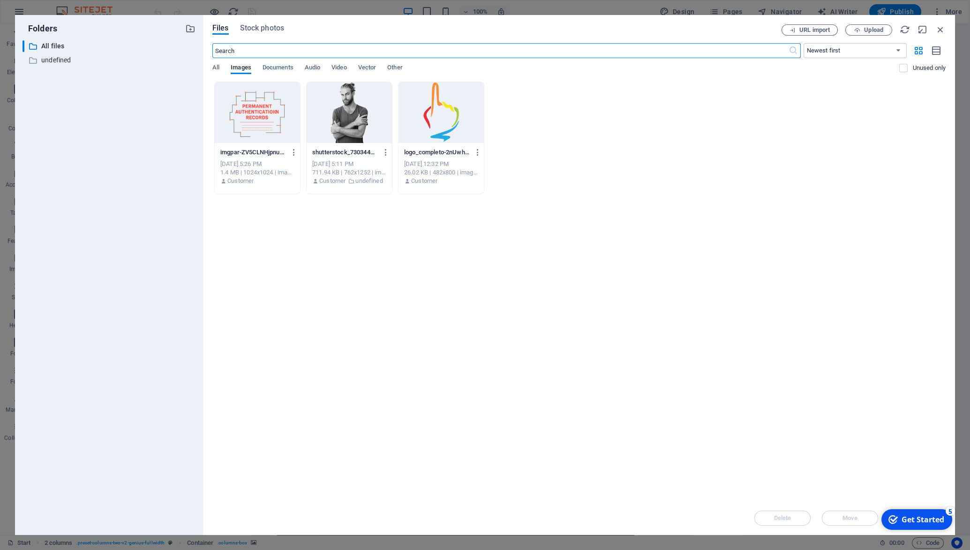
scroll to position [1742, 0]
click at [704, 136] on div "imgpar-ZV5CLNHjpnuArXdzSUEkPQ.png imgpar-ZV5CLNHjpnuArXdzSUEkPQ.png Sep 3, 2025…" at bounding box center [578, 138] width 733 height 113
click at [877, 32] on span "Upload" at bounding box center [873, 30] width 19 height 6
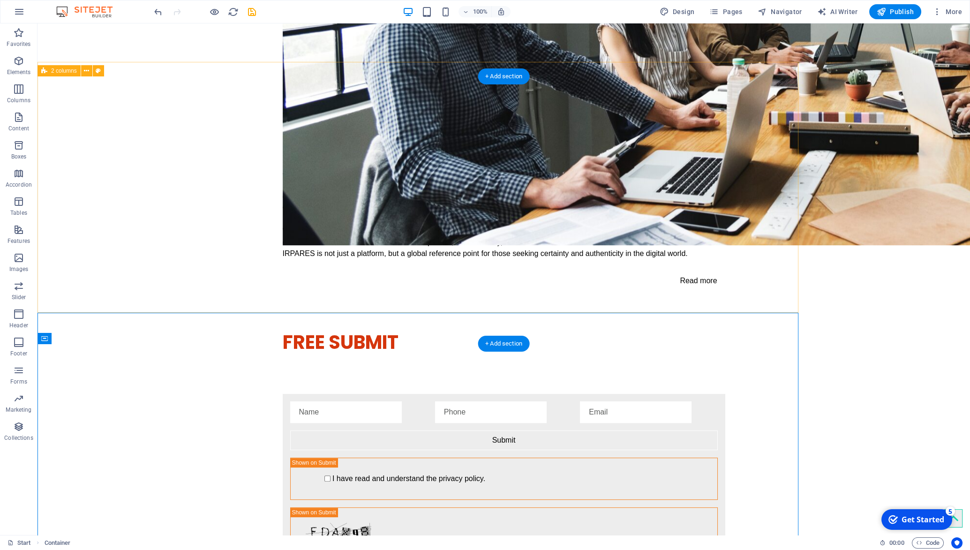
scroll to position [1756, 0]
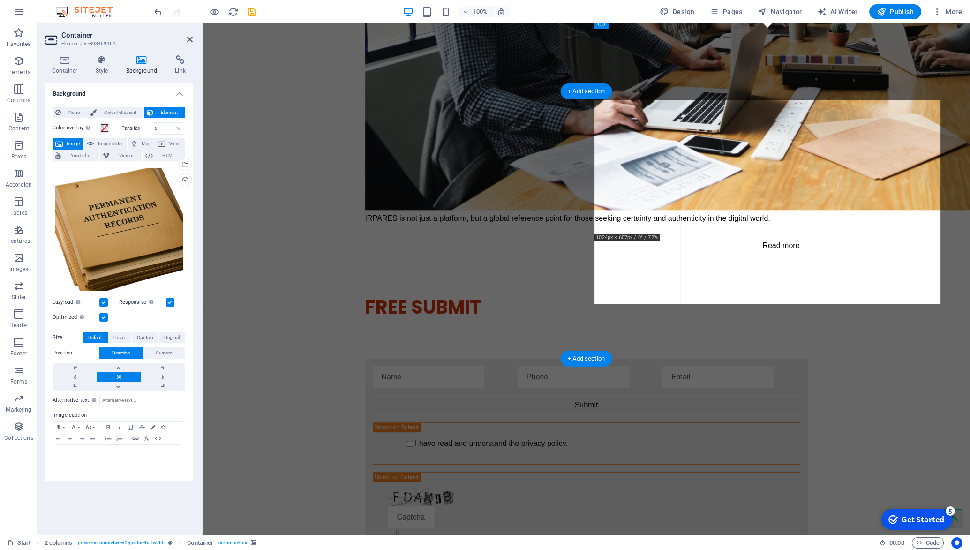
scroll to position [1741, 0]
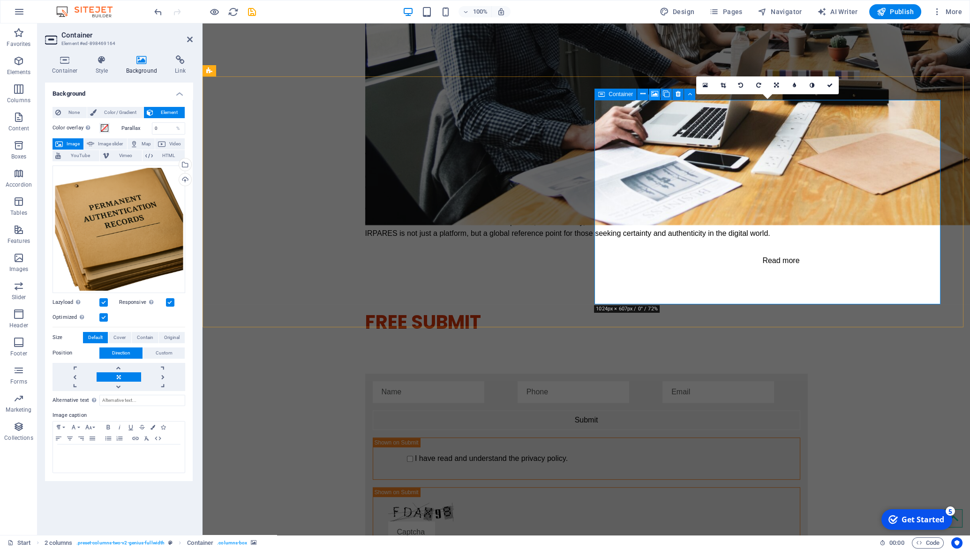
click at [654, 96] on icon at bounding box center [654, 94] width 7 height 10
click at [185, 163] on div "Select files from the file manager, stock photos, or upload file(s)" at bounding box center [184, 165] width 14 height 14
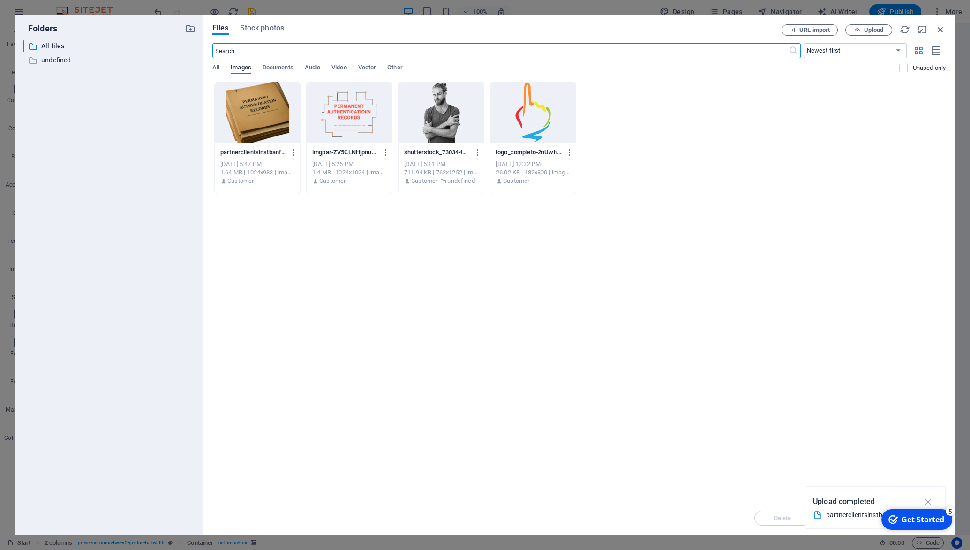
scroll to position [1742, 0]
click at [262, 153] on p "partnerclientsinstbanfin-wIXVkXPdGs_5oVVDGRwlKg.png" at bounding box center [252, 152] width 65 height 8
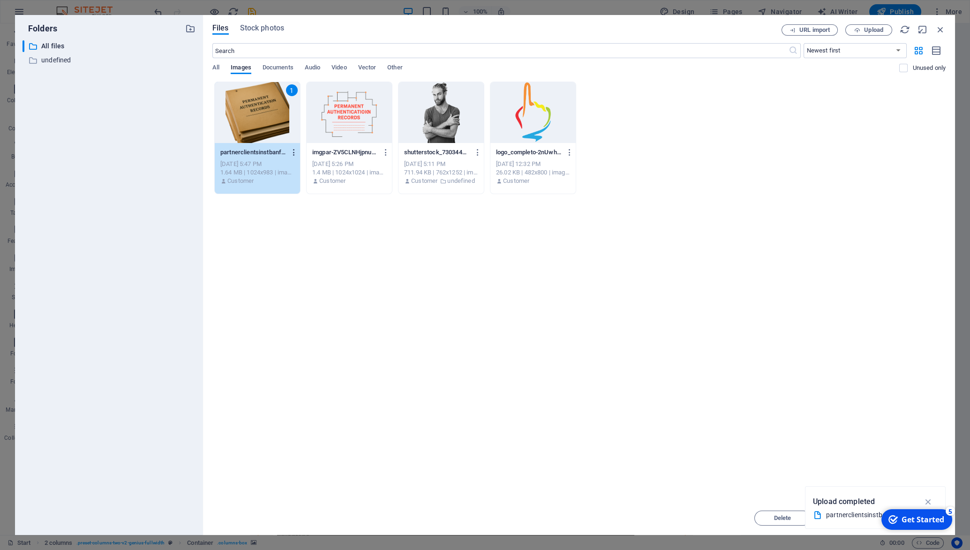
click at [298, 151] on icon "button" at bounding box center [293, 152] width 9 height 8
click at [302, 339] on h6 "Delete" at bounding box center [303, 334] width 40 height 11
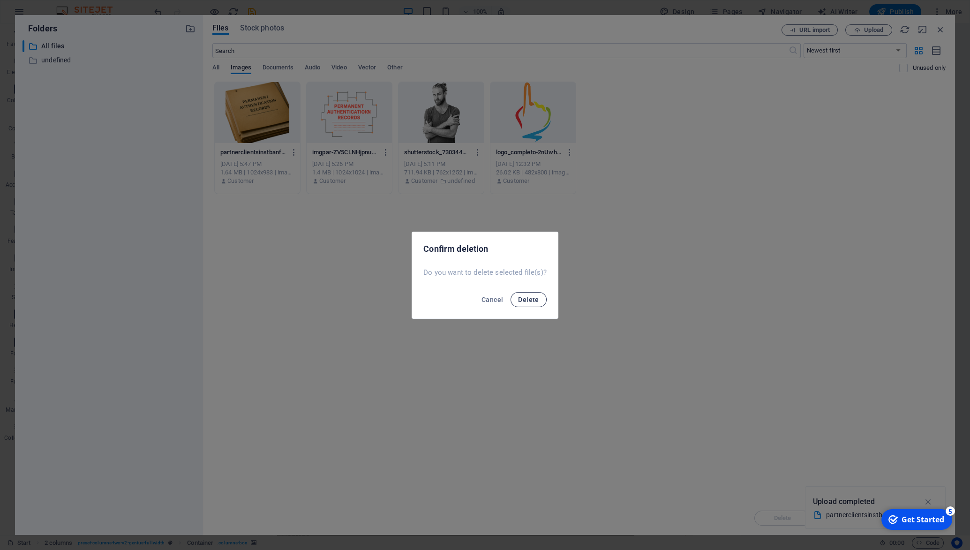
click at [529, 297] on span "Delete" at bounding box center [528, 300] width 21 height 8
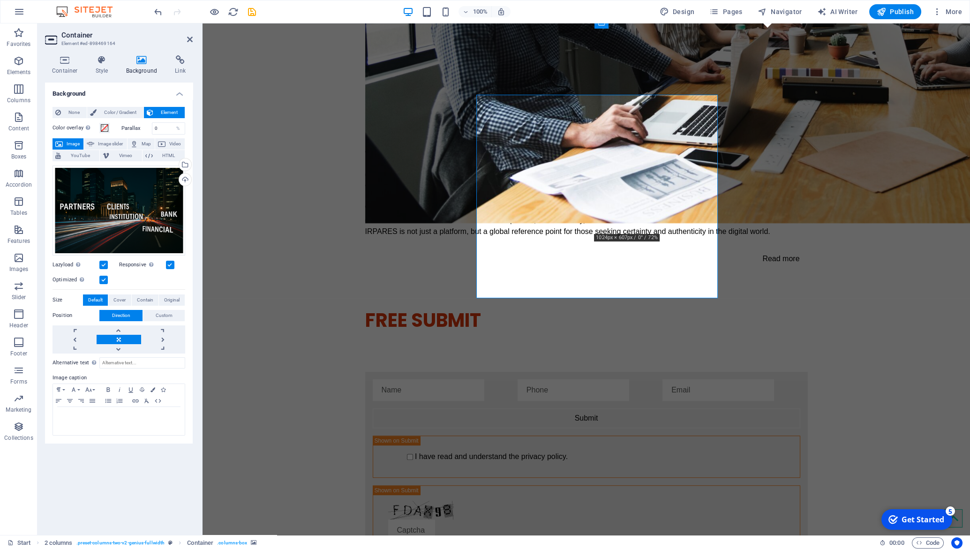
scroll to position [1741, 0]
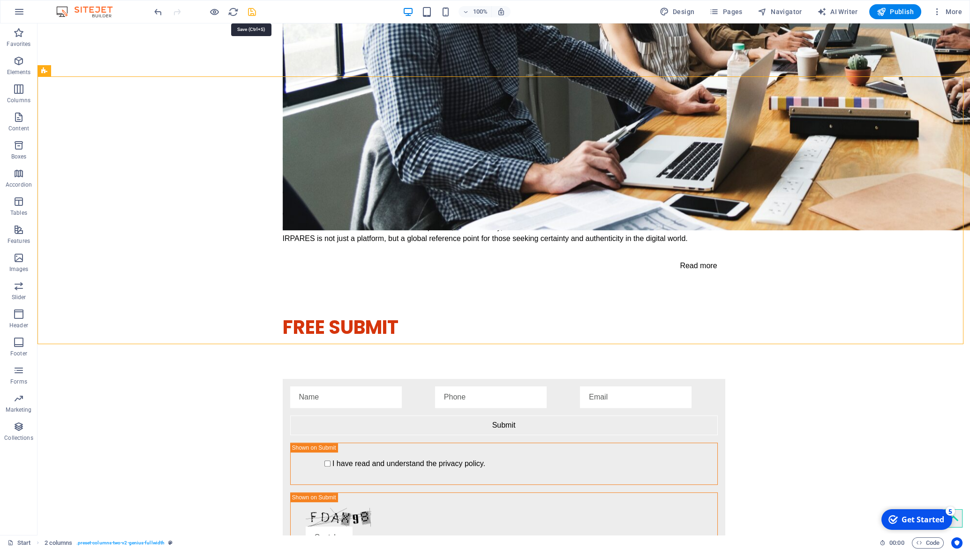
click at [254, 12] on icon "save" at bounding box center [252, 12] width 11 height 11
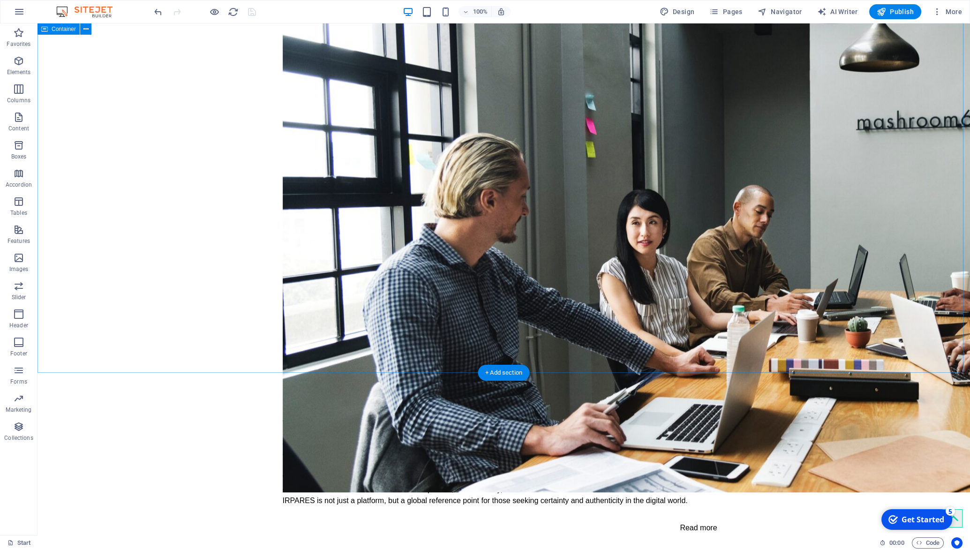
scroll to position [1625, 0]
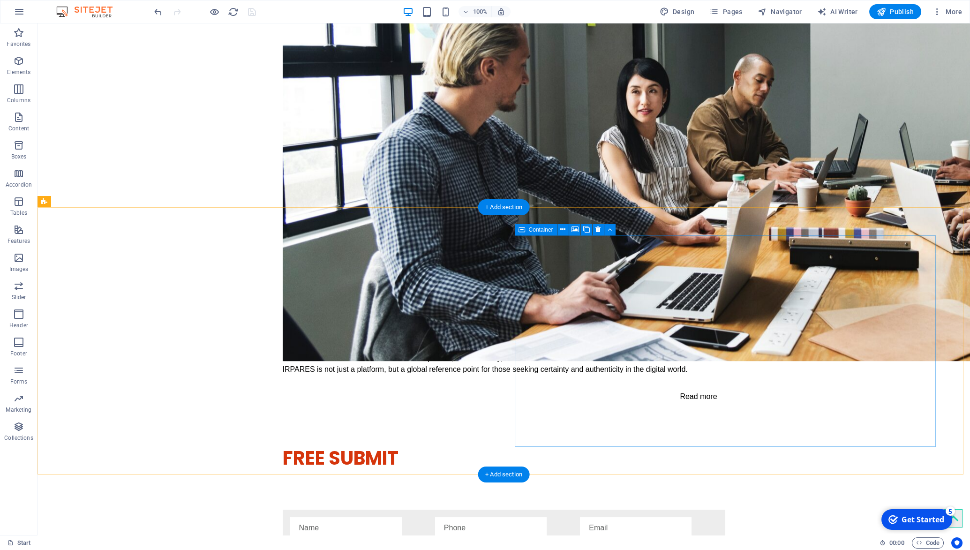
click at [573, 231] on icon at bounding box center [575, 230] width 7 height 10
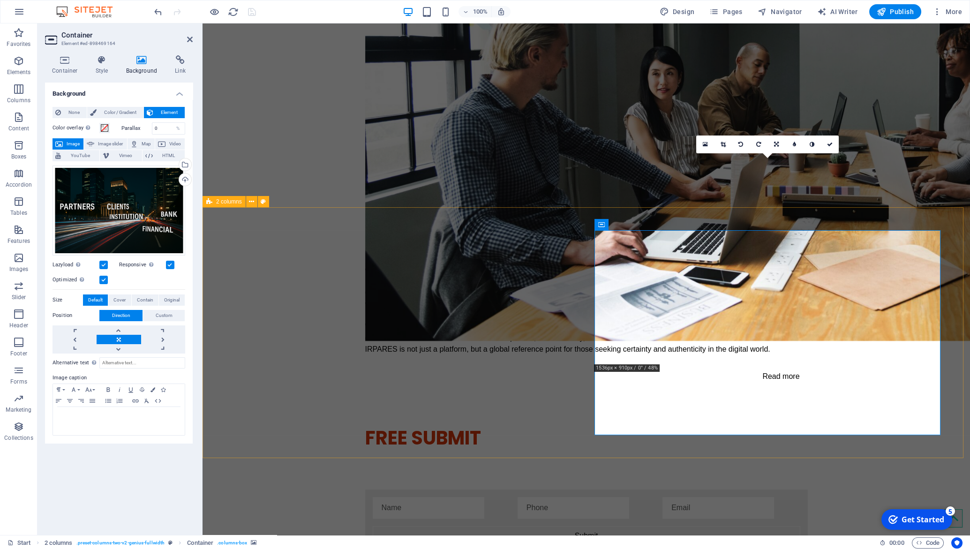
scroll to position [1610, 0]
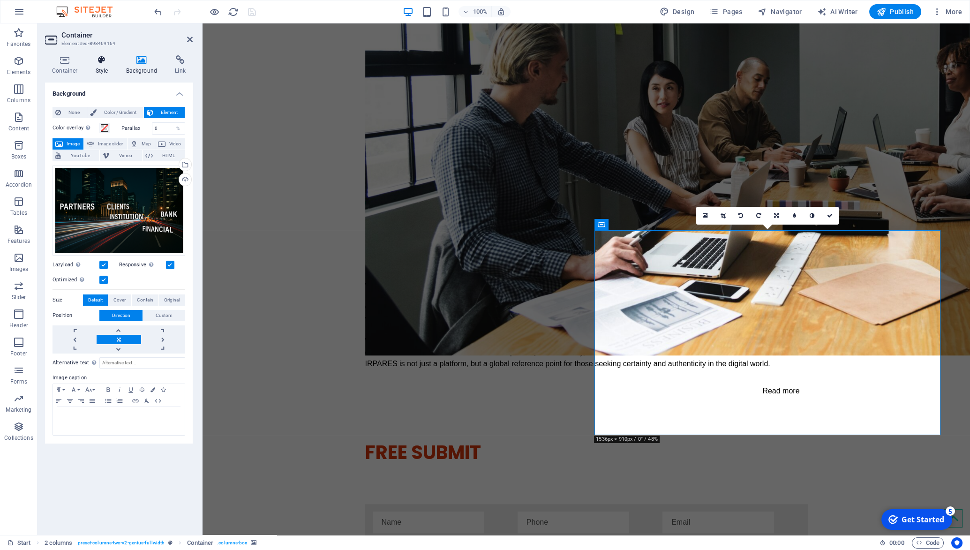
click at [102, 60] on icon at bounding box center [102, 59] width 27 height 9
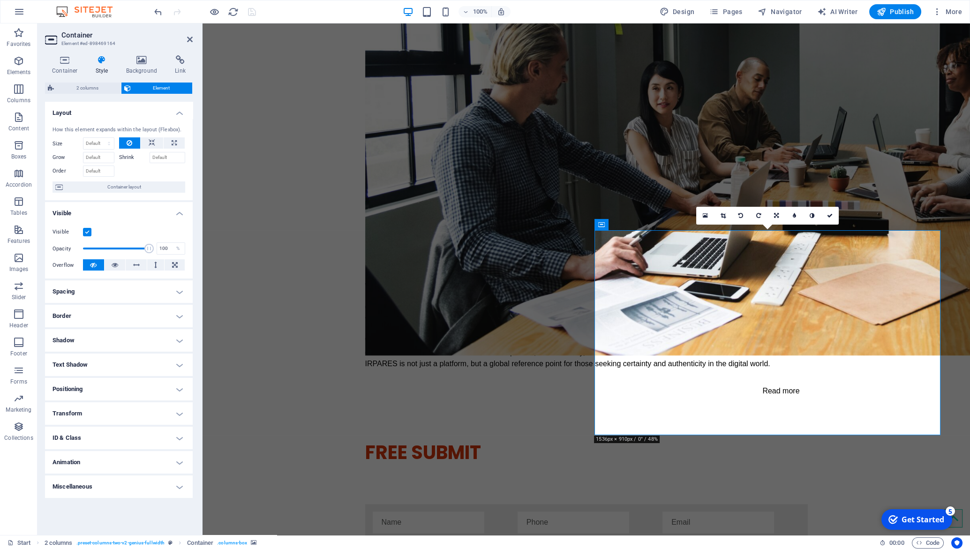
click at [152, 314] on h4 "Border" at bounding box center [119, 316] width 148 height 23
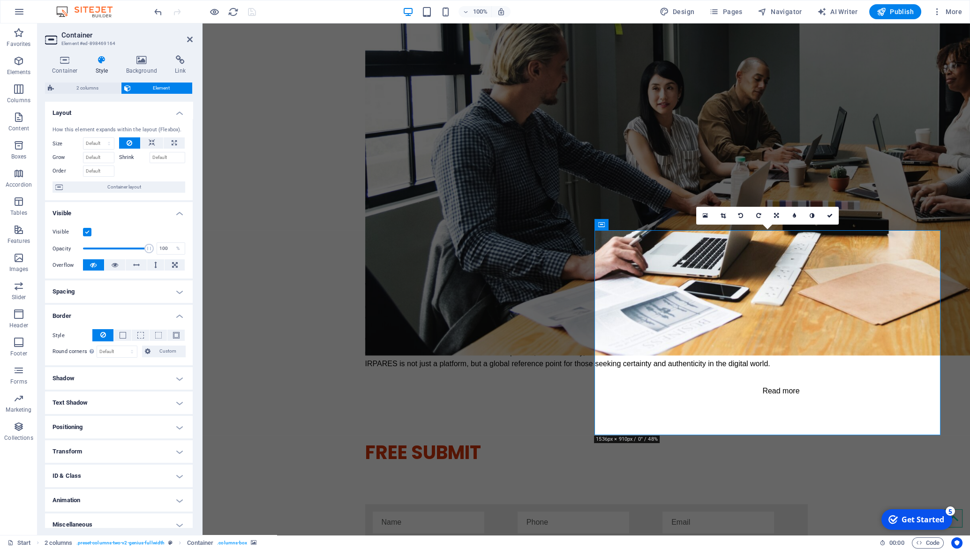
click at [151, 382] on h4 "Shadow" at bounding box center [119, 378] width 148 height 23
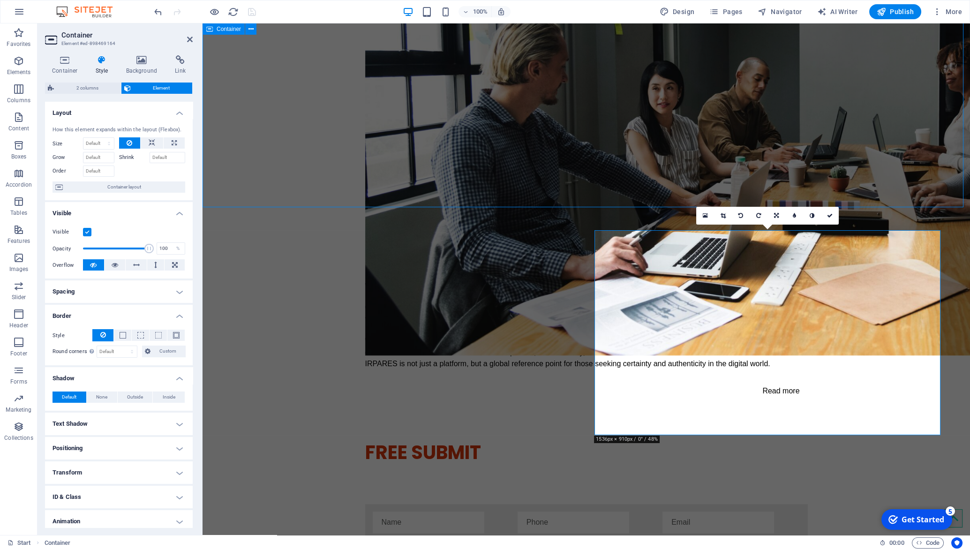
scroll to position [1625, 0]
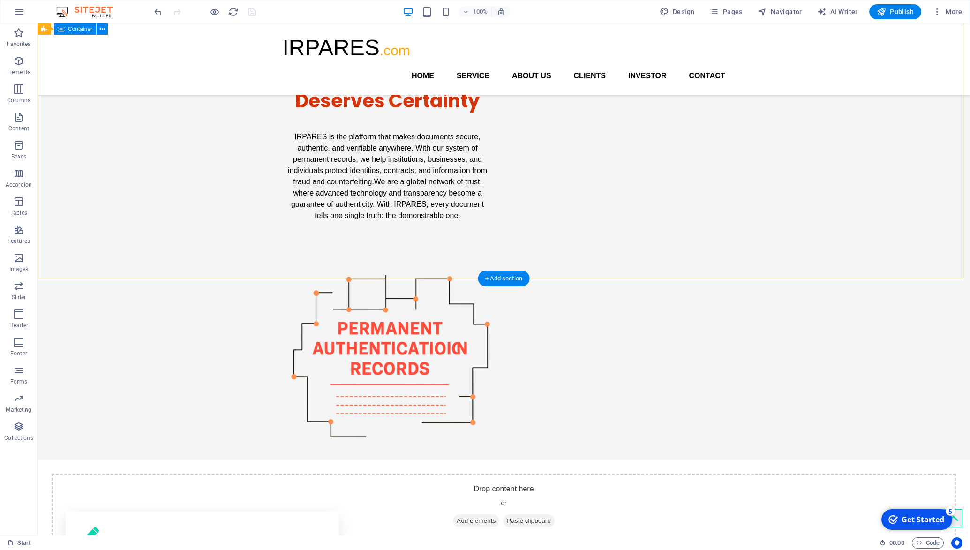
scroll to position [0, 0]
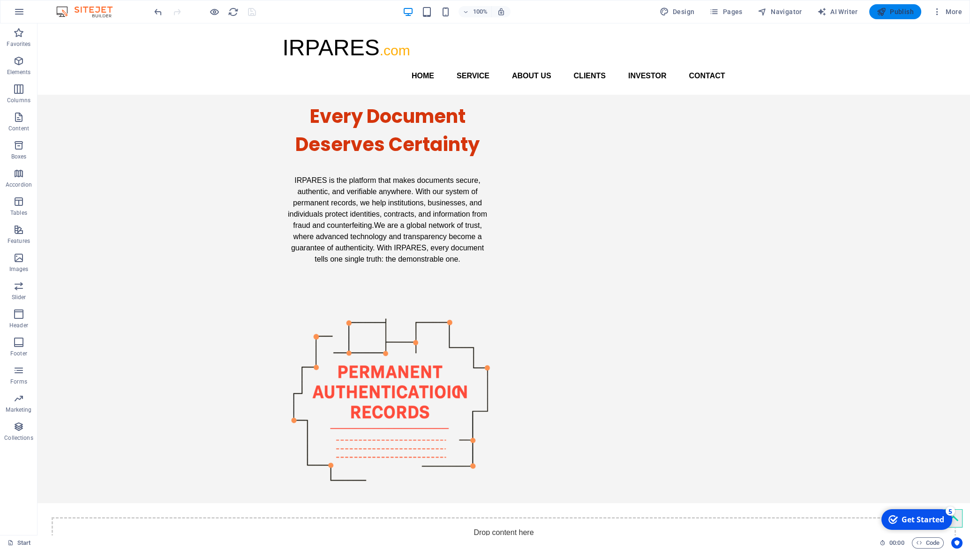
click at [904, 9] on span "Publish" at bounding box center [895, 11] width 37 height 9
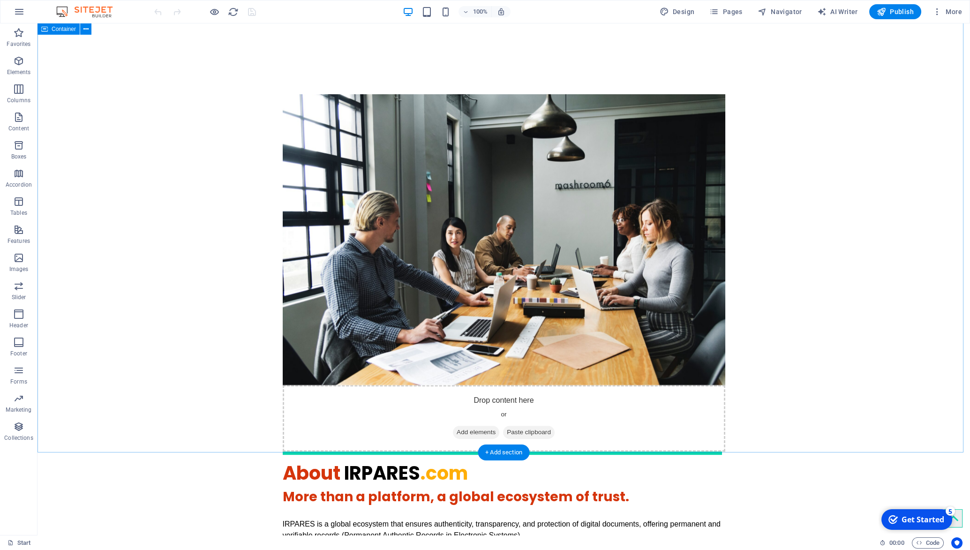
scroll to position [1560, 0]
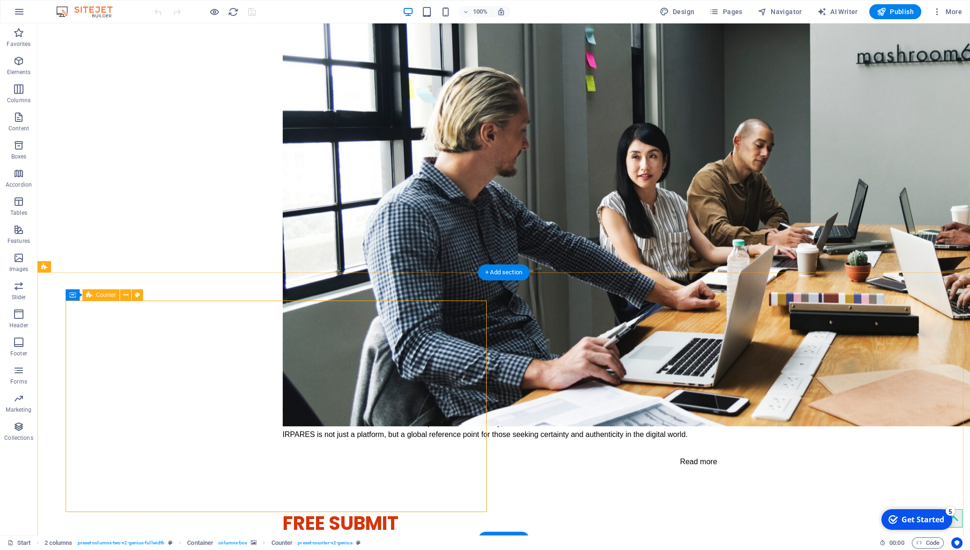
scroll to position [1545, 0]
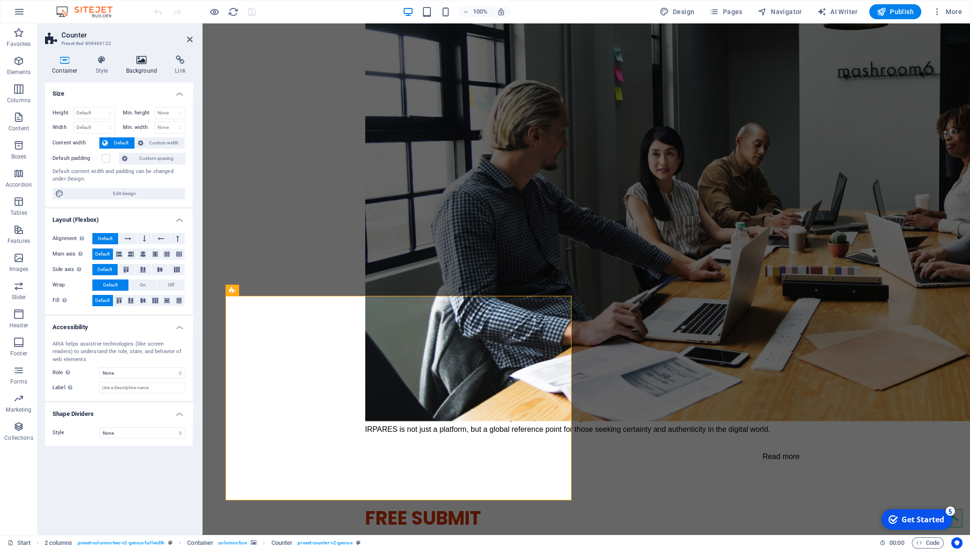
click at [143, 66] on h4 "Background" at bounding box center [143, 65] width 49 height 20
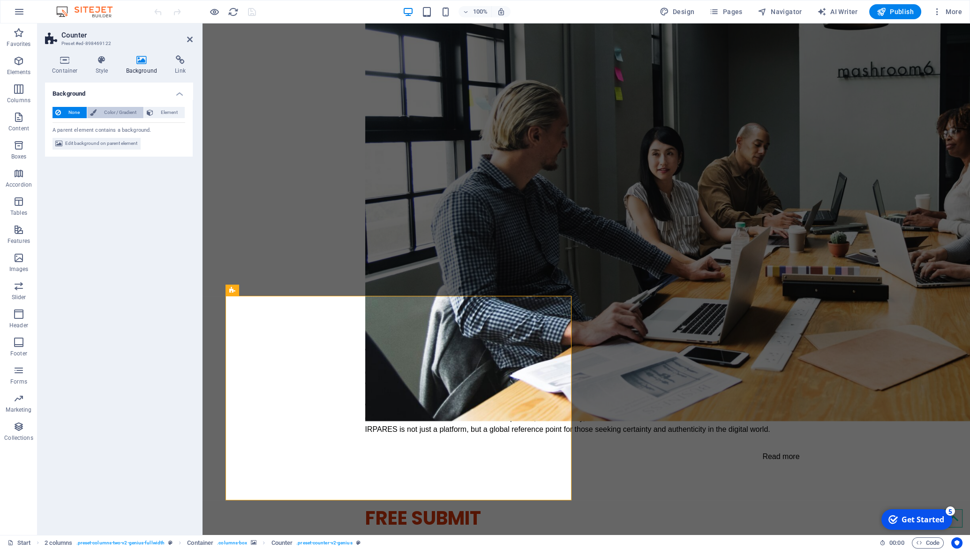
click at [106, 115] on span "Color / Gradient" at bounding box center [119, 112] width 41 height 11
click at [60, 151] on span at bounding box center [58, 150] width 10 height 10
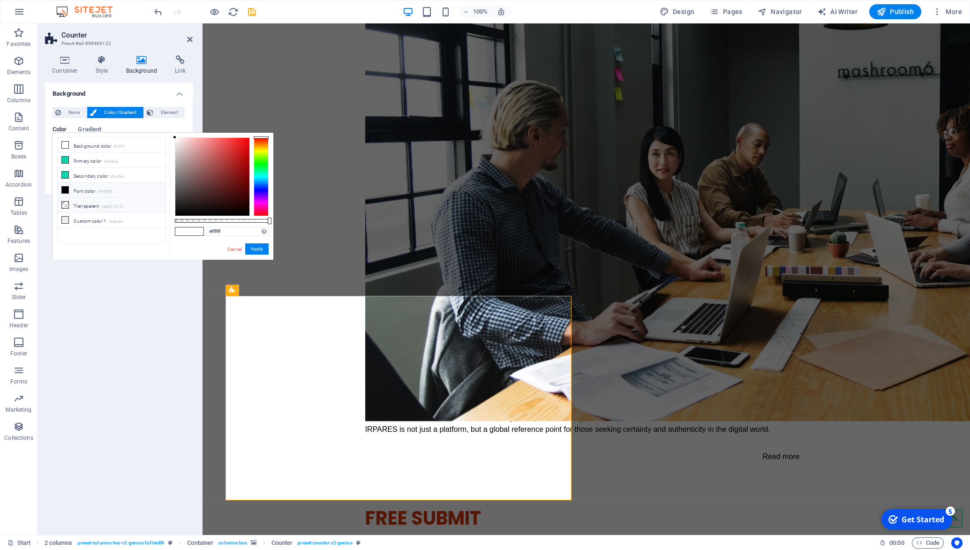
click at [76, 204] on li "Transparent rgba(0,0,0,.0)" at bounding box center [112, 205] width 108 height 15
type input "rgba(0, 0, 0, 0)"
click at [261, 251] on button "Apply" at bounding box center [256, 248] width 23 height 11
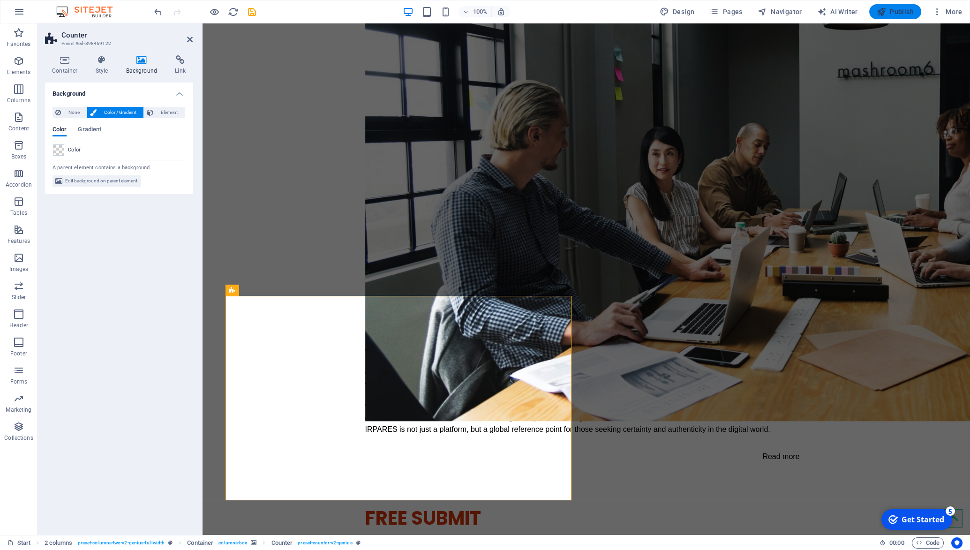
click at [897, 18] on button "Publish" at bounding box center [895, 11] width 52 height 15
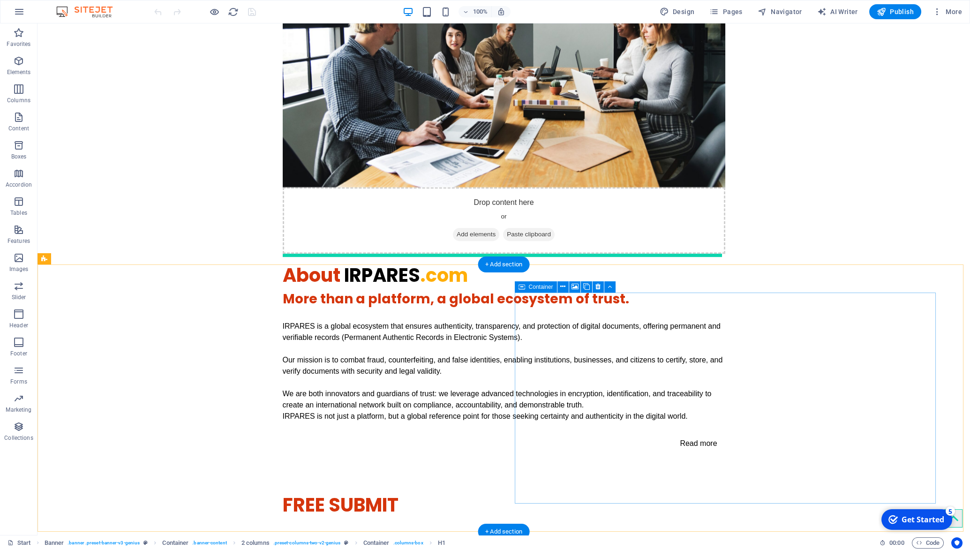
scroll to position [1592, 0]
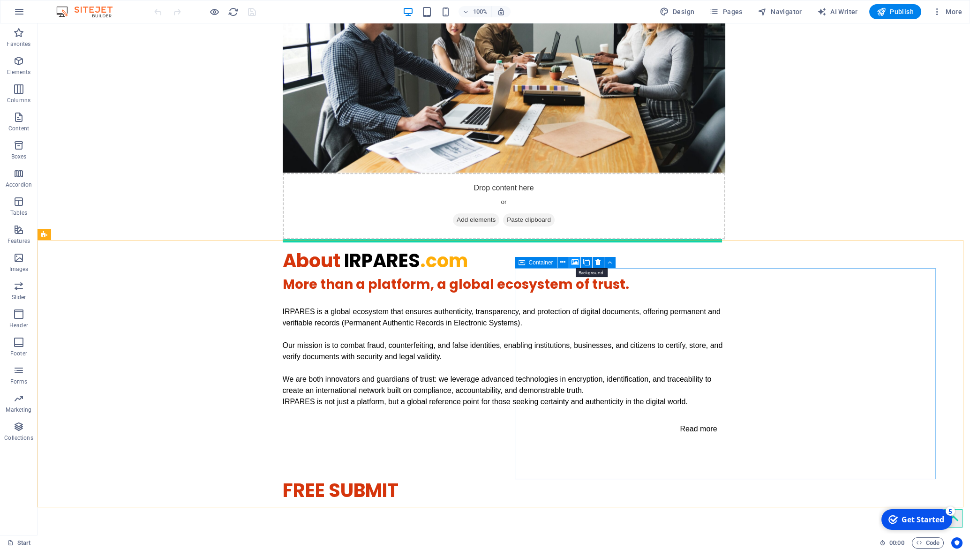
click at [573, 261] on icon at bounding box center [575, 262] width 7 height 10
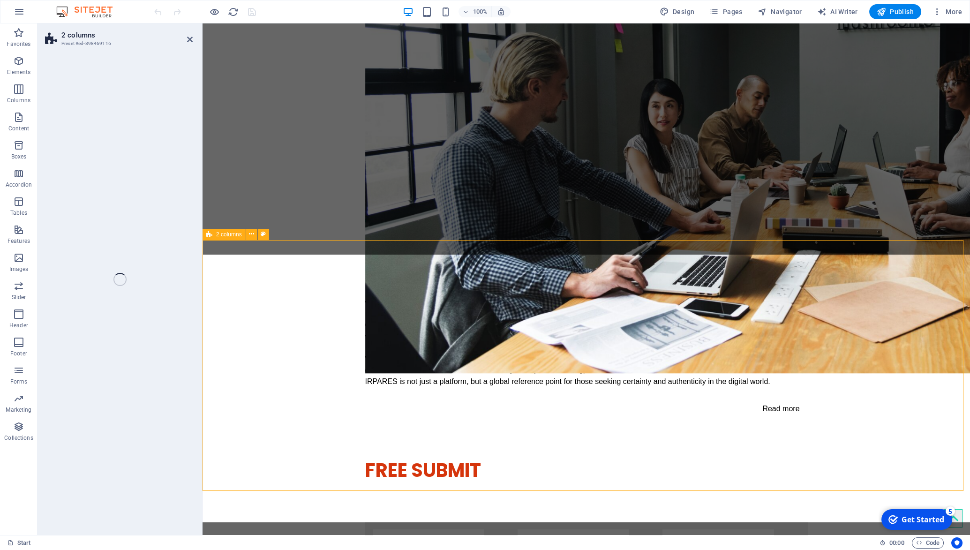
scroll to position [1577, 0]
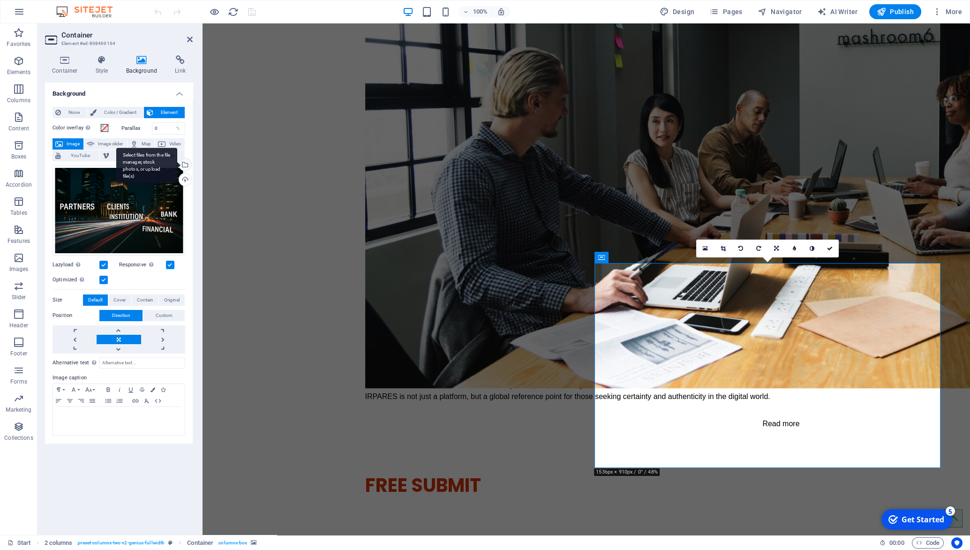
click at [185, 162] on div "Select files from the file manager, stock photos, or upload file(s)" at bounding box center [184, 165] width 14 height 14
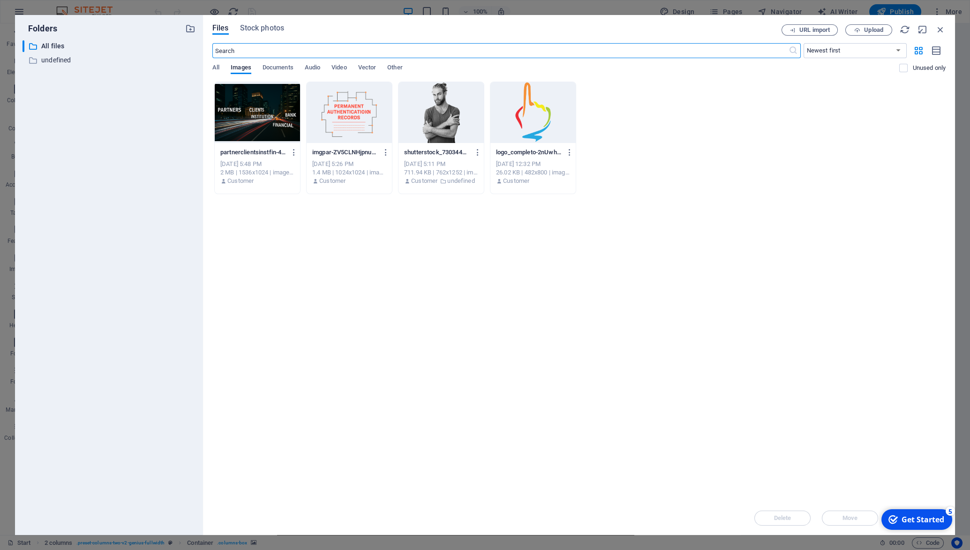
scroll to position [1579, 0]
click at [294, 151] on icon "button" at bounding box center [293, 152] width 9 height 8
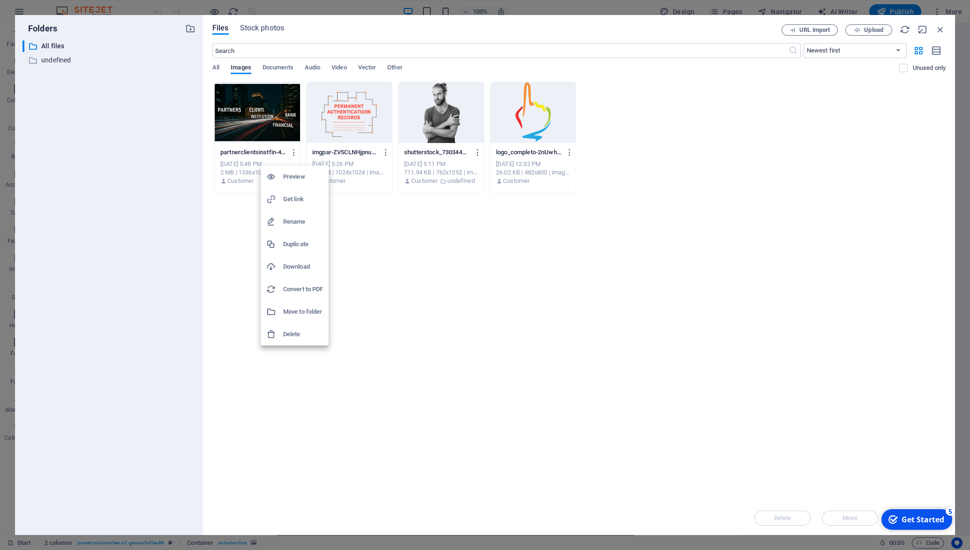
click at [298, 334] on h6 "Delete" at bounding box center [303, 334] width 40 height 11
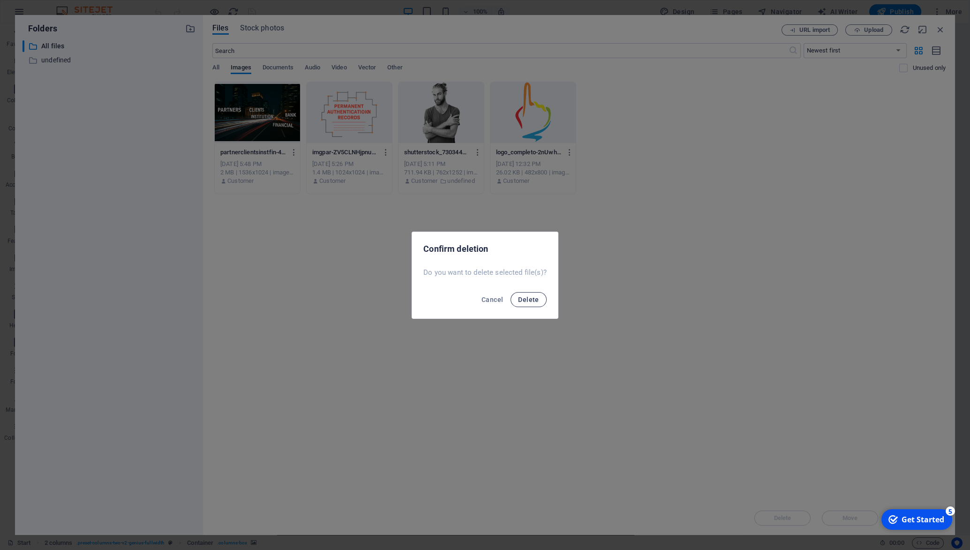
click at [524, 301] on span "Delete" at bounding box center [528, 300] width 21 height 8
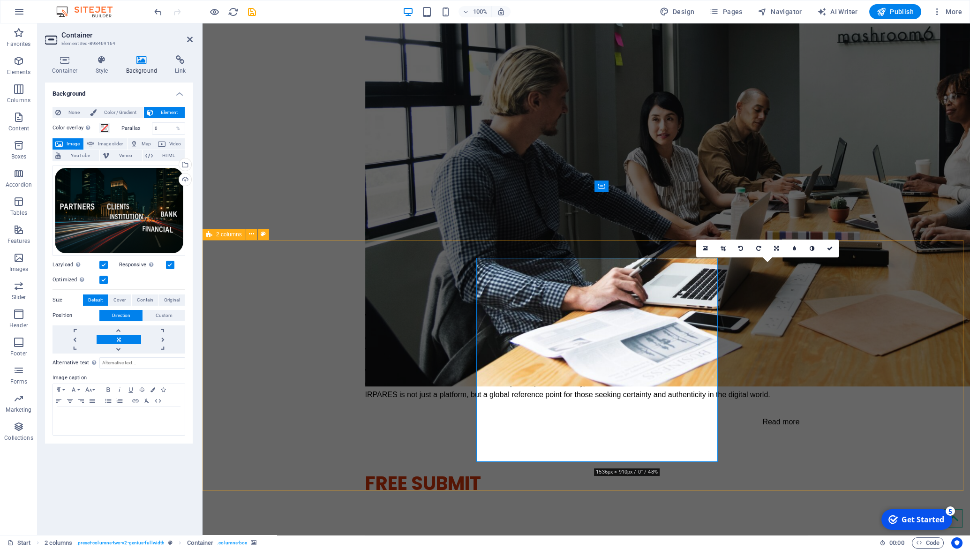
scroll to position [1577, 0]
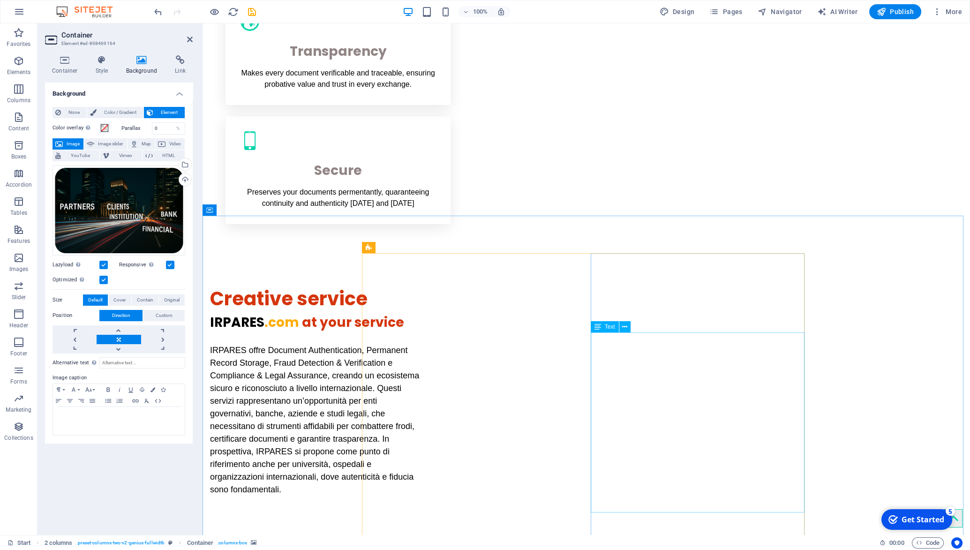
scroll to position [679, 0]
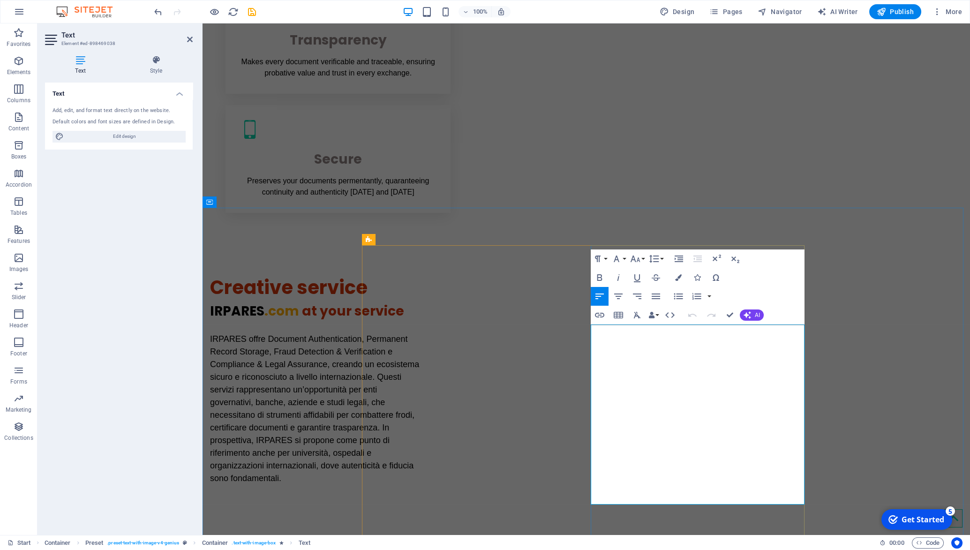
copy div "IRPARES is a global ecosystem that ensures authenticity, transparency, and prot…"
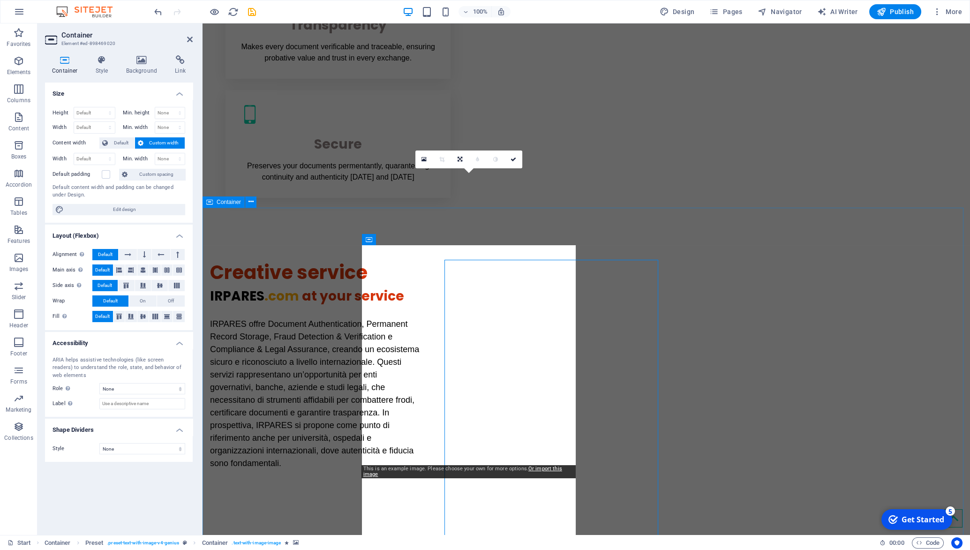
scroll to position [679, 0]
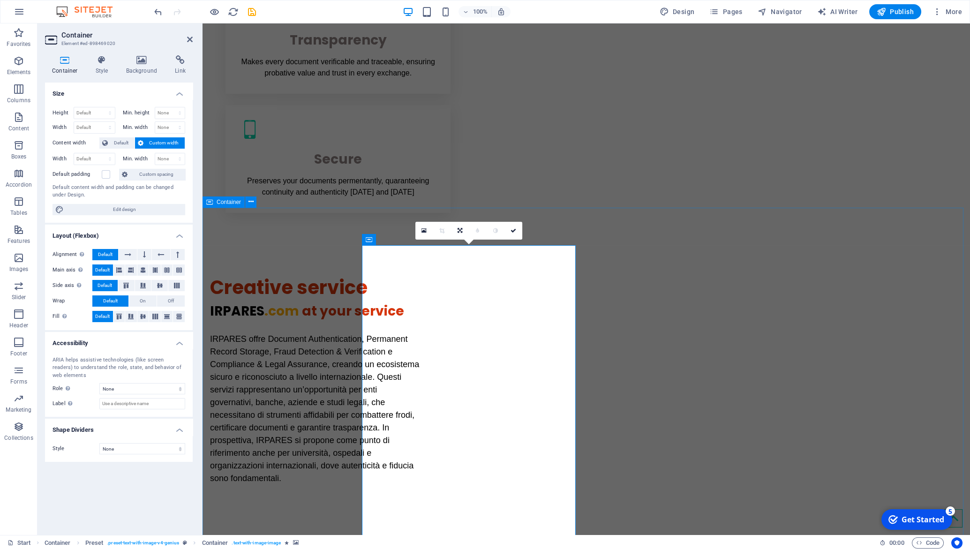
click at [421, 230] on link at bounding box center [424, 231] width 18 height 18
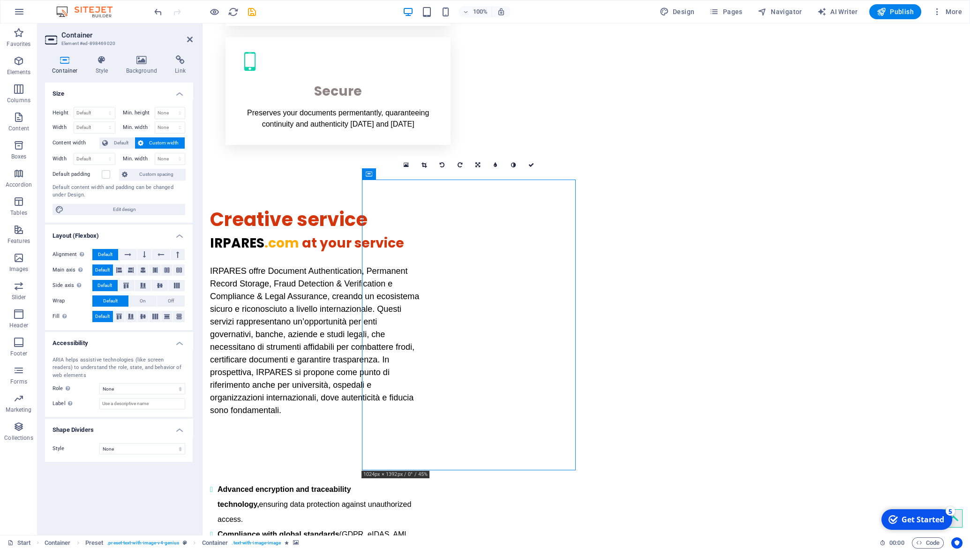
scroll to position [753, 0]
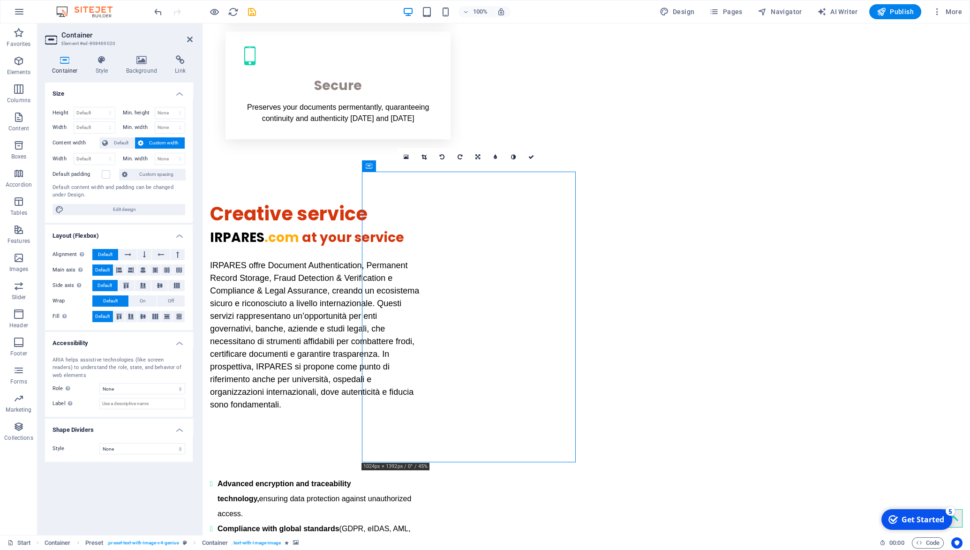
click at [407, 157] on icon at bounding box center [406, 157] width 5 height 7
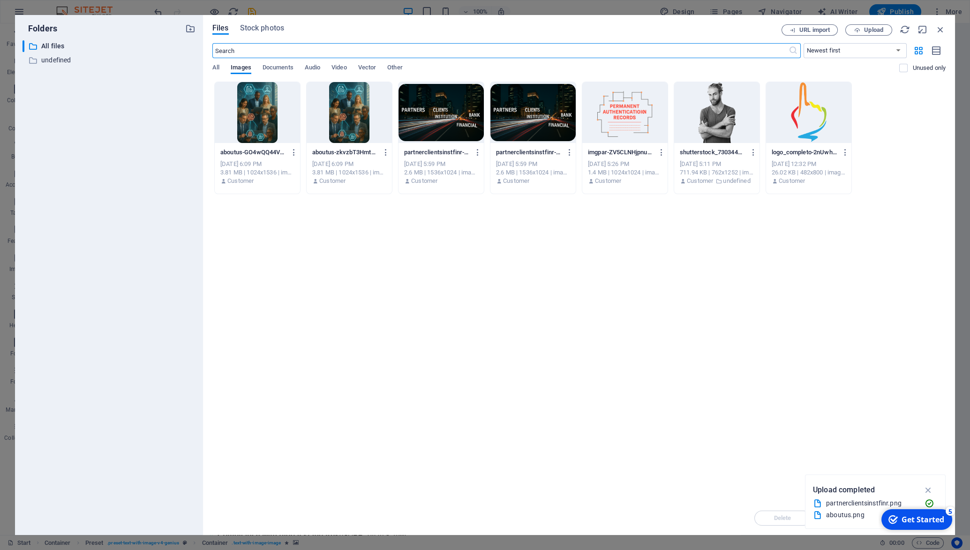
scroll to position [754, 0]
click at [362, 127] on div at bounding box center [349, 112] width 85 height 61
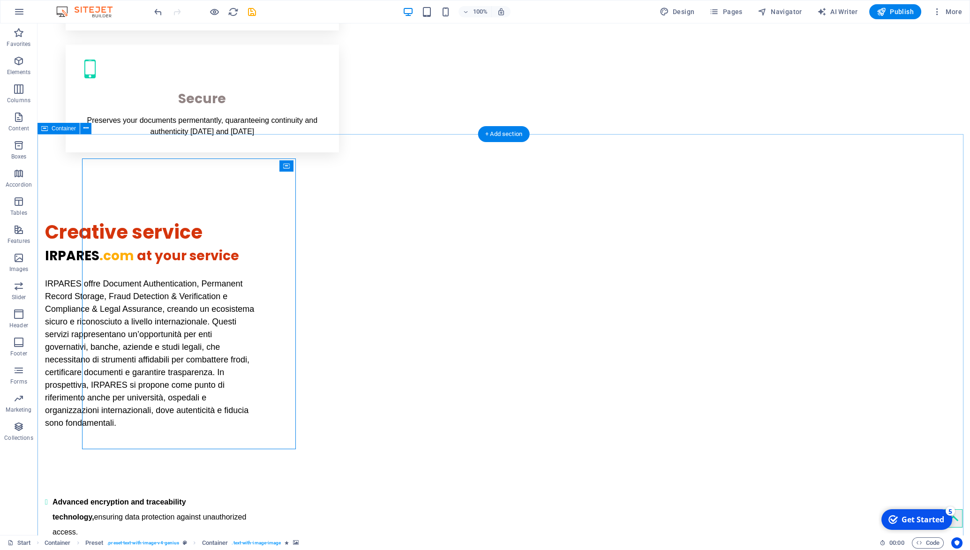
scroll to position [768, 0]
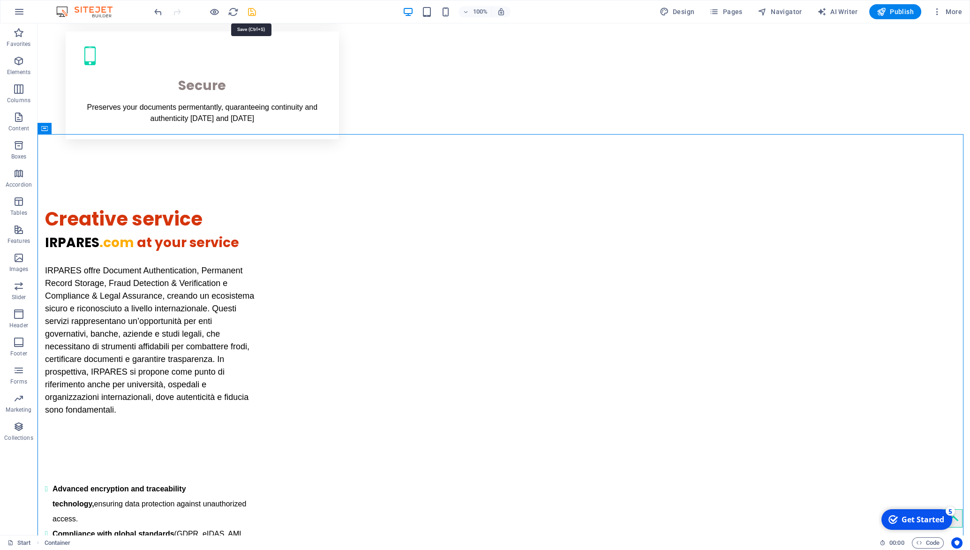
click at [249, 11] on icon "save" at bounding box center [252, 12] width 11 height 11
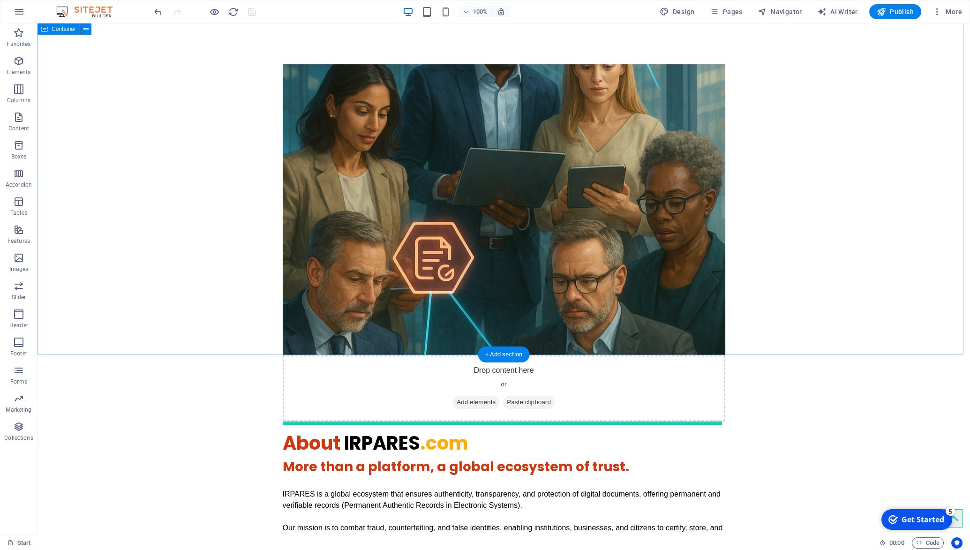
scroll to position [1478, 0]
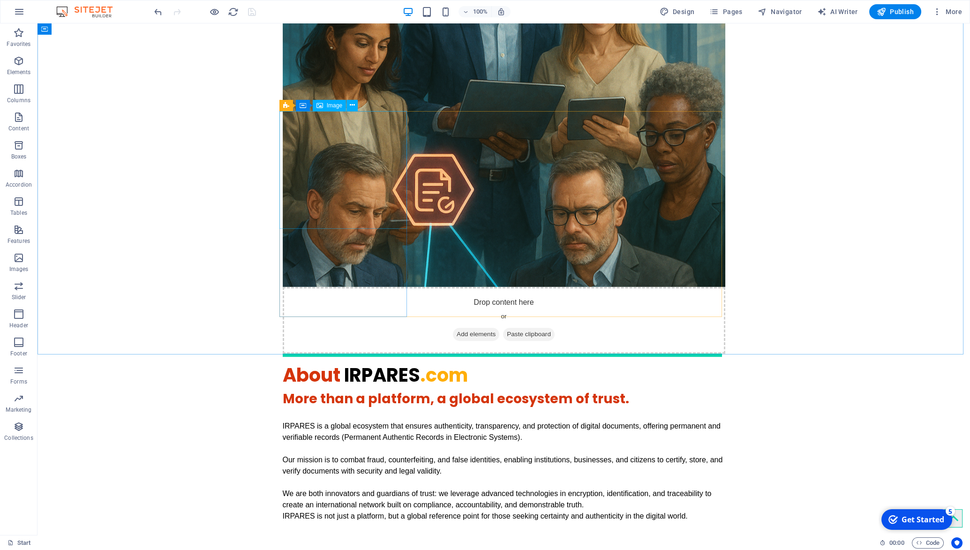
click at [324, 109] on div "Image" at bounding box center [329, 105] width 33 height 11
click at [328, 106] on span "Image" at bounding box center [334, 106] width 15 height 6
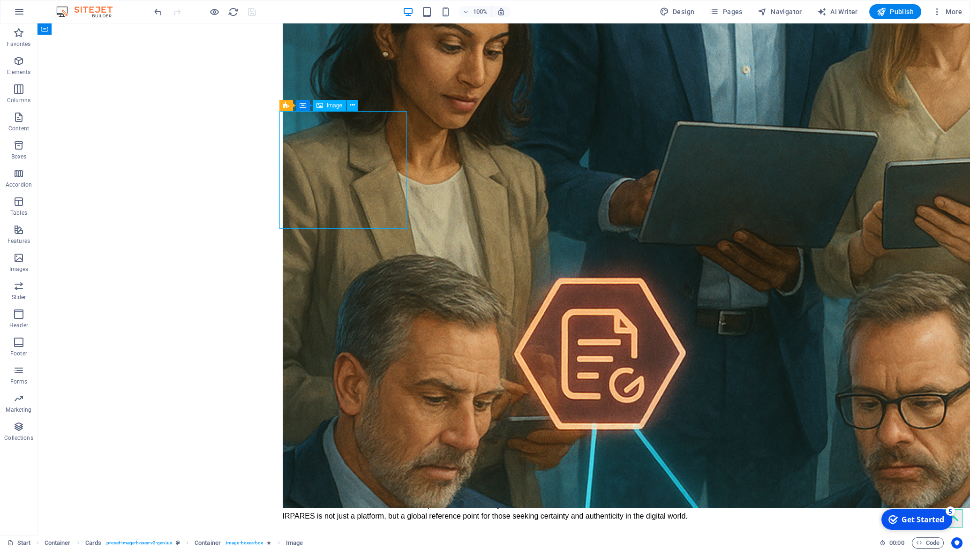
select select "%"
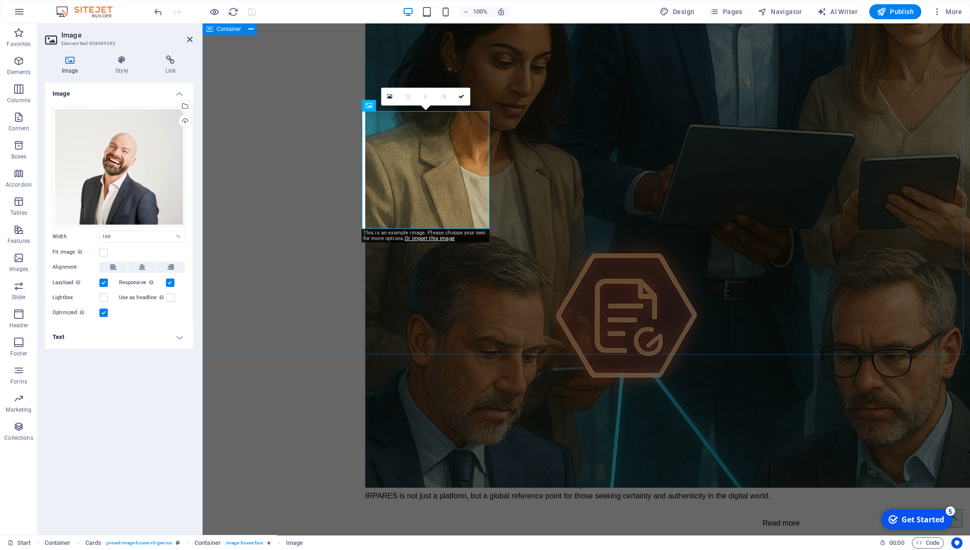
scroll to position [1463, 0]
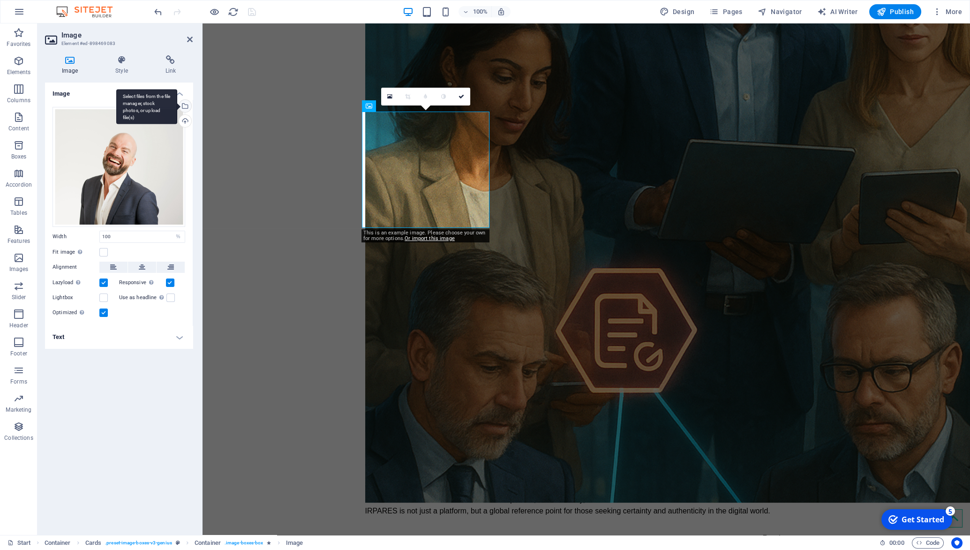
click at [189, 105] on div "Select files from the file manager, stock photos, or upload file(s)" at bounding box center [184, 107] width 14 height 14
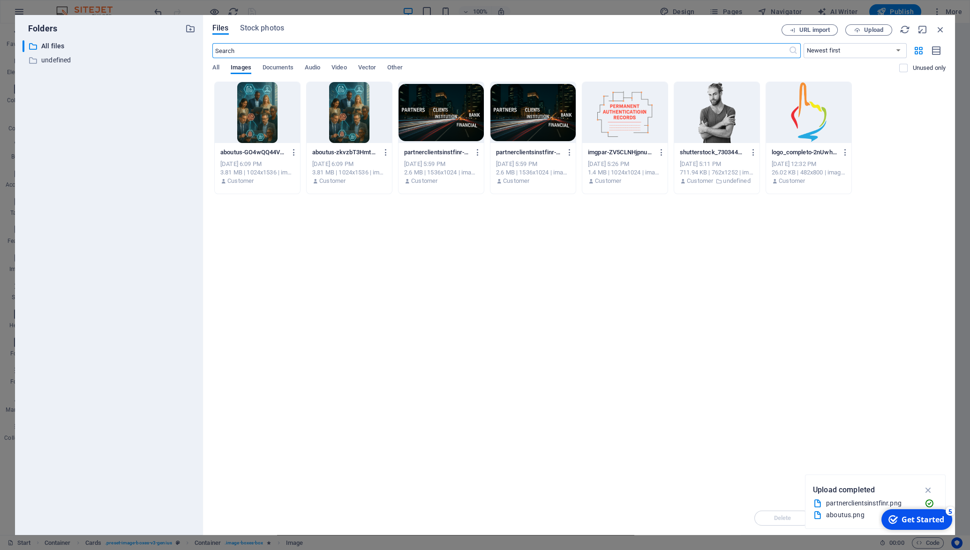
scroll to position [1465, 0]
click at [817, 30] on span "URL import" at bounding box center [814, 30] width 30 height 6
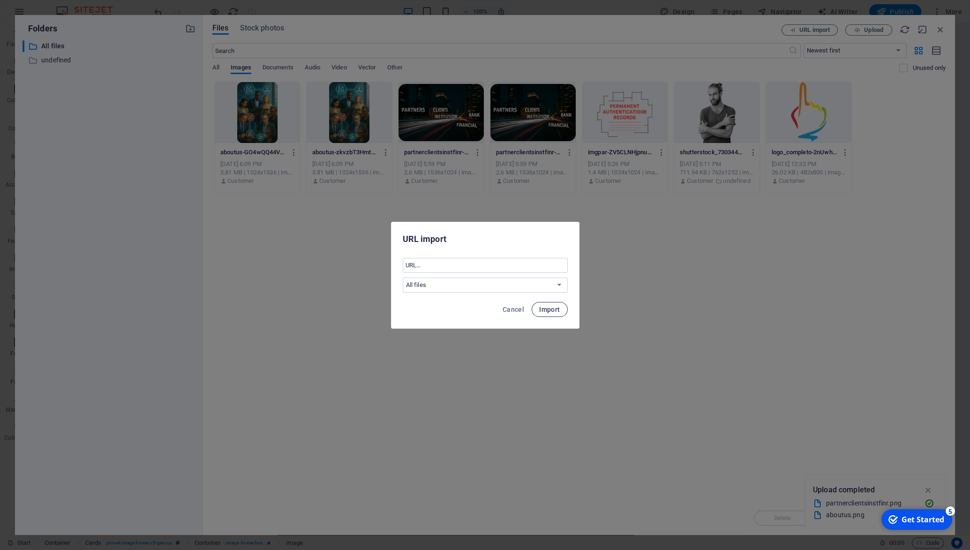
click at [552, 310] on span "Import" at bounding box center [549, 310] width 21 height 8
click at [559, 311] on button "Okay" at bounding box center [548, 309] width 31 height 15
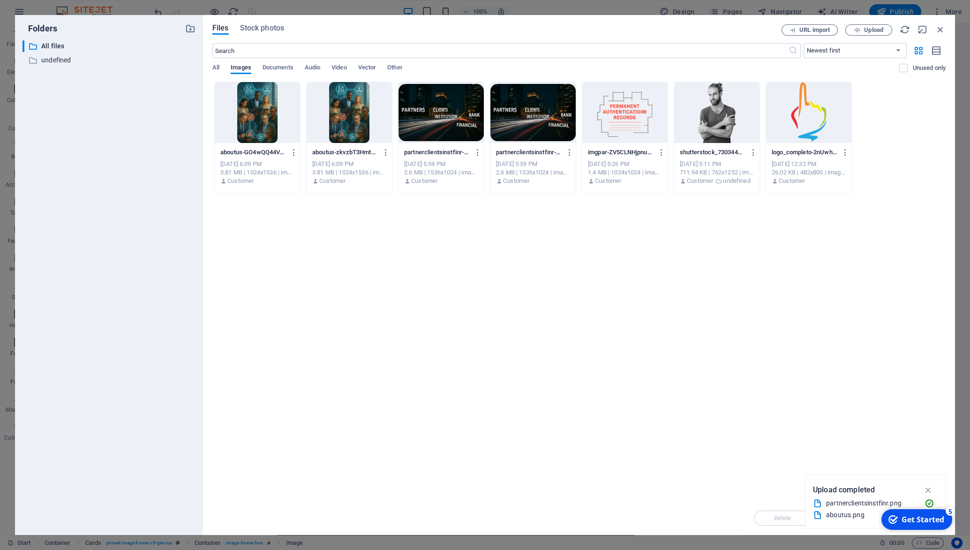
click at [513, 392] on div "Drop files here to upload them instantly aboutus-GO4wQQ44VjmNZi8JuOmmaQ.png abo…" at bounding box center [578, 292] width 733 height 420
click at [248, 26] on span "Stock photos" at bounding box center [262, 28] width 44 height 11
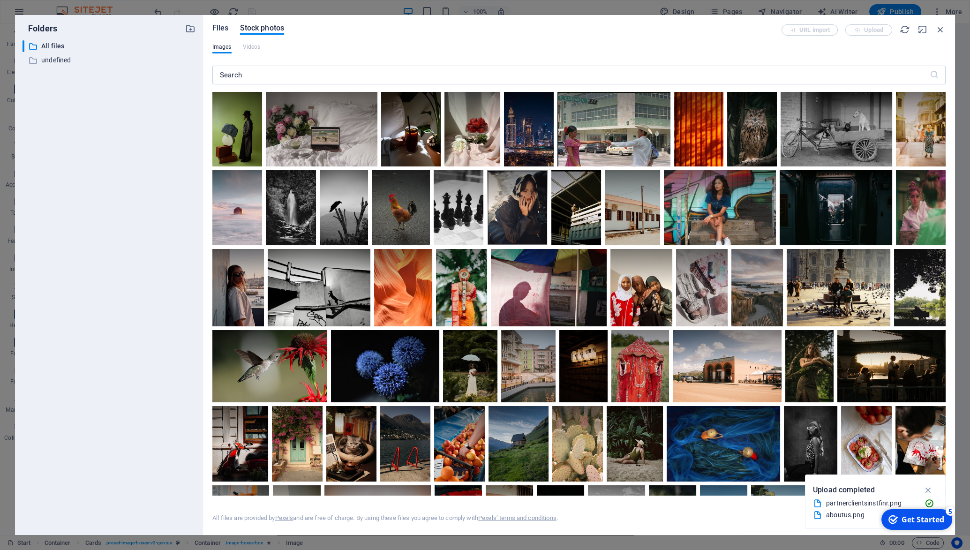
click at [227, 29] on span "Files" at bounding box center [220, 28] width 16 height 11
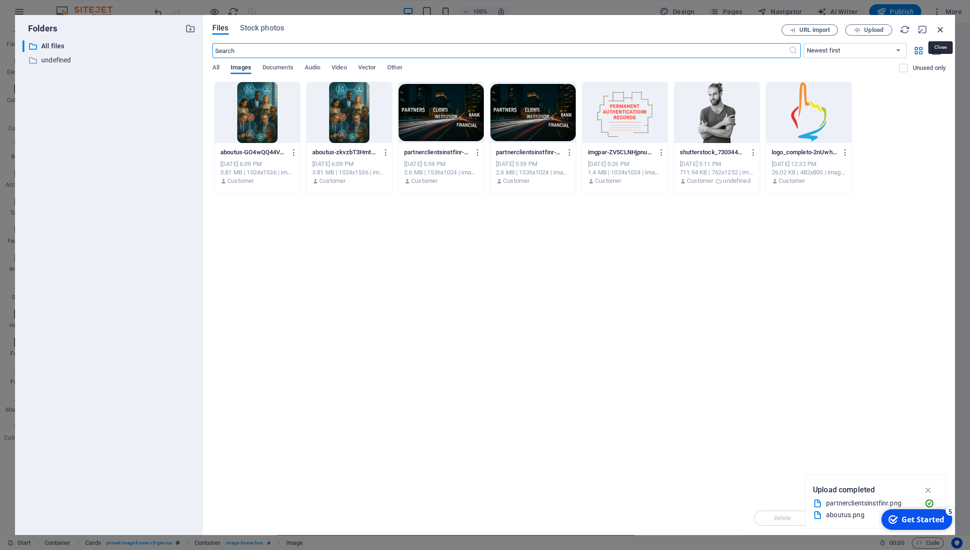
click at [943, 25] on icon "button" at bounding box center [940, 29] width 10 height 10
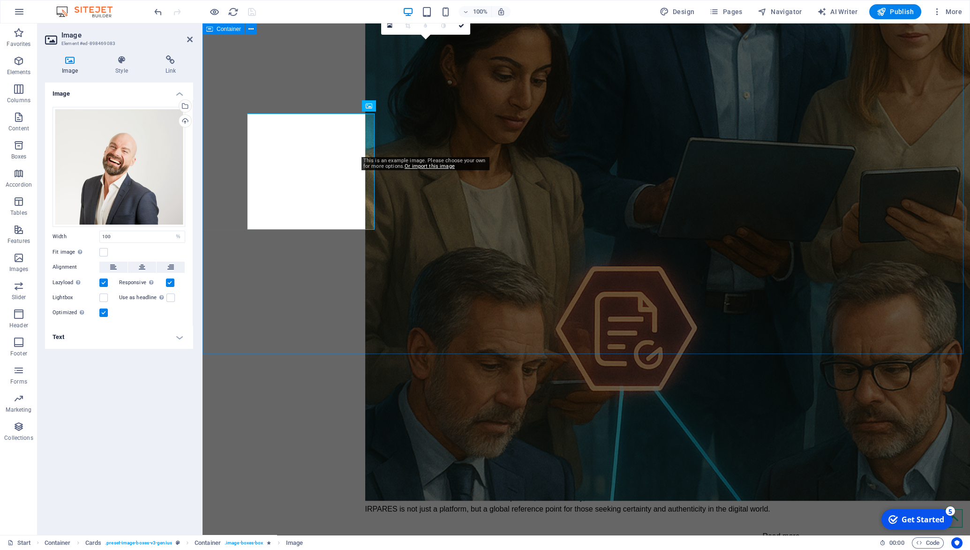
scroll to position [1463, 0]
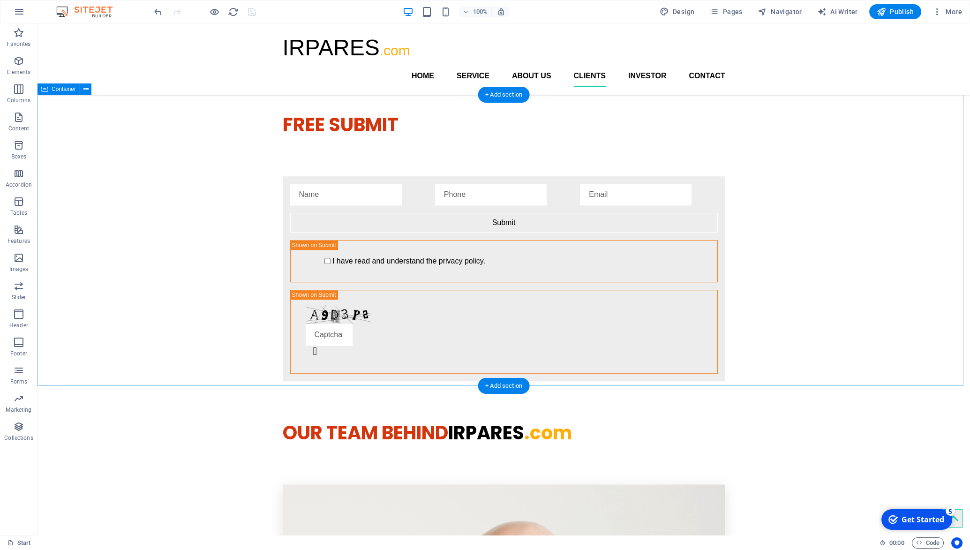
scroll to position [1933, 0]
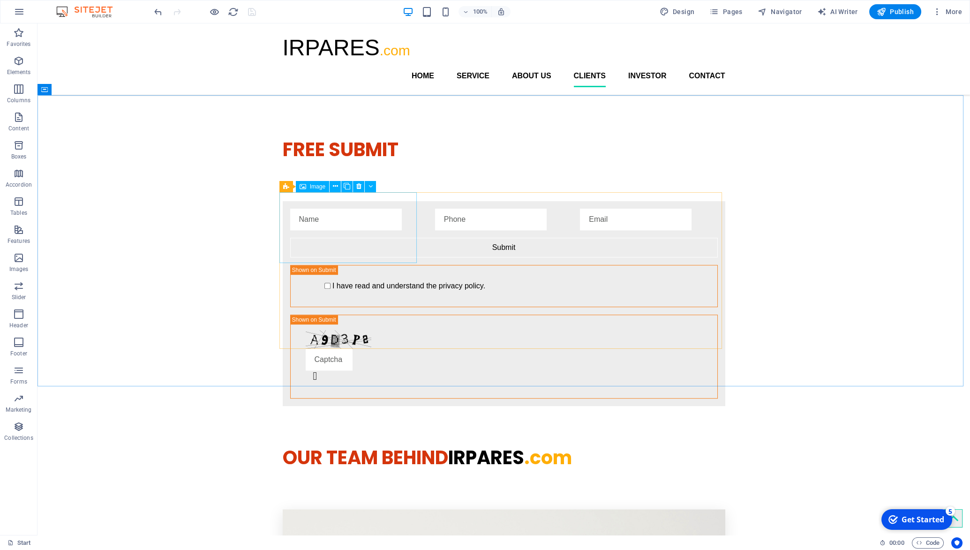
click at [315, 189] on span "Image" at bounding box center [317, 187] width 15 height 6
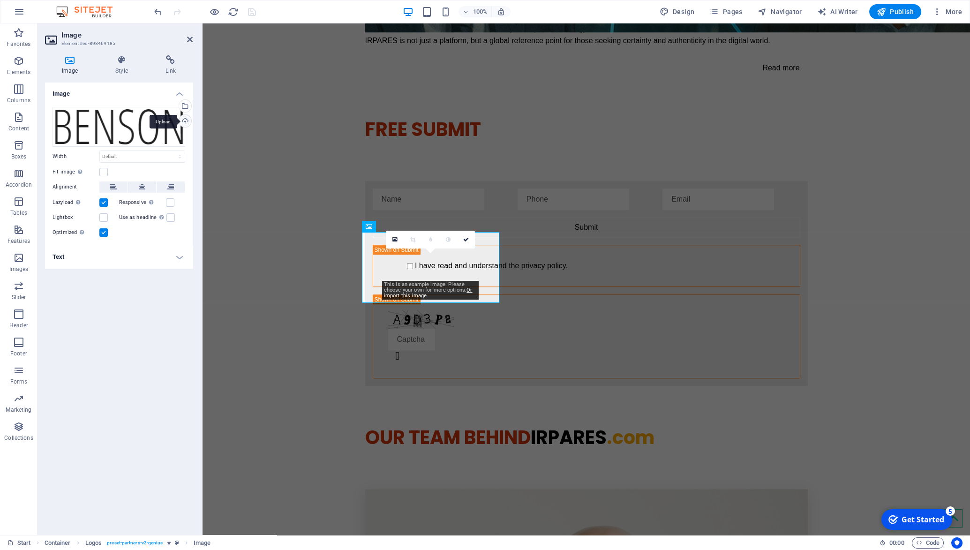
click at [184, 120] on div "Upload" at bounding box center [184, 122] width 14 height 14
click at [184, 105] on div "Select files from the file manager, stock photos, or upload file(s)" at bounding box center [184, 107] width 14 height 14
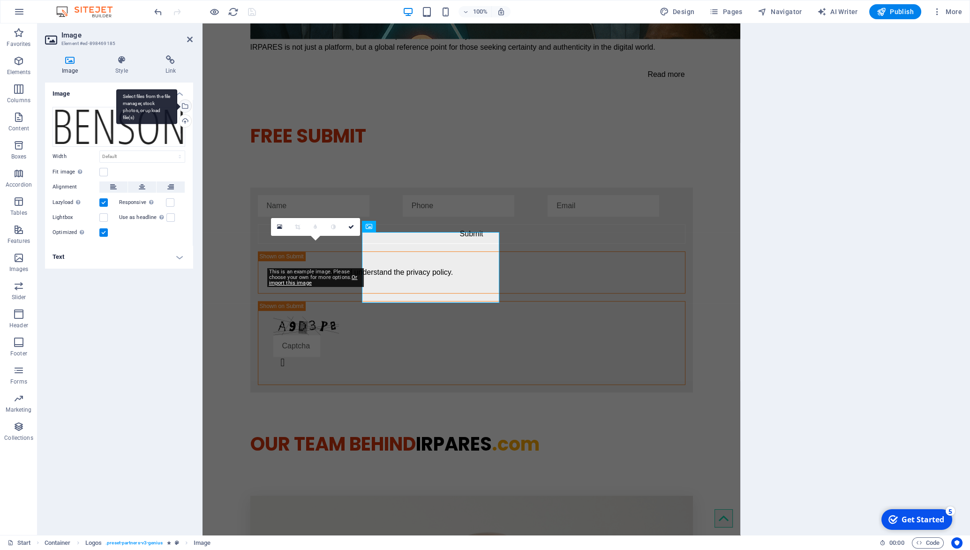
click at [184, 104] on body "[DOMAIN_NAME] Start Favorites Elements Columns Content Boxes Accordion Tables F…" at bounding box center [485, 275] width 970 height 550
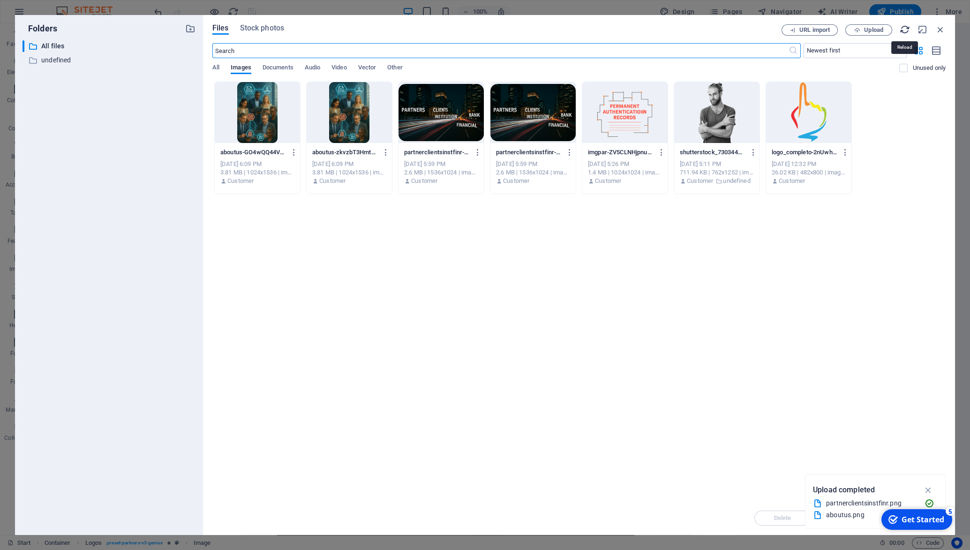
click at [904, 33] on icon "button" at bounding box center [905, 29] width 10 height 10
click at [814, 31] on span "URL import" at bounding box center [814, 30] width 30 height 6
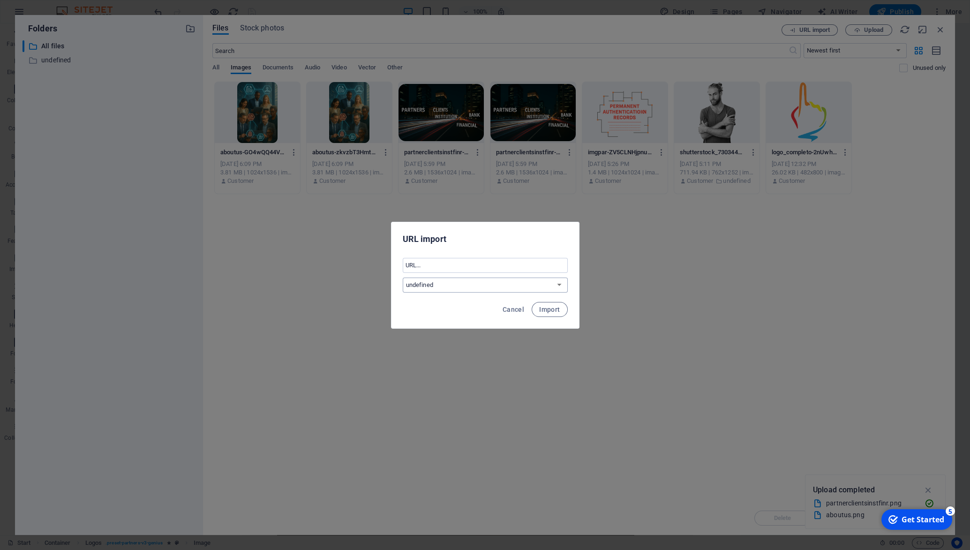
click option "undefined" at bounding box center [0, 0] width 0 height 0
click at [556, 308] on span "Import" at bounding box center [549, 310] width 21 height 8
select select "all_files"
click at [553, 307] on span "Okay" at bounding box center [549, 309] width 16 height 8
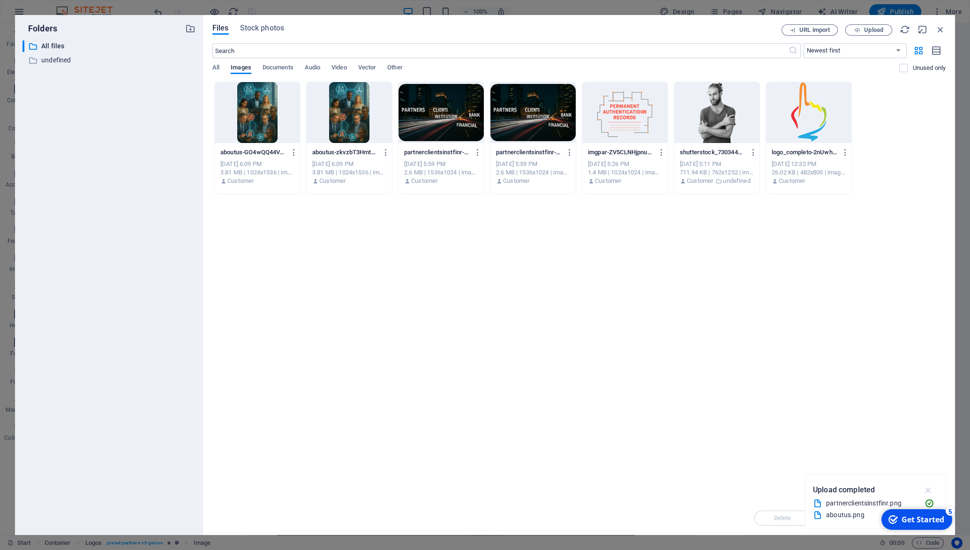
click at [926, 490] on icon "button" at bounding box center [928, 490] width 11 height 10
click at [266, 27] on span "Stock photos" at bounding box center [262, 28] width 44 height 11
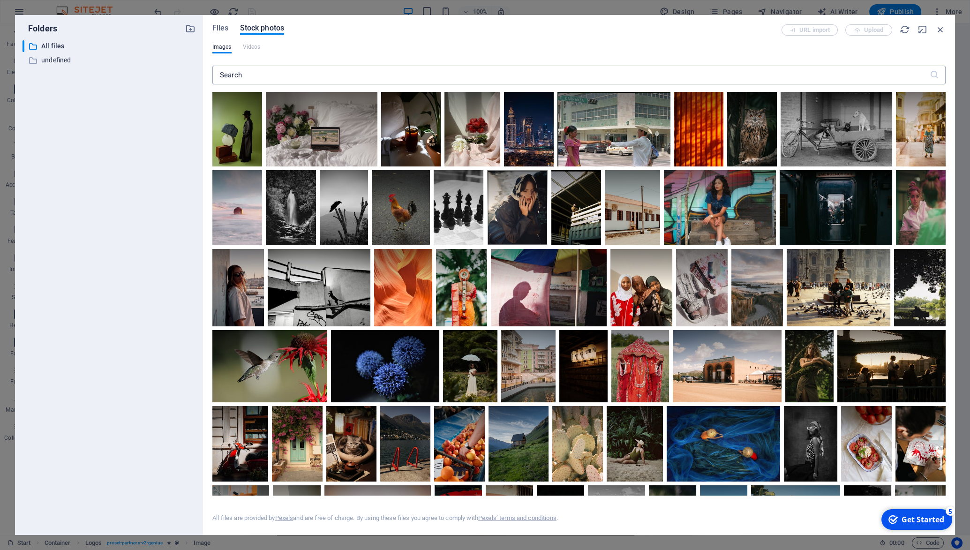
click at [244, 73] on input "text" at bounding box center [570, 75] width 717 height 19
click at [249, 76] on input "text" at bounding box center [570, 75] width 717 height 19
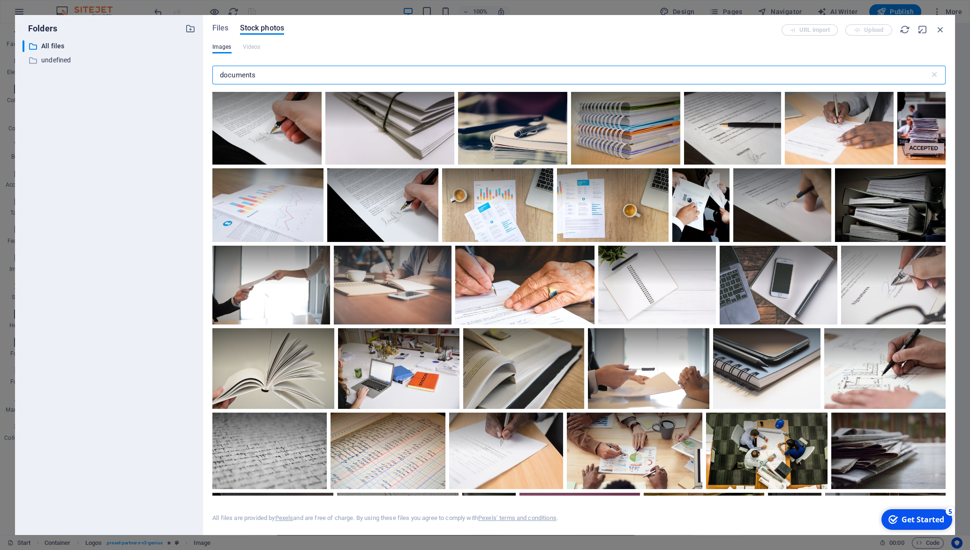
drag, startPoint x: 229, startPoint y: 73, endPoint x: 142, endPoint y: 61, distance: 87.5
click at [212, 66] on input "documents" at bounding box center [570, 75] width 717 height 19
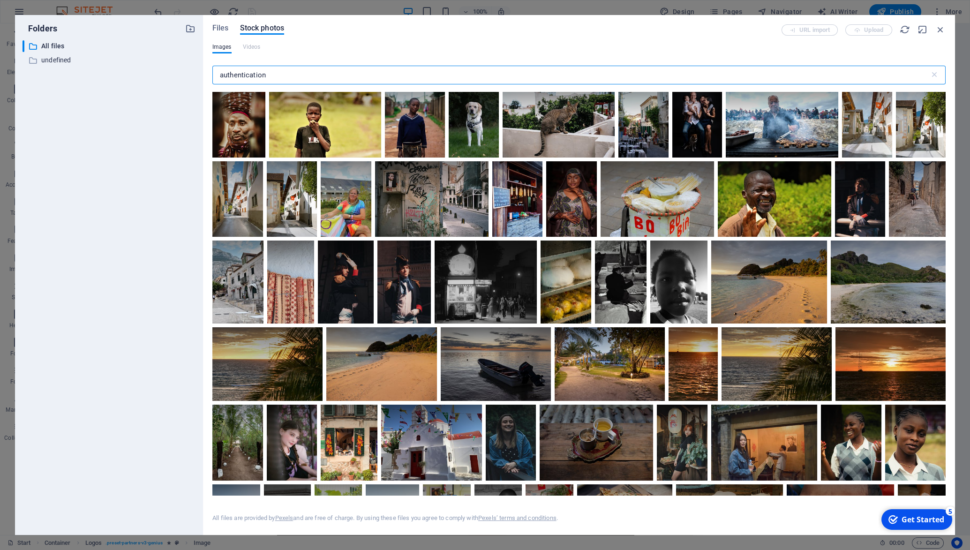
scroll to position [867, 0]
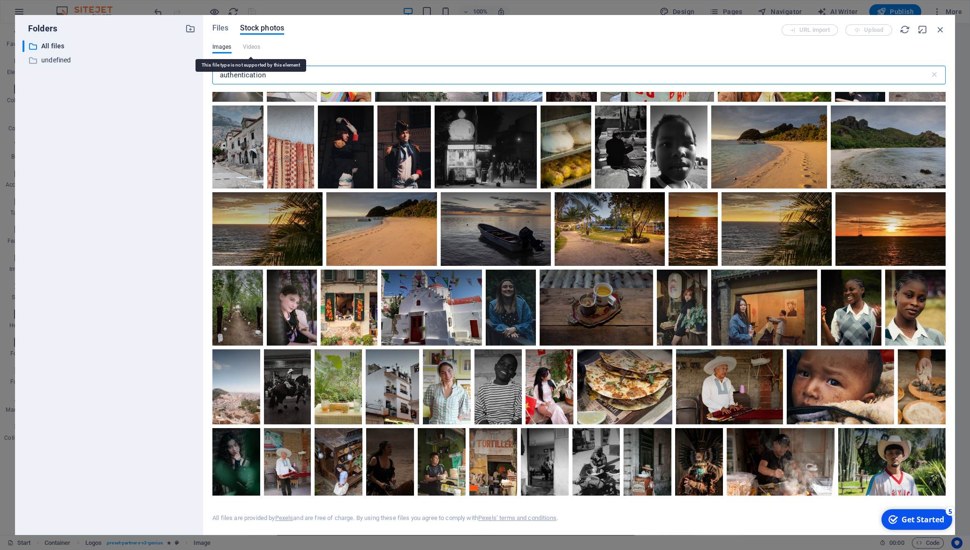
type input "authentication"
click at [940, 29] on icon "button" at bounding box center [940, 29] width 10 height 10
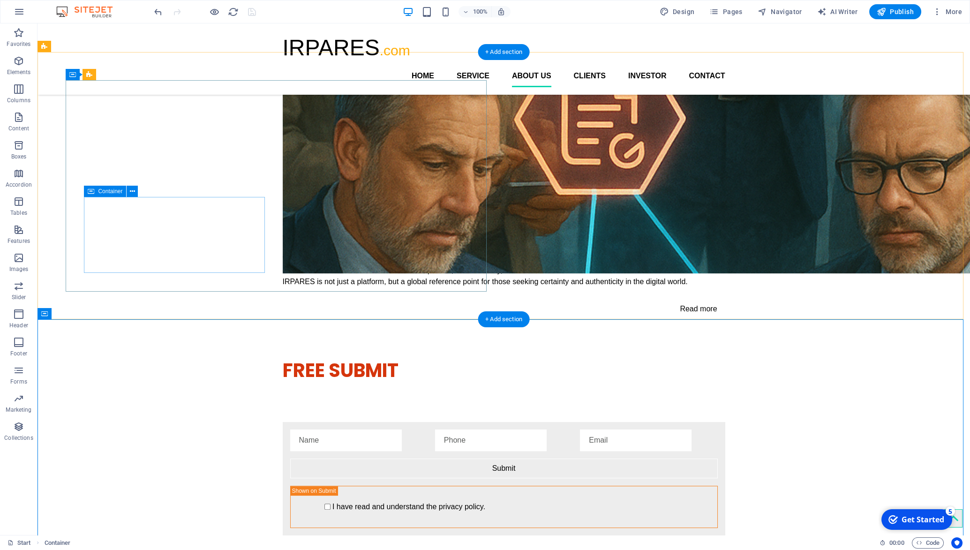
scroll to position [1378, 0]
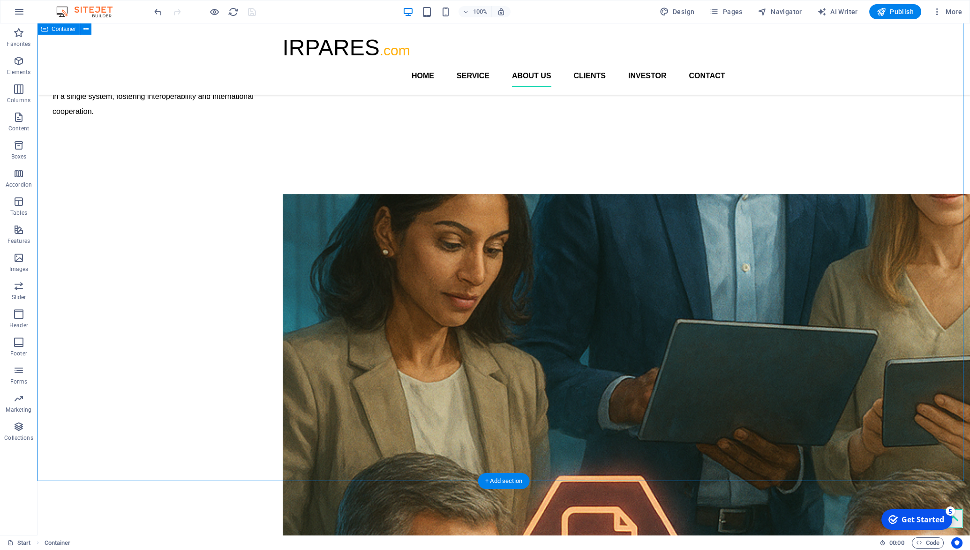
scroll to position [1280, 0]
click at [312, 351] on icon at bounding box center [310, 349] width 5 height 10
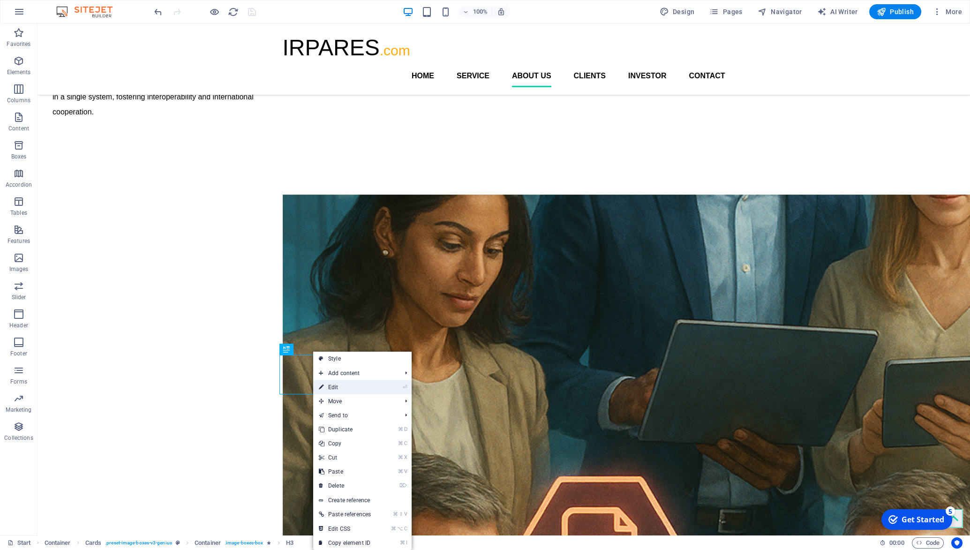
click at [347, 386] on link "⏎ Edit" at bounding box center [344, 387] width 63 height 14
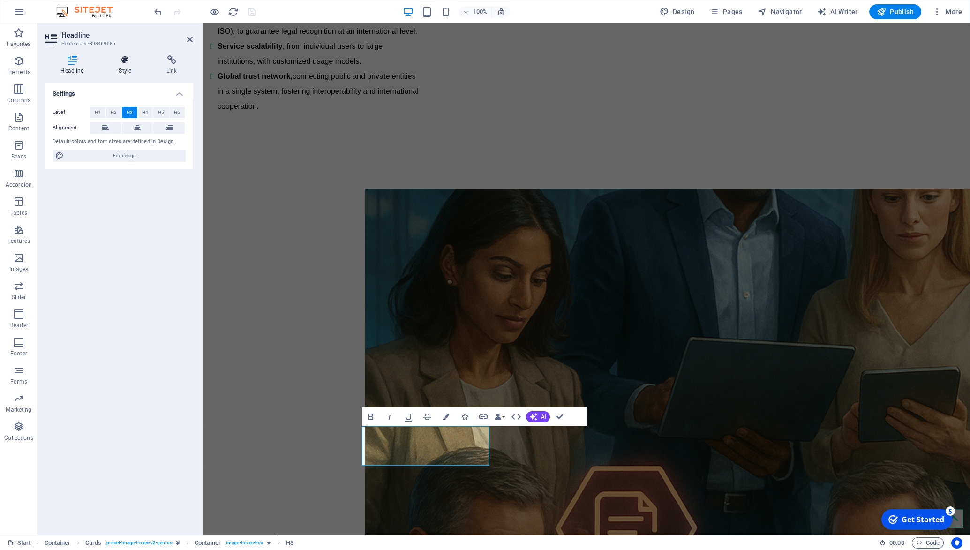
click at [123, 59] on icon at bounding box center [125, 59] width 44 height 9
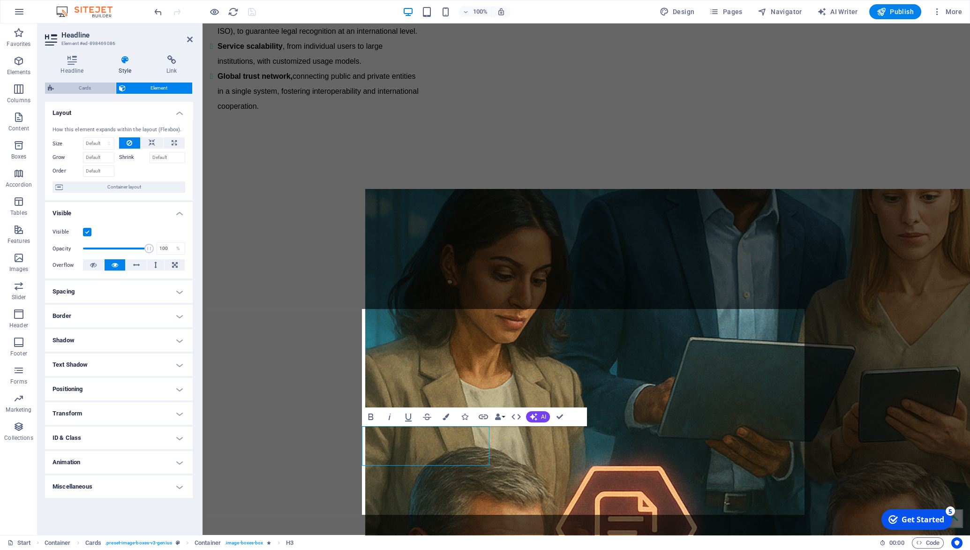
click at [84, 90] on span "Cards" at bounding box center [85, 88] width 56 height 11
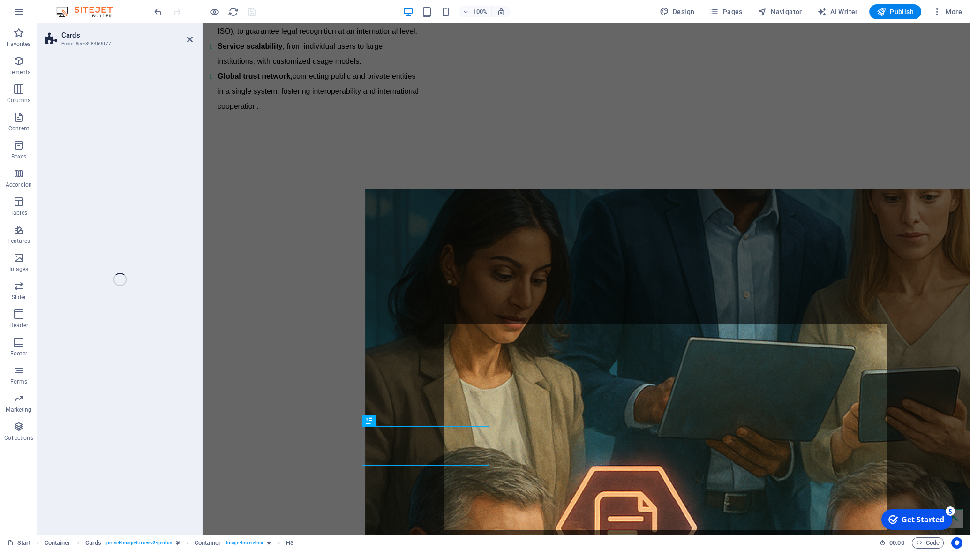
select select "rem"
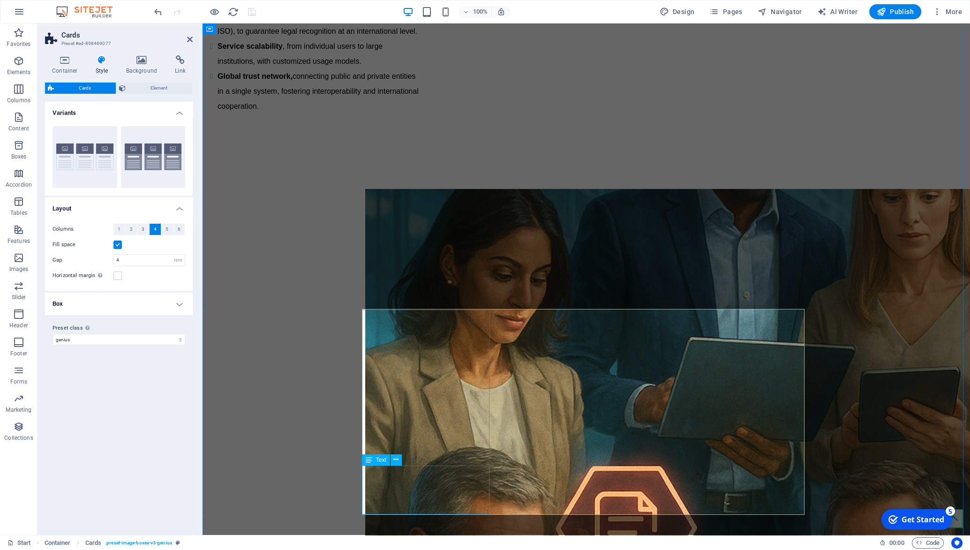
click at [387, 457] on div "Text" at bounding box center [376, 459] width 28 height 11
click at [369, 425] on icon at bounding box center [369, 420] width 7 height 11
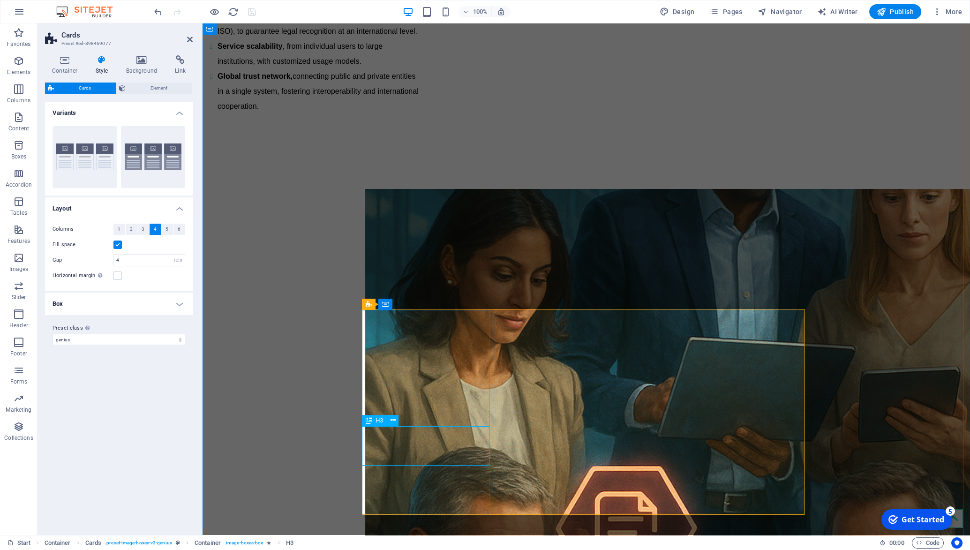
click at [369, 425] on icon at bounding box center [369, 420] width 7 height 11
click at [369, 419] on icon at bounding box center [369, 420] width 7 height 11
drag, startPoint x: 369, startPoint y: 419, endPoint x: 179, endPoint y: 400, distance: 190.4
click at [369, 419] on icon at bounding box center [369, 420] width 7 height 11
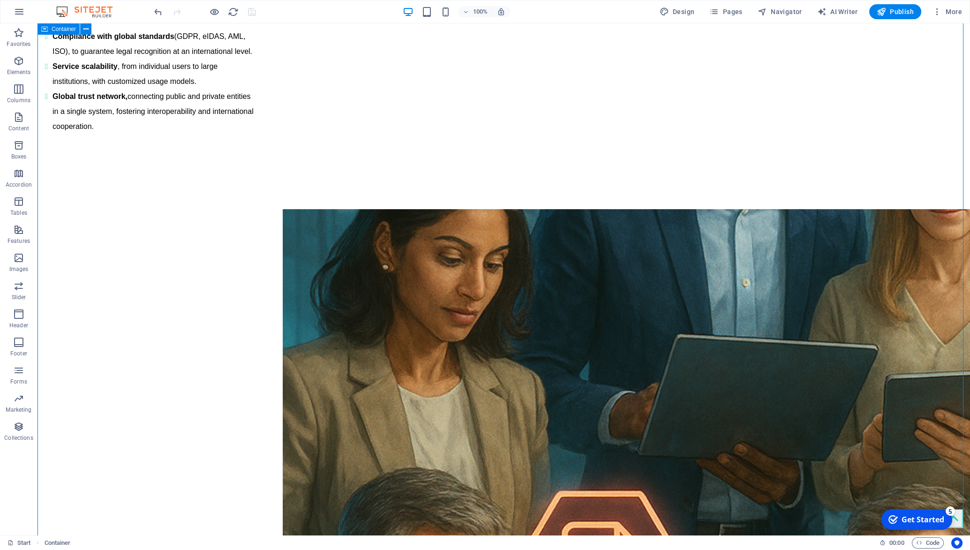
scroll to position [1280, 0]
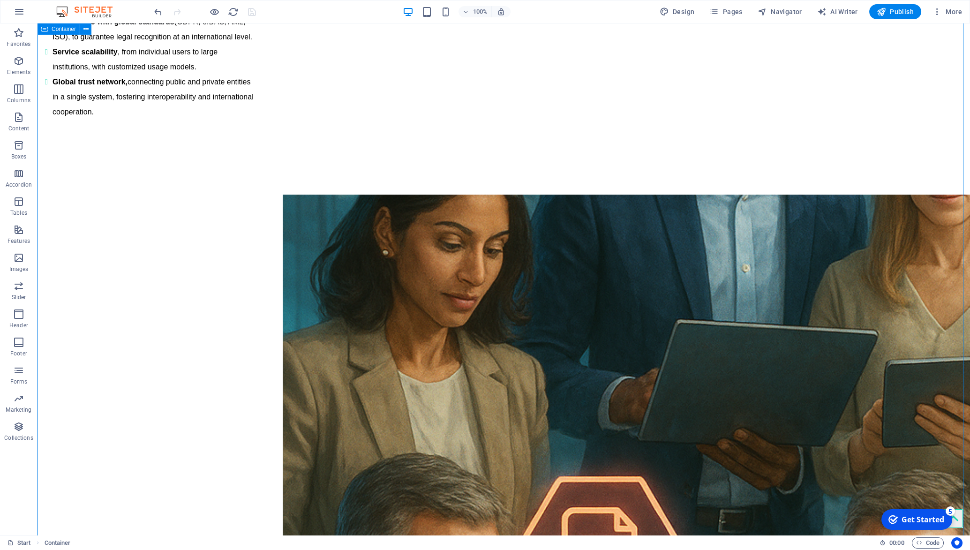
click at [313, 420] on icon at bounding box center [310, 420] width 5 height 10
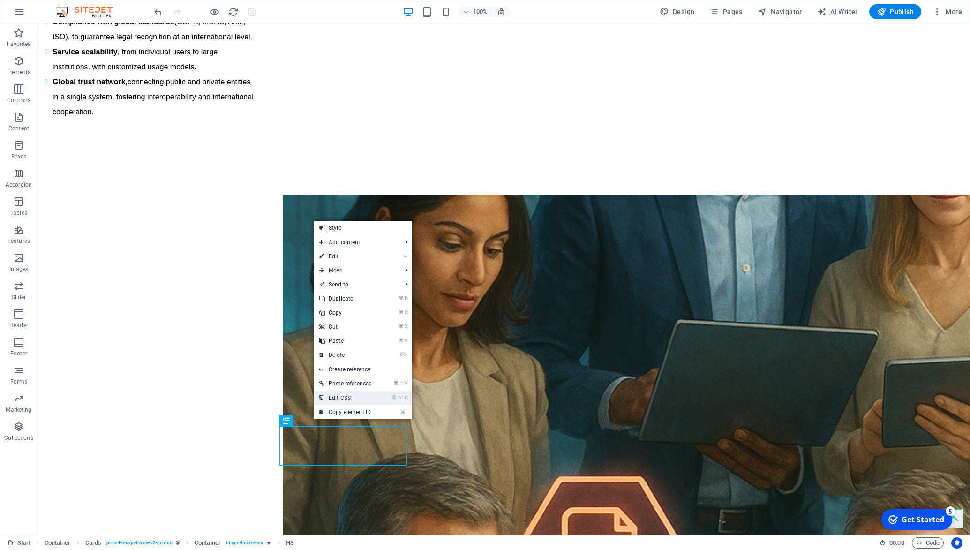
click at [348, 398] on link "⌘ ⌥ C Edit CSS" at bounding box center [345, 398] width 63 height 14
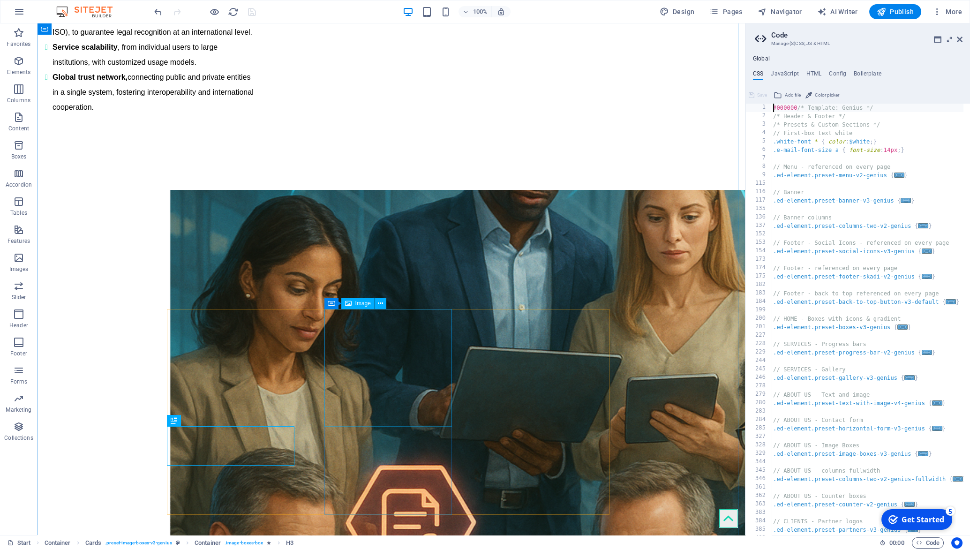
scroll to position [1271, 0]
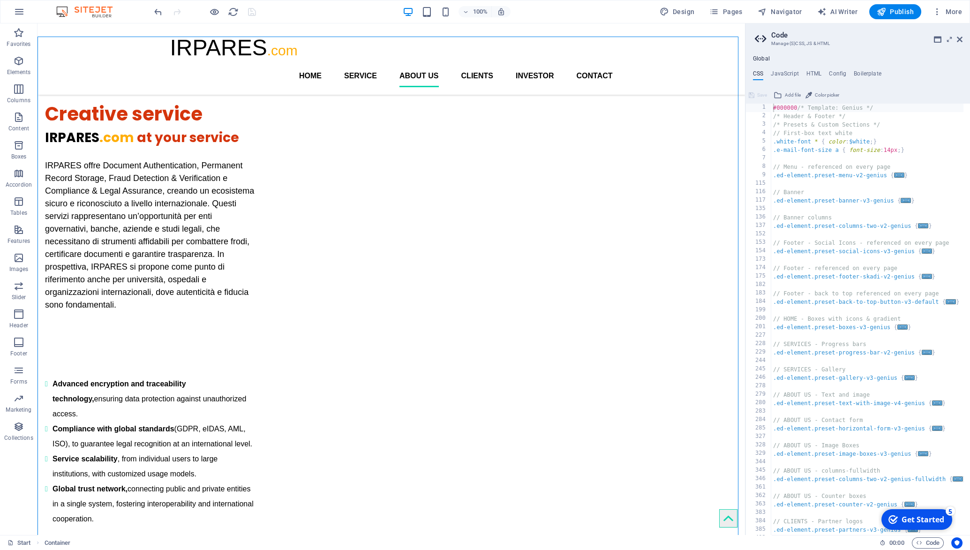
scroll to position [830, 0]
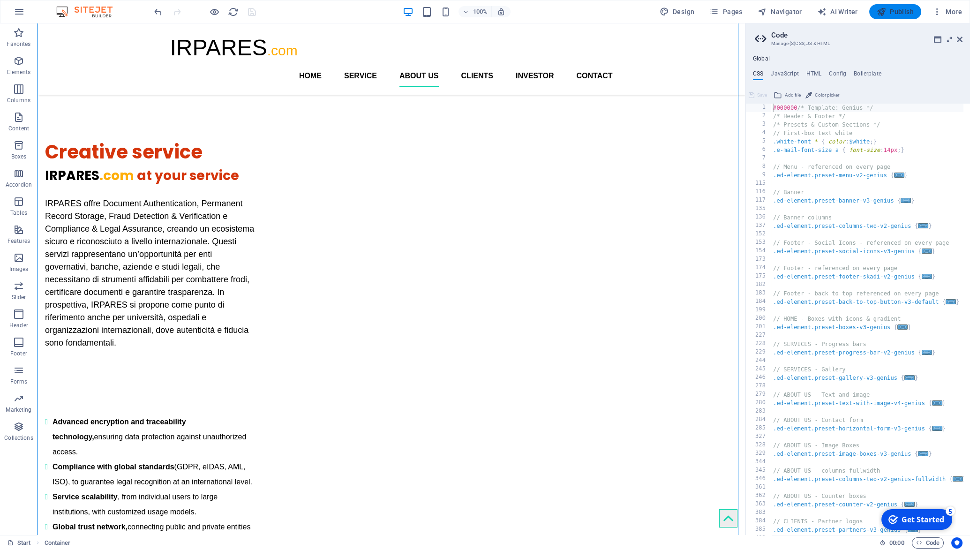
click at [906, 15] on span "Publish" at bounding box center [895, 11] width 37 height 9
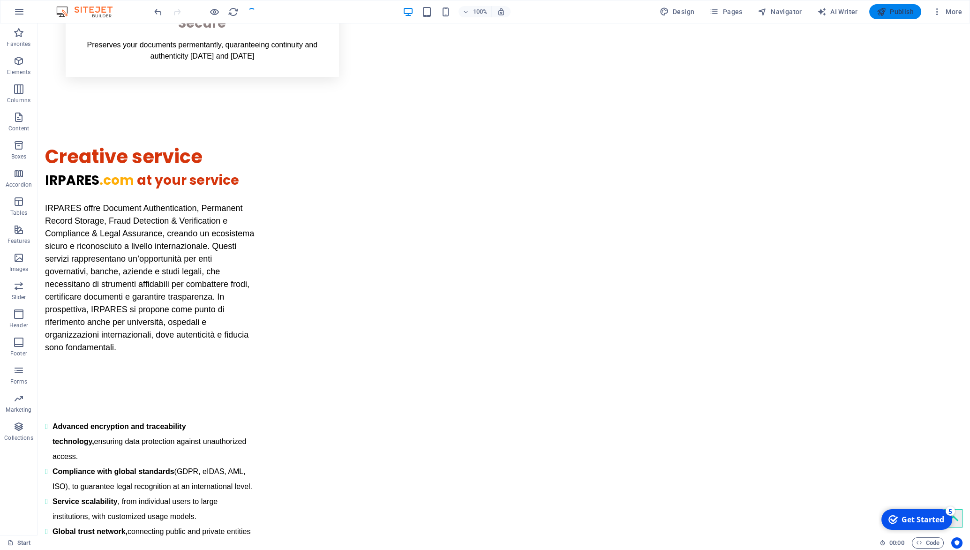
scroll to position [839, 0]
